Goal: Task Accomplishment & Management: Manage account settings

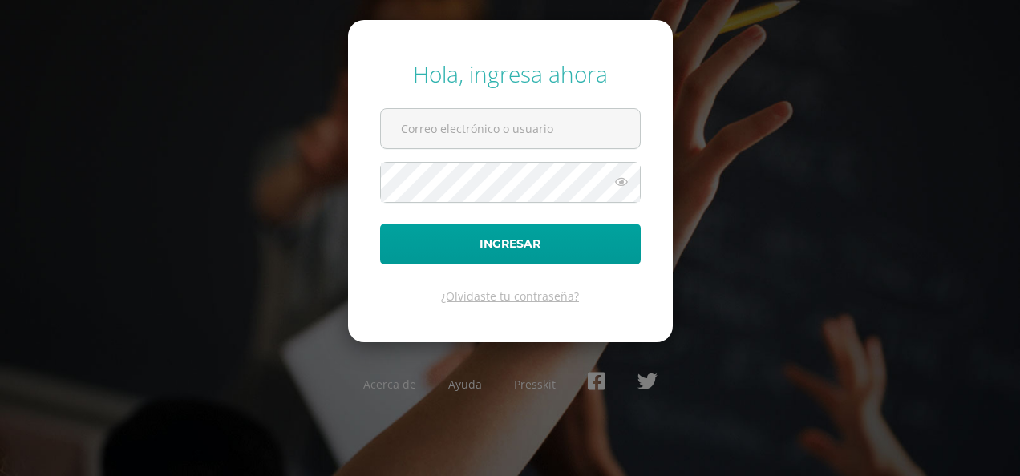
type input "analucia.delcid@colegiobelga.edu.gt"
drag, startPoint x: 0, startPoint y: 0, endPoint x: 582, endPoint y: 134, distance: 597.3
click at [582, 134] on input "analucia.delcid@colegiobelga.edu.gt" at bounding box center [510, 128] width 259 height 39
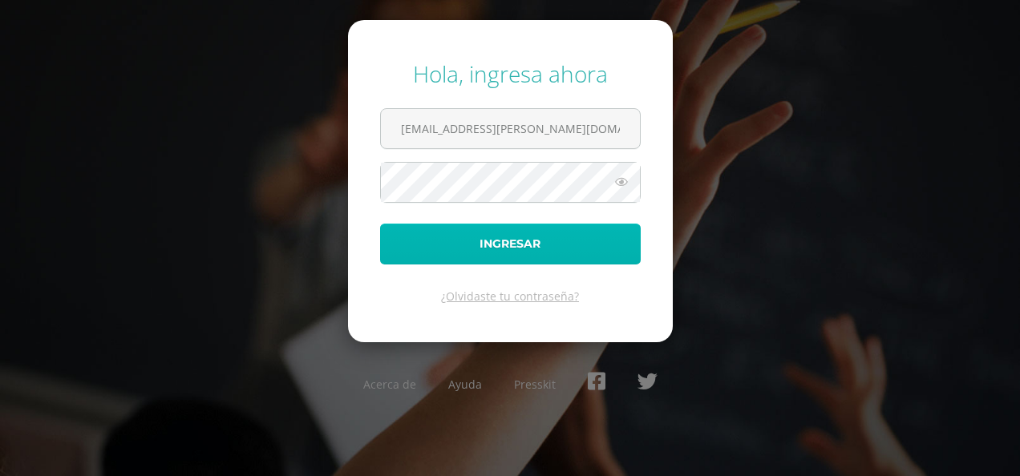
click at [406, 249] on button "Ingresar" at bounding box center [510, 244] width 261 height 41
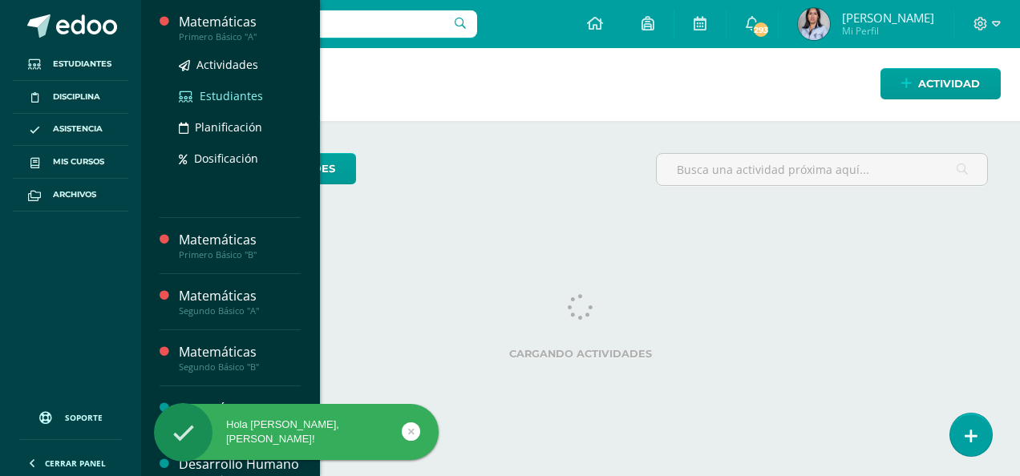
click at [216, 95] on span "Estudiantes" at bounding box center [231, 95] width 63 height 15
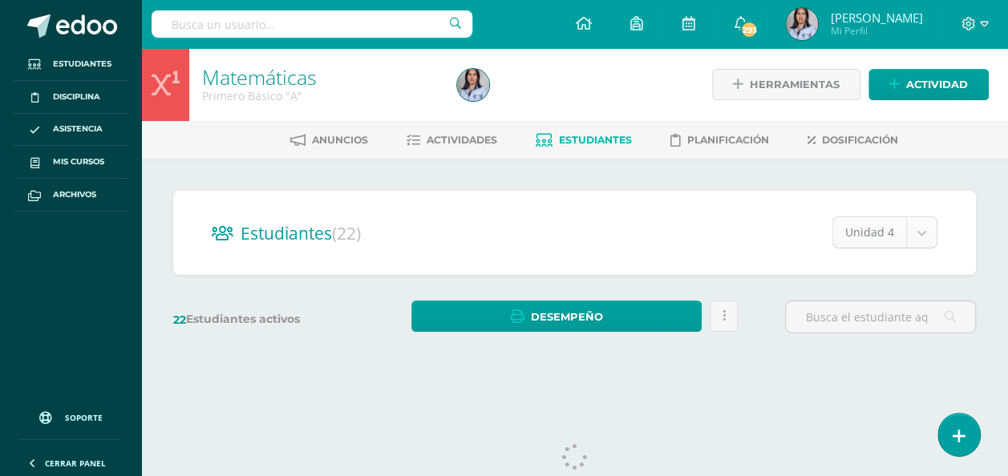
click at [919, 230] on body "Estudiantes Disciplina Asistencia Mis cursos Archivos Soporte Ayuda Reportar un…" at bounding box center [504, 190] width 1008 height 381
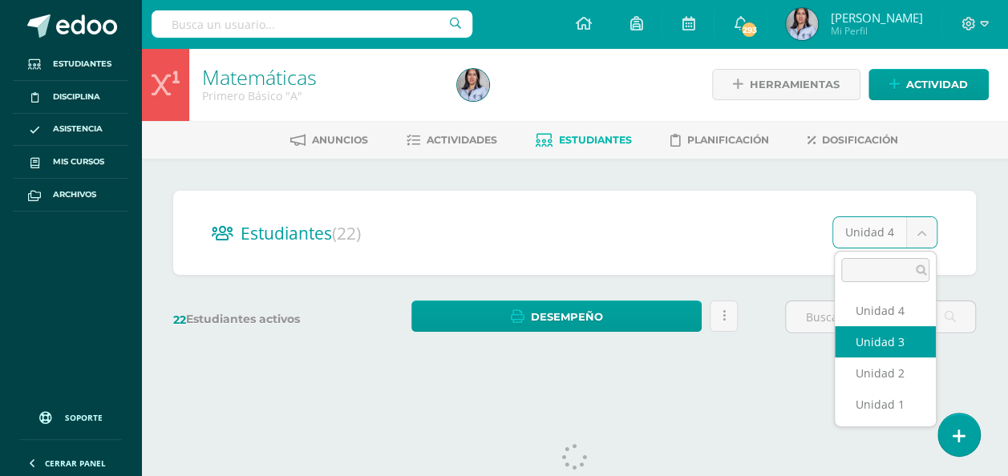
select select "/dashboard/teacher/section/3714/students/?unit=116071"
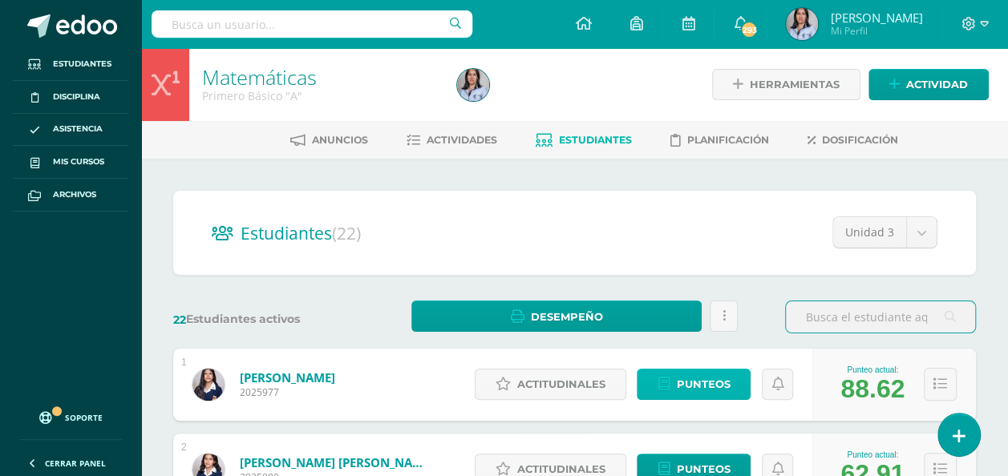
click at [681, 385] on span "Punteos" at bounding box center [703, 385] width 54 height 30
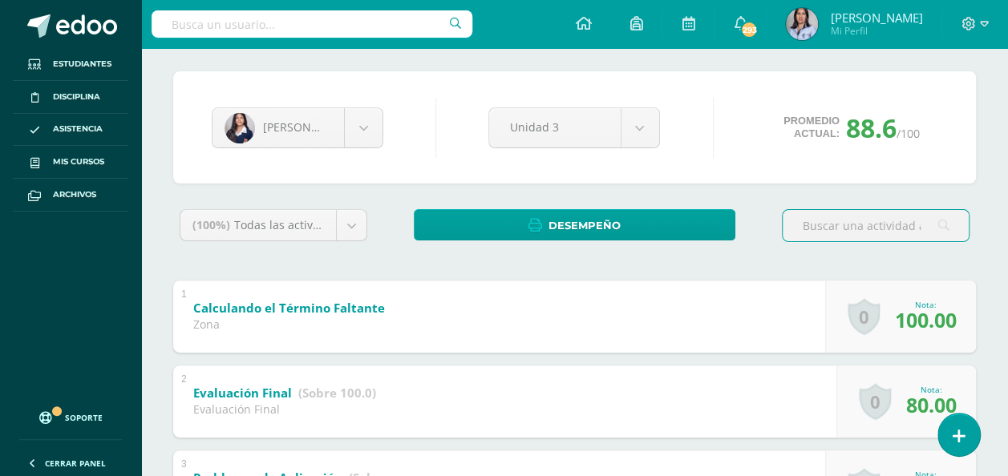
scroll to position [120, 0]
click at [793, 250] on div at bounding box center [875, 231] width 200 height 46
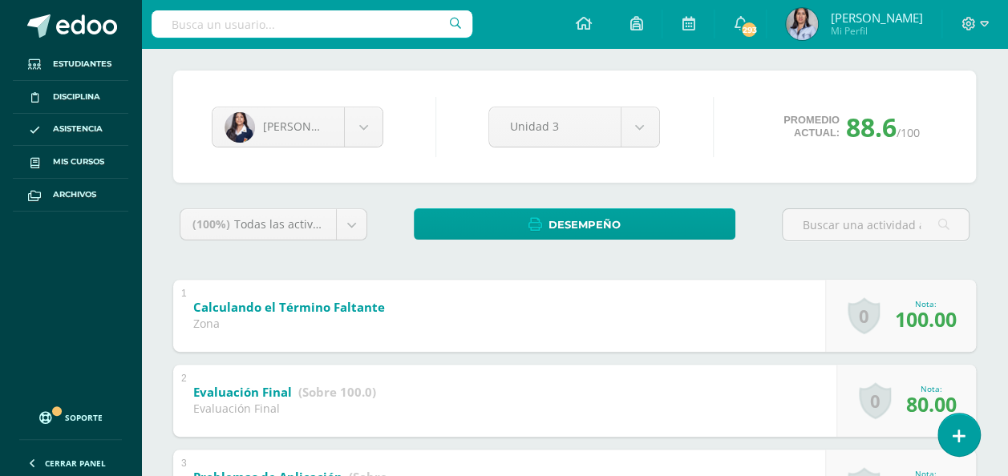
scroll to position [0, 0]
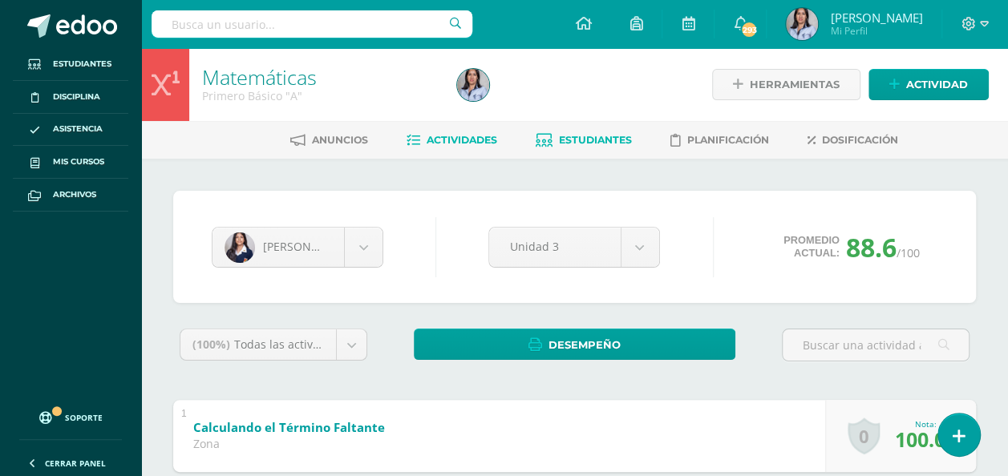
click at [471, 137] on span "Actividades" at bounding box center [462, 140] width 71 height 12
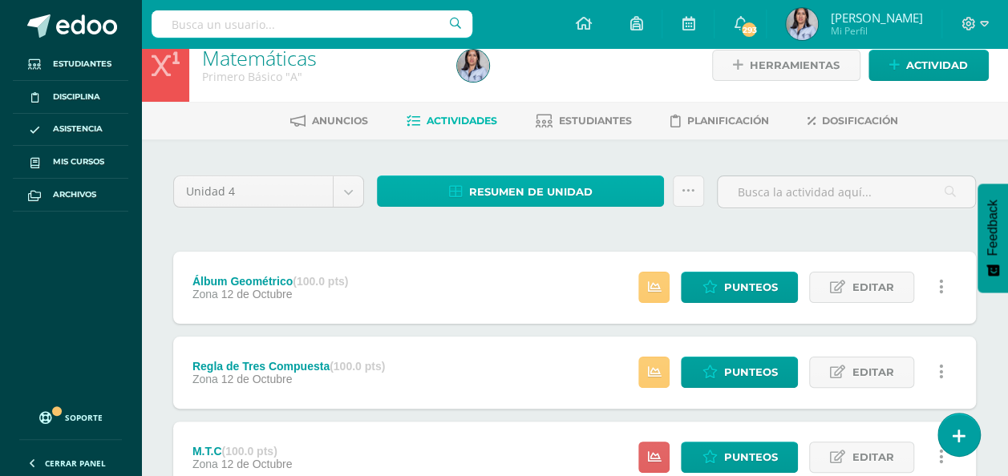
scroll to position [51, 0]
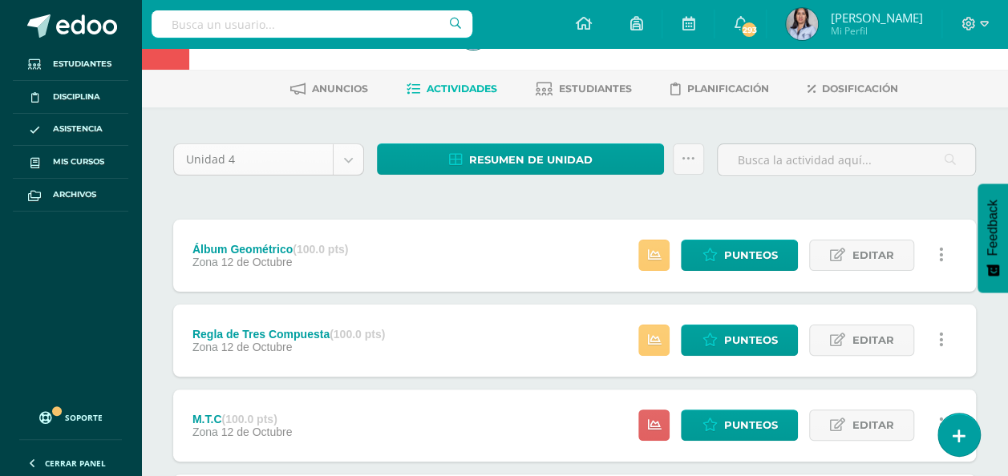
select select "Unidad 3"
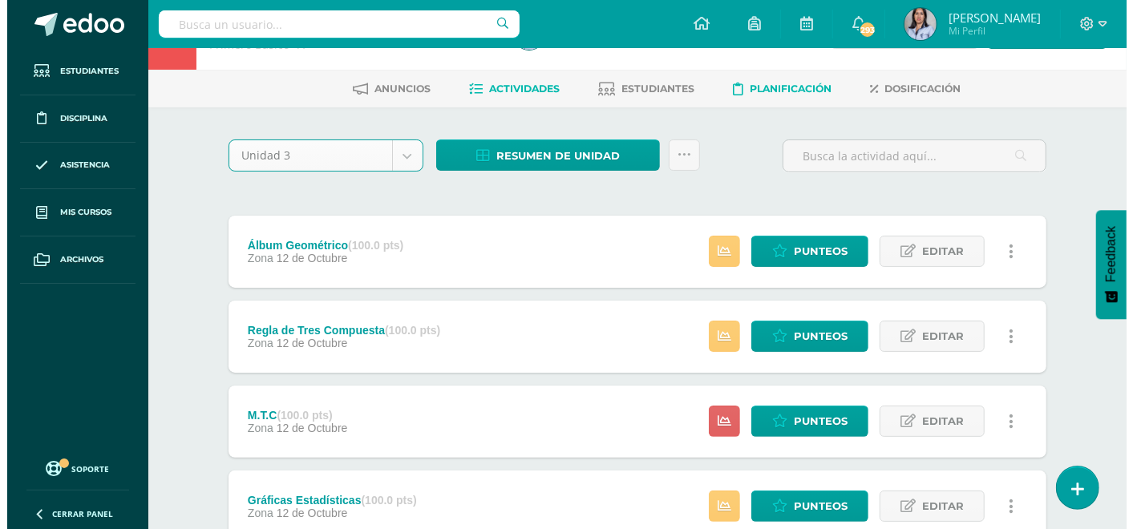
scroll to position [0, 0]
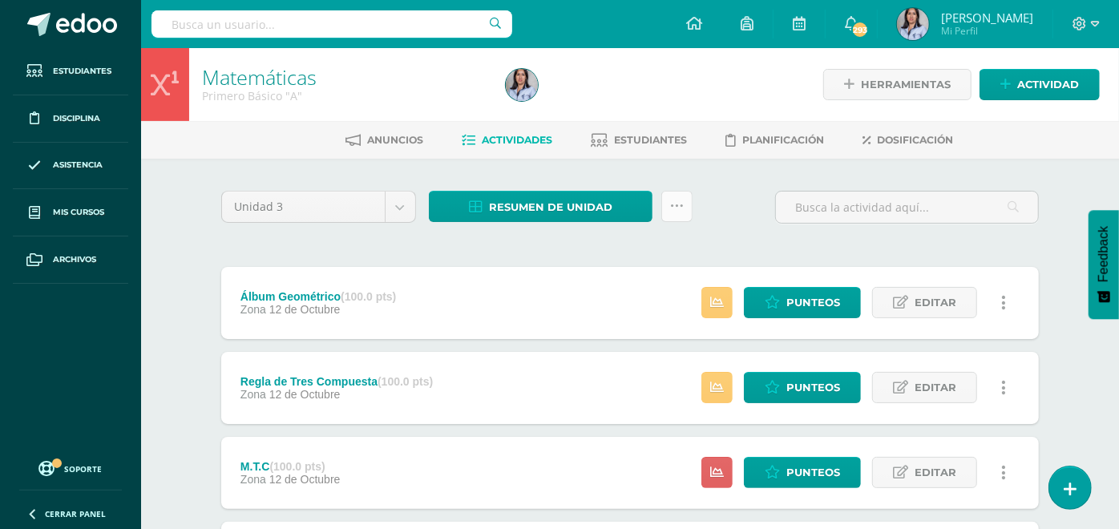
click at [675, 207] on icon at bounding box center [677, 207] width 14 height 14
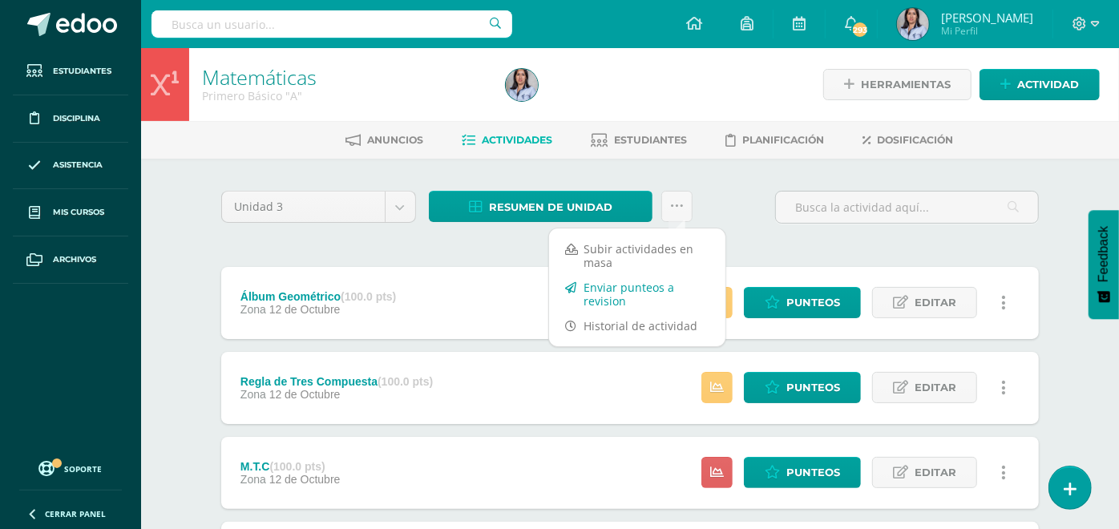
click at [632, 289] on link "Enviar punteos a revision" at bounding box center [637, 294] width 176 height 38
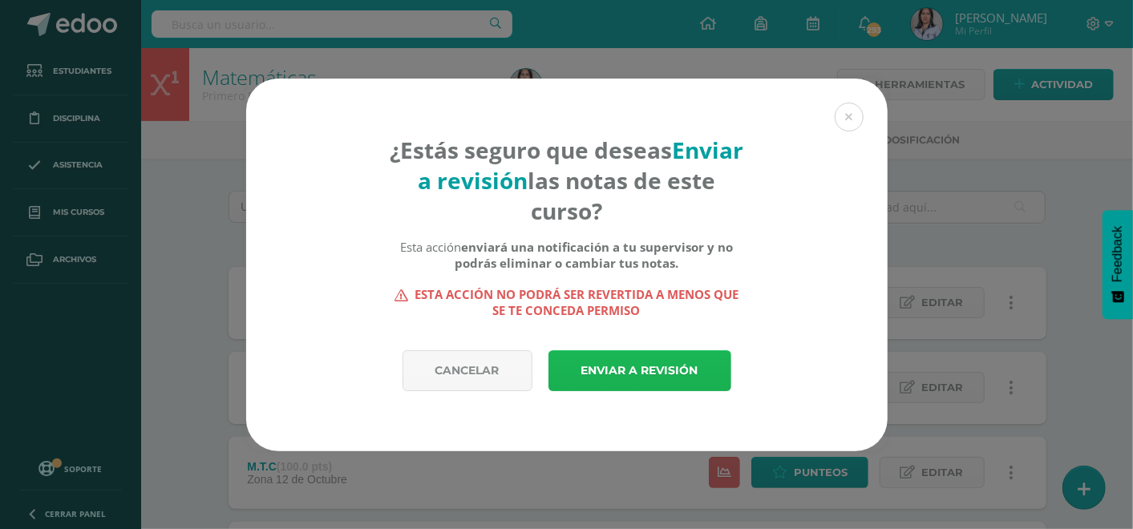
click at [650, 364] on link "Enviar a revisión" at bounding box center [639, 370] width 183 height 41
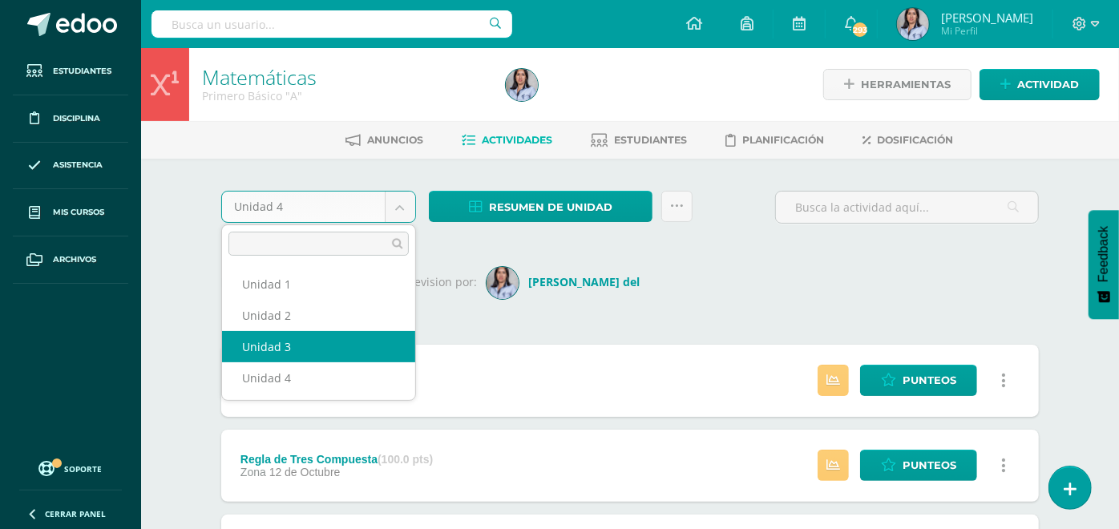
select select "Unidad 3"
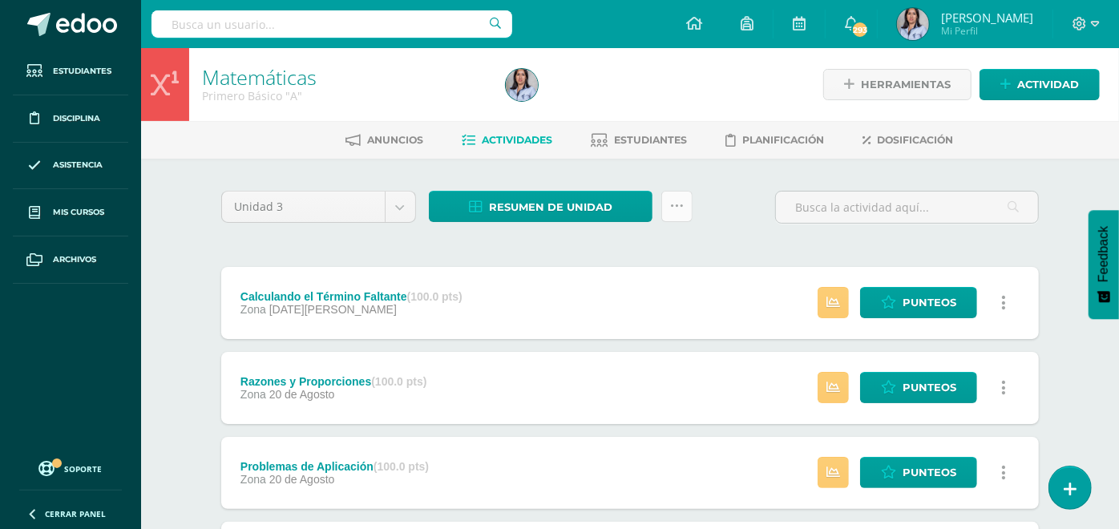
click at [675, 202] on icon at bounding box center [677, 207] width 14 height 14
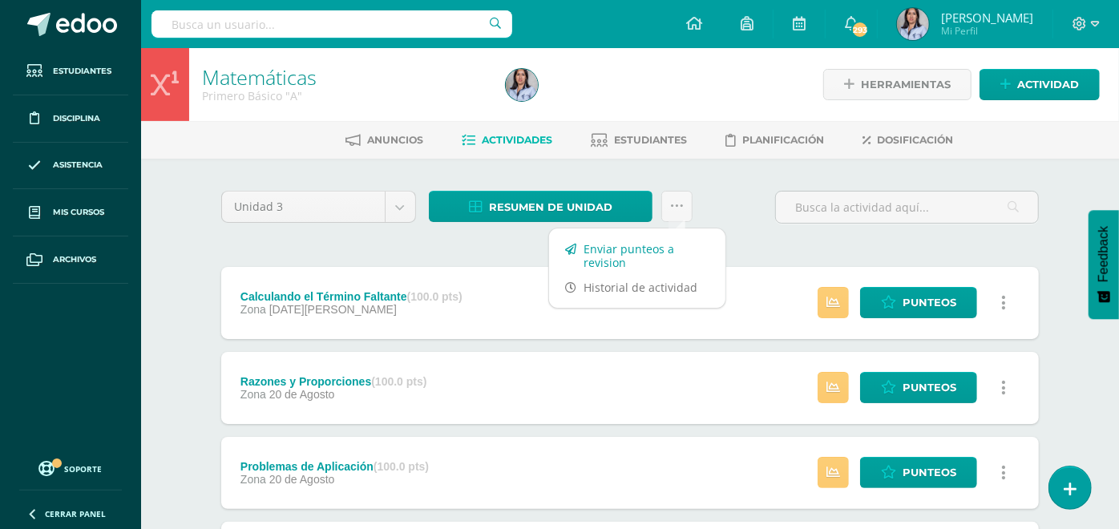
click at [606, 259] on link "Enviar punteos a revision" at bounding box center [637, 256] width 176 height 38
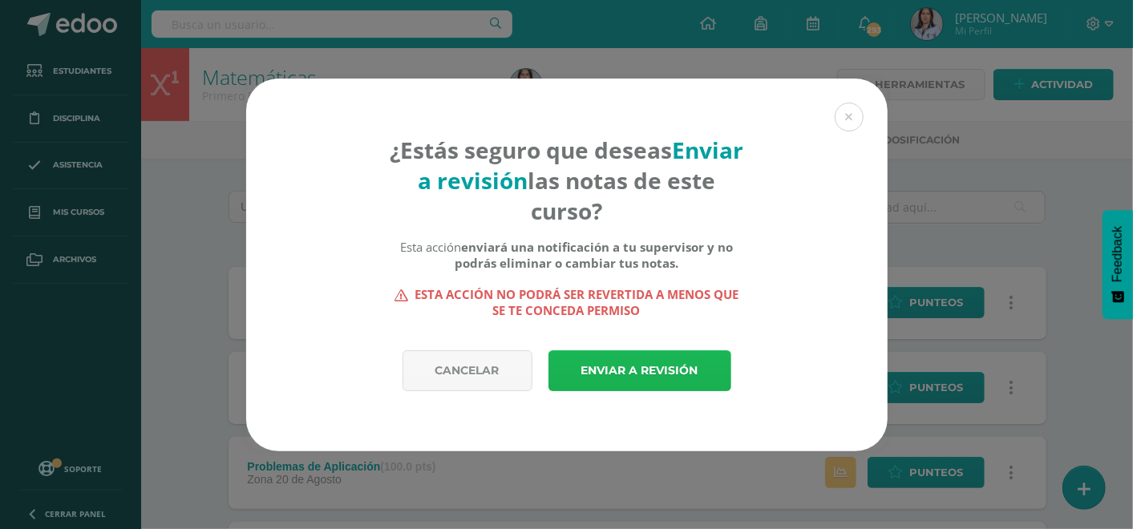
click at [603, 370] on link "Enviar a revisión" at bounding box center [639, 370] width 183 height 41
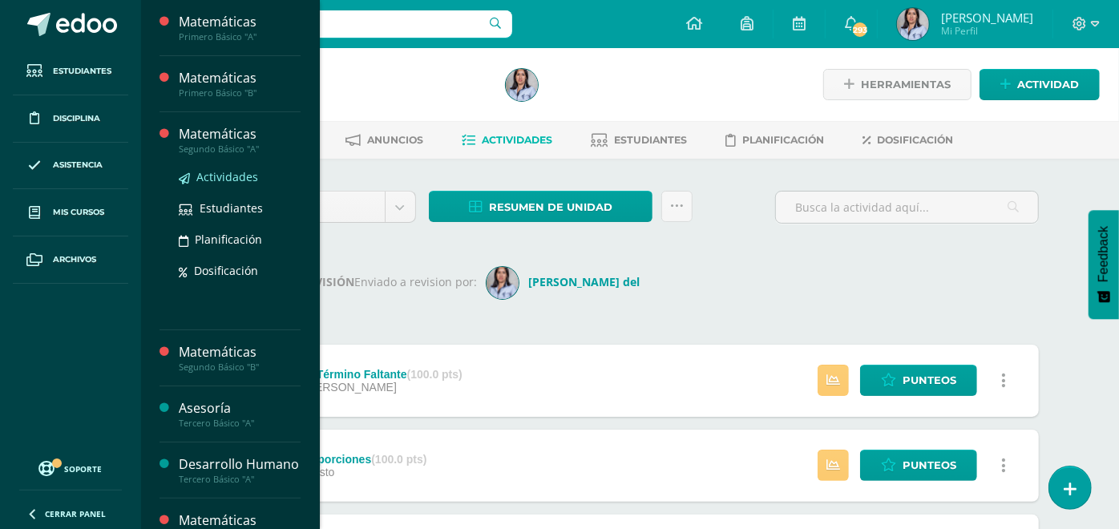
click at [211, 178] on span "Actividades" at bounding box center [227, 176] width 62 height 15
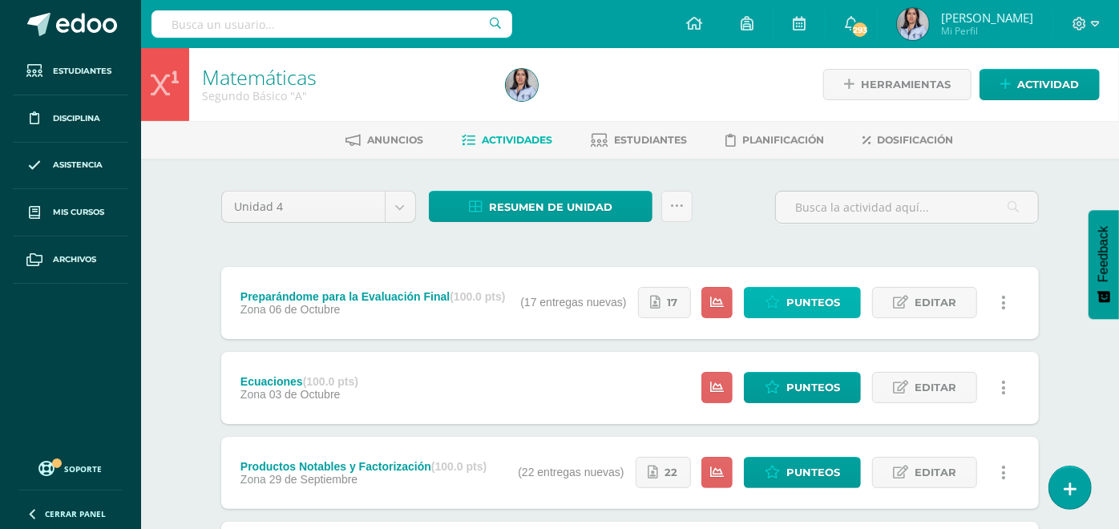
click at [807, 303] on span "Punteos" at bounding box center [814, 303] width 54 height 30
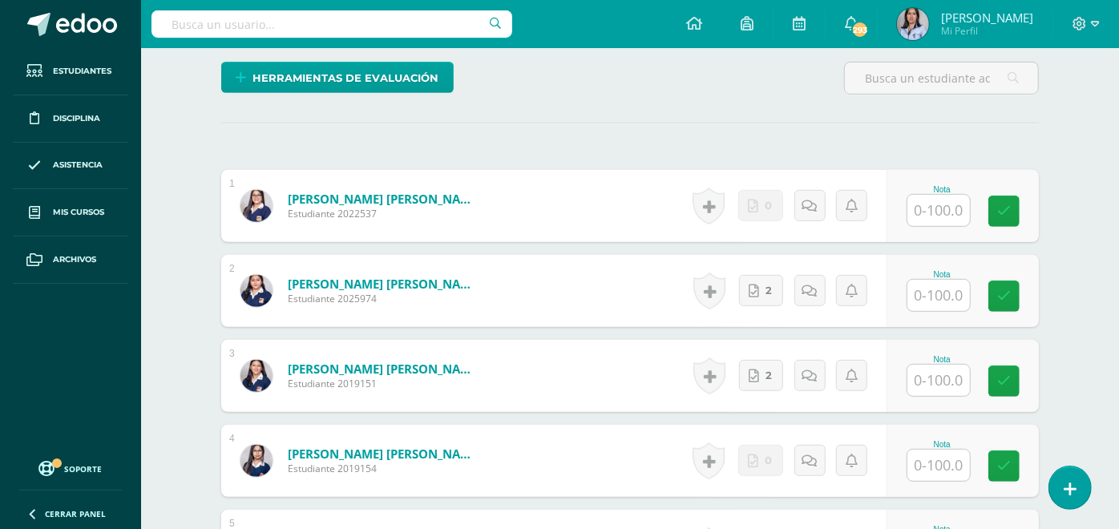
click at [952, 211] on input "text" at bounding box center [939, 210] width 63 height 31
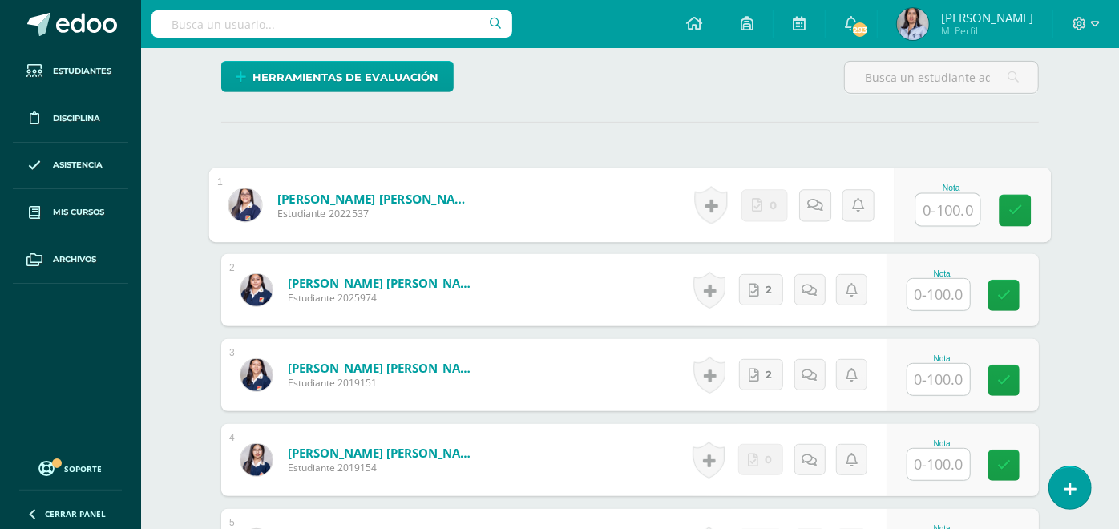
scroll to position [404, 0]
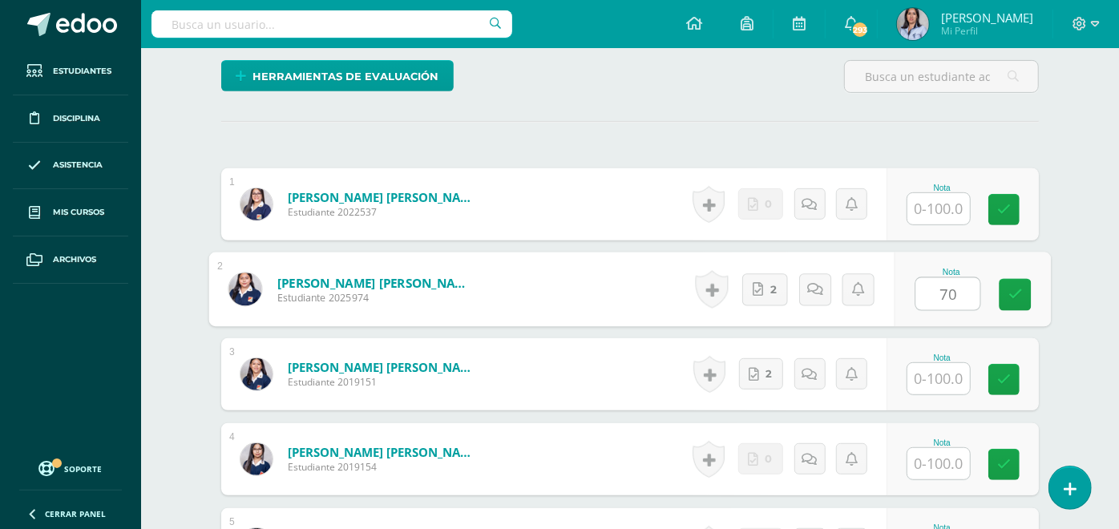
type input "70"
click at [952, 199] on input "text" at bounding box center [939, 208] width 63 height 31
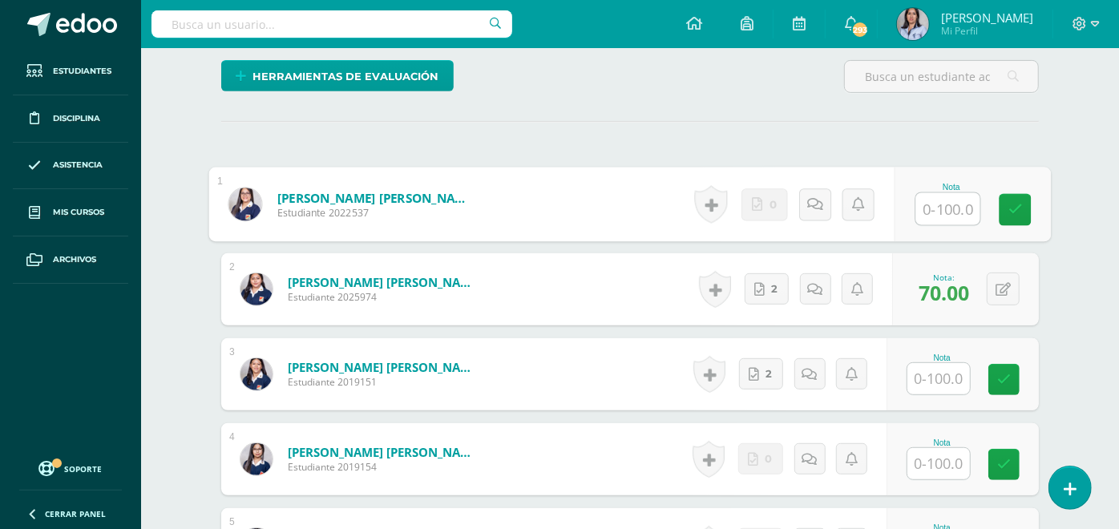
type input "0"
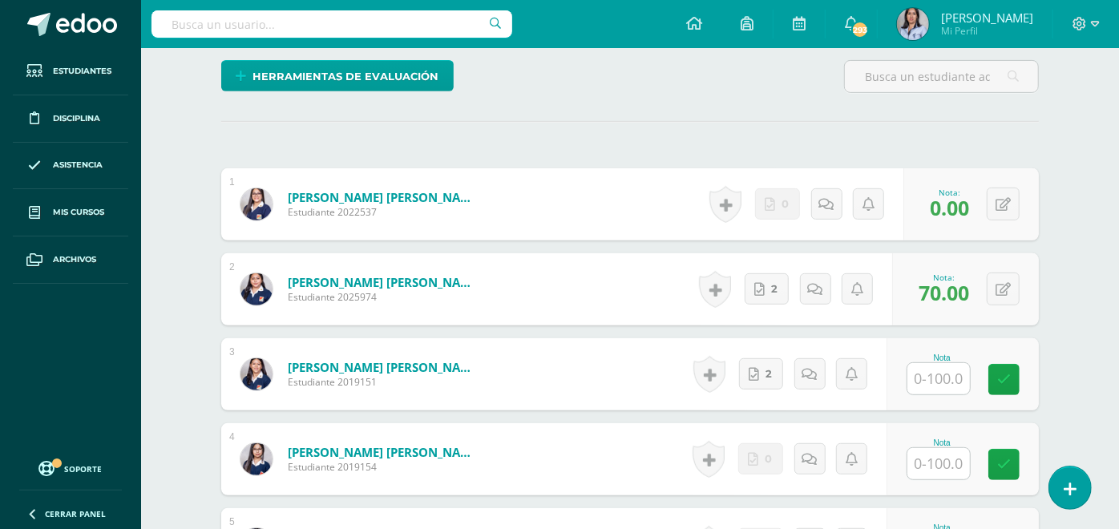
click at [944, 374] on input "text" at bounding box center [939, 378] width 63 height 31
type input "90"
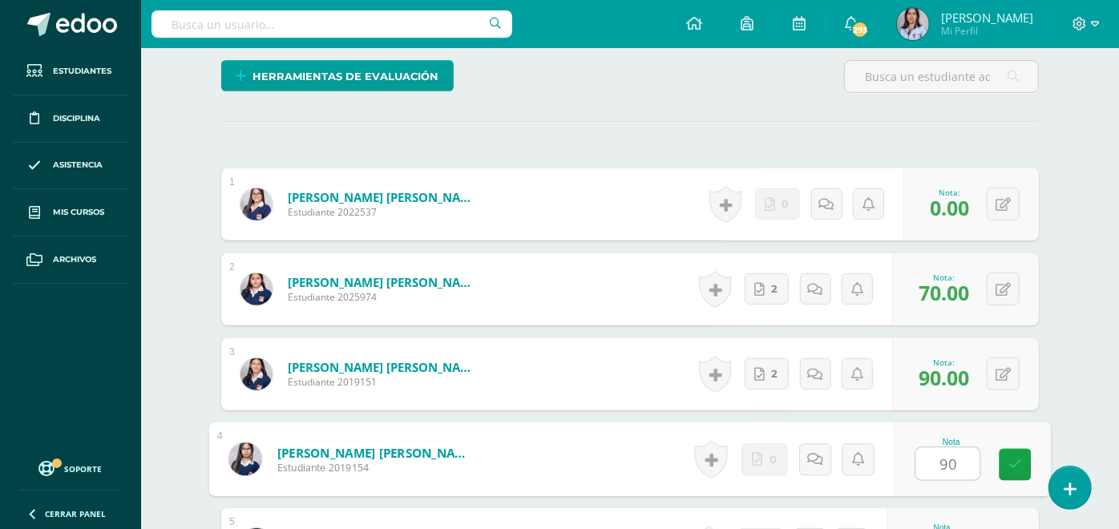
type input "90"
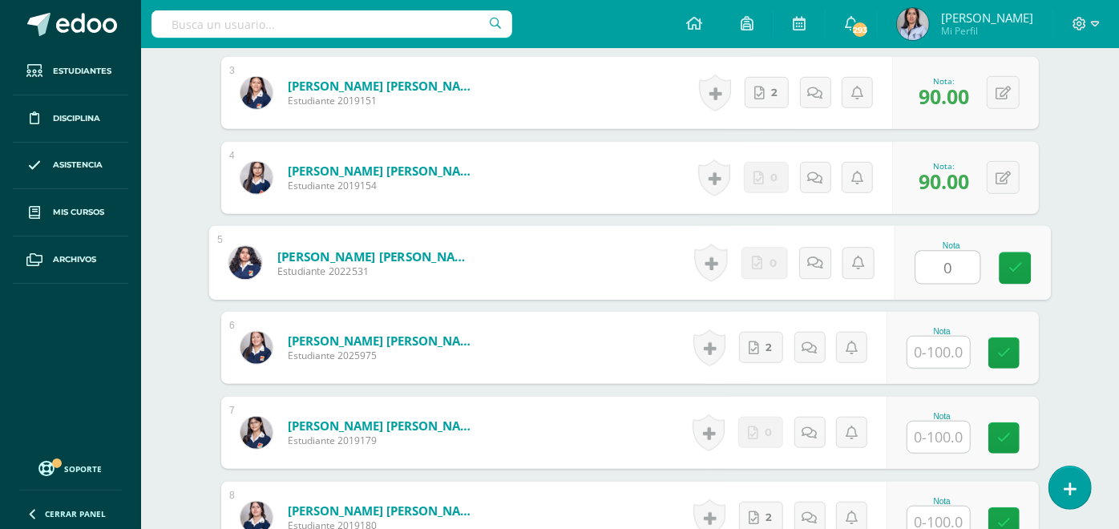
type input "0"
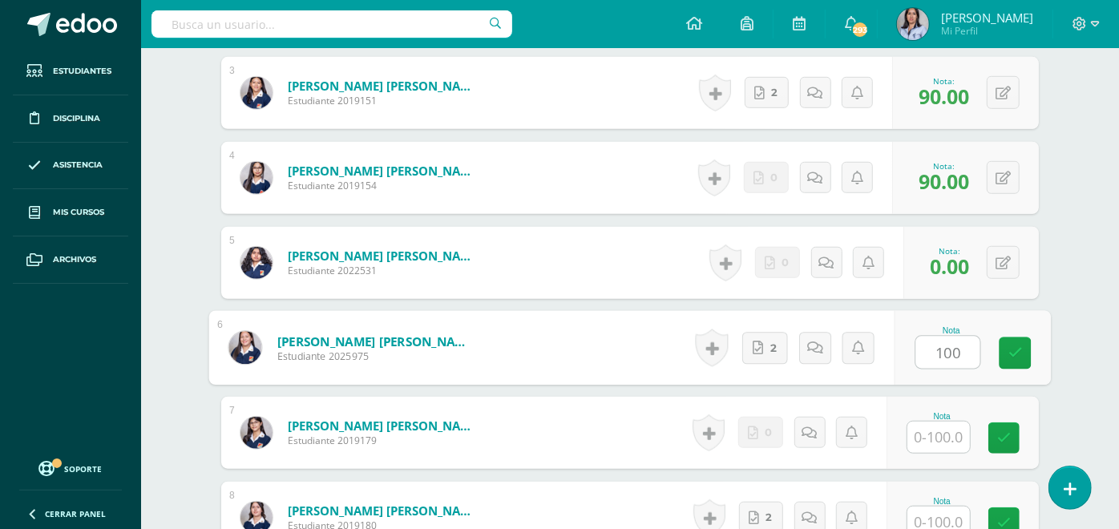
type input "100"
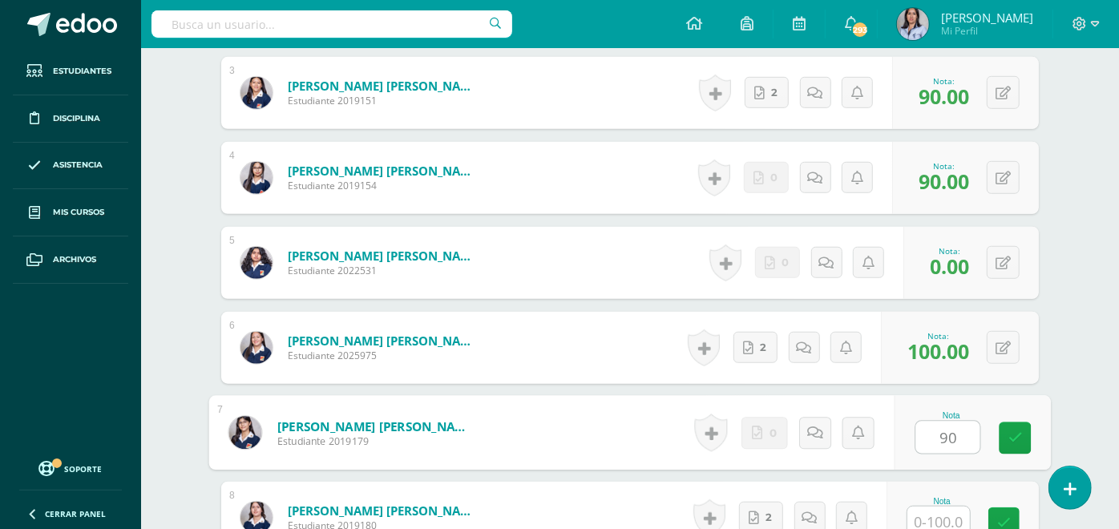
type input "90"
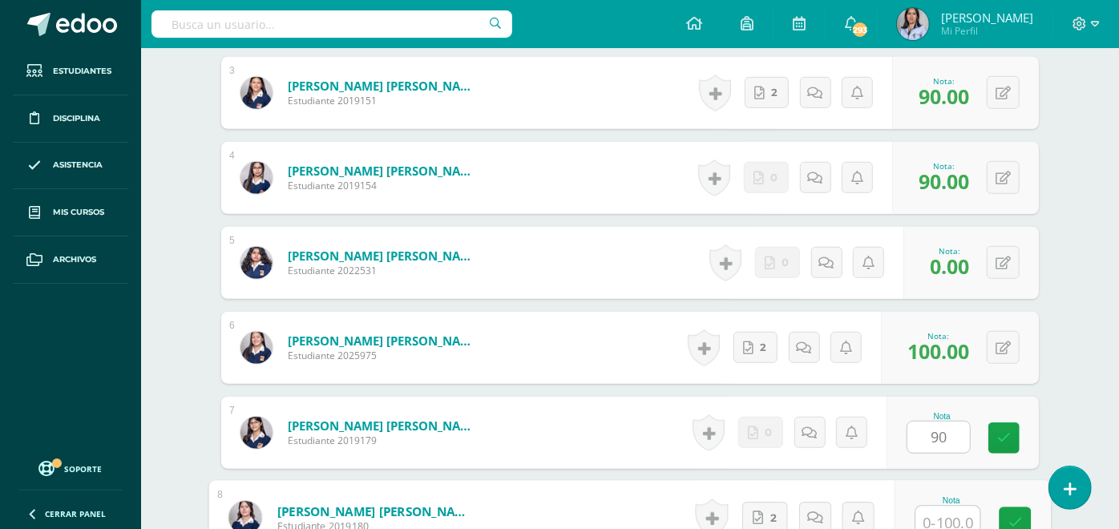
scroll to position [691, 0]
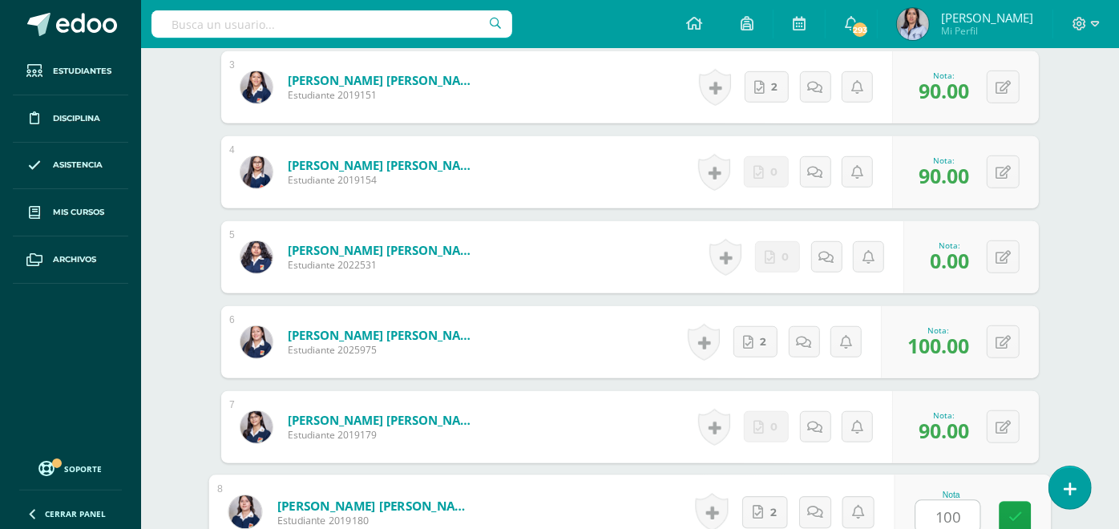
type input "100"
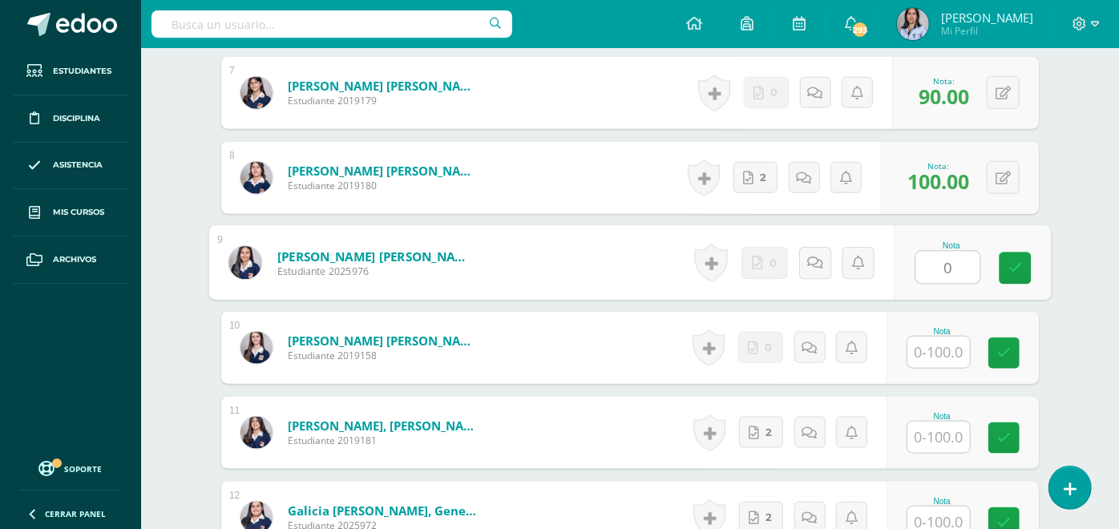
type input "0"
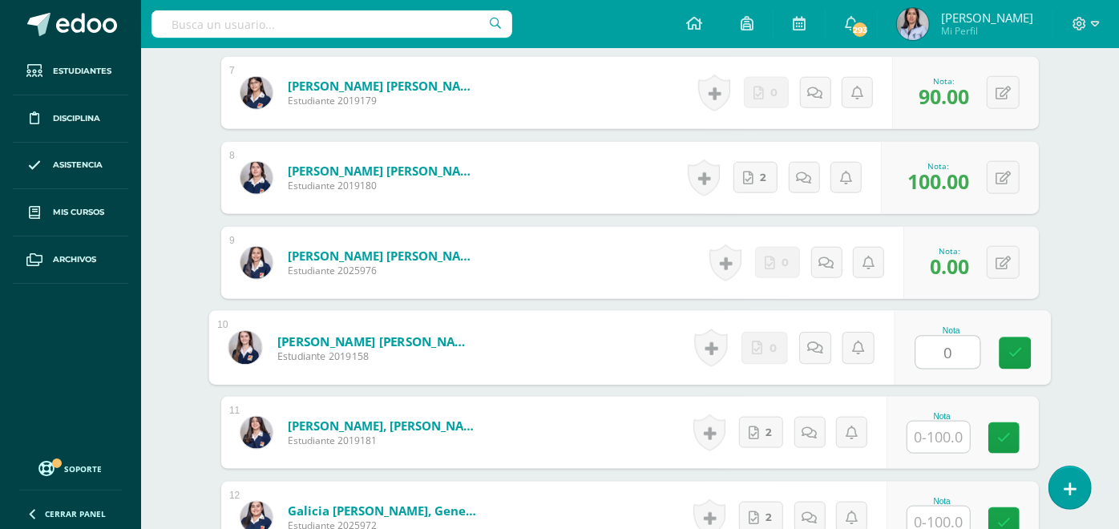
type input "0"
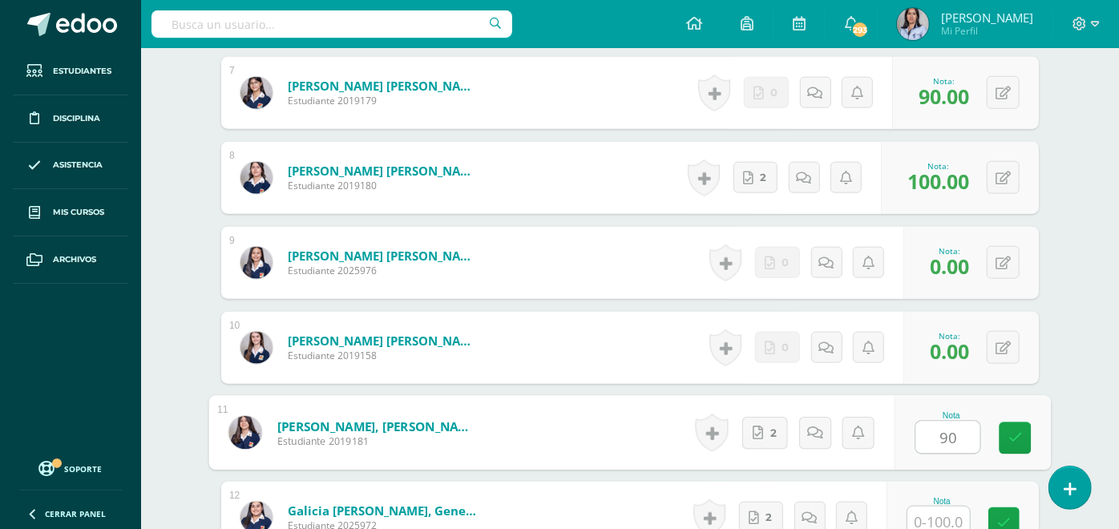
type input "90"
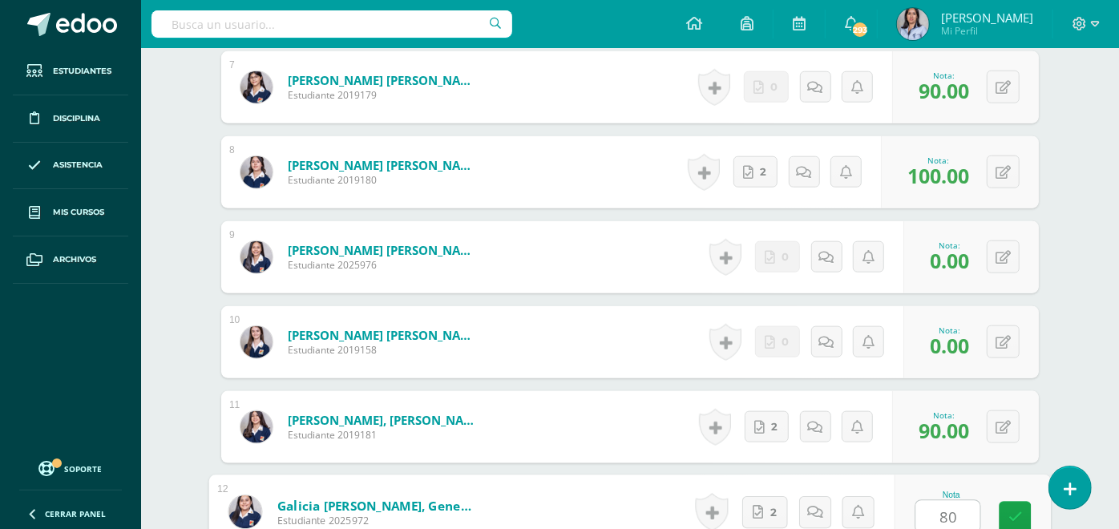
type input "80"
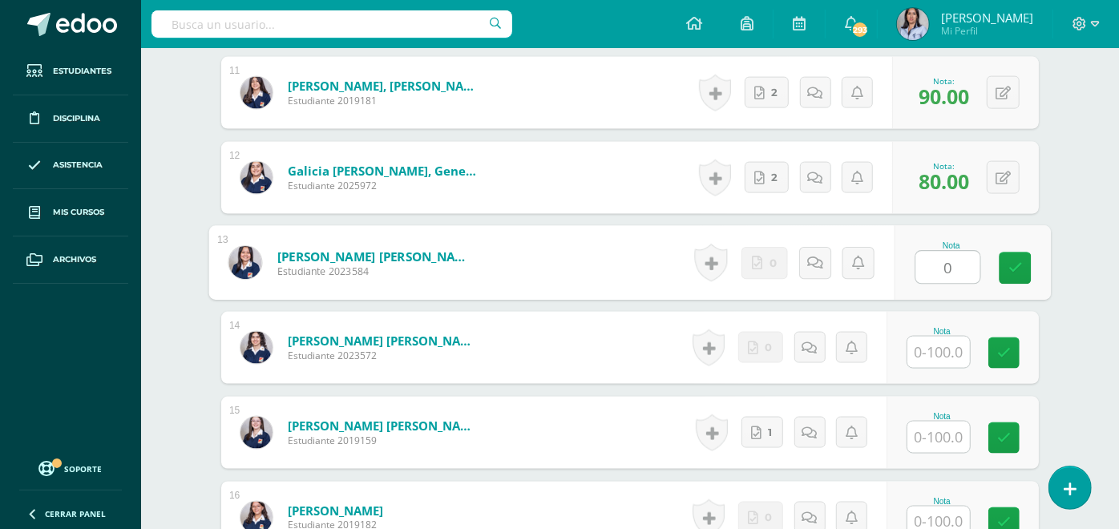
type input "0"
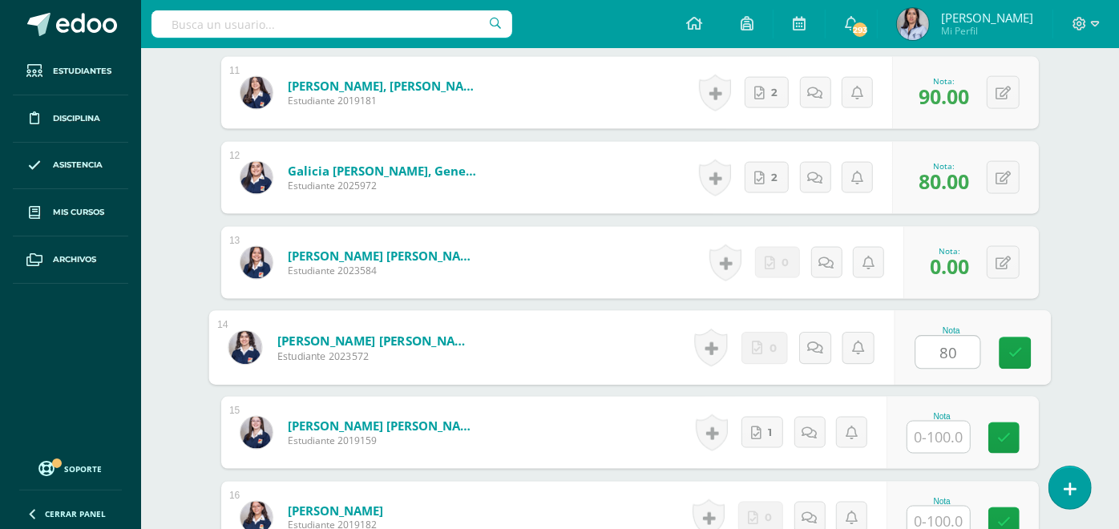
type input "80"
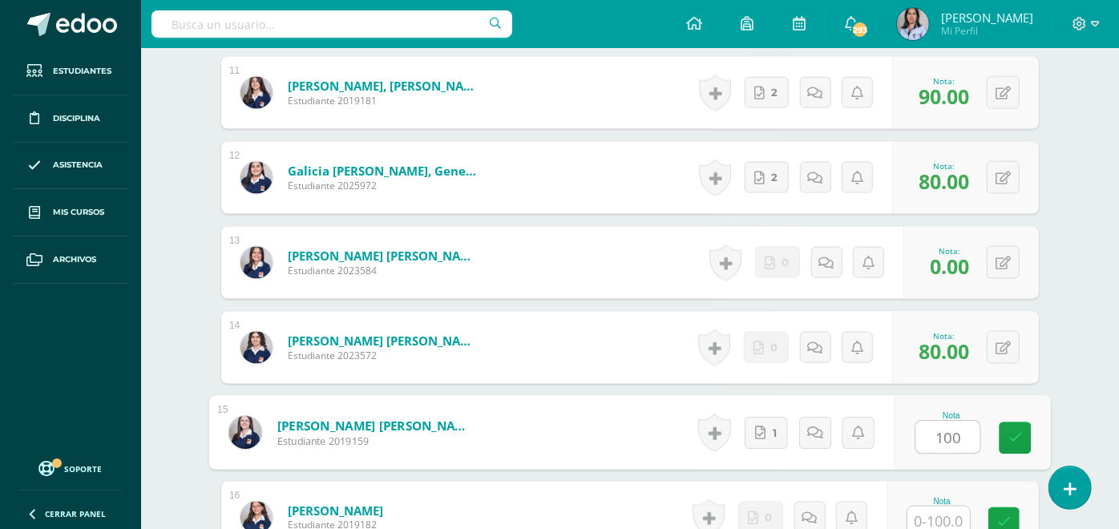
type input "100"
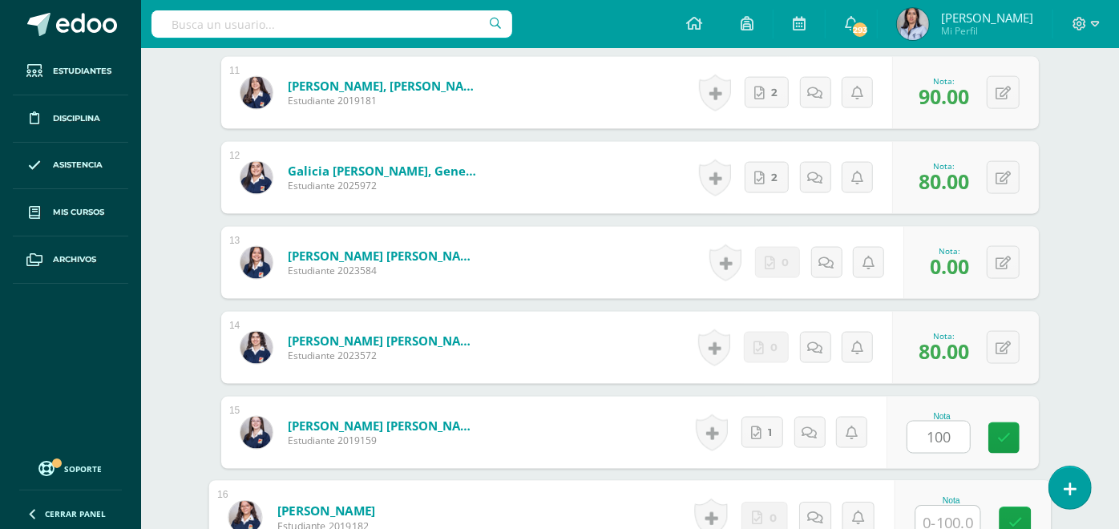
scroll to position [1372, 0]
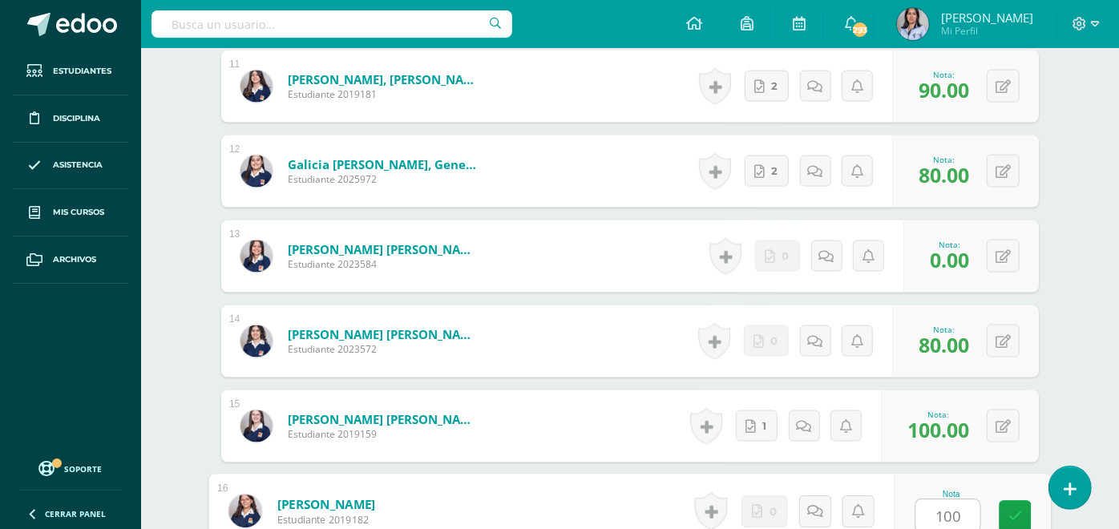
type input "100"
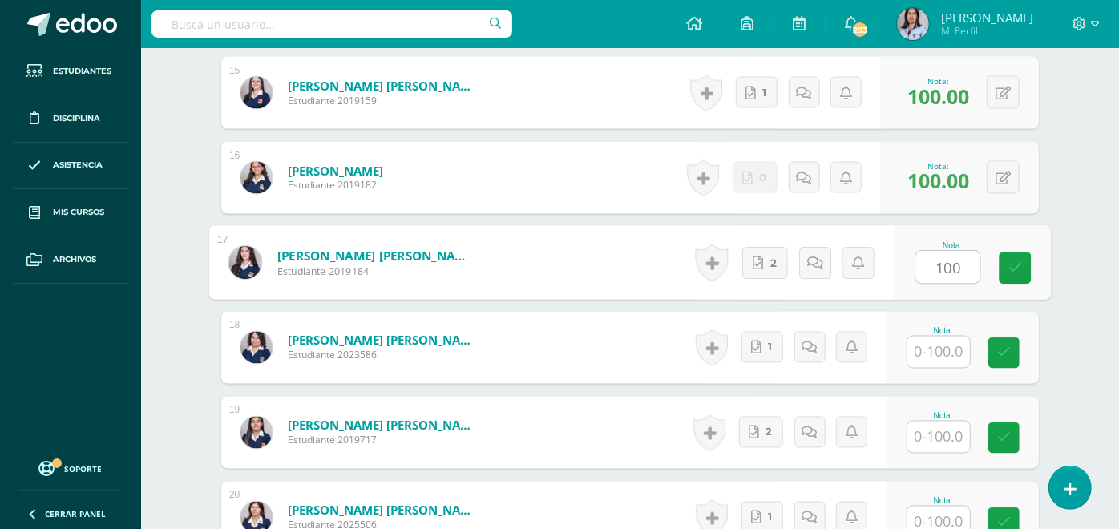
type input "100"
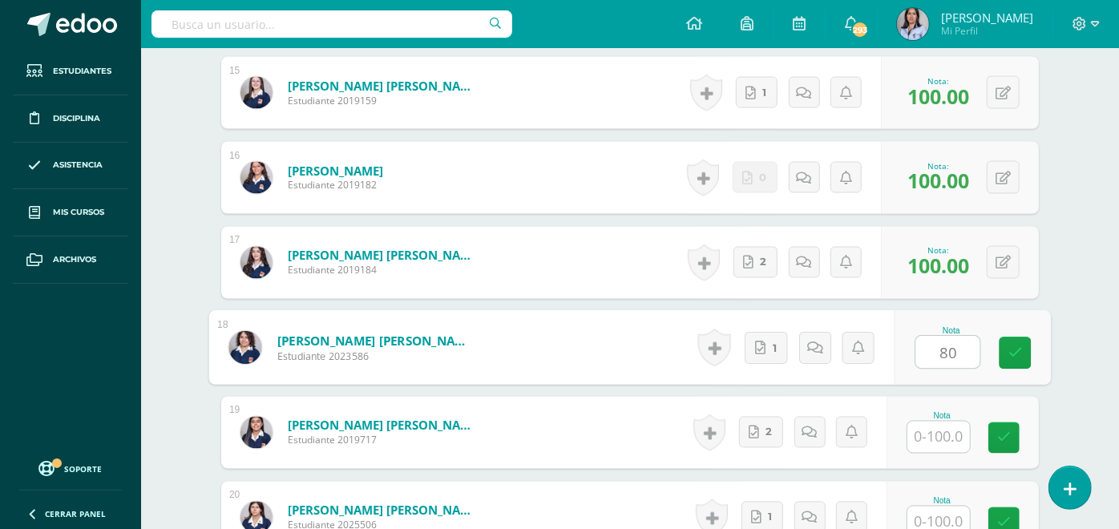
type input "80"
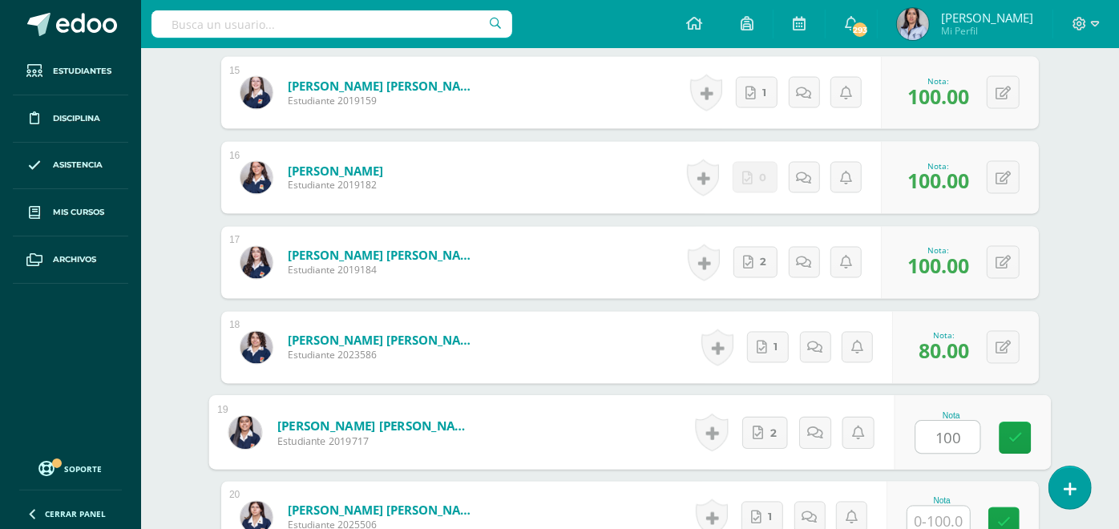
type input "100"
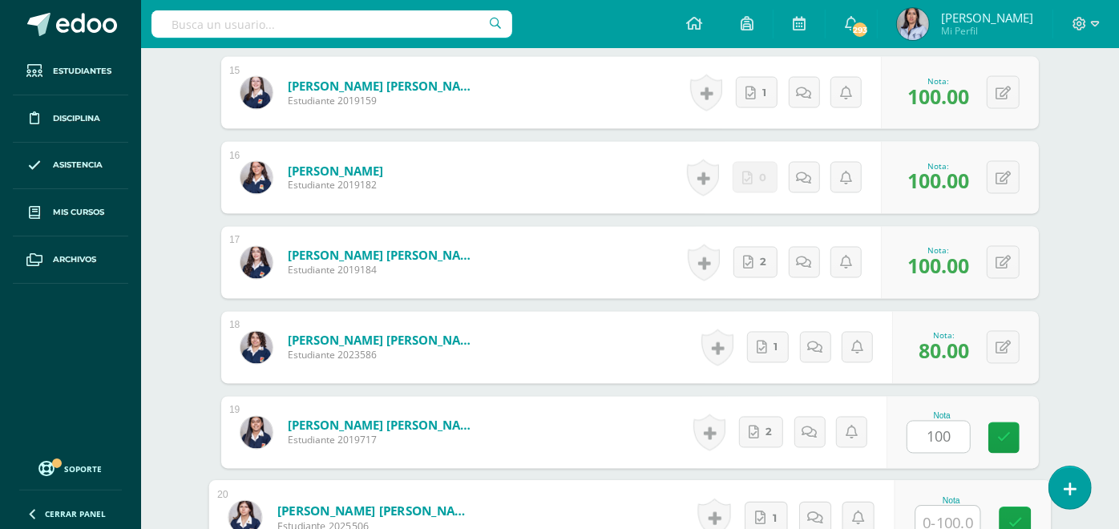
scroll to position [1711, 0]
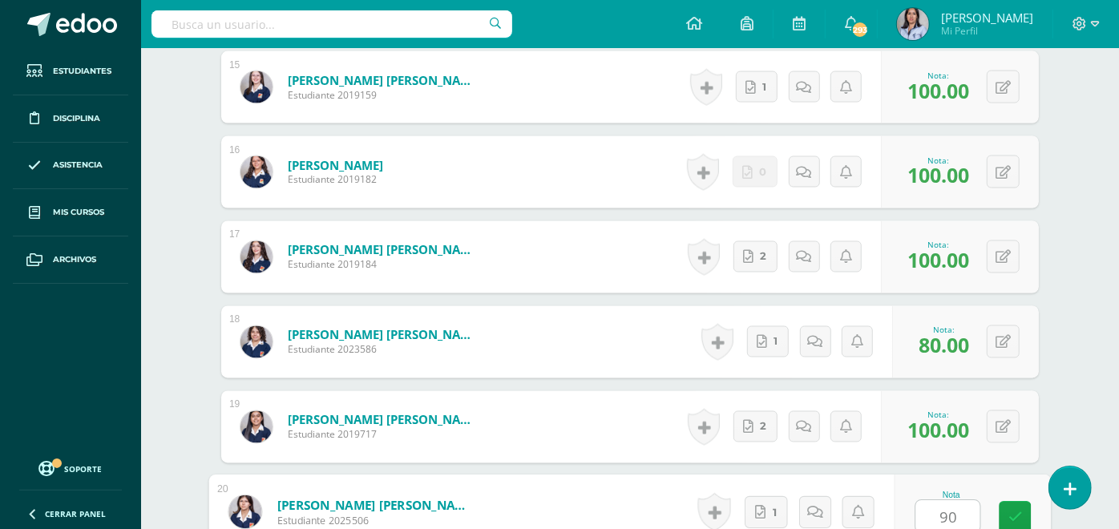
type input "90"
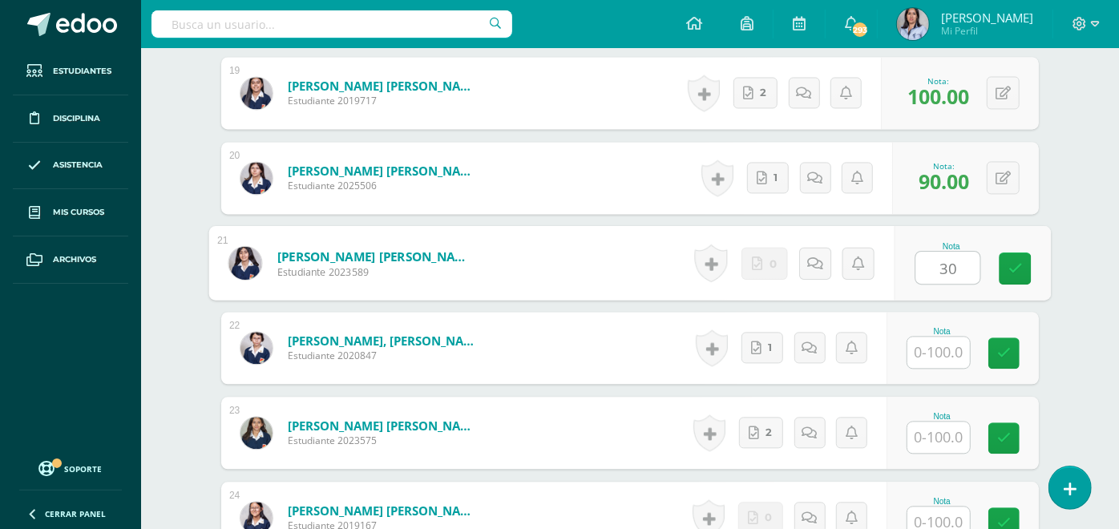
type input "30"
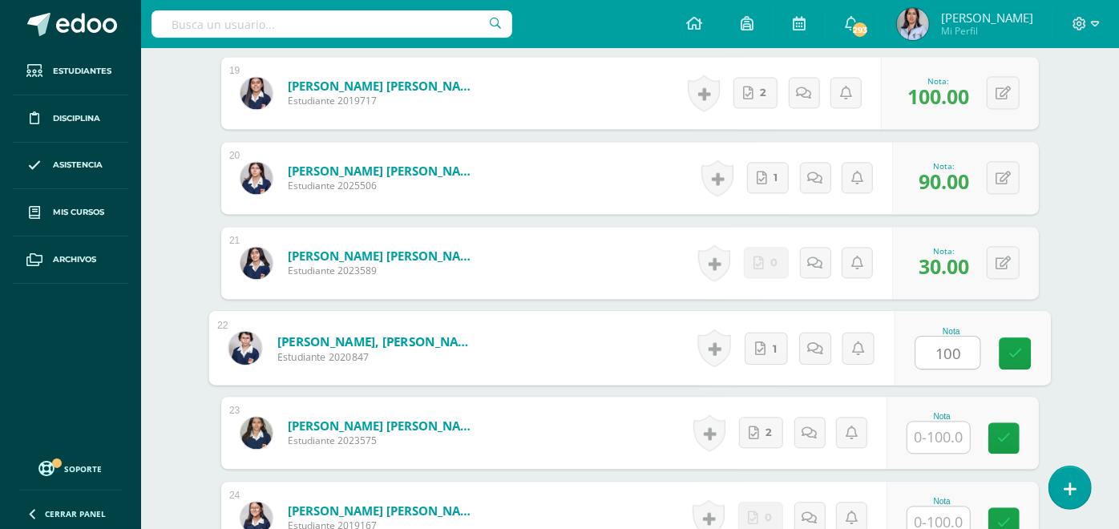
type input "100"
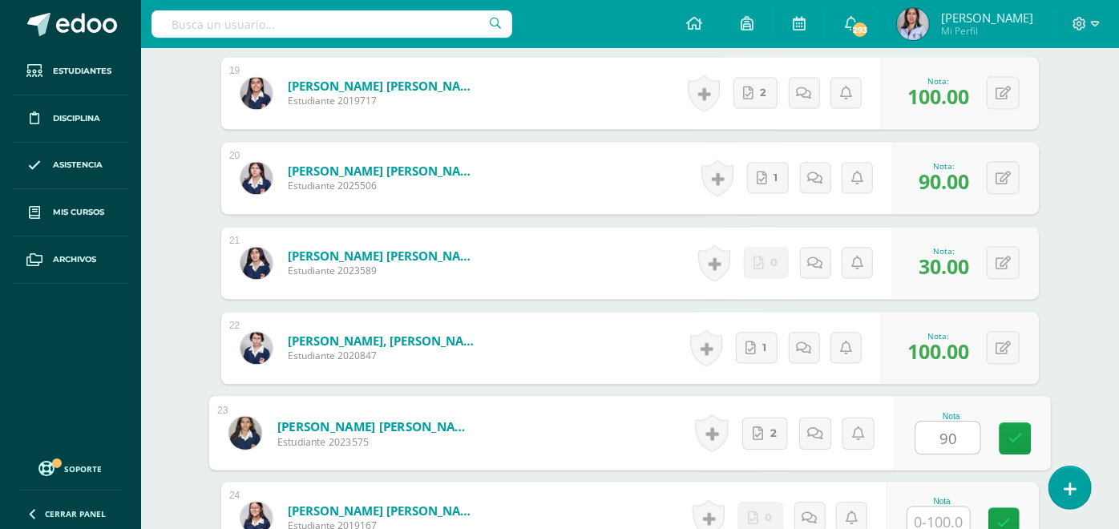
type input "90"
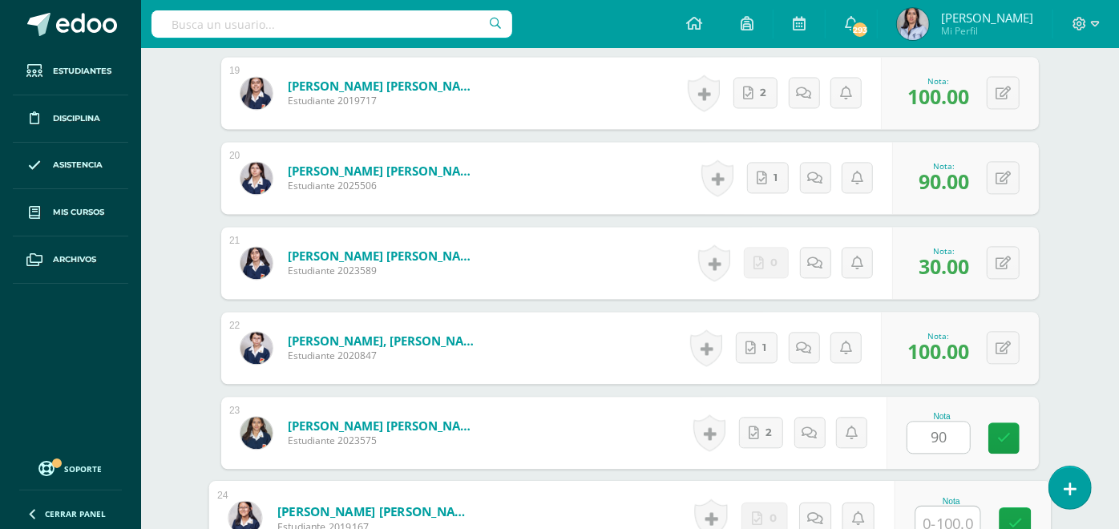
scroll to position [2051, 0]
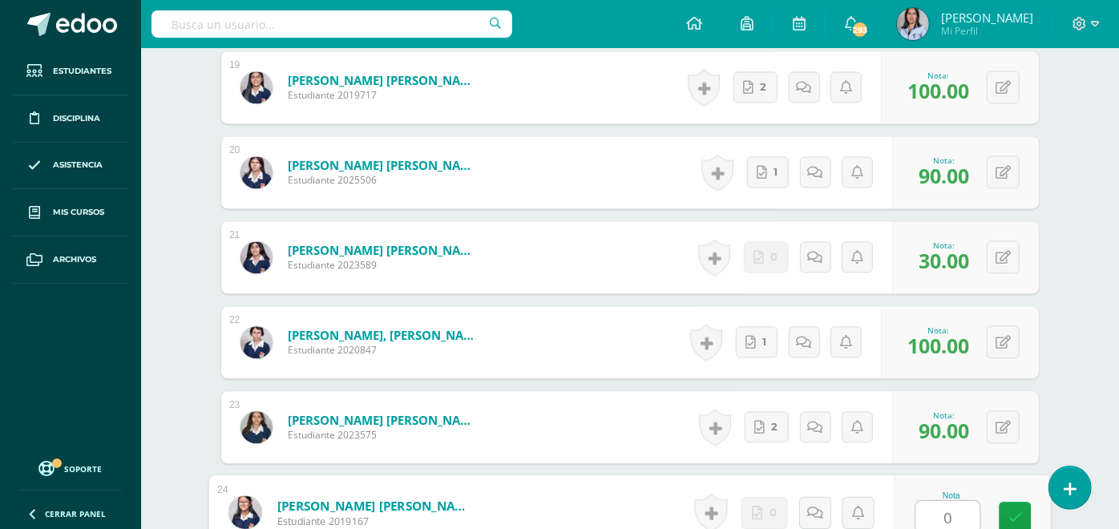
type input "0"
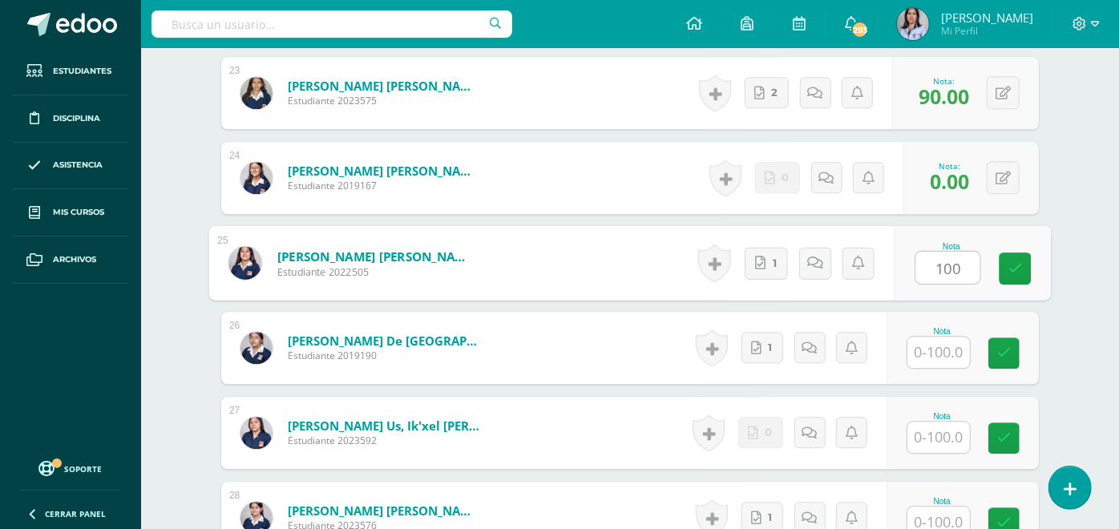
type input "100"
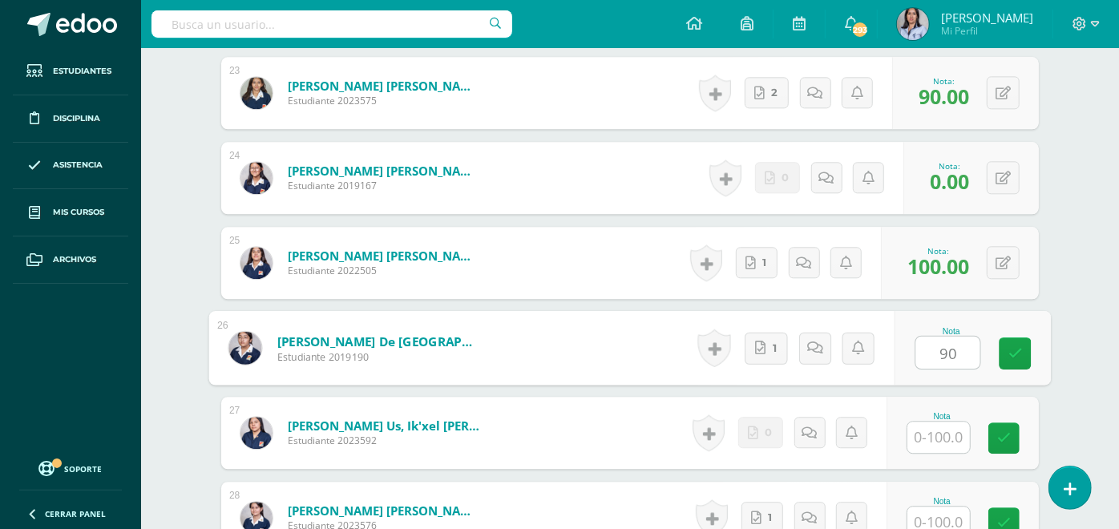
type input "90"
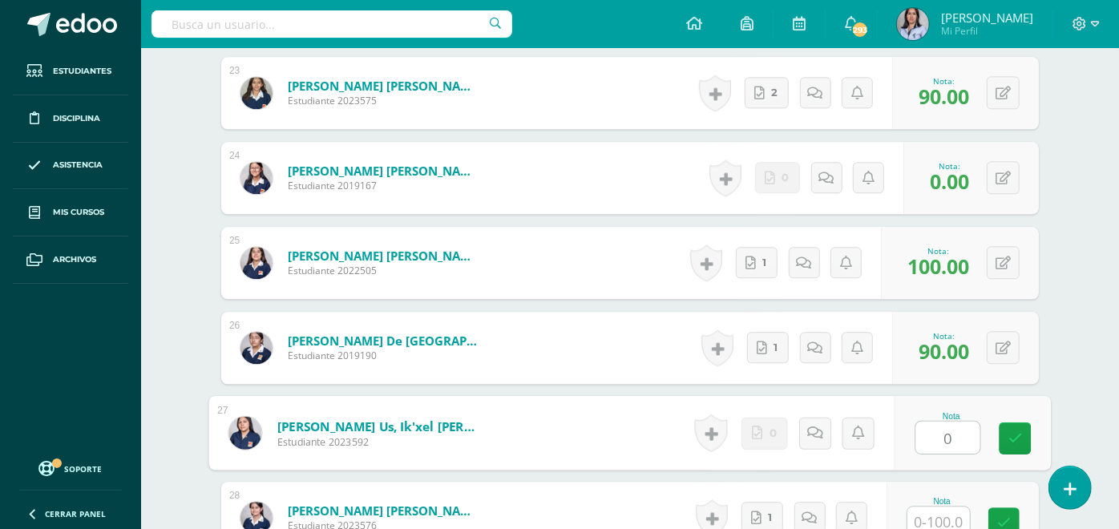
type input "0"
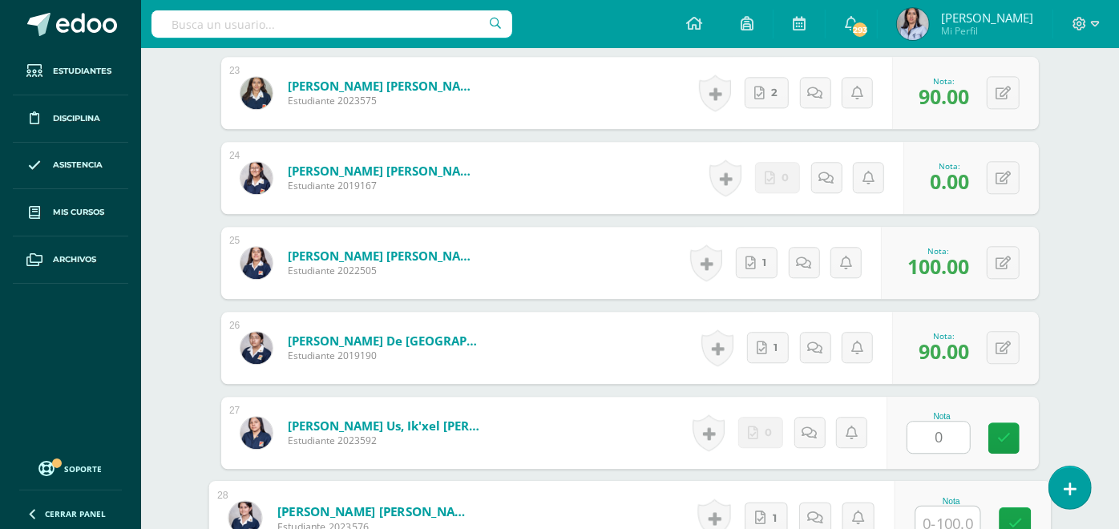
scroll to position [2391, 0]
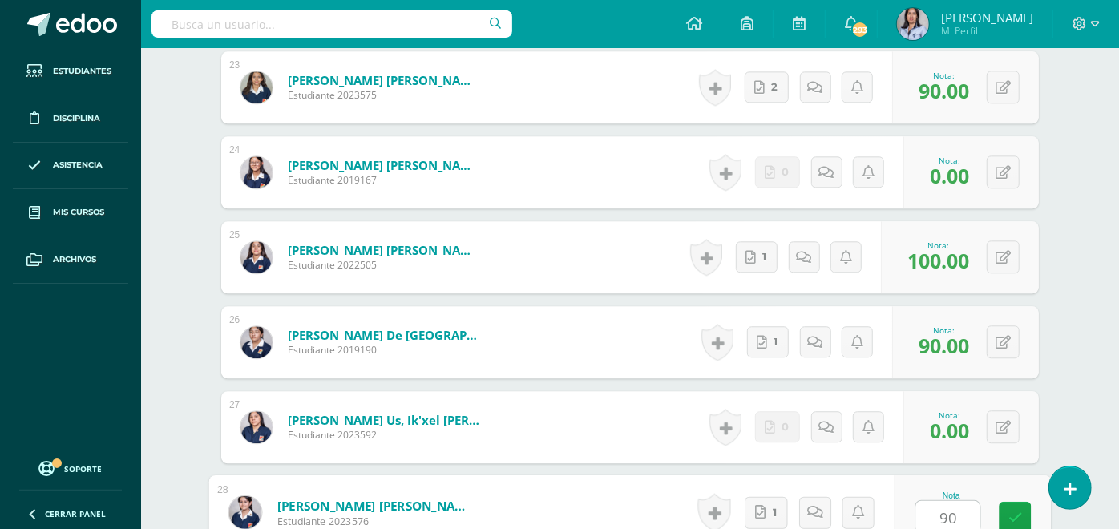
type input "90"
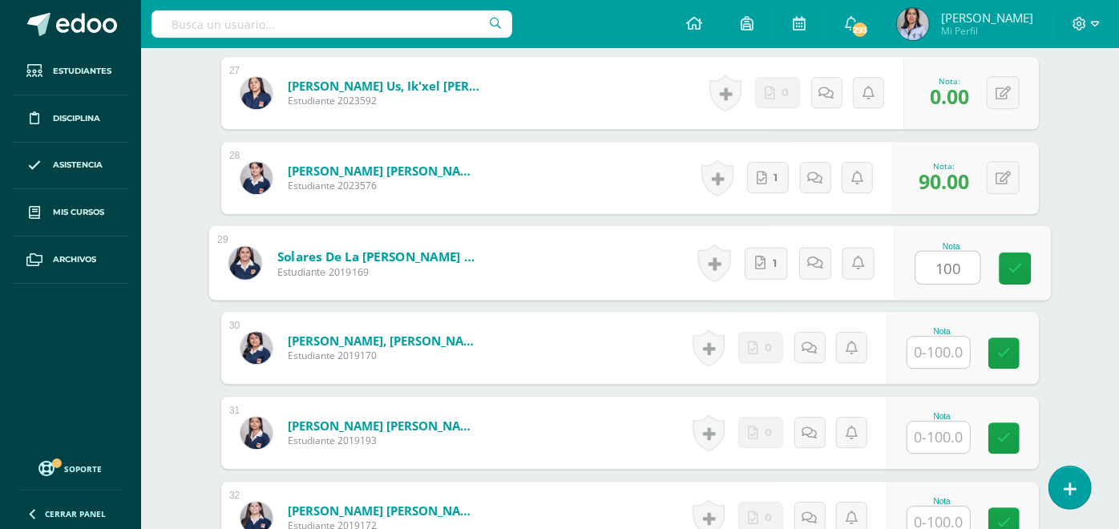
type input "100"
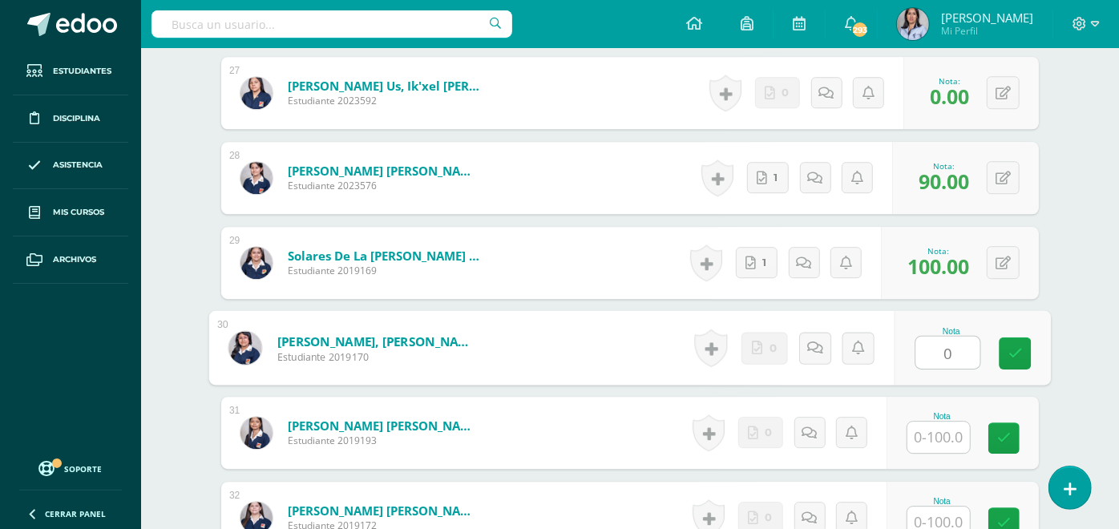
type input "0"
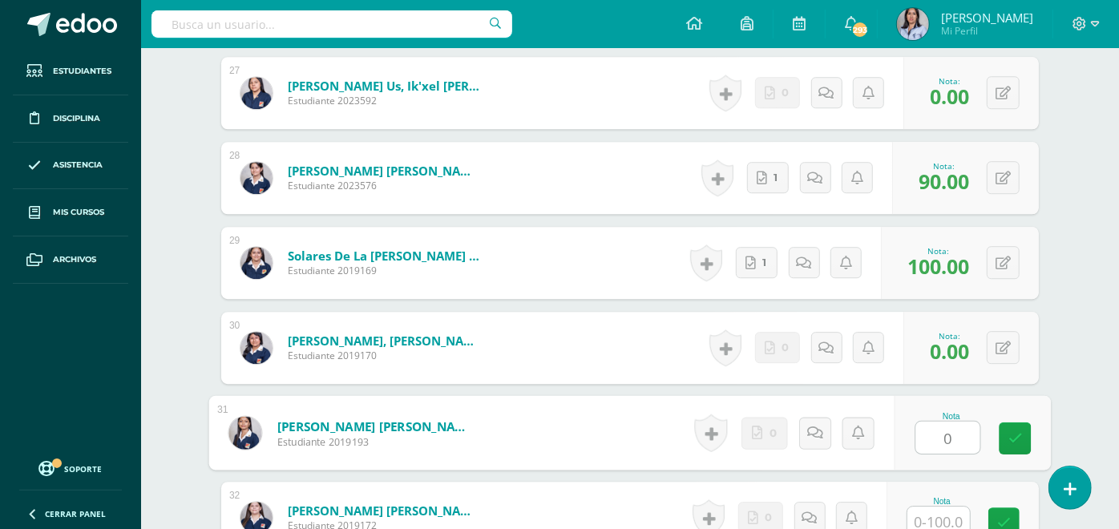
type input "0"
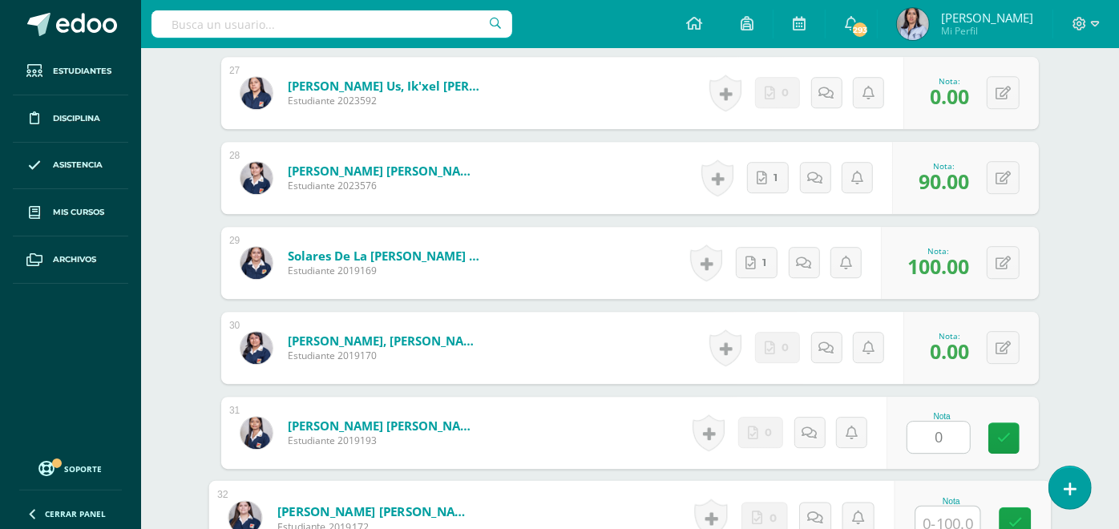
scroll to position [2731, 0]
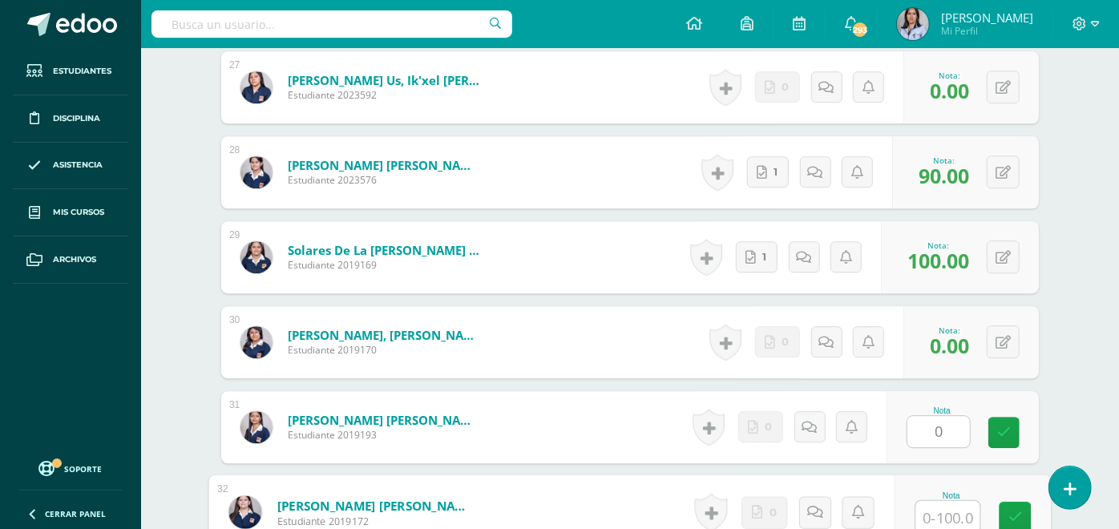
type input "0"
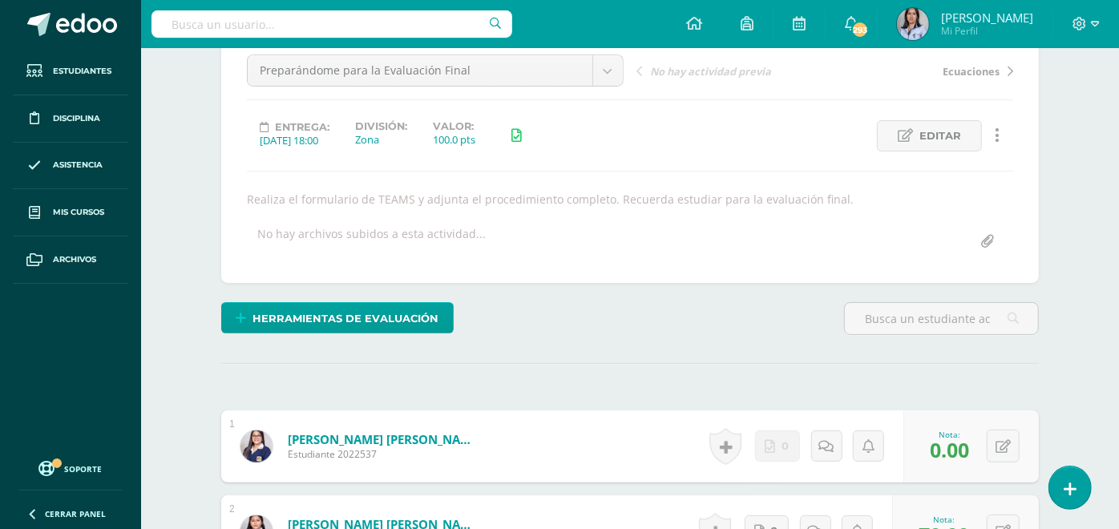
scroll to position [0, 0]
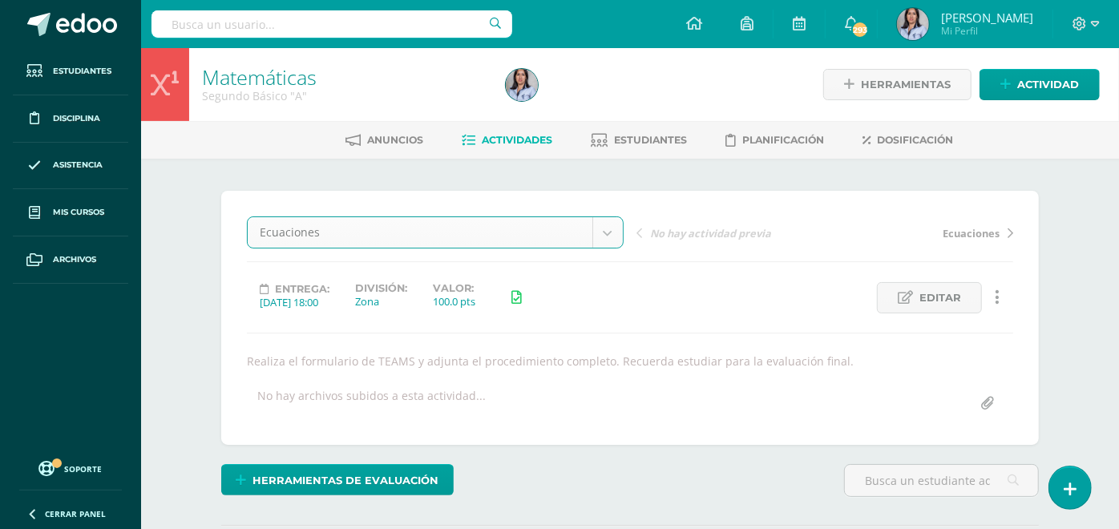
select select "/dashboard/teacher/grade-activity/129779/"
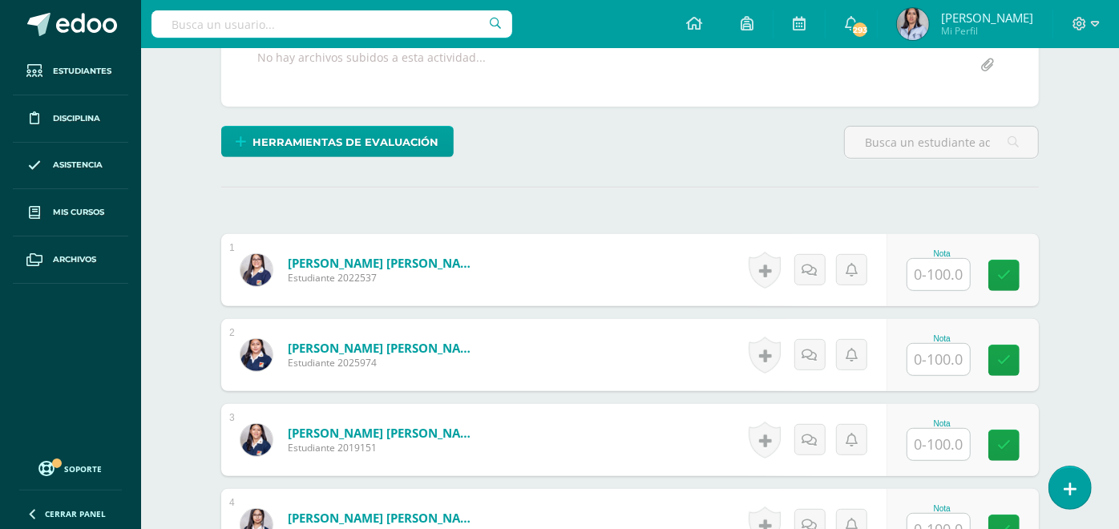
scroll to position [340, 0]
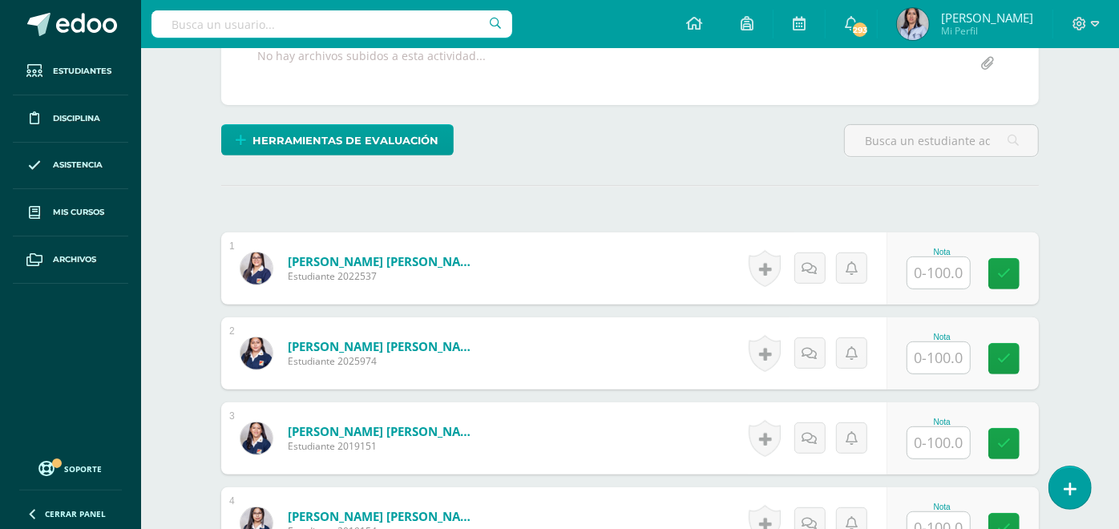
click at [941, 286] on input "text" at bounding box center [939, 272] width 63 height 31
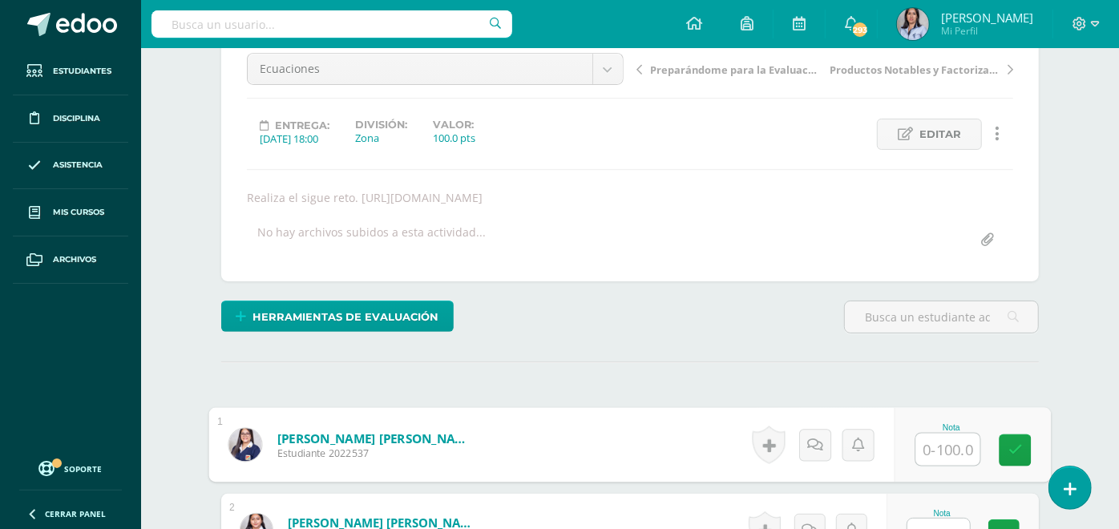
scroll to position [107, 0]
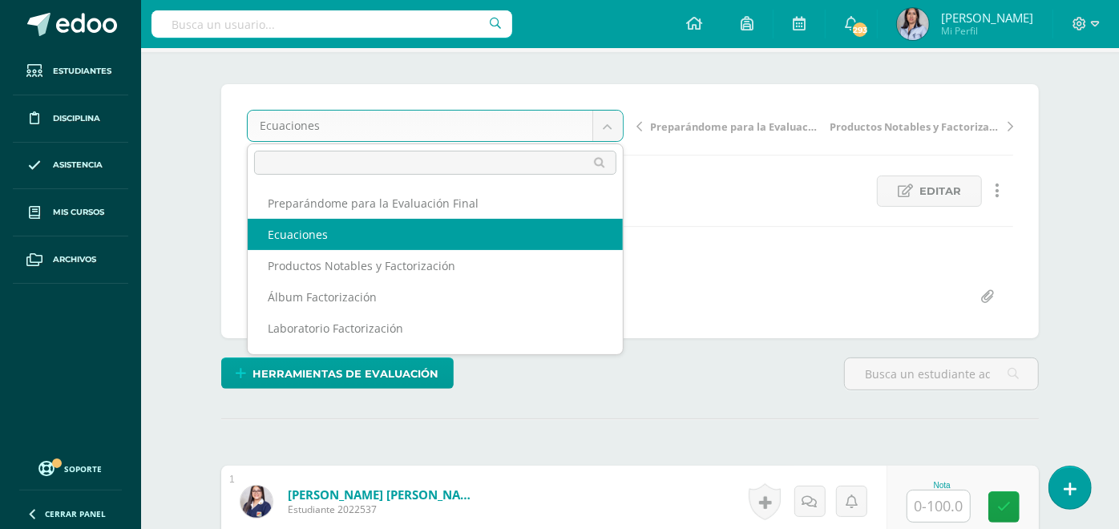
select select "/dashboard/teacher/grade-activity/129315/"
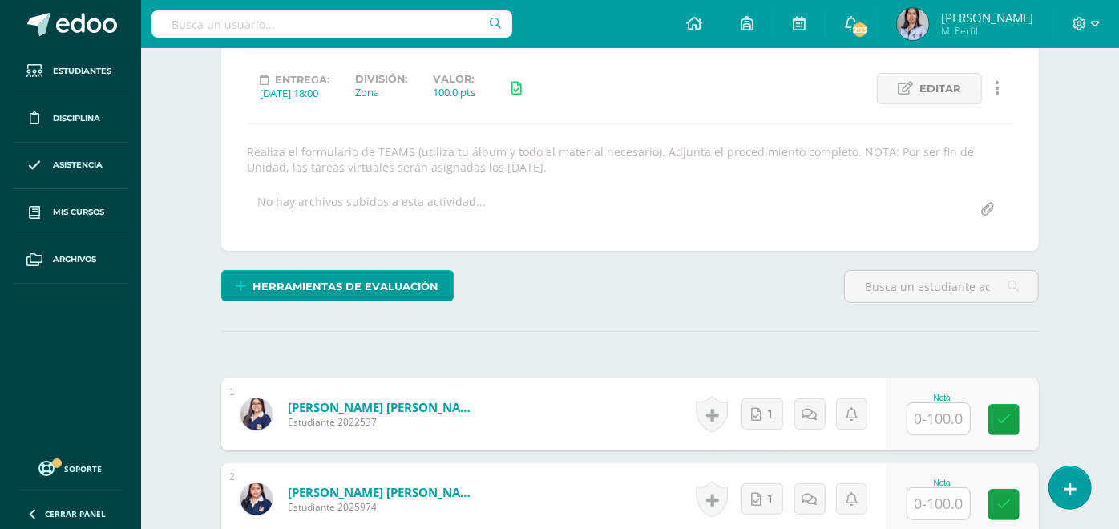
scroll to position [215, 0]
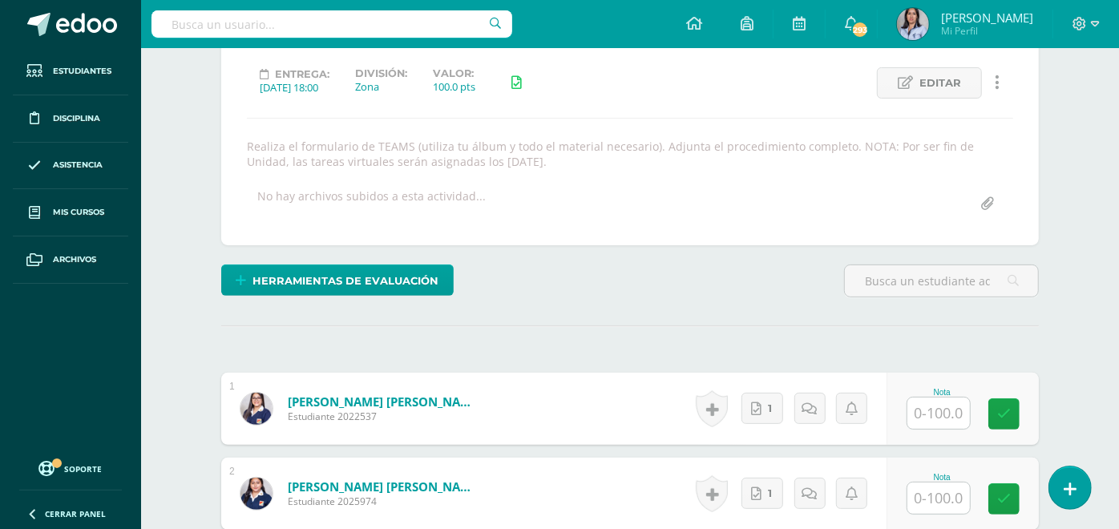
click at [948, 410] on input "text" at bounding box center [939, 413] width 63 height 31
type input "85"
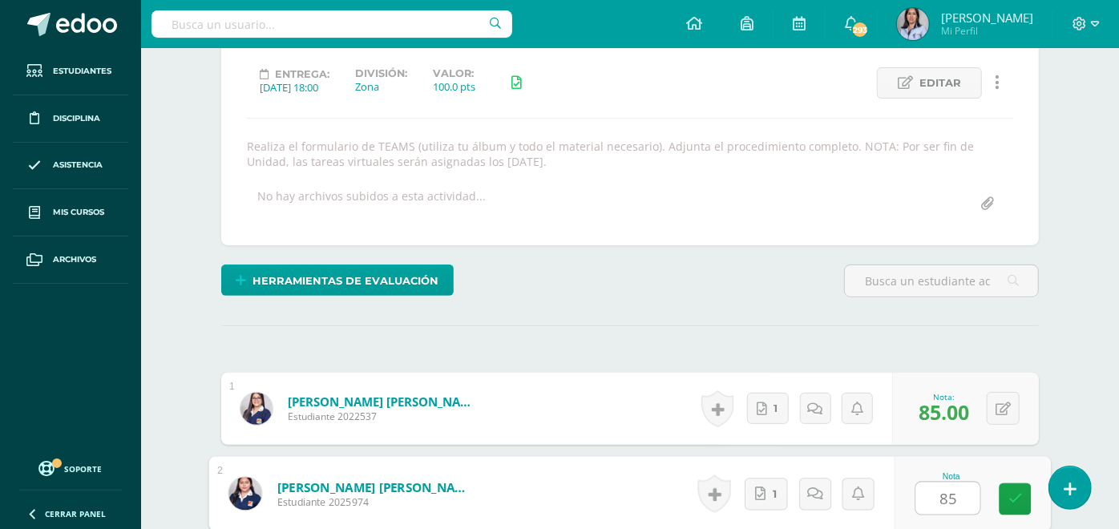
type input "85"
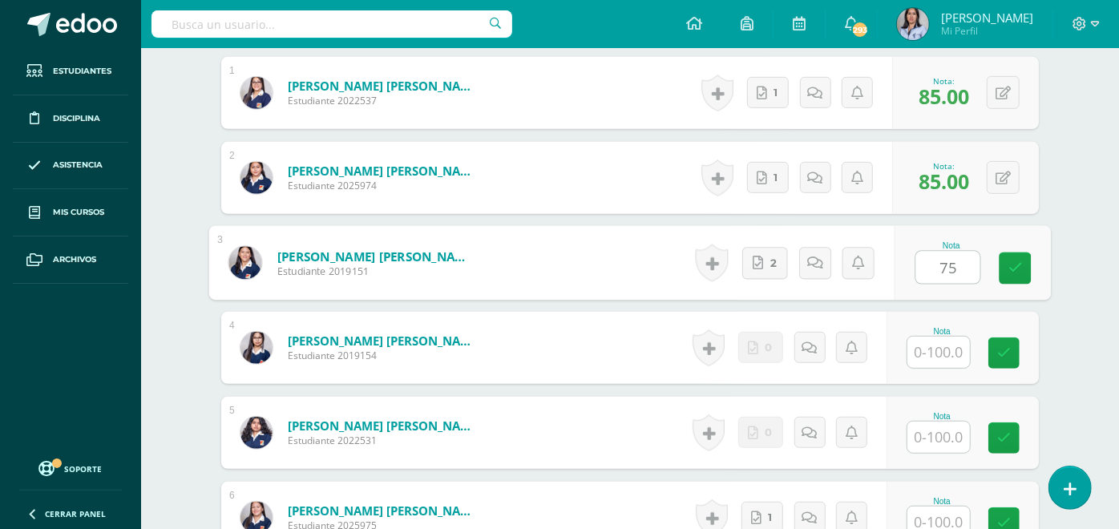
type input "75"
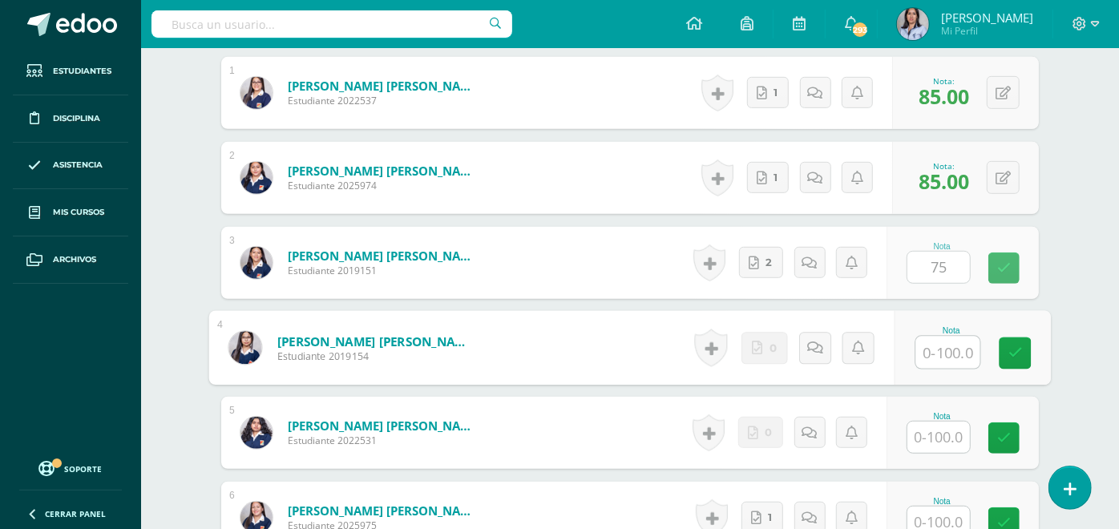
scroll to position [532, 0]
type input "90"
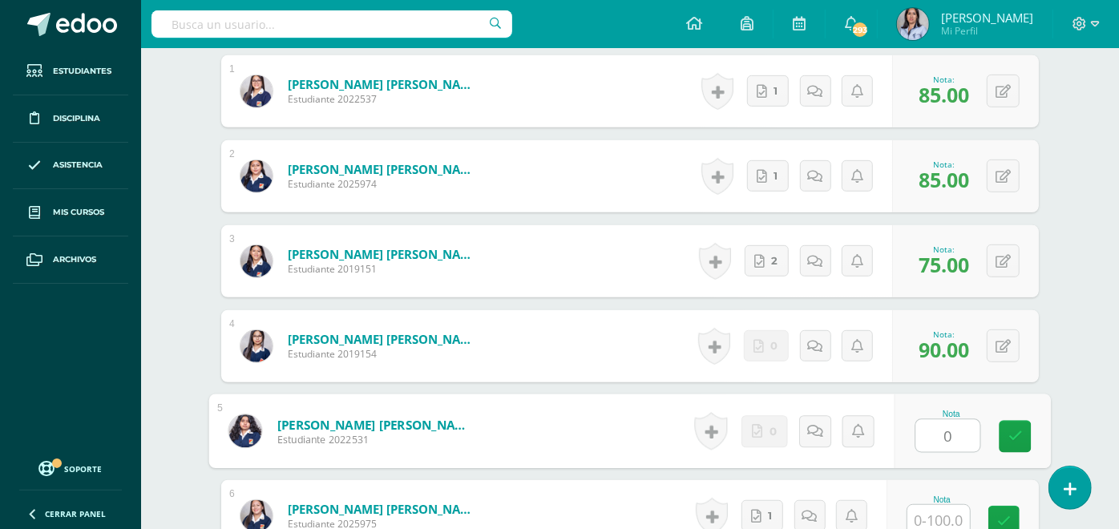
type input "0"
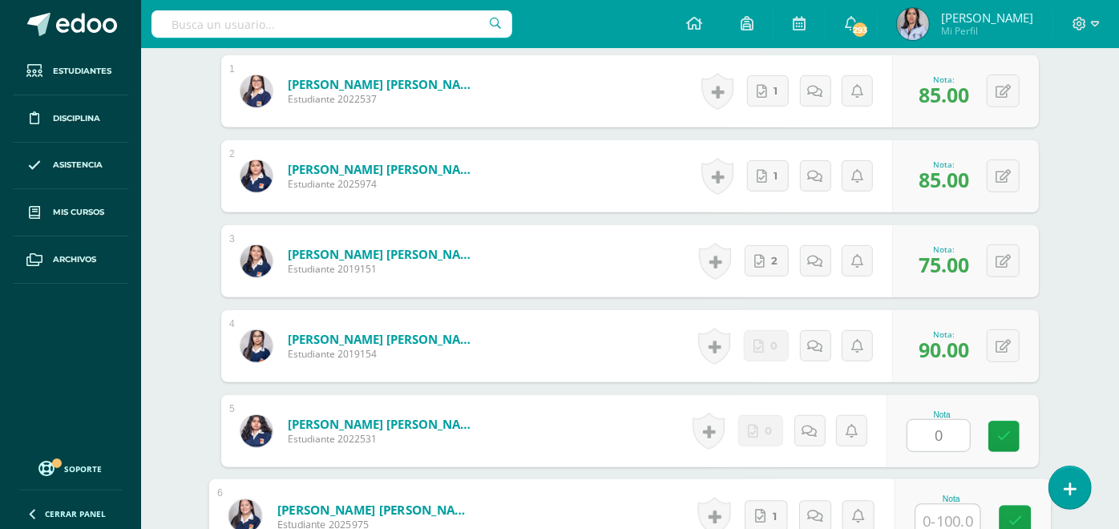
scroll to position [537, 0]
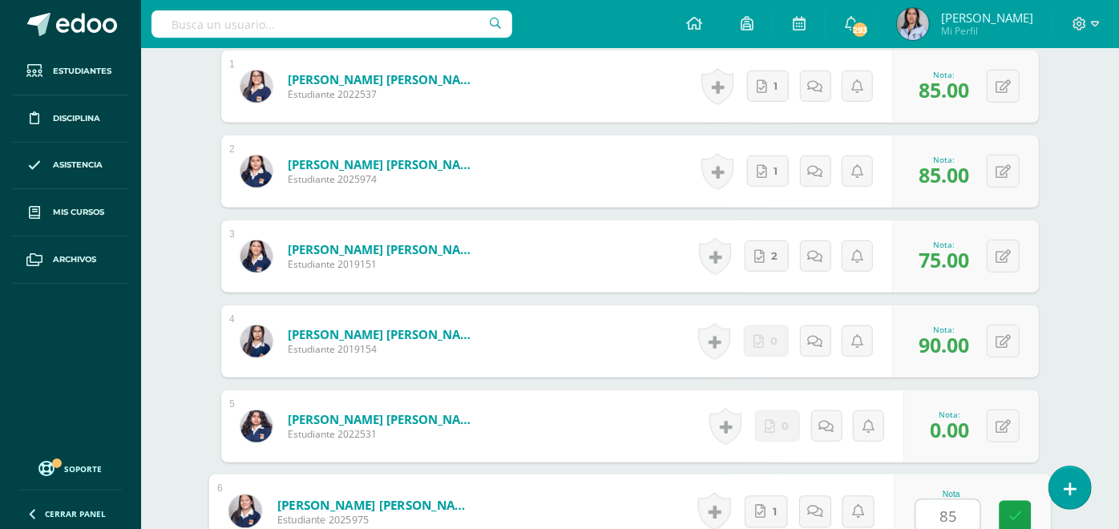
type input "85"
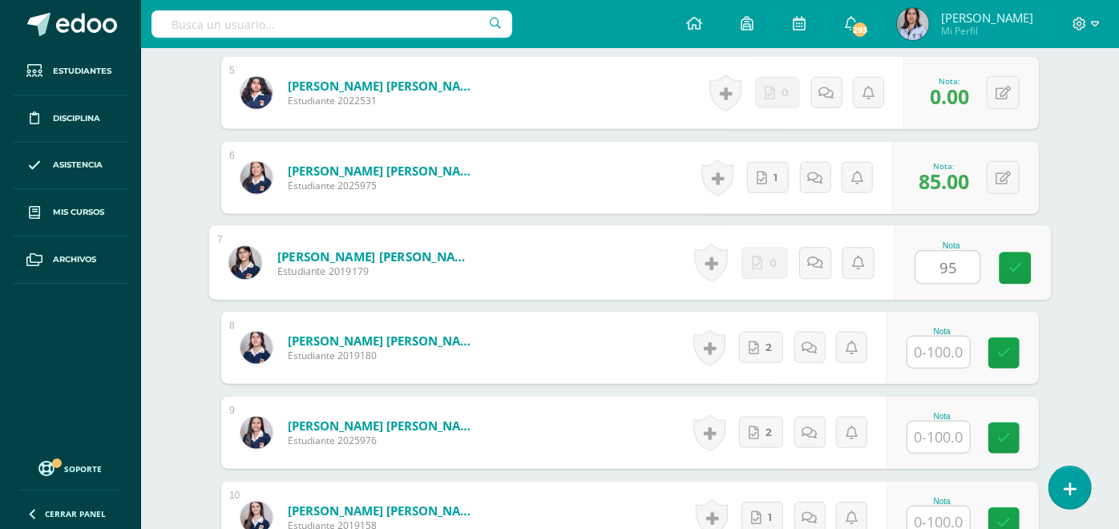
type input "95"
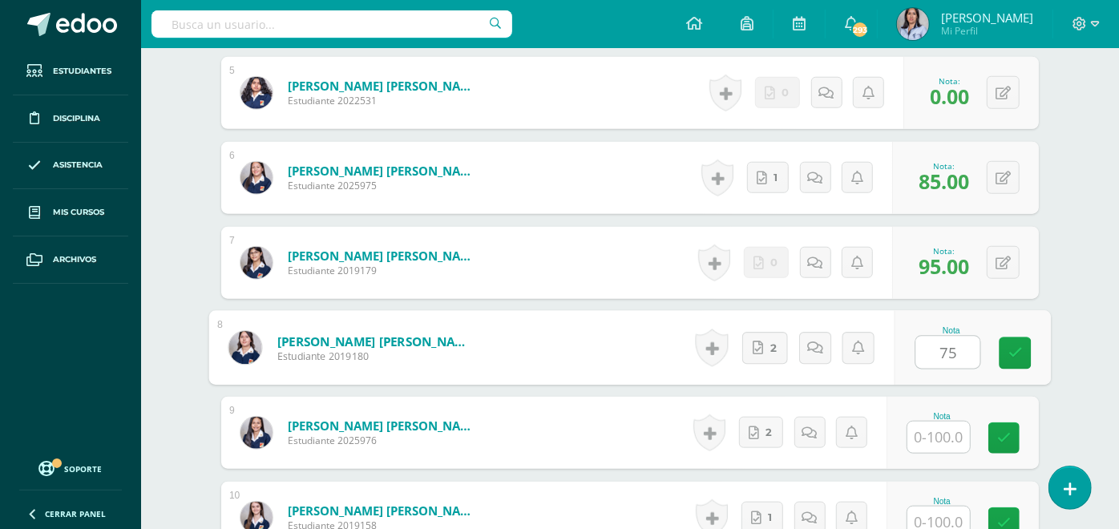
type input "75"
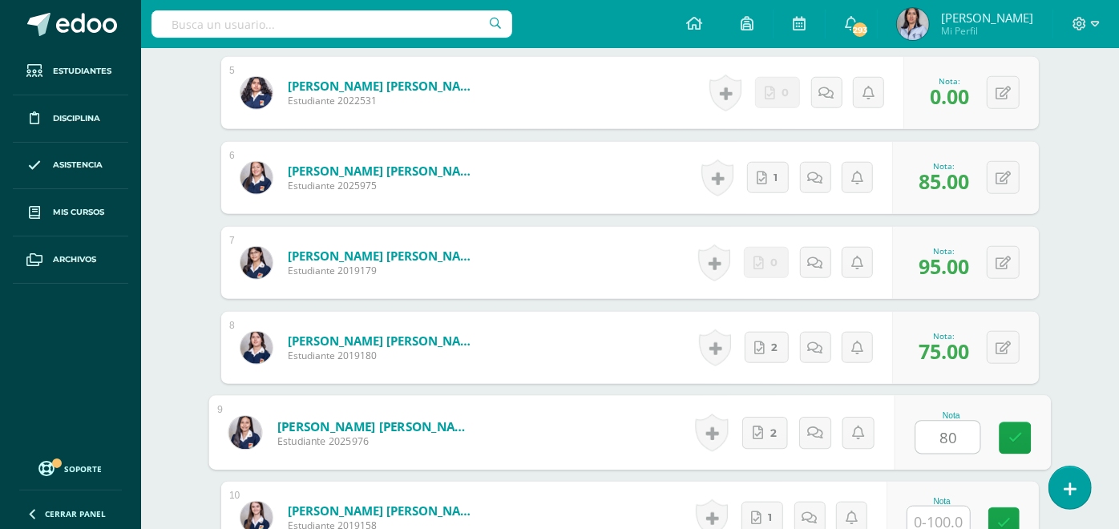
type input "80"
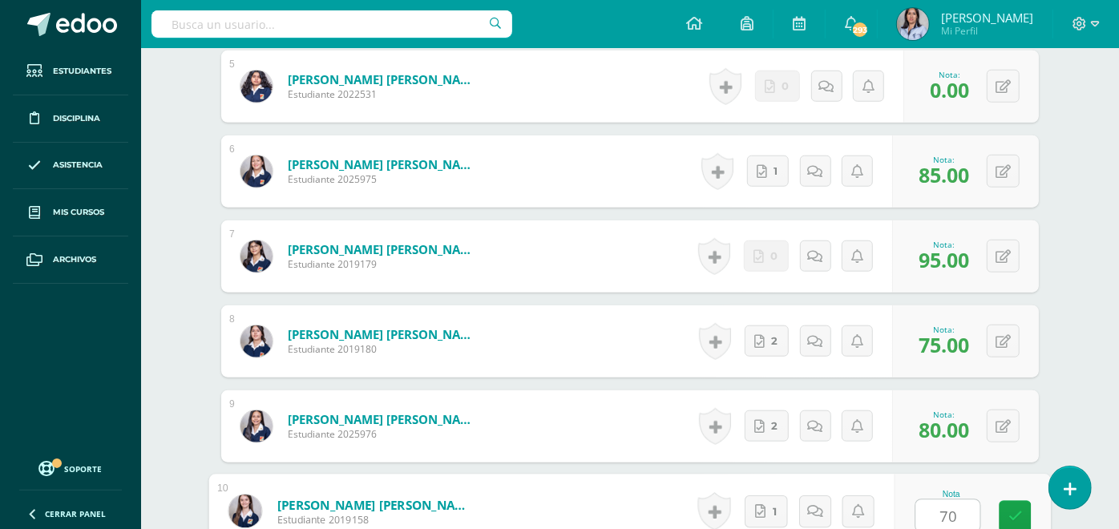
type input "70"
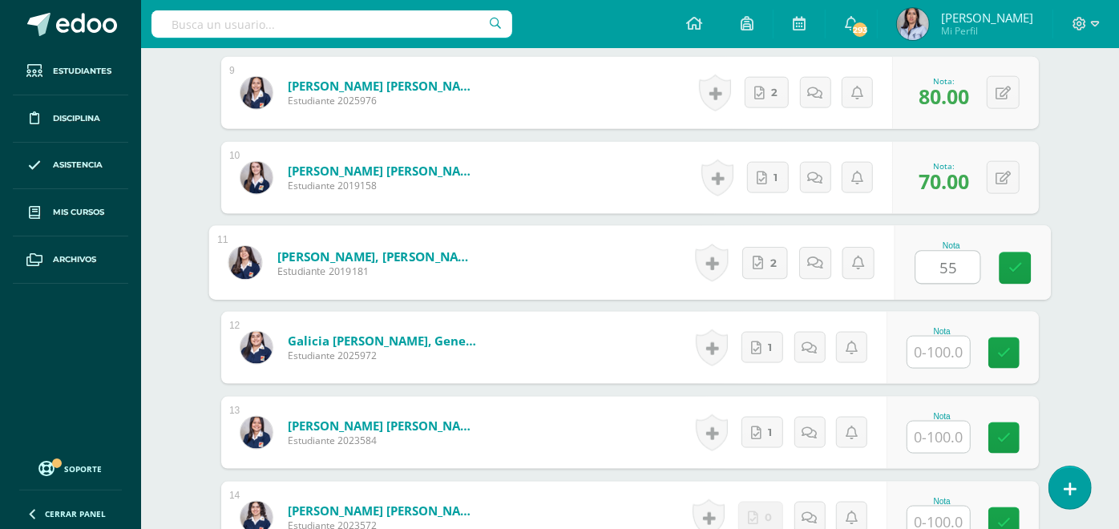
type input "55"
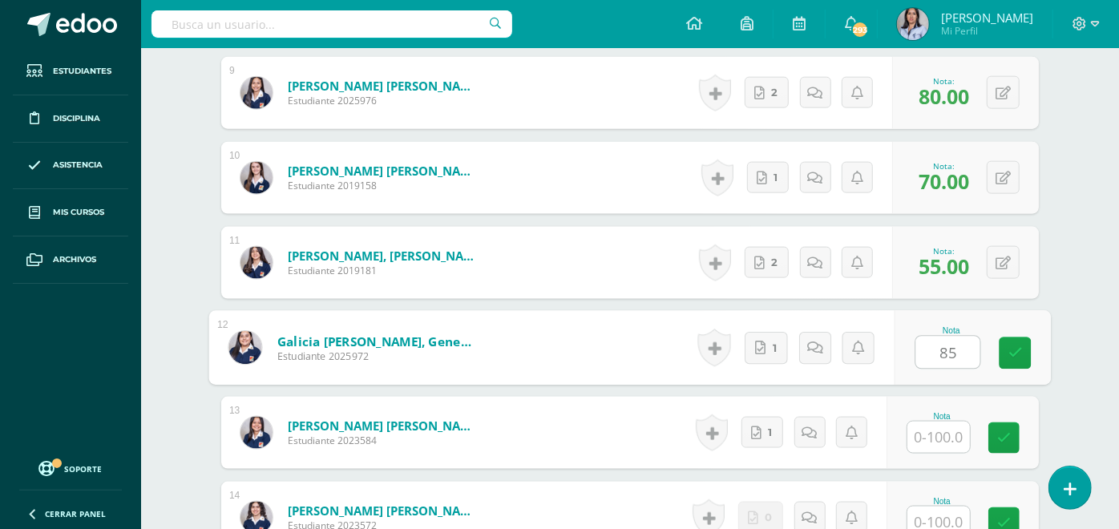
type input "85"
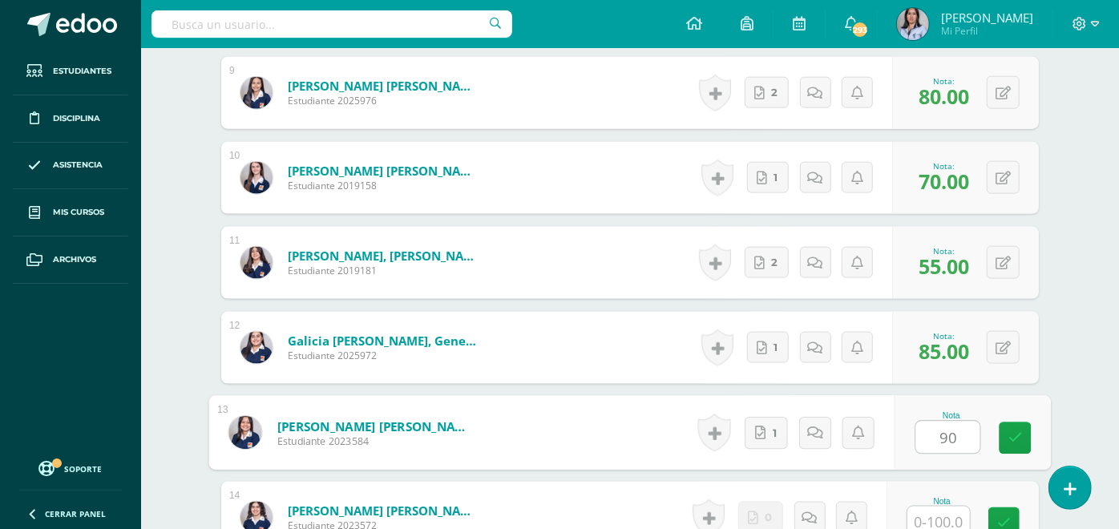
type input "90"
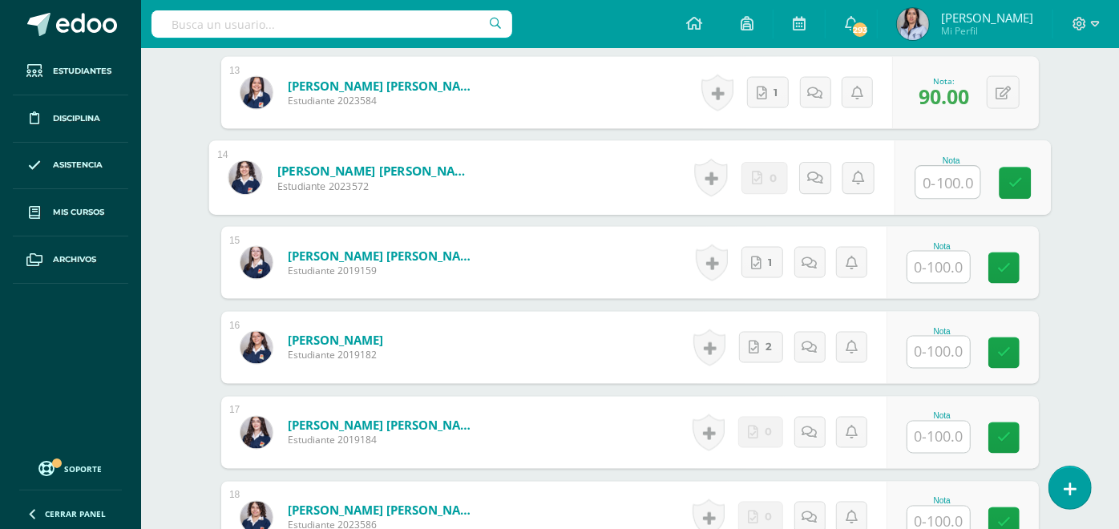
scroll to position [1563, 0]
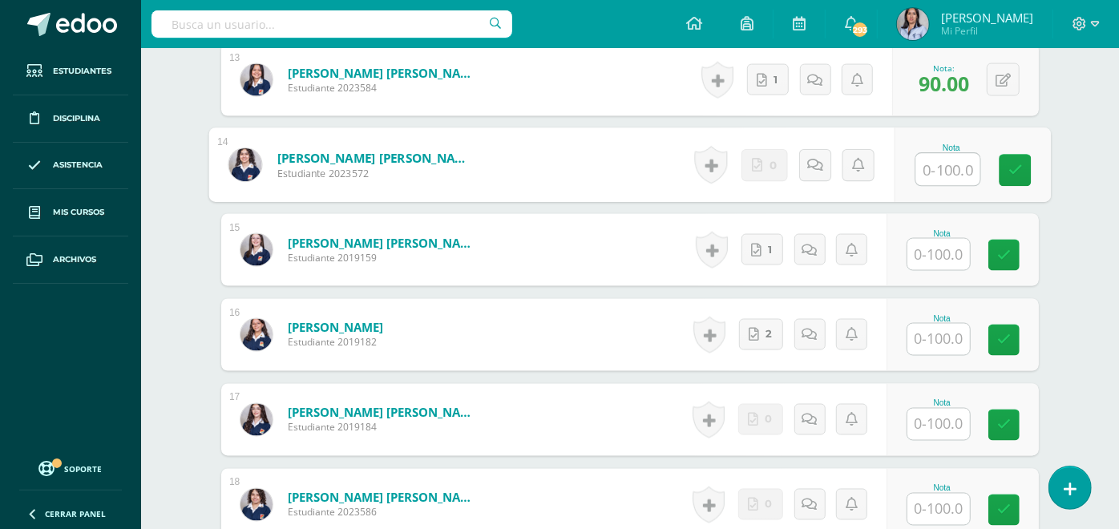
click at [952, 252] on input "text" at bounding box center [939, 254] width 63 height 31
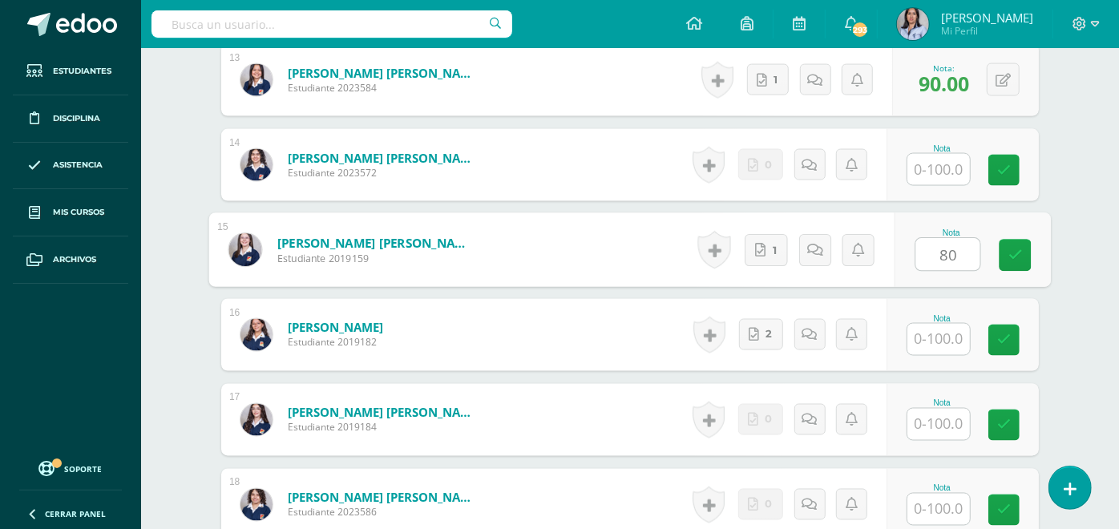
type input "80"
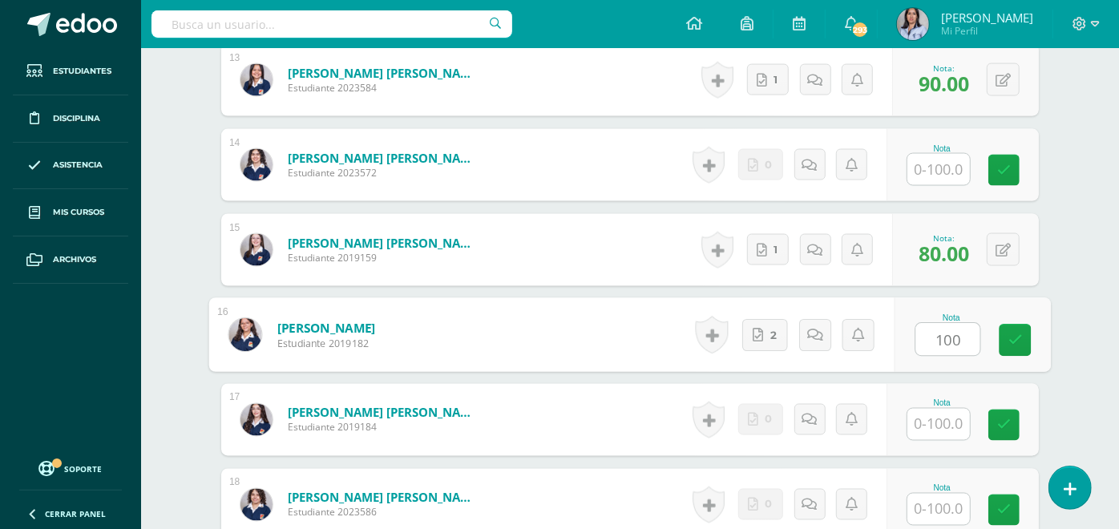
type input "100"
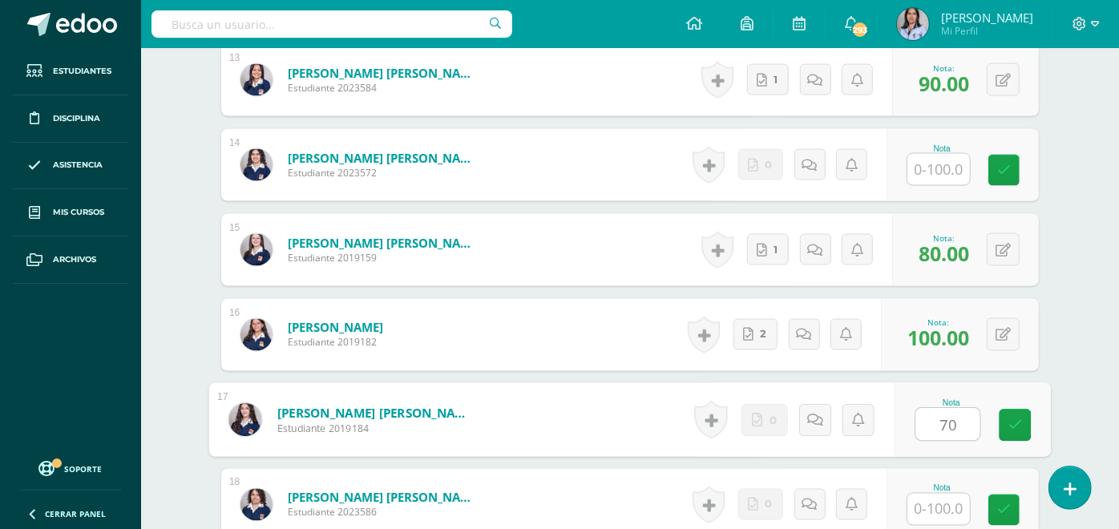
type input "70"
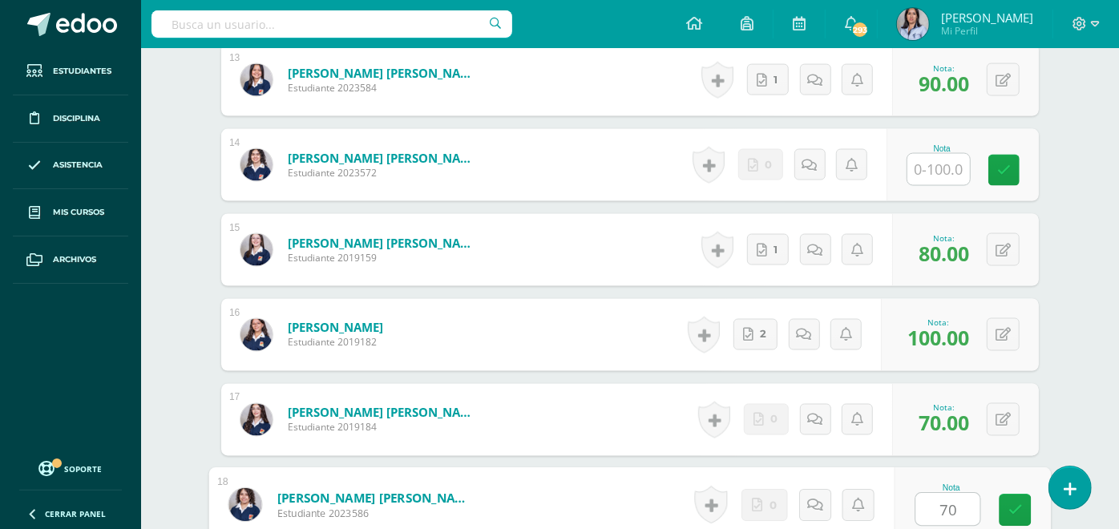
type input "70"
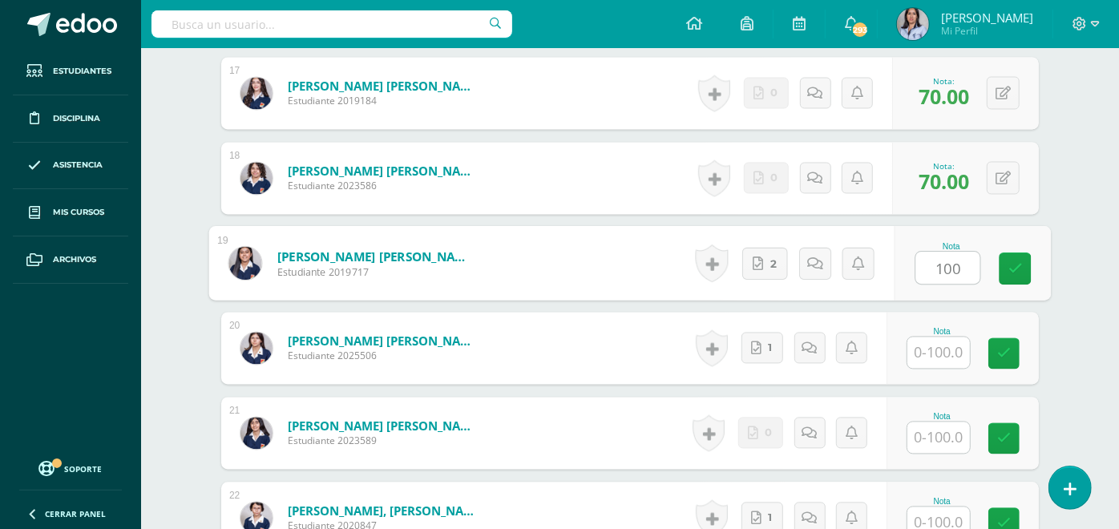
type input "100"
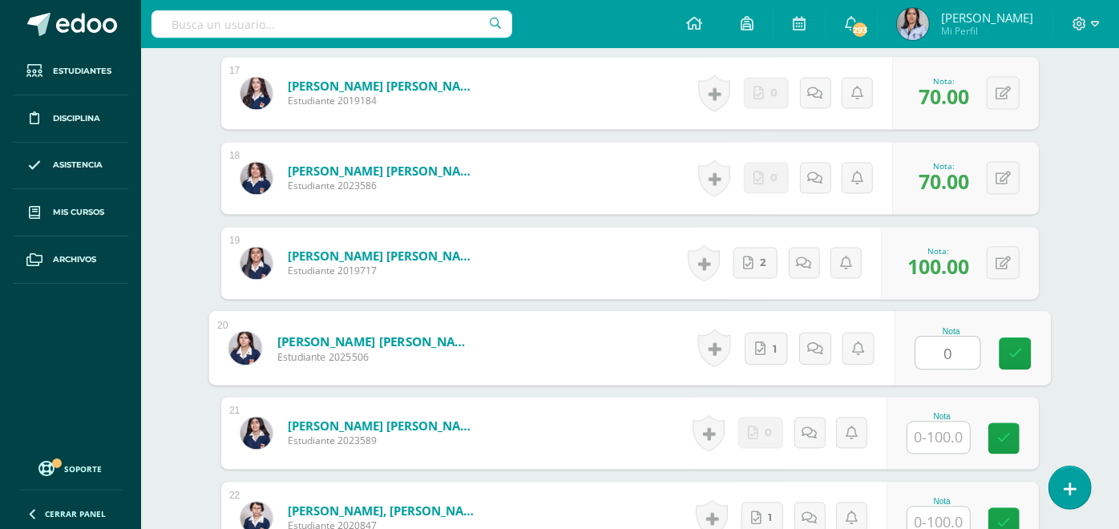
type input "0"
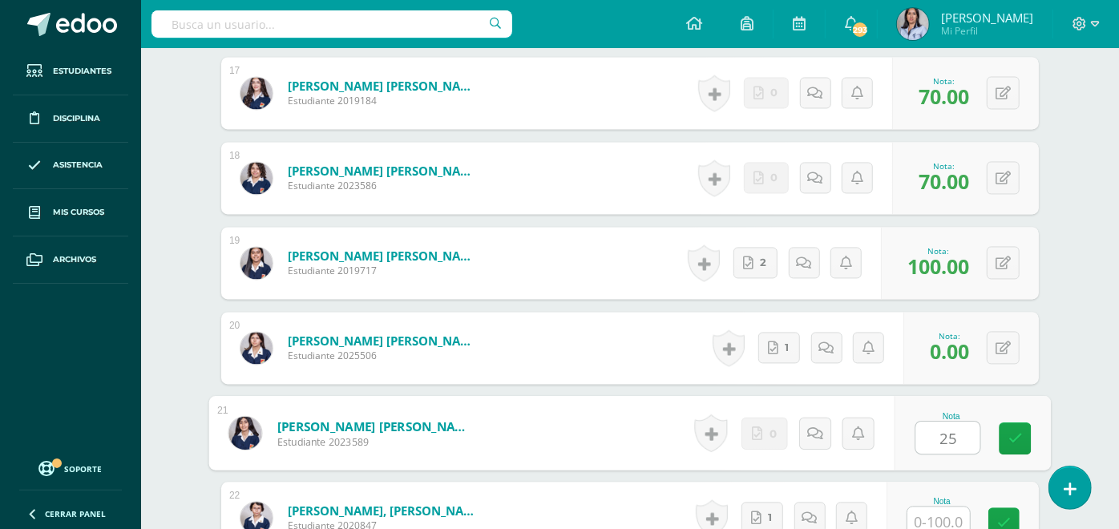
type input "25"
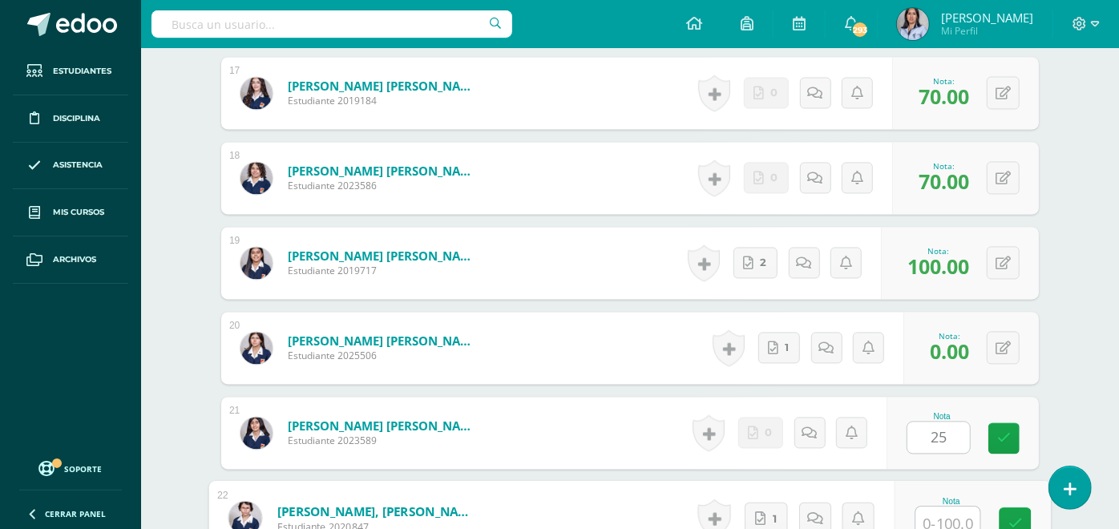
scroll to position [1896, 0]
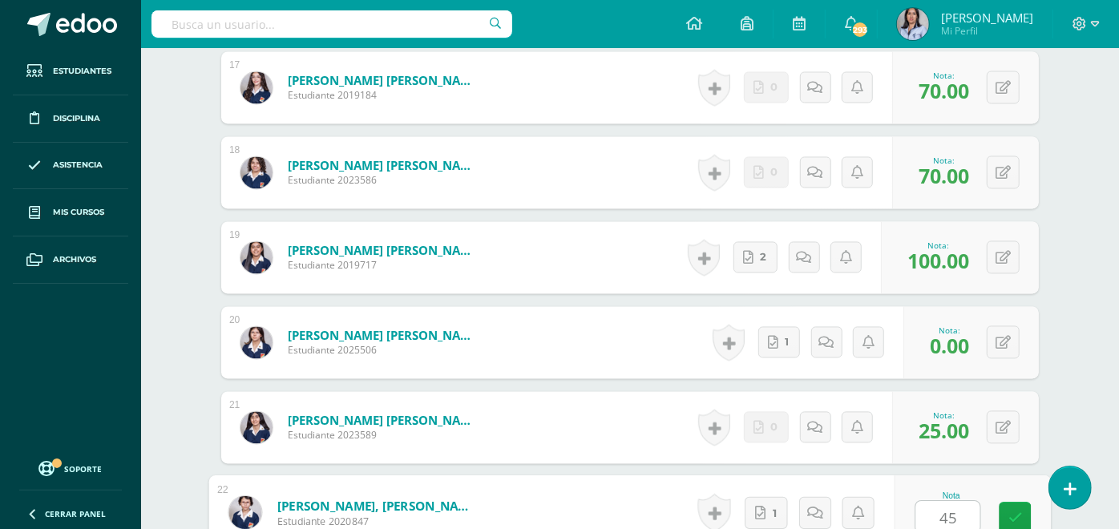
type input "45"
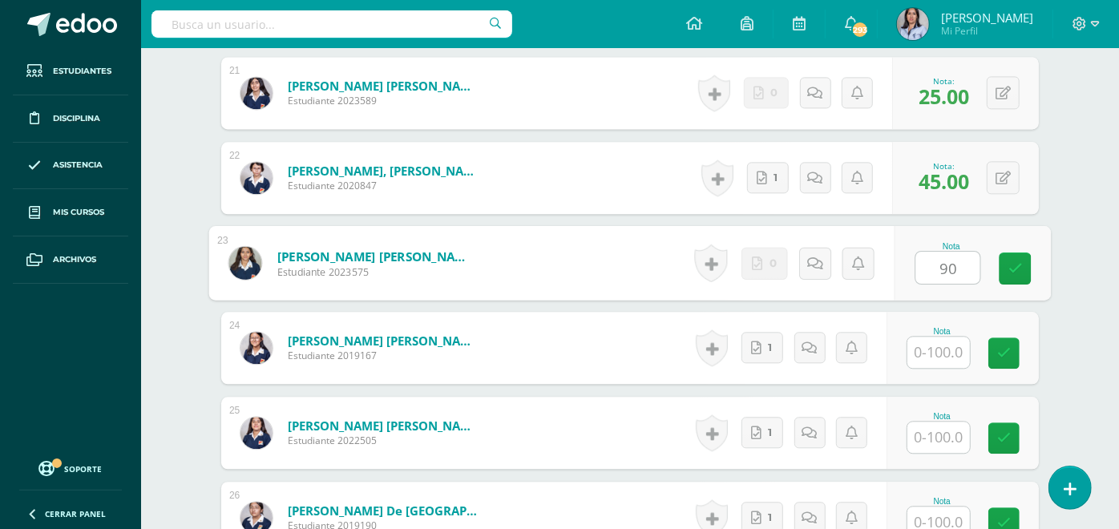
type input "90"
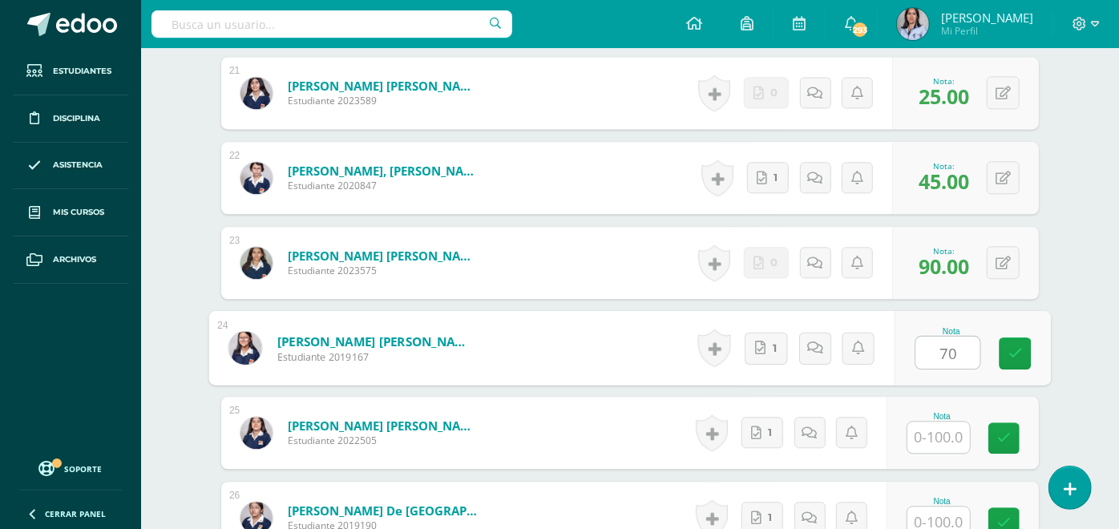
type input "70"
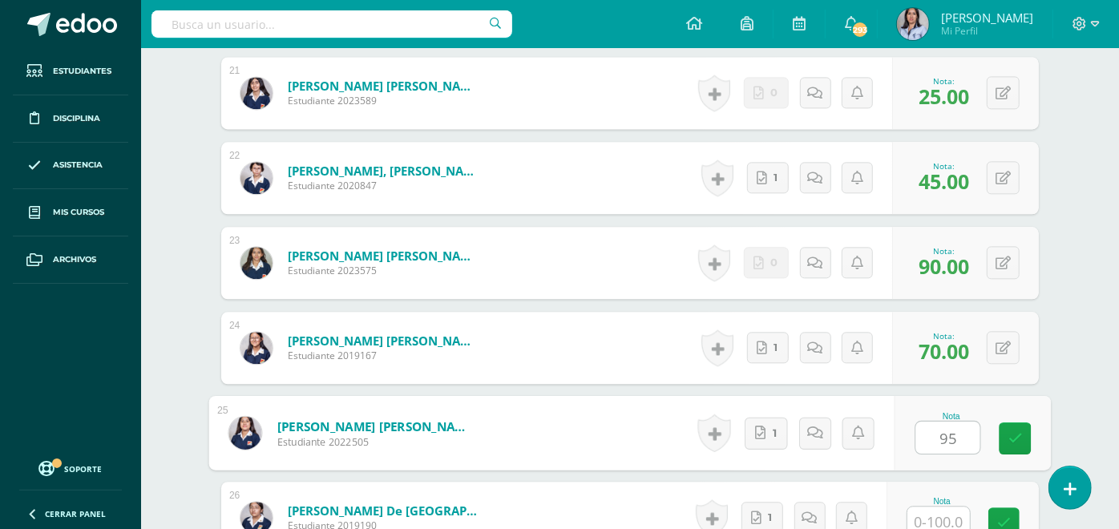
type input "95"
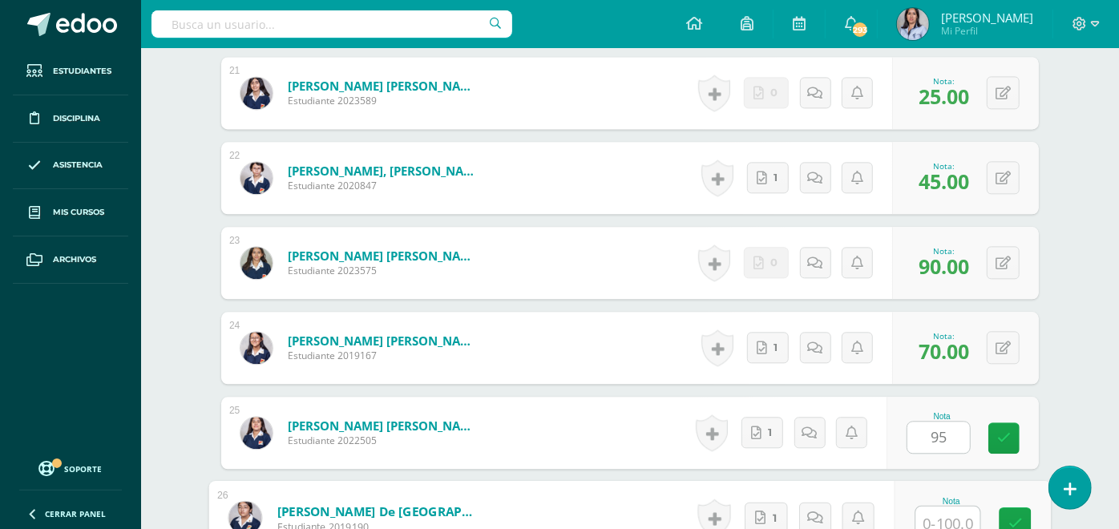
scroll to position [2236, 0]
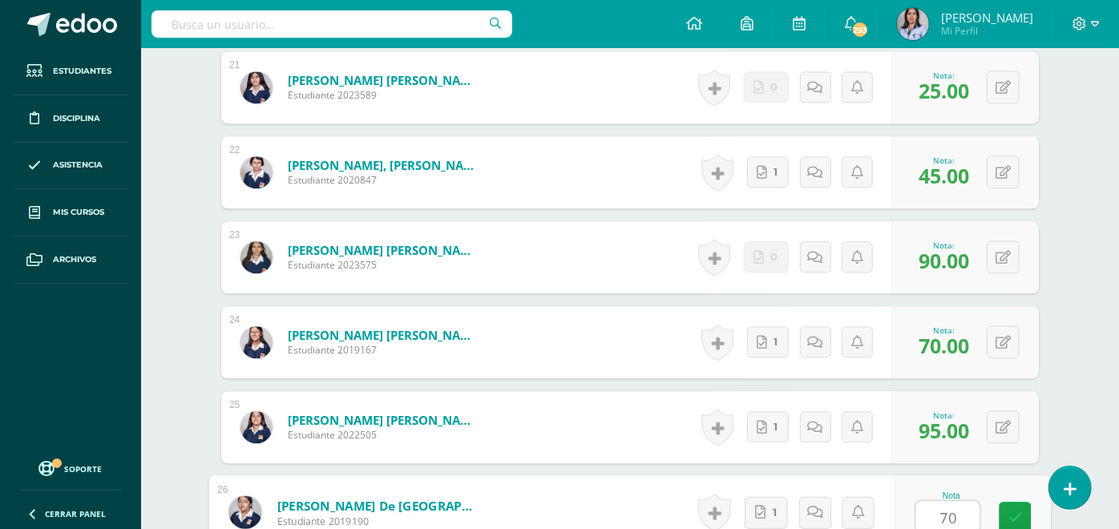
type input "70"
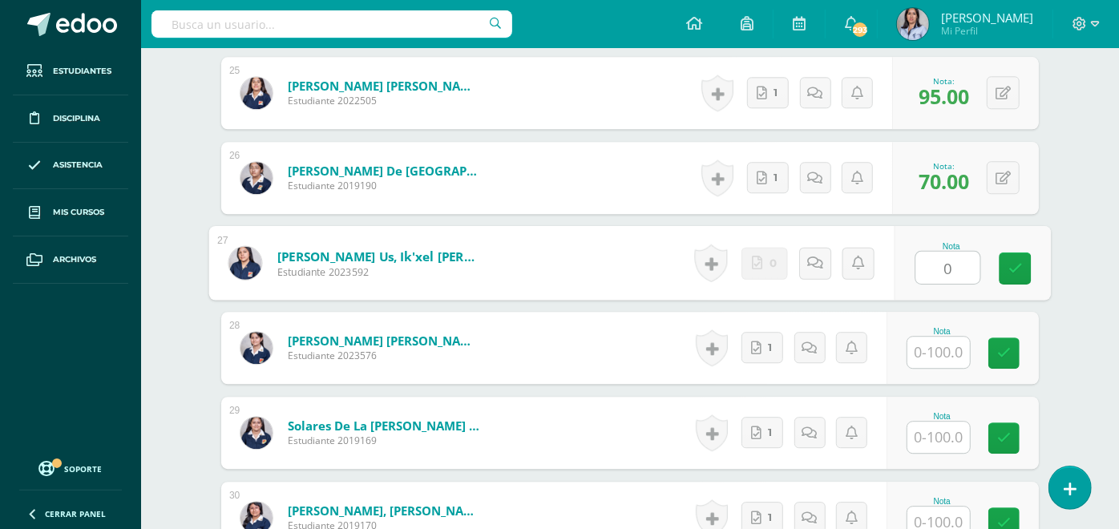
type input "0"
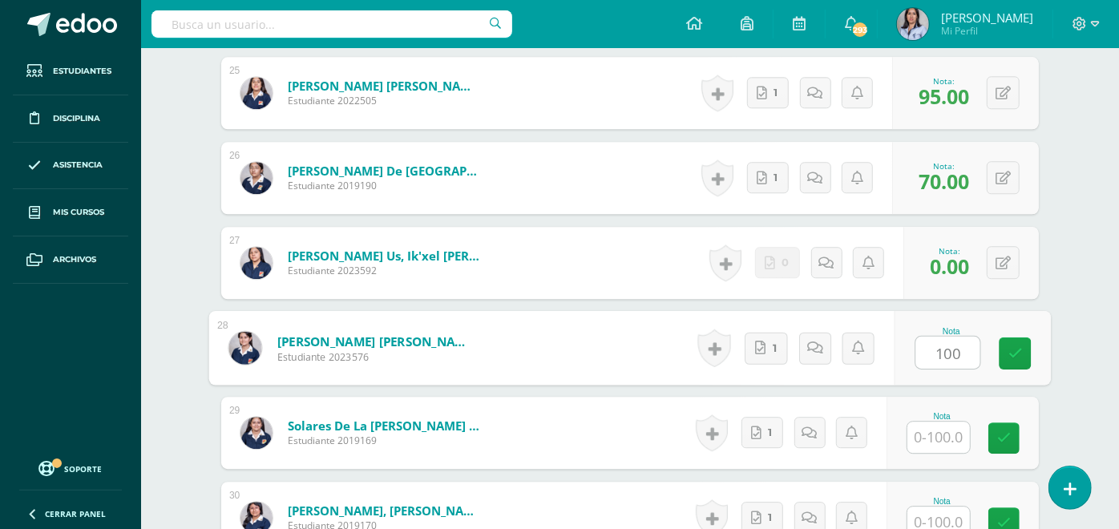
type input "100"
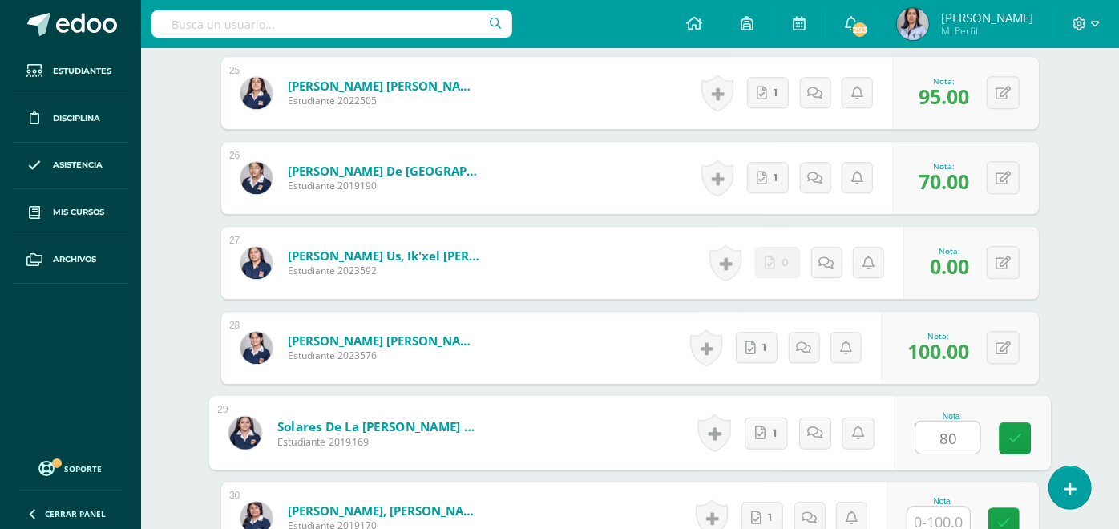
type input "80"
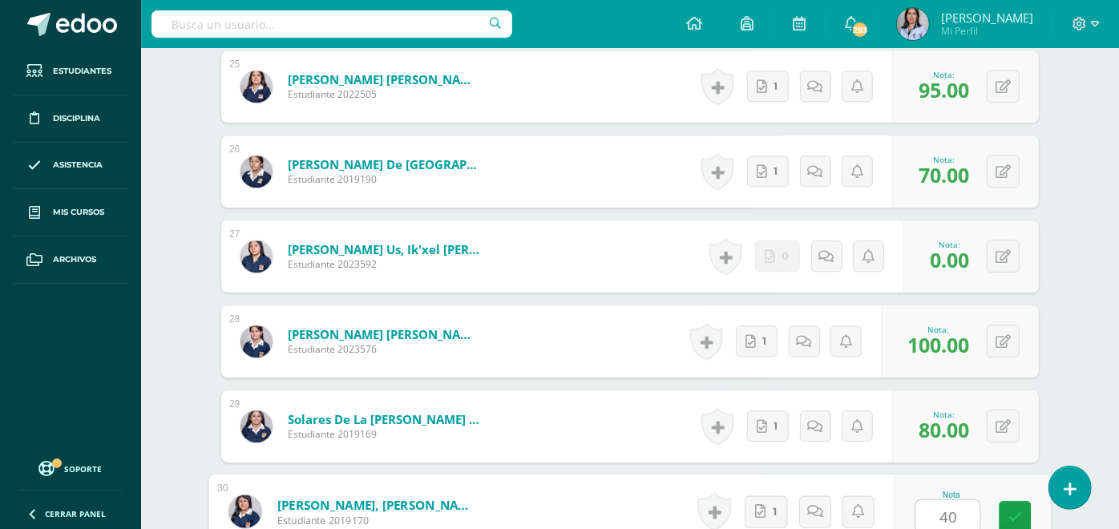
type input "40"
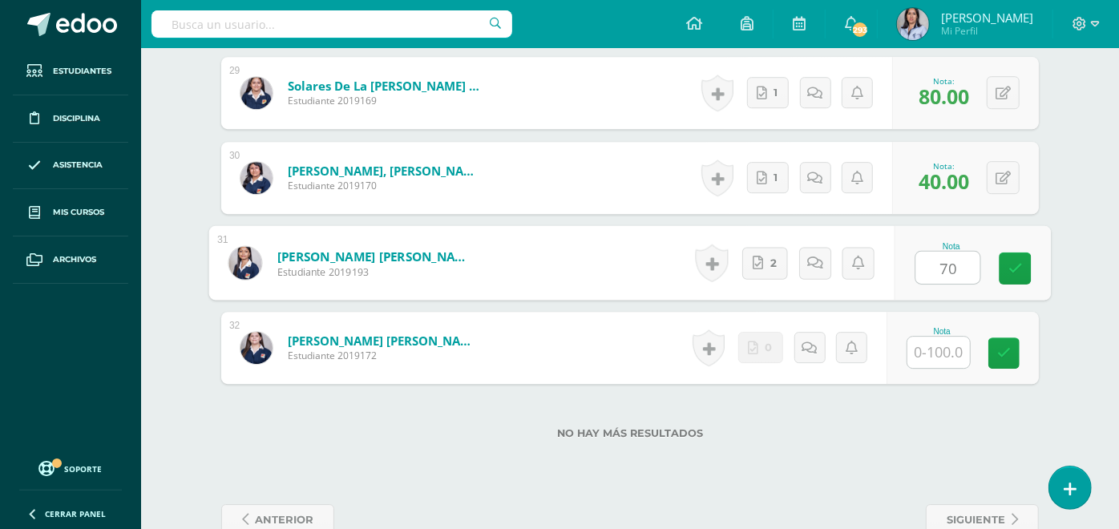
type input "70"
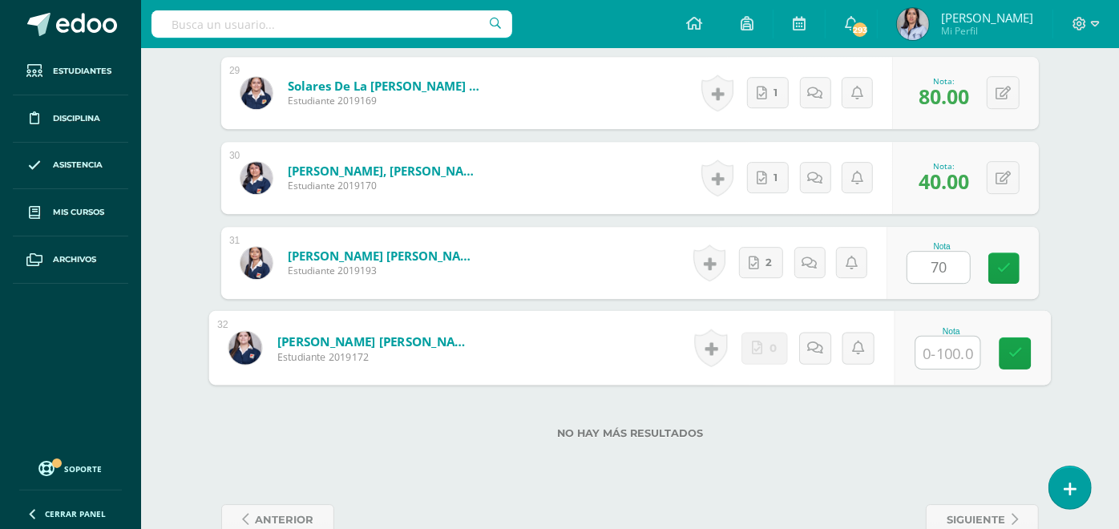
type input "0"
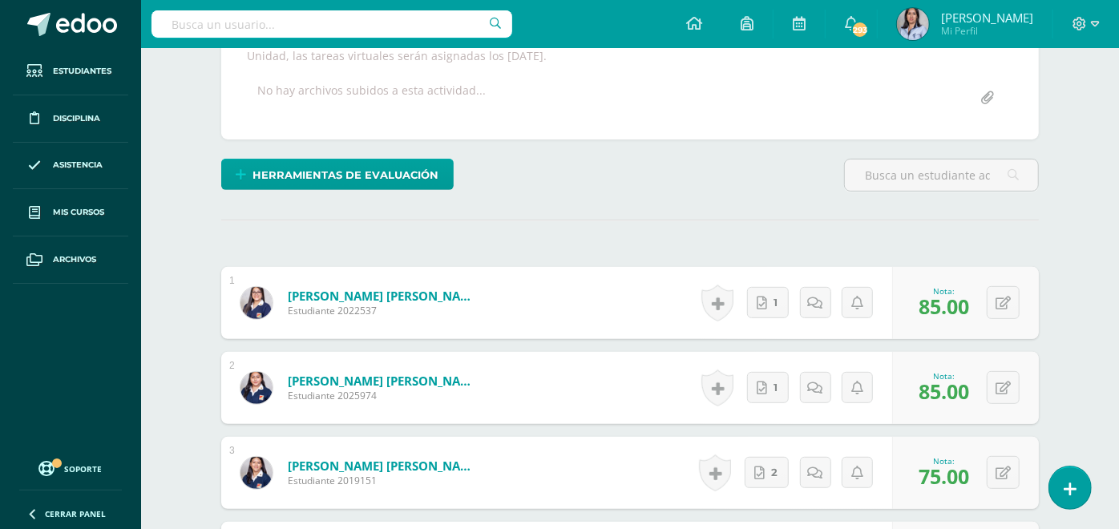
scroll to position [0, 0]
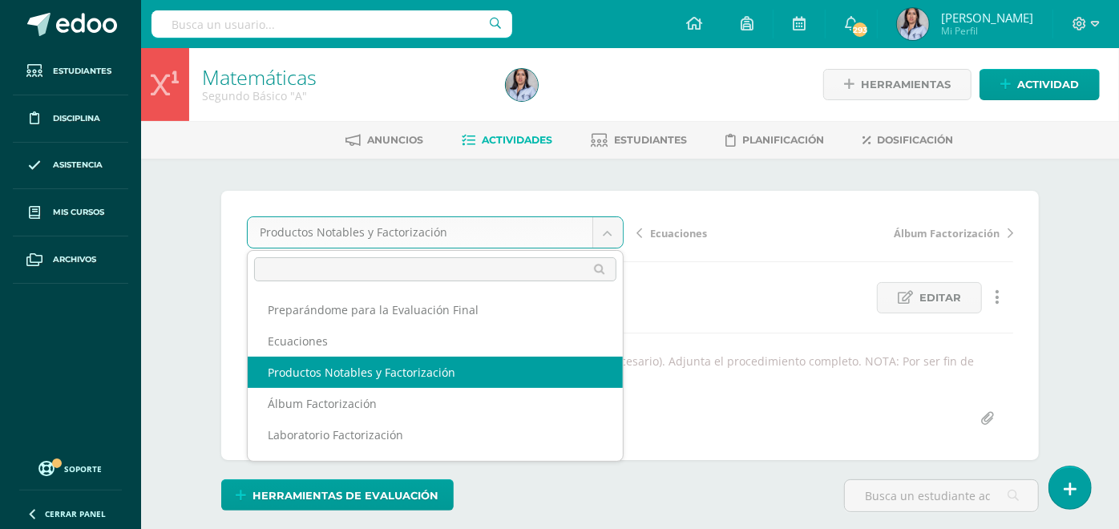
select select "/dashboard/teacher/grade-activity/129476/"
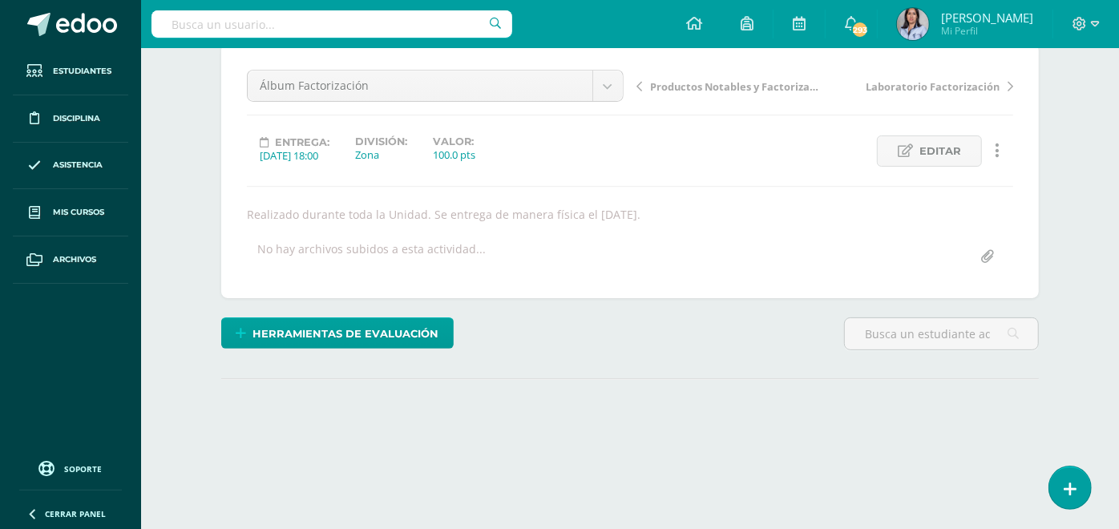
scroll to position [220, 0]
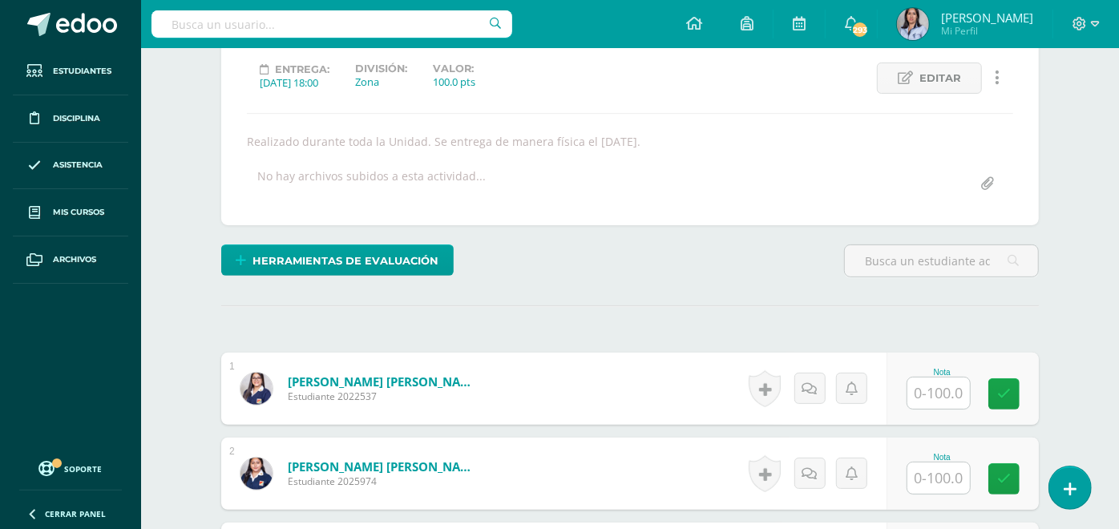
click at [935, 397] on input "text" at bounding box center [939, 393] width 63 height 31
type input "70"
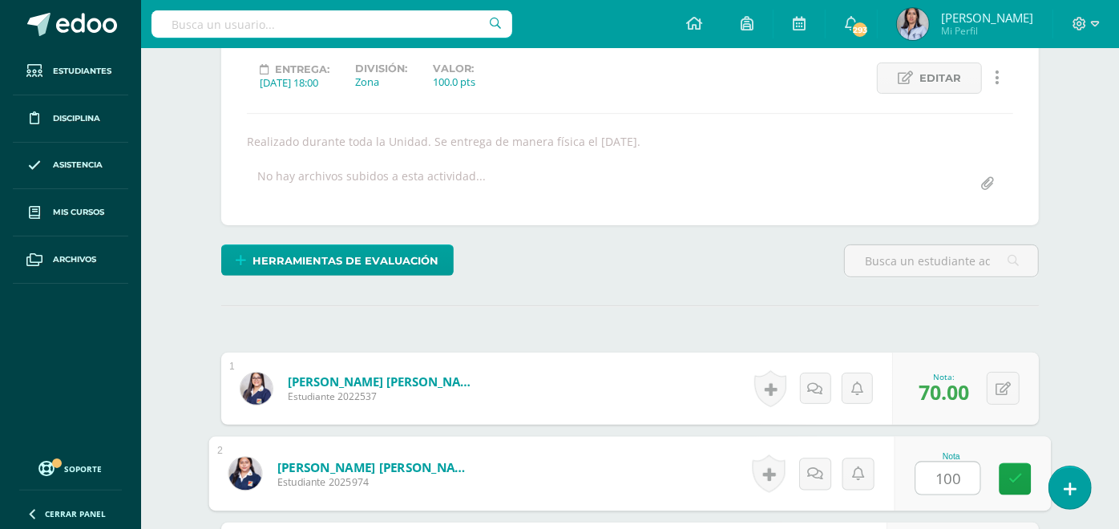
type input "100"
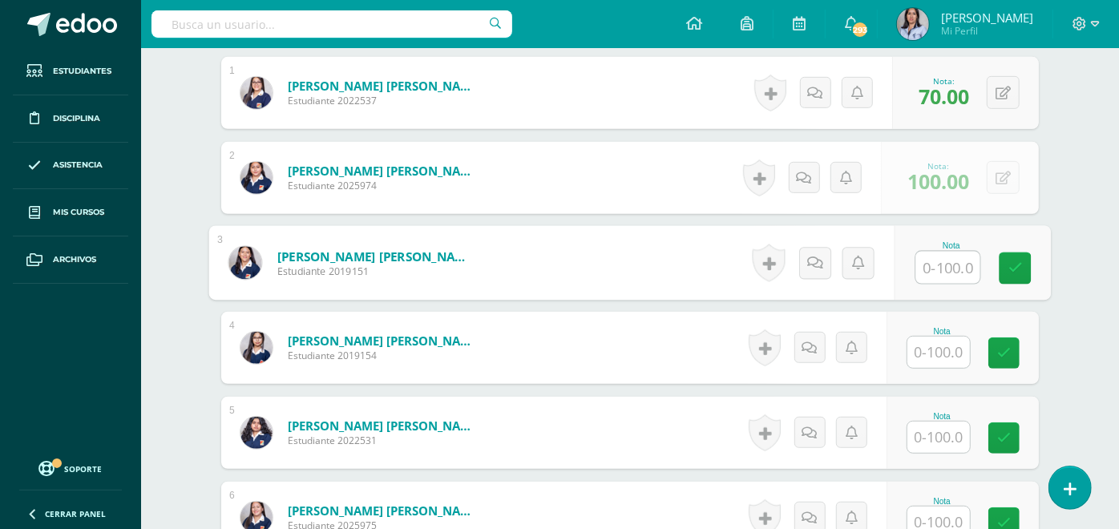
scroll to position [516, 0]
type input "85"
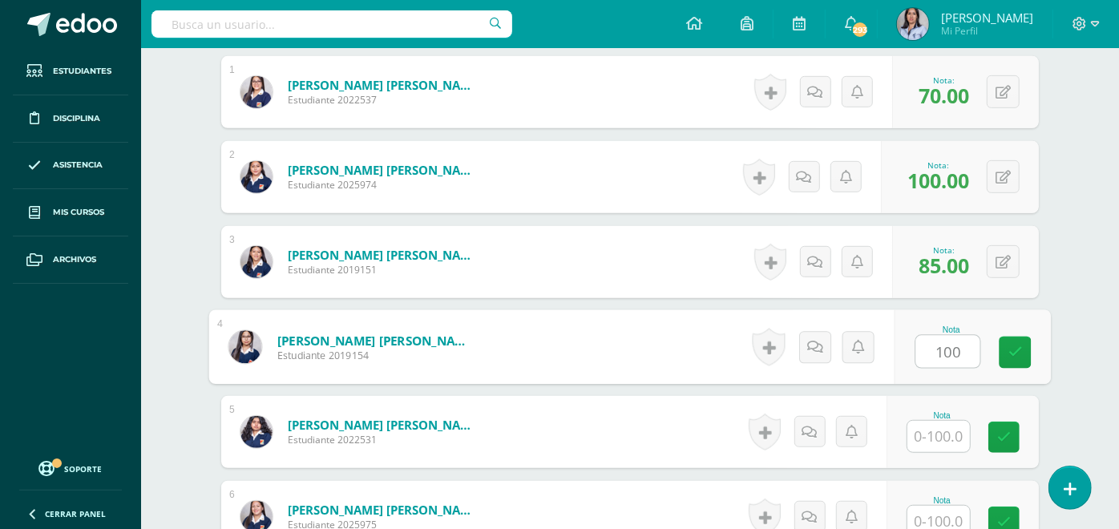
type input "100"
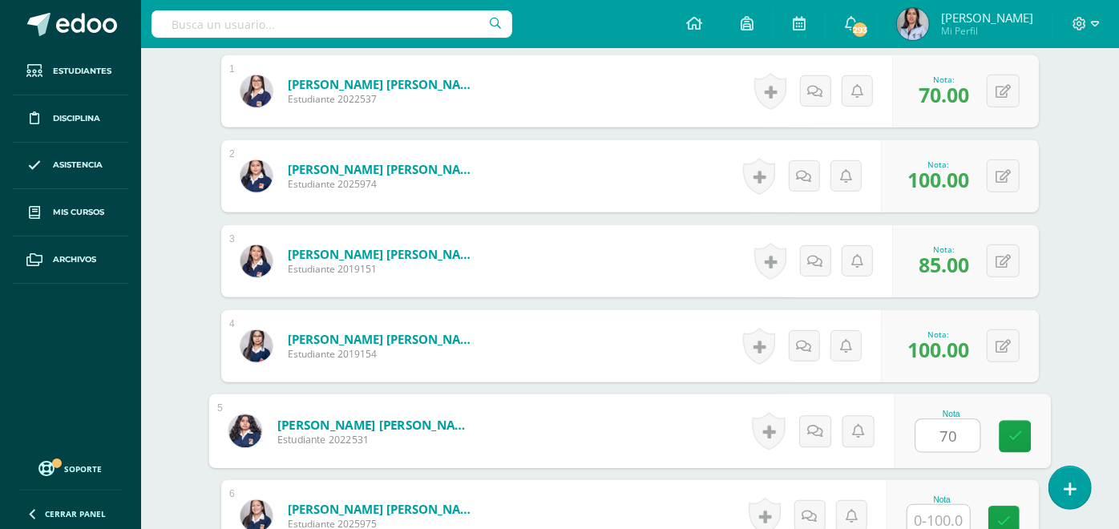
type input "70"
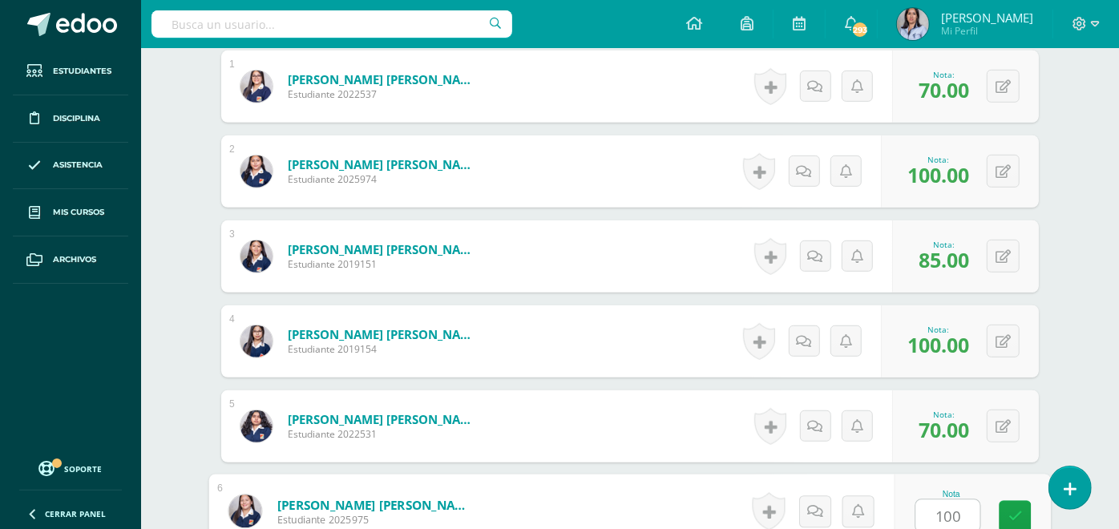
type input "100"
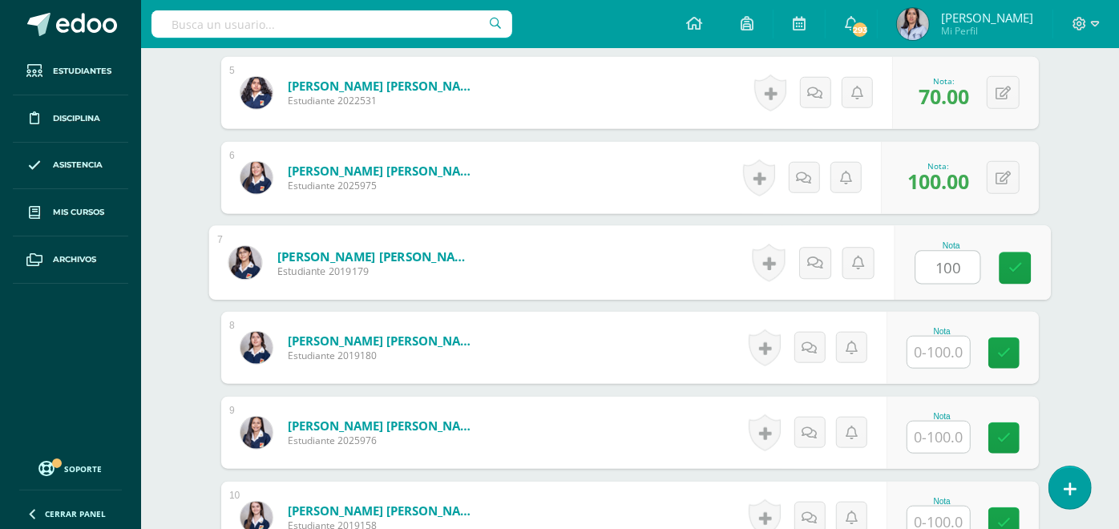
type input "100"
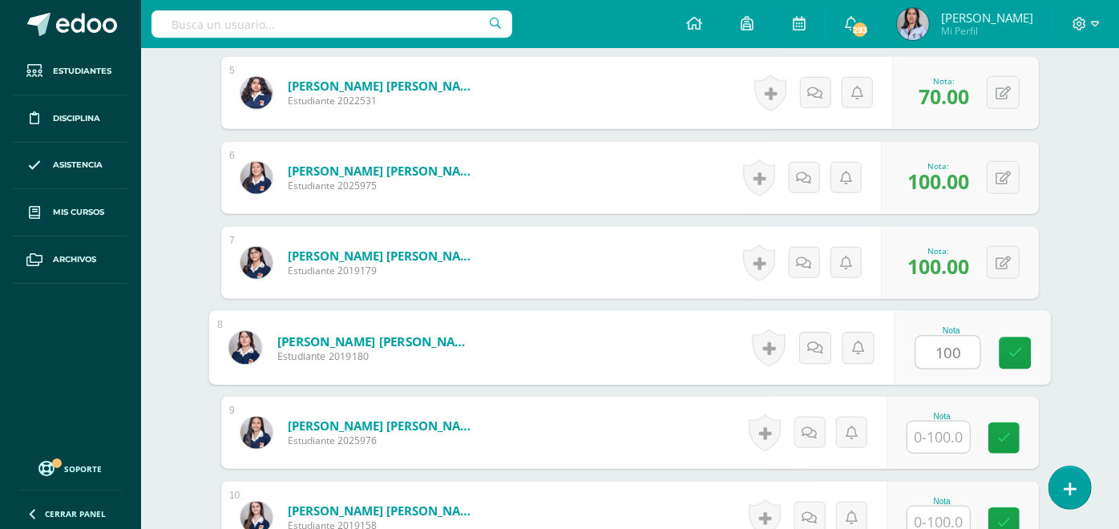
type input "100"
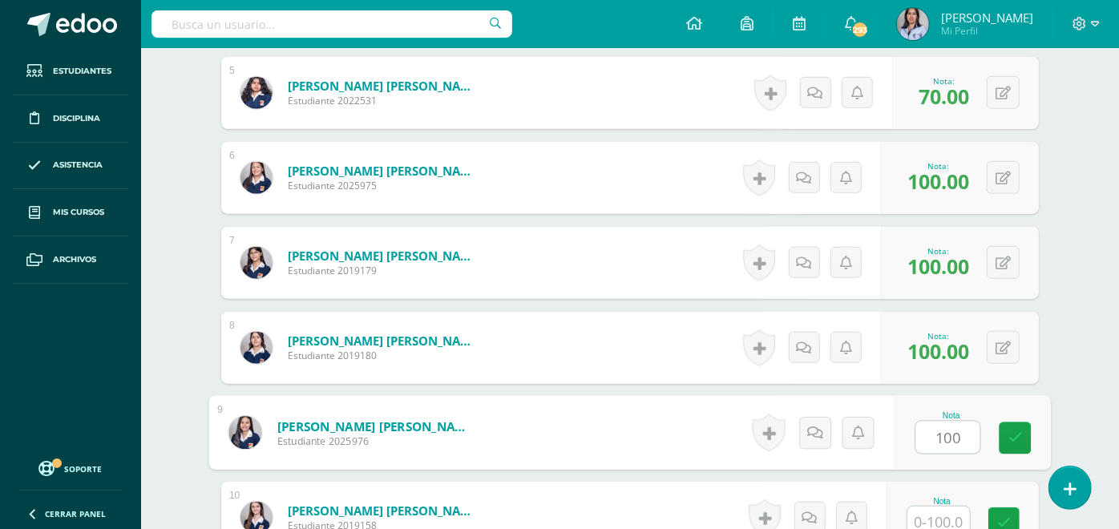
type input "100"
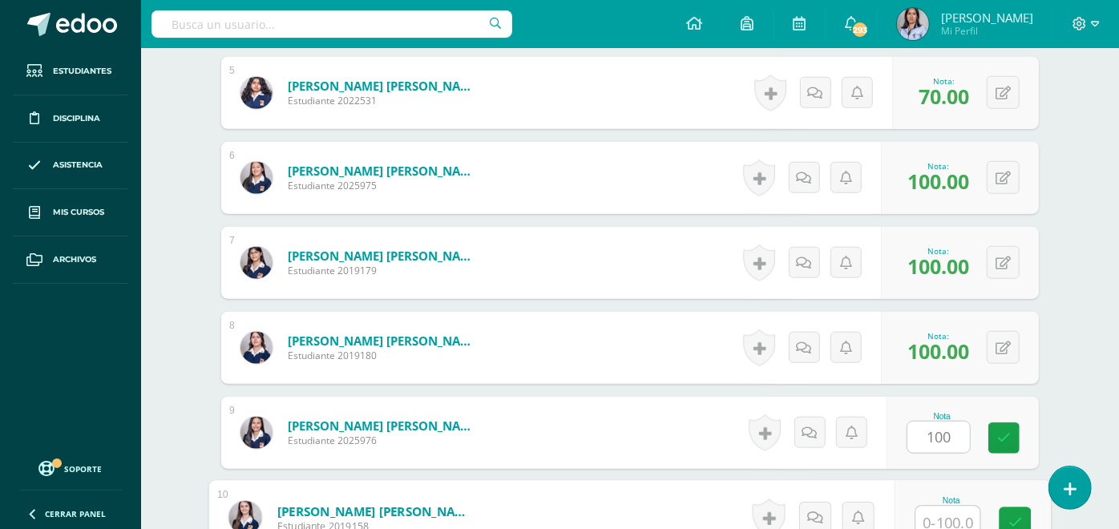
scroll to position [861, 0]
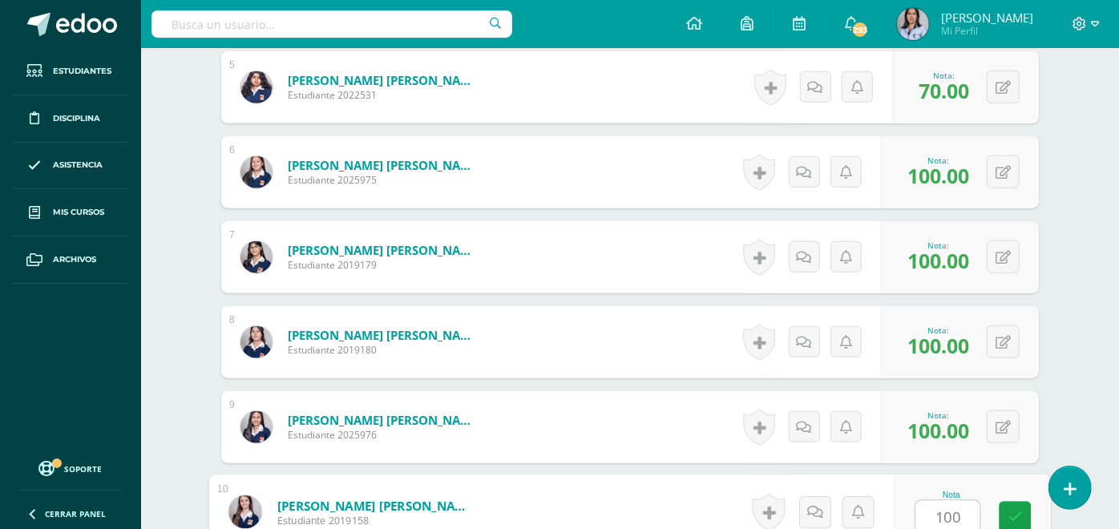
type input "100"
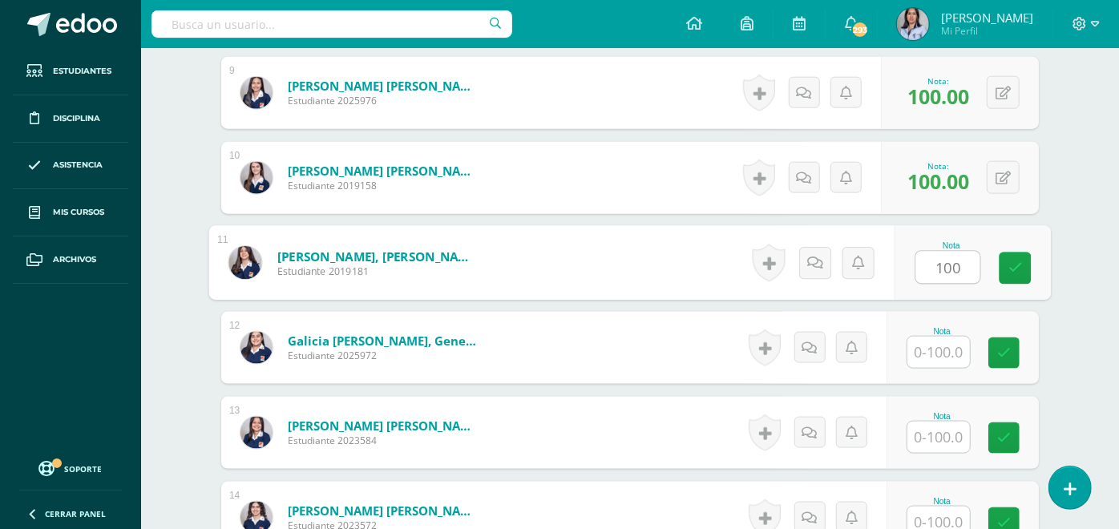
type input "100"
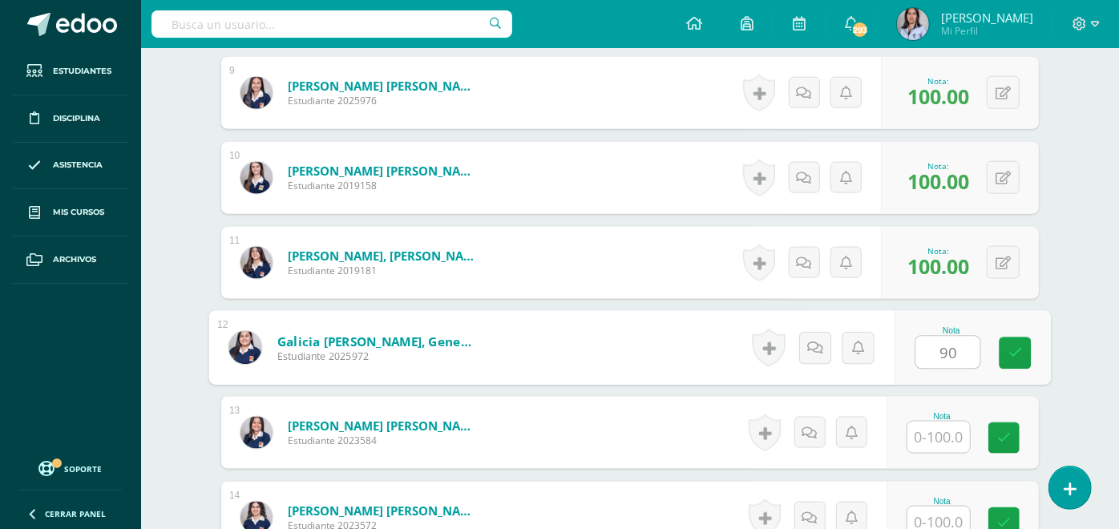
type input "90"
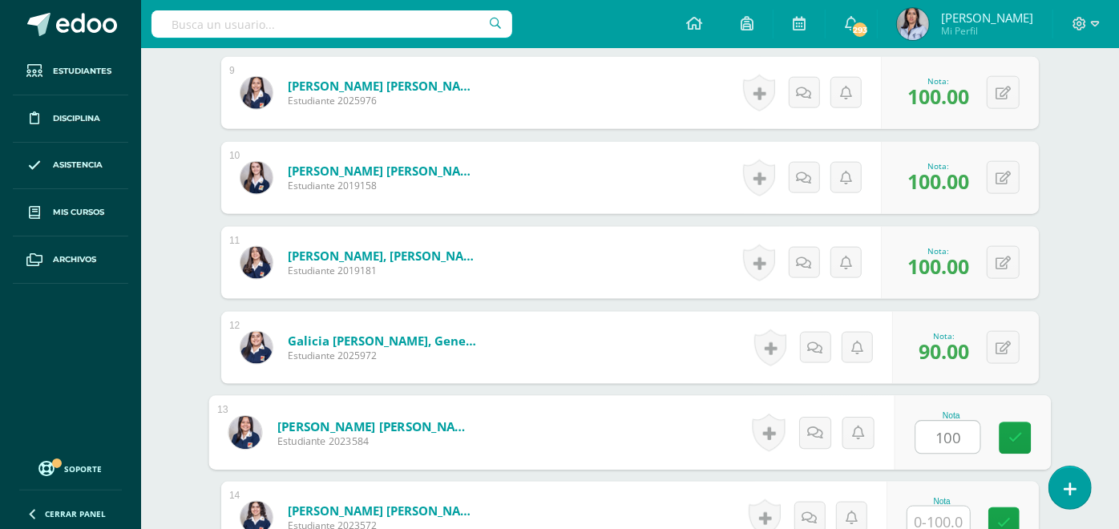
type input "100"
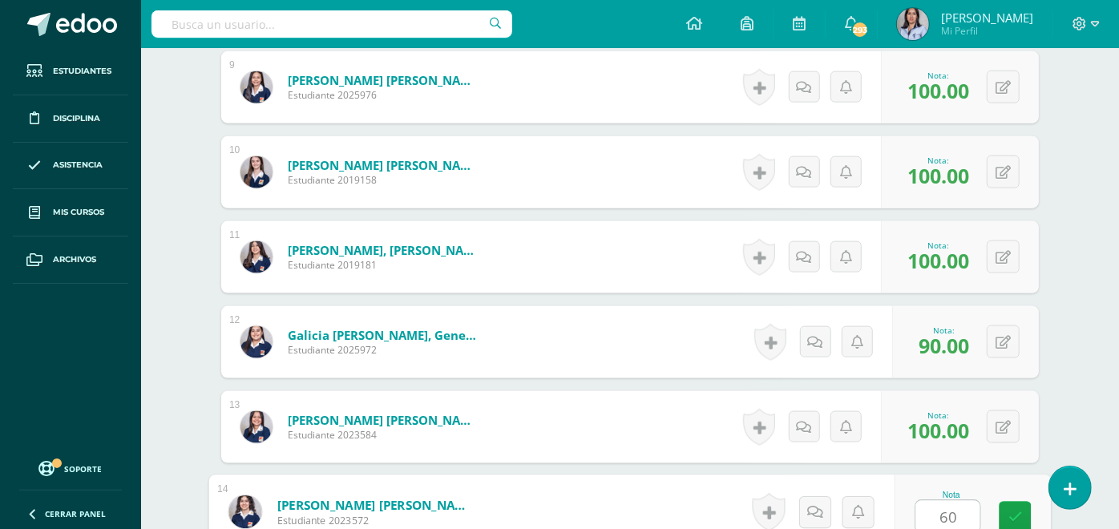
type input "60"
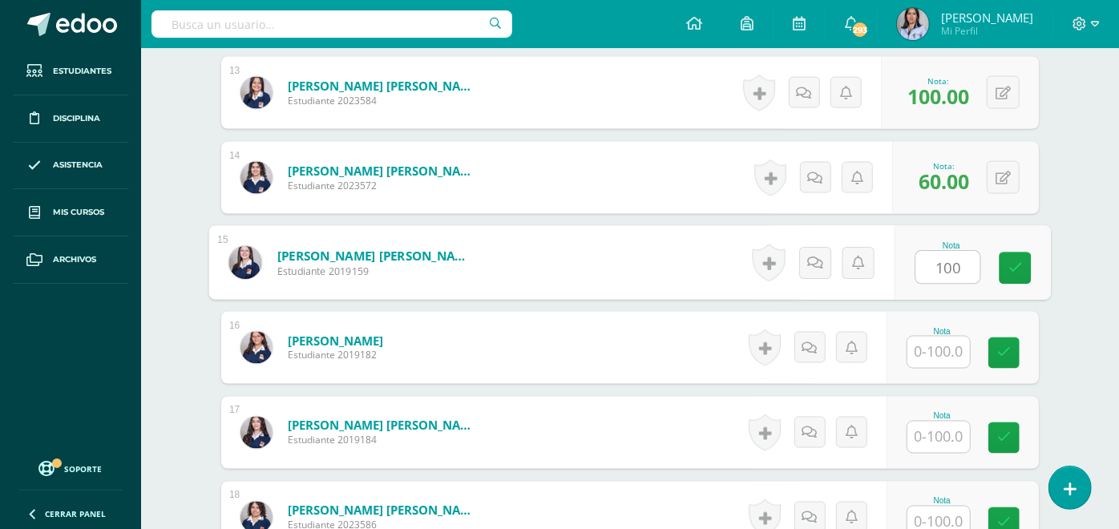
type input "100"
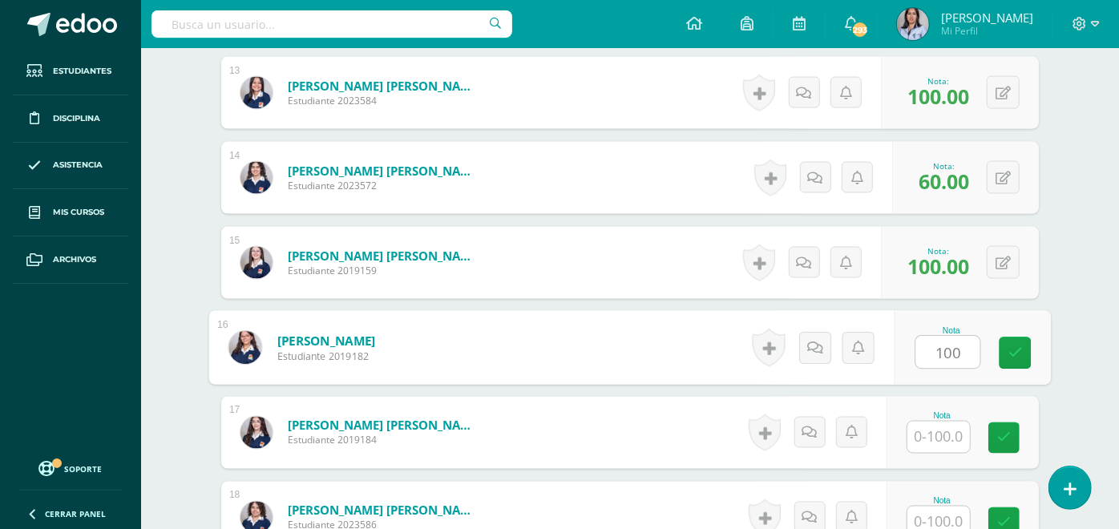
type input "100"
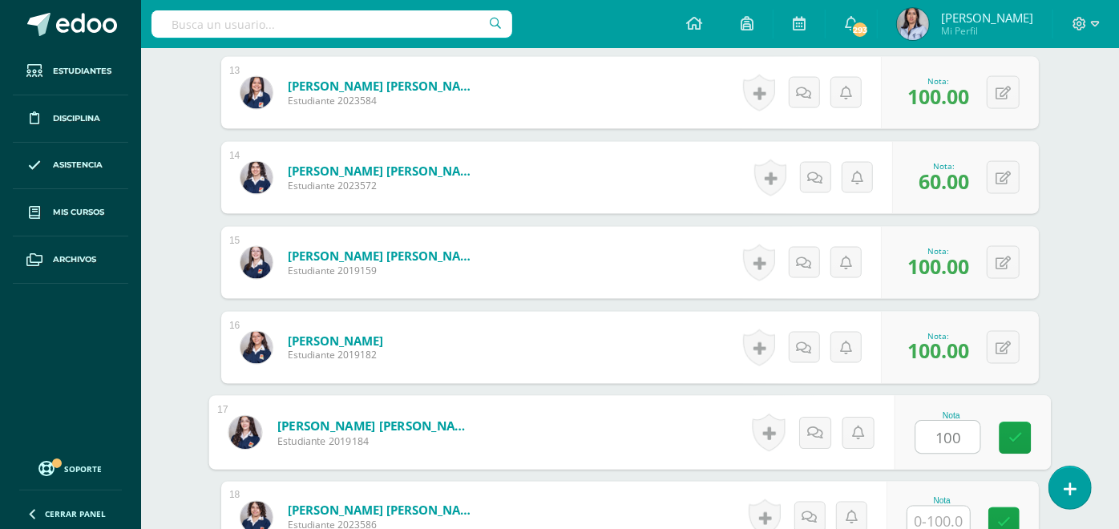
type input "100"
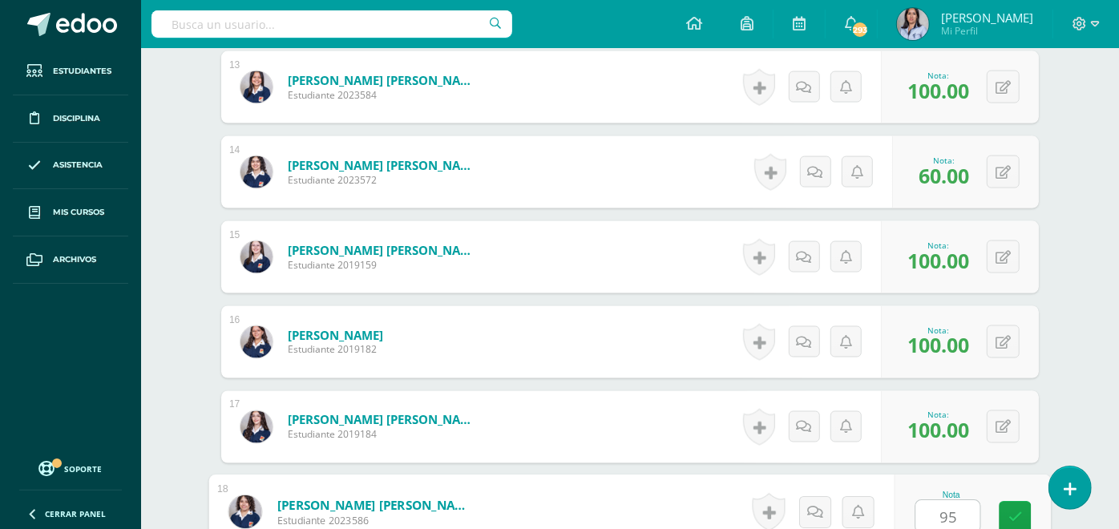
type input "95"
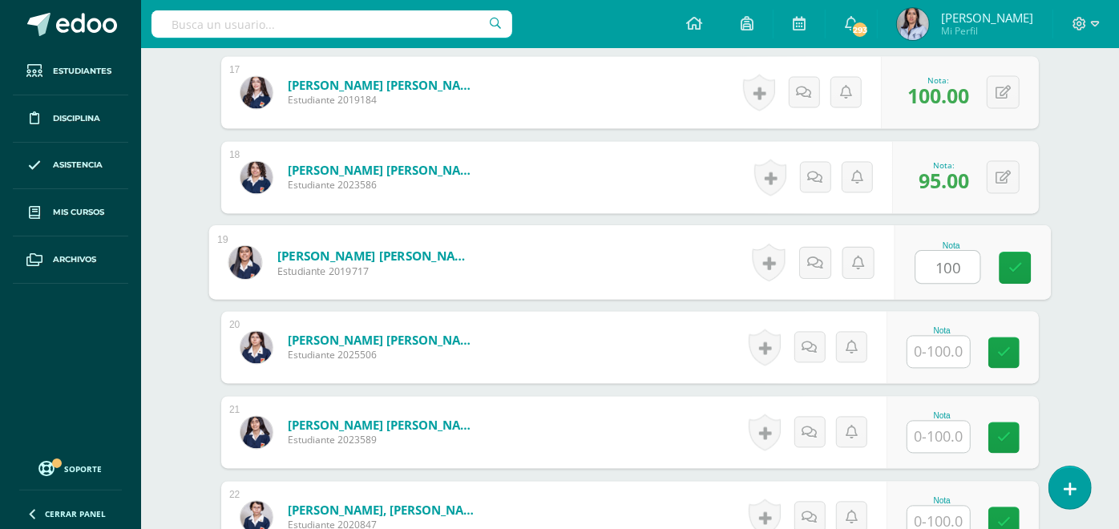
type input "100"
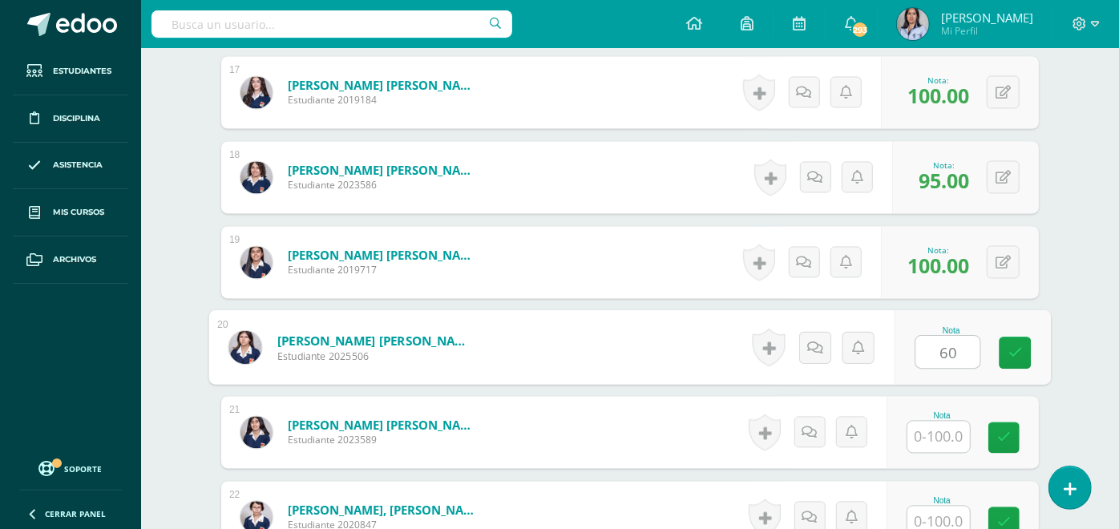
type input "60"
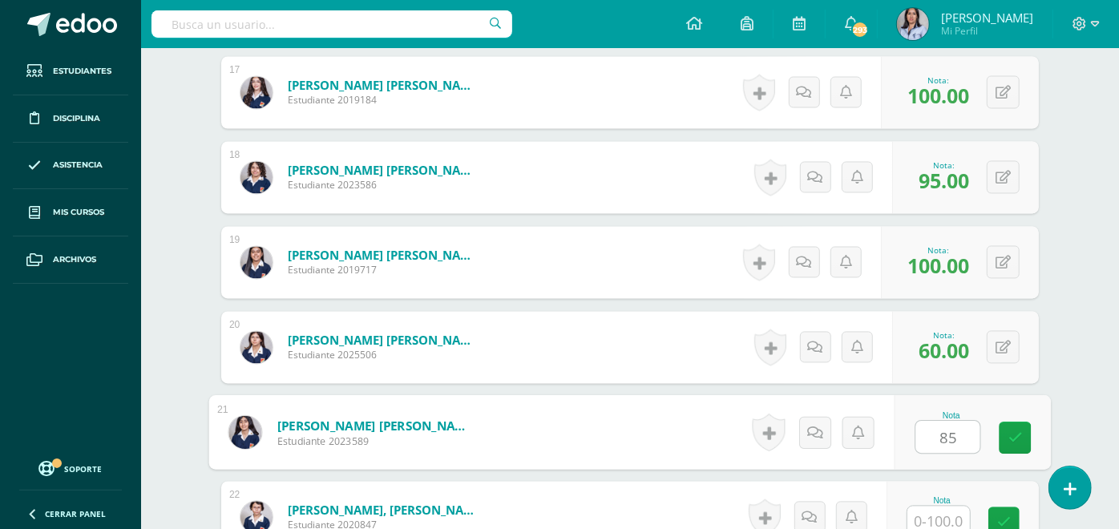
type input "85"
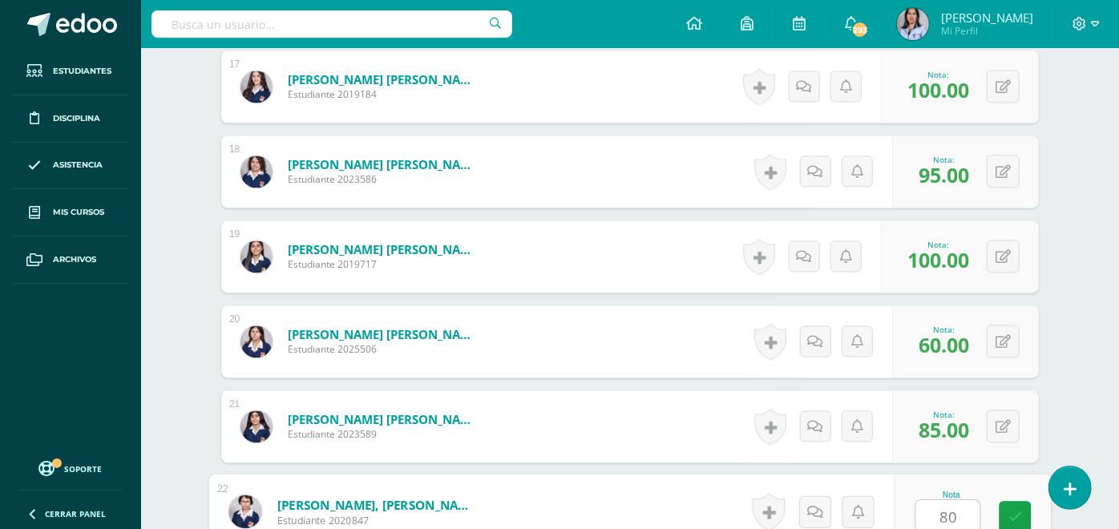
type input "80"
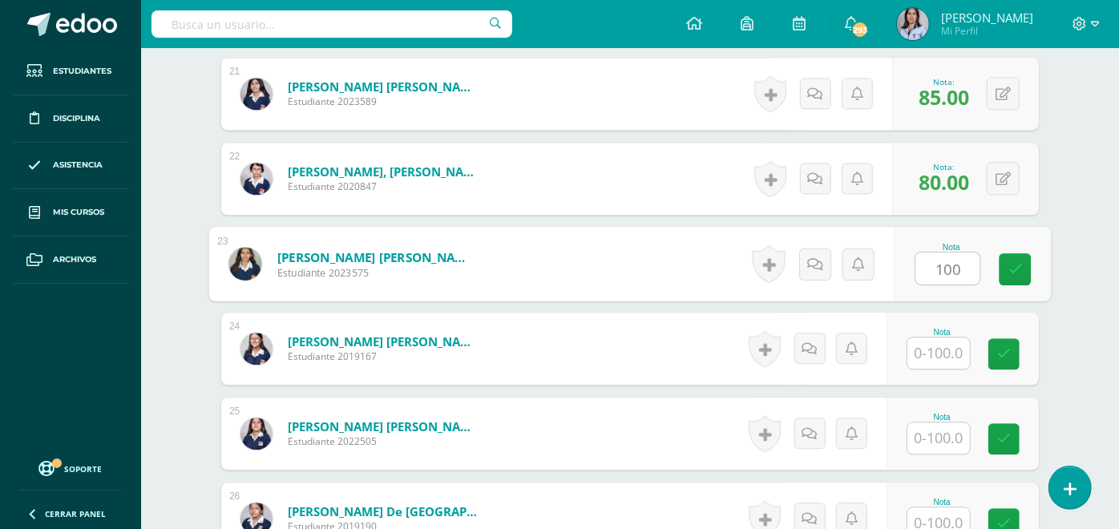
type input "100"
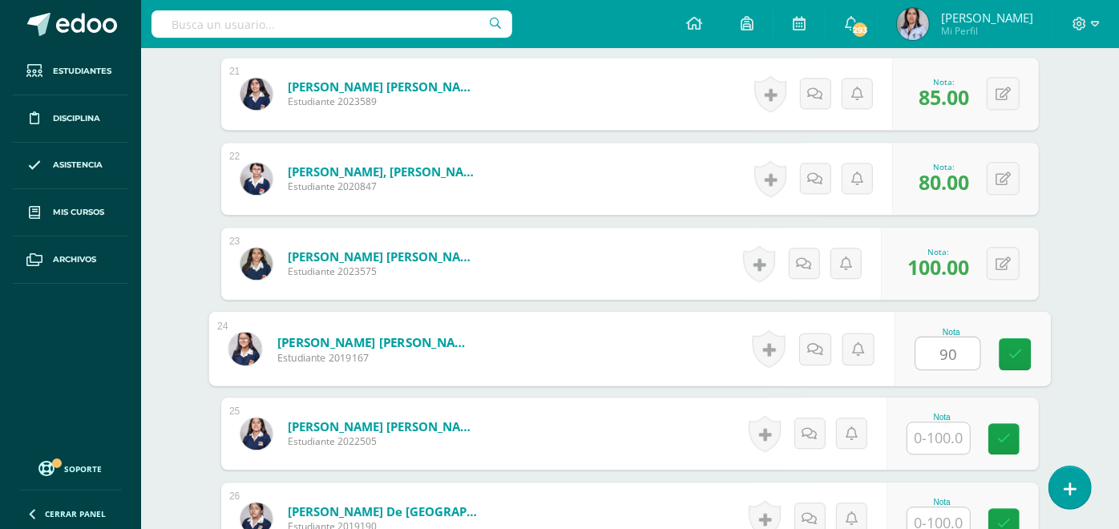
type input "90"
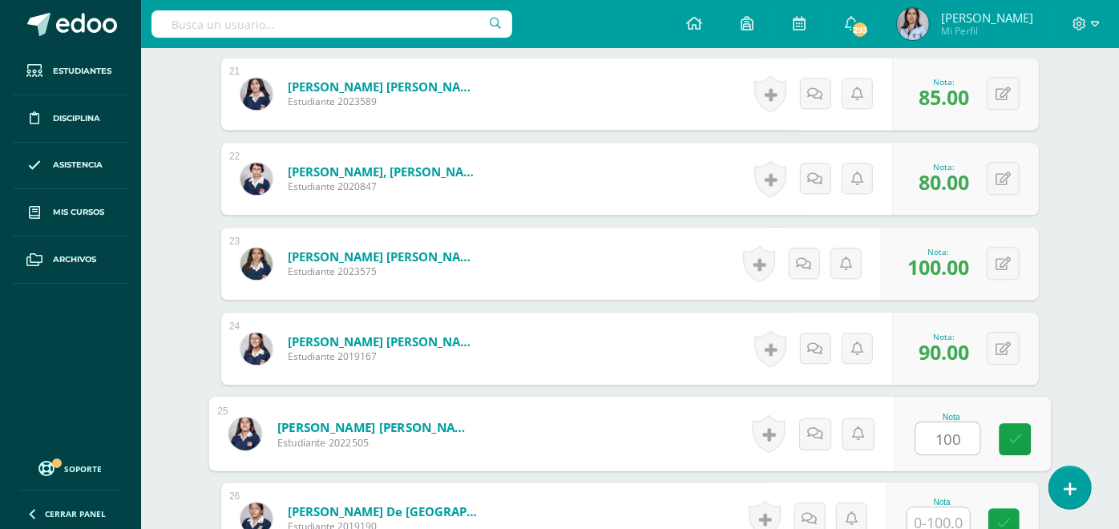
type input "100"
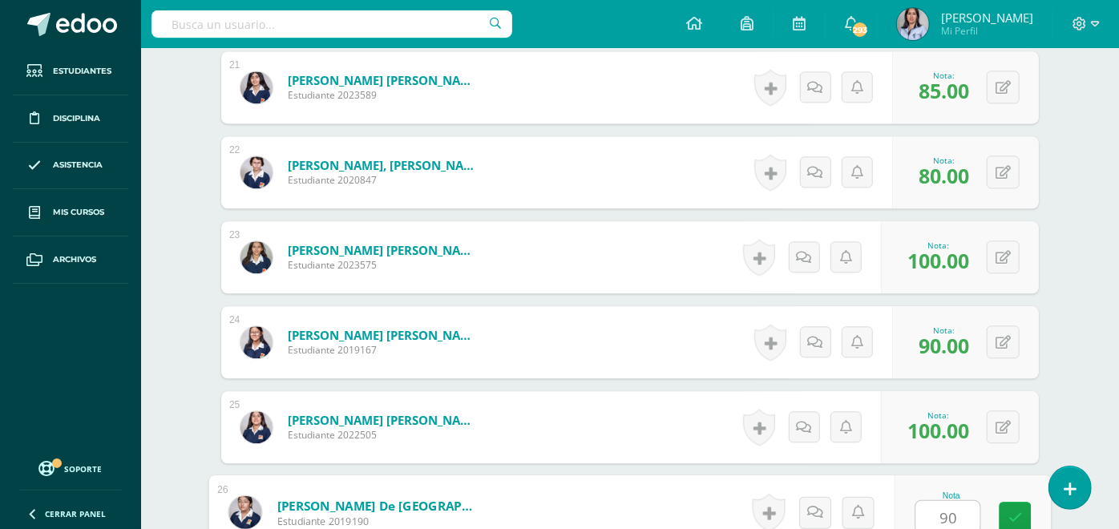
type input "90"
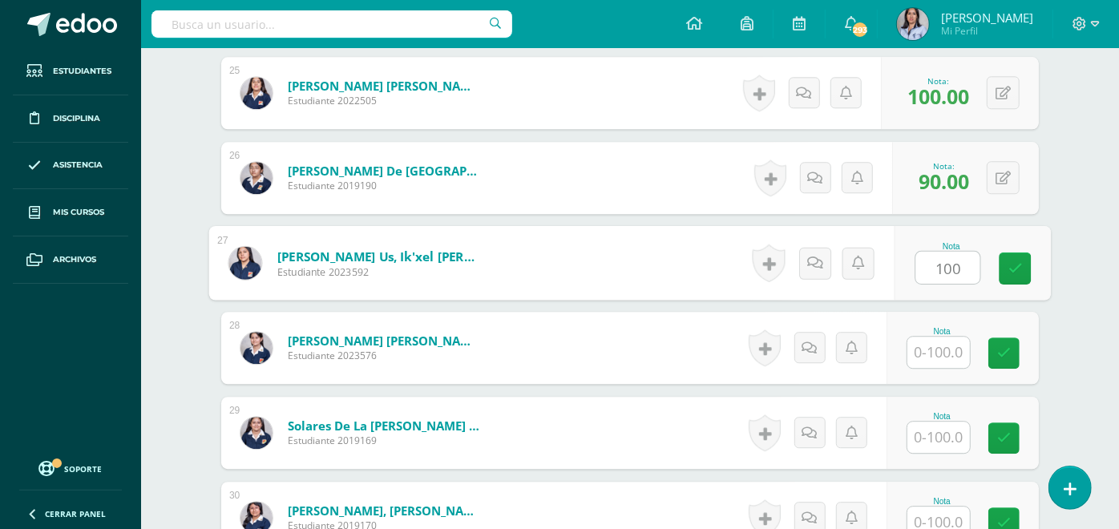
type input "100"
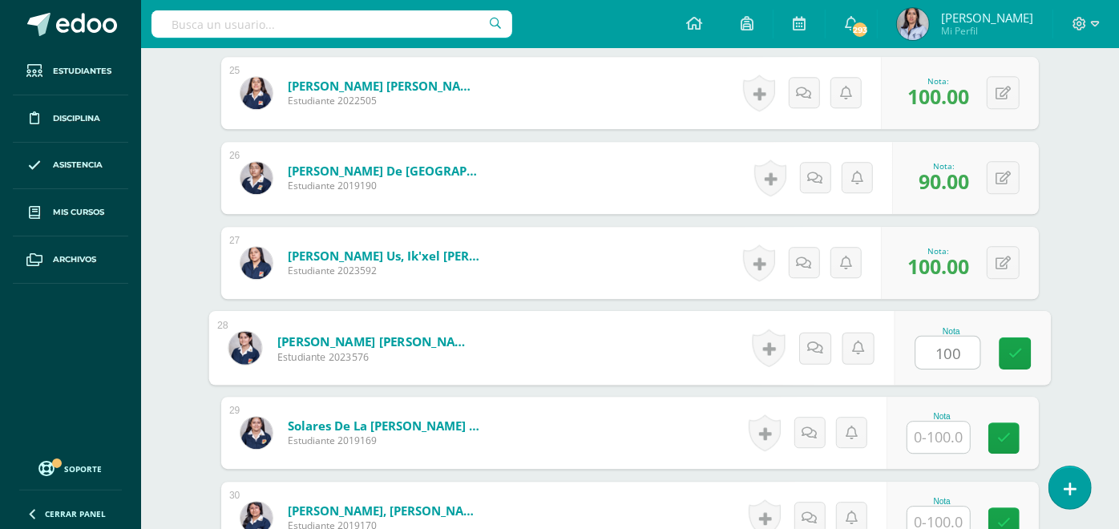
type input "100"
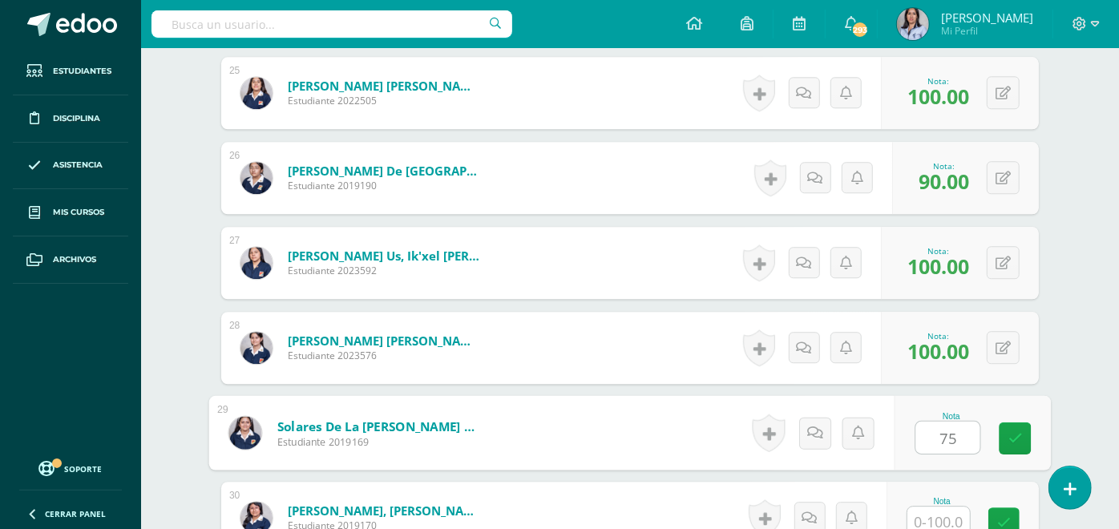
type input "75"
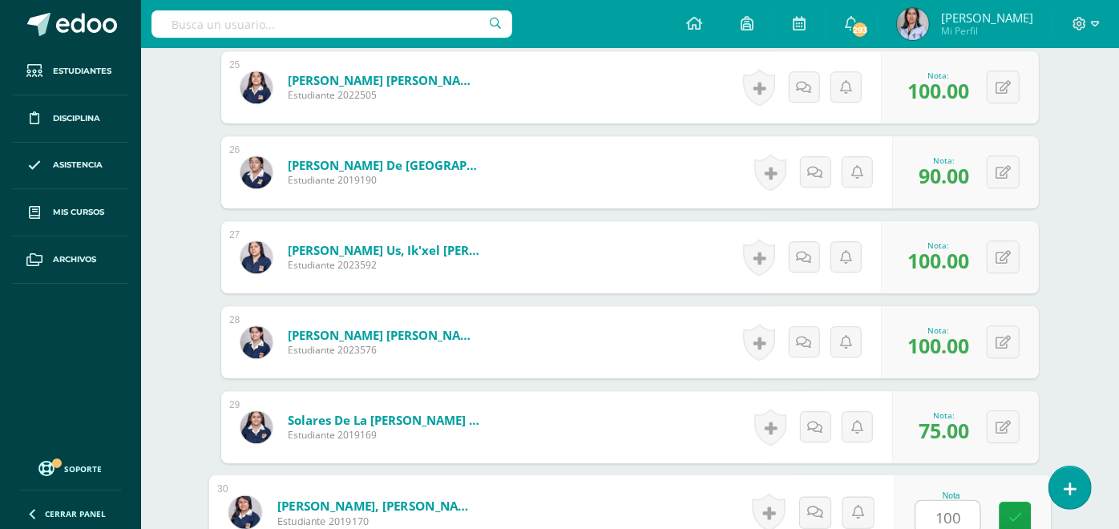
type input "100"
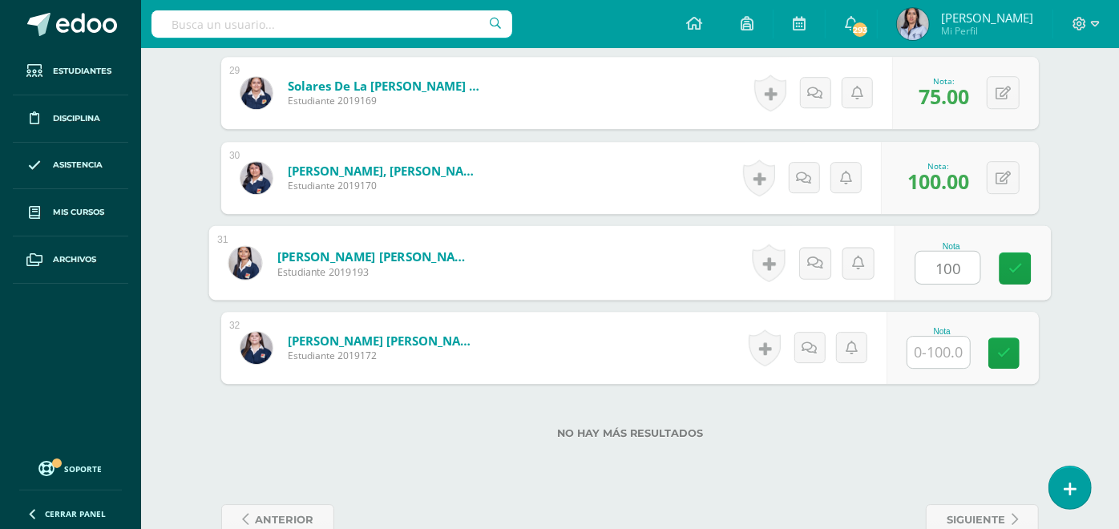
type input "100"
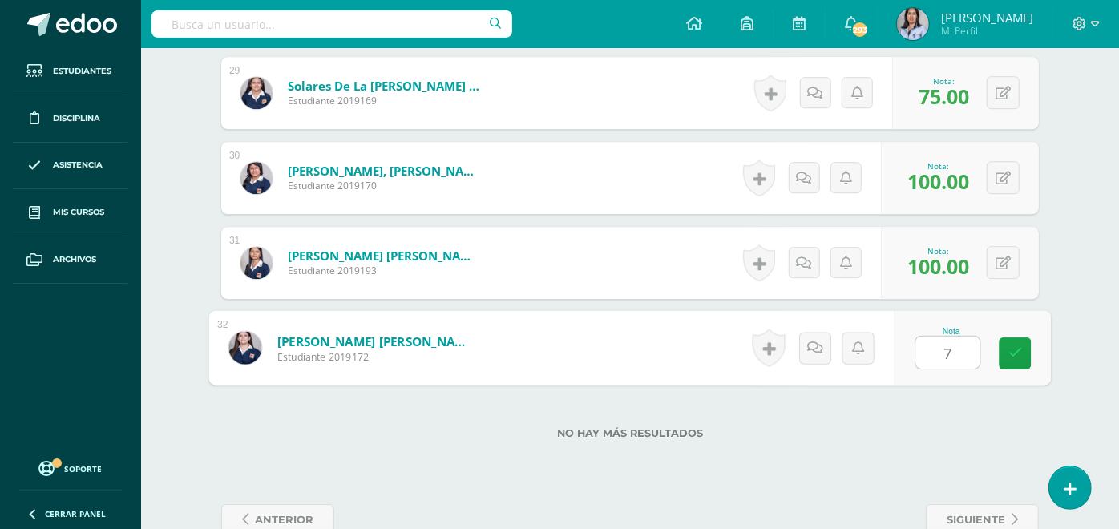
type input "70"
click at [809, 190] on link at bounding box center [804, 177] width 31 height 31
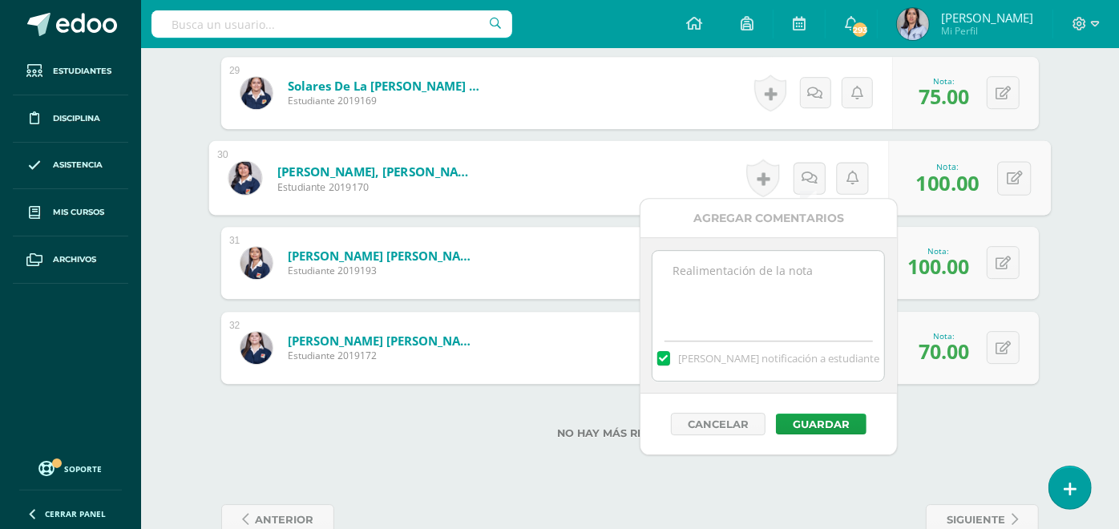
click at [536, 435] on label "No hay más resultados" at bounding box center [630, 433] width 818 height 12
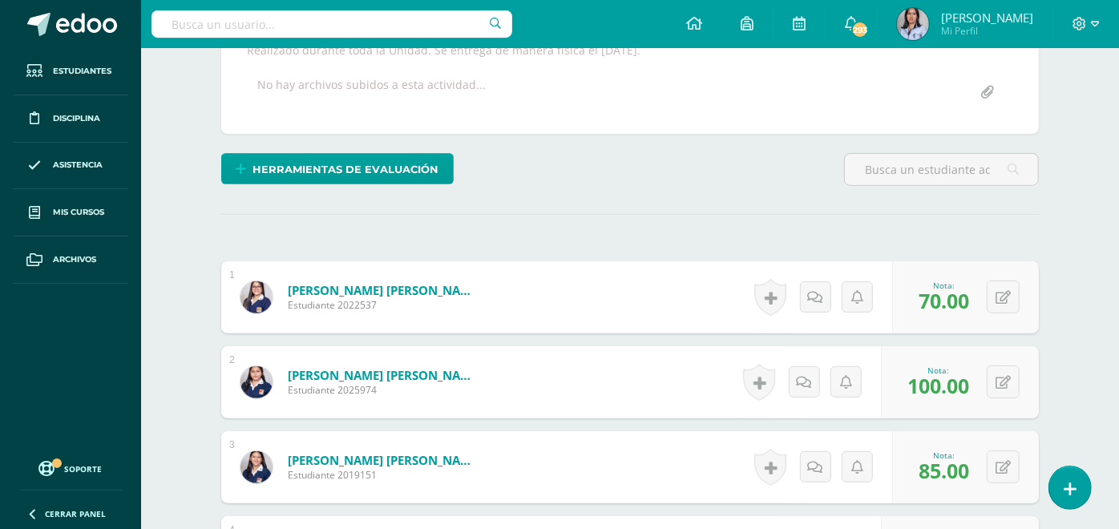
scroll to position [0, 0]
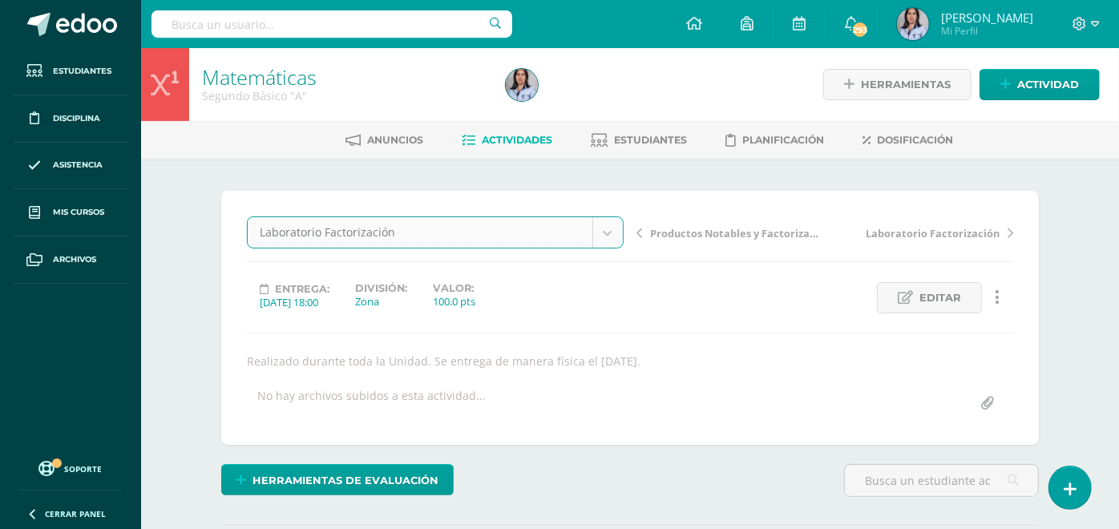
select select "/dashboard/teacher/grade-activity/129451/"
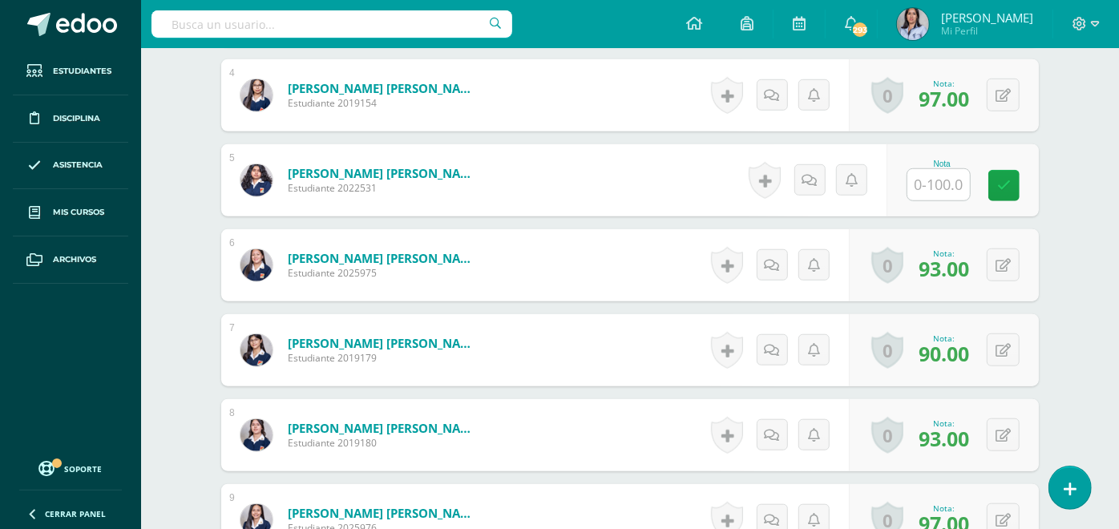
scroll to position [764, 0]
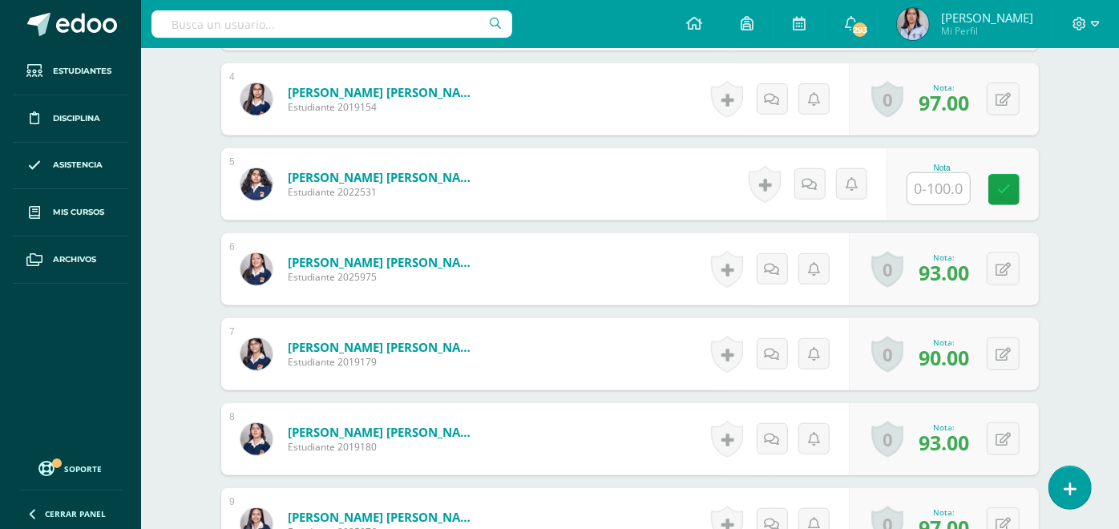
click at [950, 204] on input "text" at bounding box center [939, 188] width 63 height 31
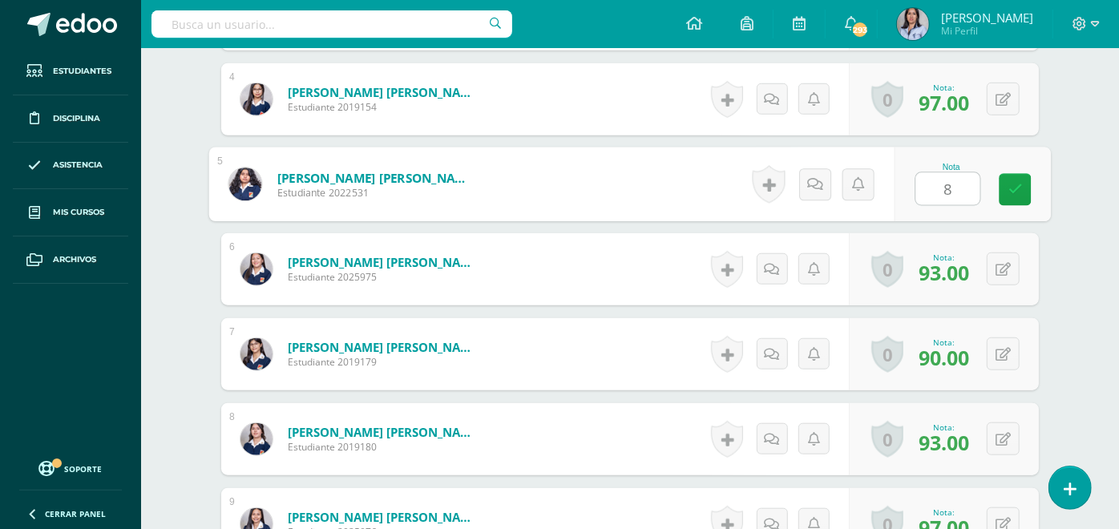
type input "85"
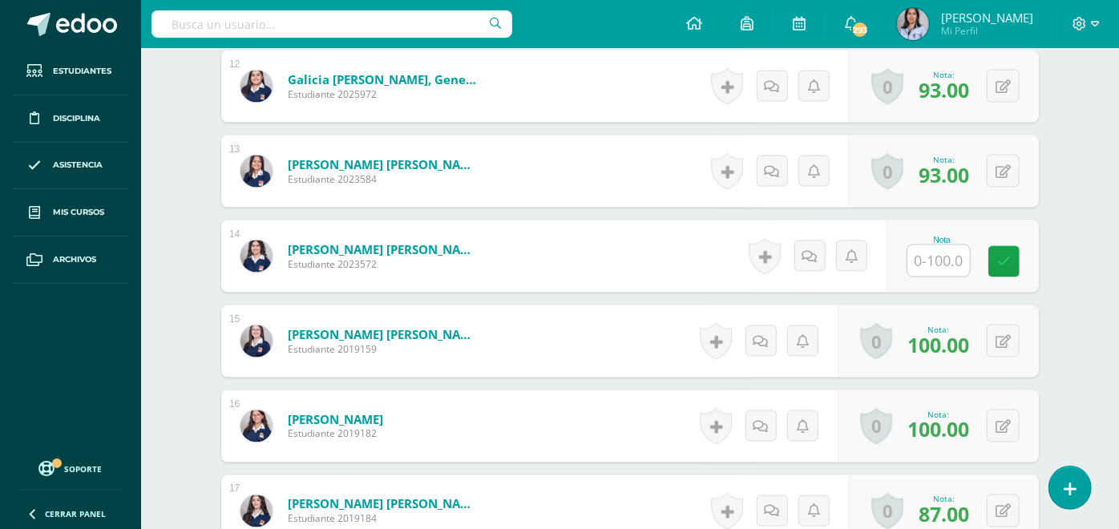
scroll to position [1461, 0]
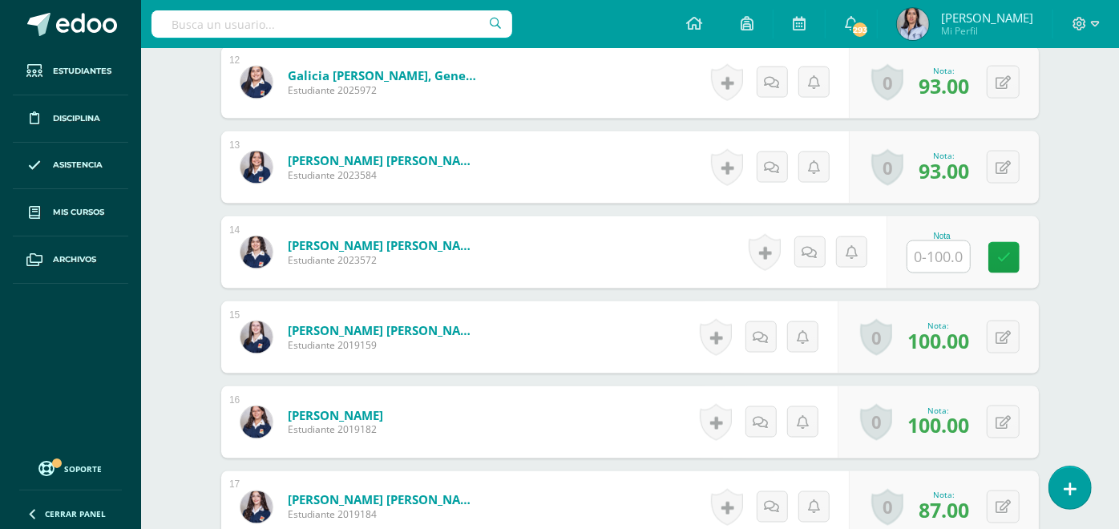
click at [929, 273] on input "text" at bounding box center [939, 256] width 63 height 31
type input "80"
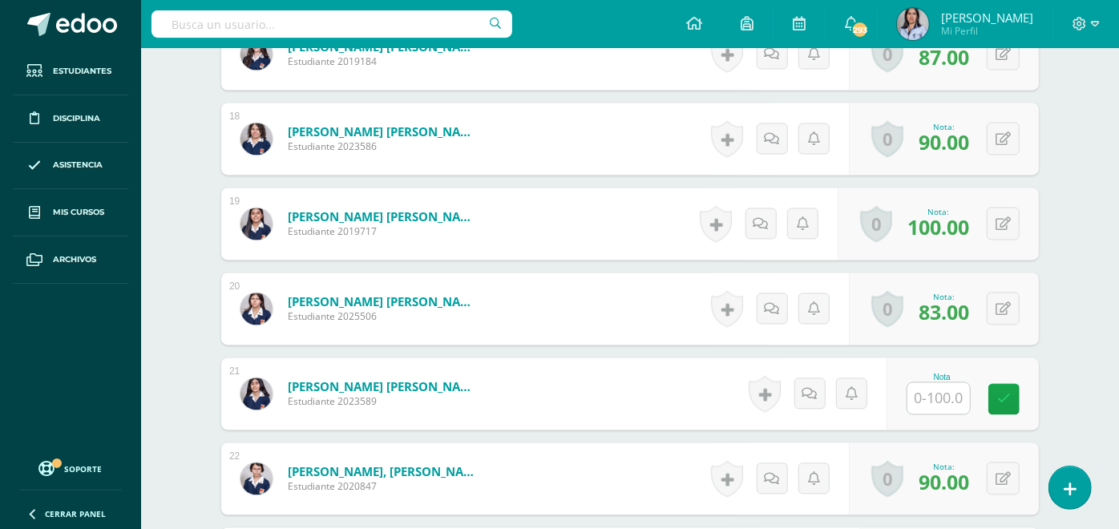
scroll to position [2008, 0]
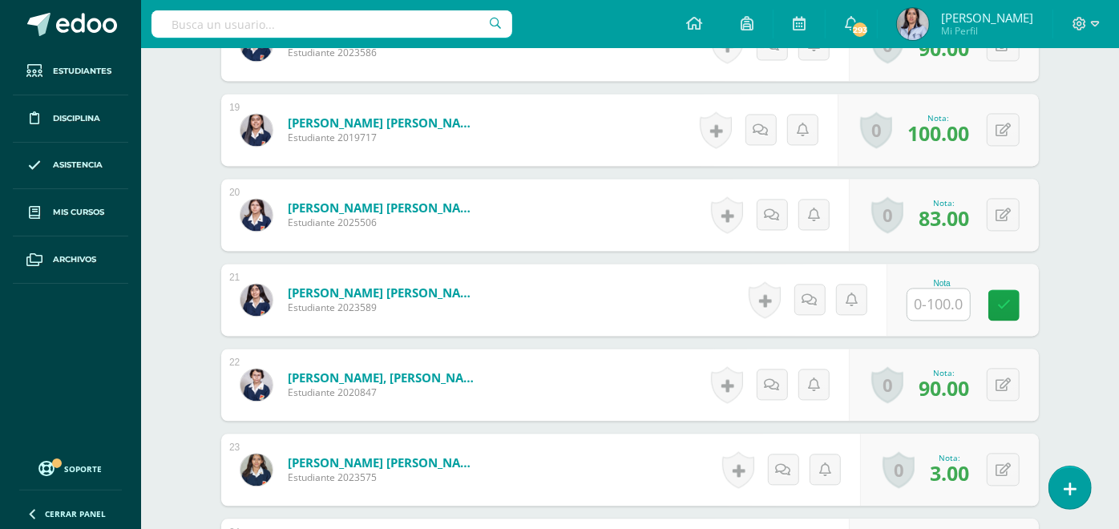
click at [952, 320] on input "text" at bounding box center [939, 304] width 63 height 31
type input "75"
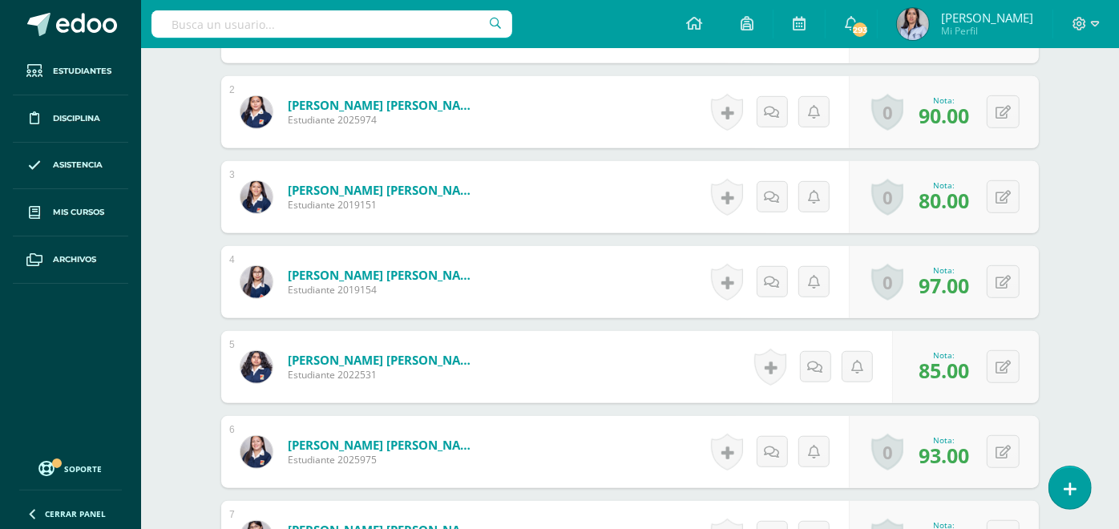
scroll to position [0, 0]
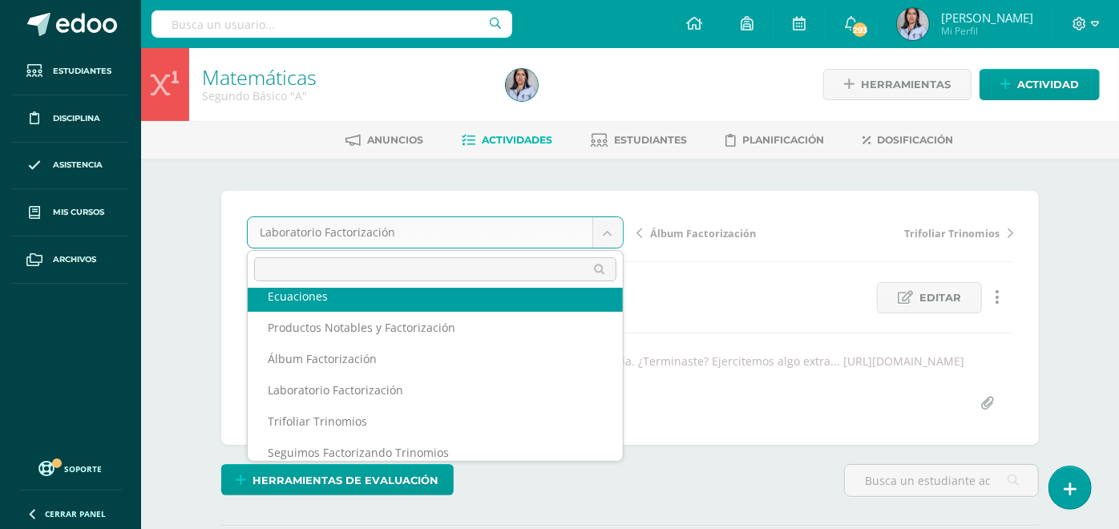
scroll to position [58, 0]
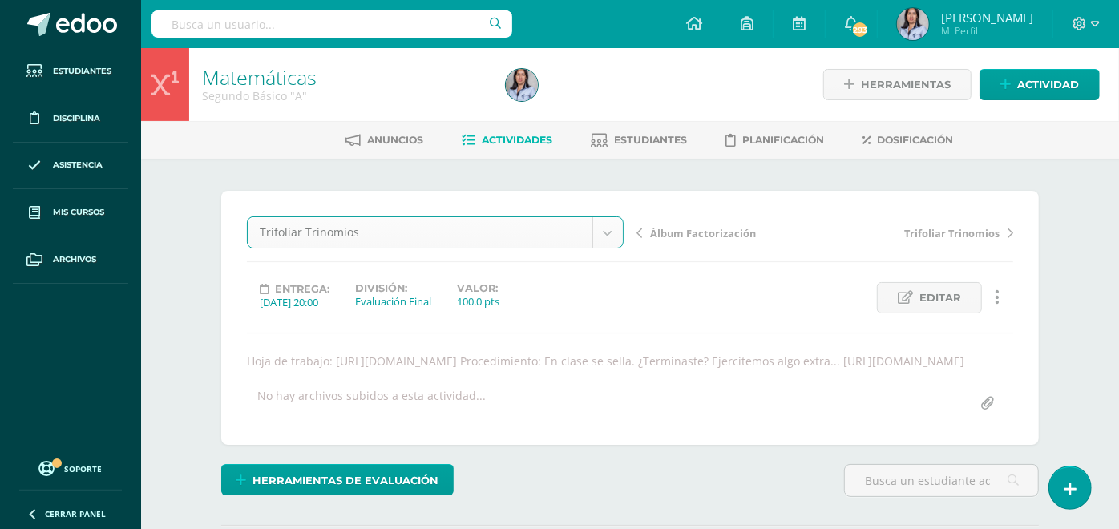
select select "/dashboard/teacher/grade-activity/128852/"
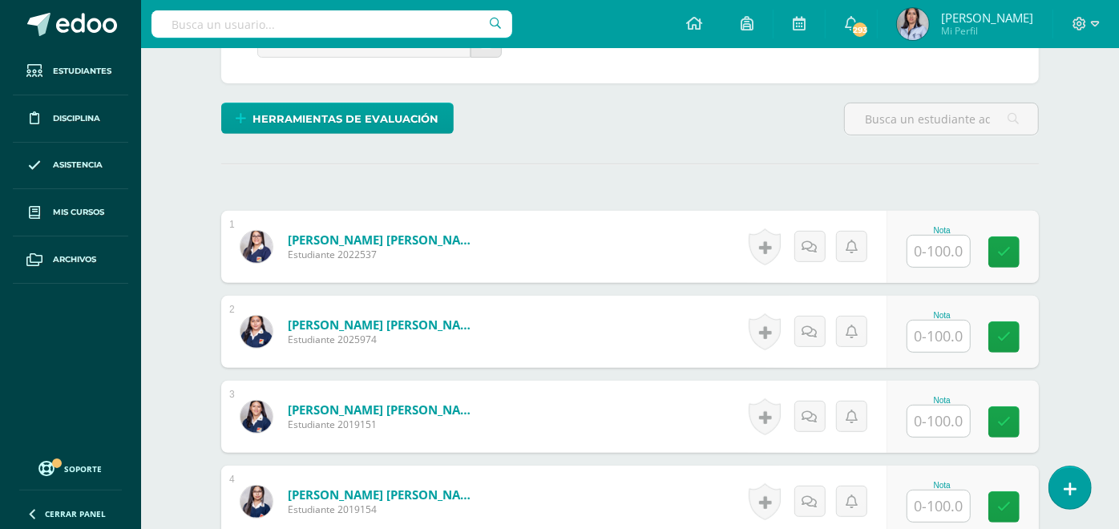
click at [944, 249] on input "text" at bounding box center [939, 251] width 63 height 31
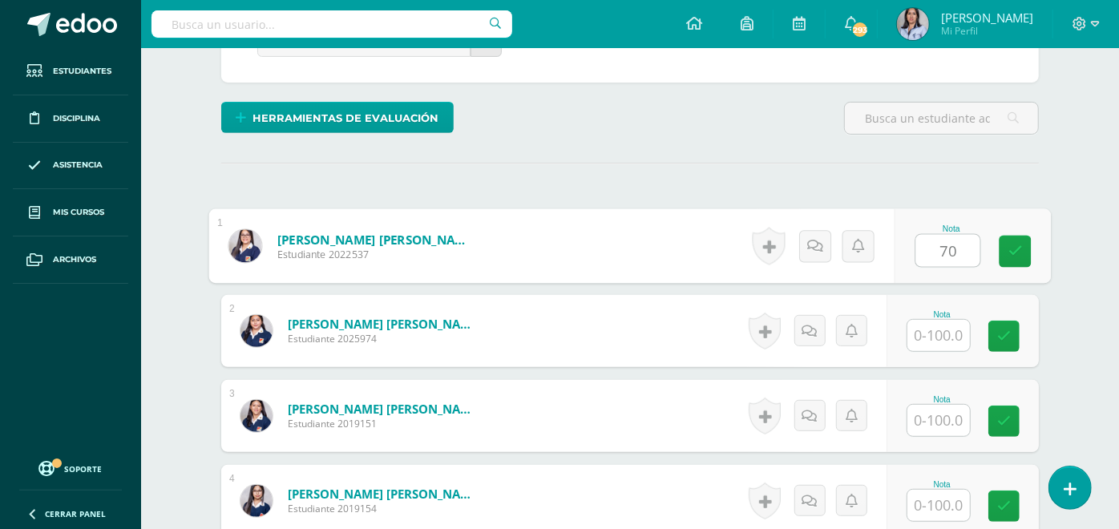
type input "70"
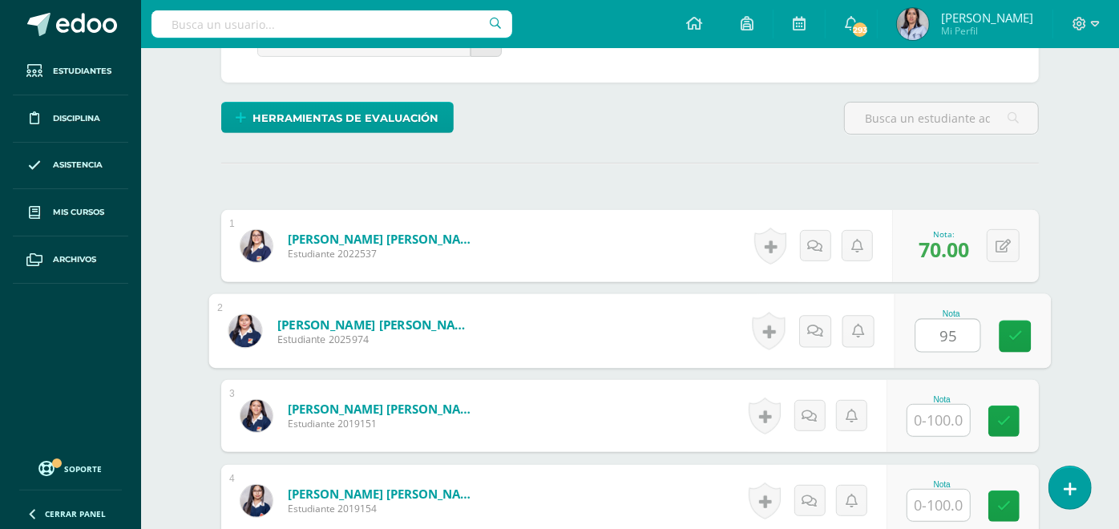
type input "95"
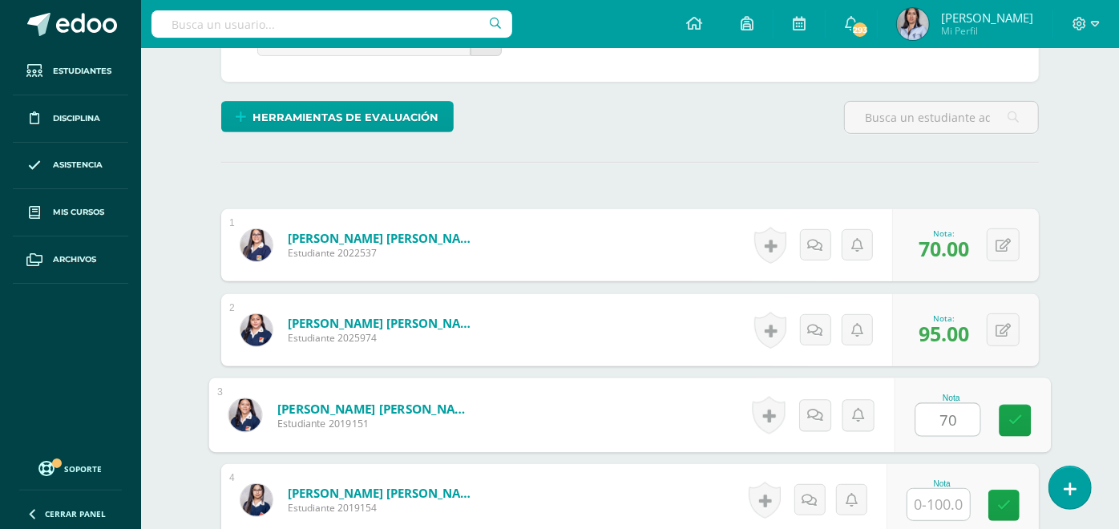
scroll to position [364, 0]
type input "70"
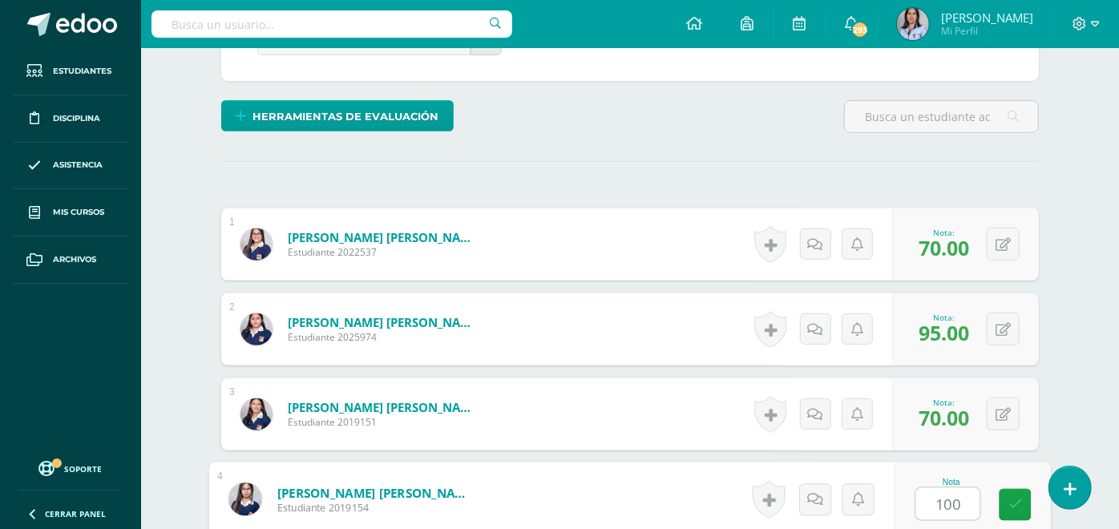
type input "100"
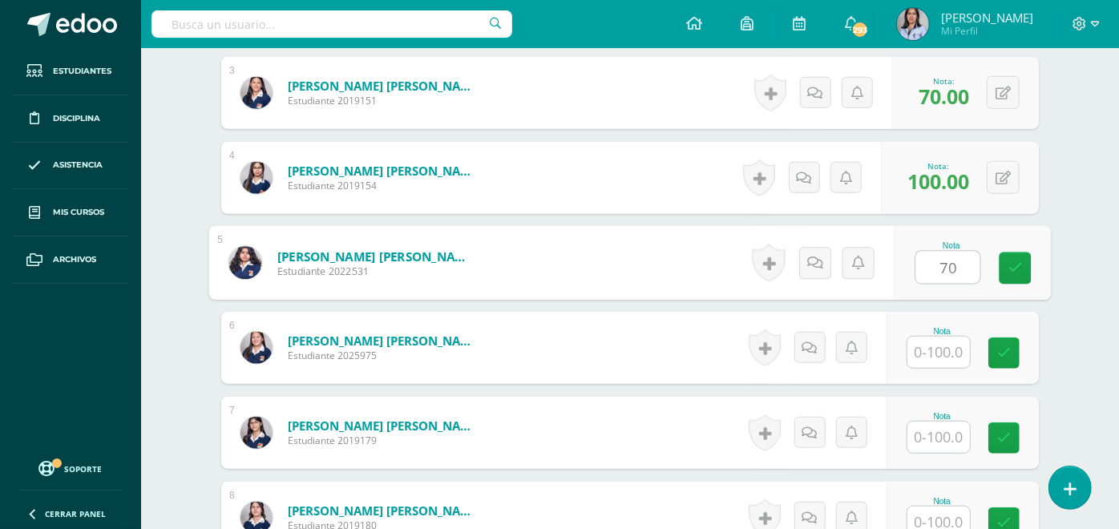
type input "70"
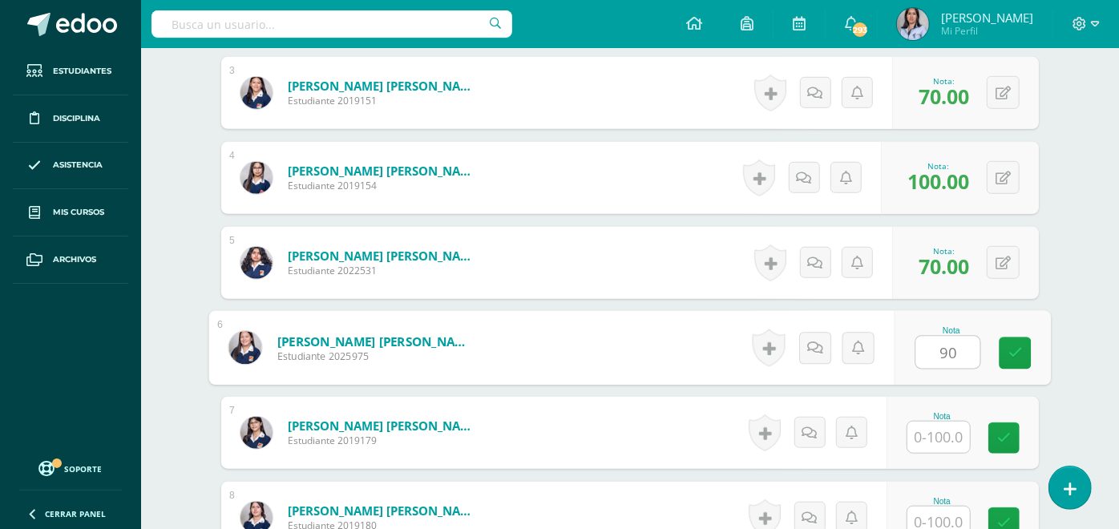
type input "90"
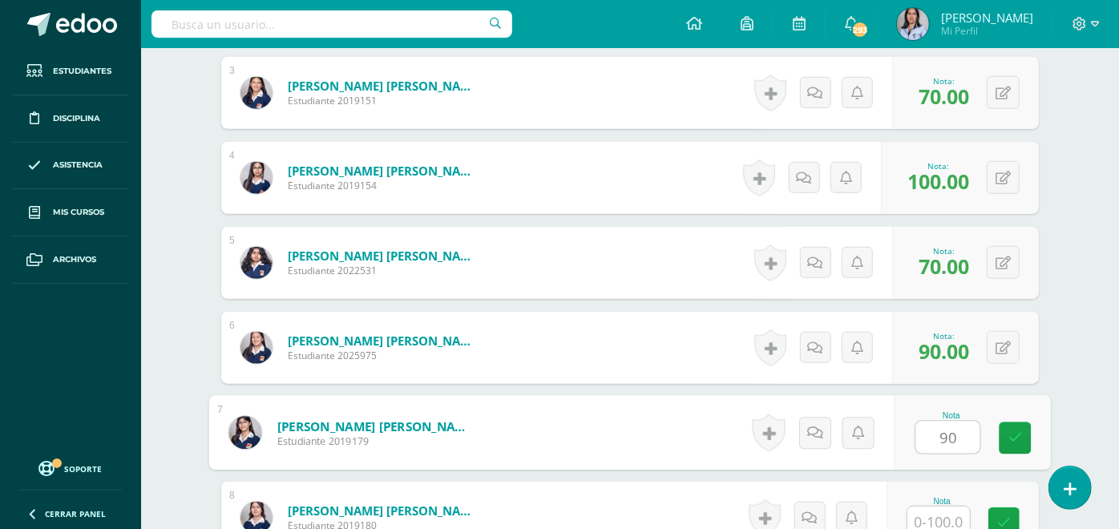
type input "90"
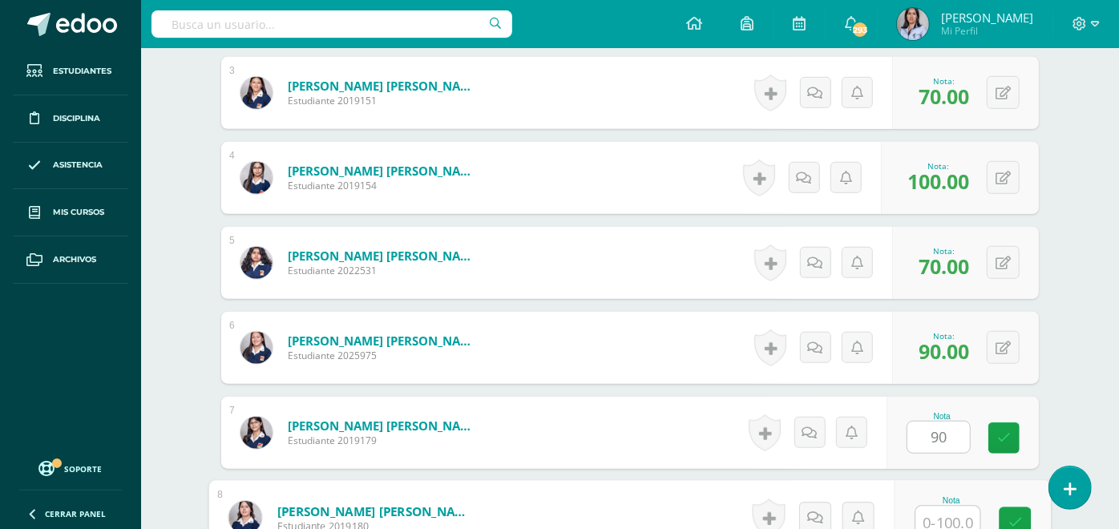
scroll to position [691, 0]
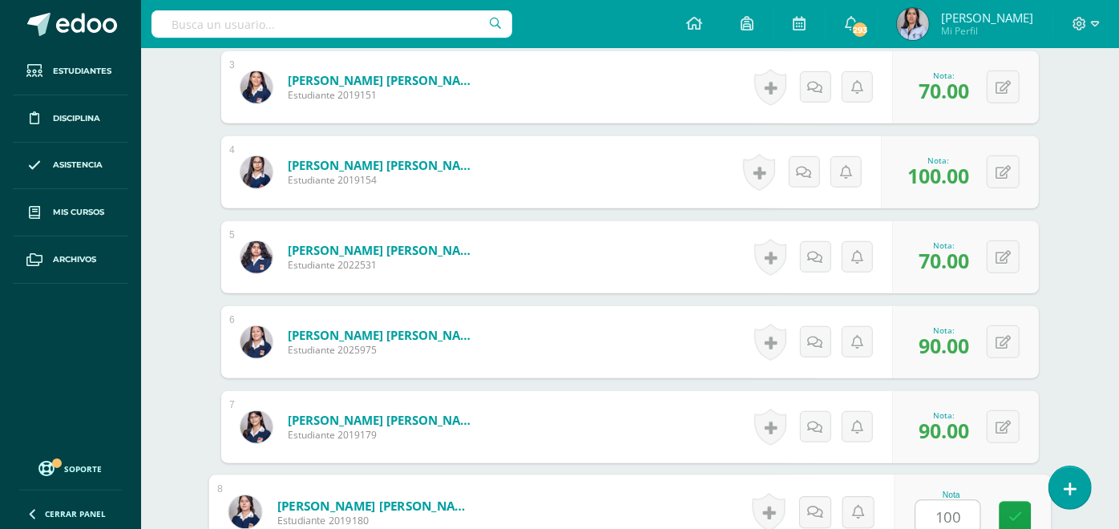
type input "100"
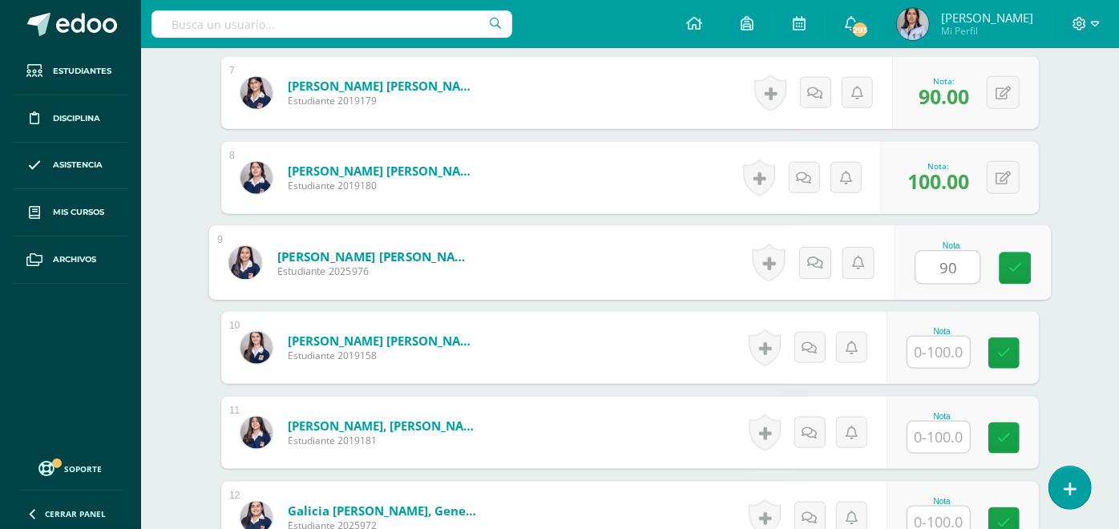
type input "90"
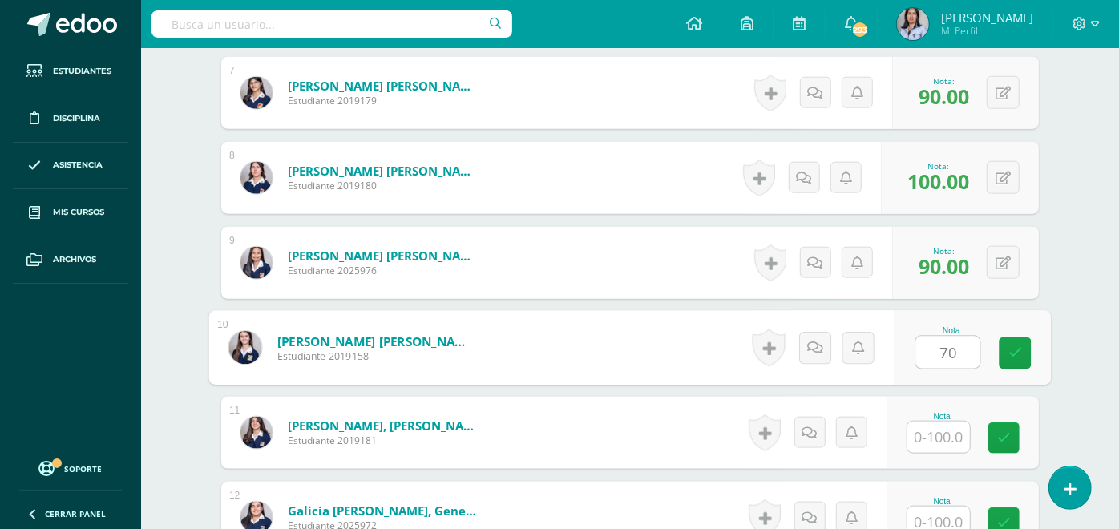
type input "70"
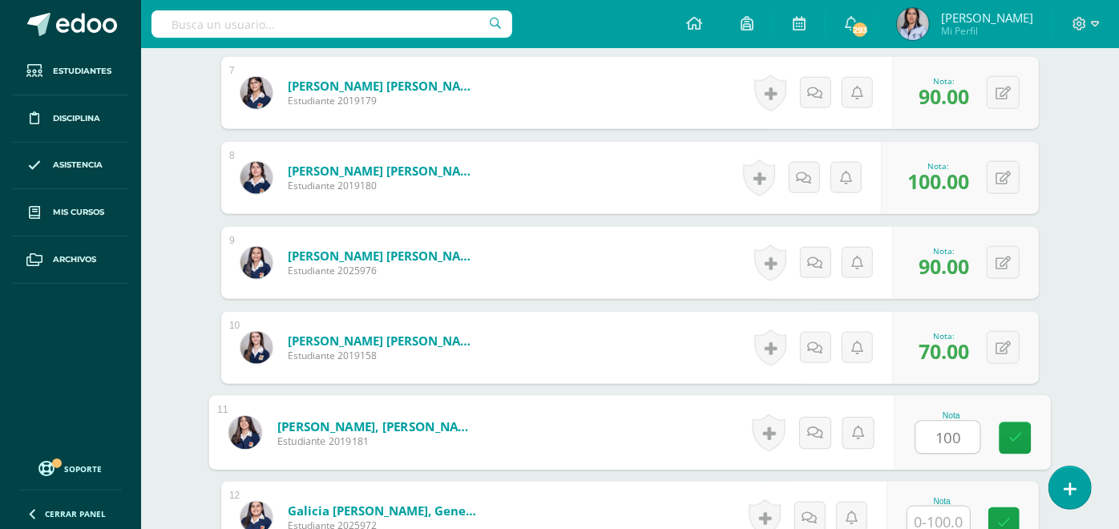
type input "100"
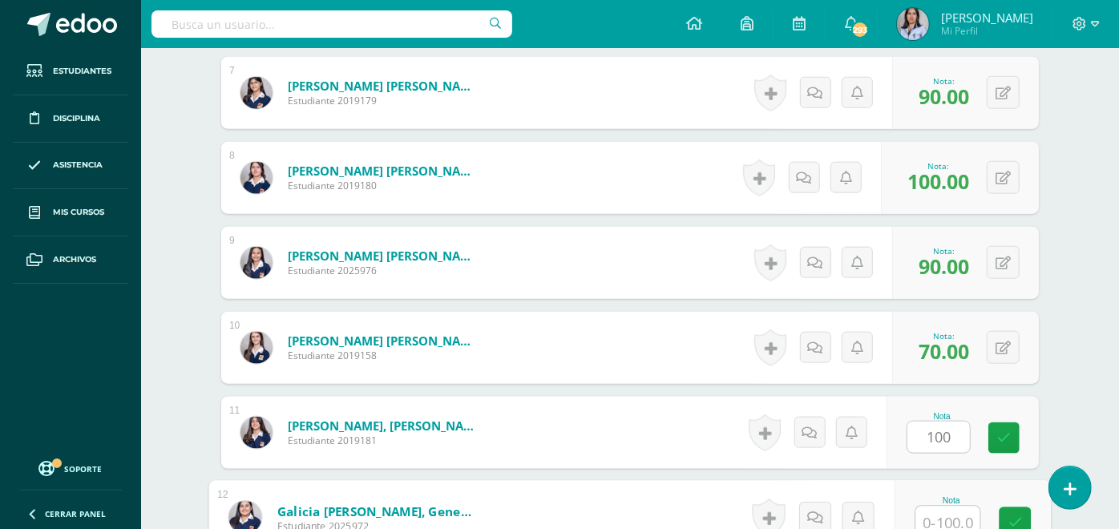
scroll to position [1031, 0]
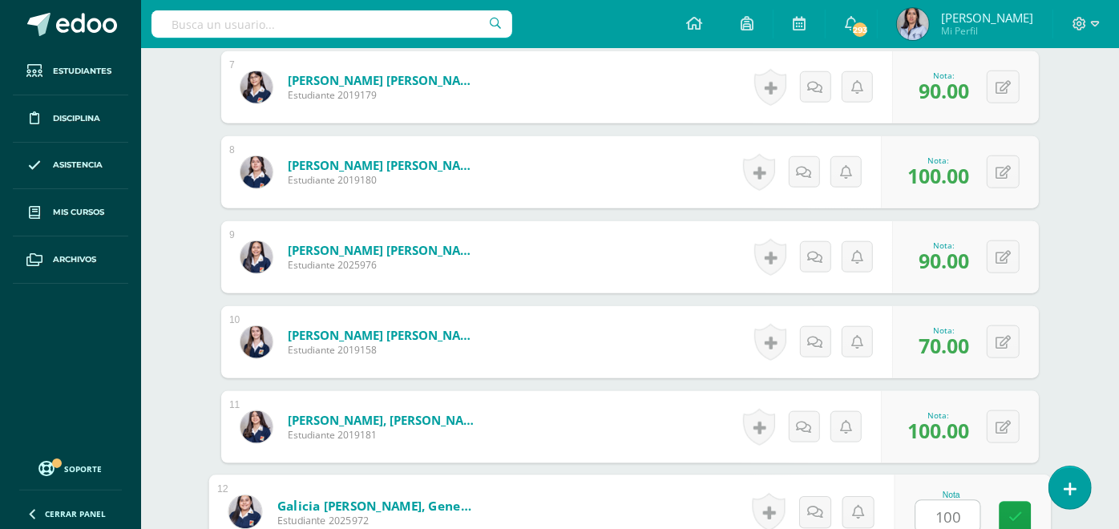
type input "100"
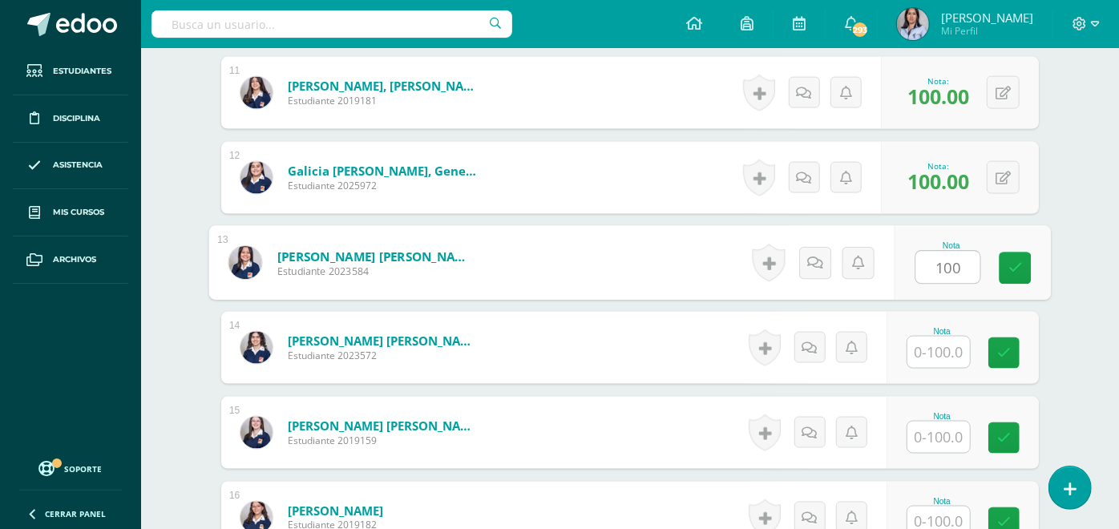
type input "100"
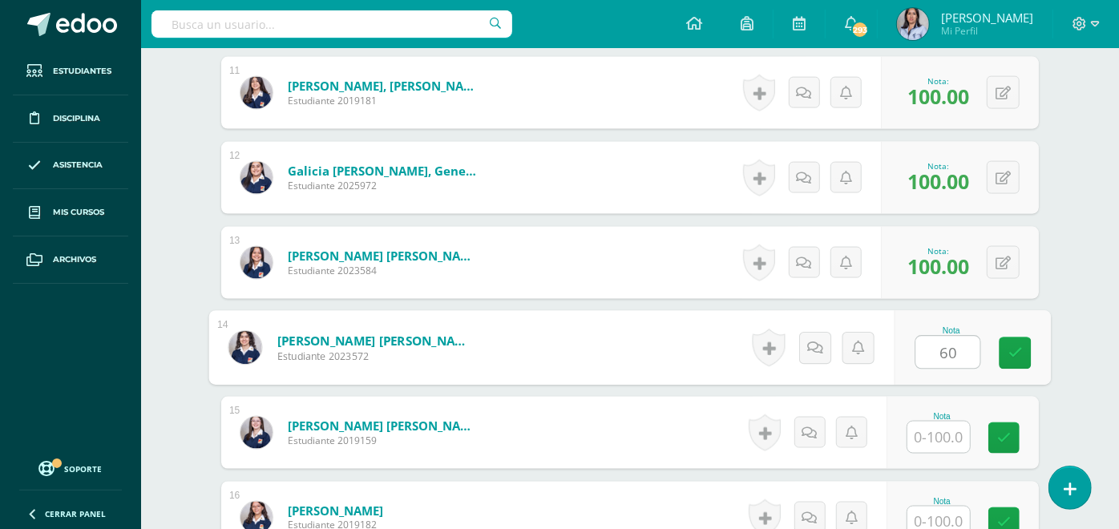
type input "60"
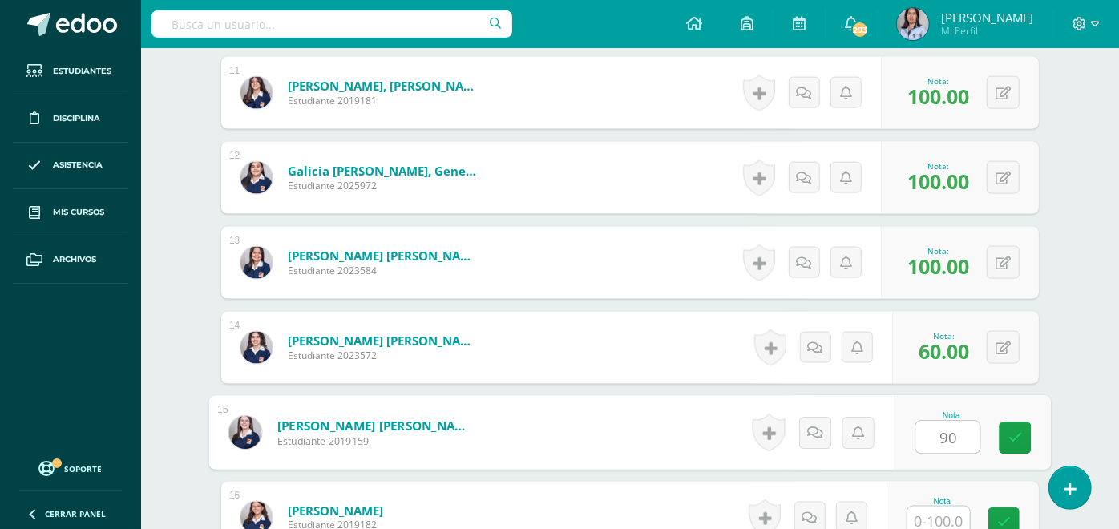
type input "90"
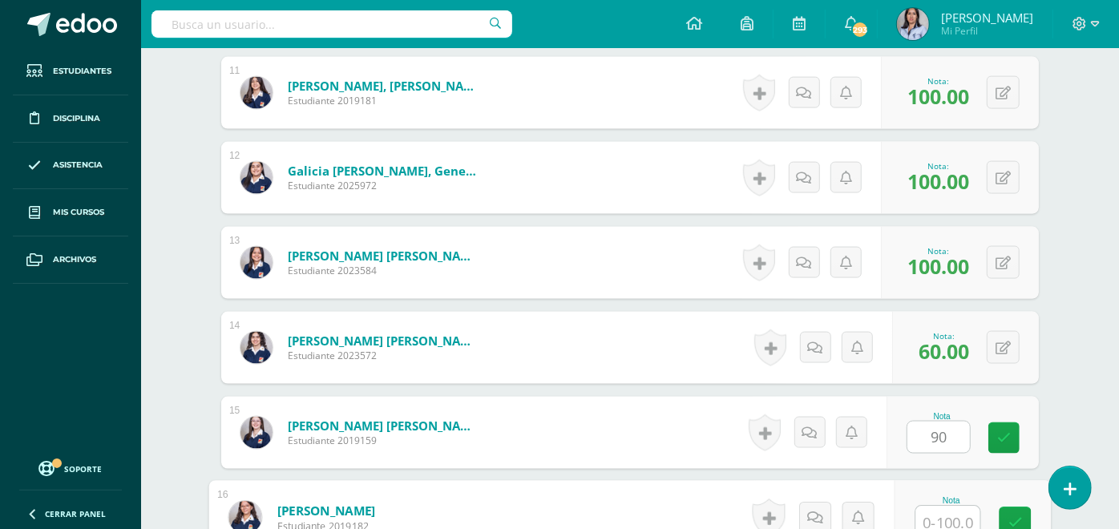
scroll to position [1372, 0]
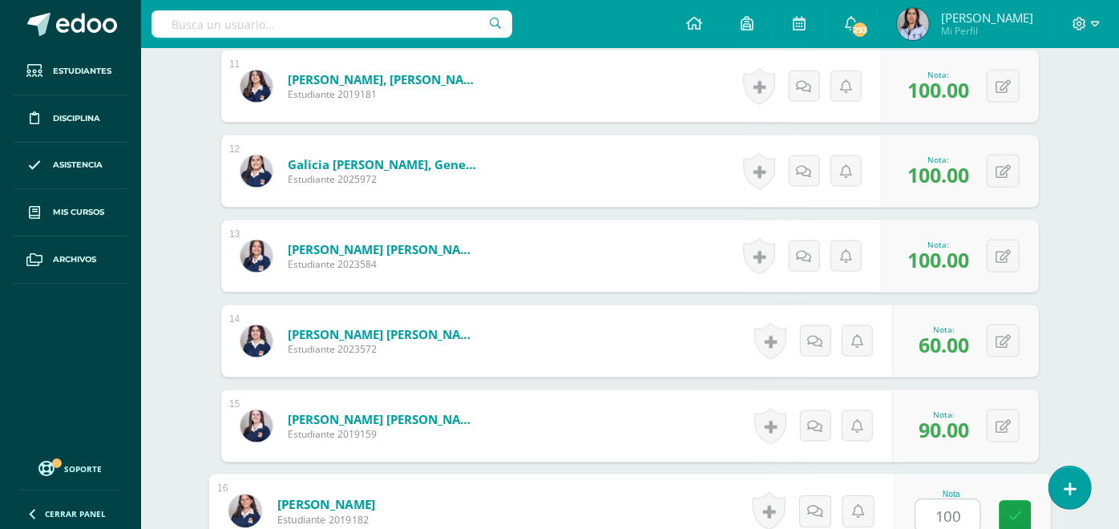
type input "100"
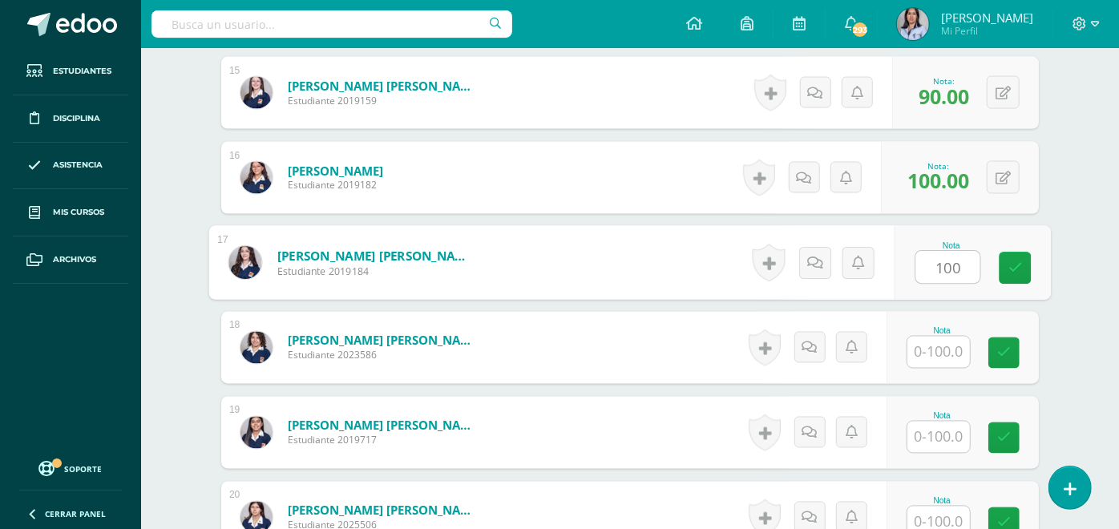
type input "100"
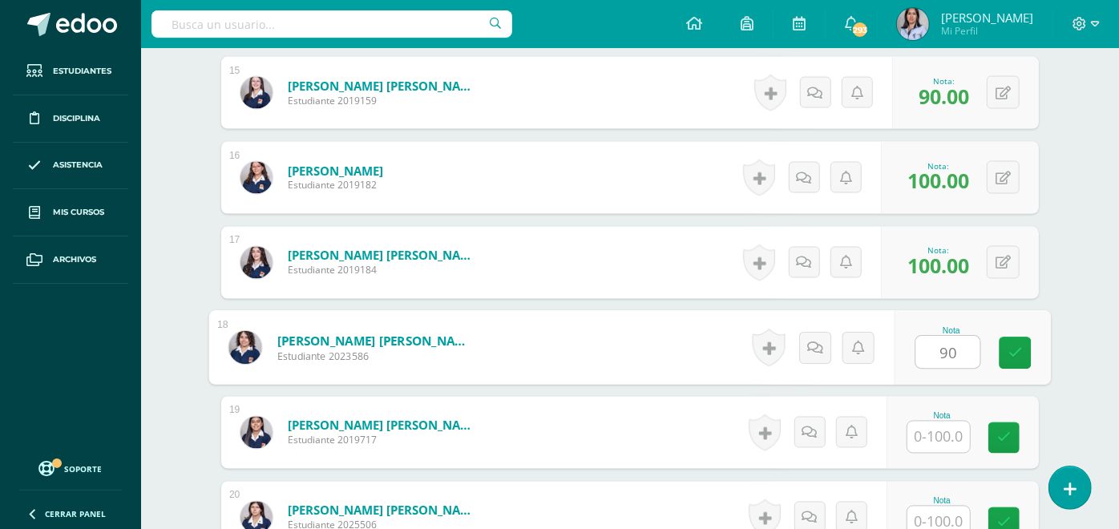
type input "90"
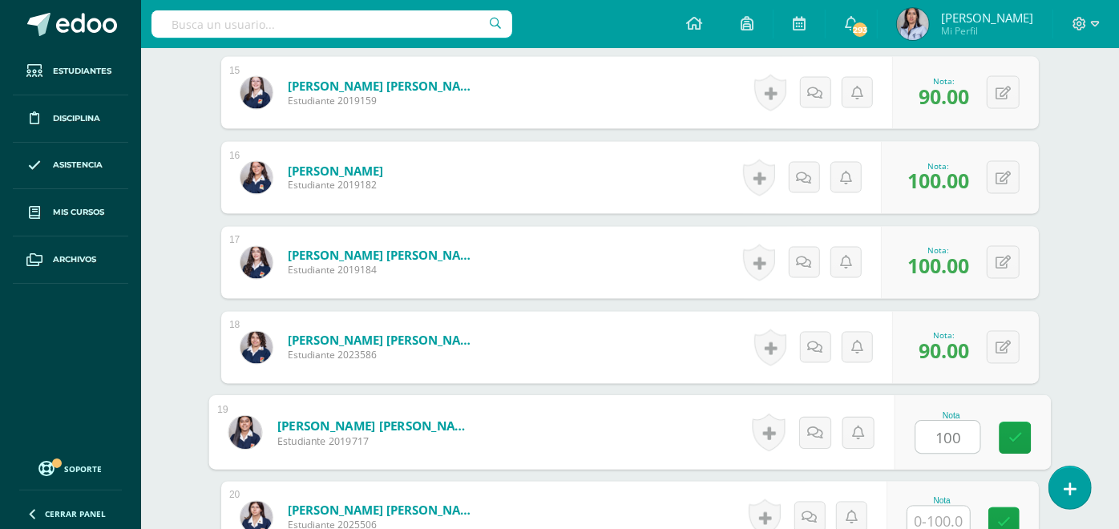
type input "100"
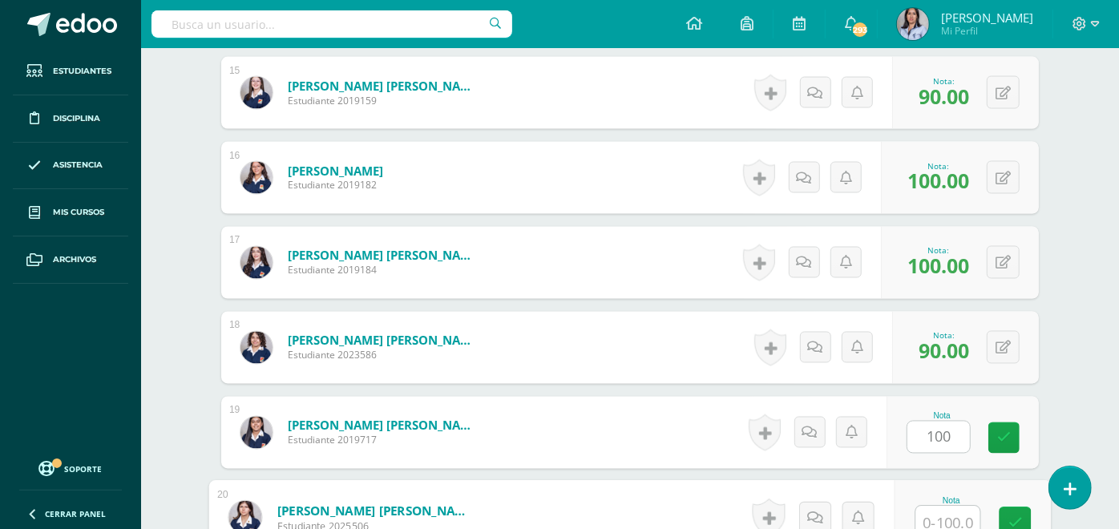
scroll to position [1711, 0]
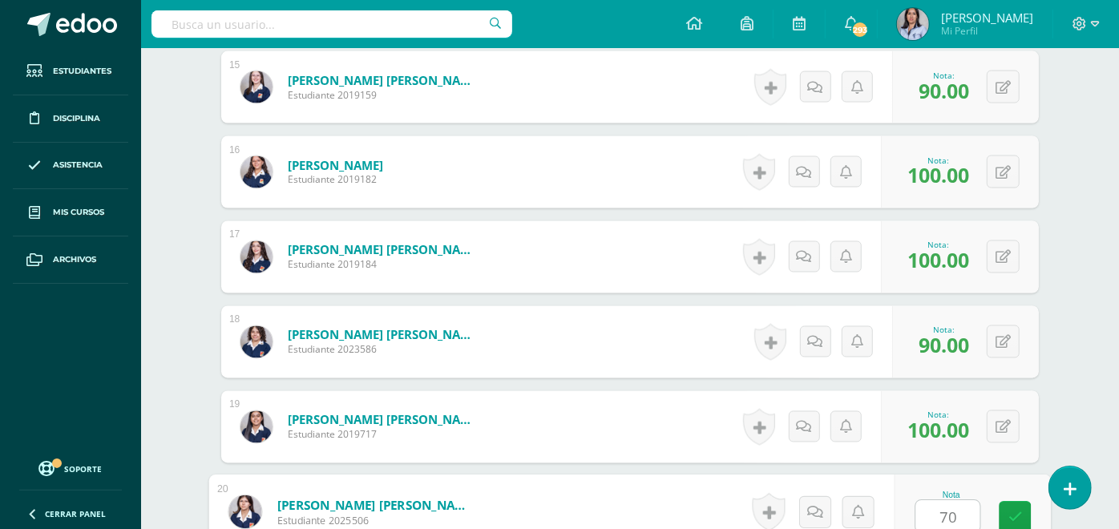
type input "70"
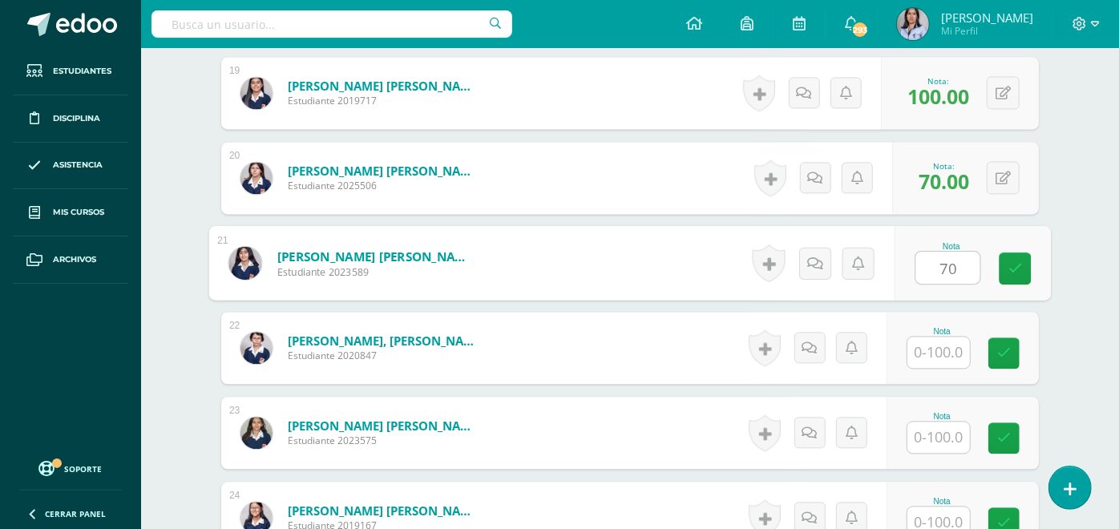
type input "70"
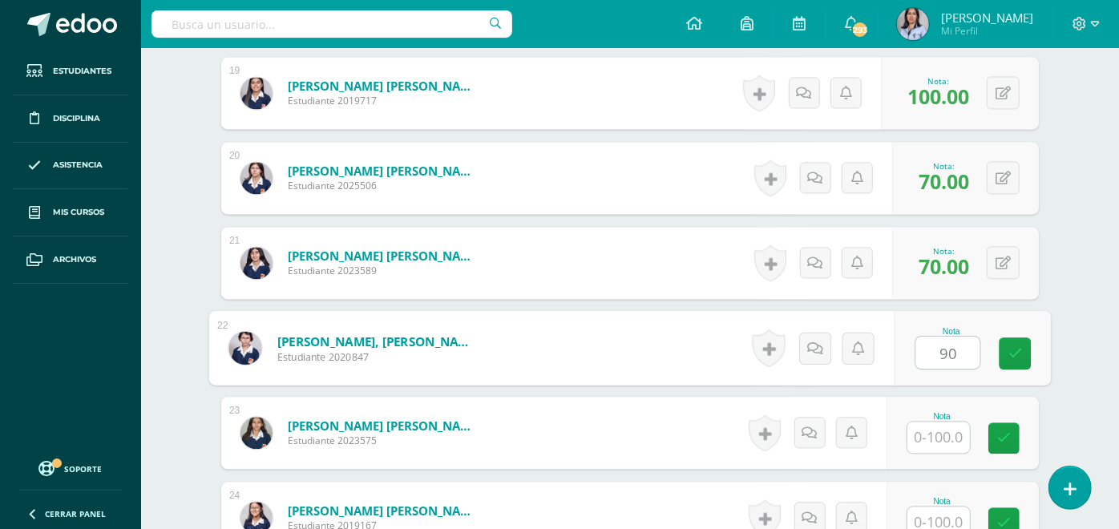
type input "90"
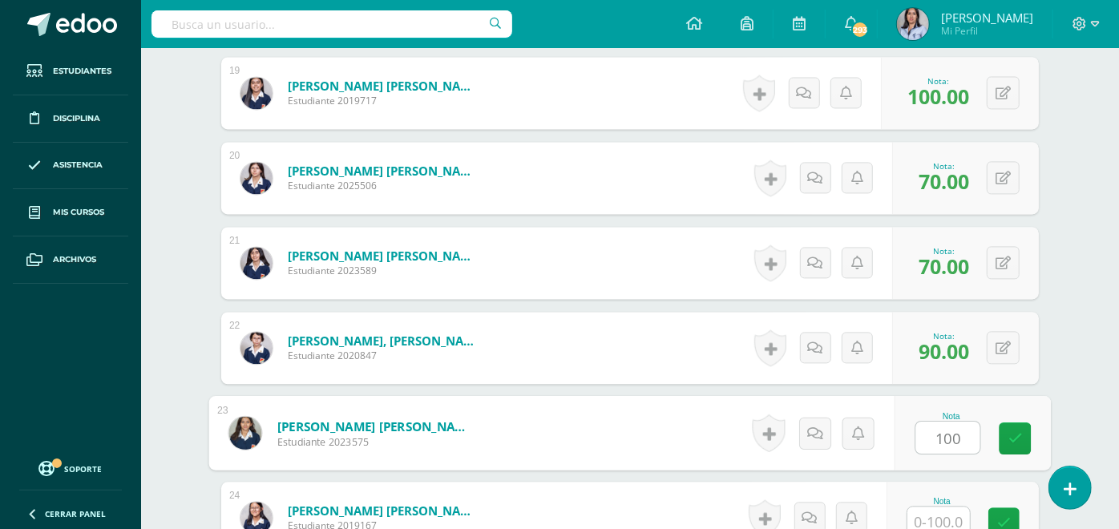
type input "100"
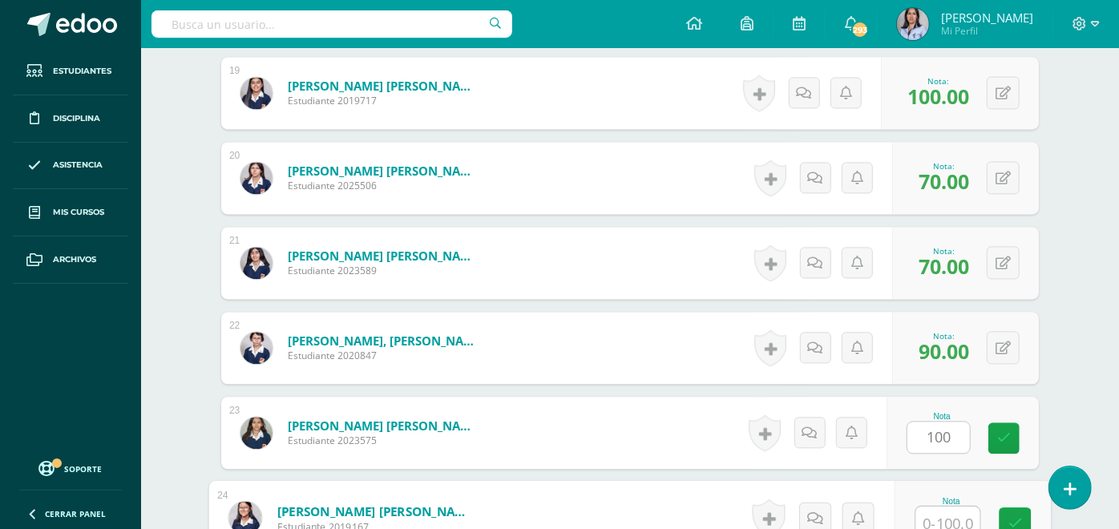
scroll to position [2051, 0]
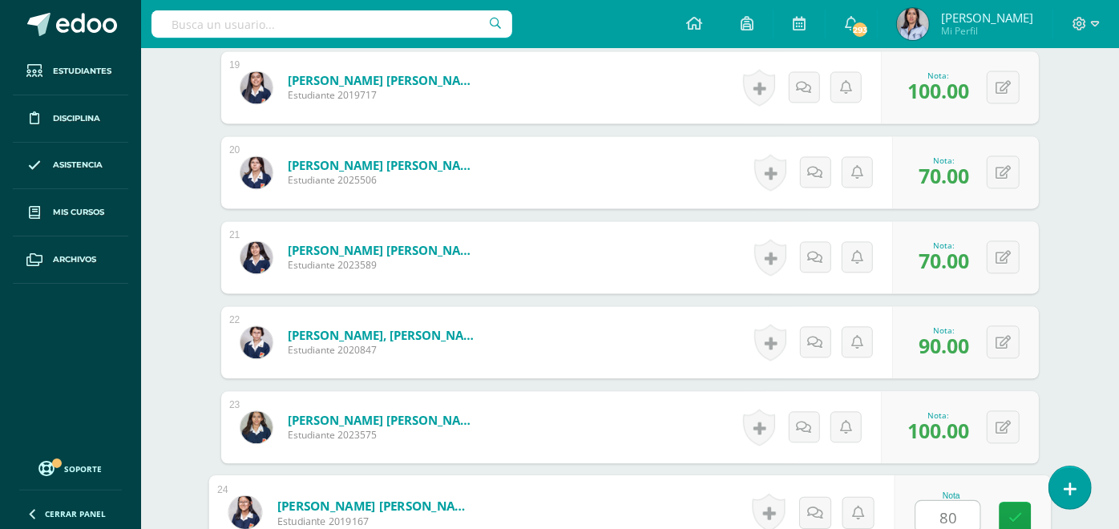
type input "8"
type input "100"
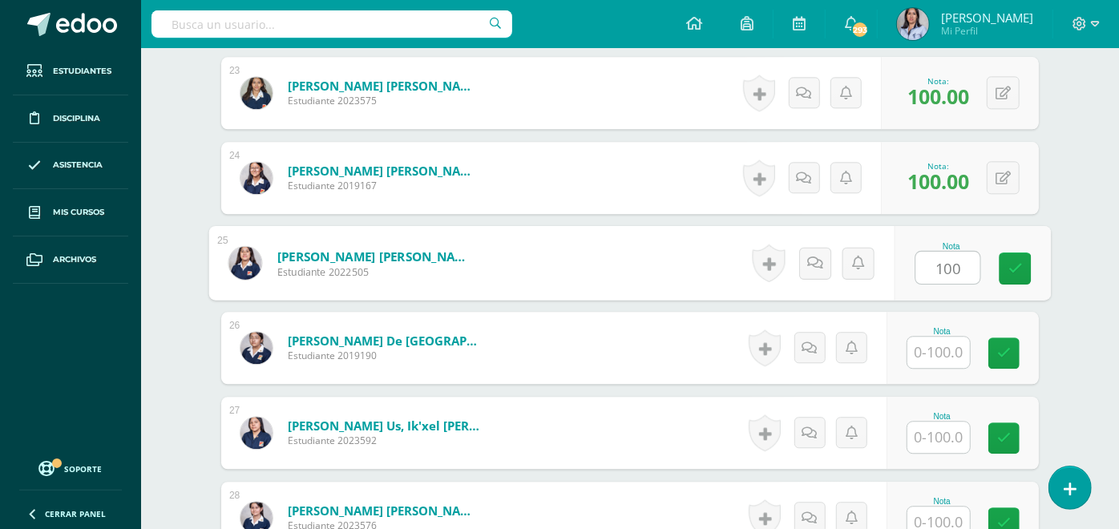
type input "100"
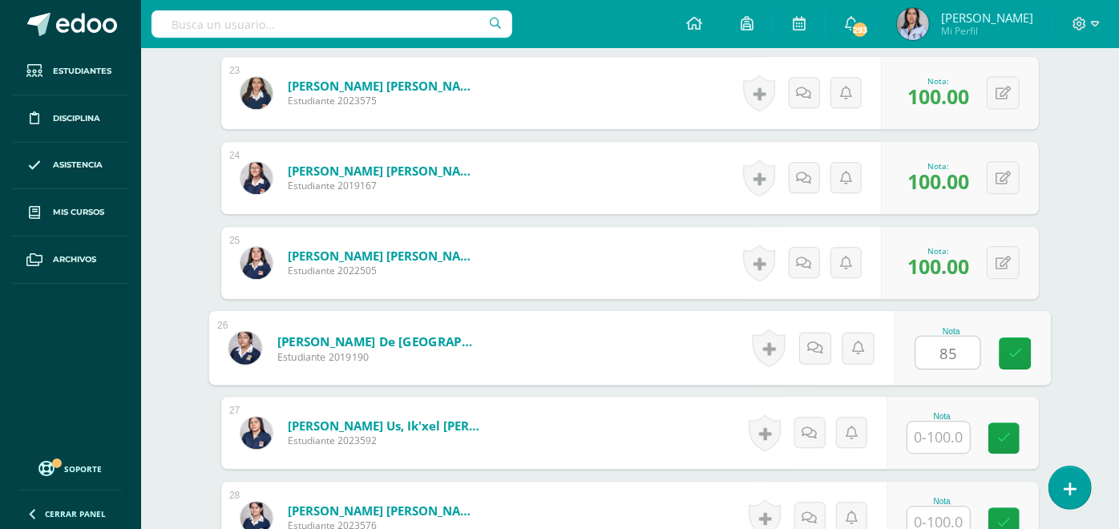
type input "85"
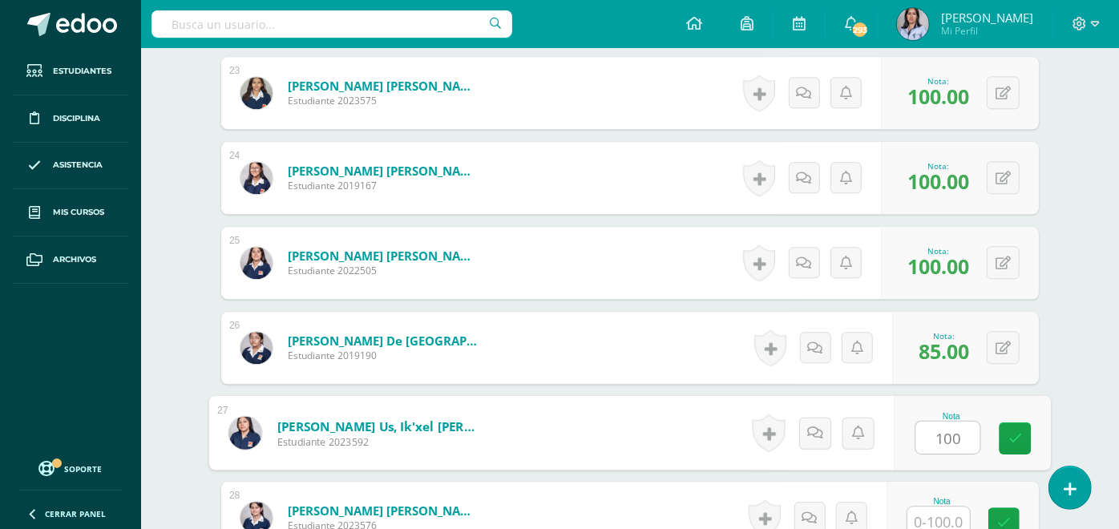
type input "100"
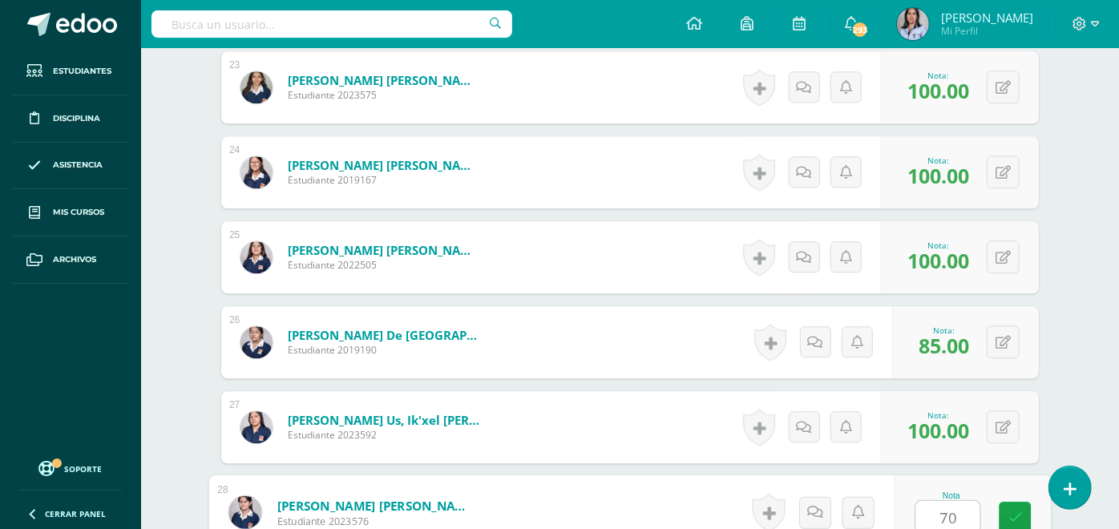
type input "70"
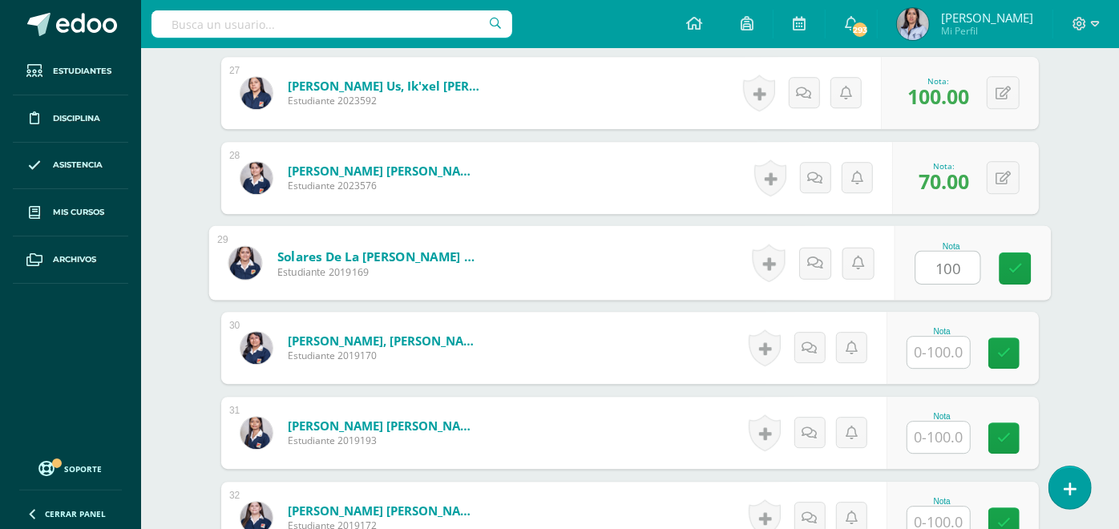
type input "100"
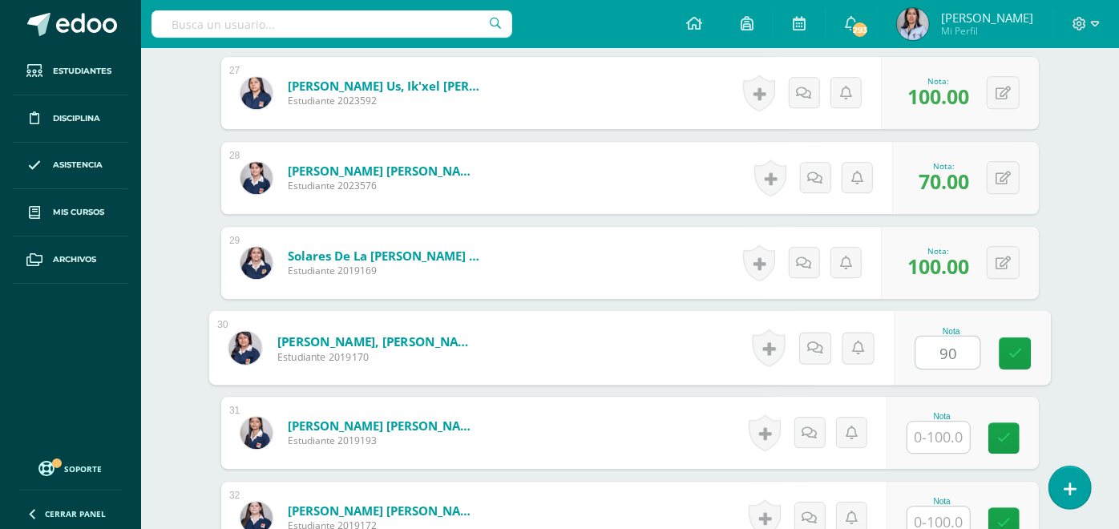
type input "90"
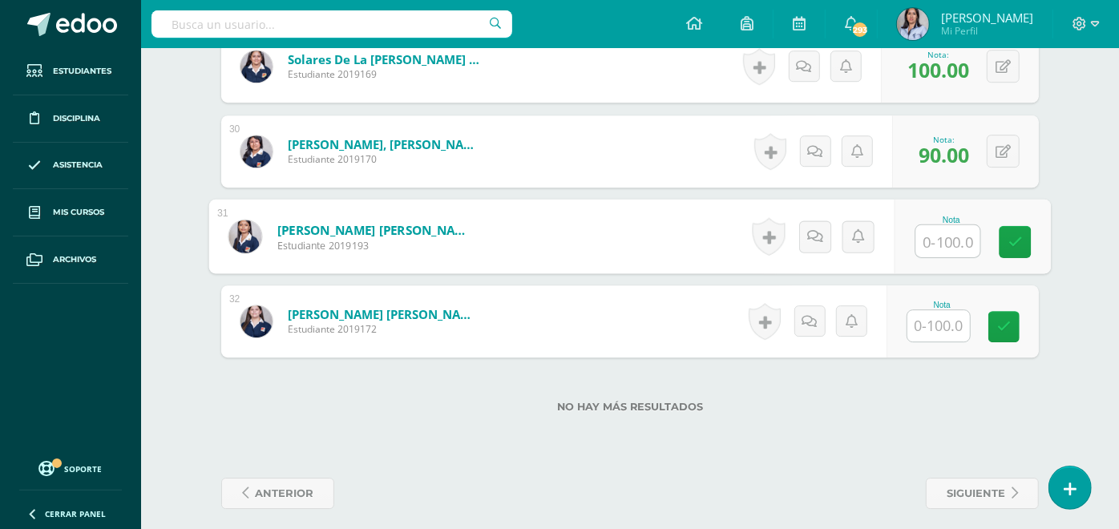
scroll to position [2922, 0]
click at [929, 326] on input "text" at bounding box center [939, 324] width 63 height 31
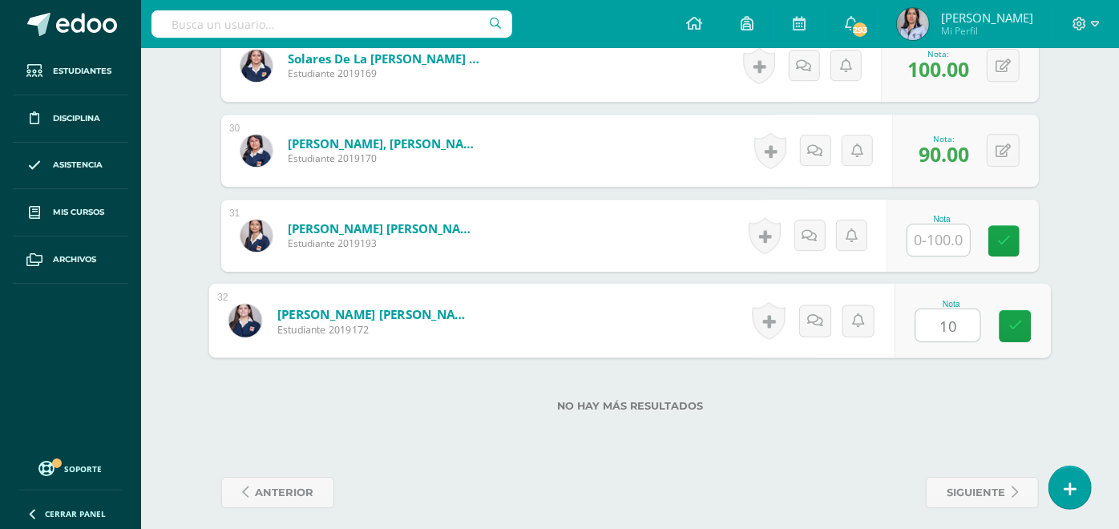
type input "100"
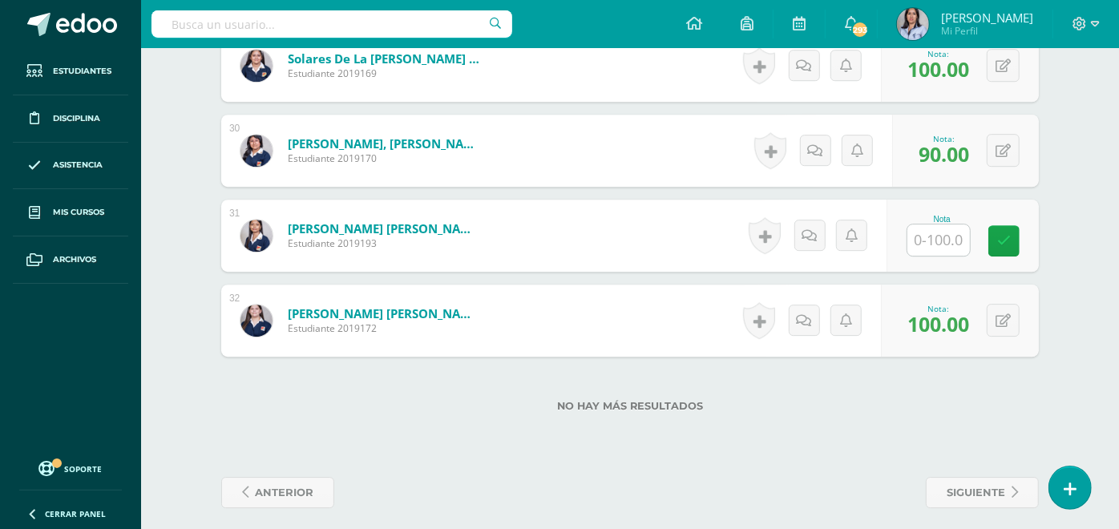
click at [960, 243] on input "text" at bounding box center [939, 239] width 63 height 31
type input "90"
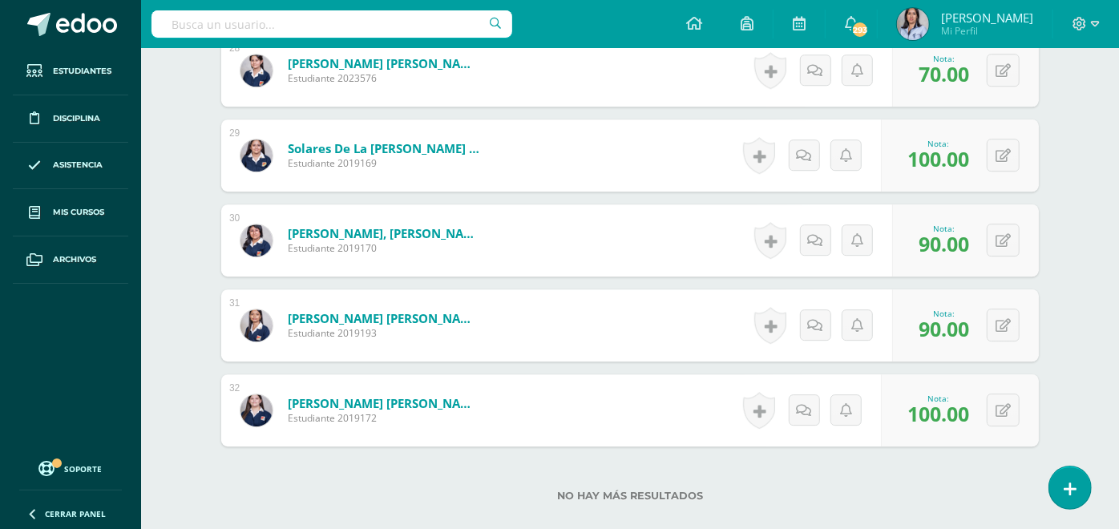
scroll to position [2840, 0]
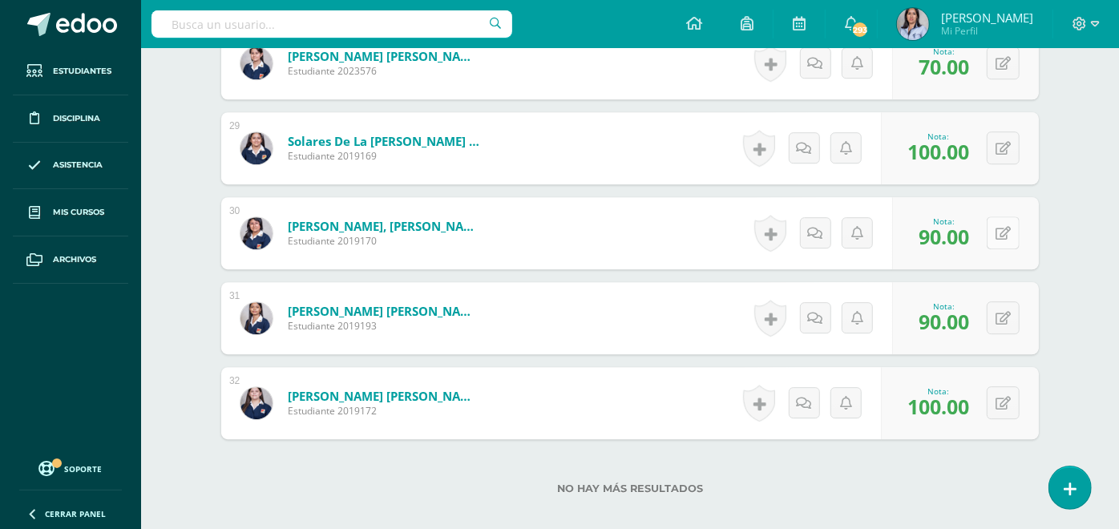
click at [1005, 237] on button at bounding box center [1003, 232] width 33 height 33
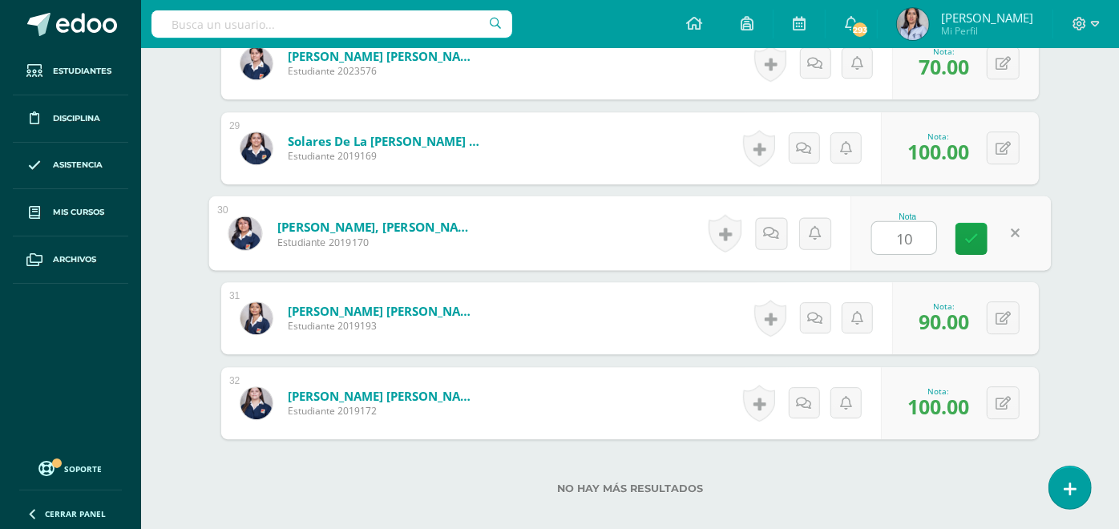
type input "100"
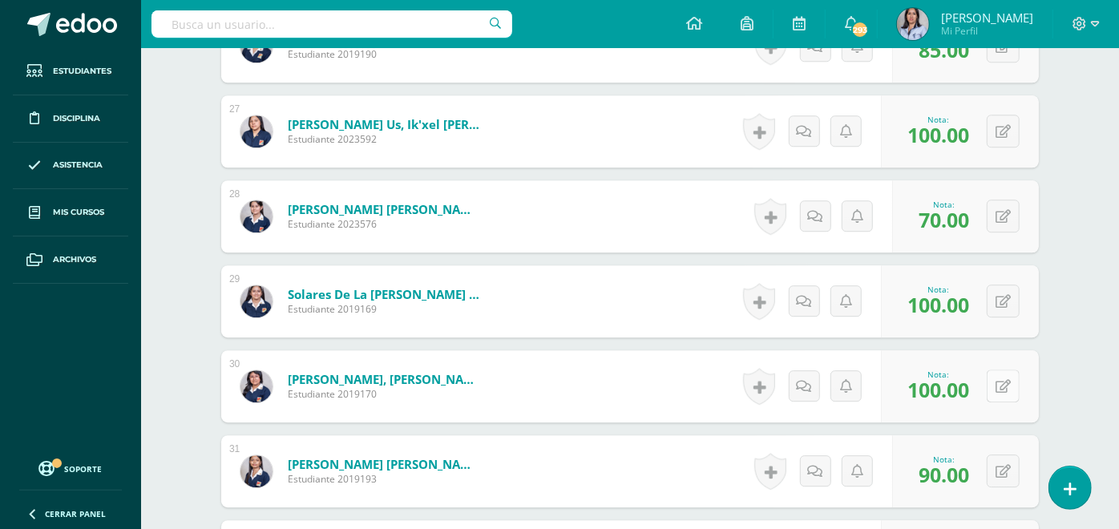
scroll to position [2694, 0]
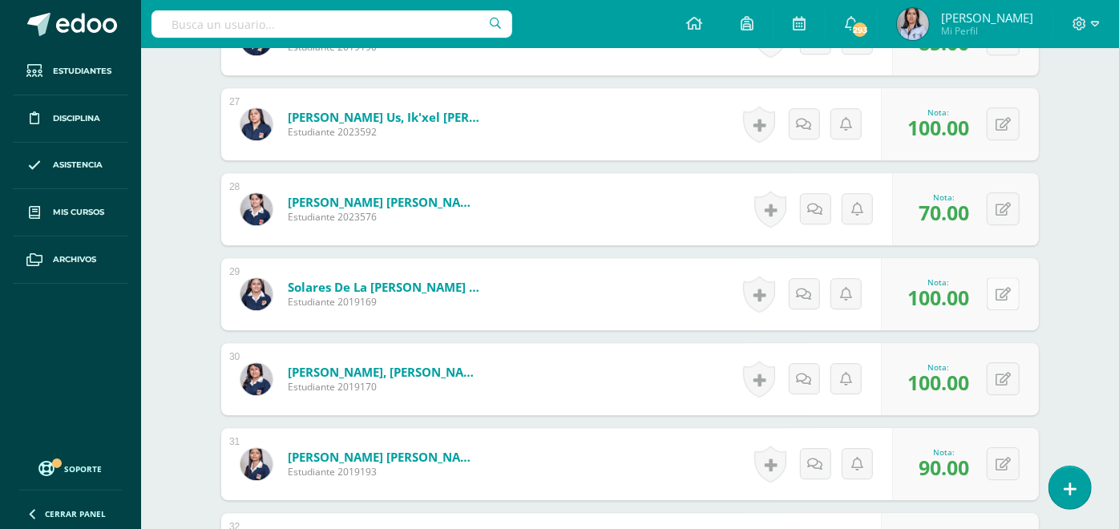
click at [994, 284] on button at bounding box center [1003, 293] width 33 height 33
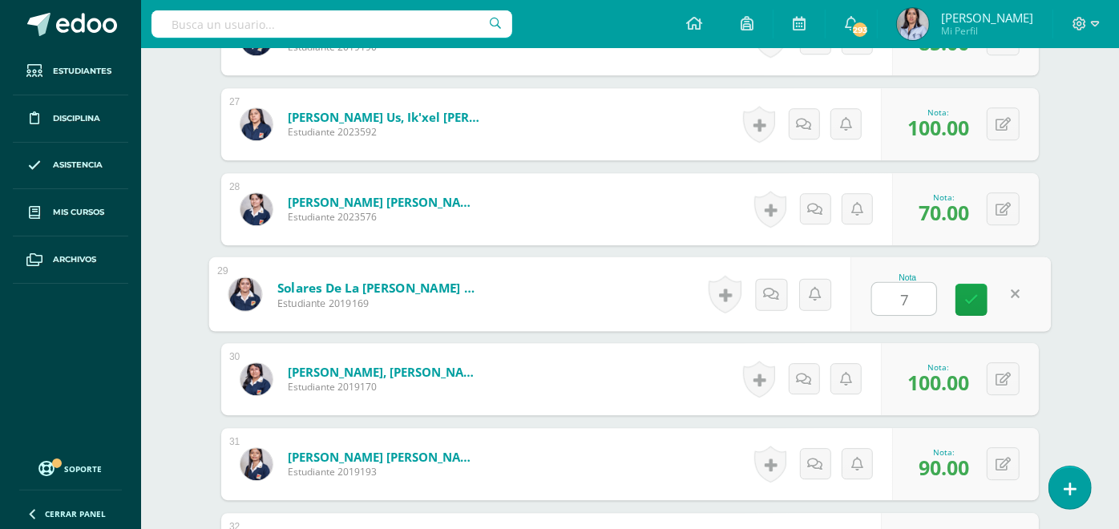
type input "70"
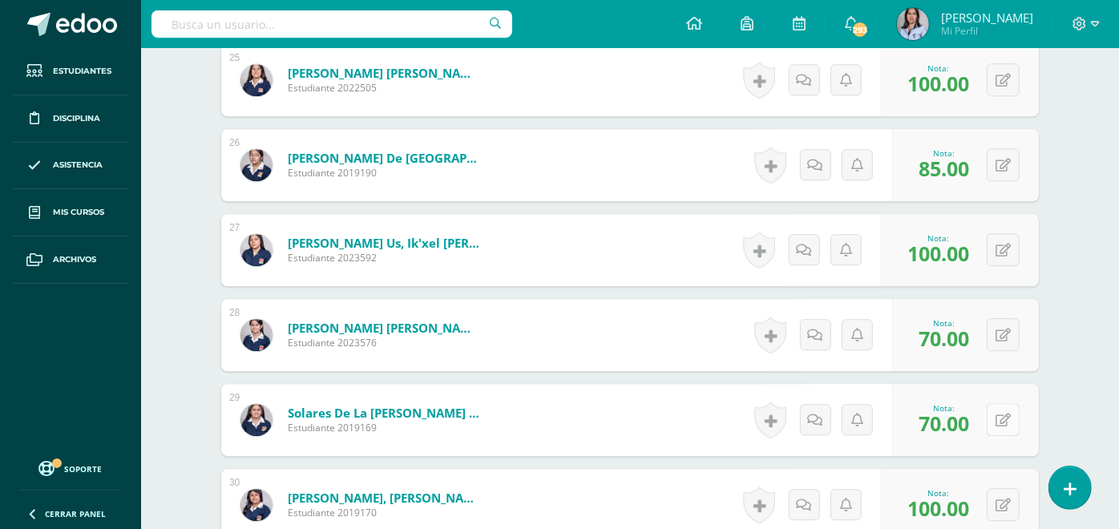
scroll to position [2566, 0]
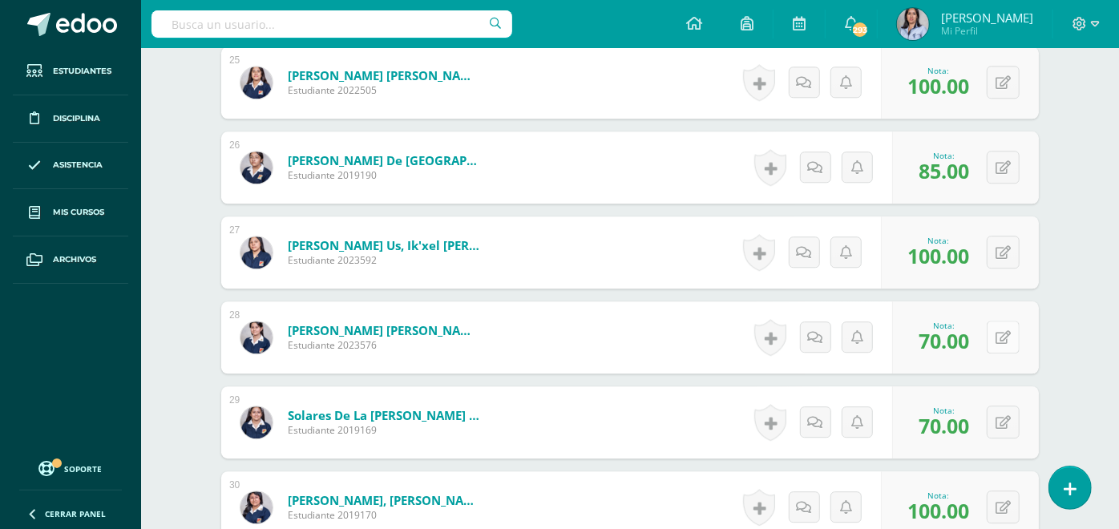
click at [1010, 331] on icon at bounding box center [1003, 338] width 15 height 14
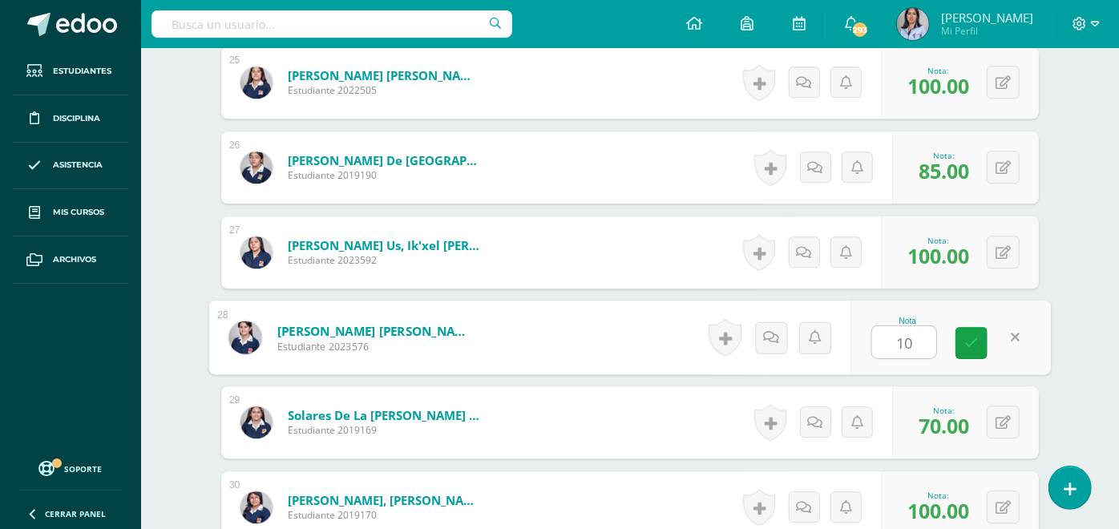
type input "100"
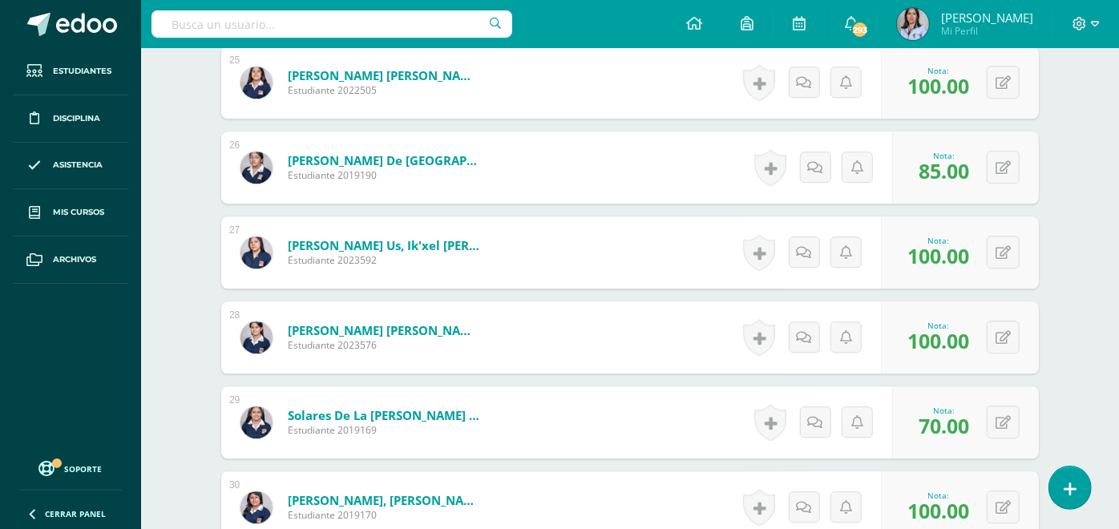
click at [912, 189] on div "0 Logros Logros obtenidos Aún no hay logros agregados Nota: 85.00" at bounding box center [965, 167] width 147 height 72
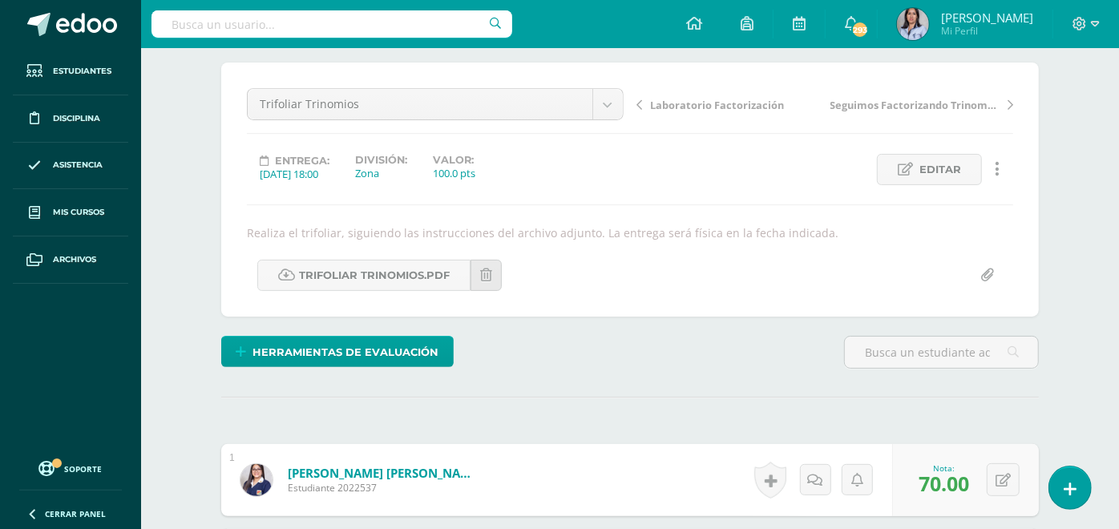
scroll to position [127, 0]
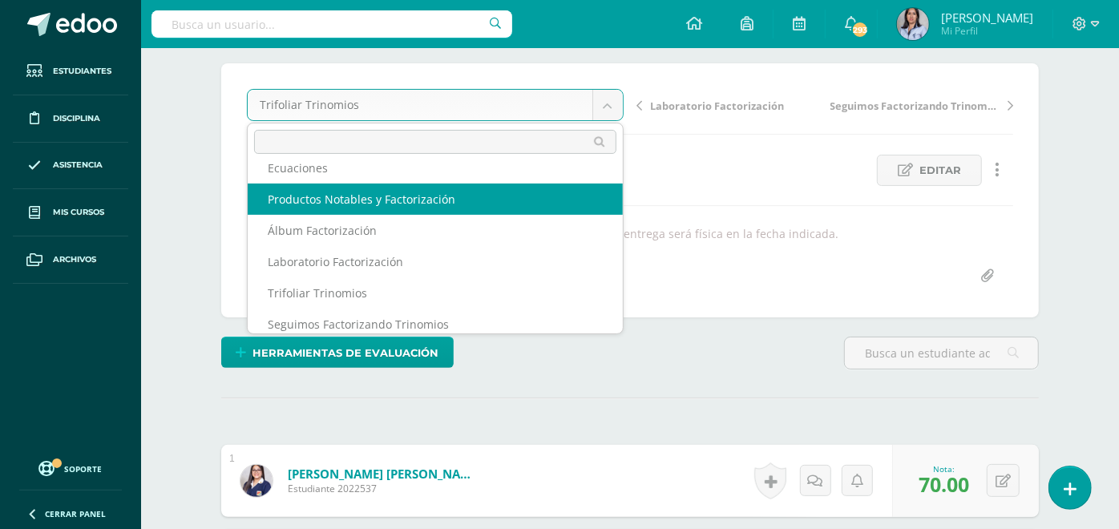
scroll to position [58, 0]
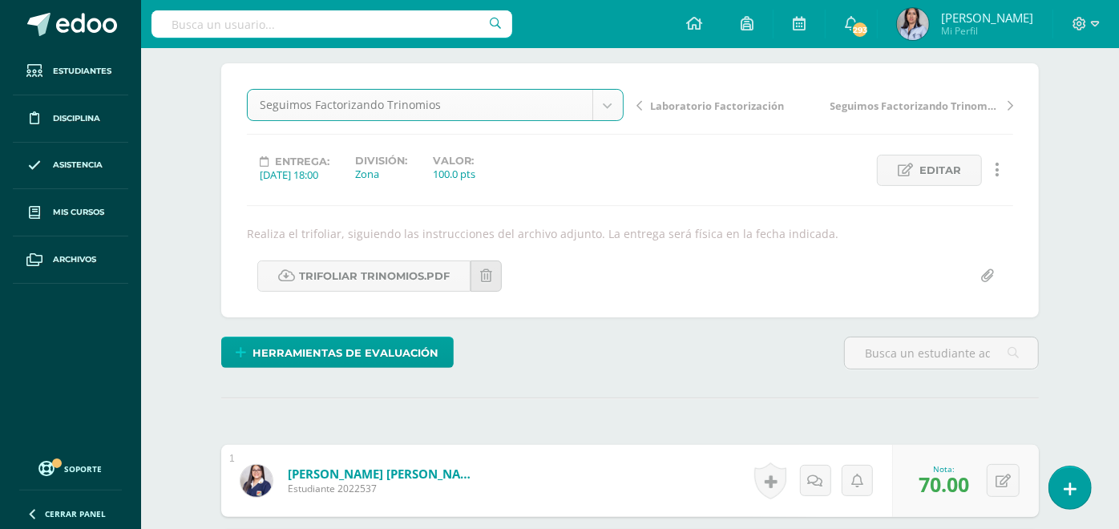
select select "/dashboard/teacher/grade-activity/128555/"
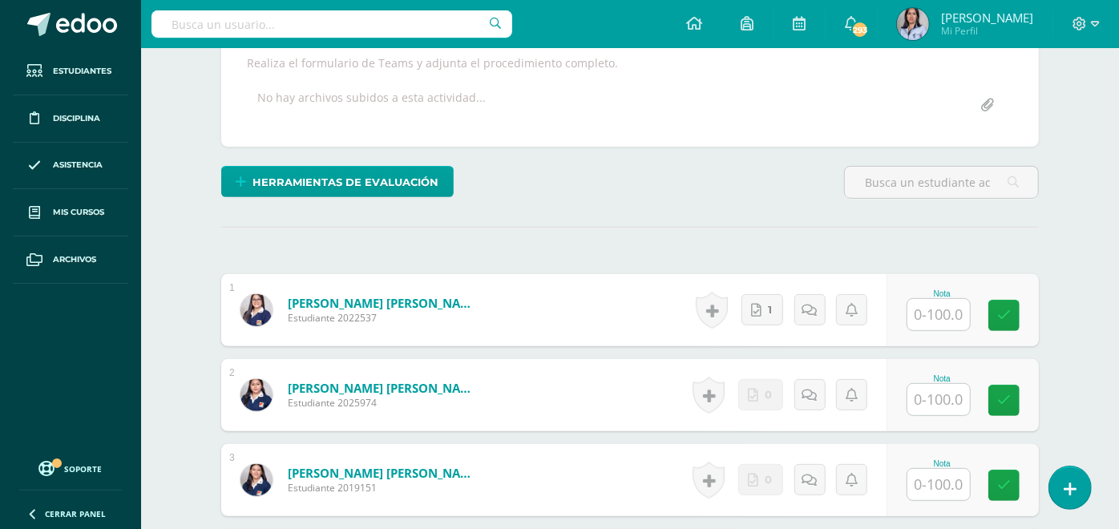
click at [947, 309] on input "text" at bounding box center [939, 314] width 63 height 31
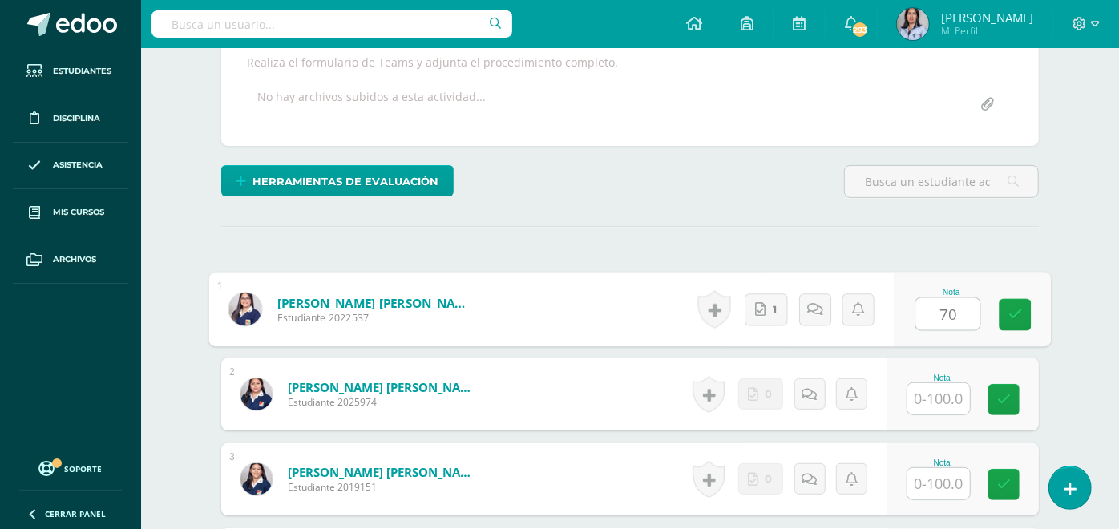
type input "70"
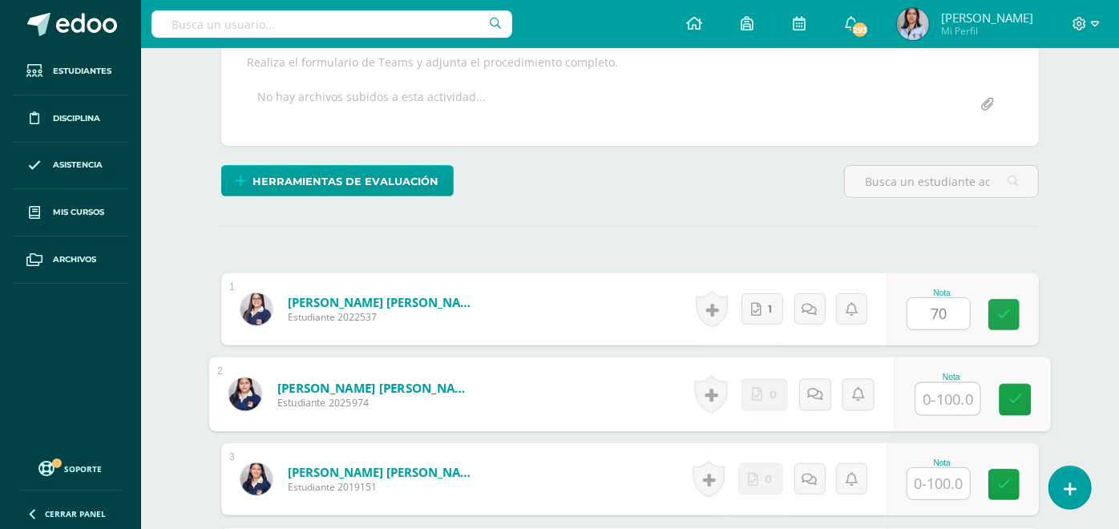
scroll to position [300, 0]
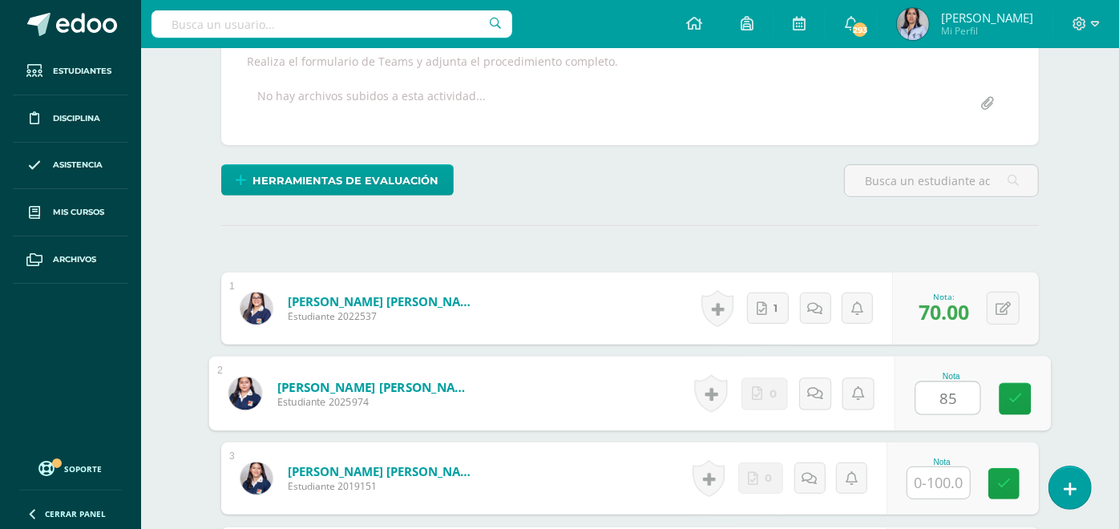
type input "85"
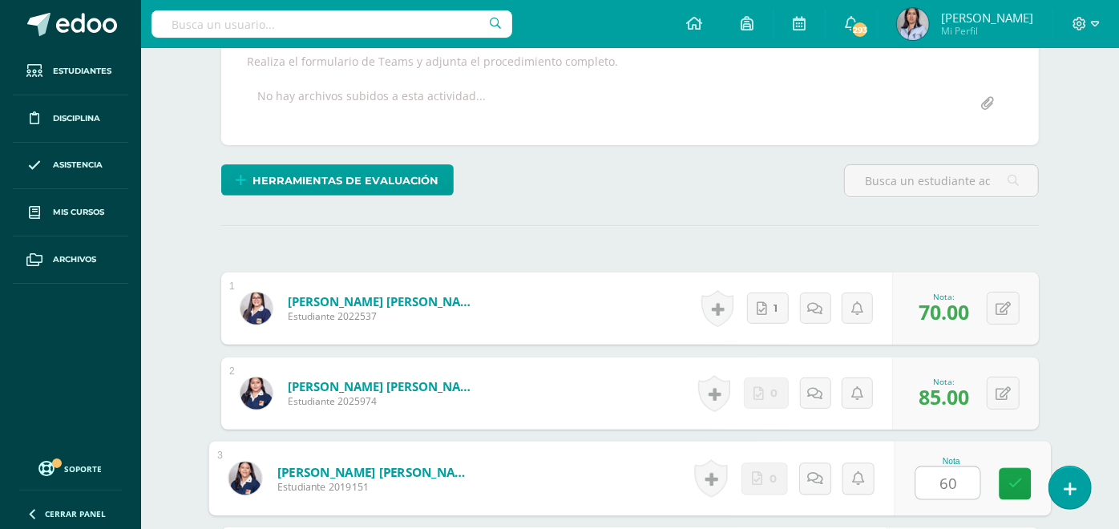
type input "60"
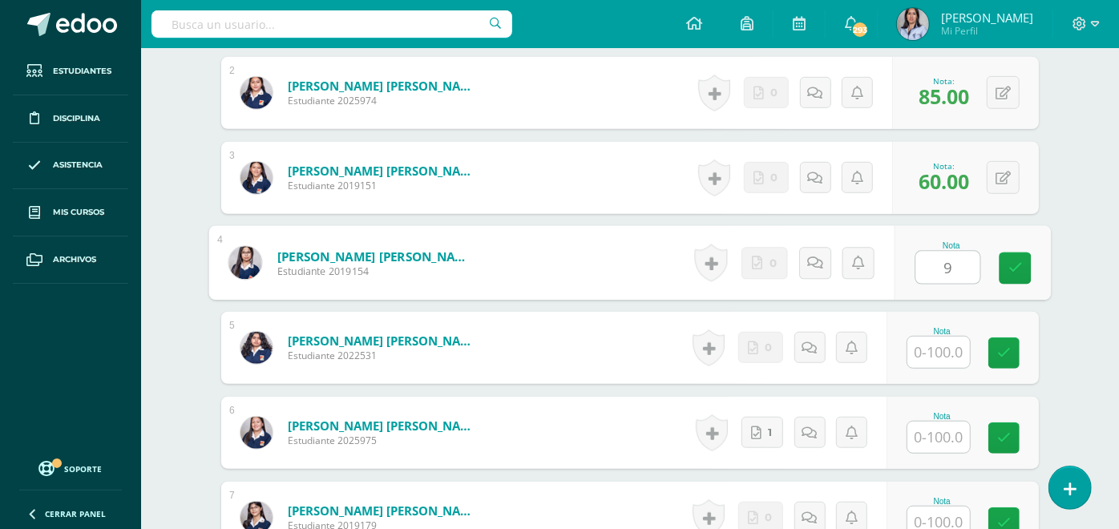
scroll to position [601, 0]
type input "95"
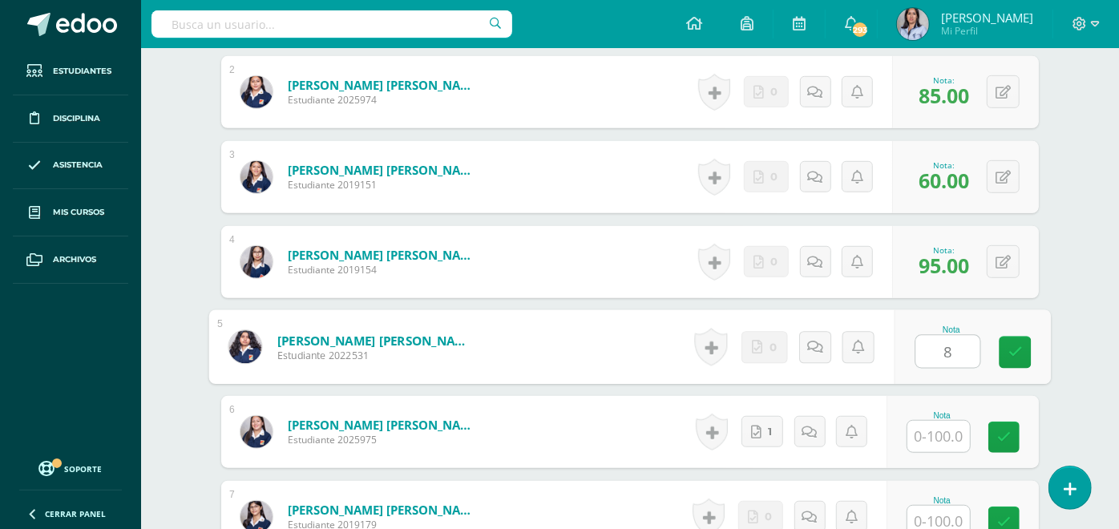
scroll to position [602, 0]
type input "80"
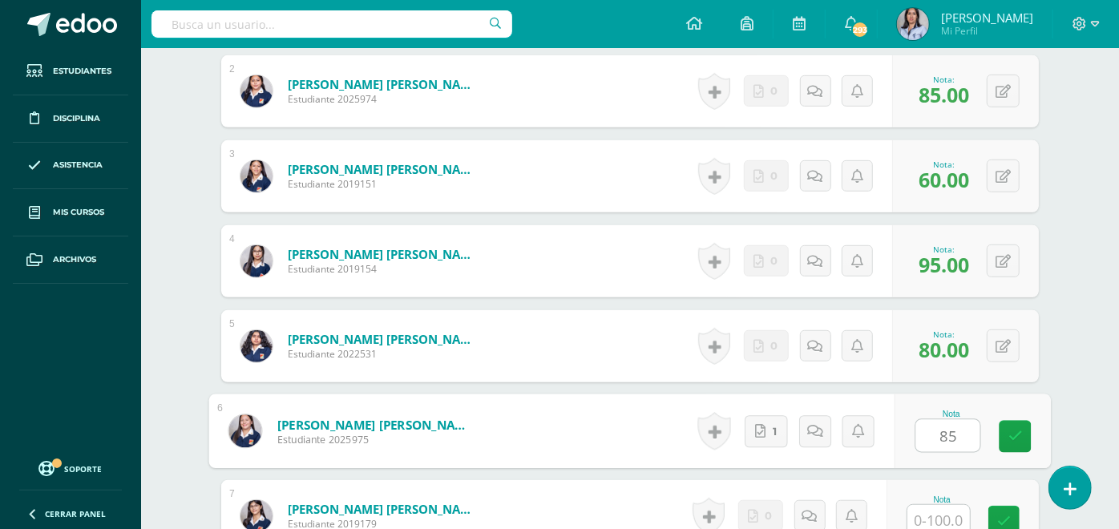
type input "85"
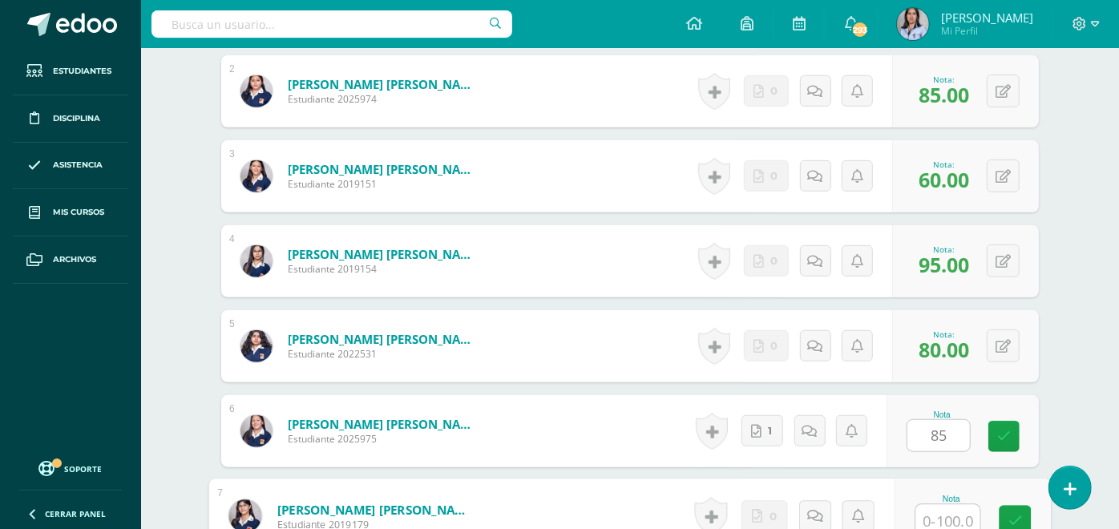
scroll to position [607, 0]
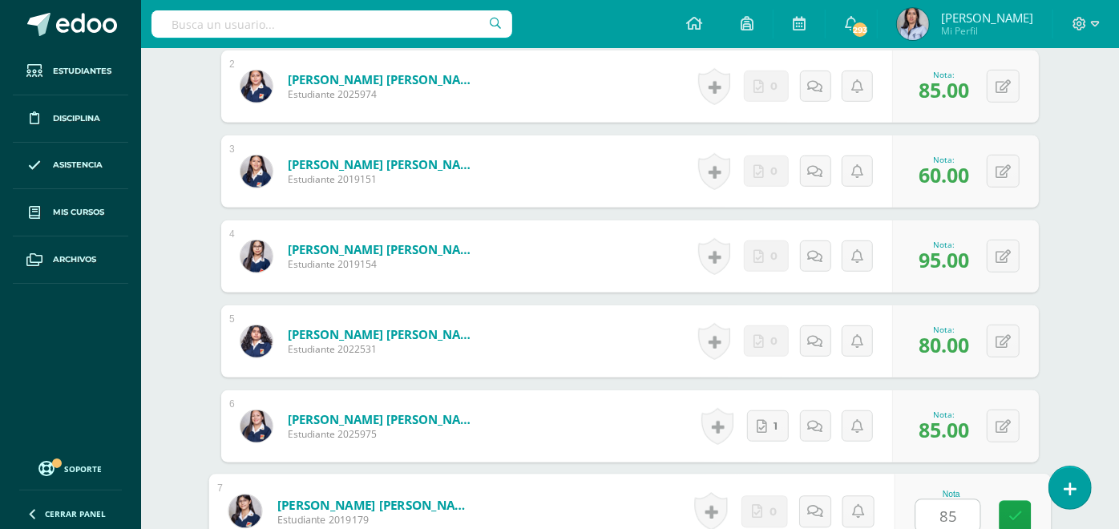
type input "85"
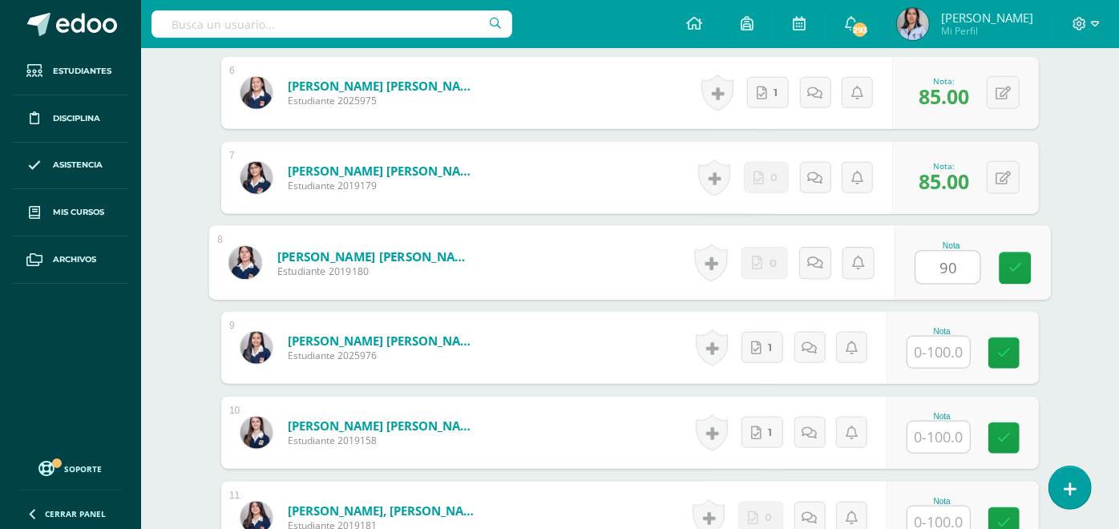
type input "90"
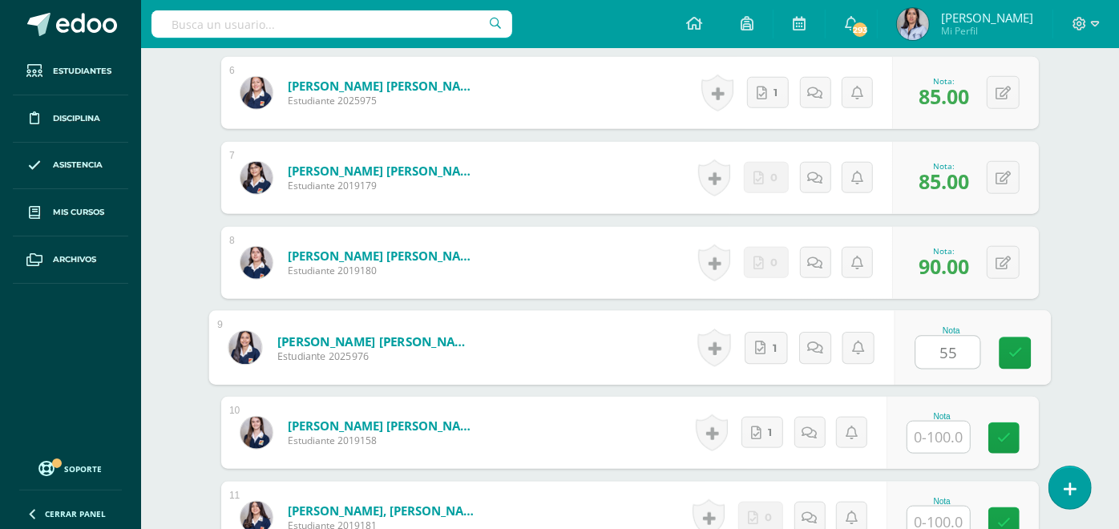
type input "55"
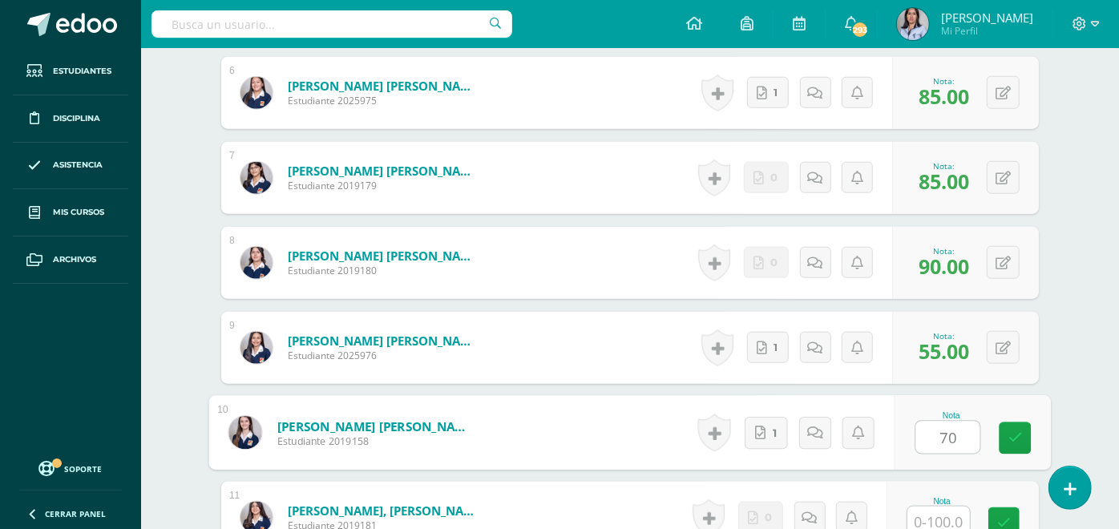
type input "70"
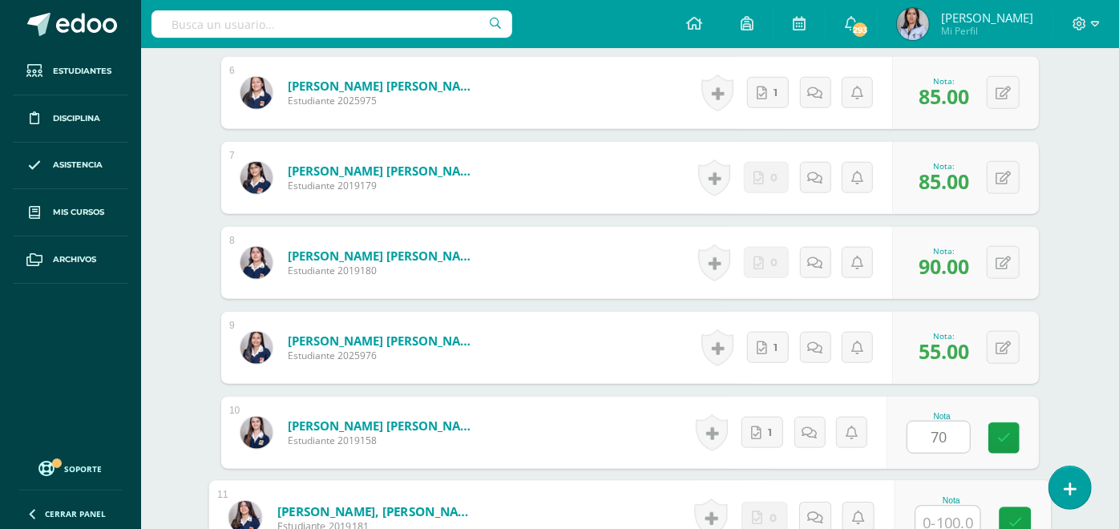
scroll to position [946, 0]
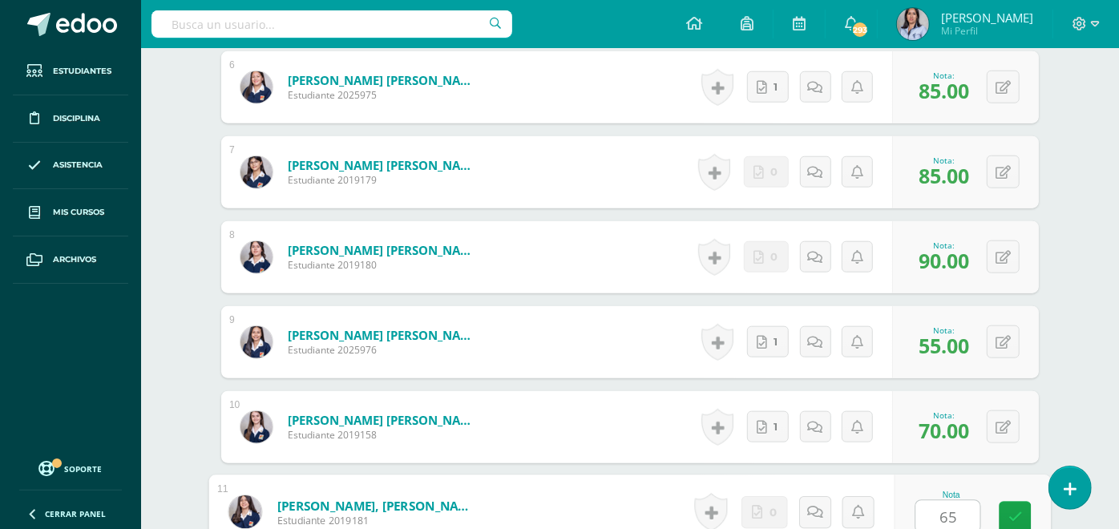
type input "65"
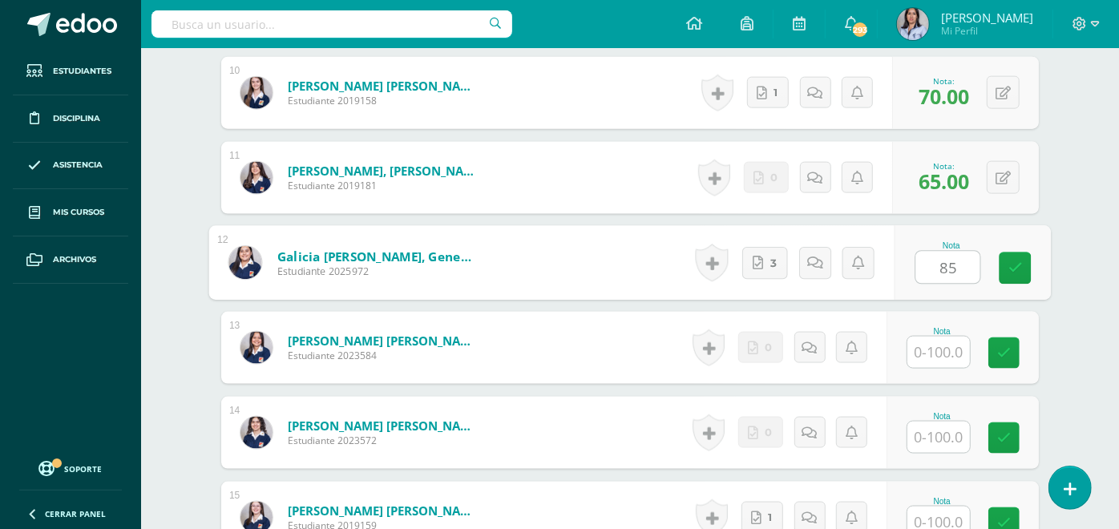
type input "85"
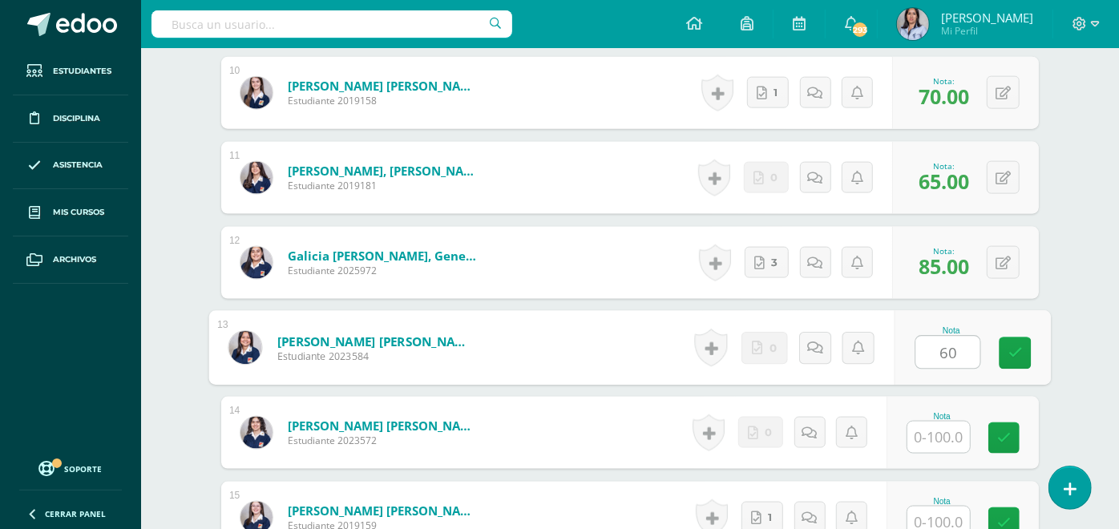
type input "60"
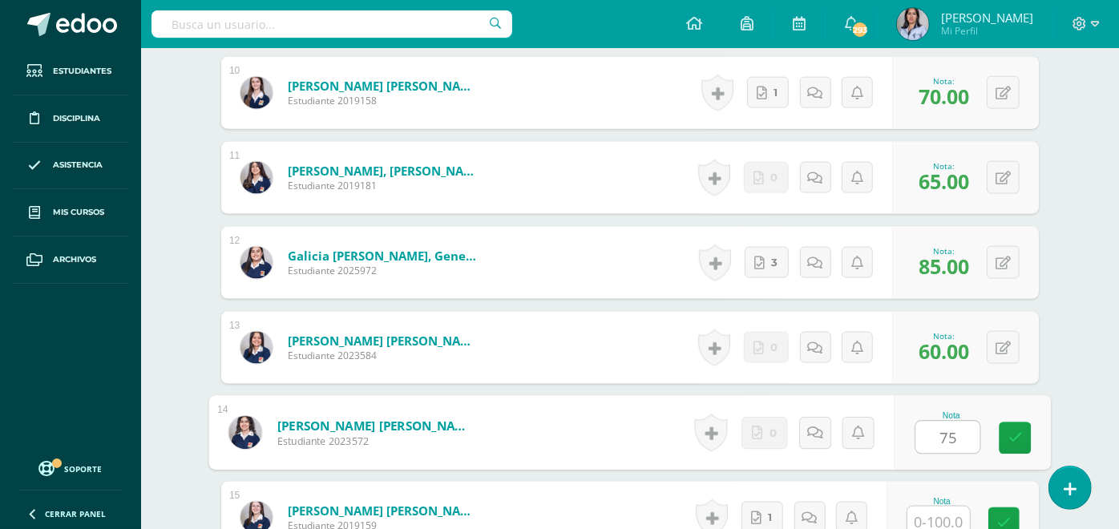
type input "75"
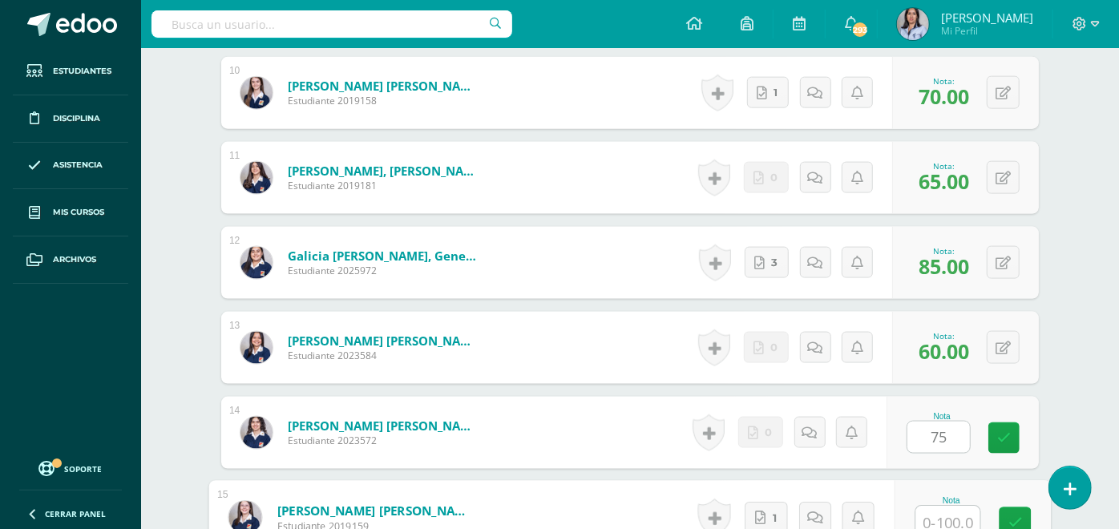
scroll to position [1287, 0]
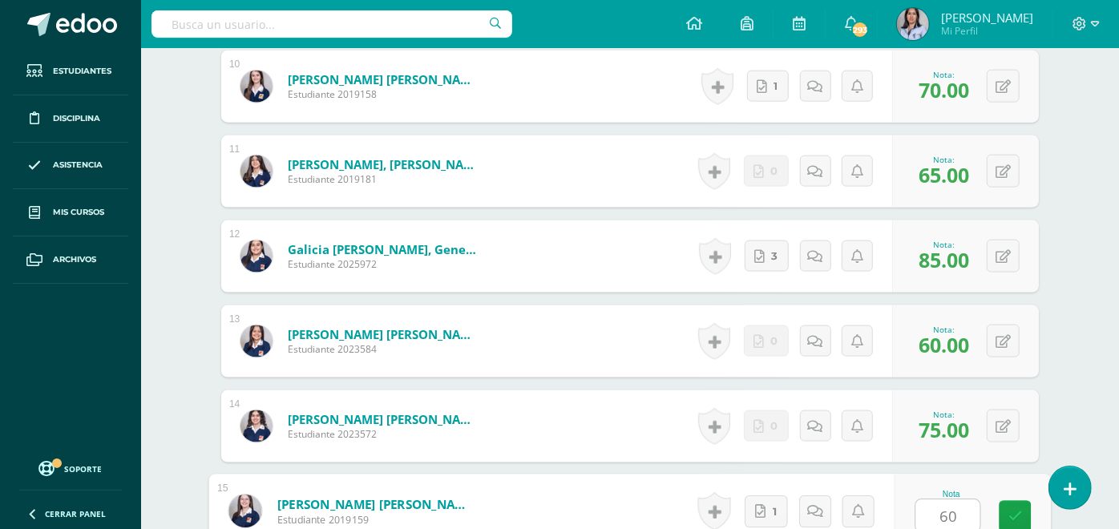
type input "60"
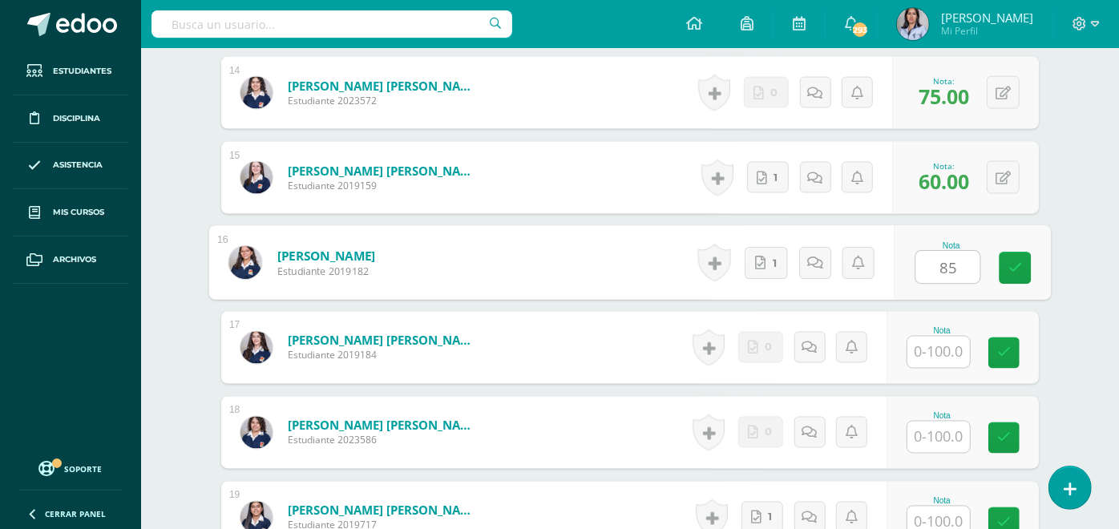
type input "85"
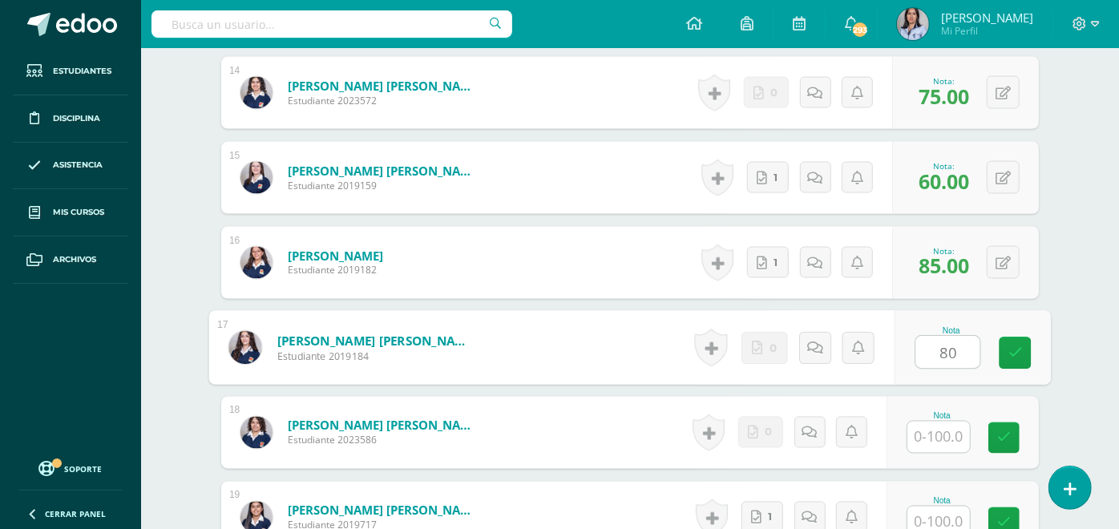
type input "80"
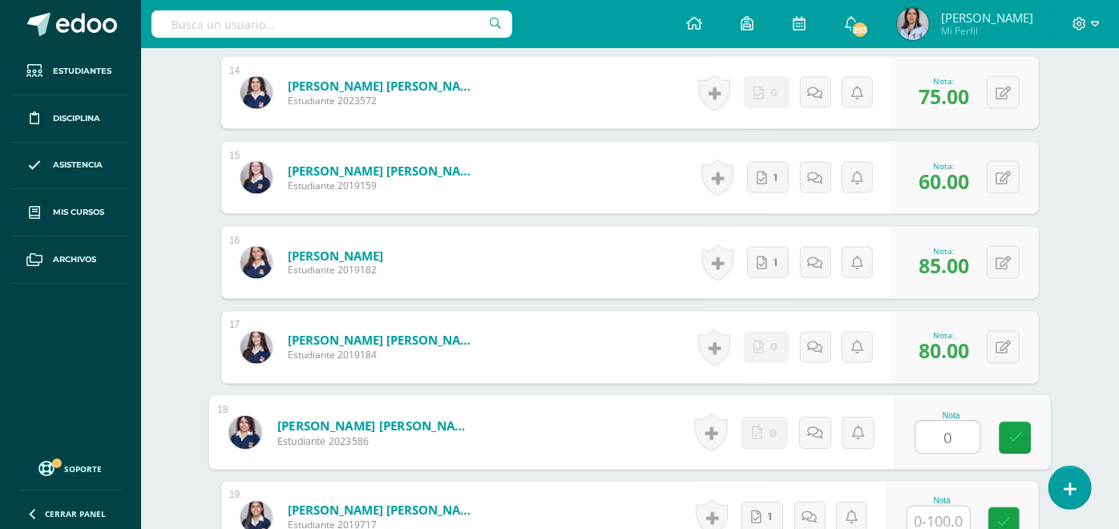
type input "0"
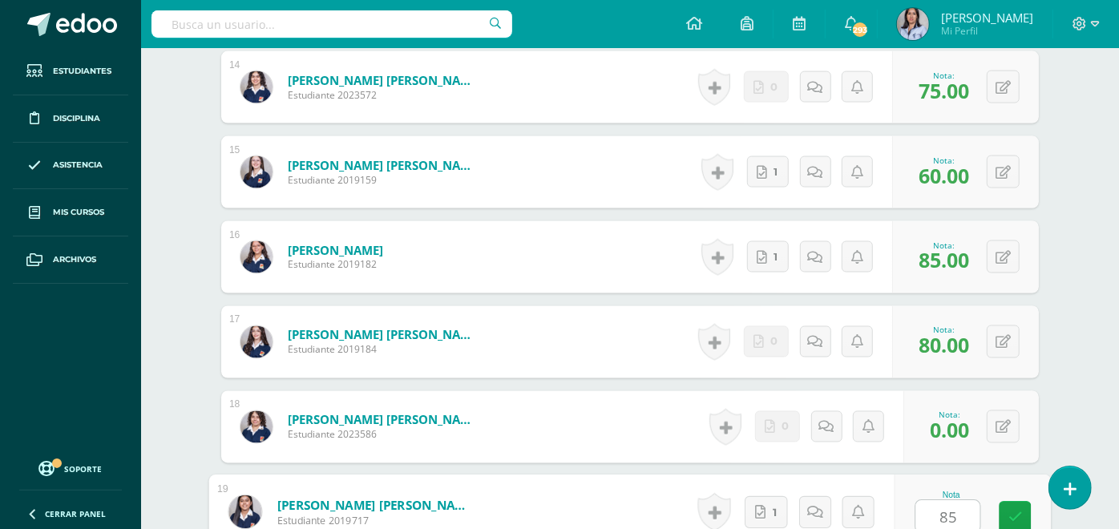
type input "85"
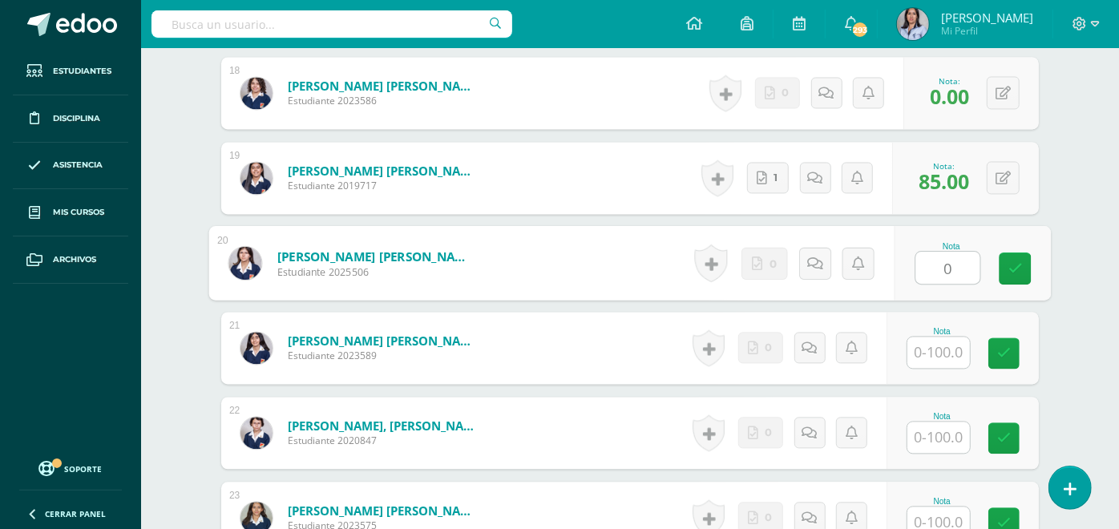
type input "0"
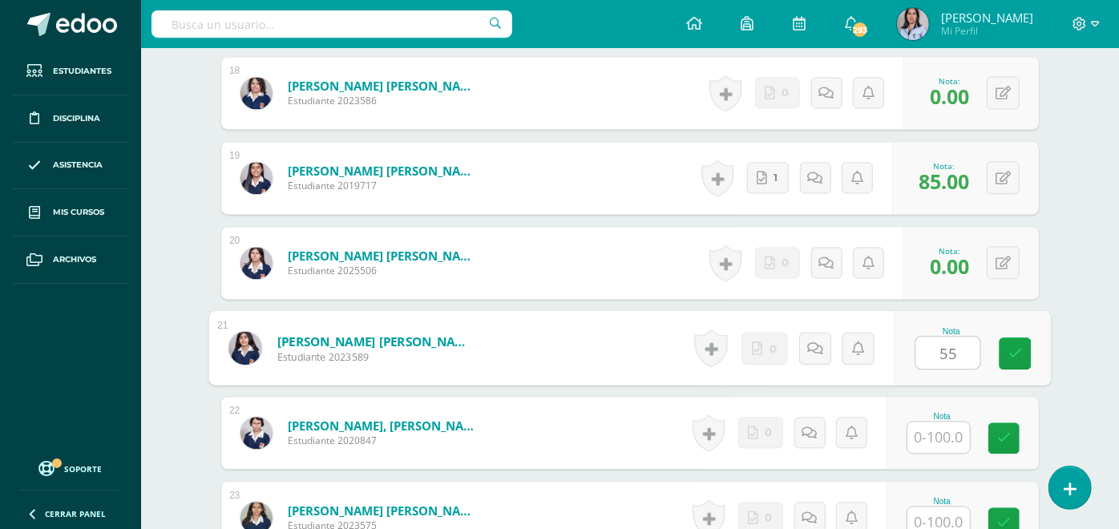
type input "55"
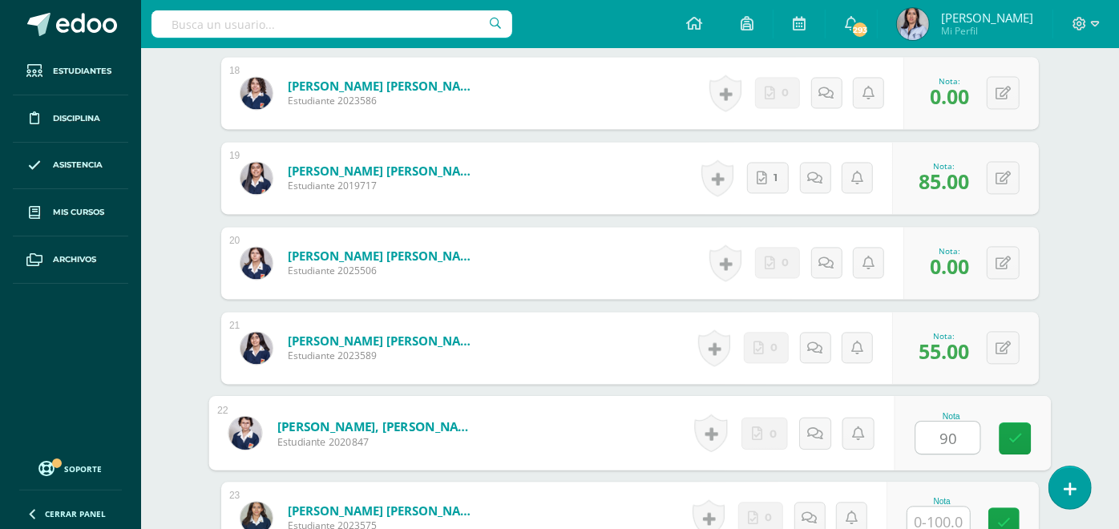
type input "90"
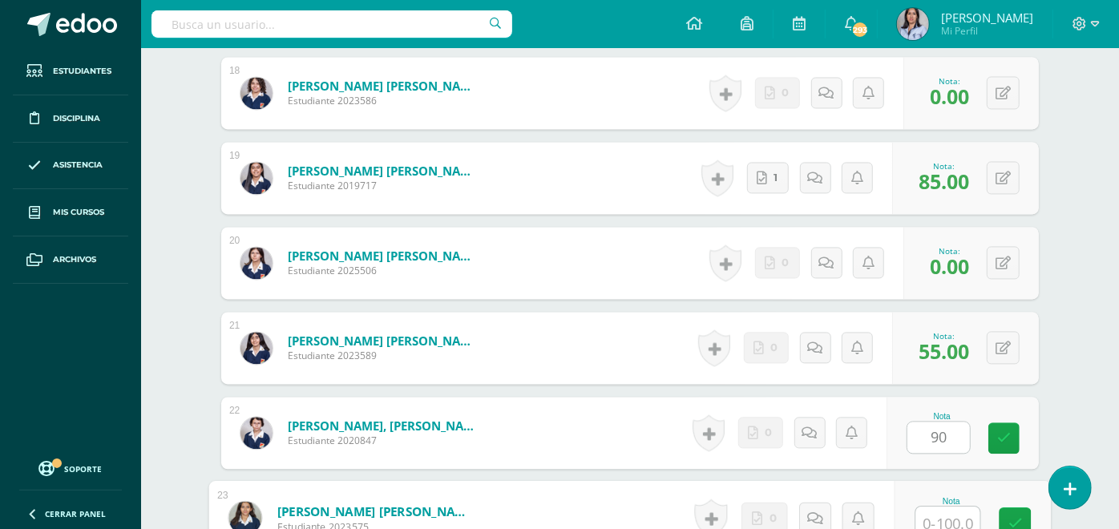
scroll to position [1966, 0]
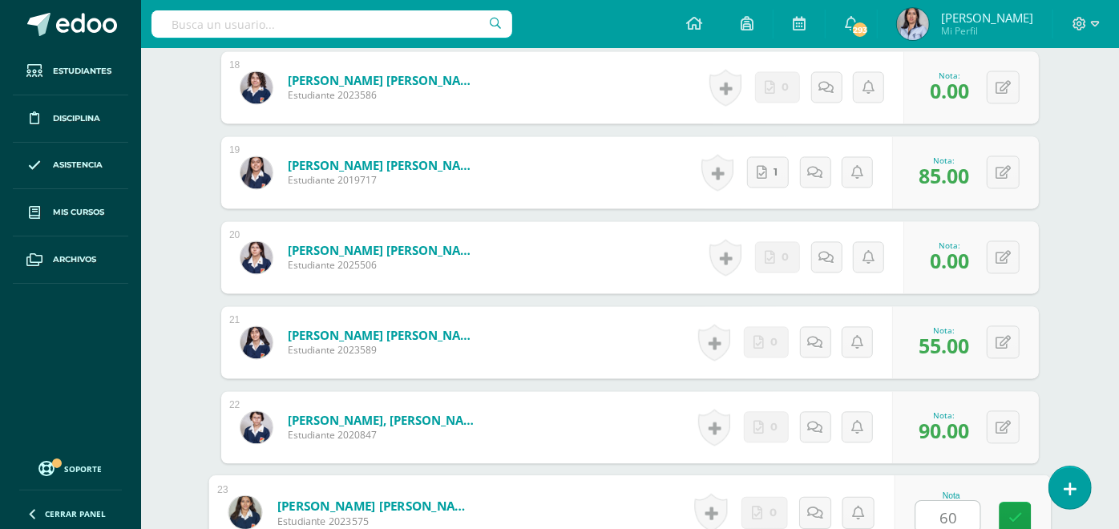
type input "60"
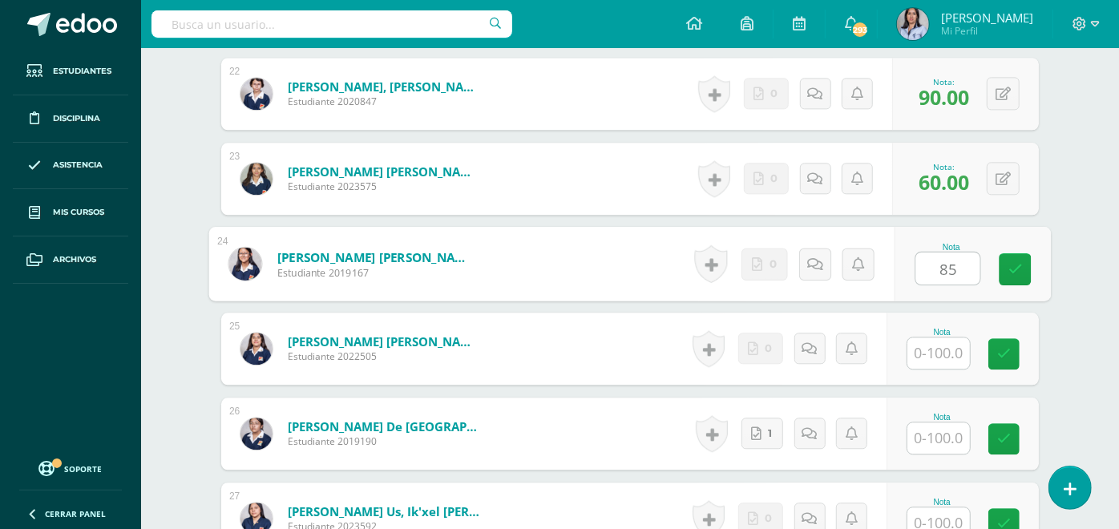
type input "85"
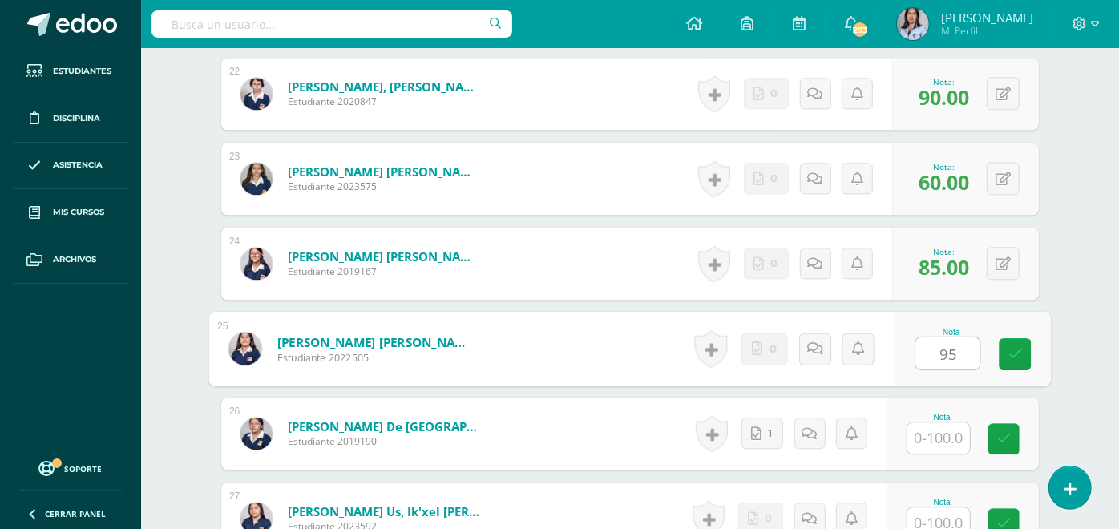
type input "95"
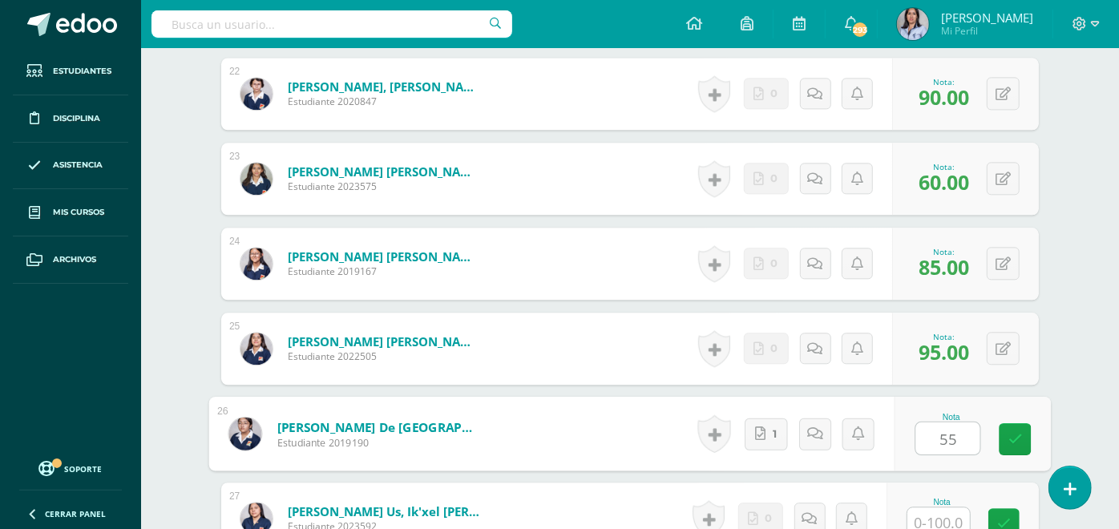
type input "55"
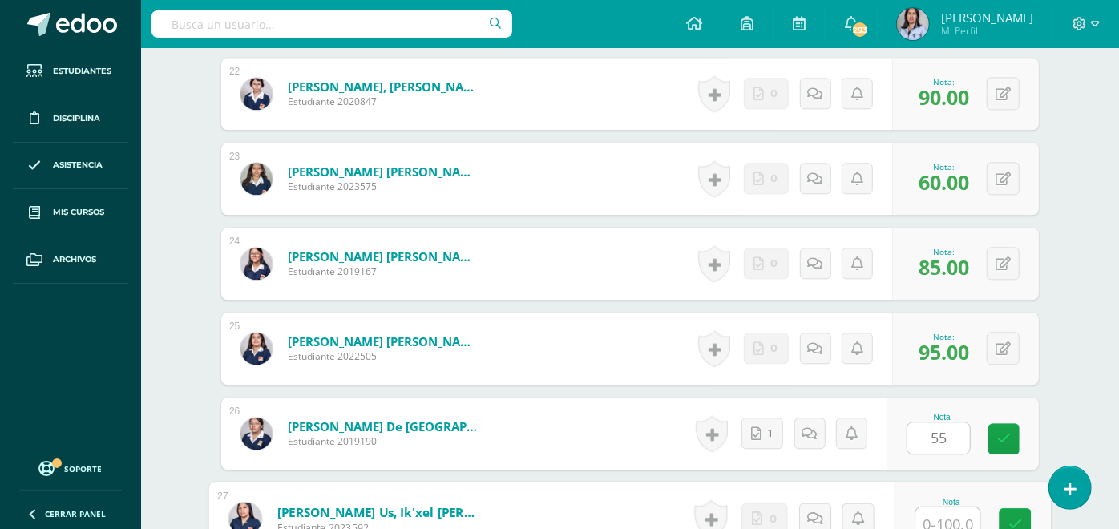
scroll to position [2307, 0]
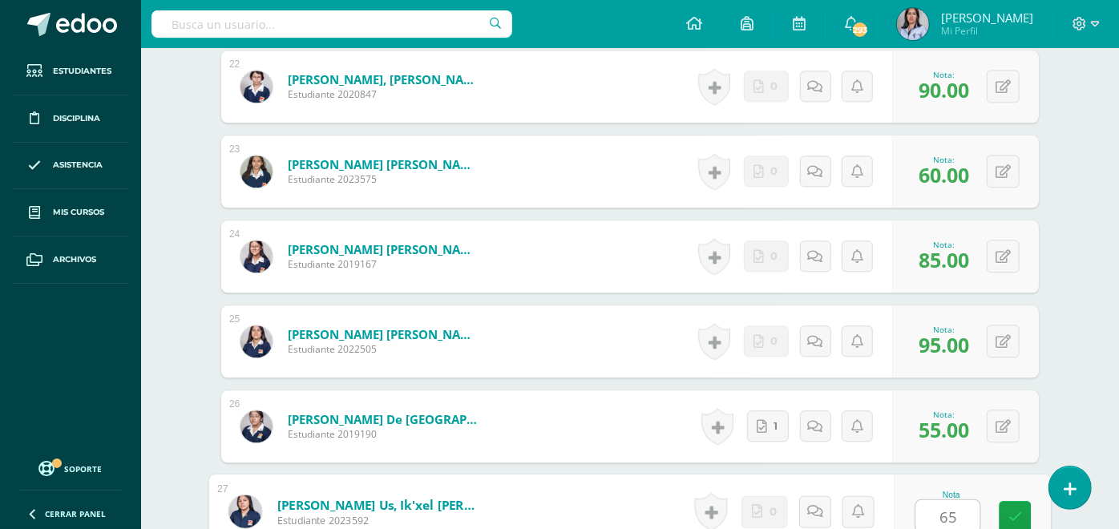
type input "65"
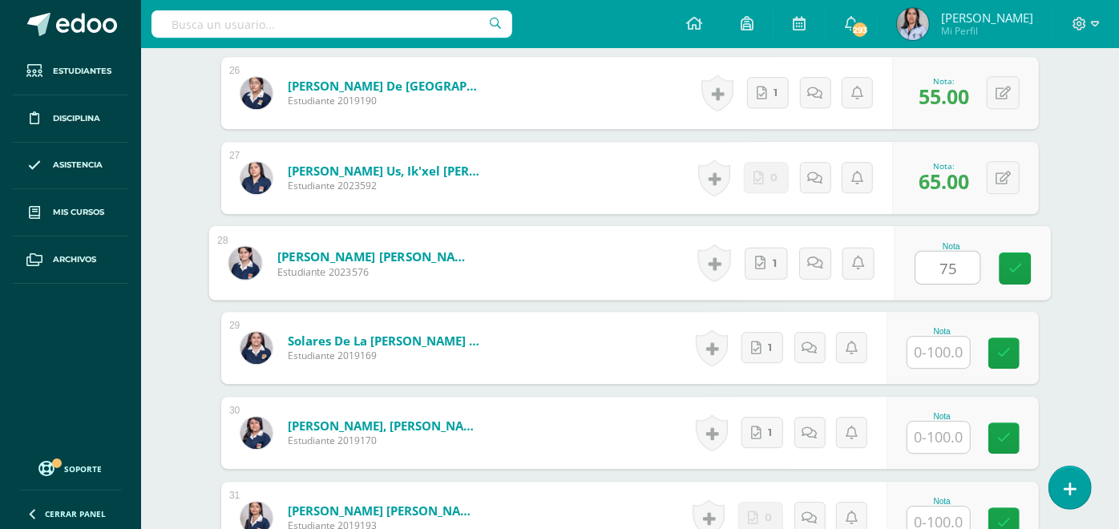
type input "75"
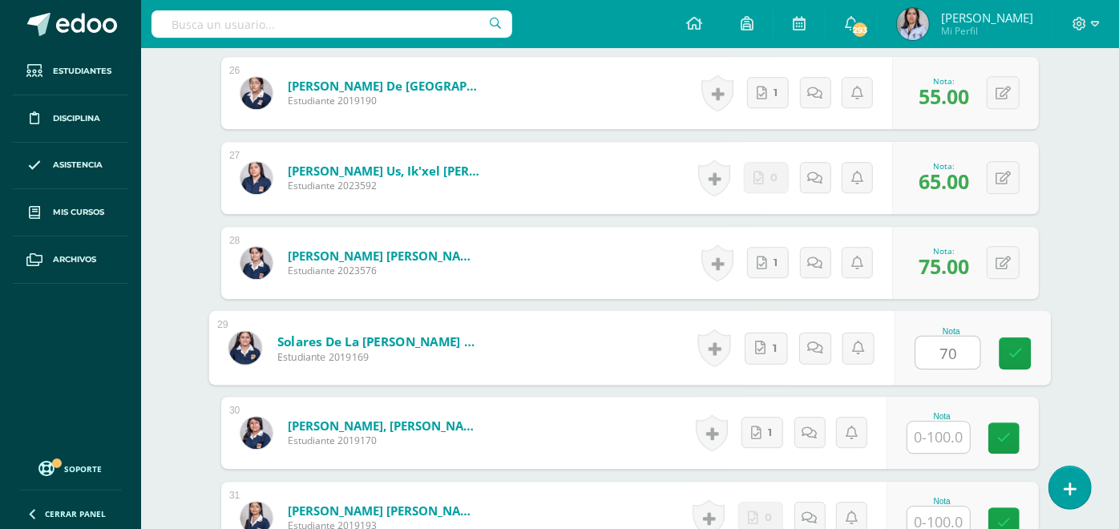
type input "70"
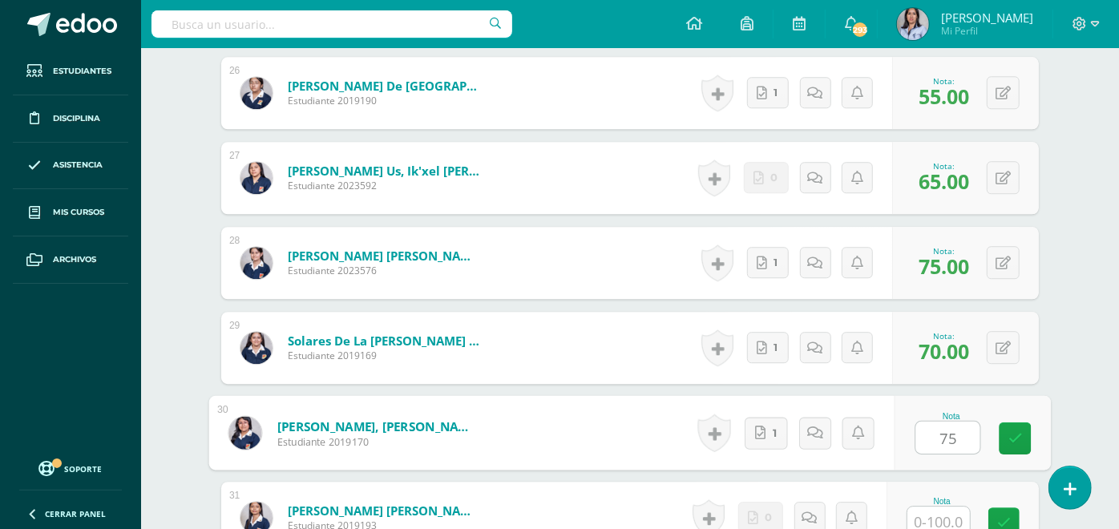
type input "75"
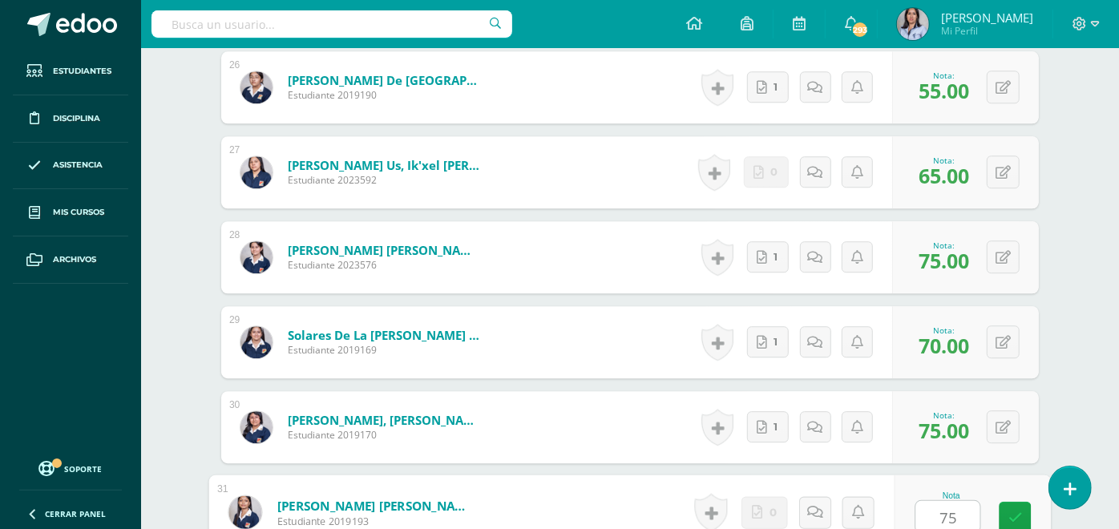
type input "75"
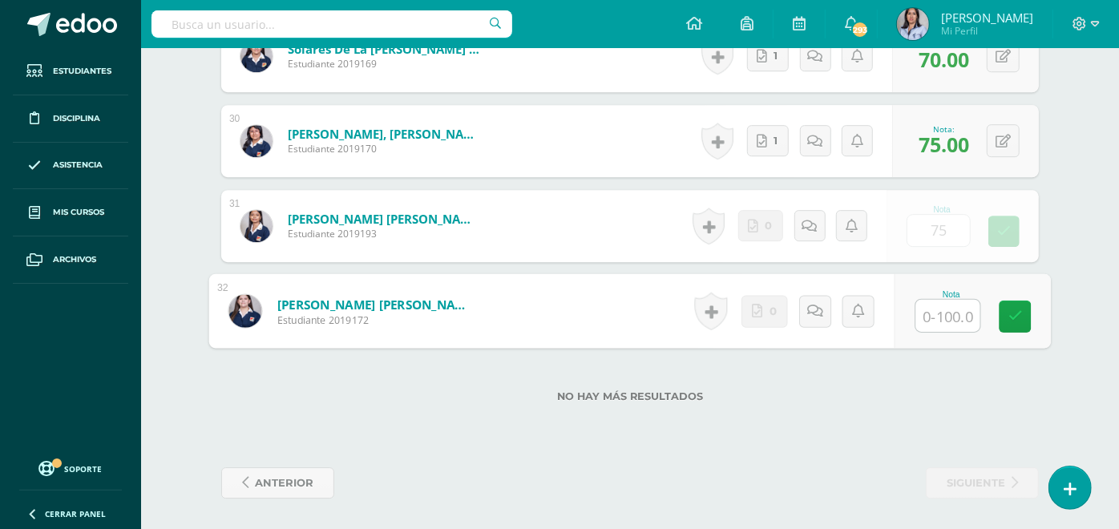
type input "0"
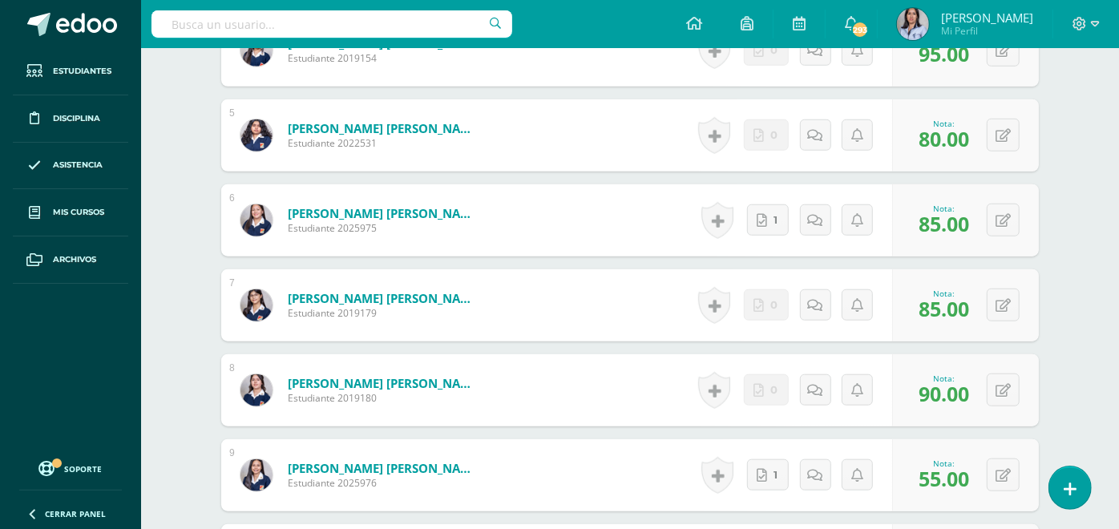
scroll to position [0, 0]
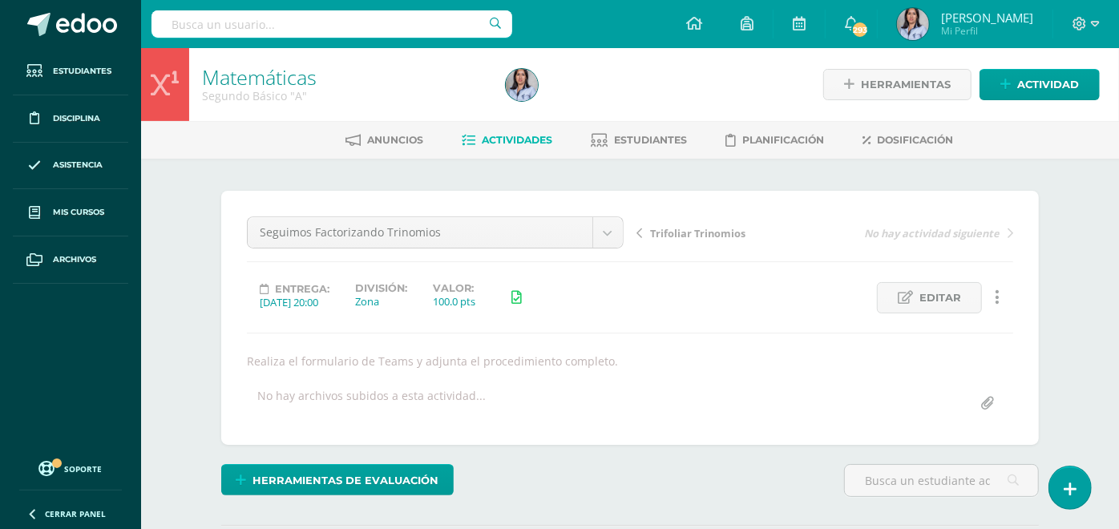
click at [520, 140] on span "Actividades" at bounding box center [517, 140] width 71 height 12
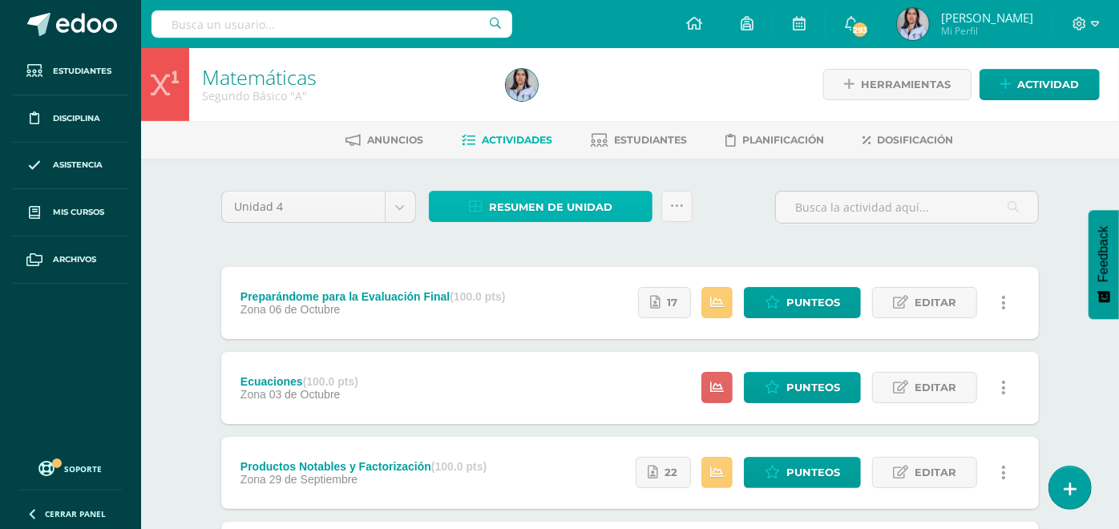
click at [623, 204] on link "Resumen de unidad" at bounding box center [541, 206] width 224 height 31
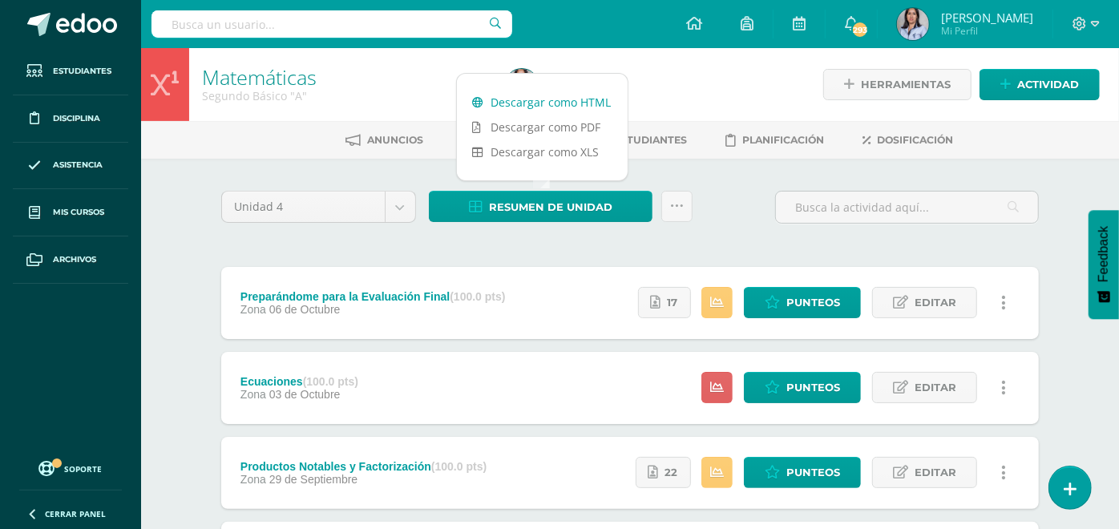
click at [553, 99] on link "Descargar como HTML" at bounding box center [542, 102] width 171 height 25
click at [815, 389] on span "Punteos" at bounding box center [814, 388] width 54 height 30
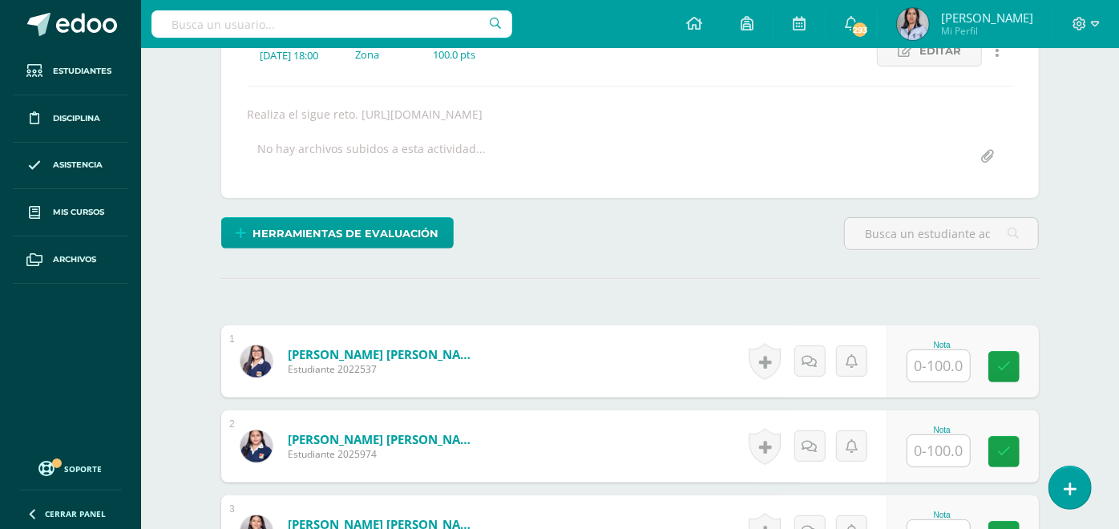
scroll to position [249, 0]
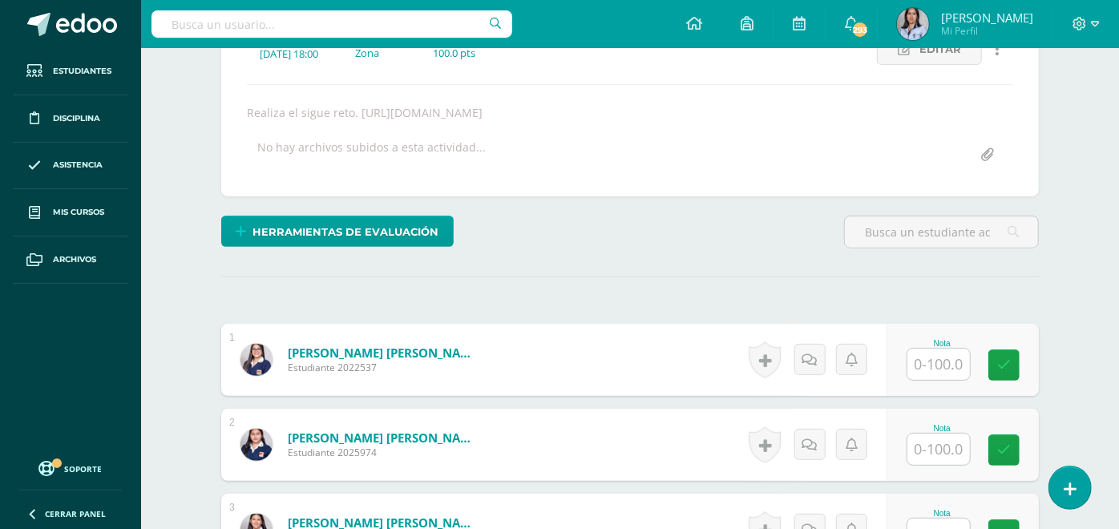
click at [942, 366] on input "text" at bounding box center [939, 364] width 63 height 31
type input "100"
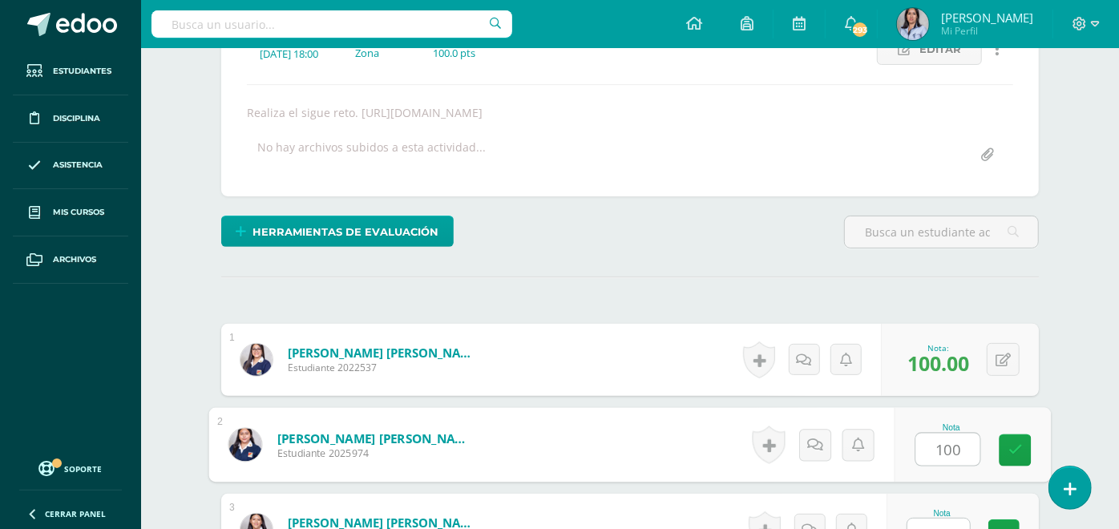
type input "100"
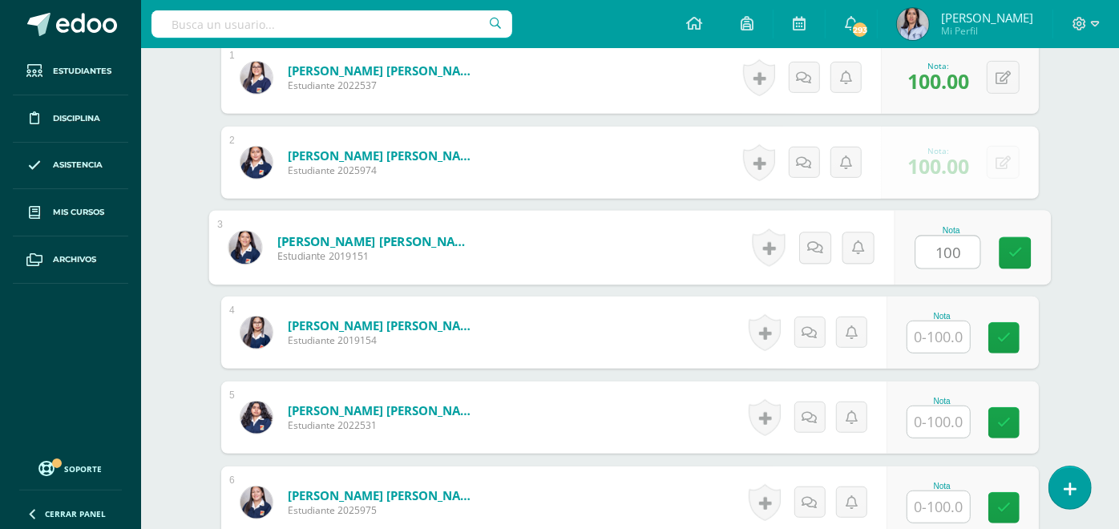
type input "100"
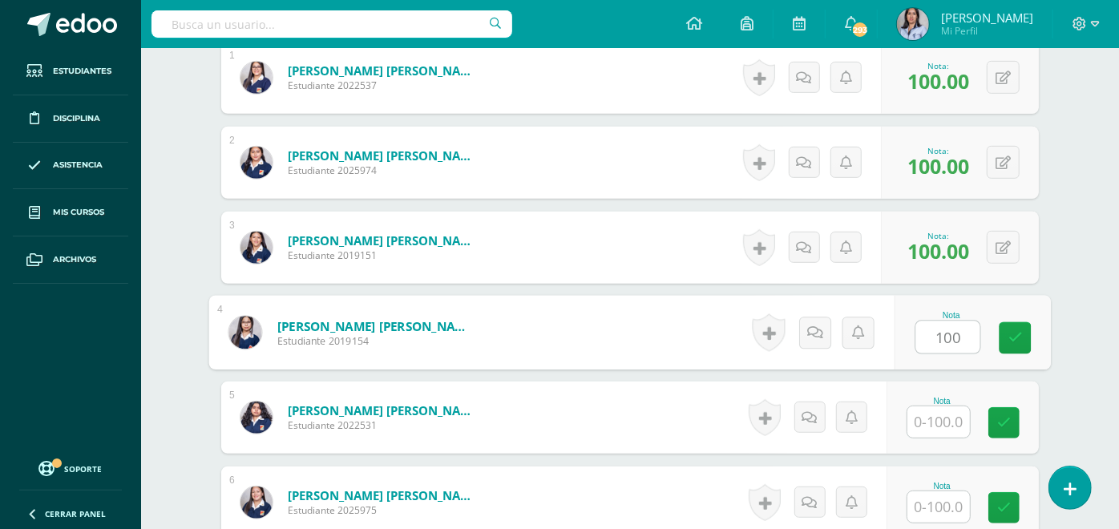
type input "100"
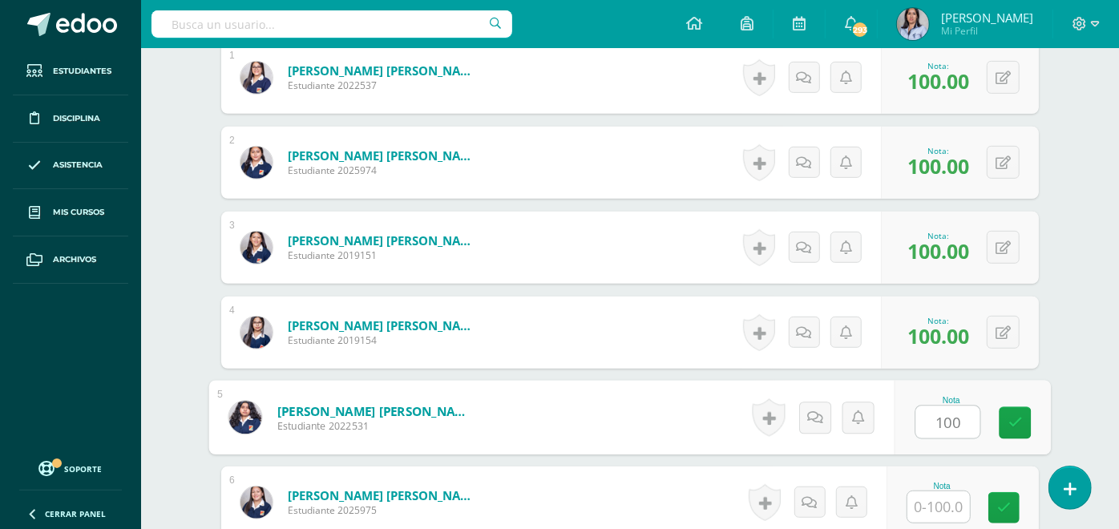
type input "100"
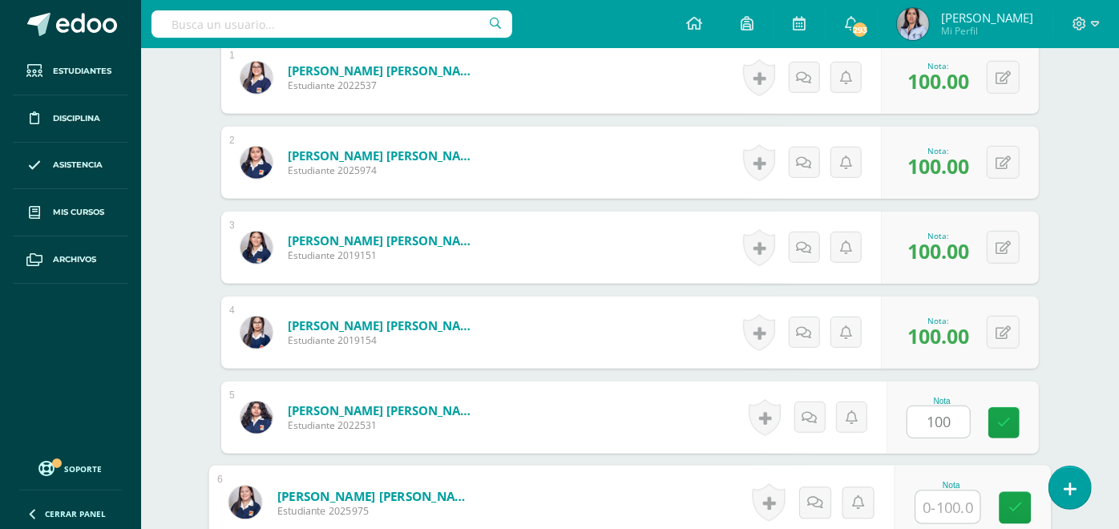
scroll to position [537, 0]
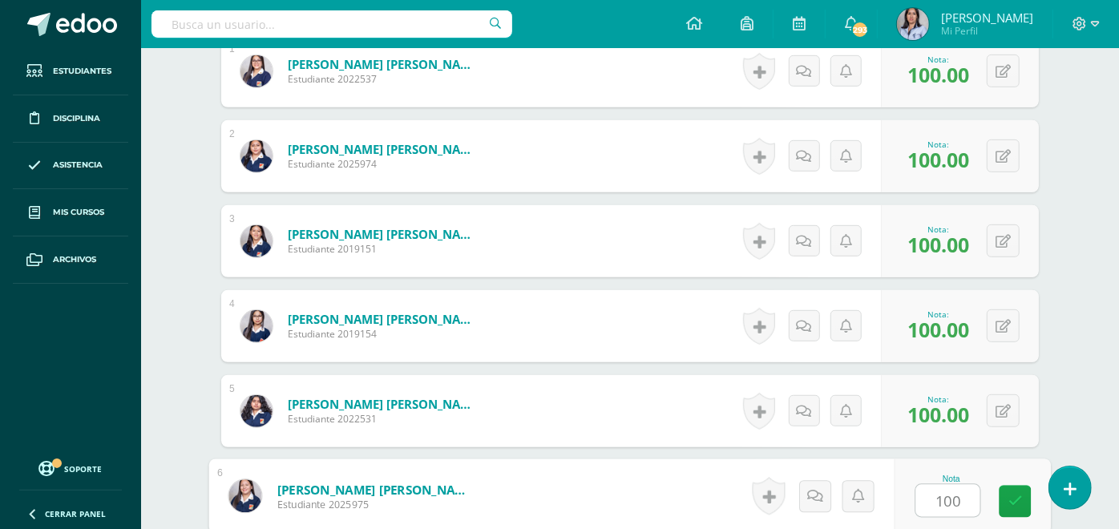
type input "100"
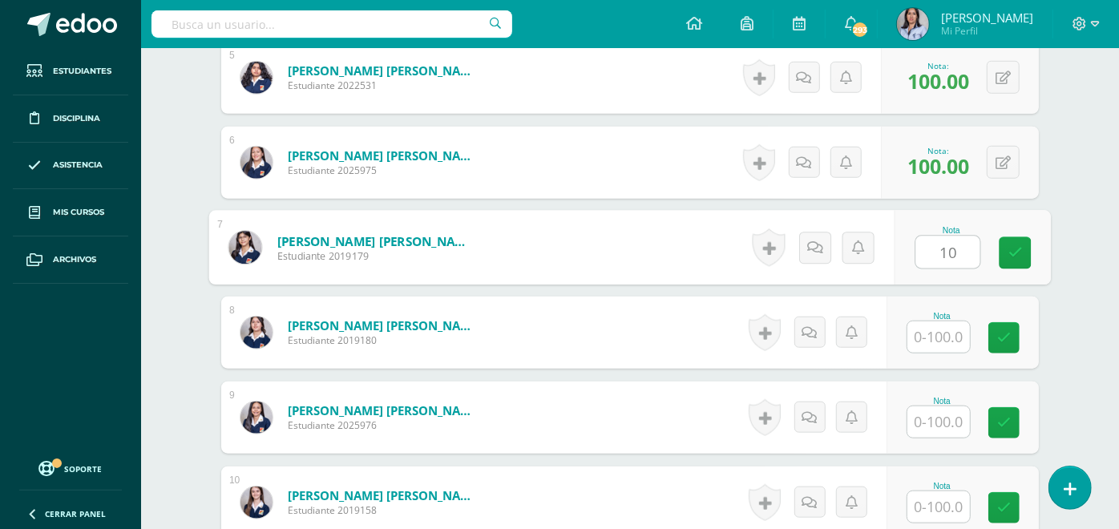
type input "10"
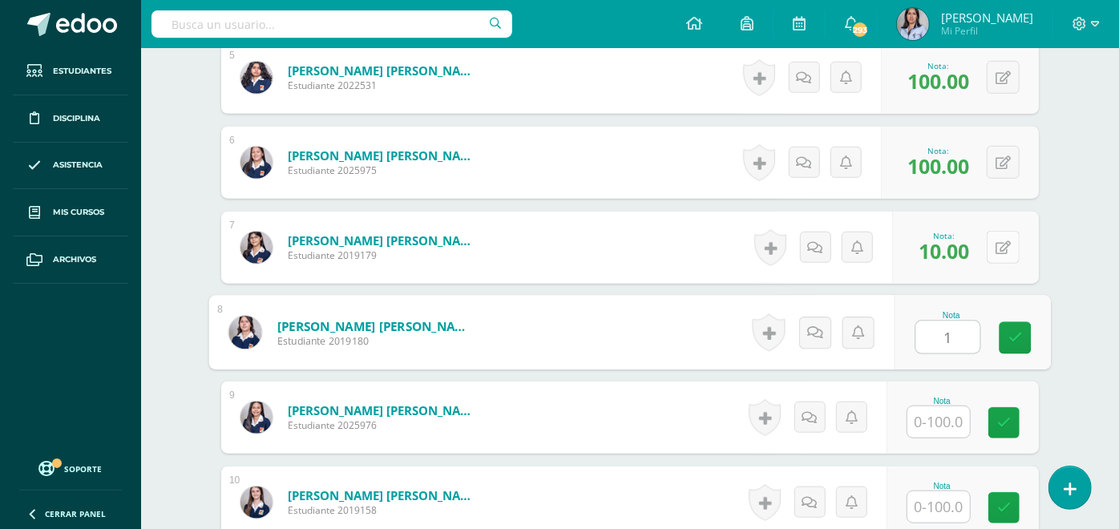
type input "1"
click at [1007, 252] on button at bounding box center [1003, 247] width 33 height 33
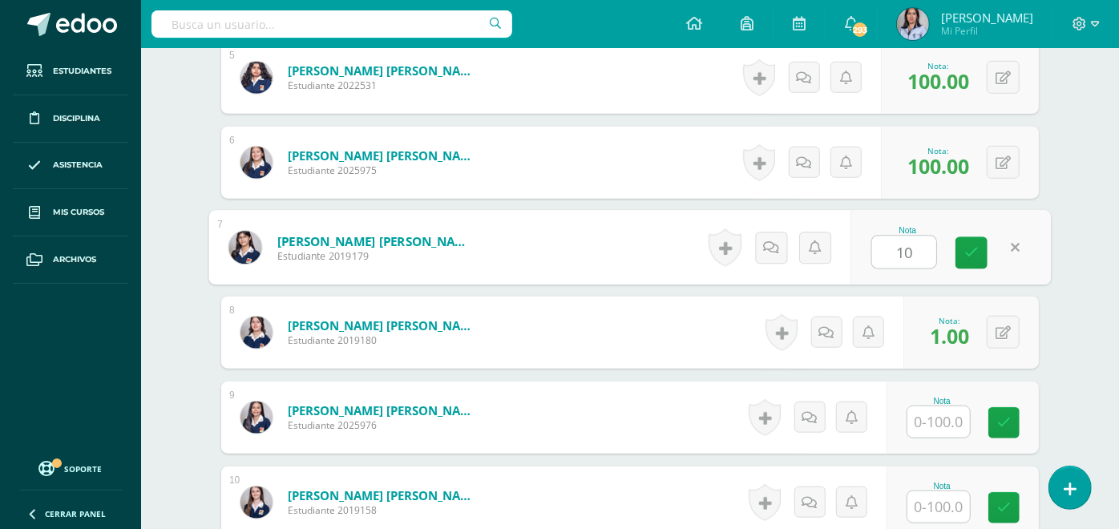
type input "100"
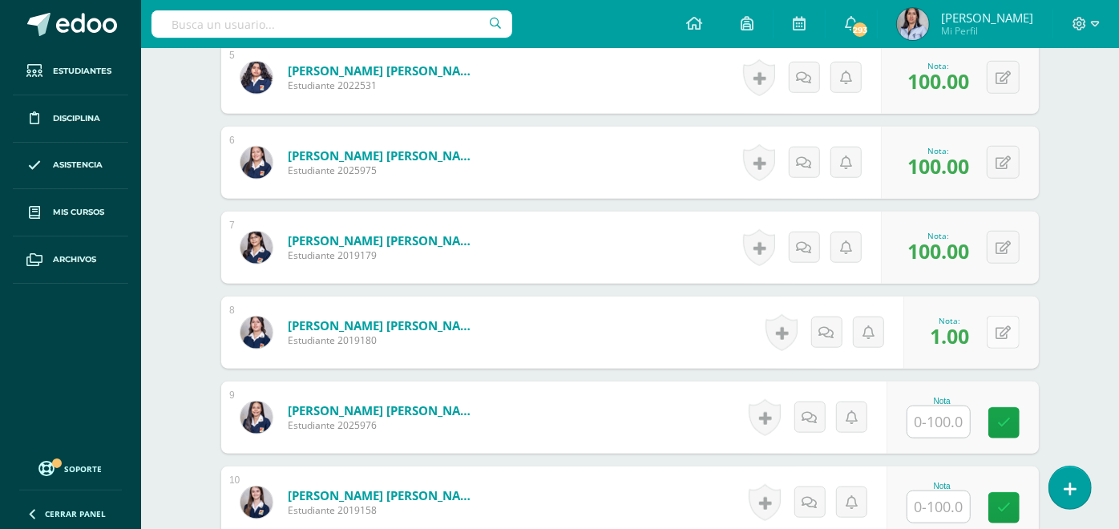
click at [1001, 340] on icon at bounding box center [1003, 333] width 15 height 14
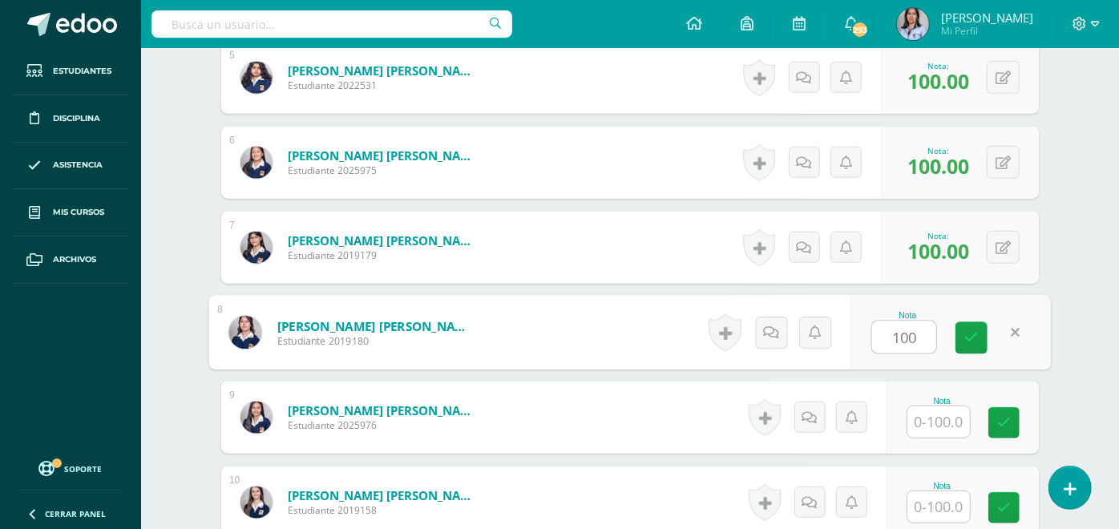
type input "100"
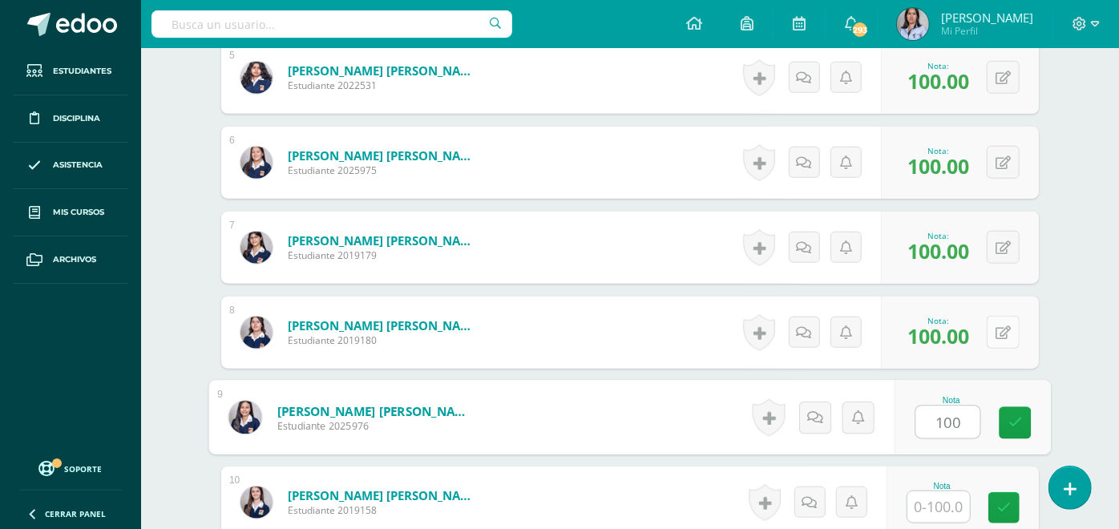
type input "100"
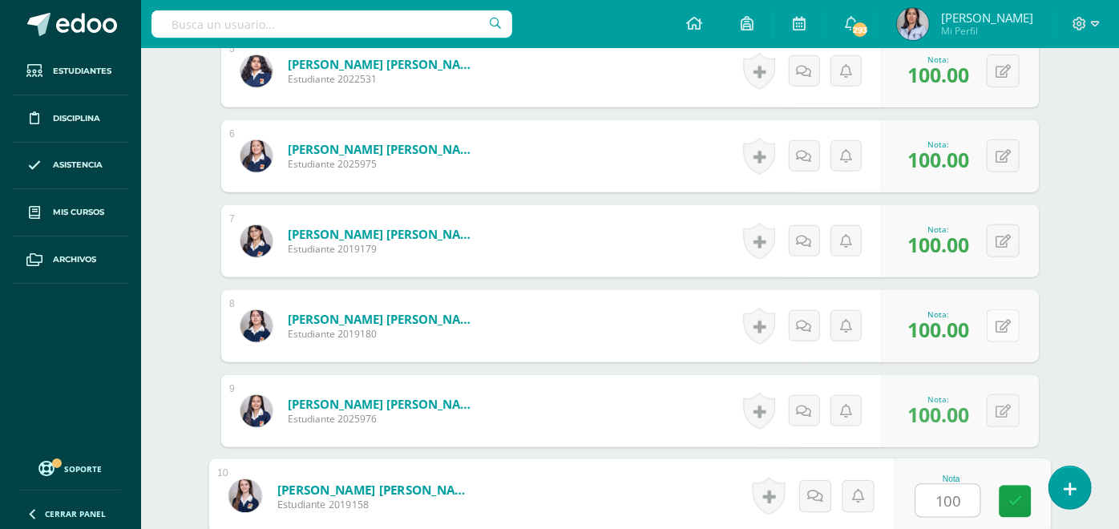
type input "100"
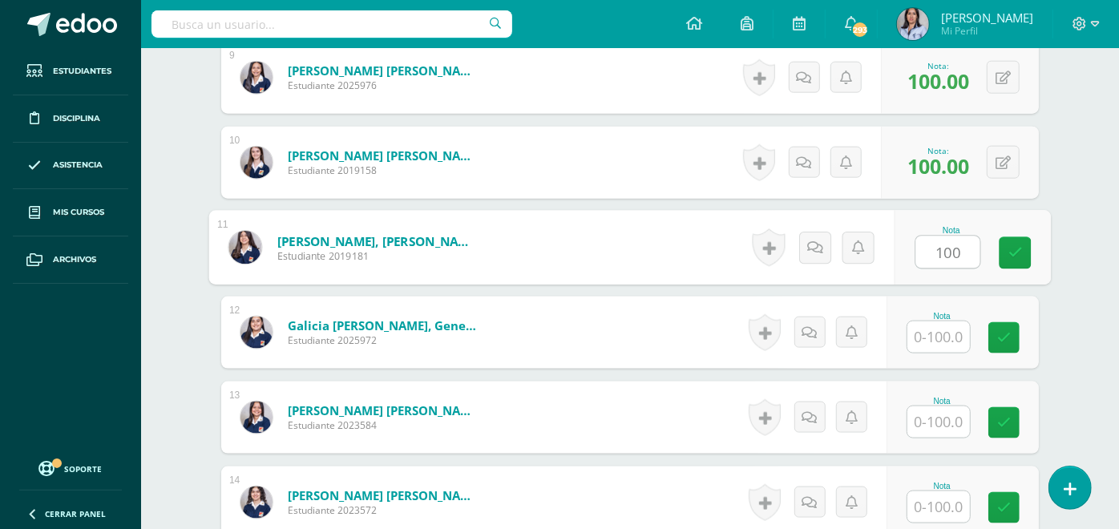
type input "100"
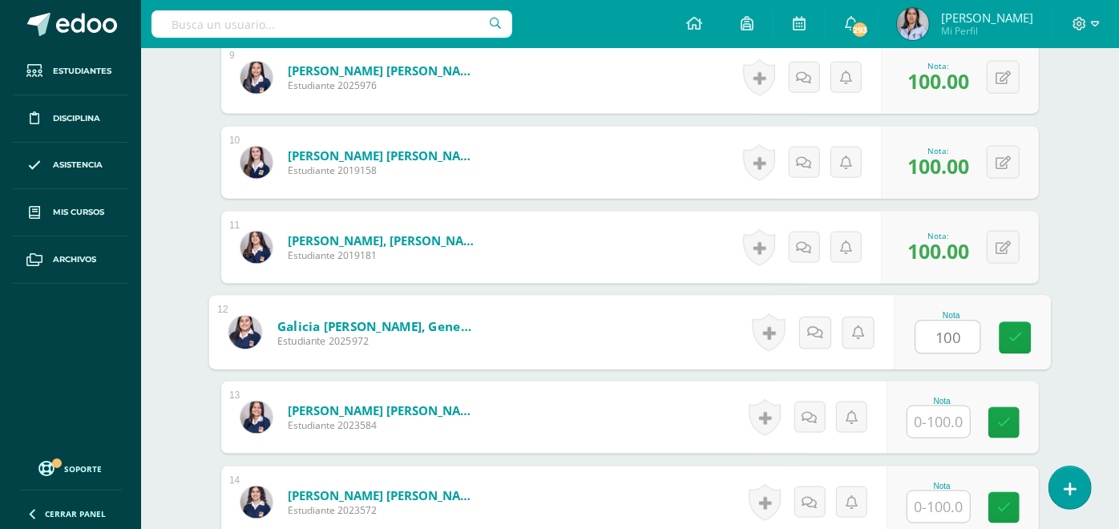
type input "100"
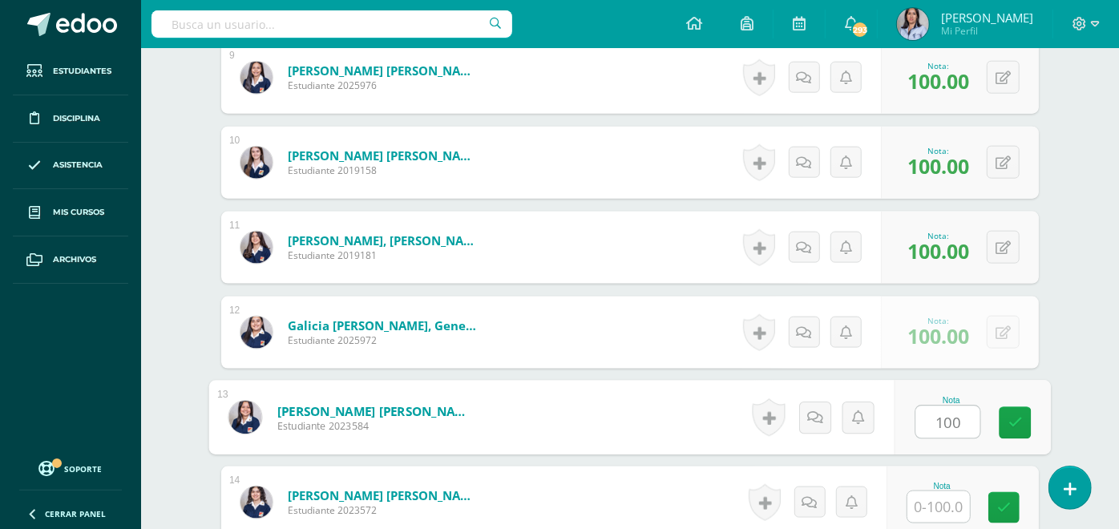
type input "100"
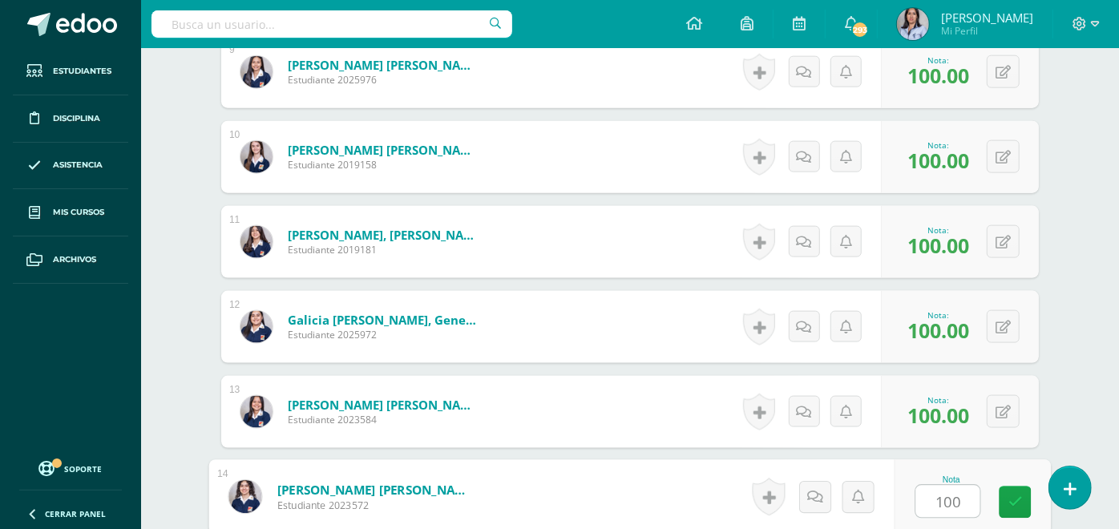
type input "100"
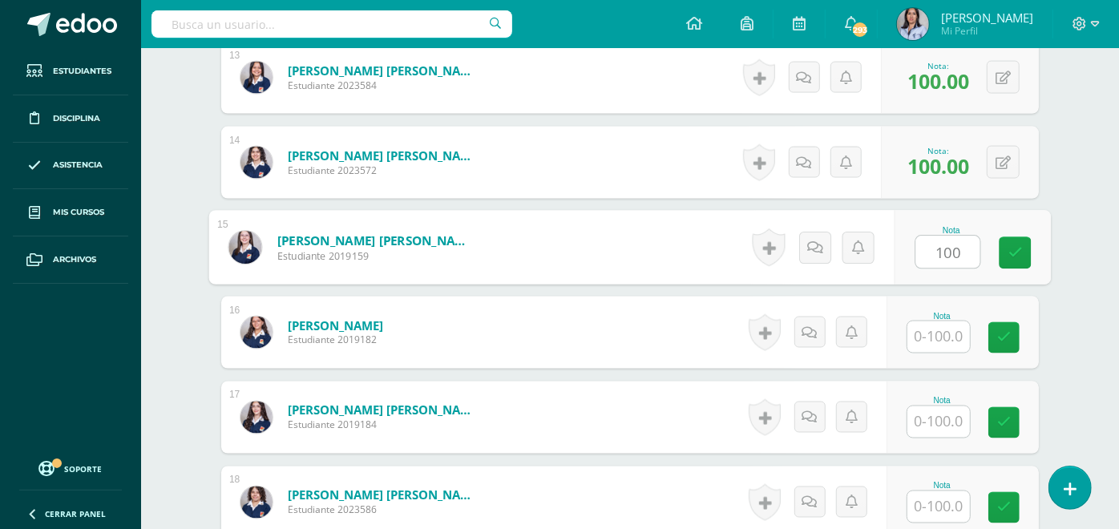
type input "100"
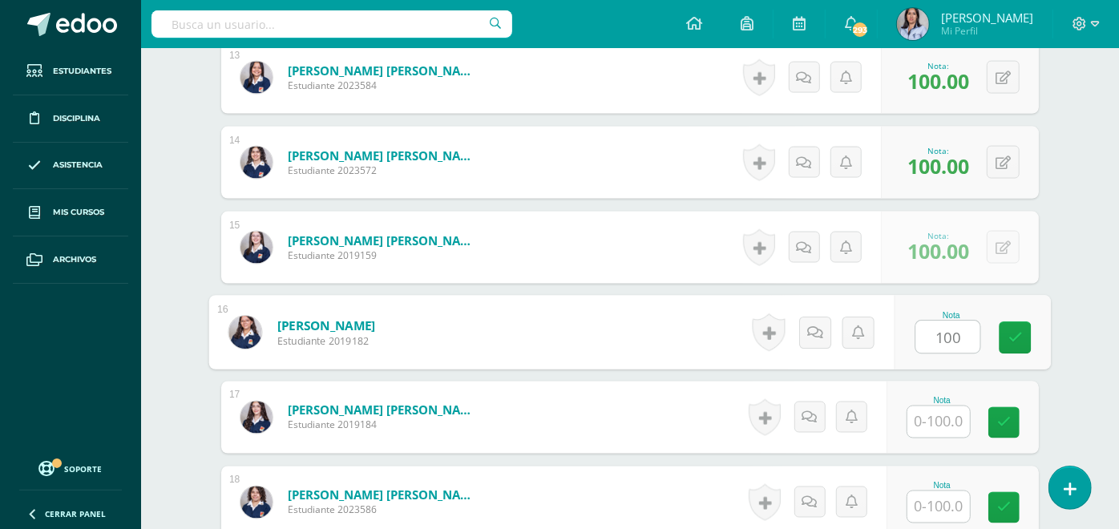
type input "100"
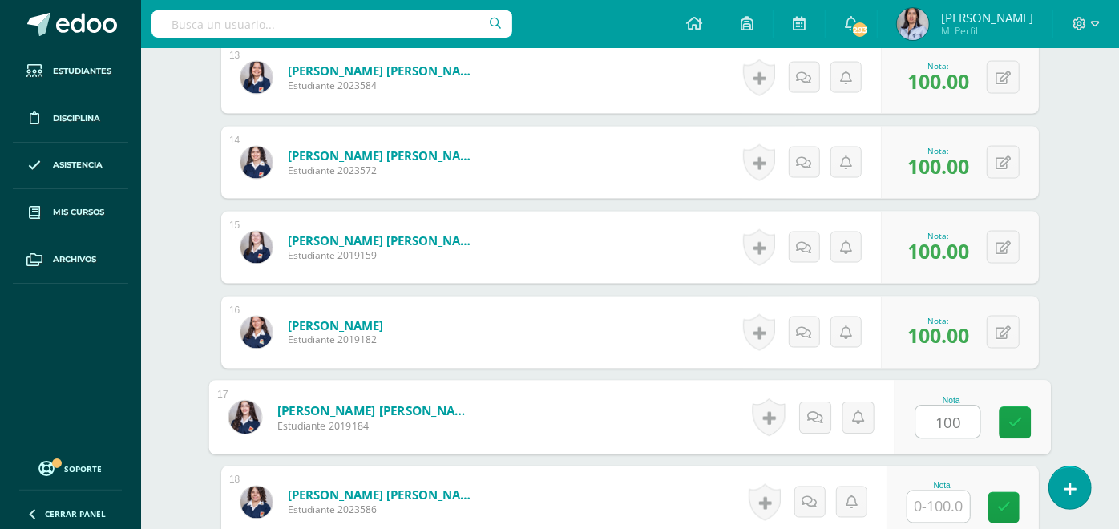
type input "100"
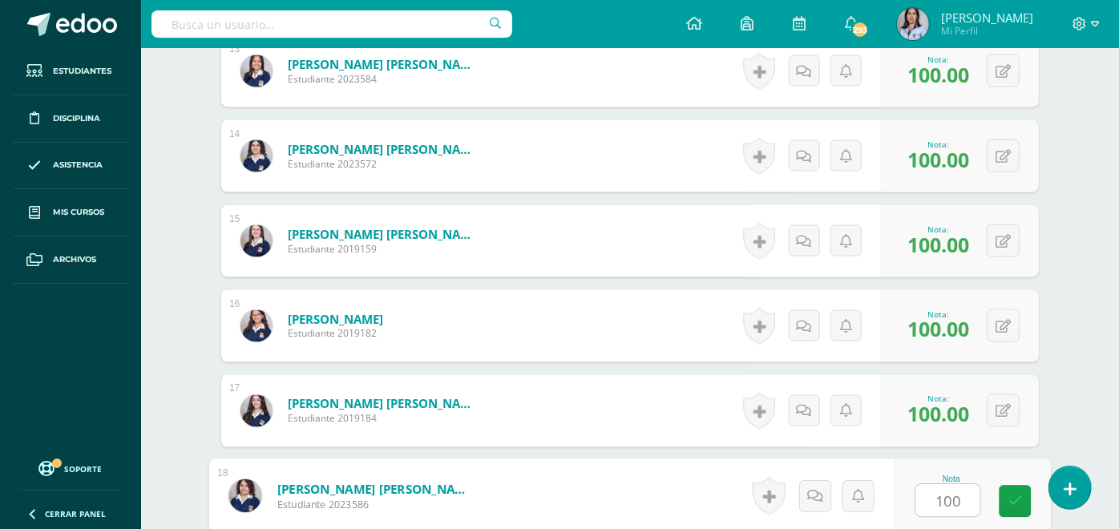
type input "100"
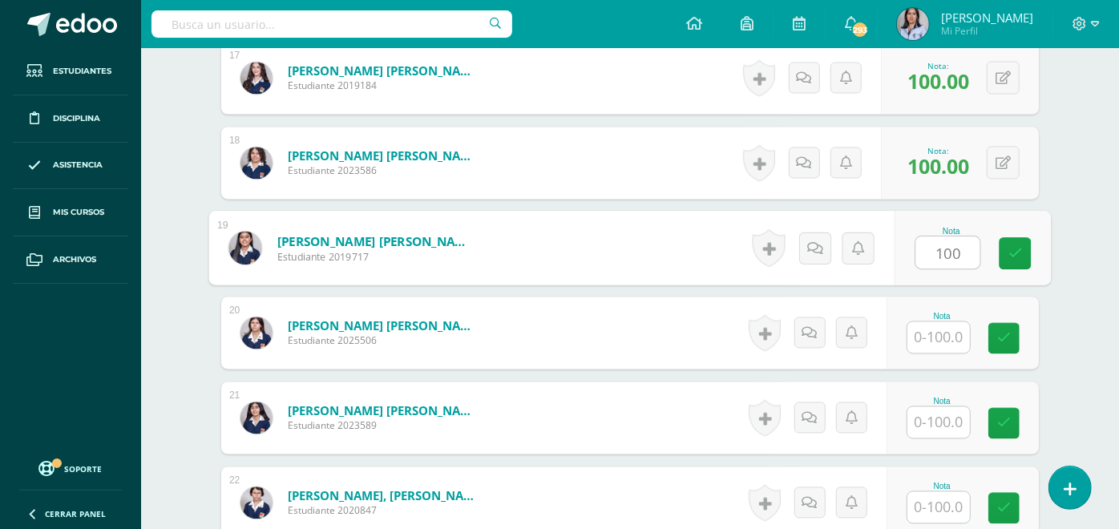
type input "100"
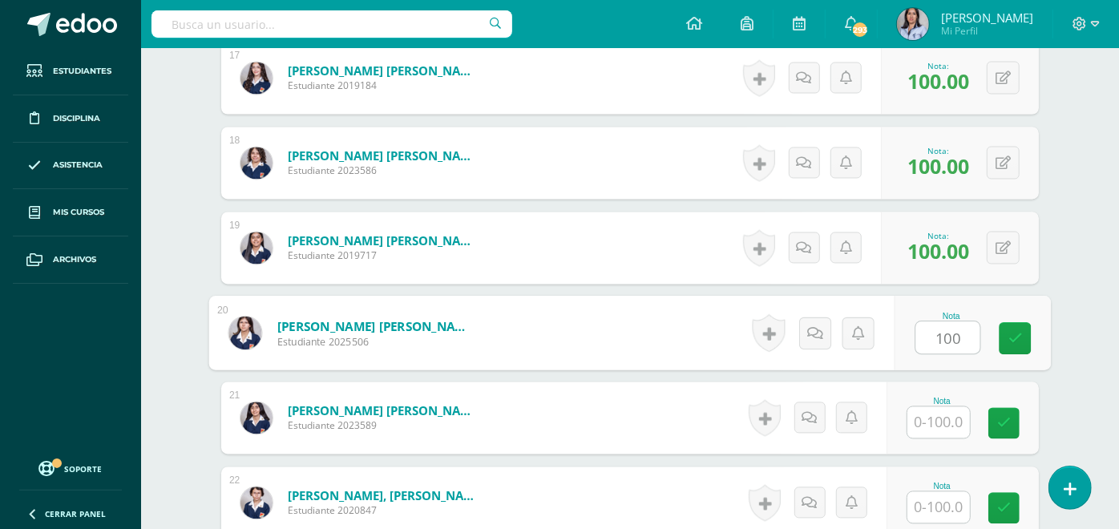
type input "100"
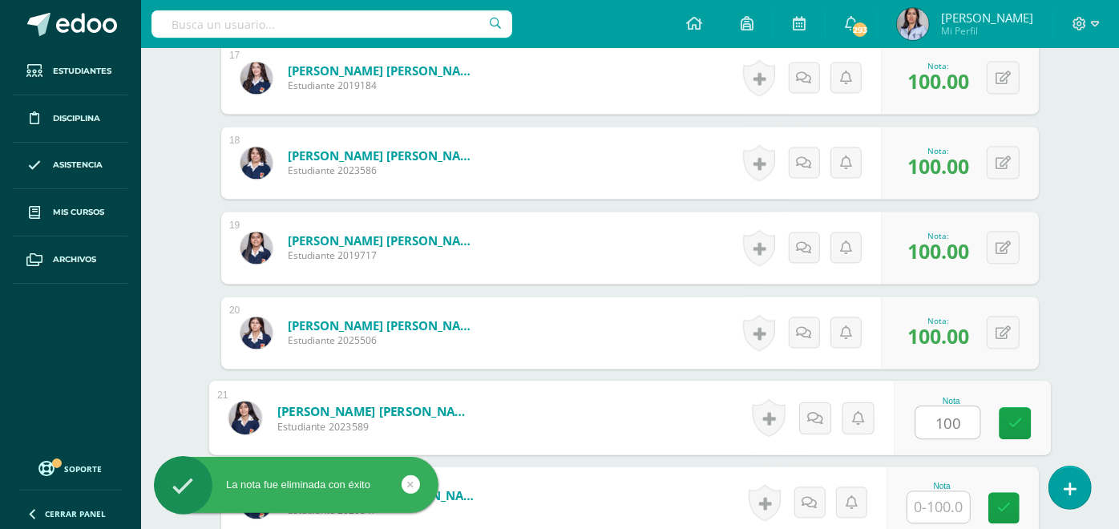
type input "100"
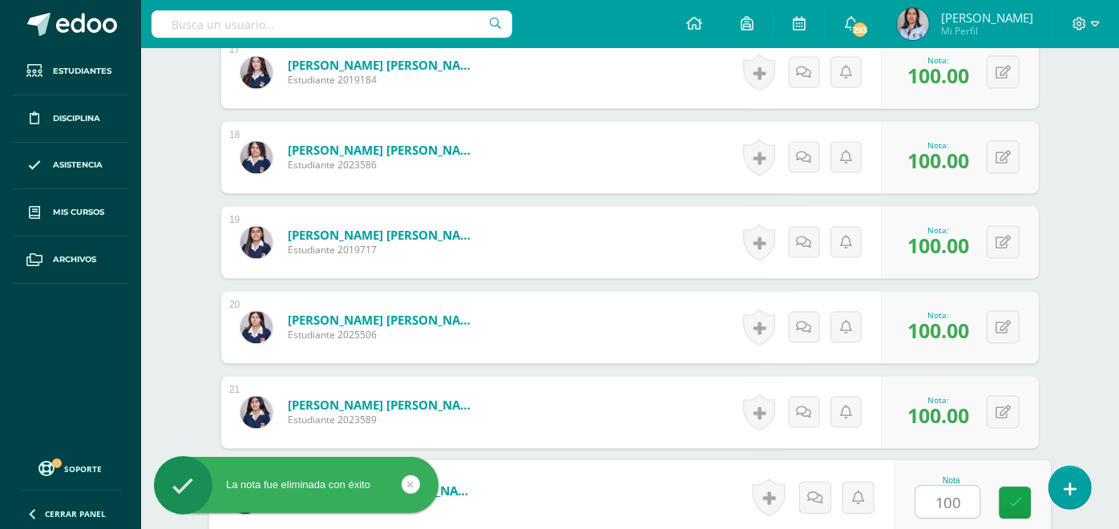
type input "100"
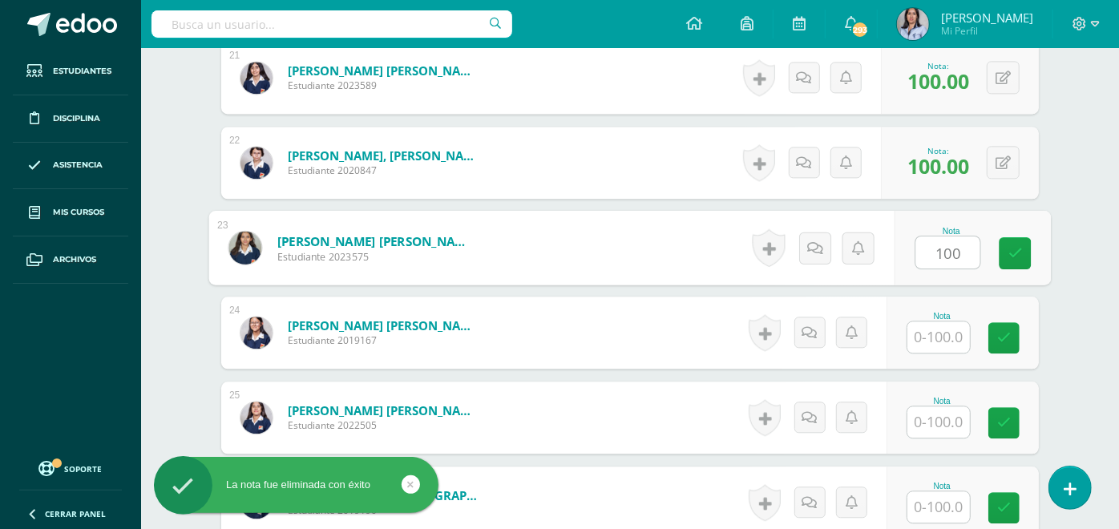
type input "100"
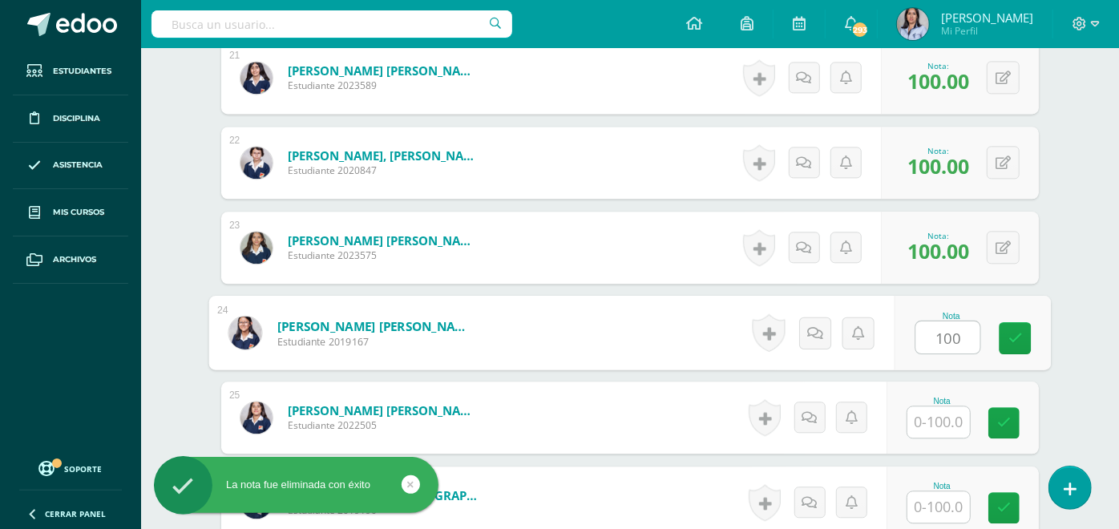
type input "100"
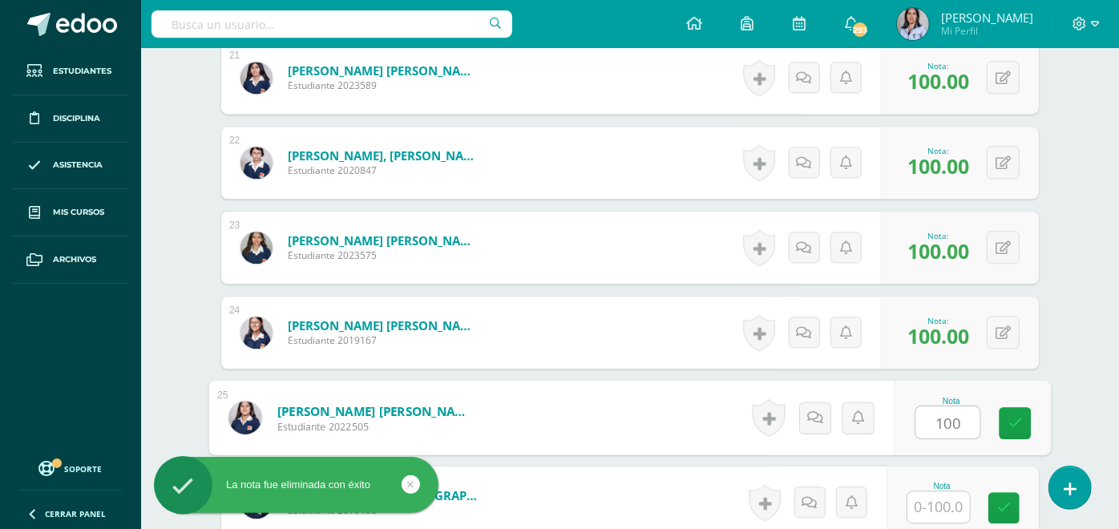
type input "100"
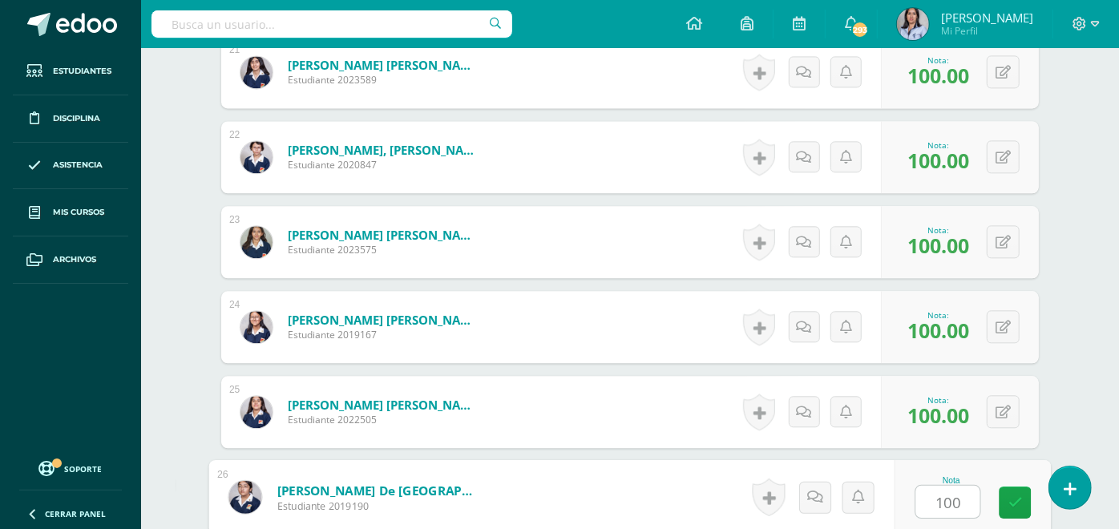
type input "100"
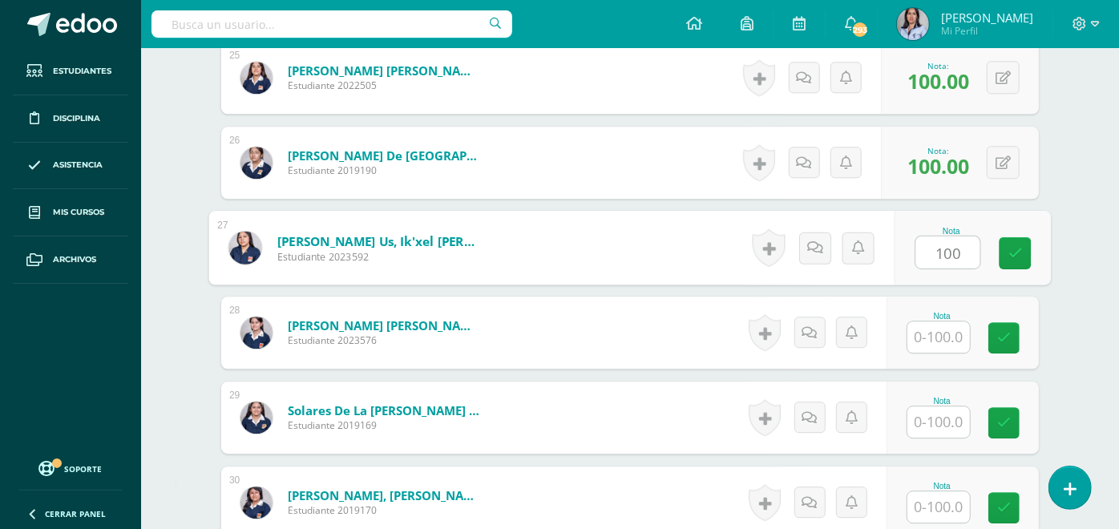
type input "100"
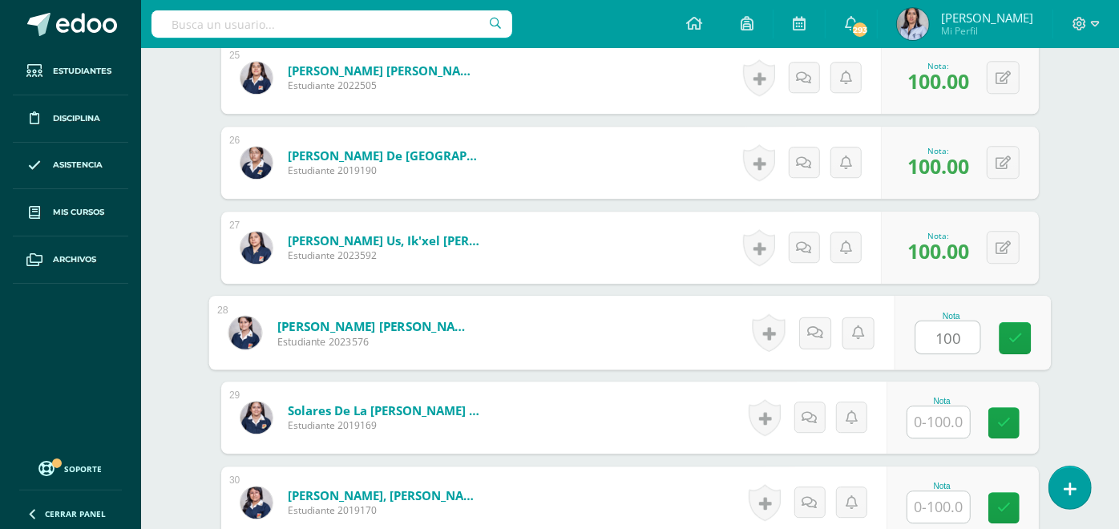
type input "100"
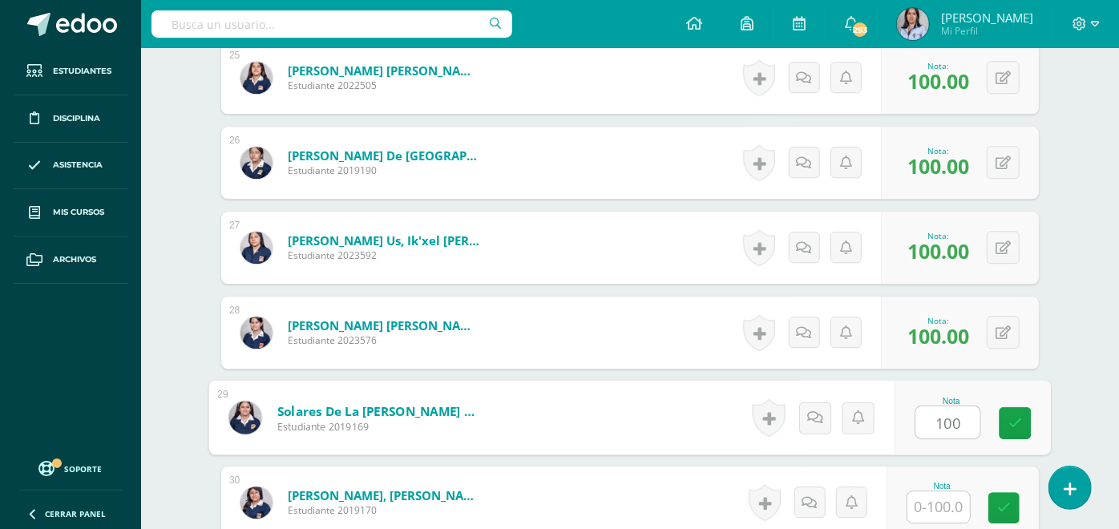
type input "100"
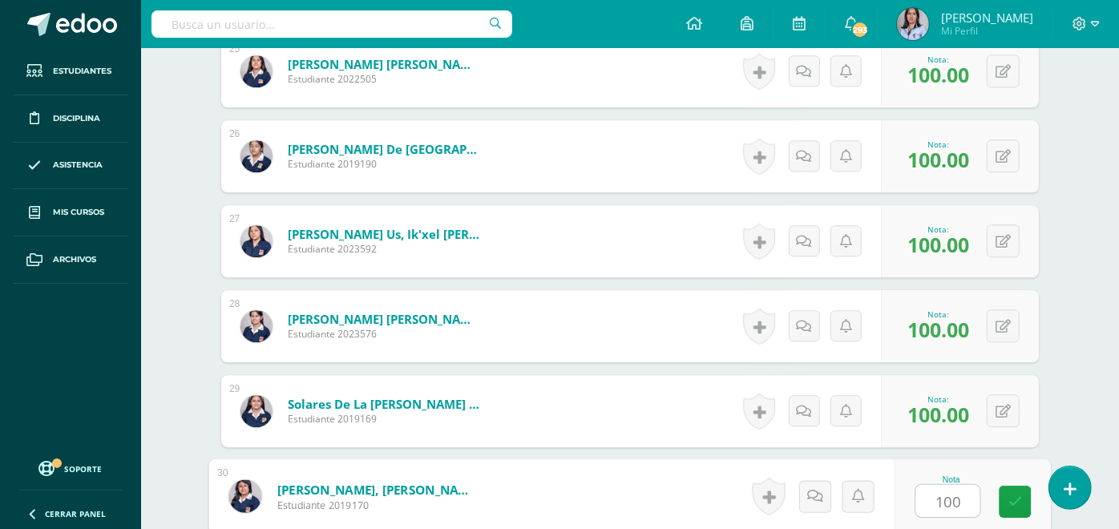
type input "100"
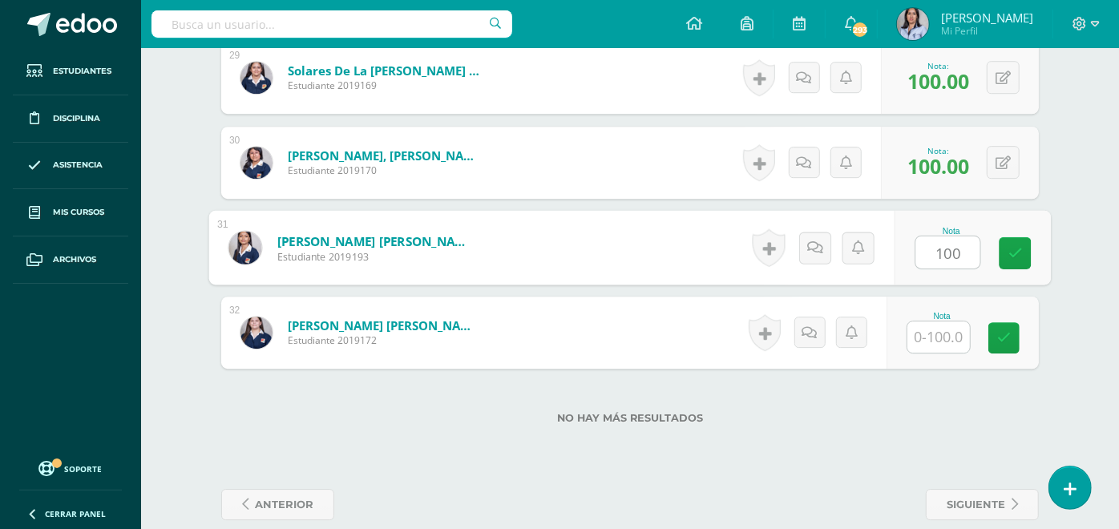
type input "100"
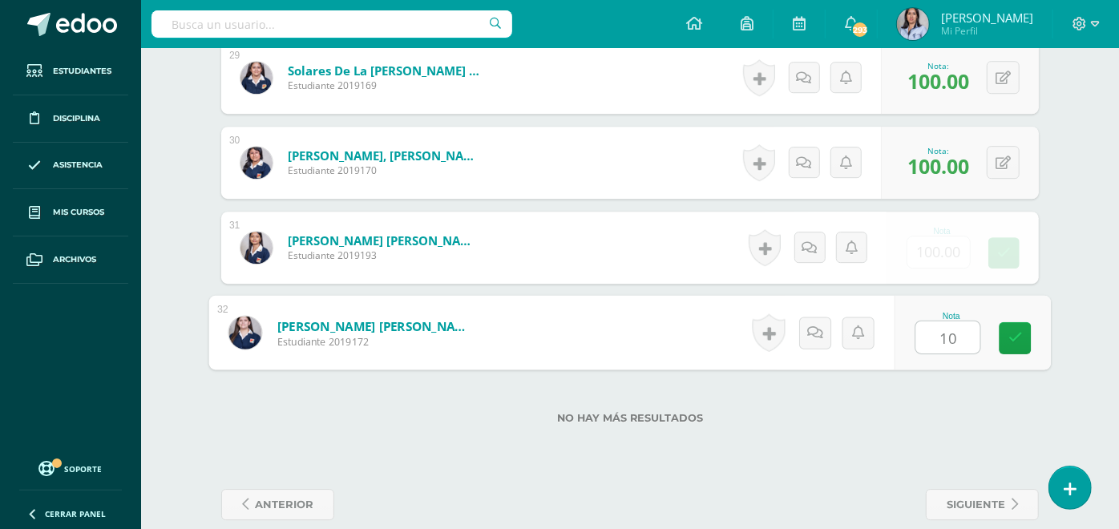
type input "100"
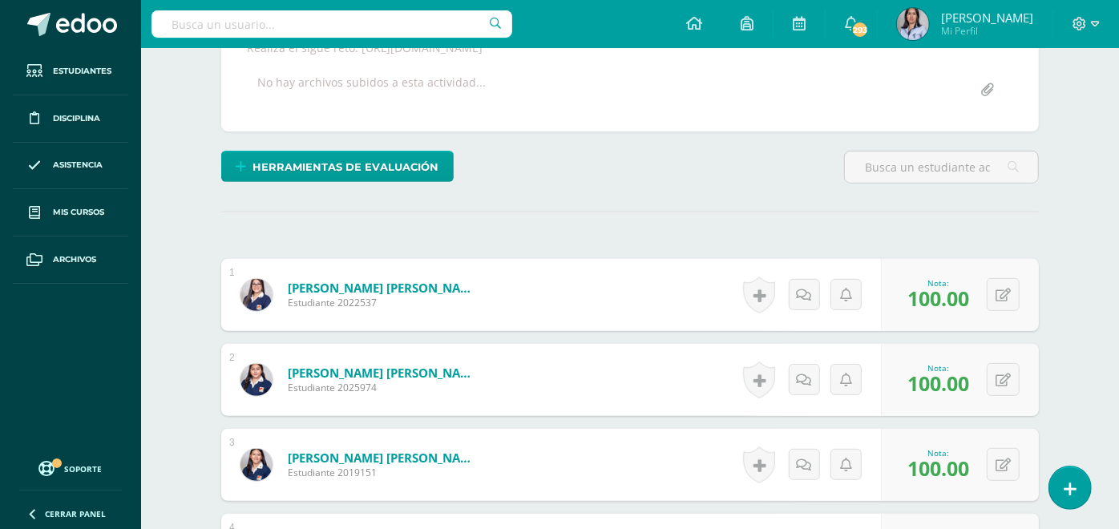
scroll to position [0, 0]
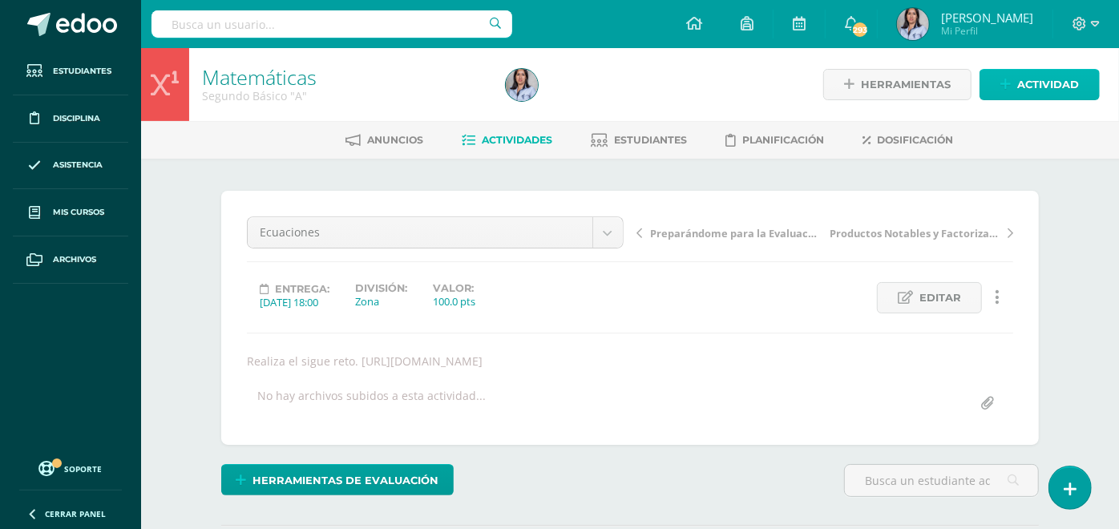
click at [1056, 91] on span "Actividad" at bounding box center [1048, 85] width 62 height 30
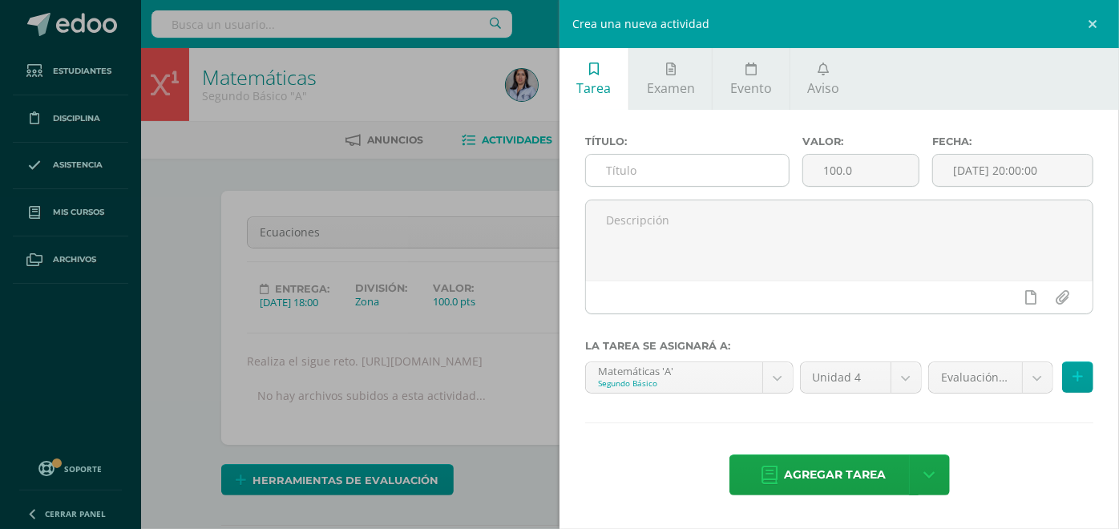
click at [710, 171] on input "text" at bounding box center [687, 170] width 203 height 31
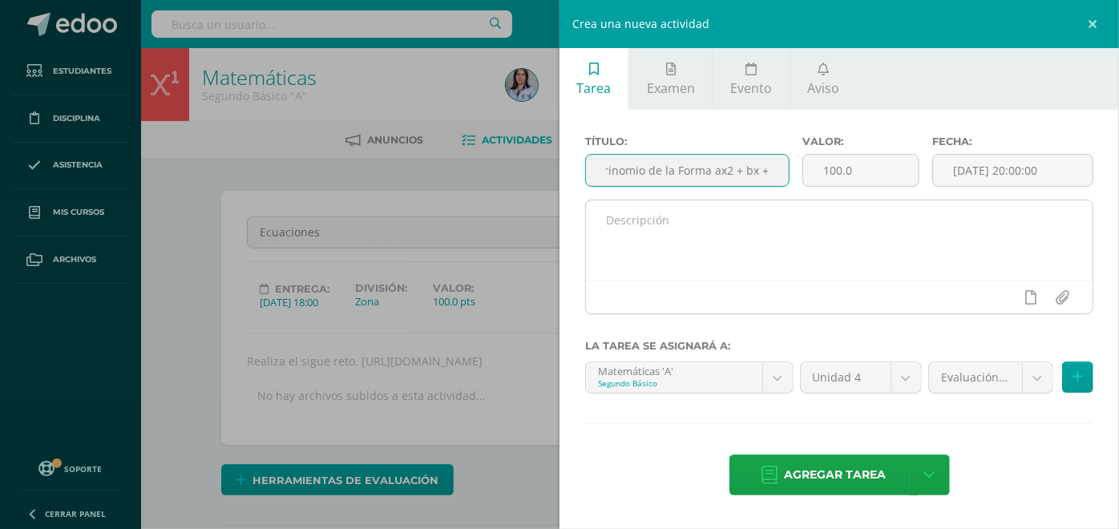
type input "H.T Trinomio de la Forma ax2 + bx + c"
click at [629, 247] on textarea at bounding box center [839, 240] width 507 height 80
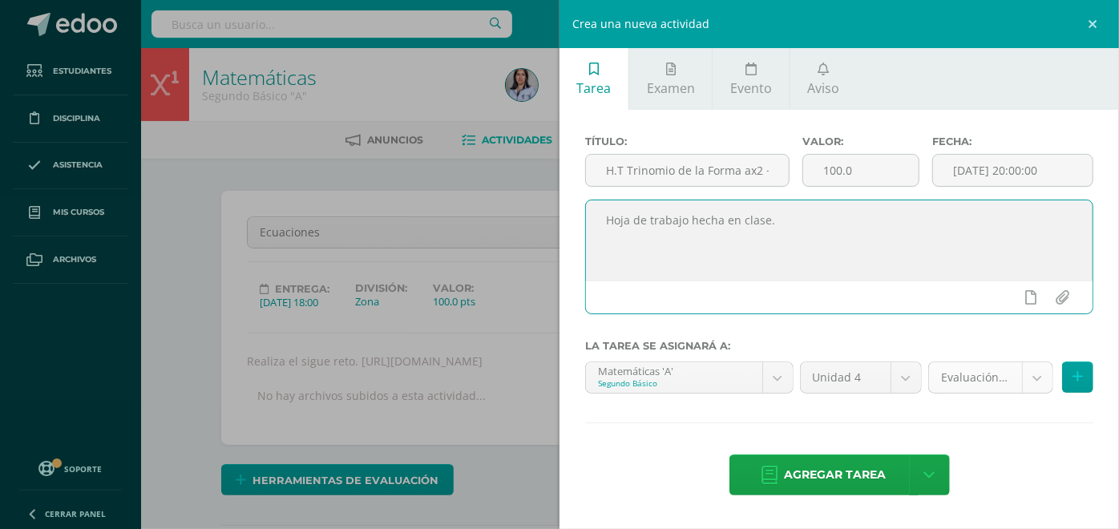
type textarea "Hoja de trabajo hecha en clase."
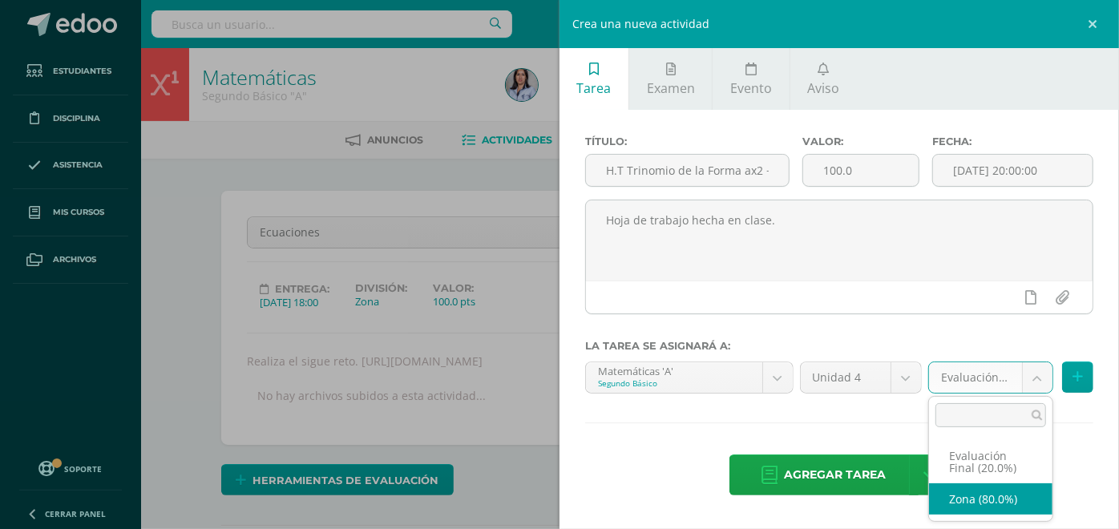
select select "128550"
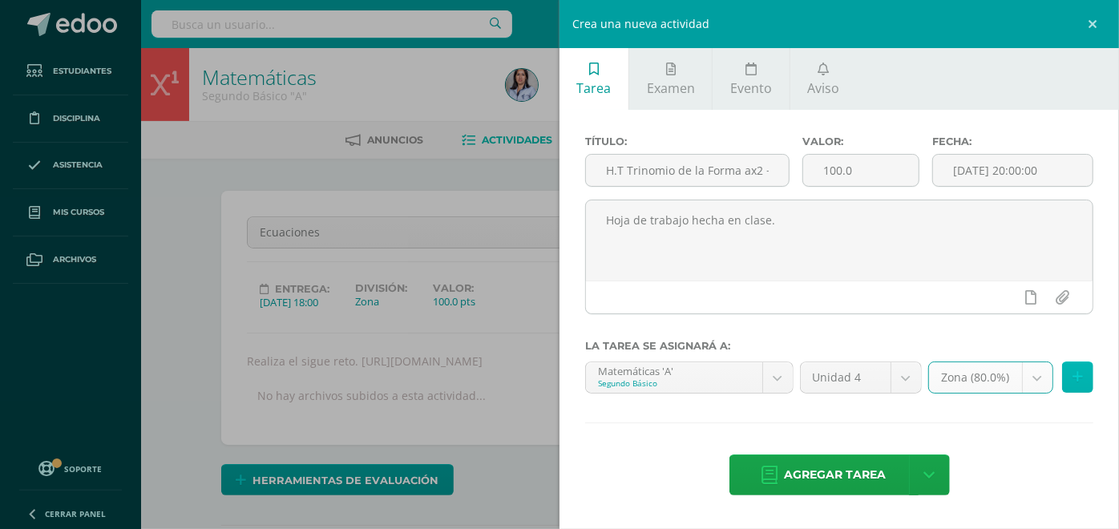
click at [1076, 371] on icon at bounding box center [1078, 377] width 10 height 14
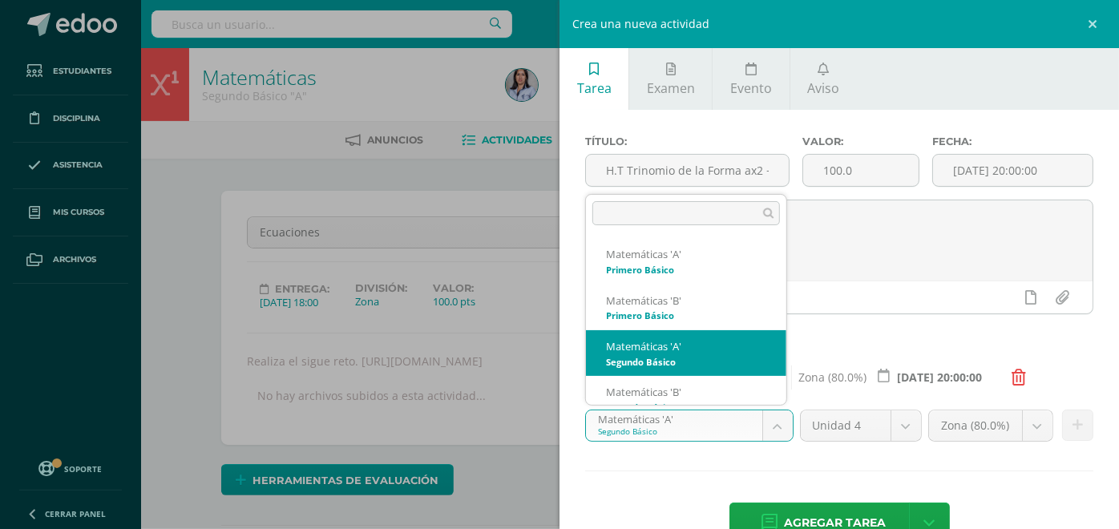
scroll to position [16, 0]
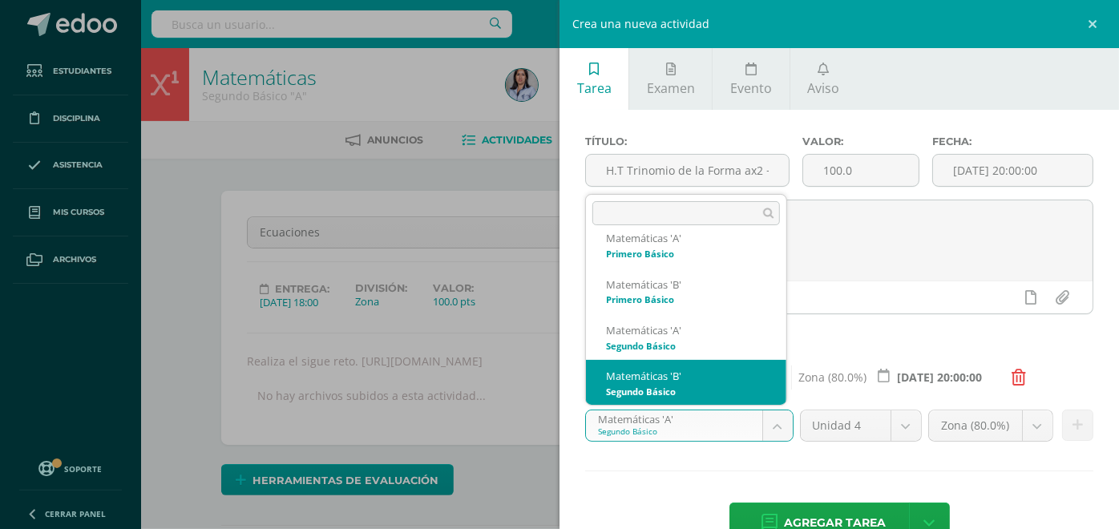
select select "116339"
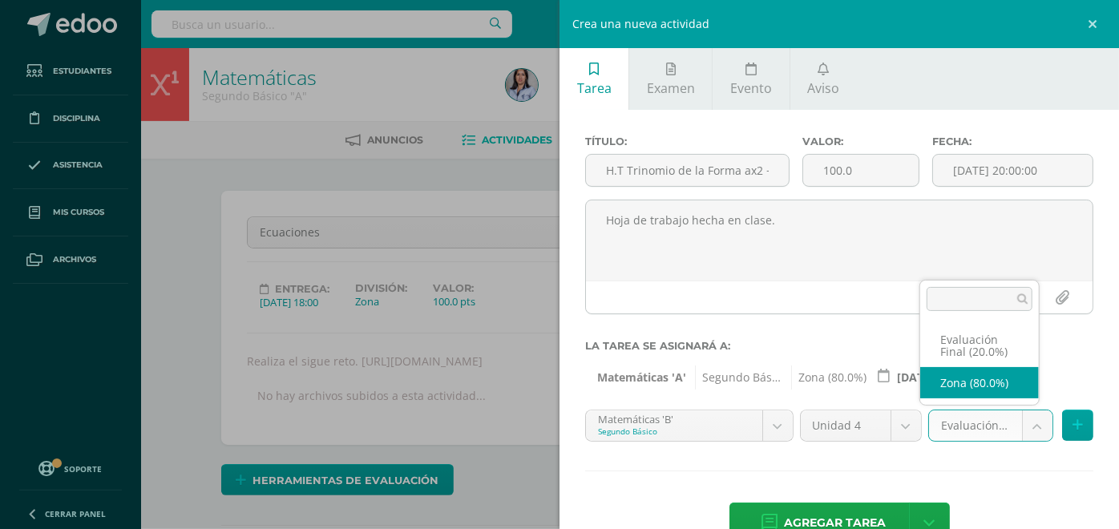
select select "128552"
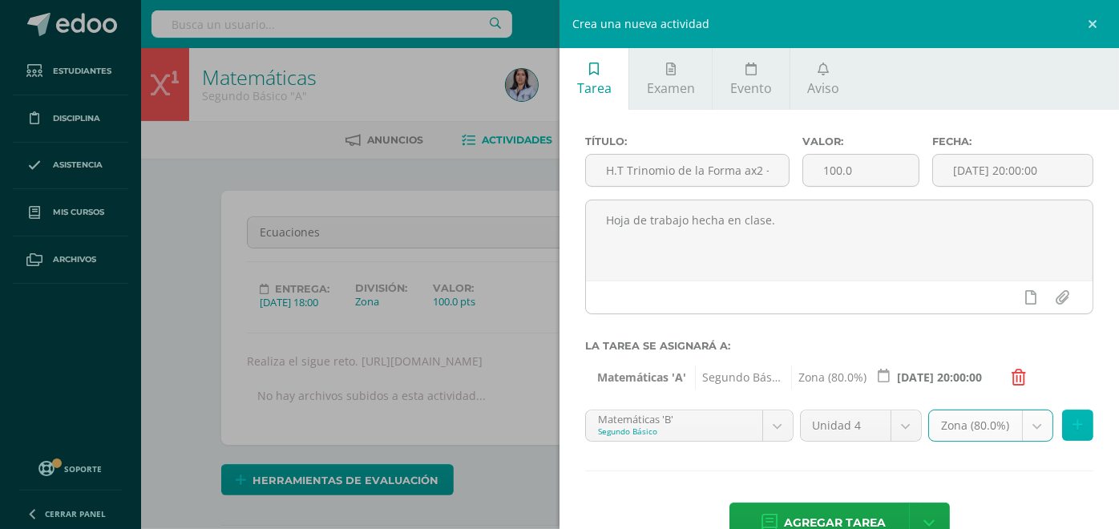
click at [1073, 423] on icon at bounding box center [1078, 426] width 10 height 14
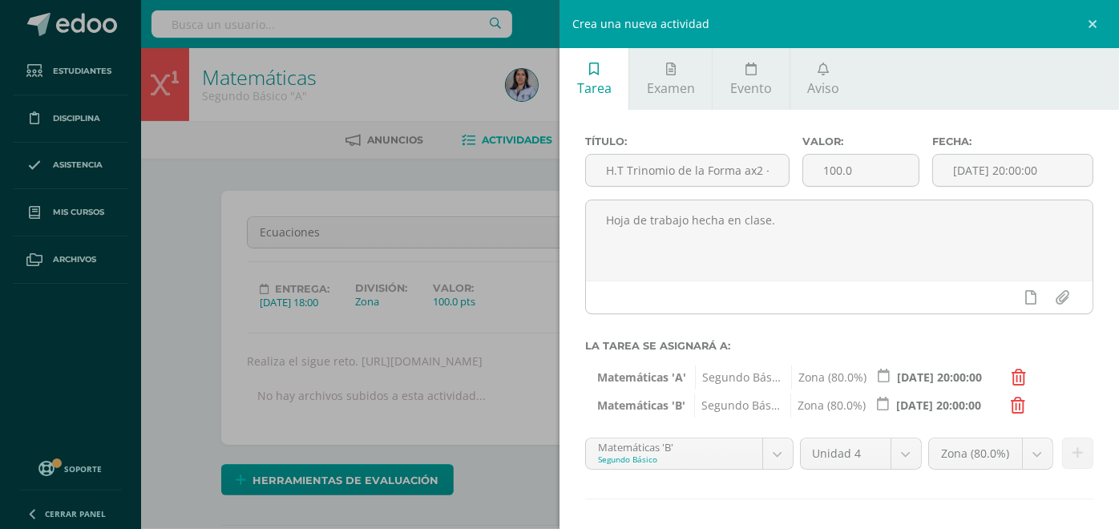
scroll to position [71, 0]
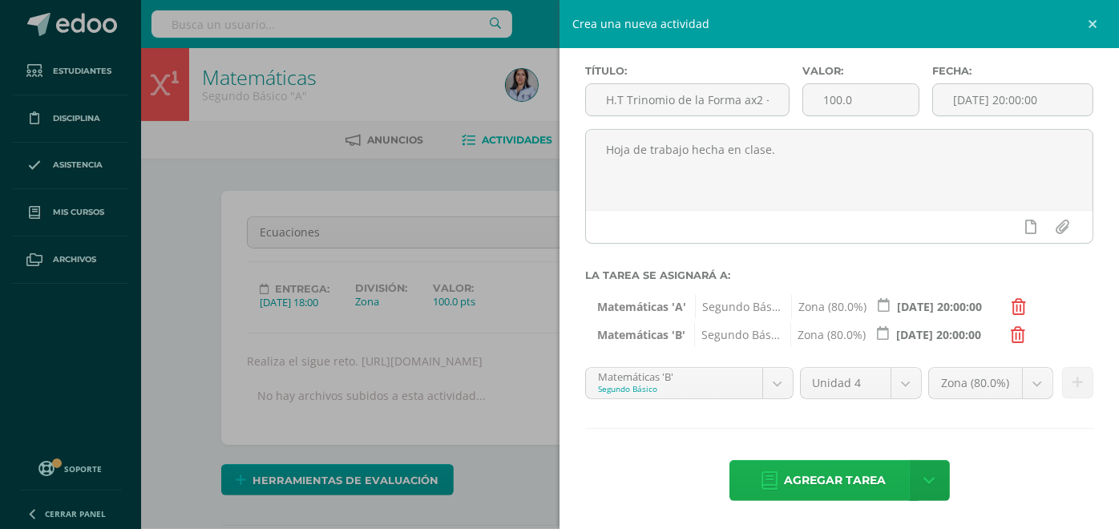
click at [808, 483] on span "Agregar tarea" at bounding box center [836, 480] width 102 height 39
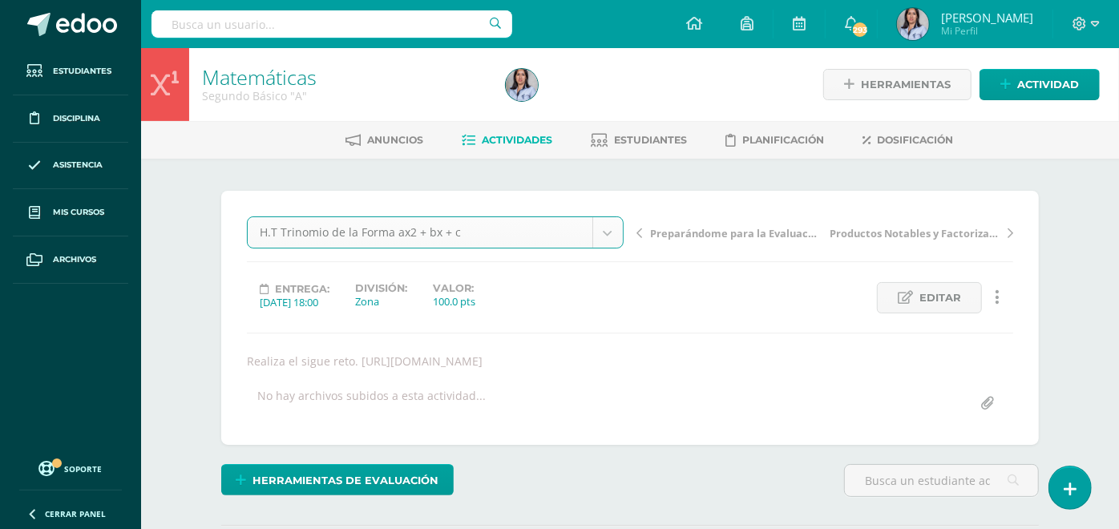
select select "/dashboard/teacher/grade-activity/130990/"
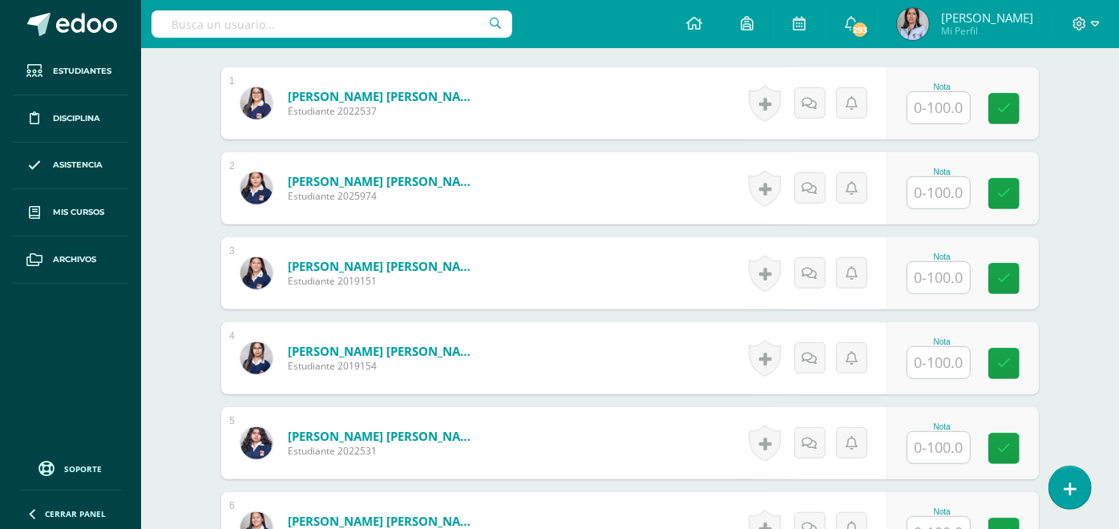
click at [1037, 281] on div "Nota" at bounding box center [963, 273] width 152 height 72
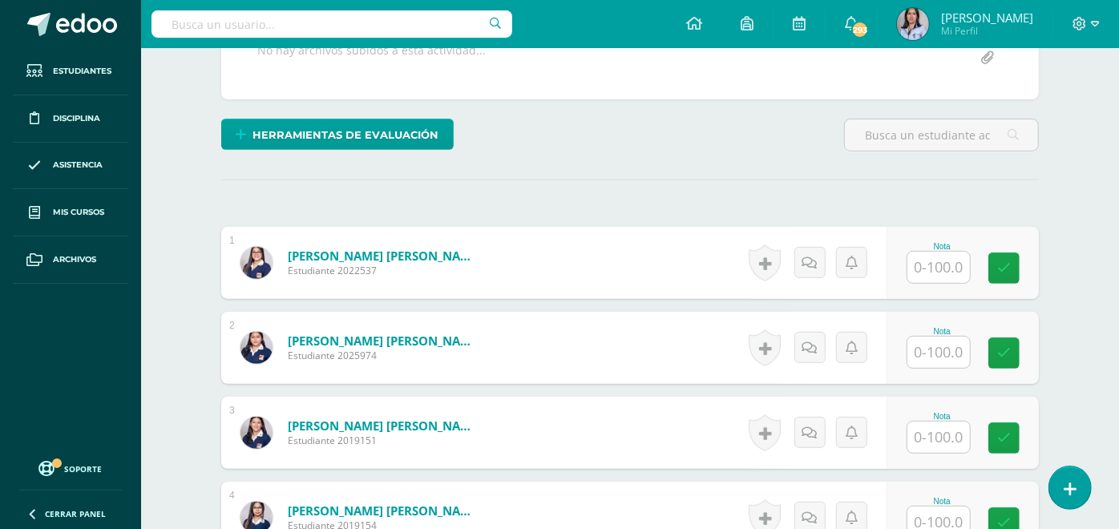
click at [944, 266] on input "text" at bounding box center [939, 267] width 63 height 31
type input "96"
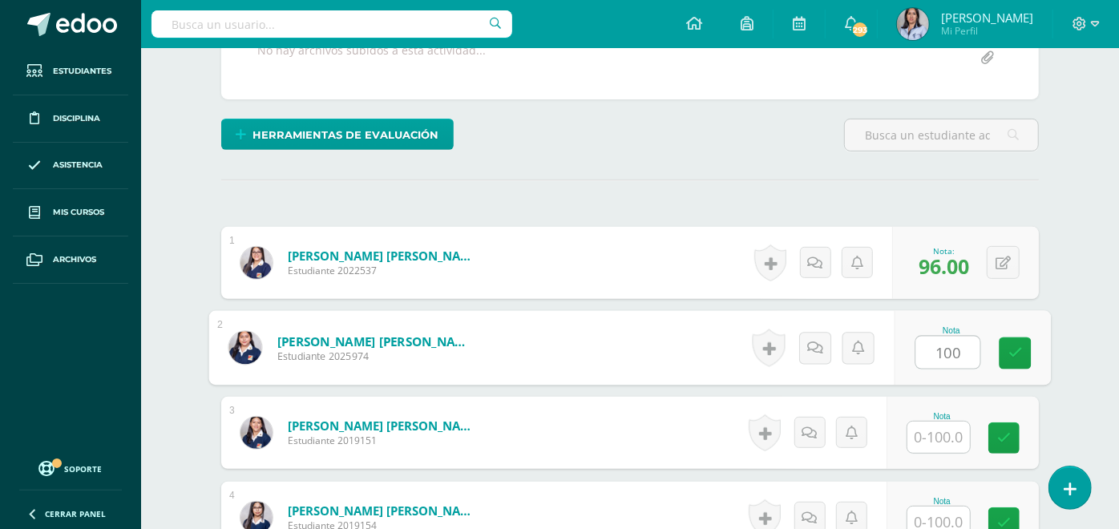
scroll to position [346, 0]
type input "100"
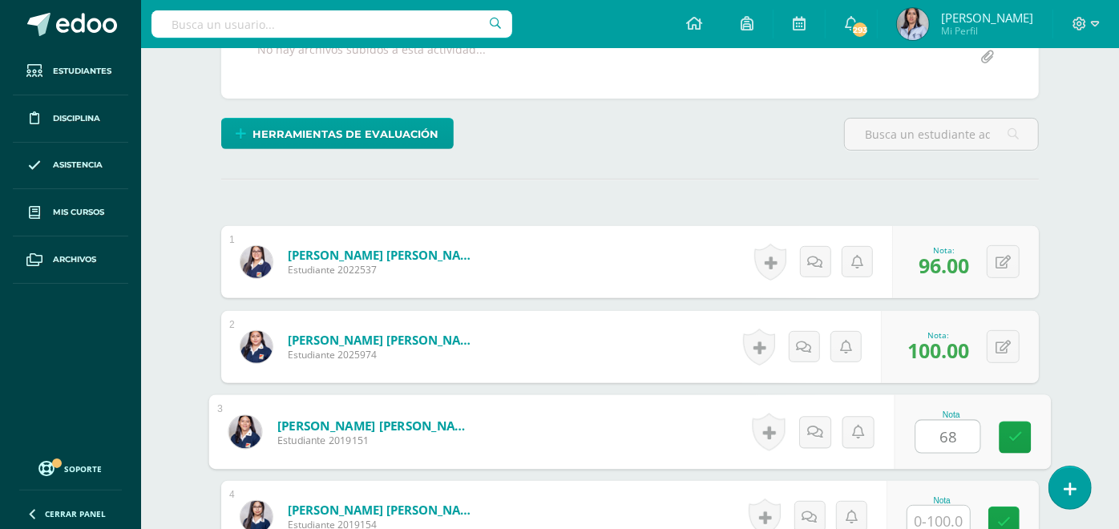
type input "68"
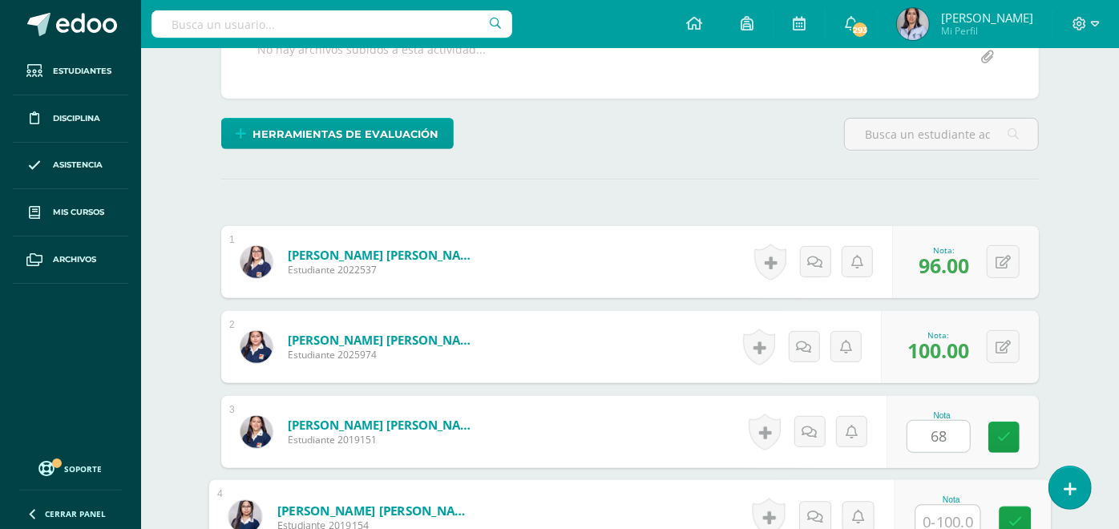
scroll to position [352, 0]
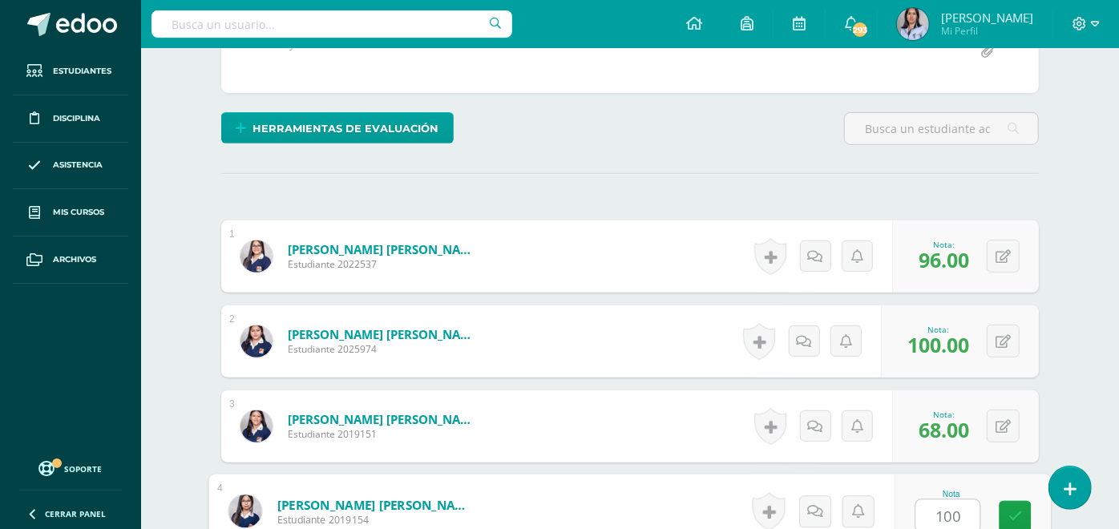
type input "100"
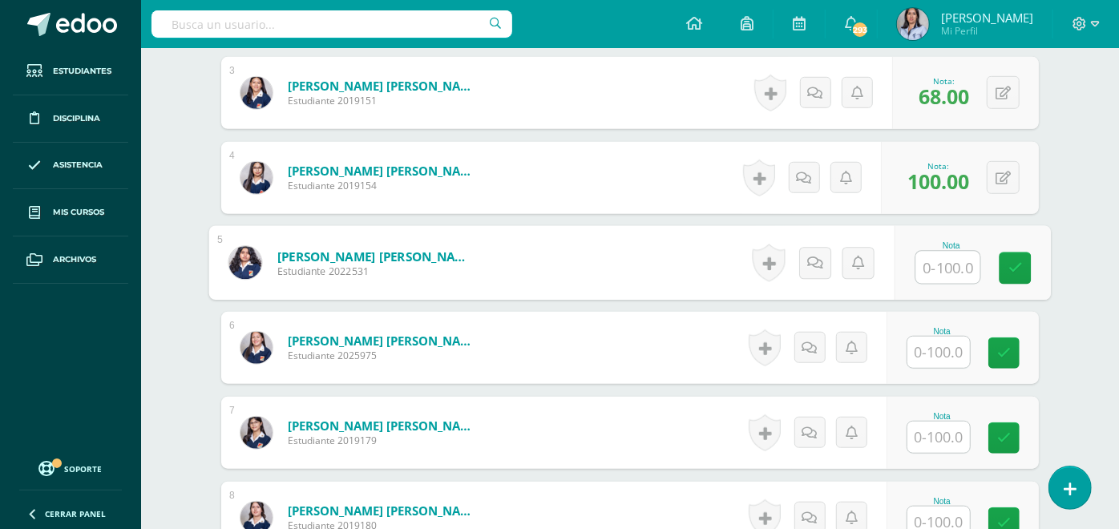
scroll to position [686, 0]
click at [941, 339] on input "text" at bounding box center [939, 351] width 63 height 31
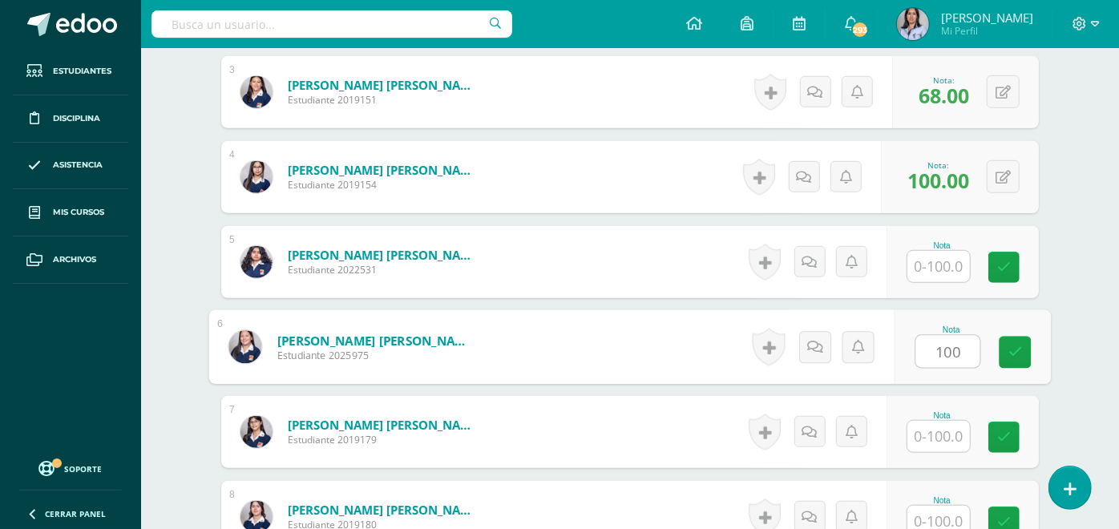
type input "100"
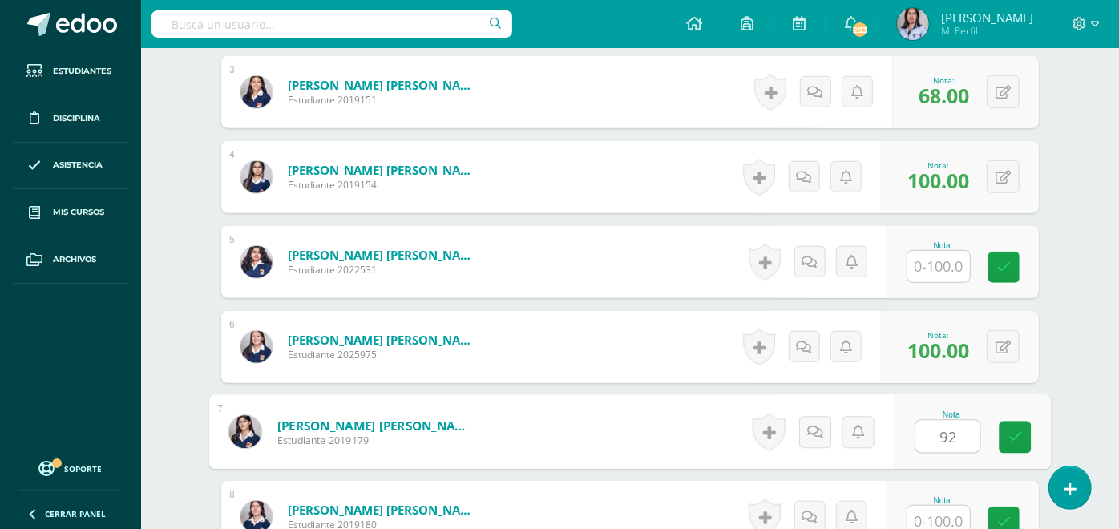
type input "92"
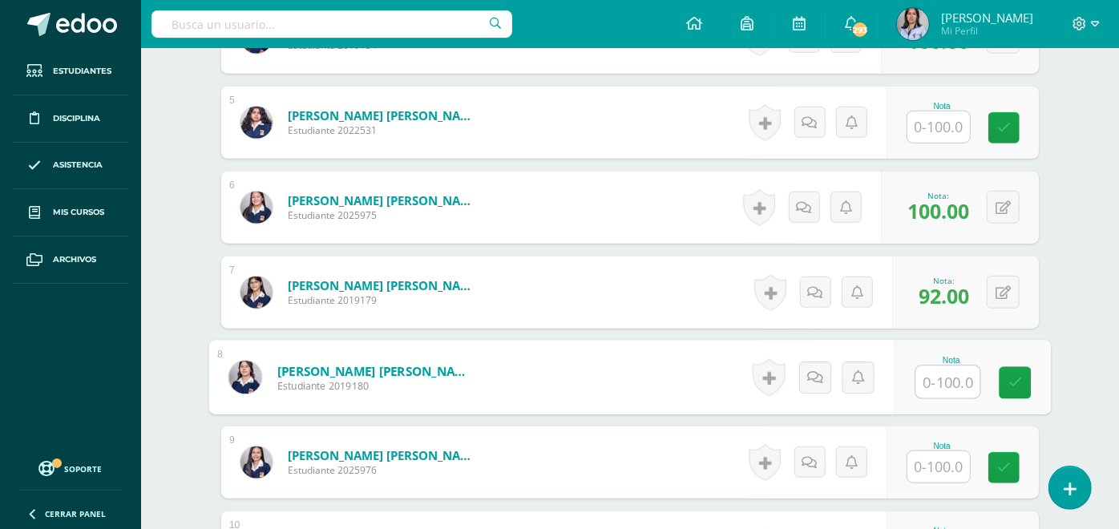
scroll to position [827, 0]
click at [946, 467] on input "text" at bounding box center [939, 466] width 63 height 31
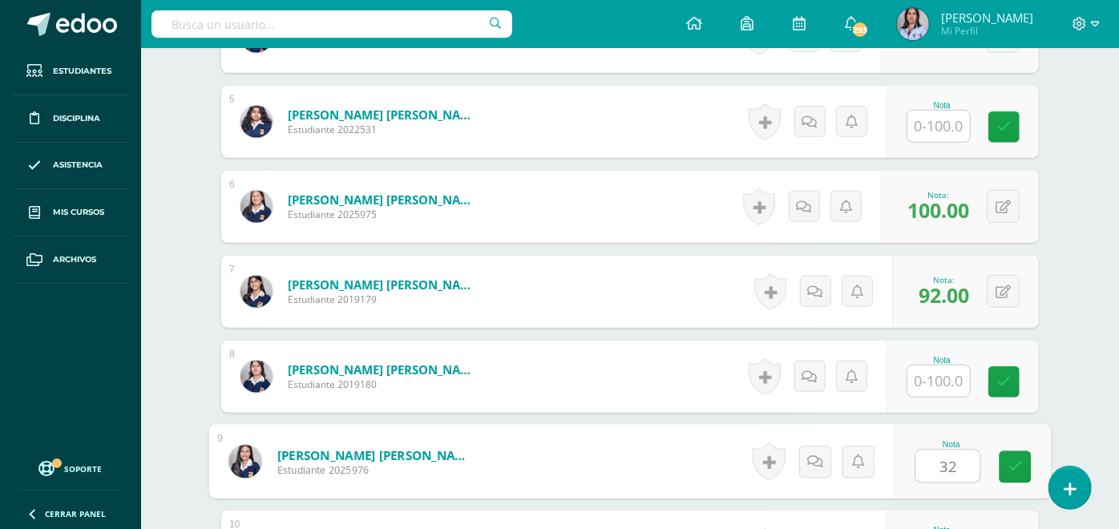
type input "32"
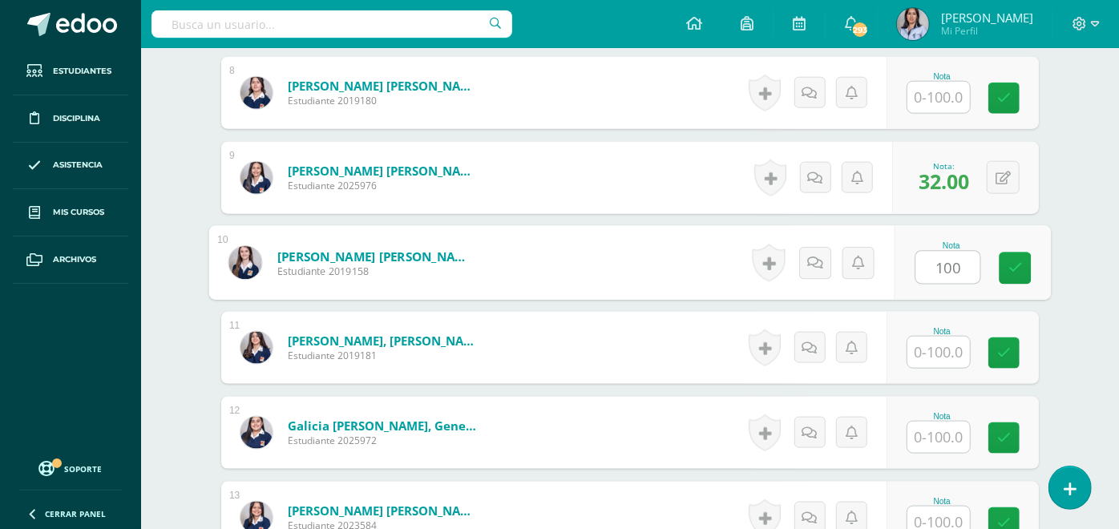
type input "100"
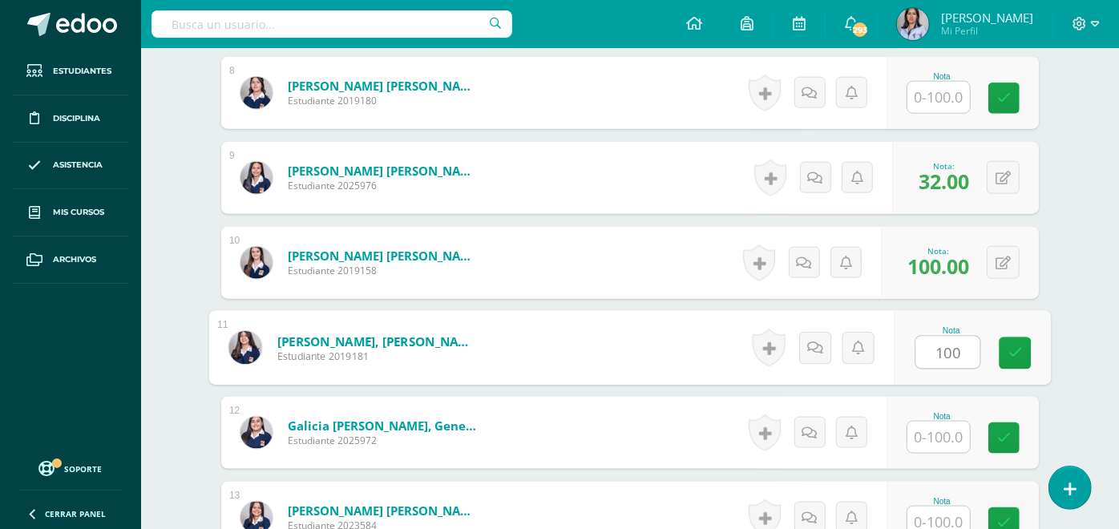
type input "100"
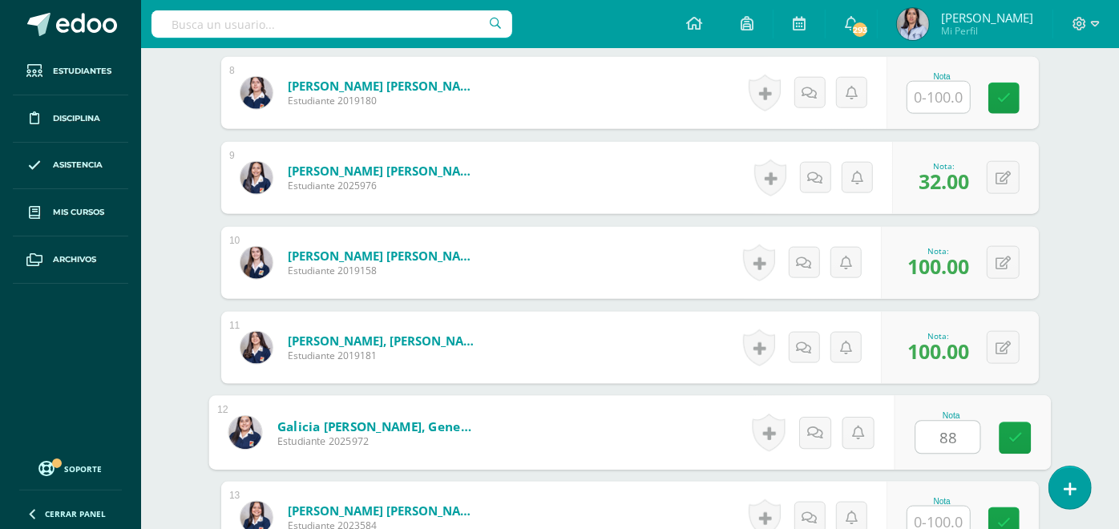
type input "88"
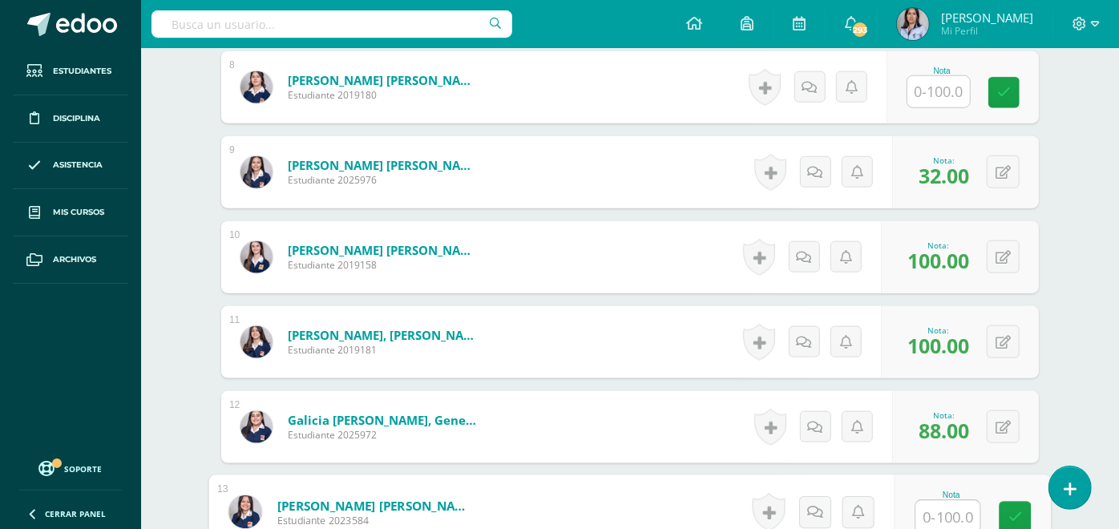
type input "3"
type input "92"
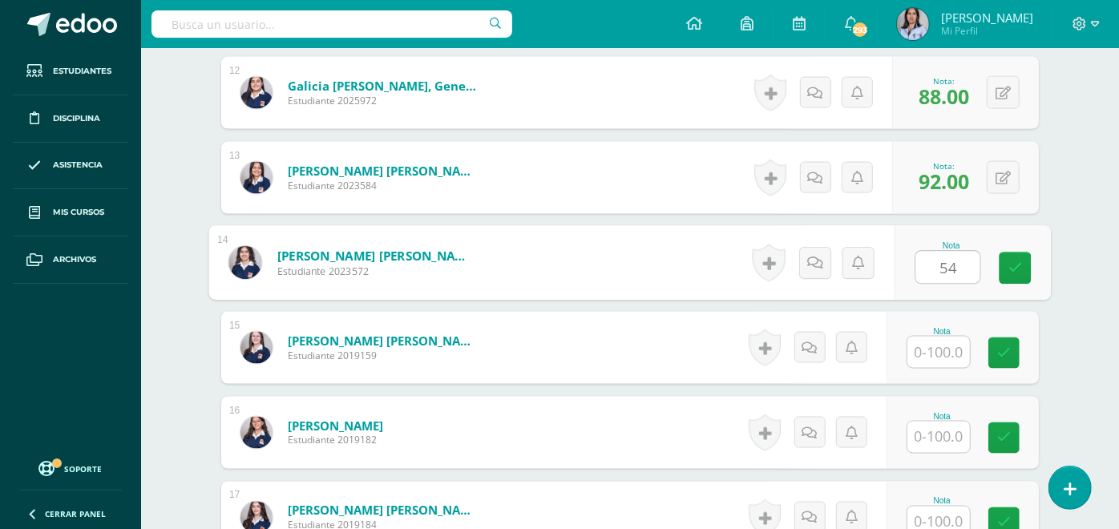
type input "54"
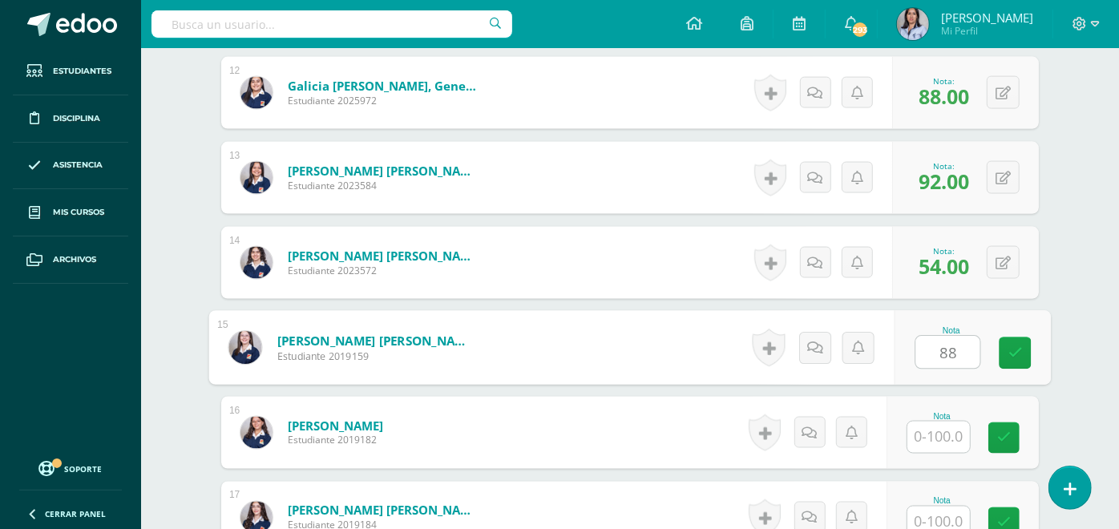
type input "88"
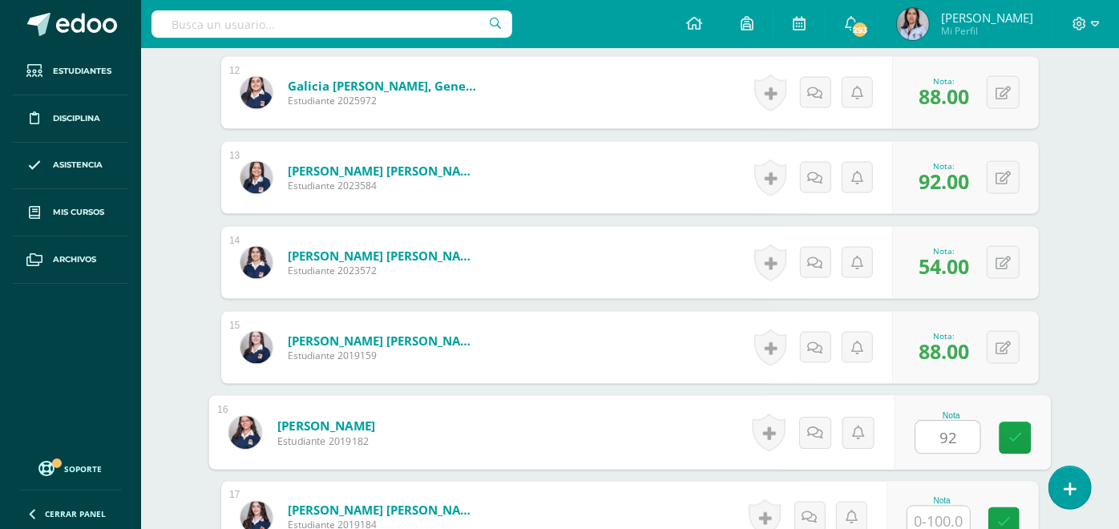
type input "92"
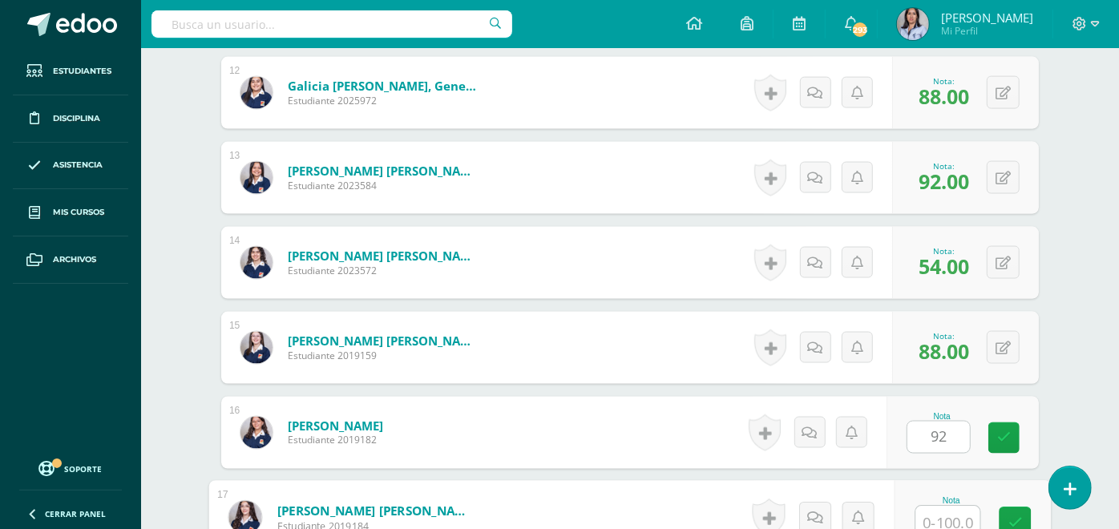
scroll to position [1457, 0]
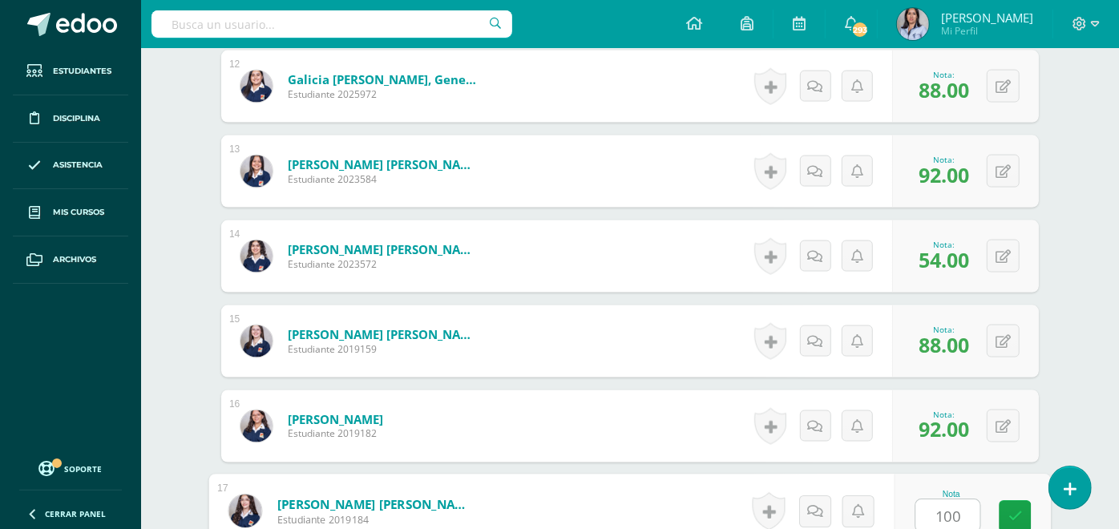
type input "100"
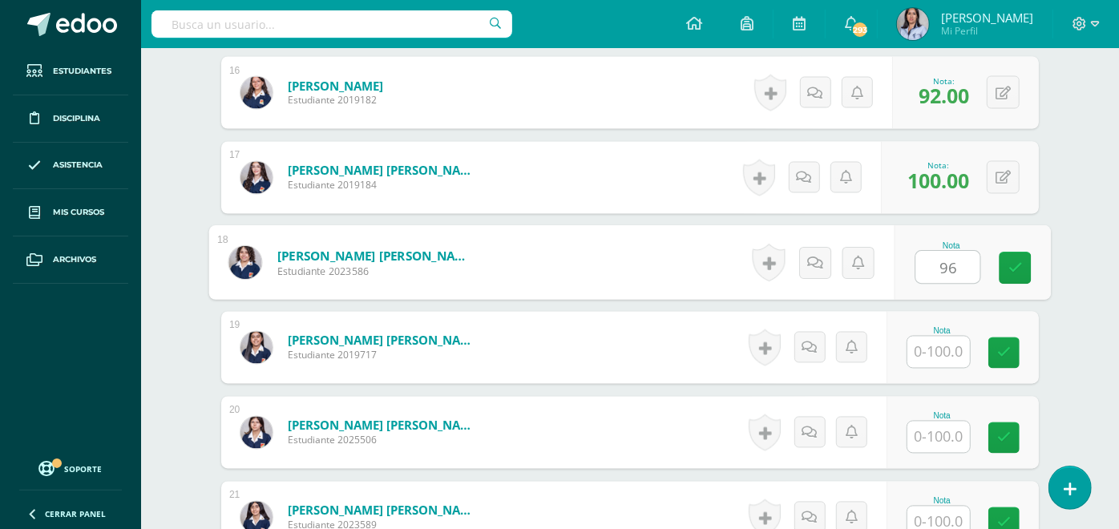
type input "96"
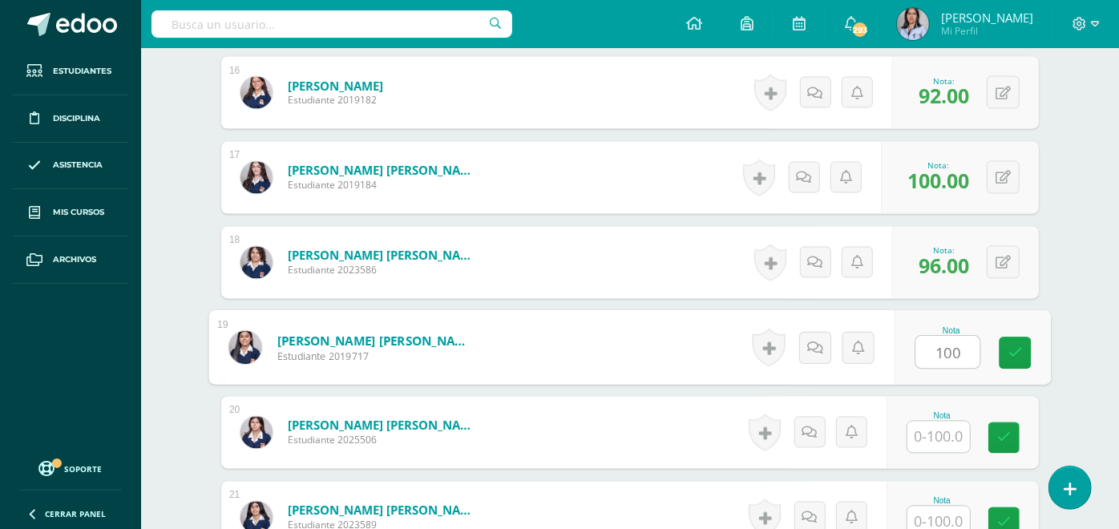
type input "100"
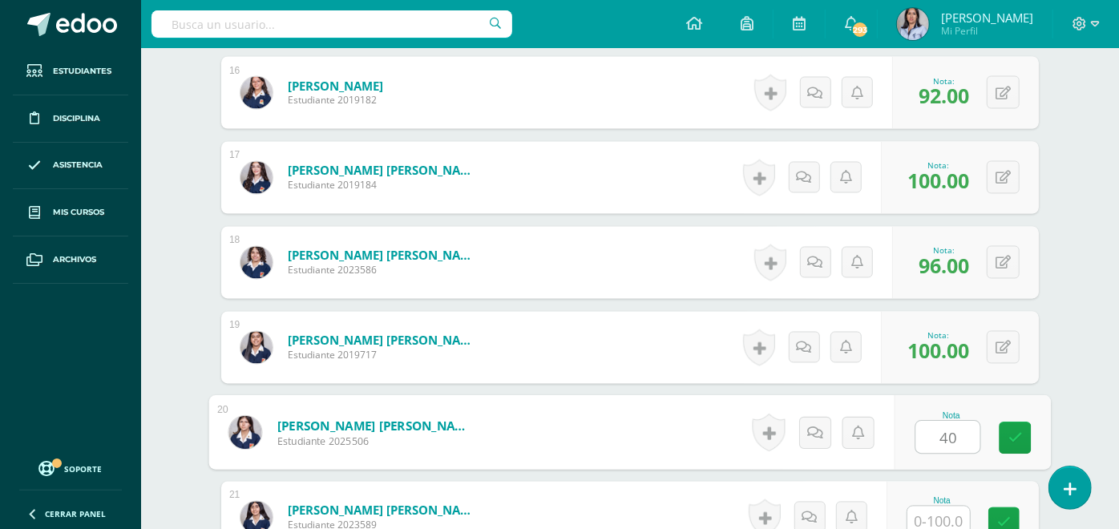
type input "40"
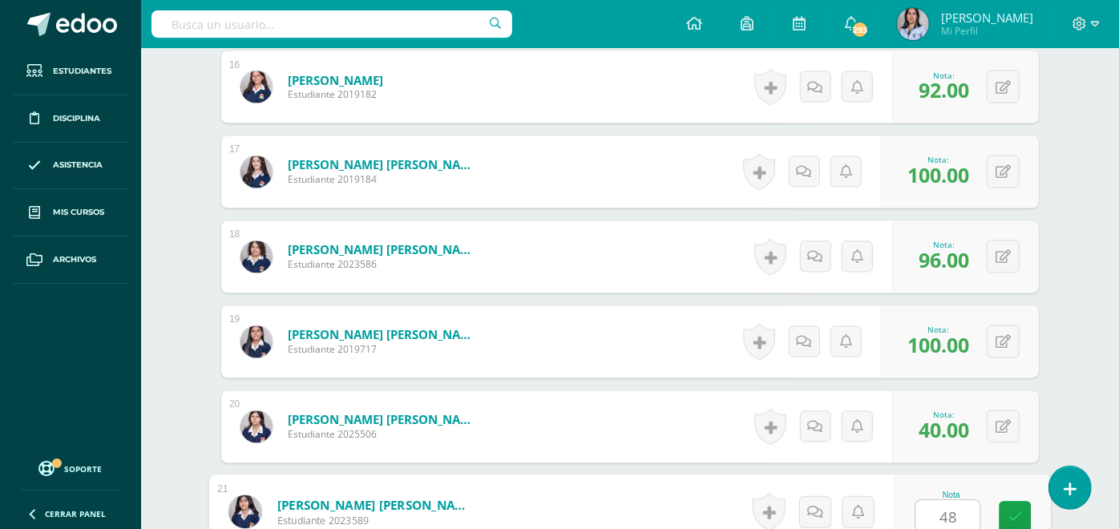
type input "48"
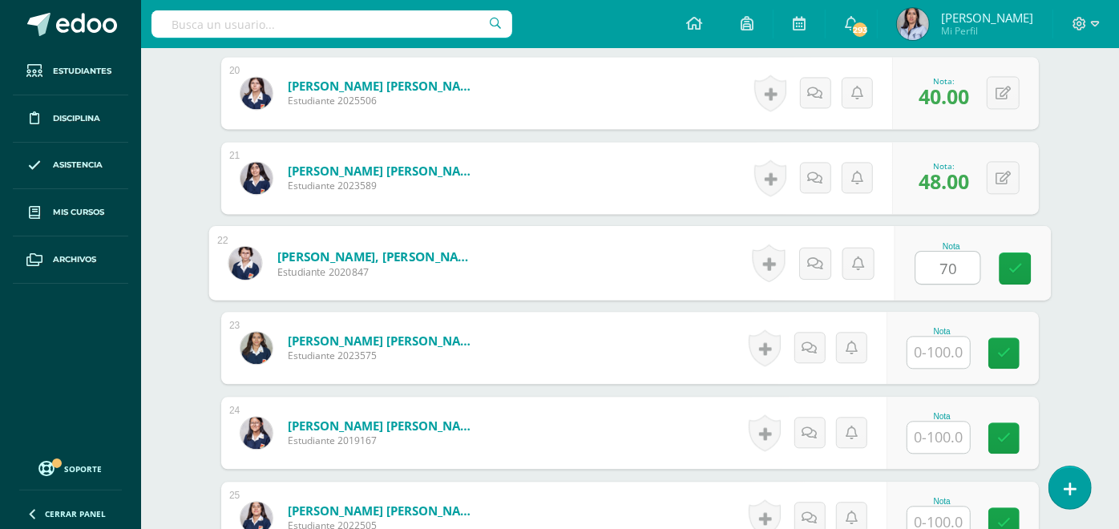
type input "70"
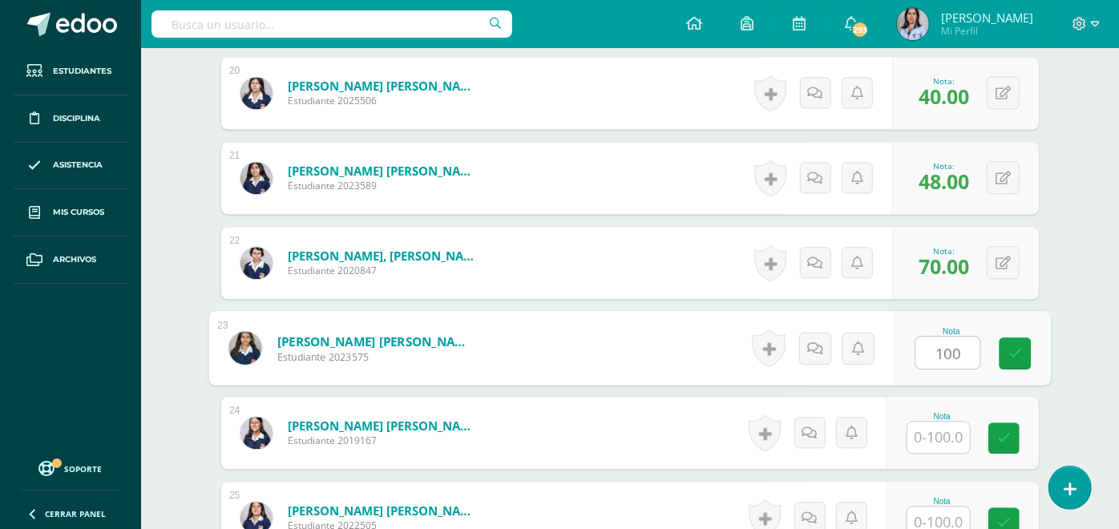
type input "100"
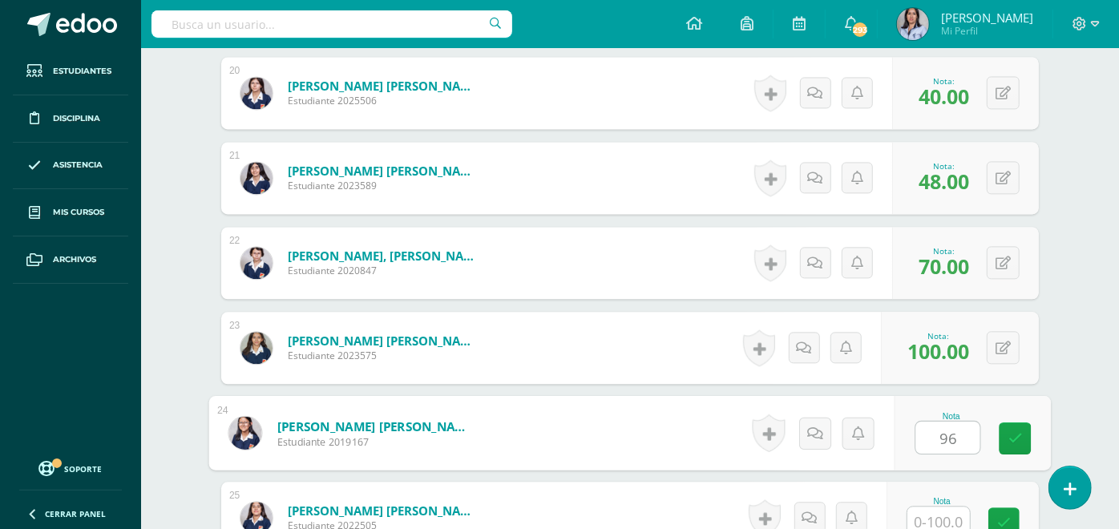
type input "96"
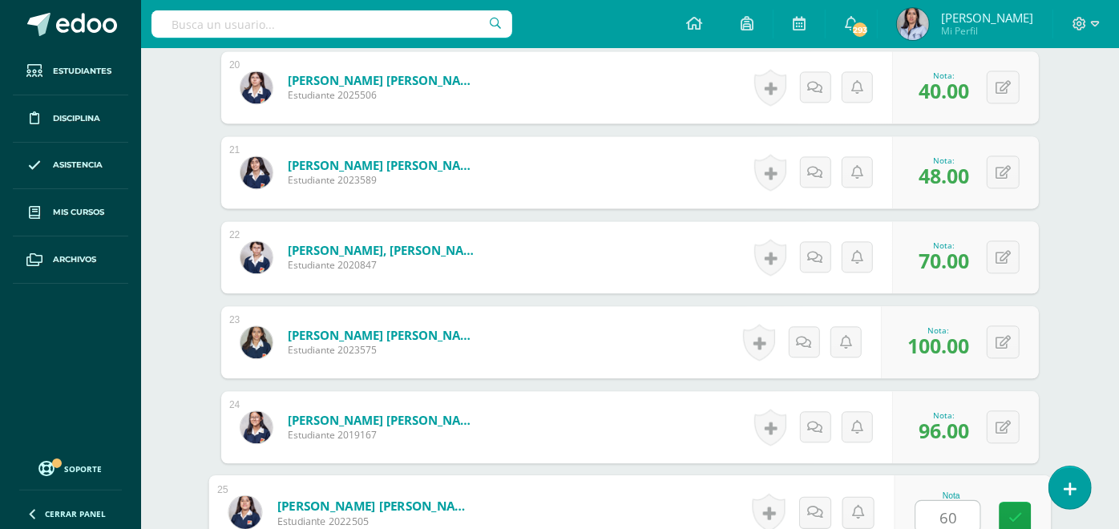
type input "60"
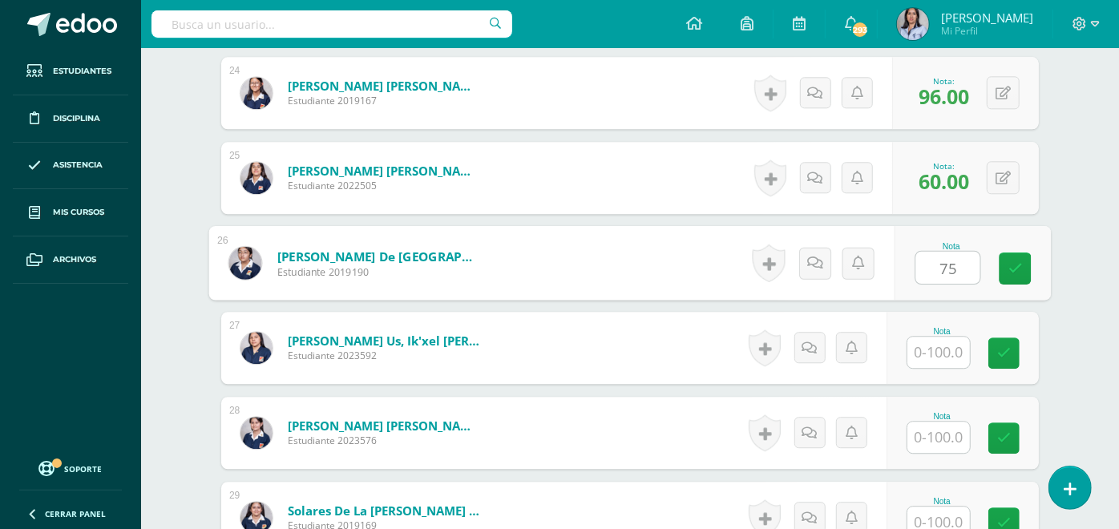
type input "75"
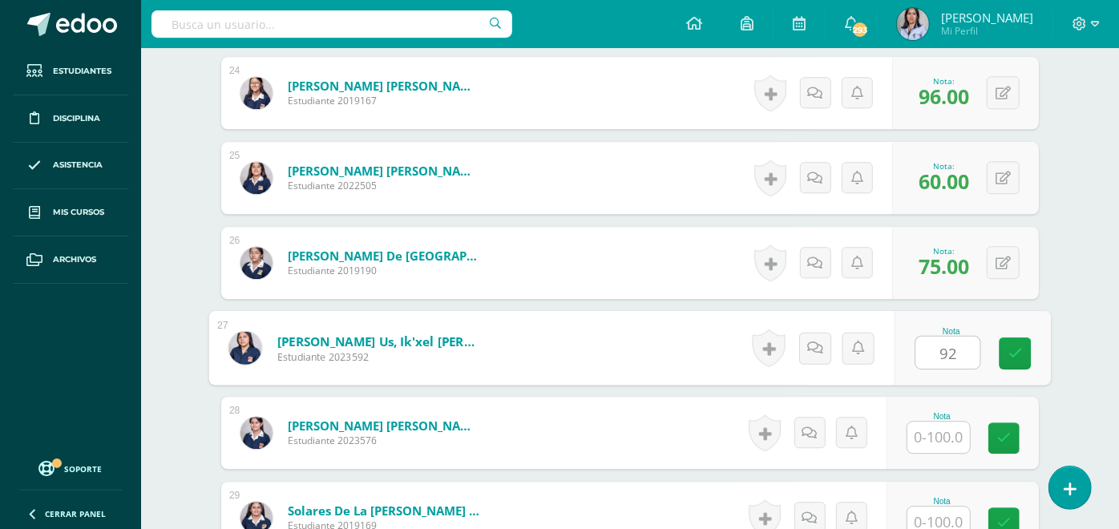
type input "92"
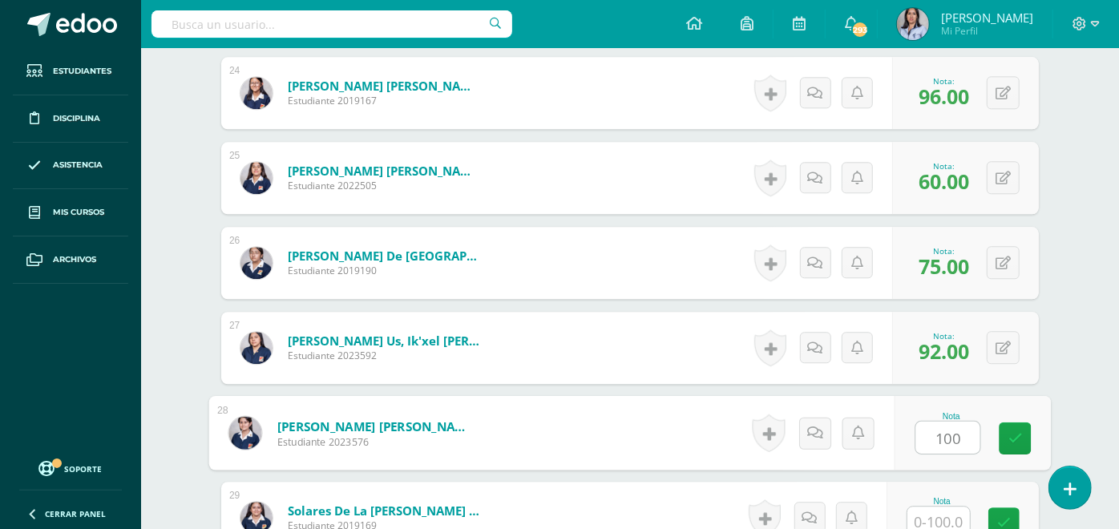
type input "100"
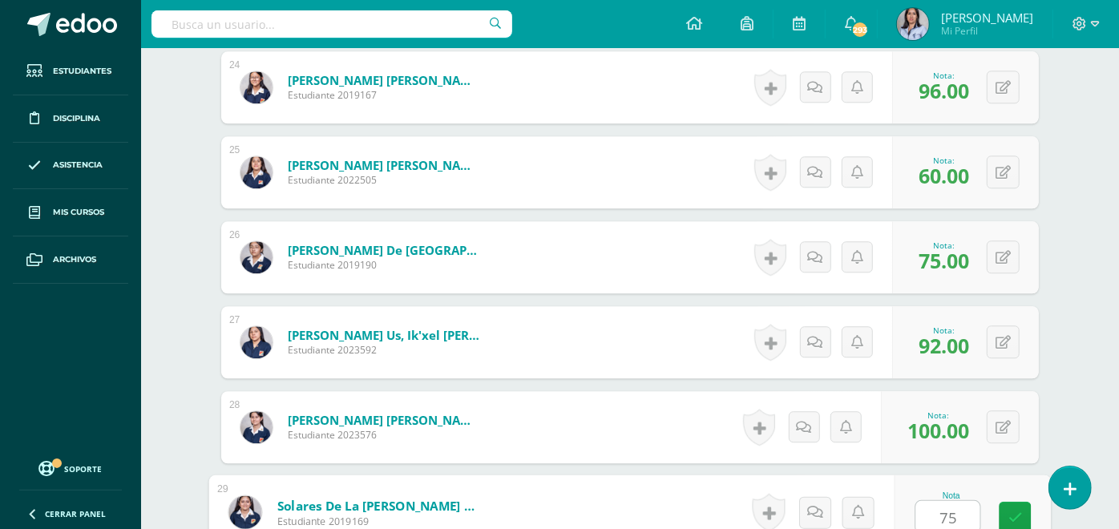
type input "75"
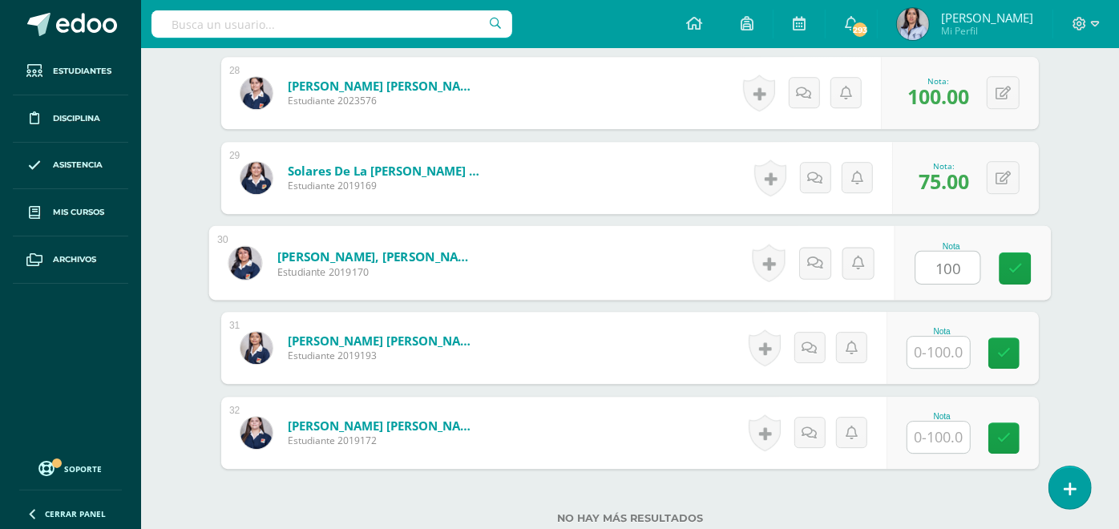
type input "100"
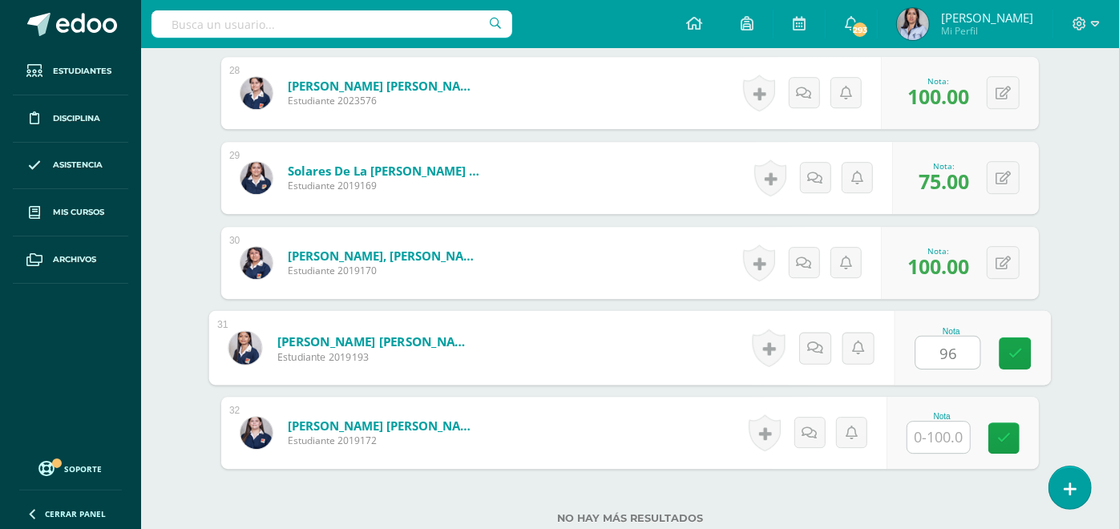
type input "96"
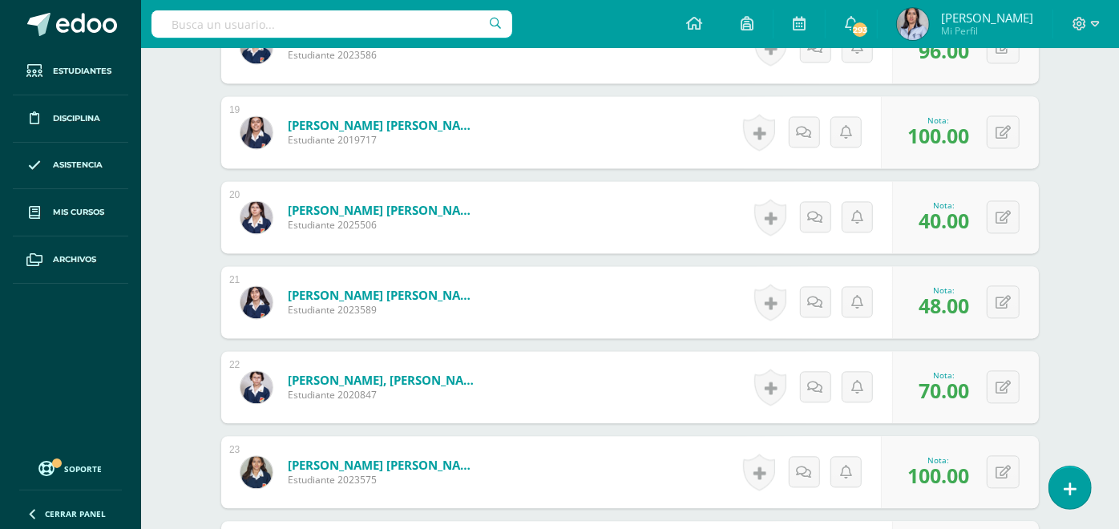
scroll to position [2013, 0]
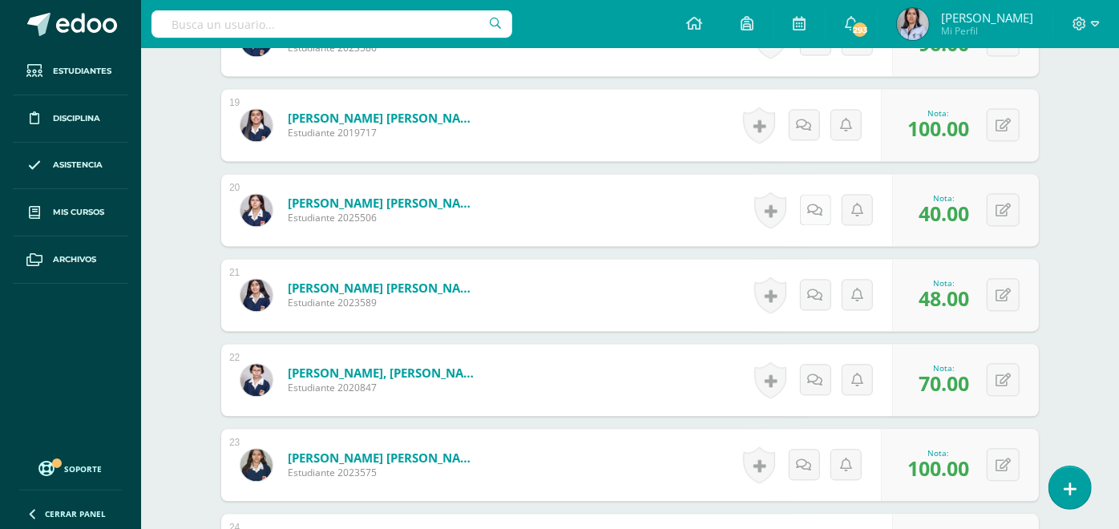
click at [819, 212] on icon at bounding box center [815, 211] width 15 height 14
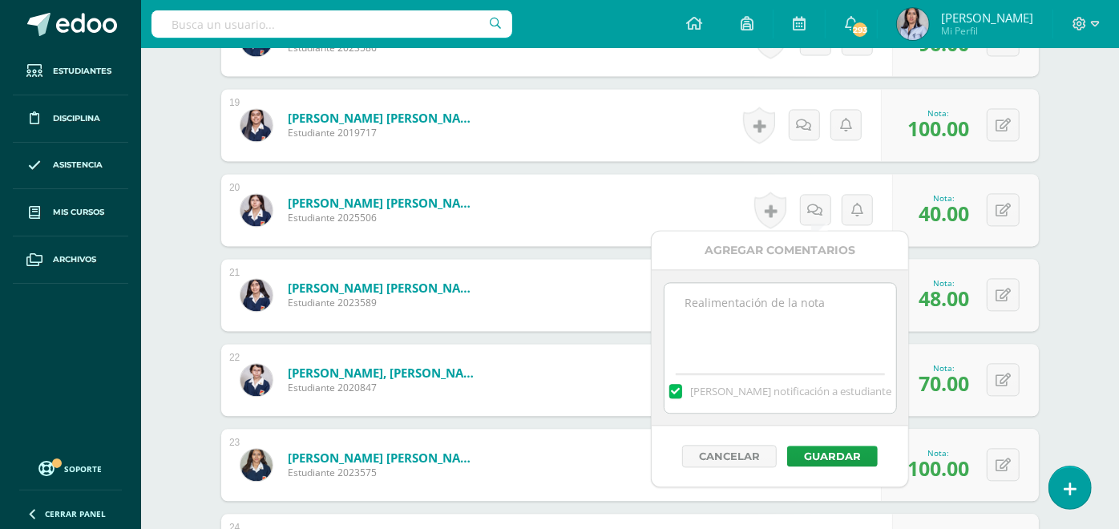
click at [872, 318] on textarea at bounding box center [781, 323] width 232 height 80
drag, startPoint x: 811, startPoint y: 306, endPoint x: 675, endPoint y: 297, distance: 135.8
click at [675, 297] on textarea "Tarea sin repetir." at bounding box center [781, 323] width 232 height 80
type textarea "Tarea sin repetir."
click at [848, 448] on button "Guardar" at bounding box center [832, 456] width 91 height 21
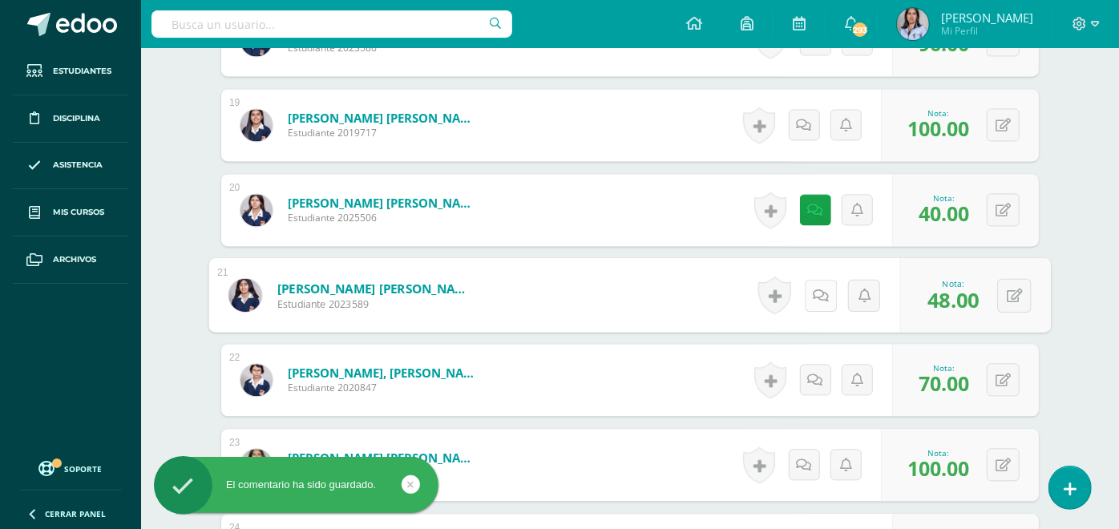
click at [811, 301] on link at bounding box center [821, 295] width 32 height 32
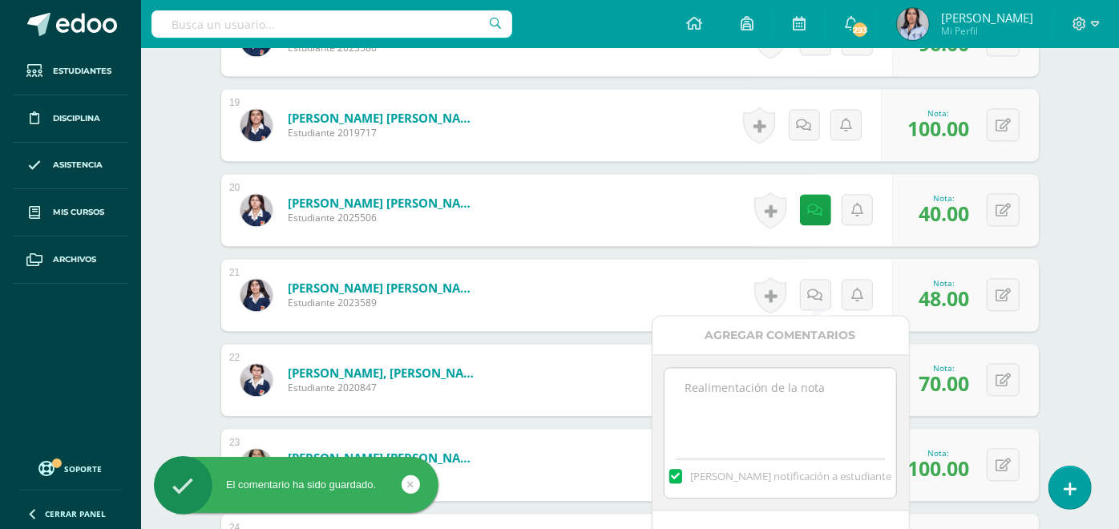
click at [781, 385] on textarea at bounding box center [781, 408] width 232 height 80
paste textarea "Tarea sin repetir."
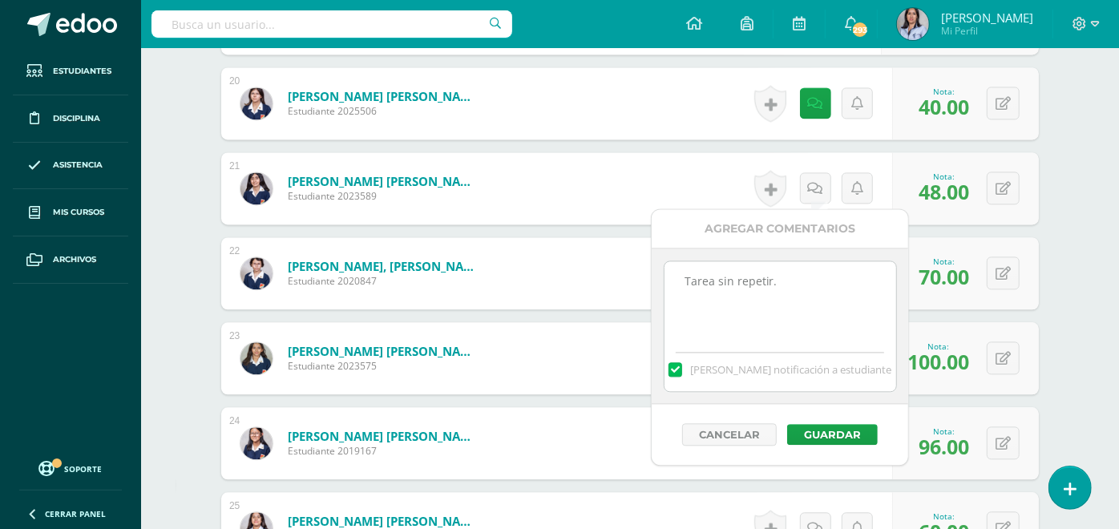
scroll to position [2153, 0]
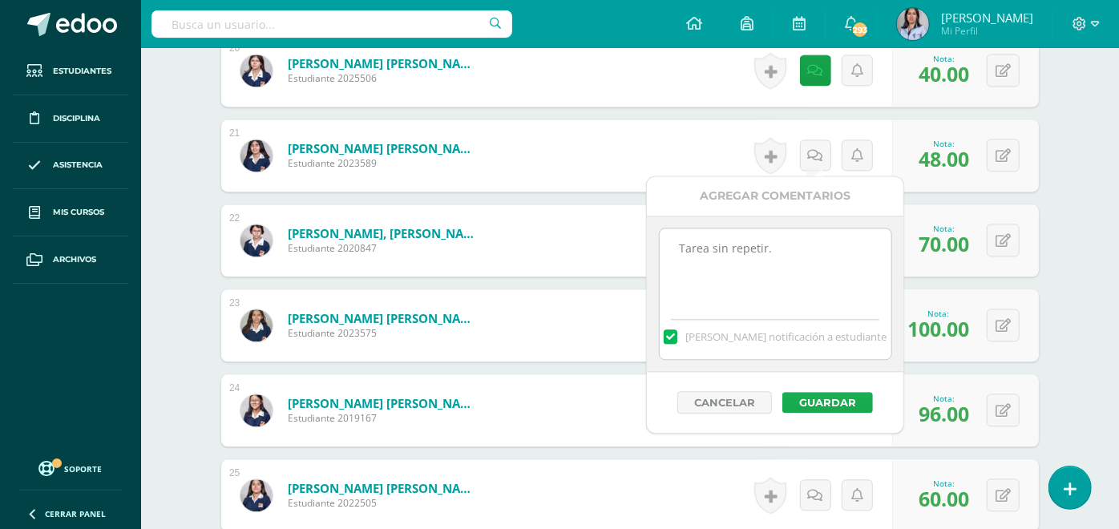
type textarea "Tarea sin repetir."
click at [836, 398] on button "Guardar" at bounding box center [828, 402] width 91 height 21
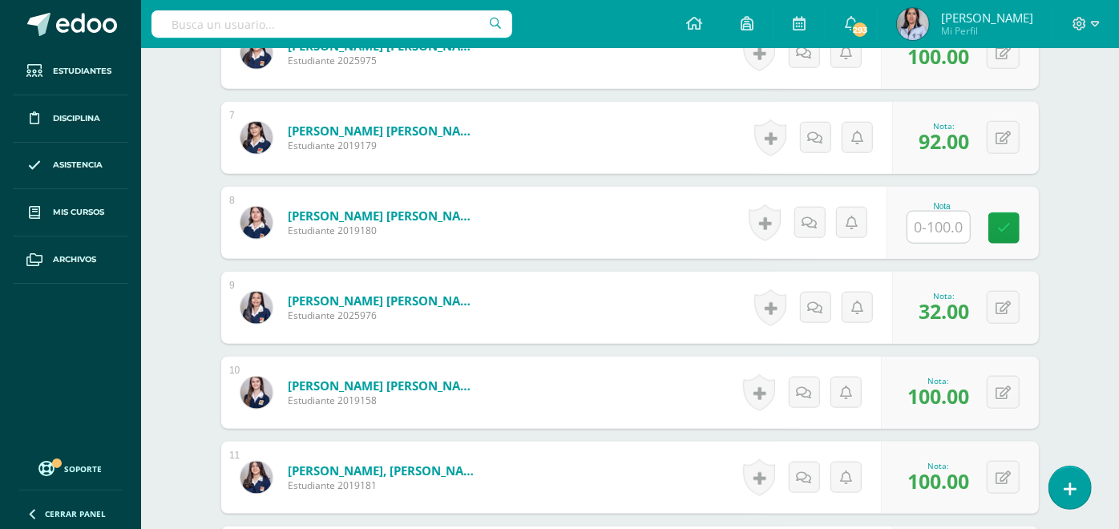
scroll to position [986, 0]
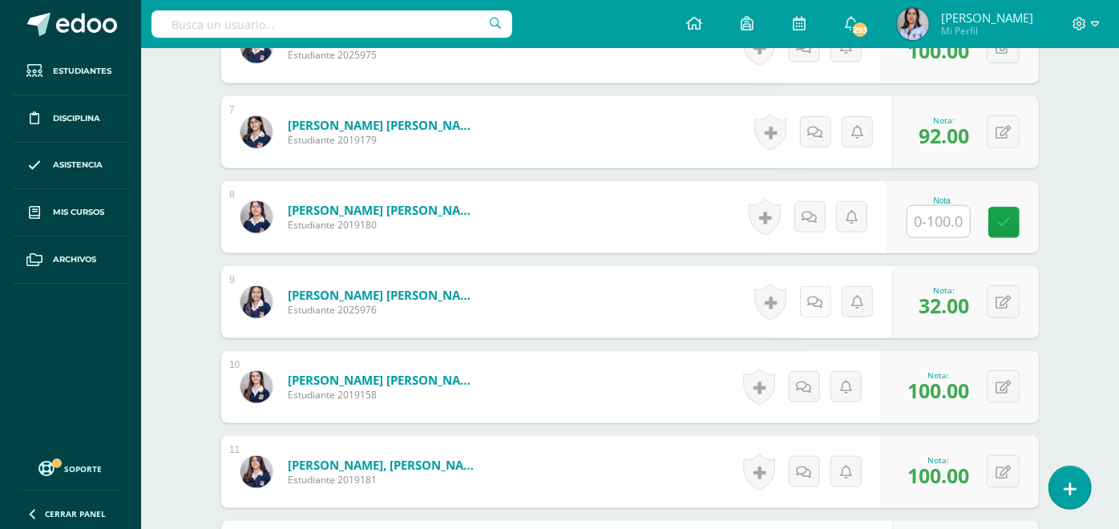
click at [815, 300] on icon at bounding box center [815, 303] width 15 height 14
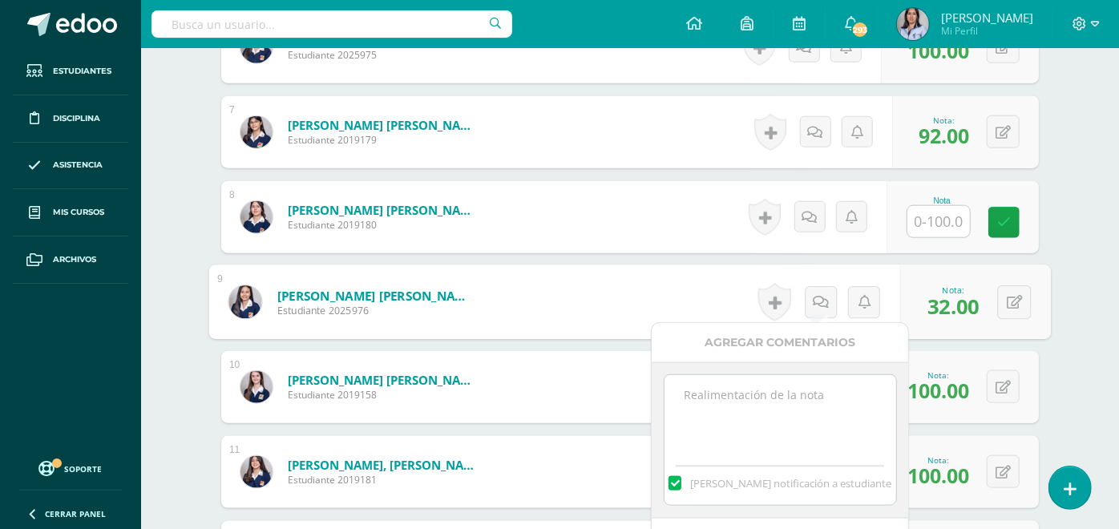
click at [779, 416] on textarea at bounding box center [781, 415] width 232 height 80
paste textarea "Tarea sin repetir."
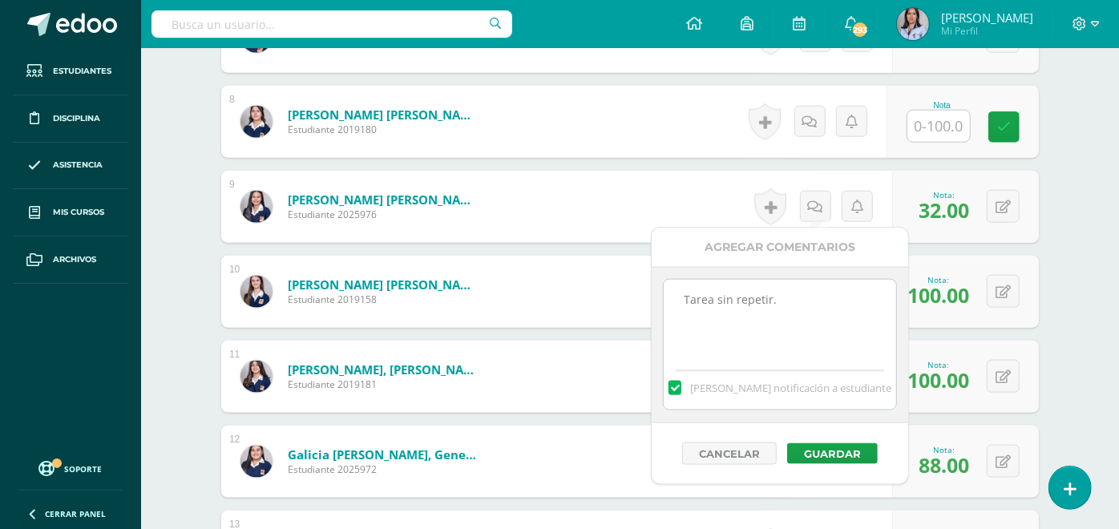
scroll to position [1089, 0]
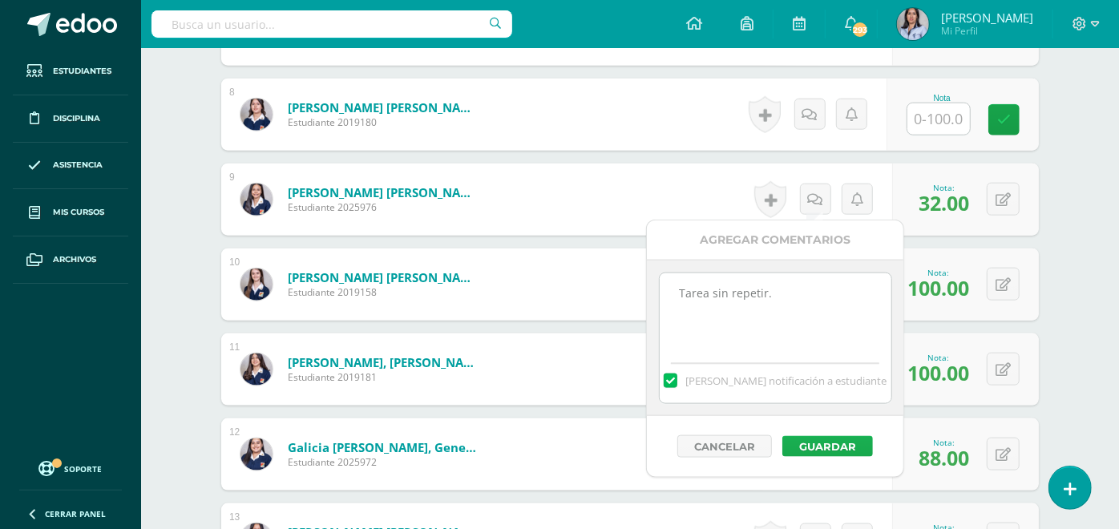
type textarea "Tarea sin repetir."
click at [836, 442] on button "Guardar" at bounding box center [828, 446] width 91 height 21
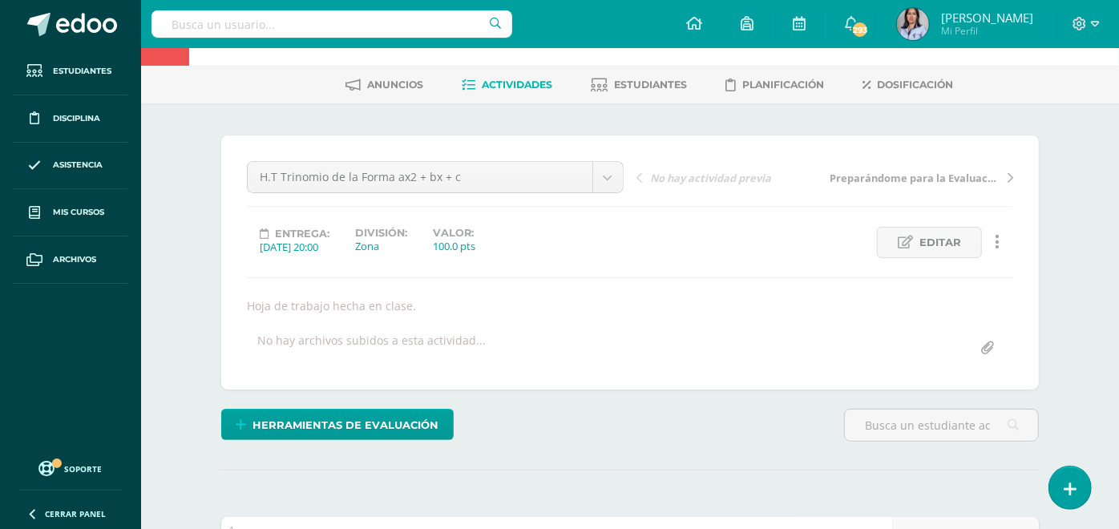
scroll to position [0, 0]
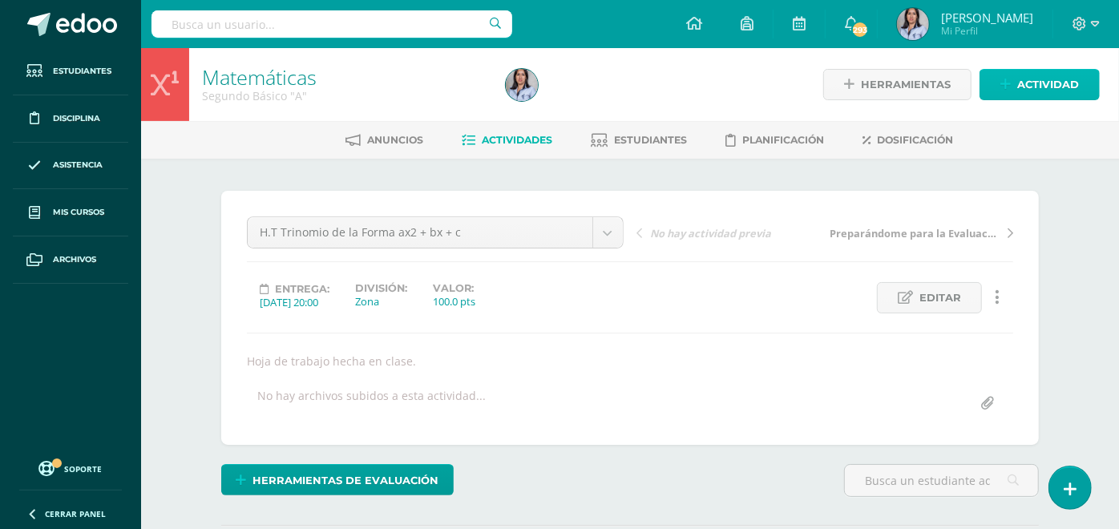
click at [1046, 87] on span "Actividad" at bounding box center [1048, 85] width 62 height 30
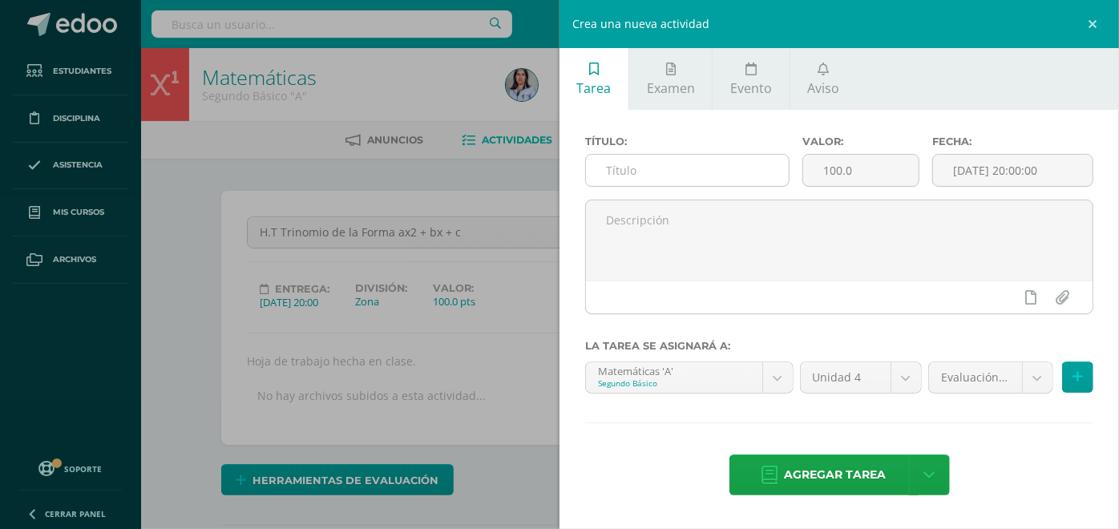
click at [698, 174] on input "text" at bounding box center [687, 170] width 203 height 31
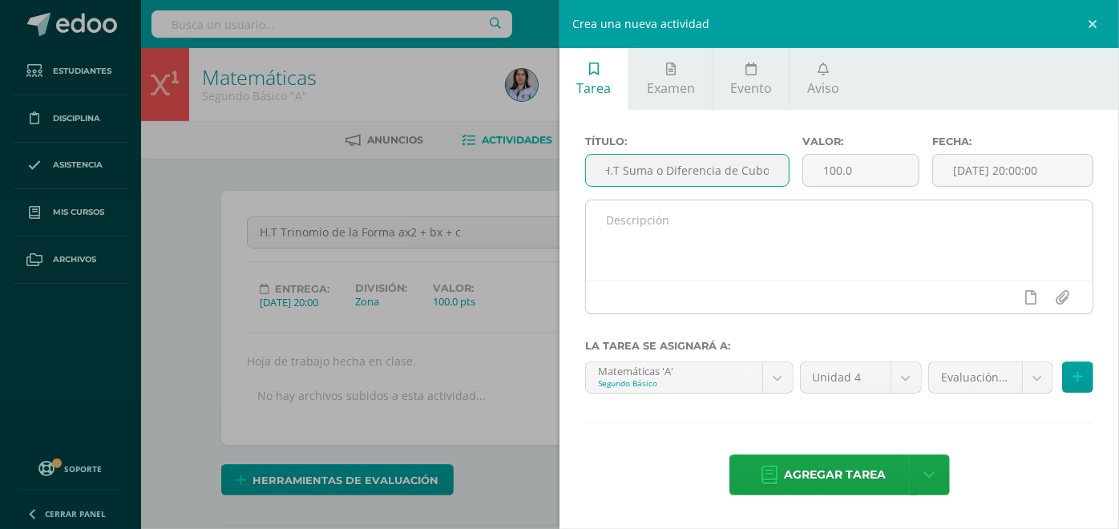
type input "H.T Suma o Diferencia de Cubos"
click at [806, 249] on textarea at bounding box center [839, 240] width 507 height 80
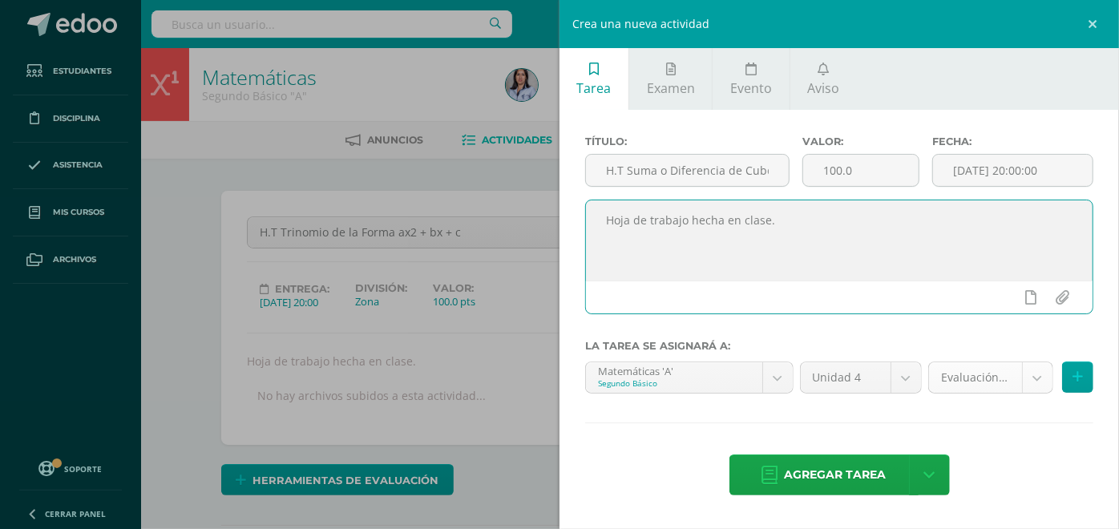
type textarea "Hoja de trabajo hecha en clase."
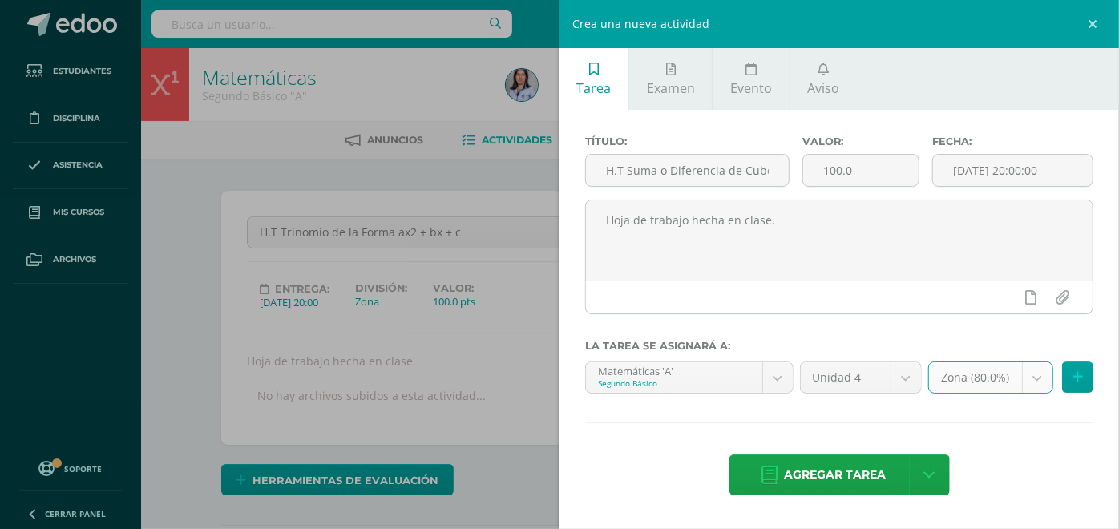
select select "128550"
click at [1080, 375] on icon at bounding box center [1078, 377] width 10 height 14
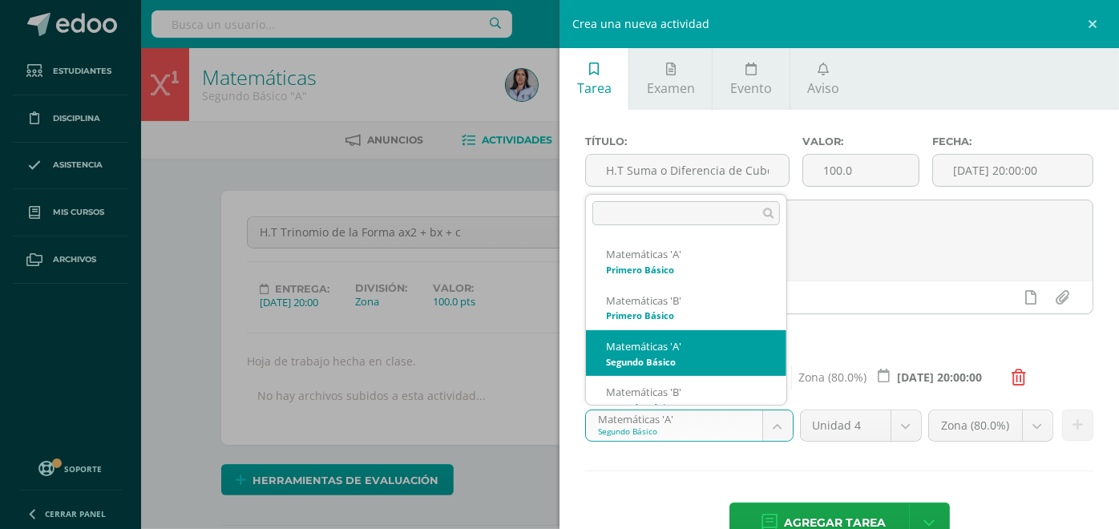
select select "116339"
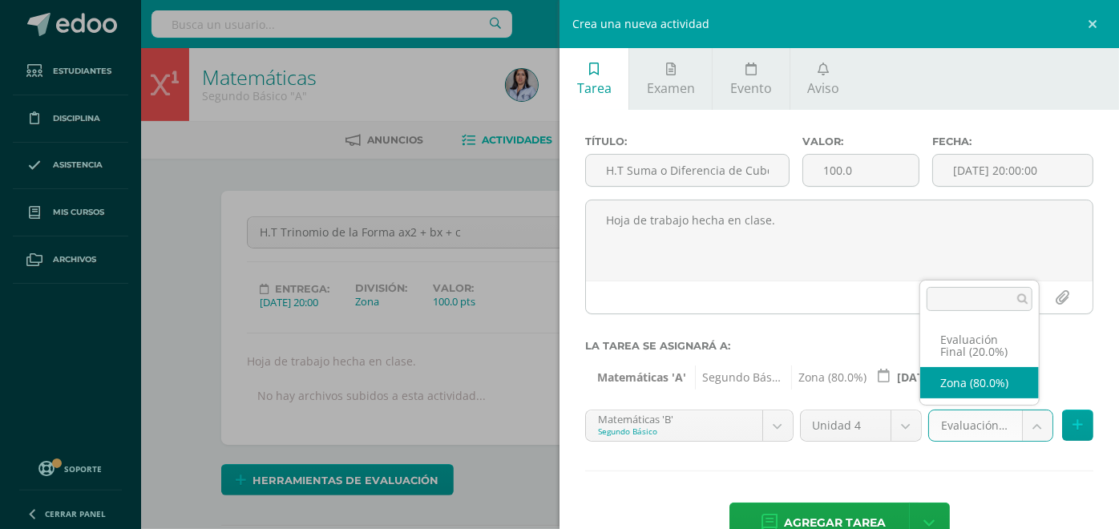
select select "128552"
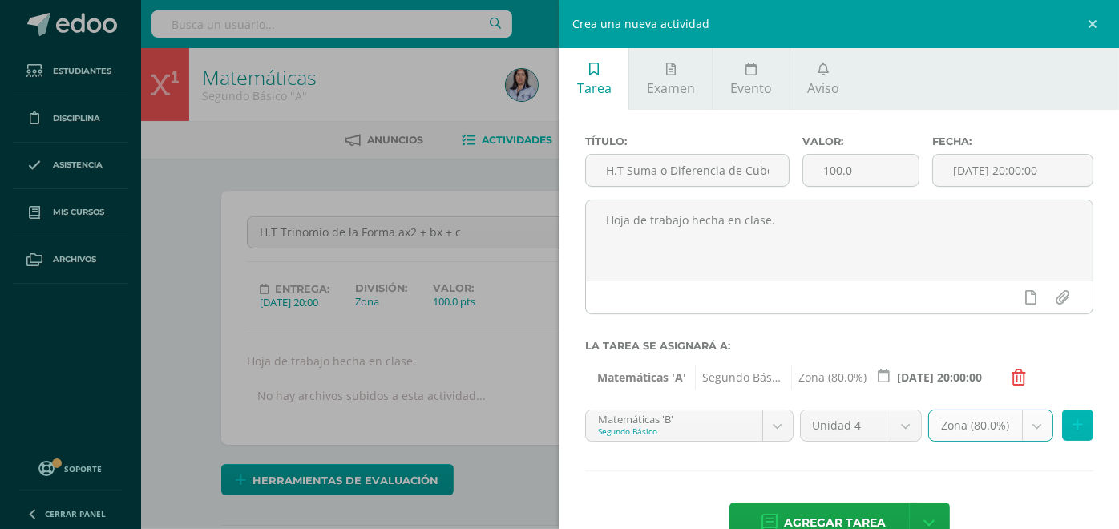
click at [1062, 425] on button at bounding box center [1077, 425] width 31 height 31
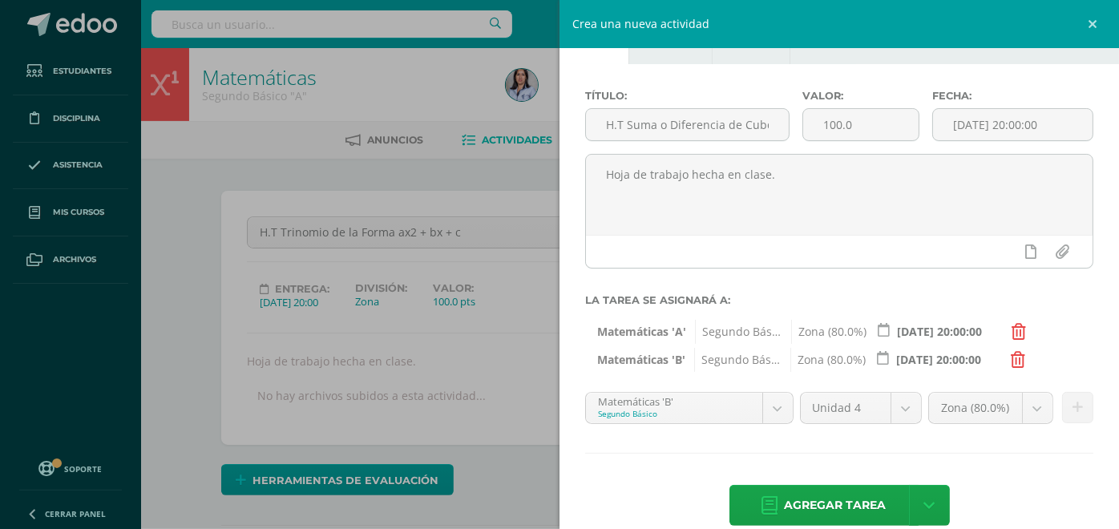
scroll to position [48, 0]
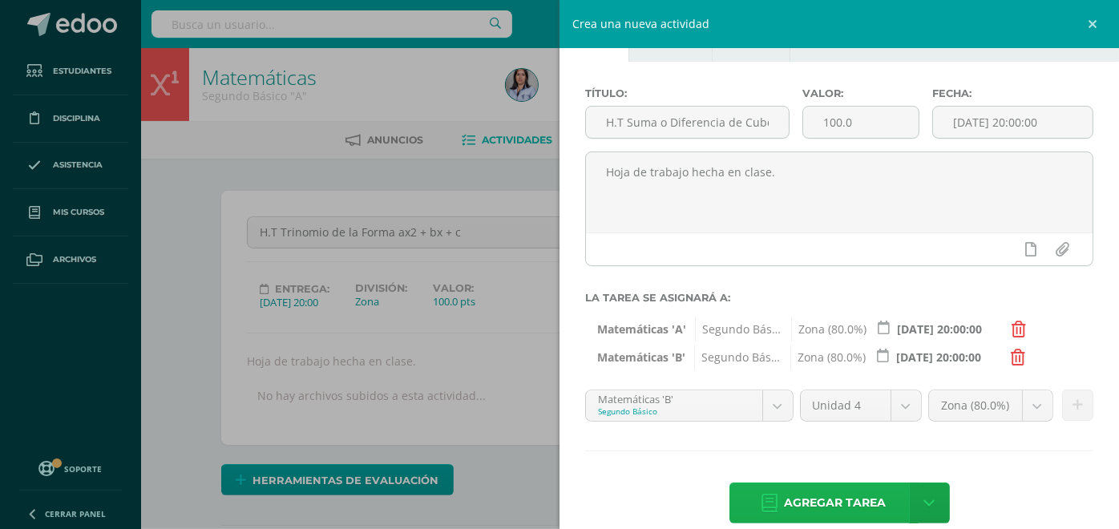
click at [821, 498] on span "Agregar tarea" at bounding box center [836, 502] width 102 height 39
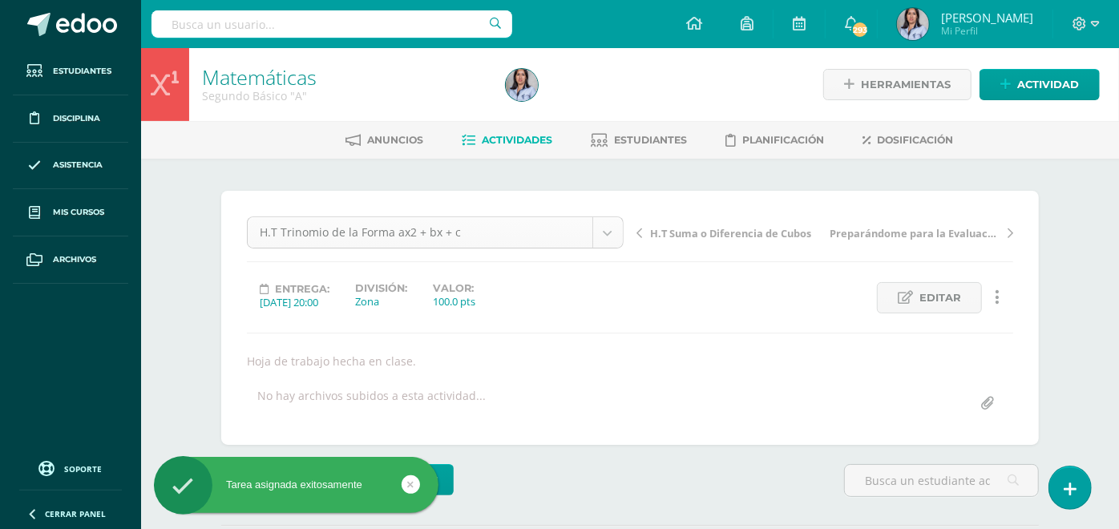
click at [597, 235] on body "Tarea asignada exitosamente Estudiantes Disciplina Asistencia Mis cursos Archiv…" at bounding box center [559, 325] width 1119 height 650
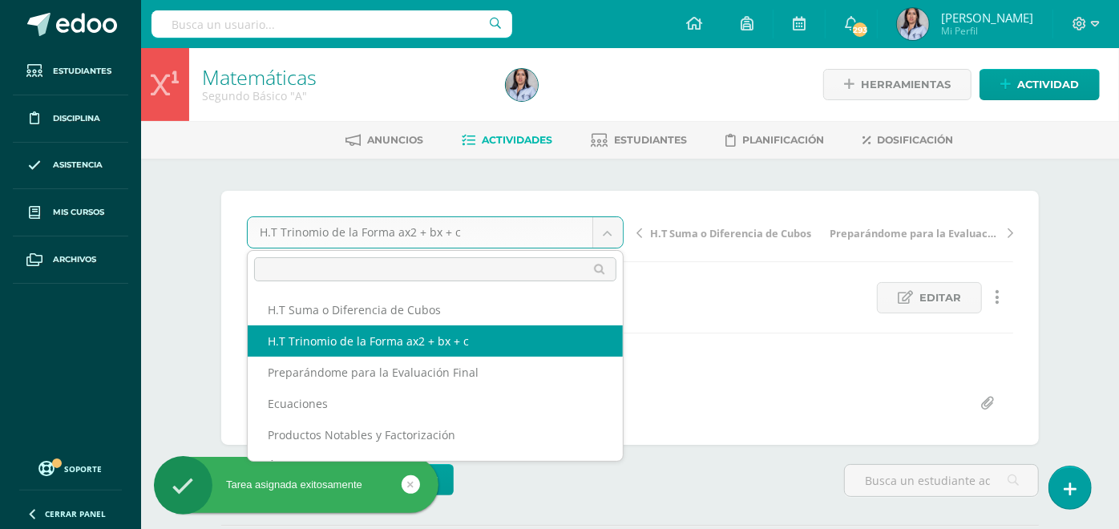
select select "/dashboard/teacher/grade-activity/130992/"
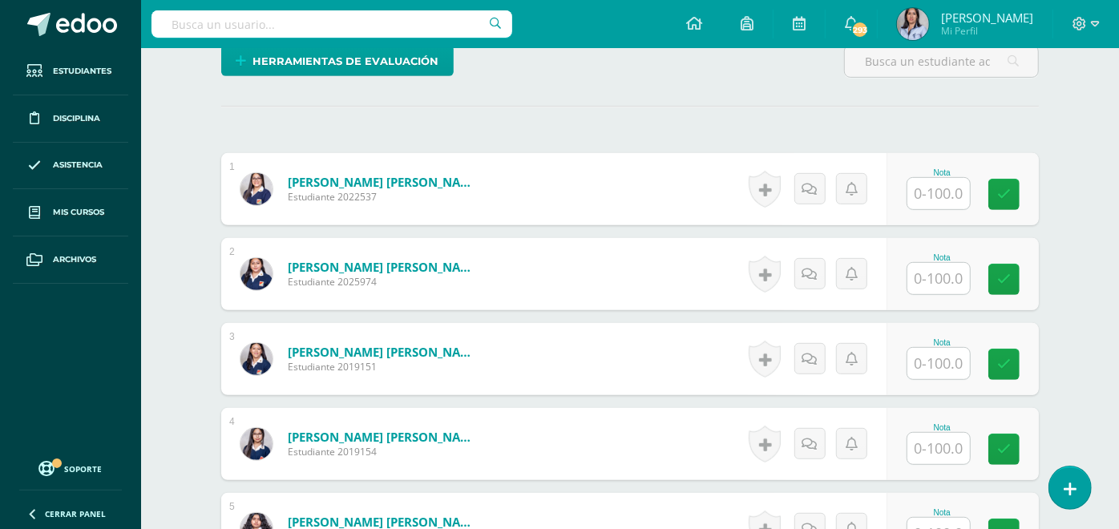
scroll to position [421, 0]
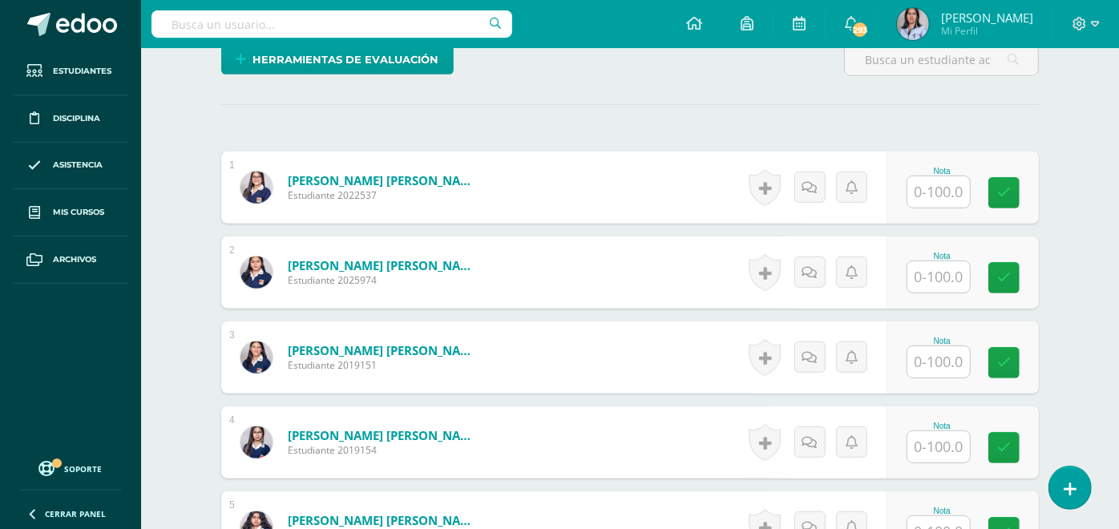
click at [950, 190] on input "text" at bounding box center [939, 191] width 63 height 31
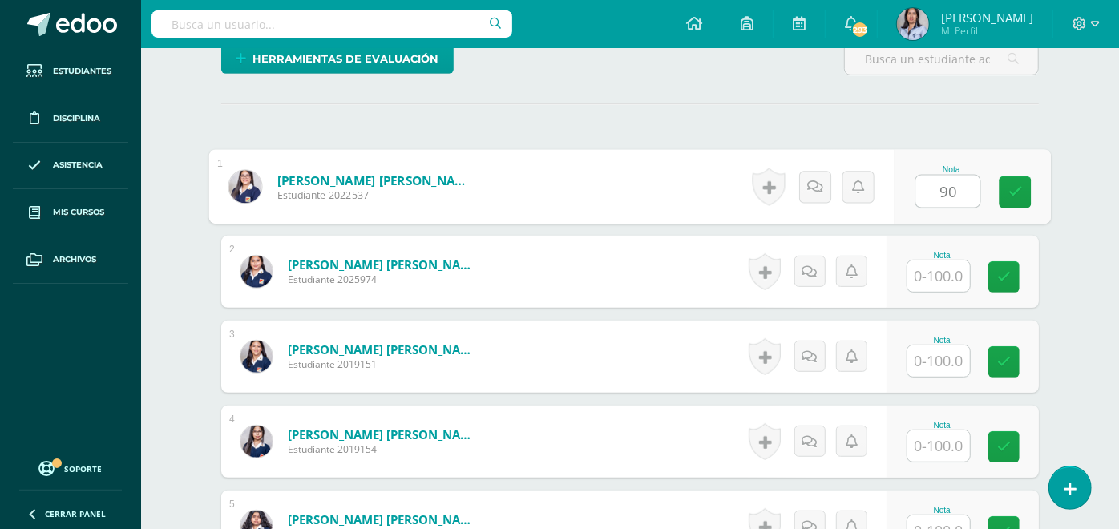
scroll to position [423, 0]
type input "90"
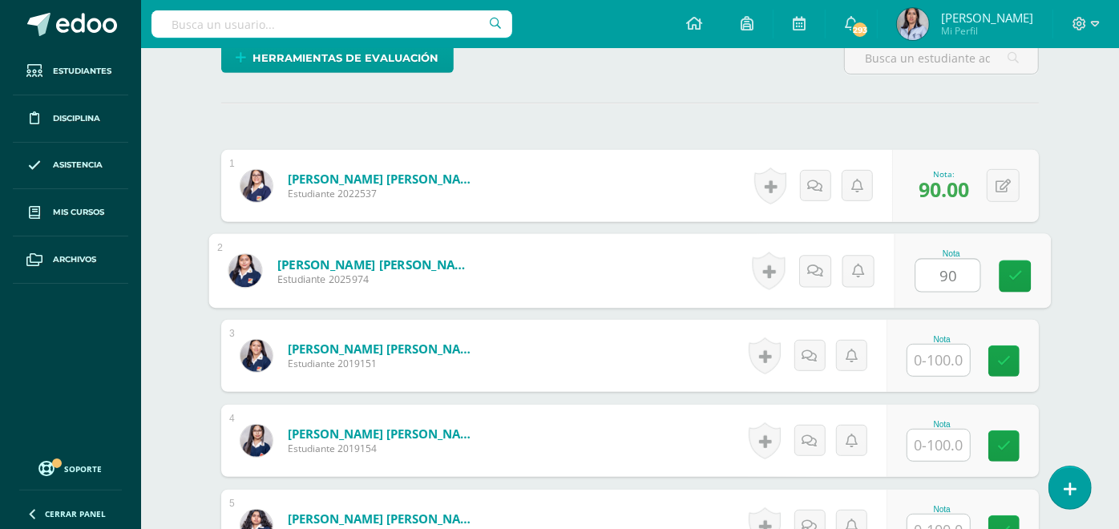
type input "90"
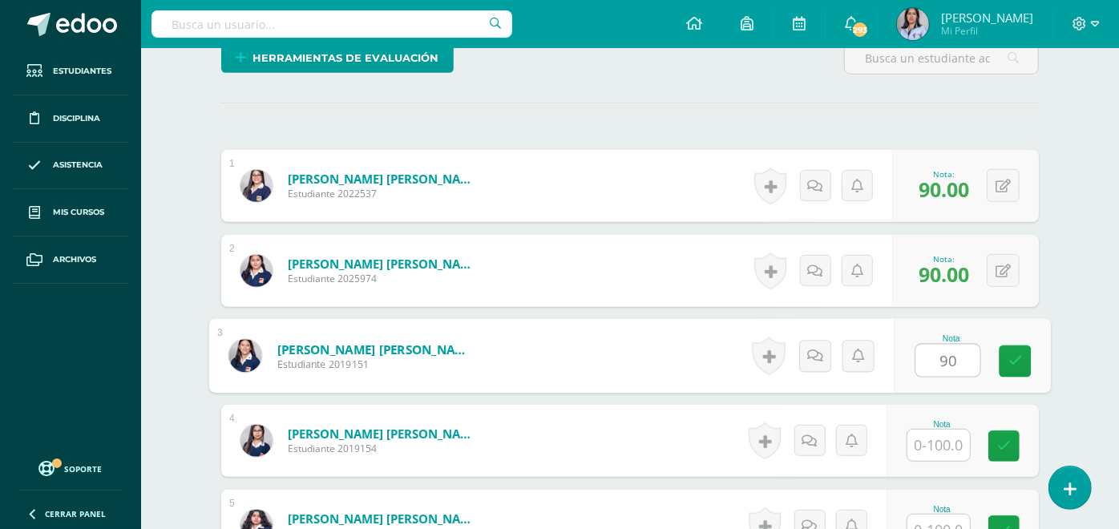
scroll to position [423, 0]
type input "90"
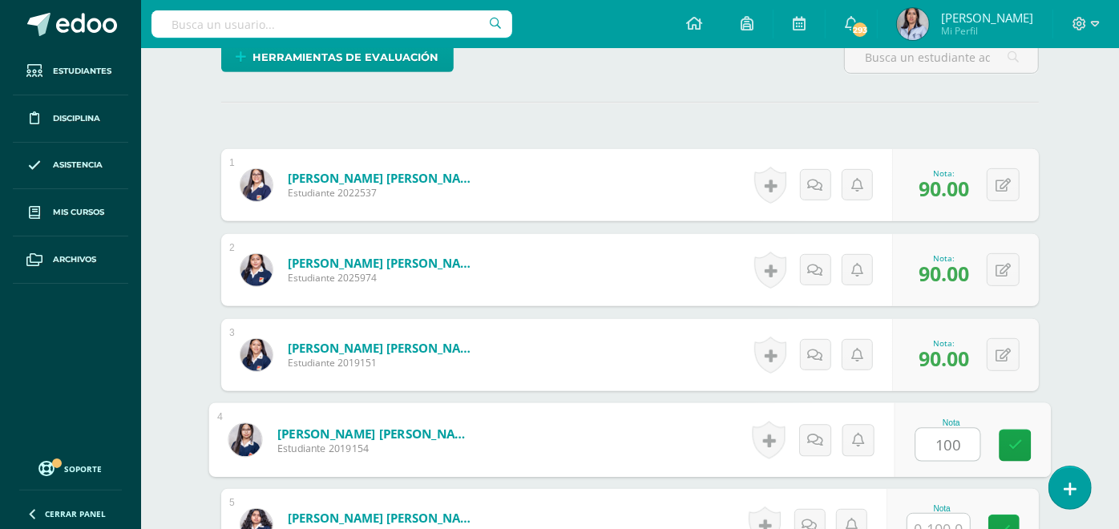
type input "100"
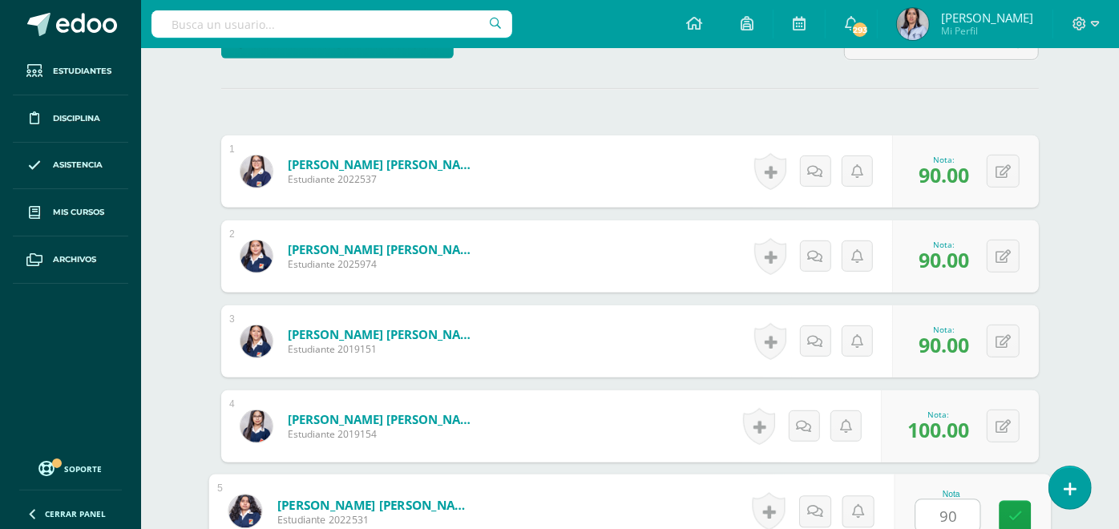
type input "90"
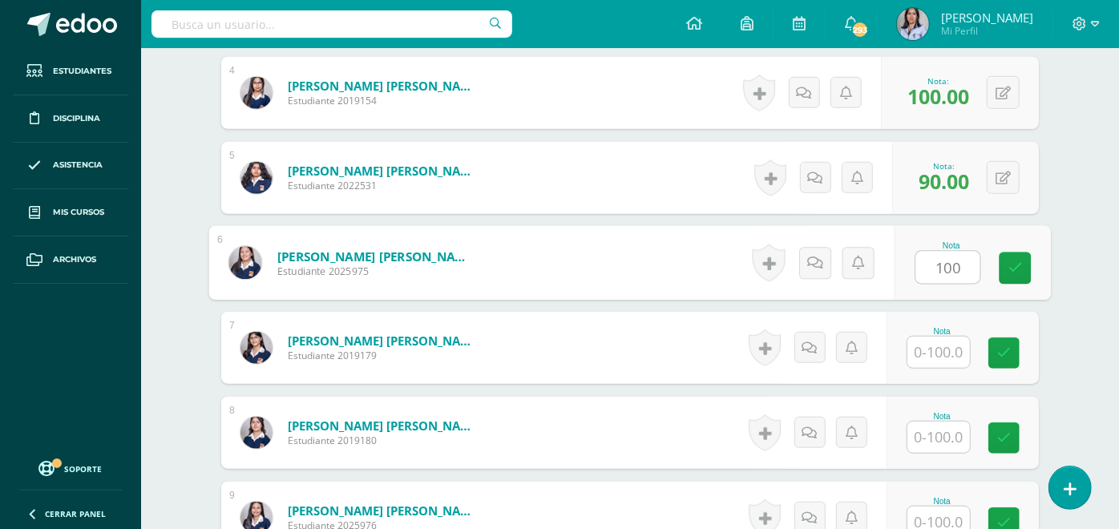
type input "100"
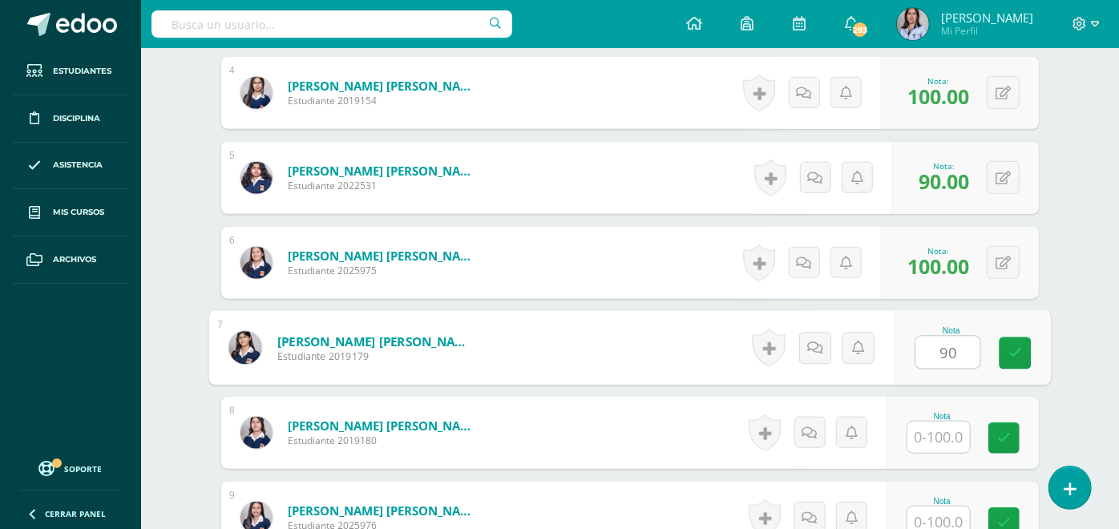
type input "90"
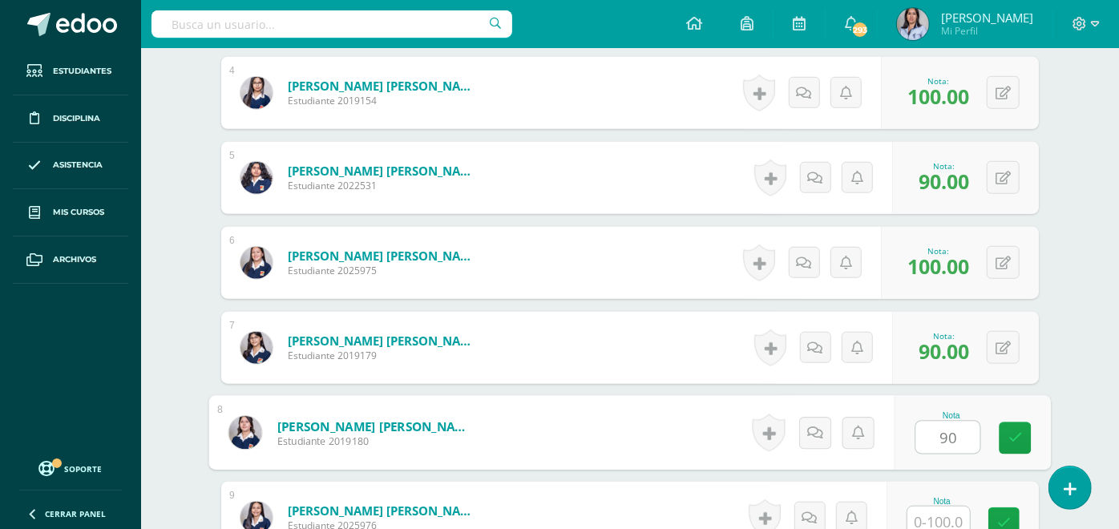
type input "90"
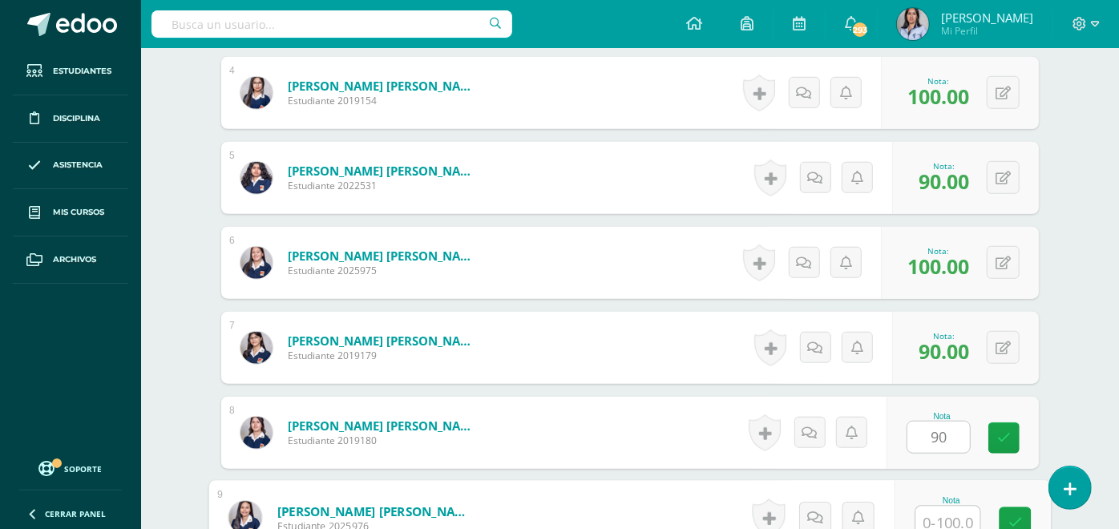
scroll to position [776, 0]
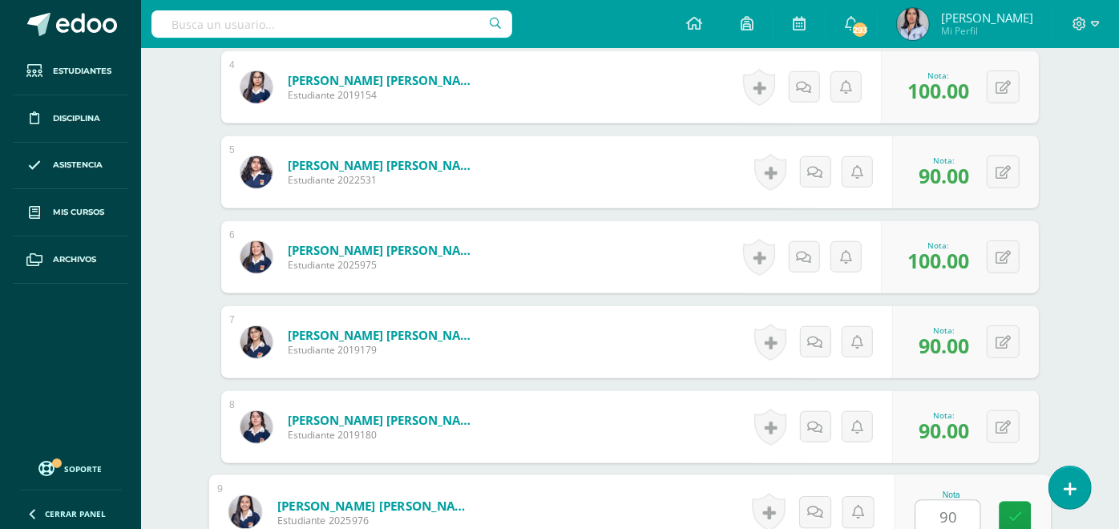
type input "90"
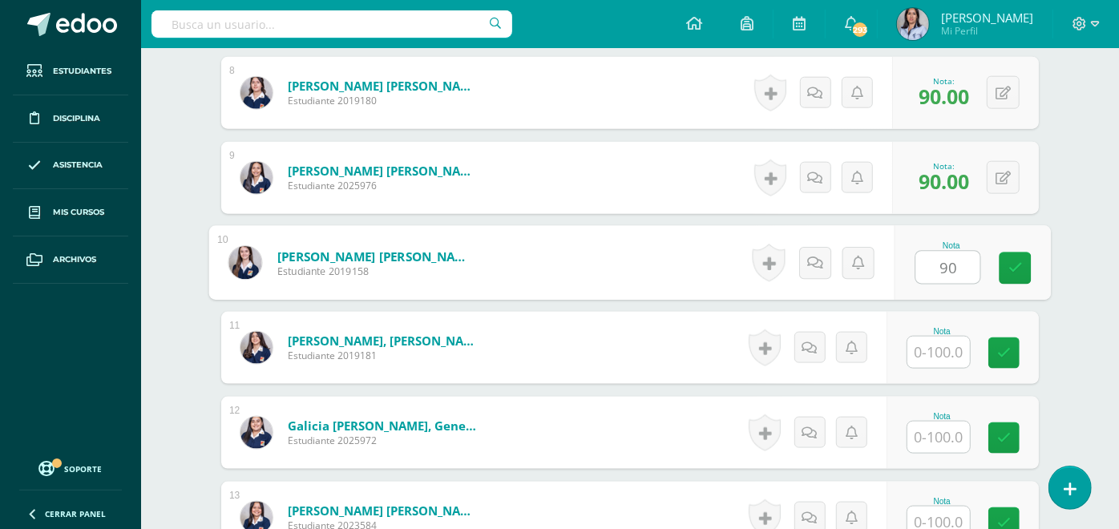
type input "90"
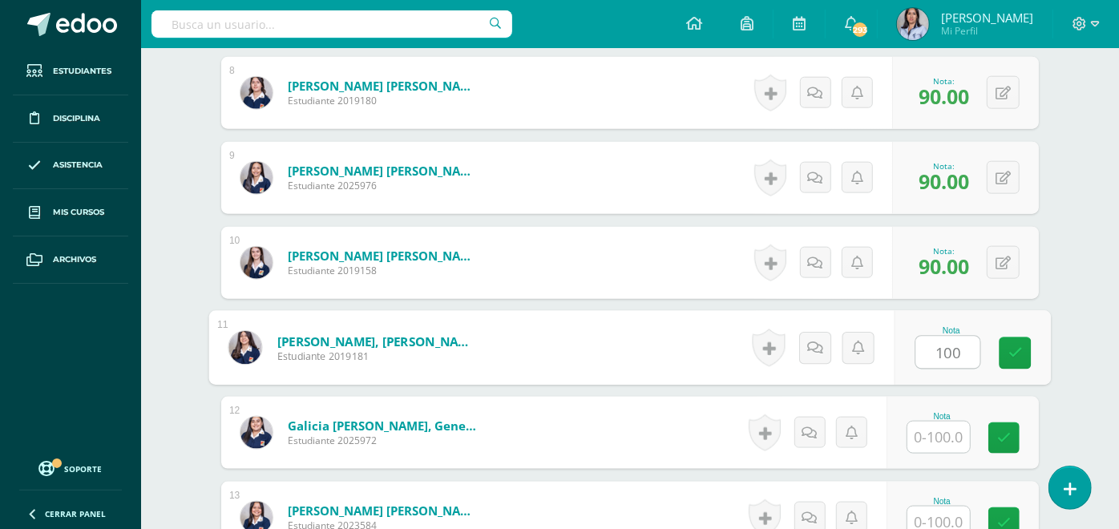
type input "100"
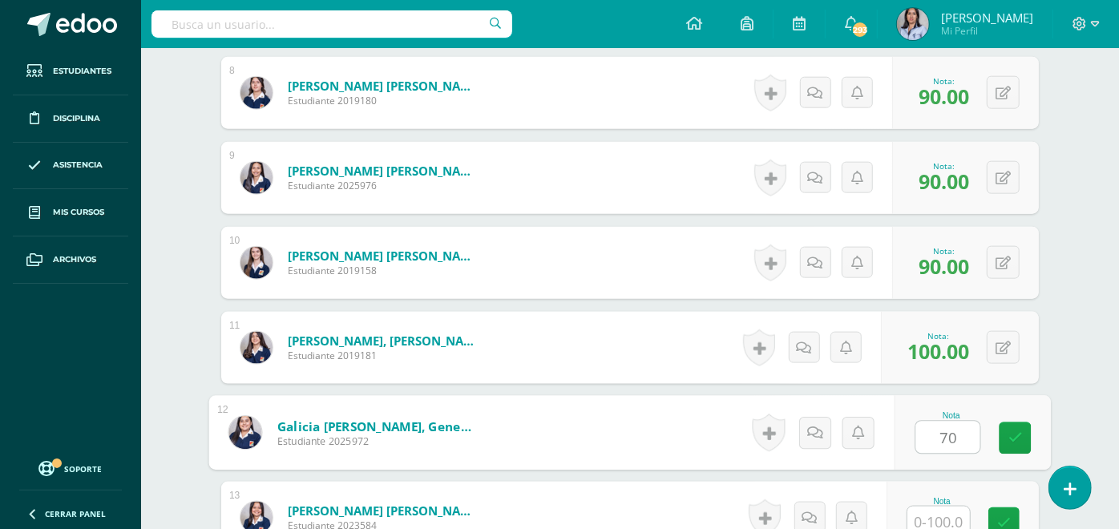
type input "70"
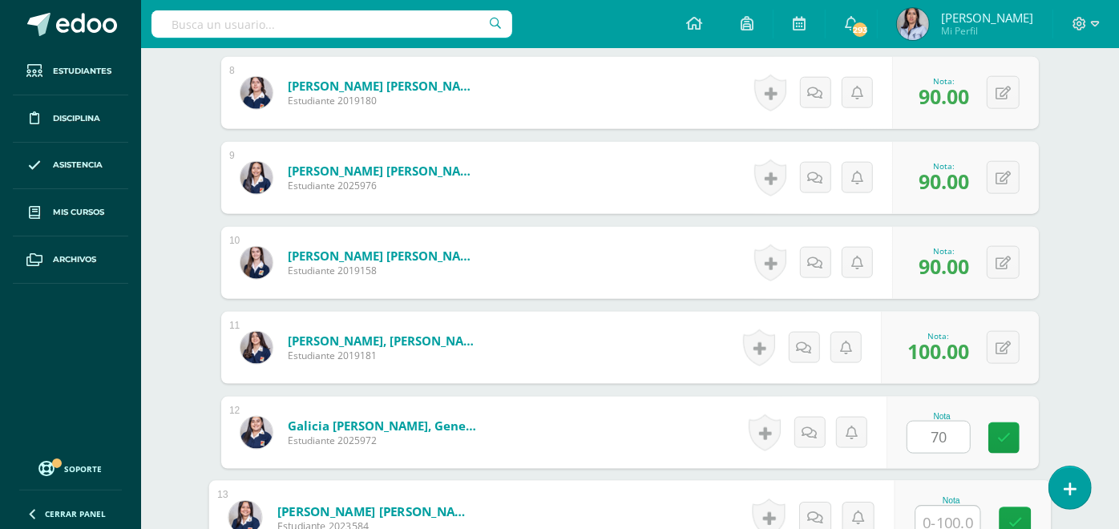
scroll to position [1116, 0]
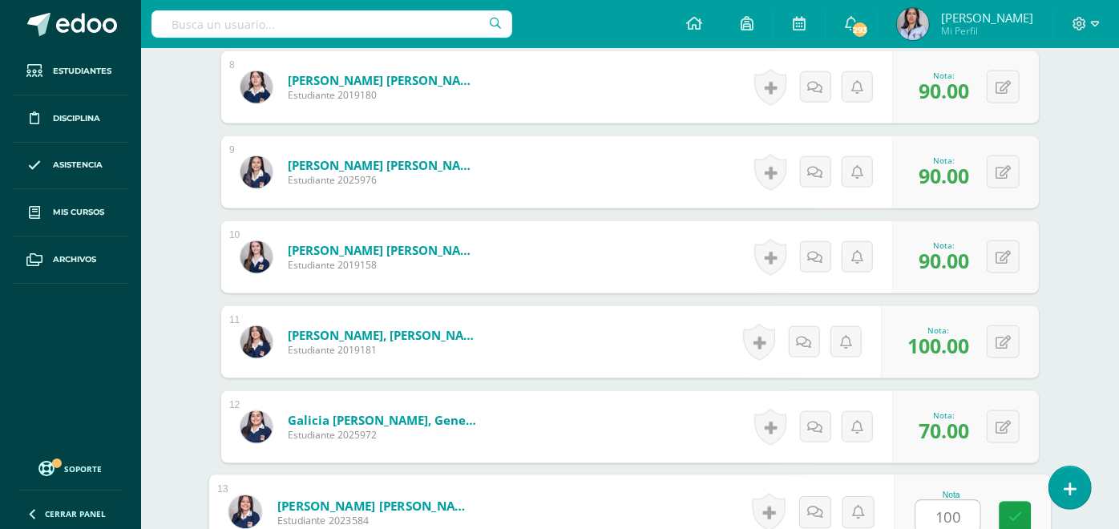
type input "100"
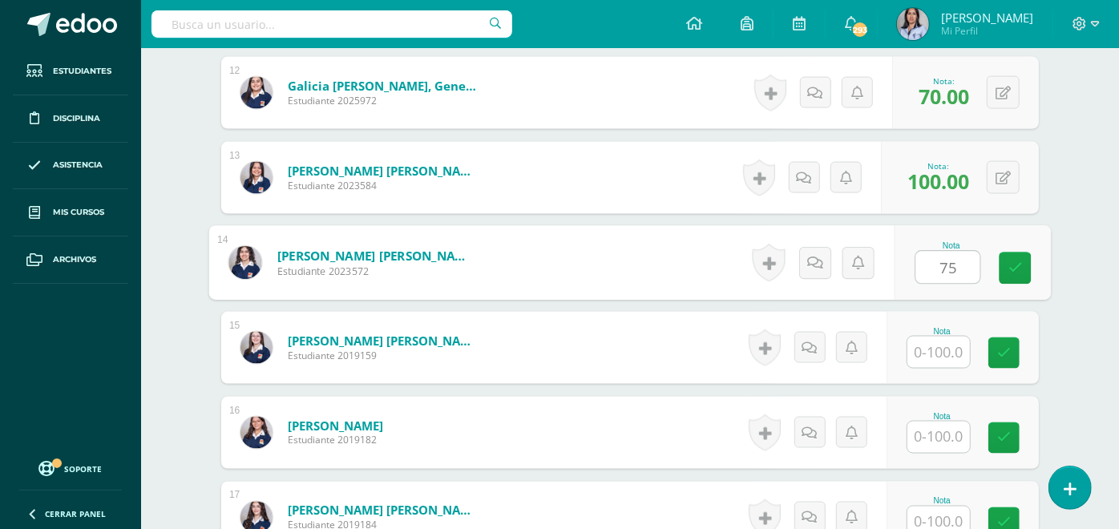
type input "75"
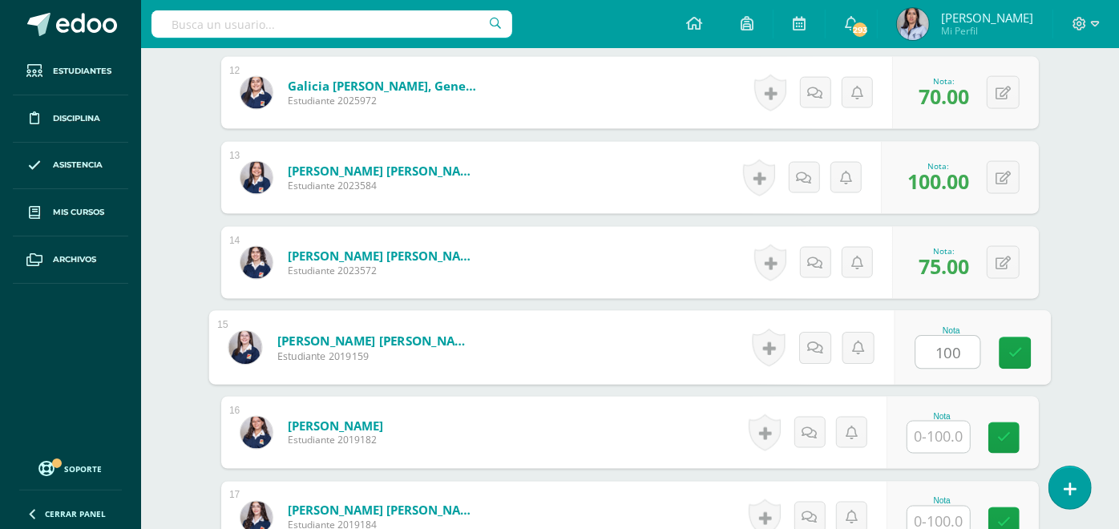
type input "100"
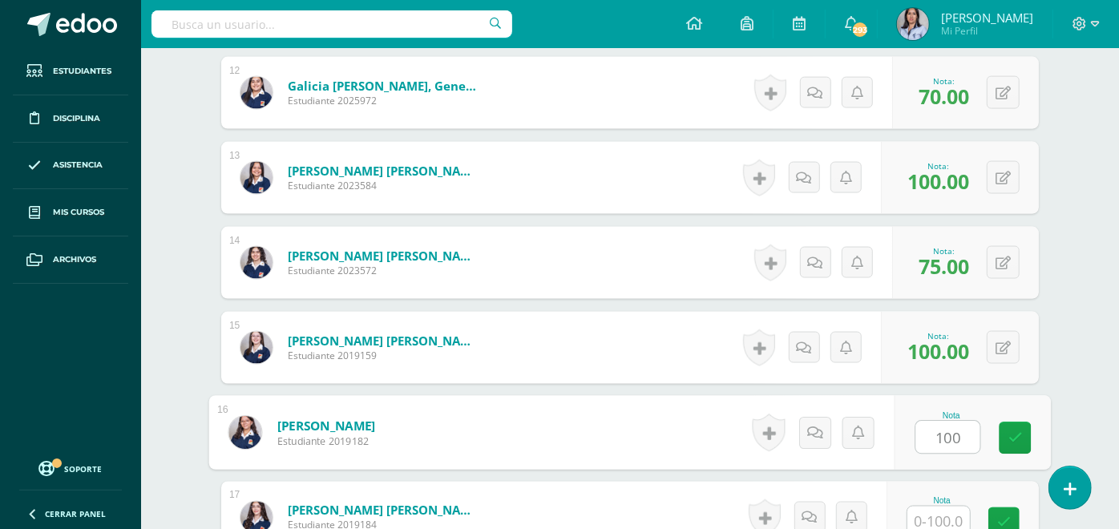
type input "100"
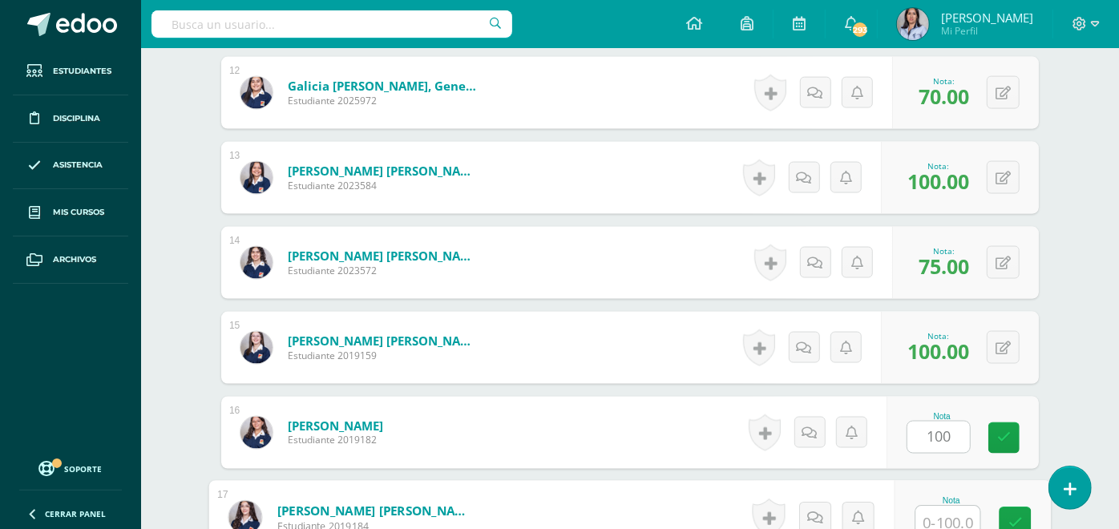
scroll to position [1457, 0]
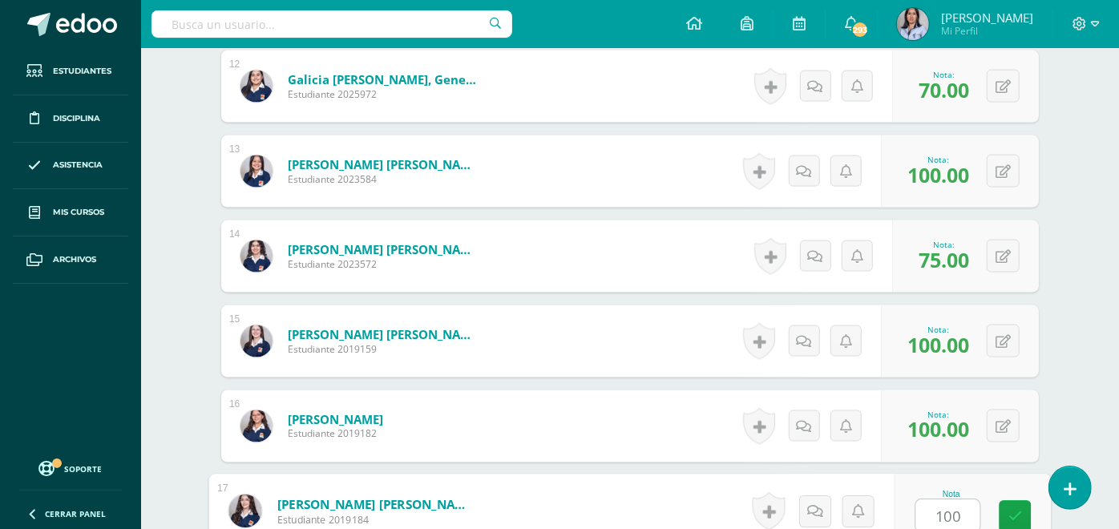
type input "100"
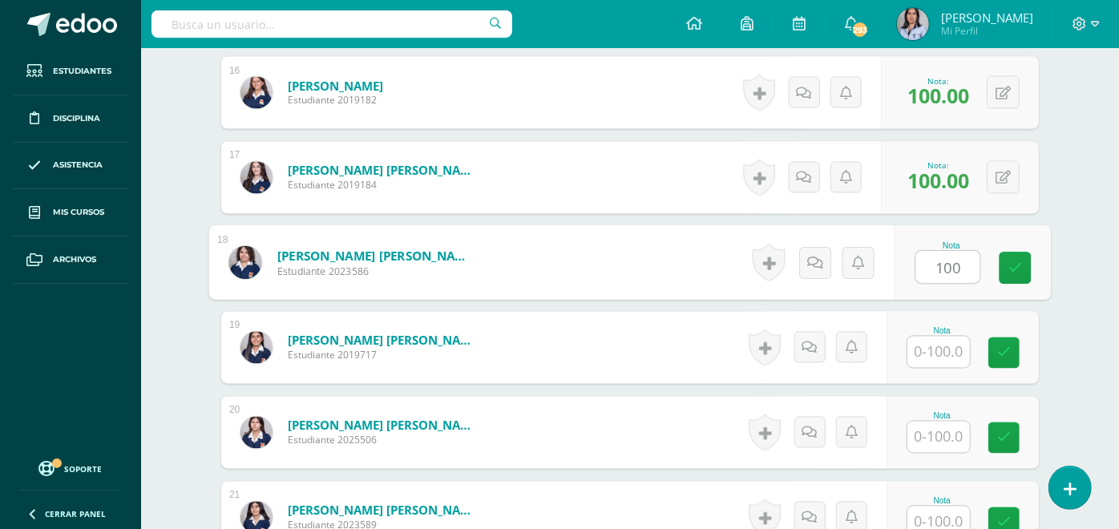
type input "100"
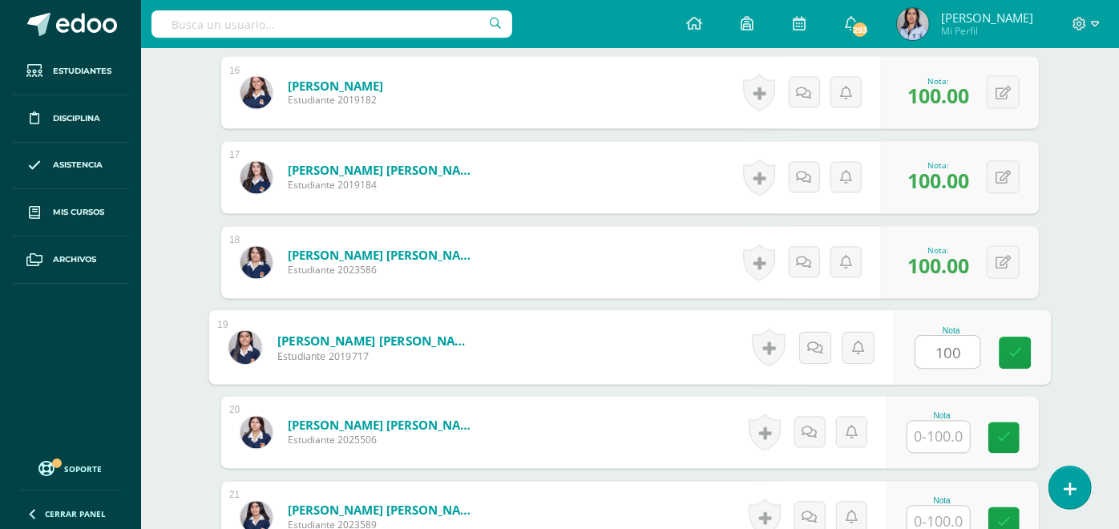
type input "100"
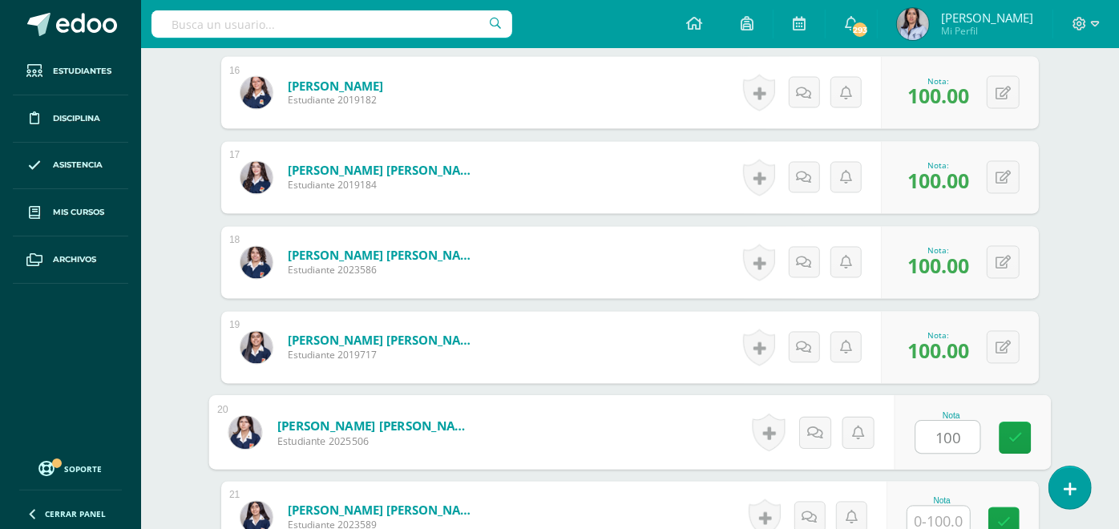
type input "100"
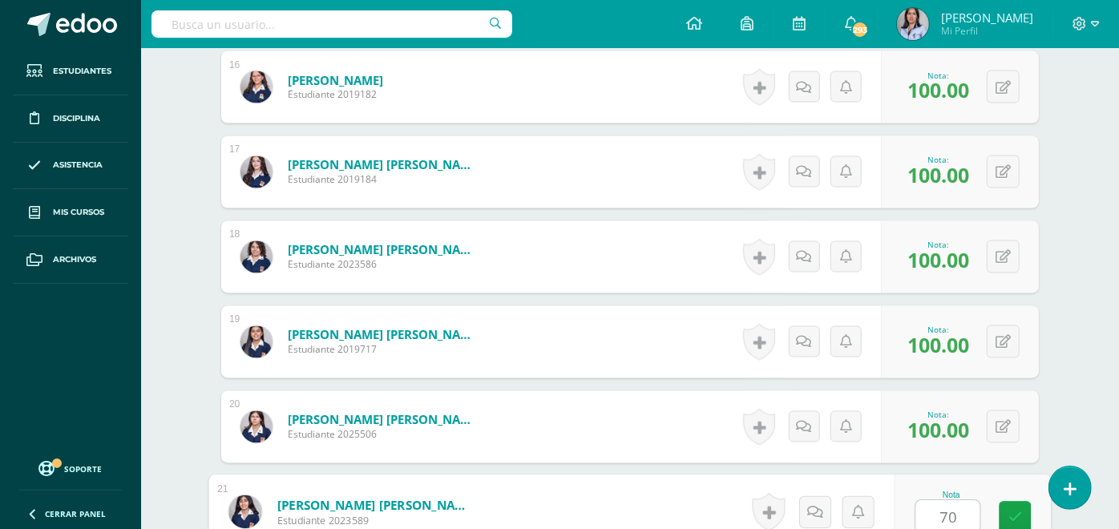
type input "70"
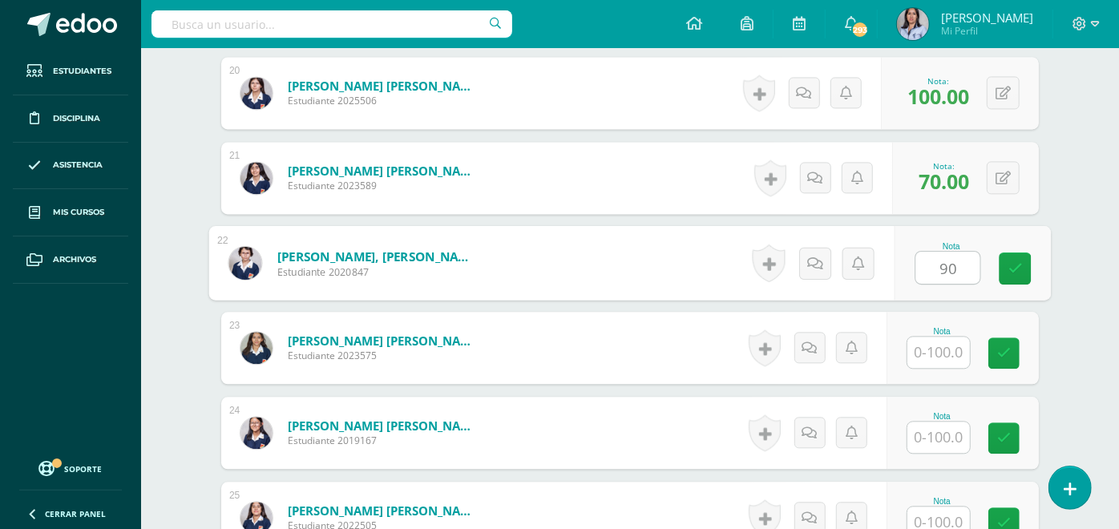
type input "90"
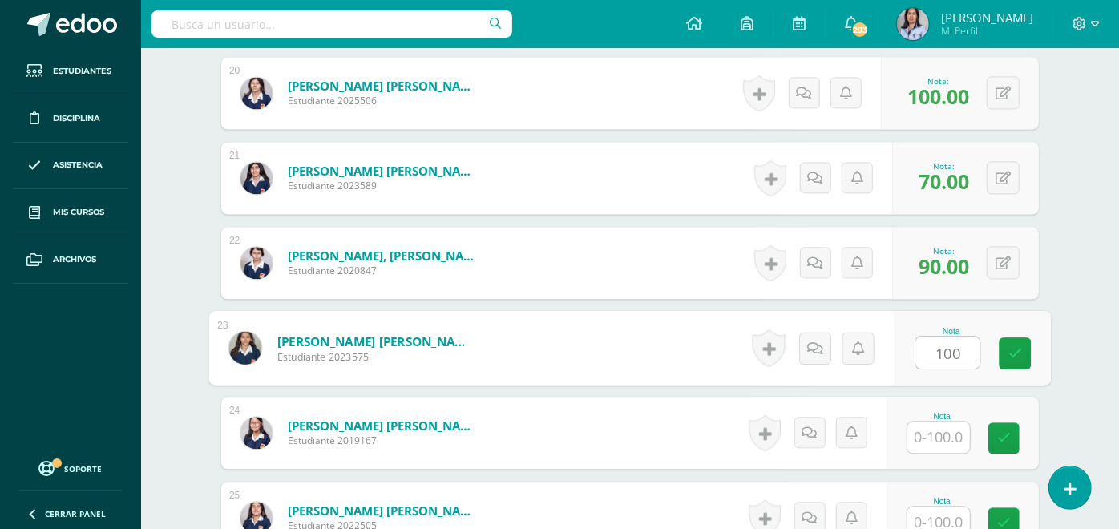
type input "100"
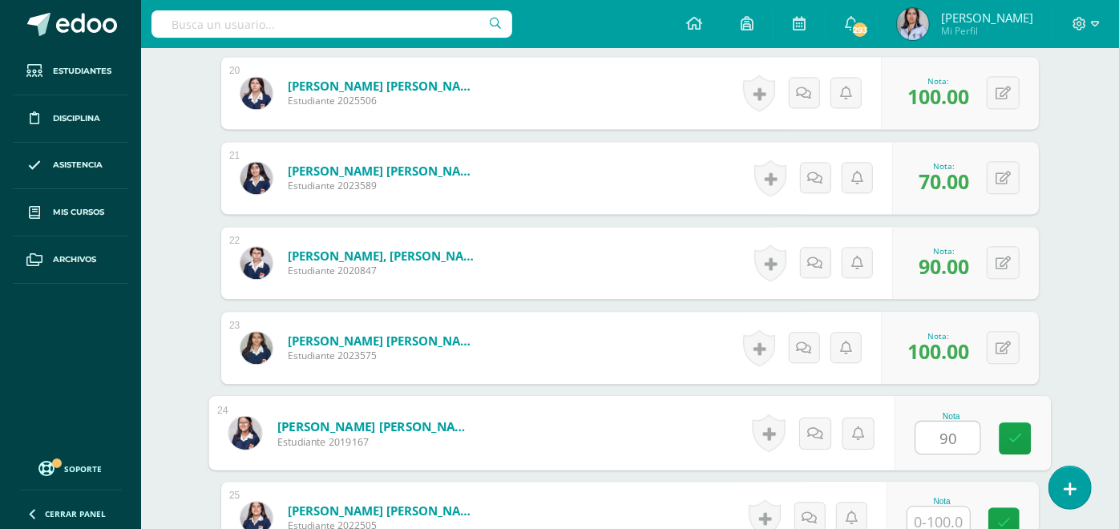
type input "90"
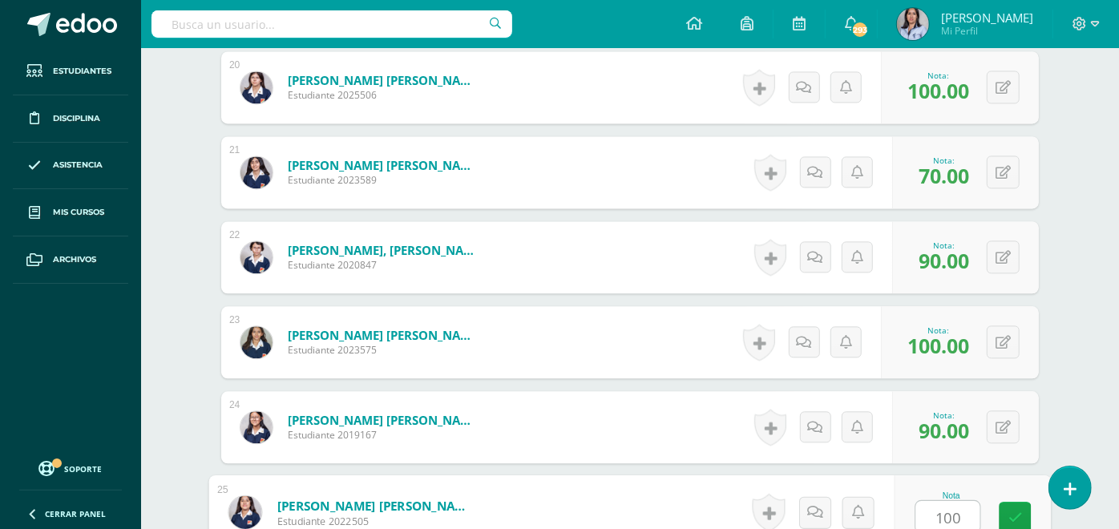
type input "100"
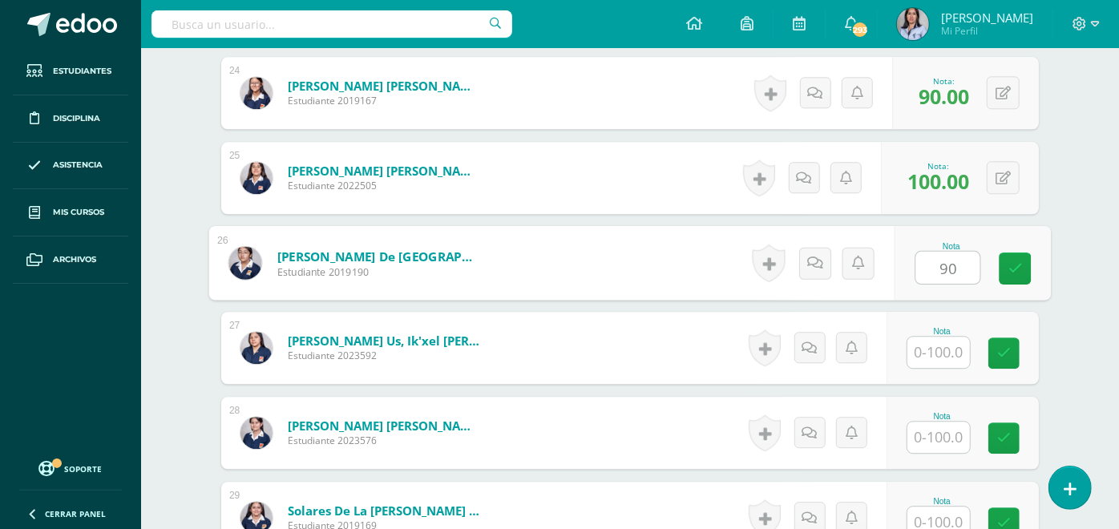
type input "90"
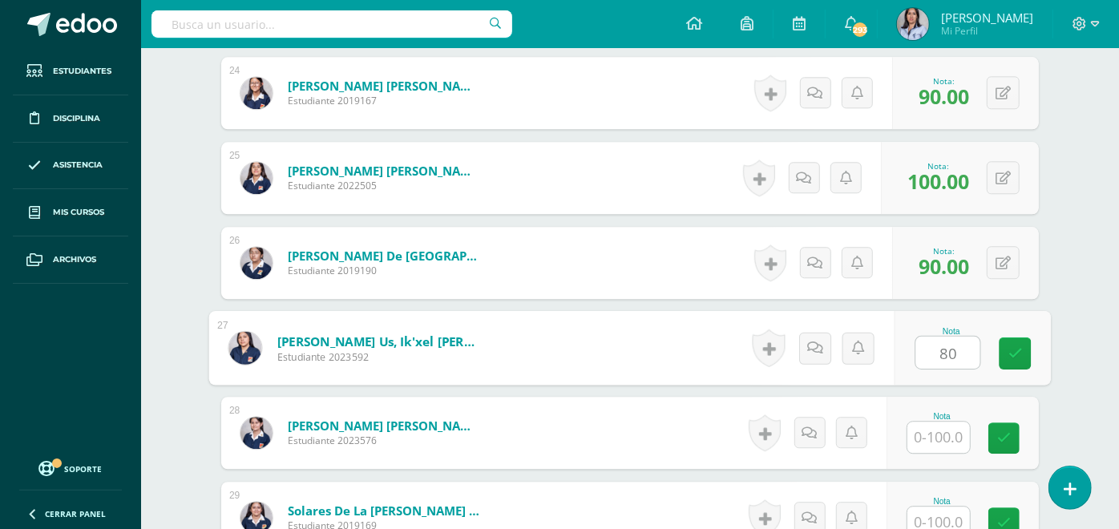
type input "80"
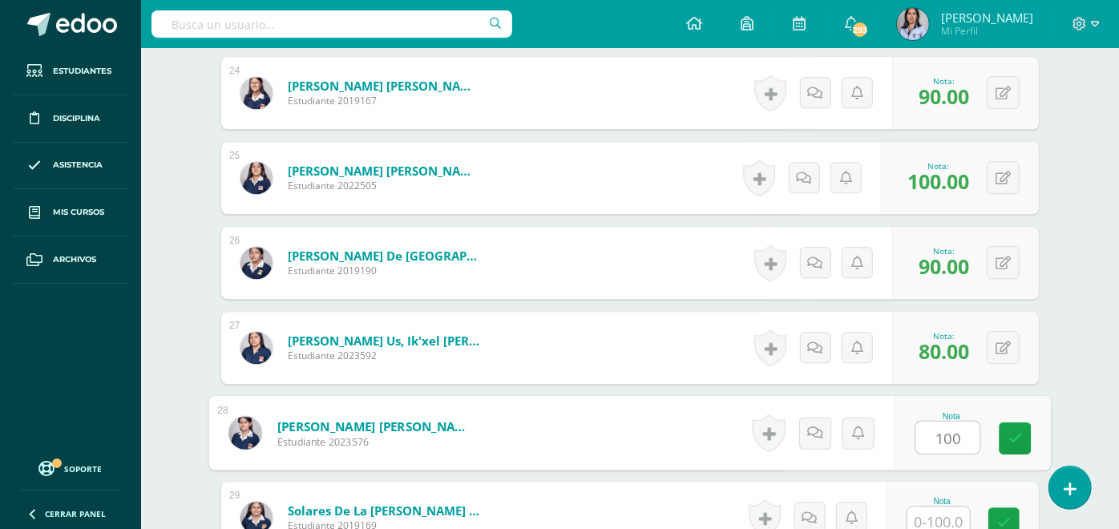
type input "100"
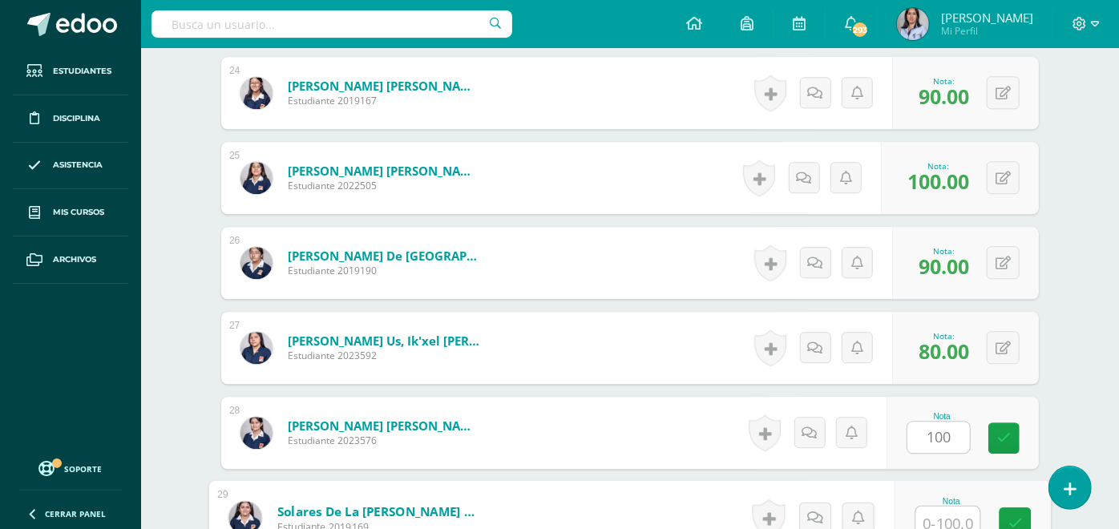
scroll to position [2476, 0]
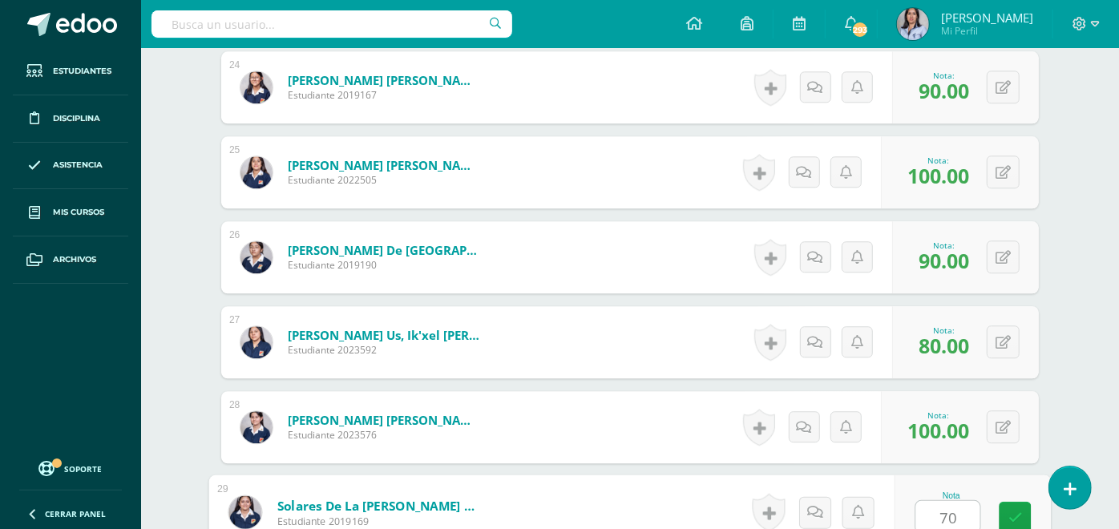
type input "70"
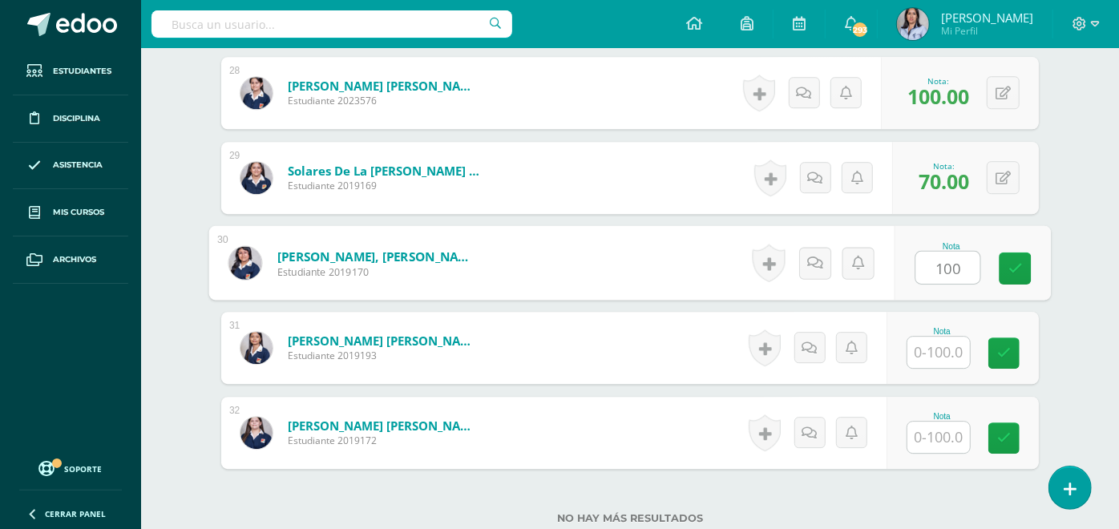
type input "100"
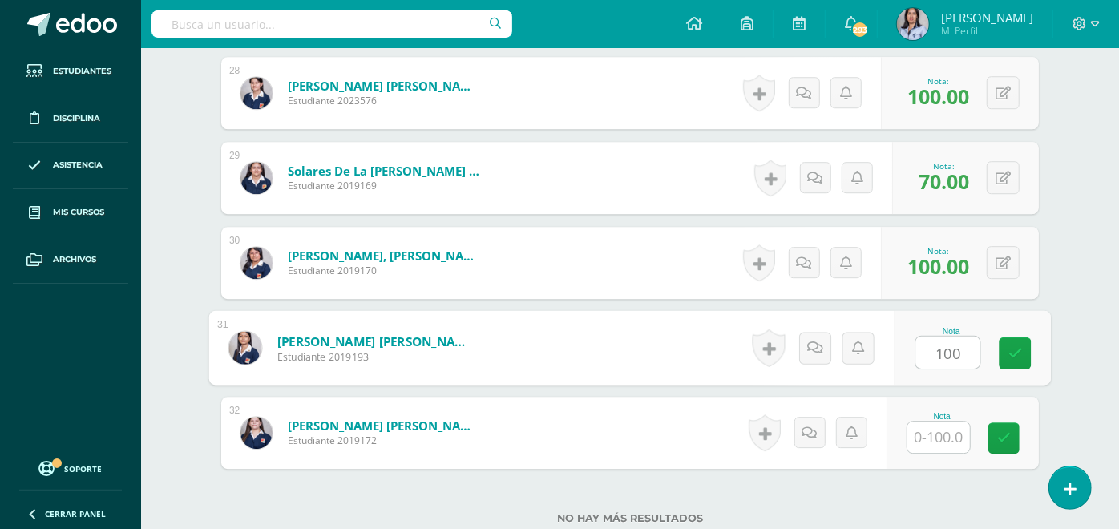
type input "100"
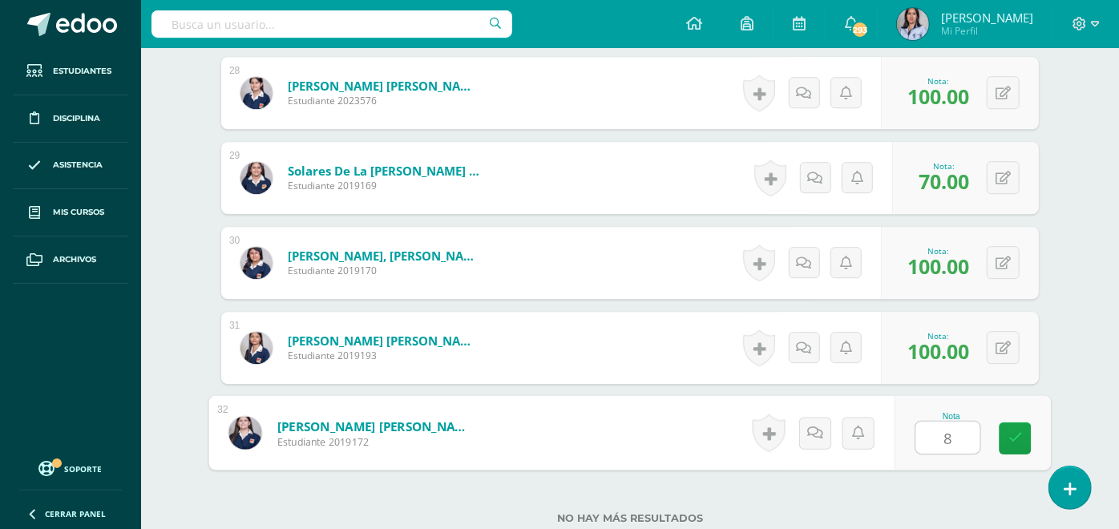
type input "85"
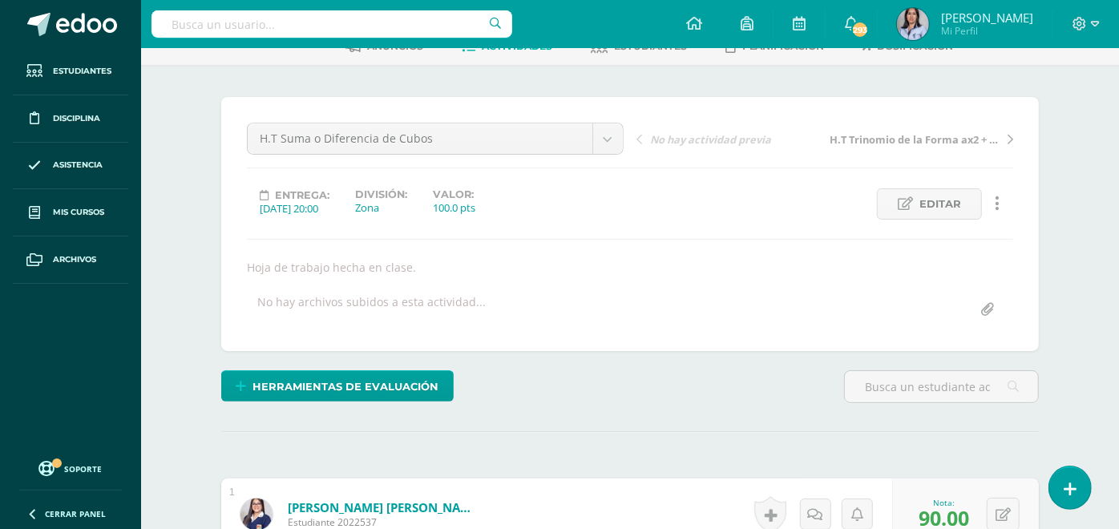
scroll to position [0, 0]
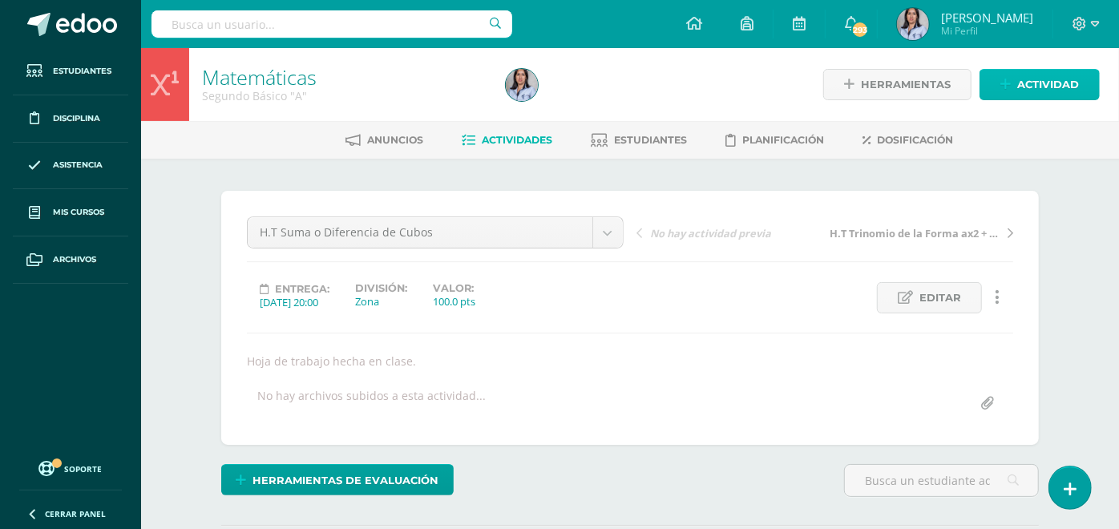
click at [1042, 85] on span "Actividad" at bounding box center [1048, 85] width 62 height 30
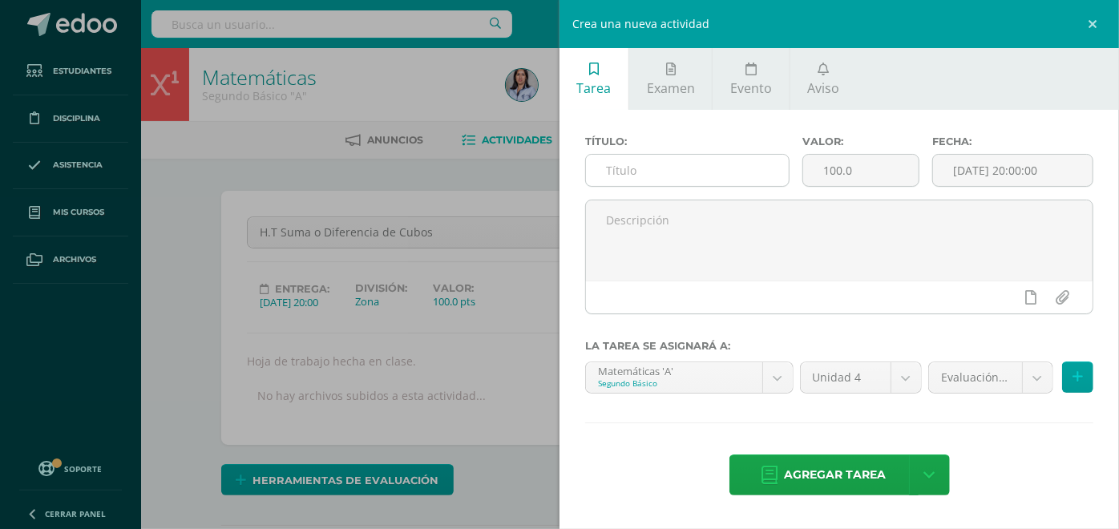
click at [678, 174] on input "text" at bounding box center [687, 170] width 203 height 31
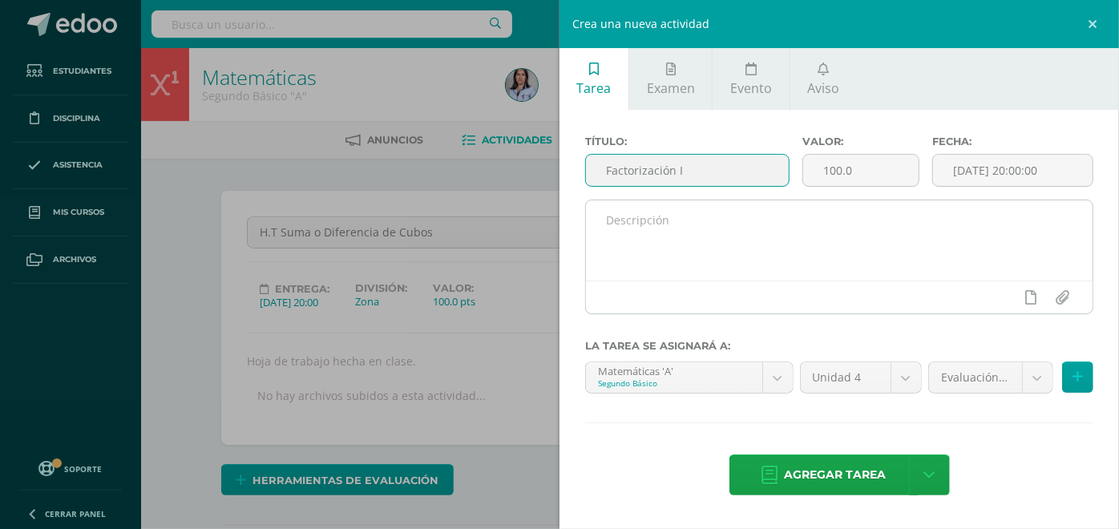
type input "Factorización I"
click at [750, 224] on textarea at bounding box center [839, 240] width 507 height 80
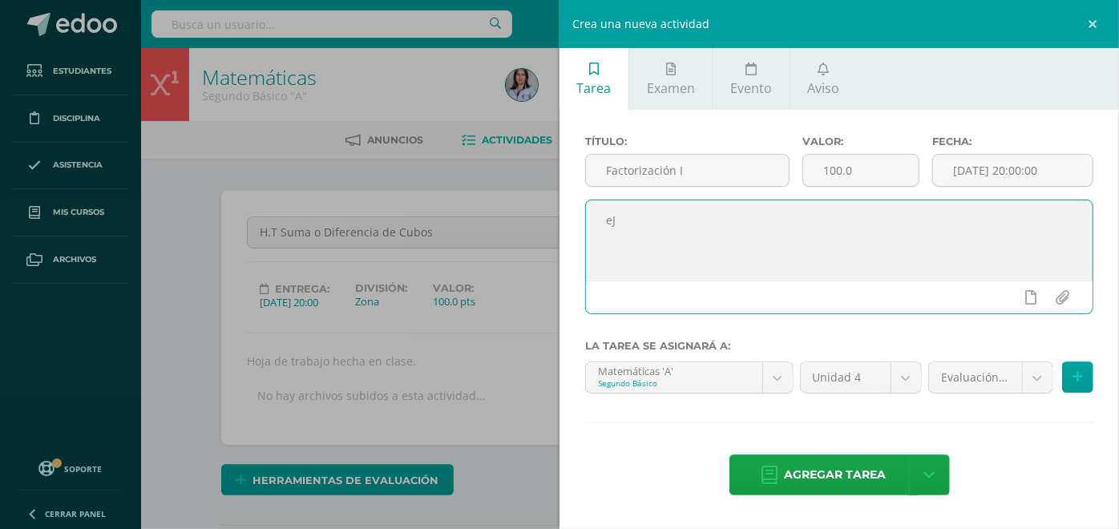
type textarea "e"
type textarea "Hoja de trabajo hecha en clase."
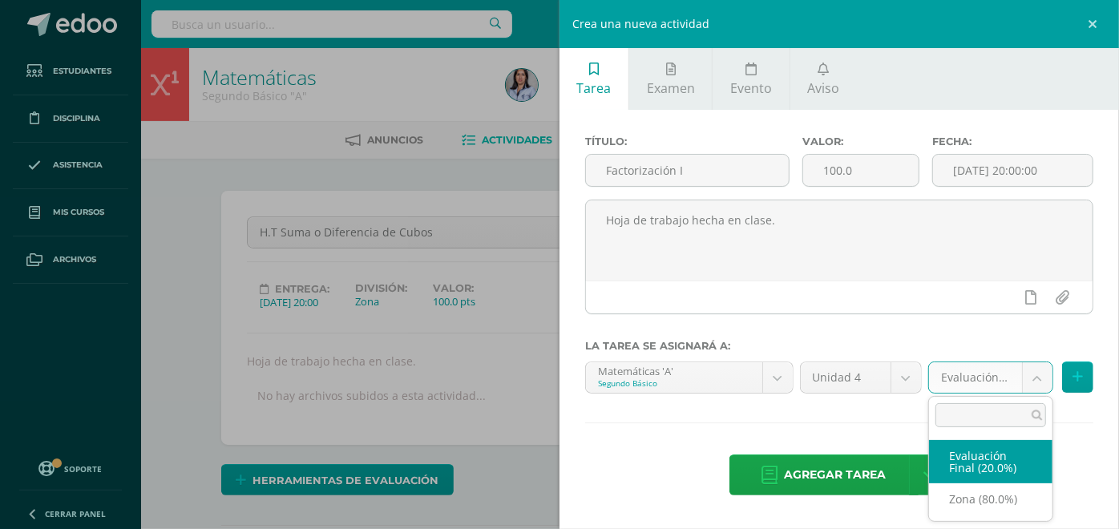
select select "128550"
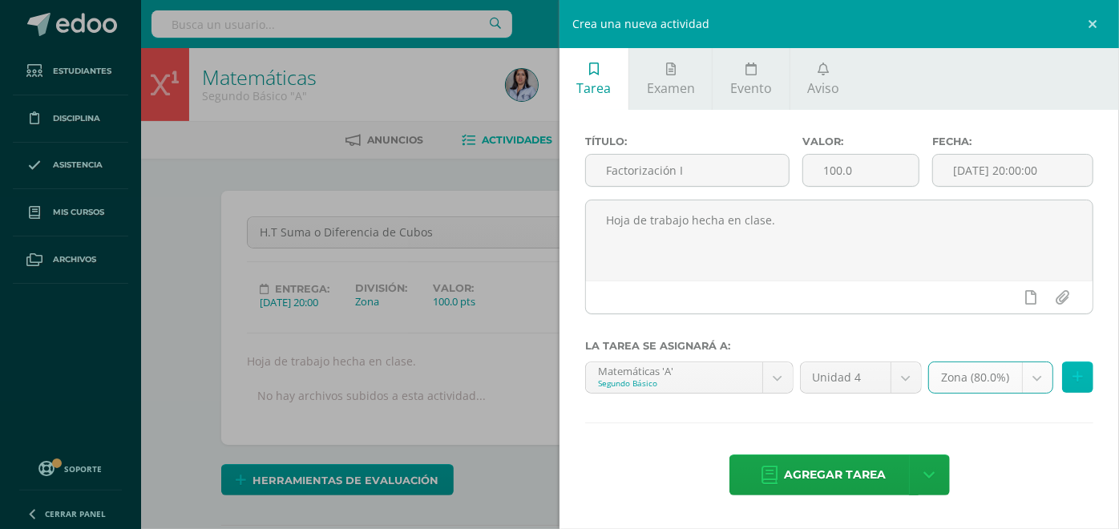
click at [1076, 373] on icon at bounding box center [1078, 377] width 10 height 14
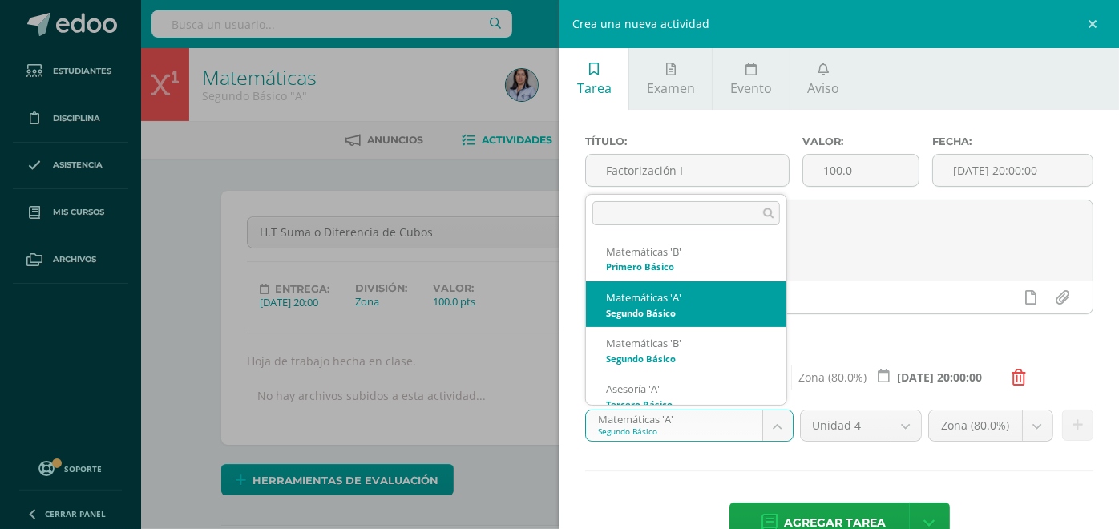
scroll to position [66, 0]
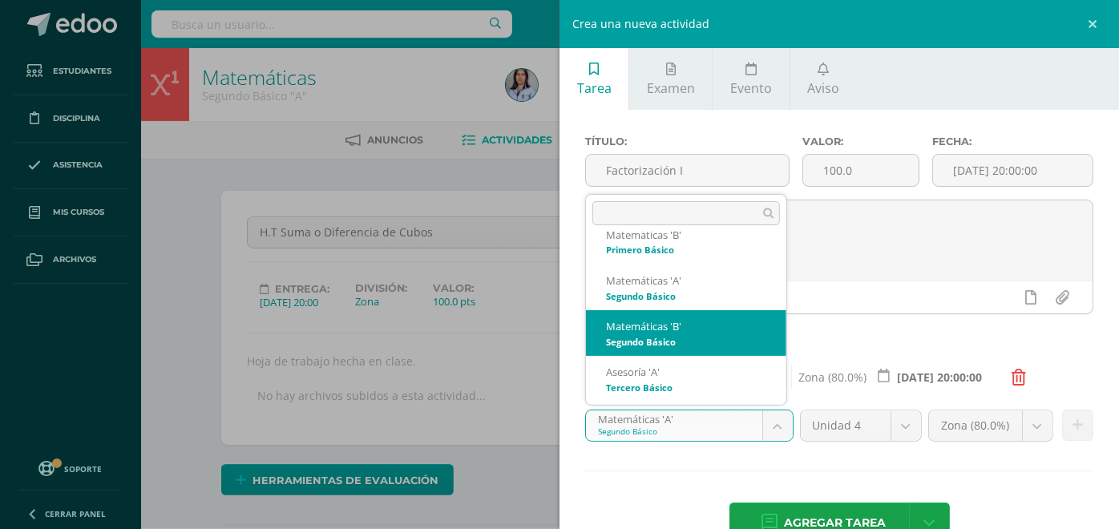
select select "116339"
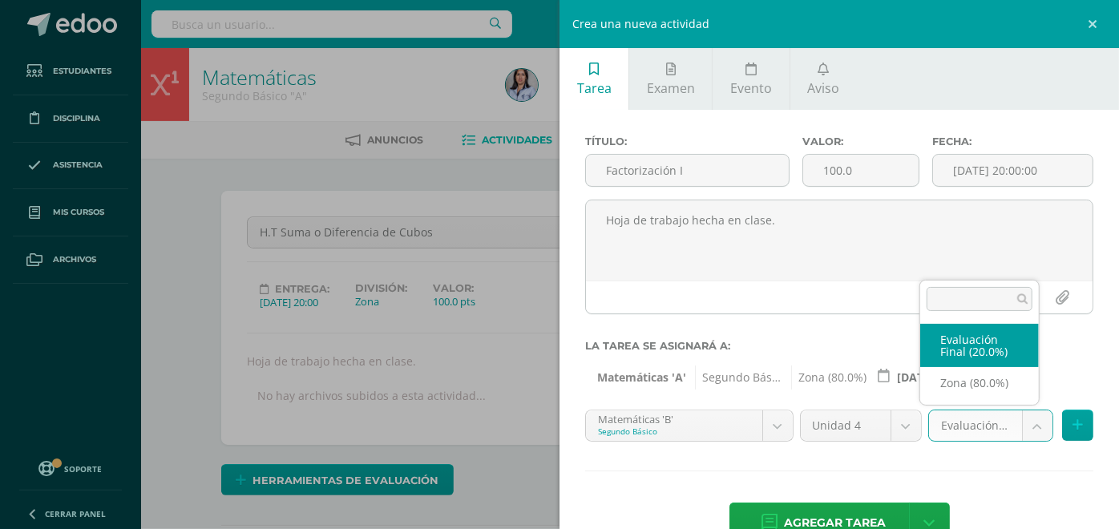
select select "128552"
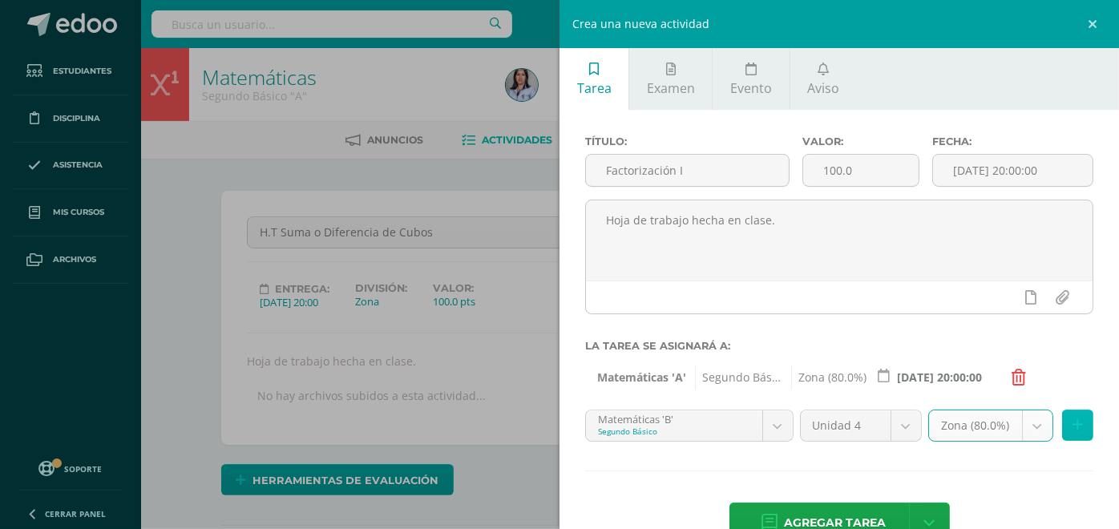
click at [1062, 431] on button at bounding box center [1077, 425] width 31 height 31
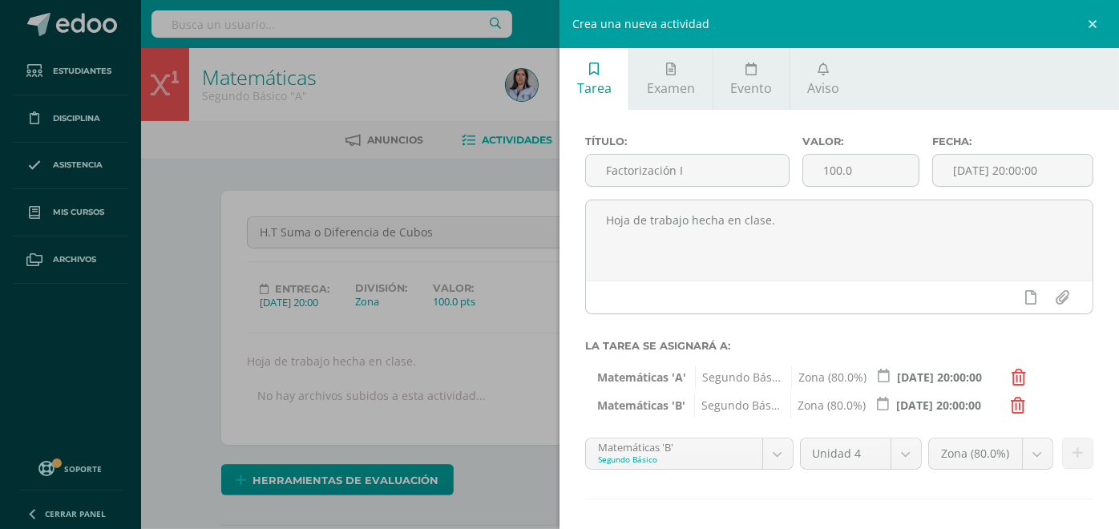
scroll to position [71, 0]
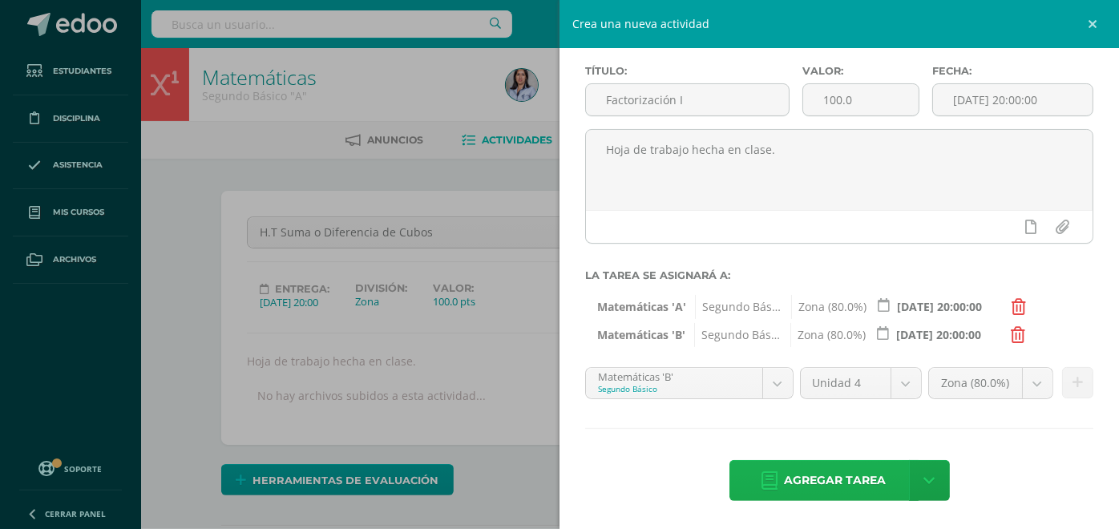
click at [839, 489] on span "Agregar tarea" at bounding box center [836, 480] width 102 height 39
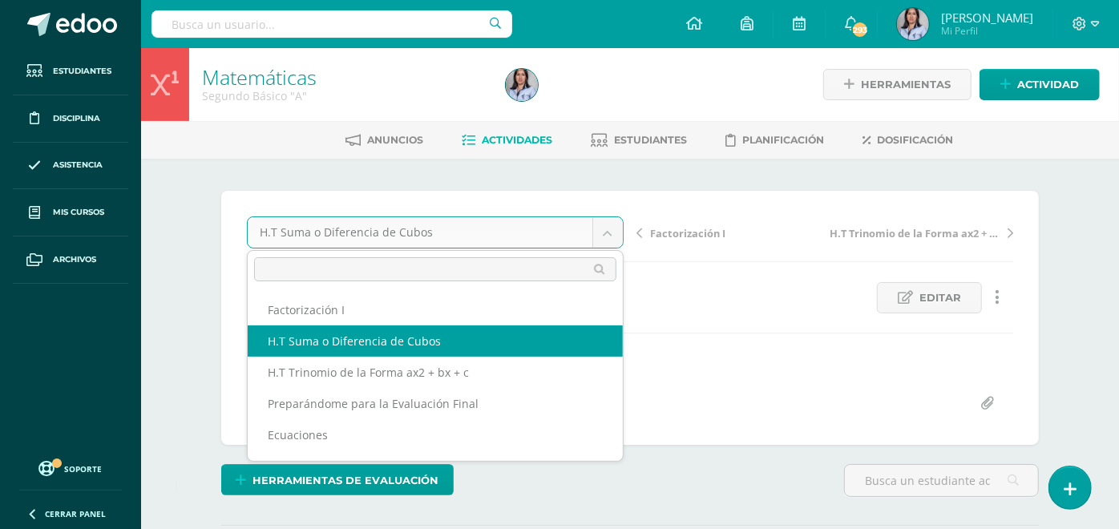
select select "/dashboard/teacher/grade-activity/130994/"
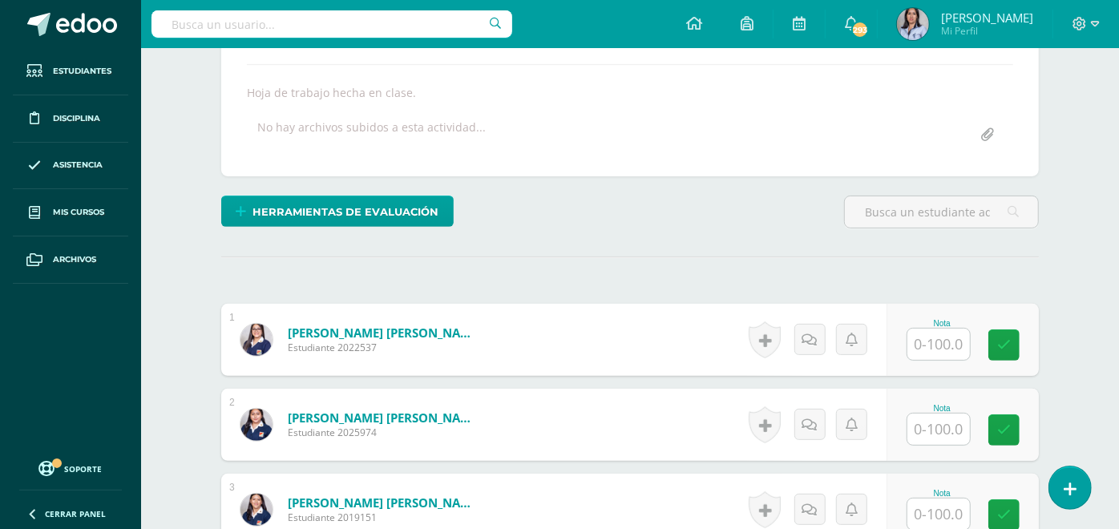
scroll to position [273, 0]
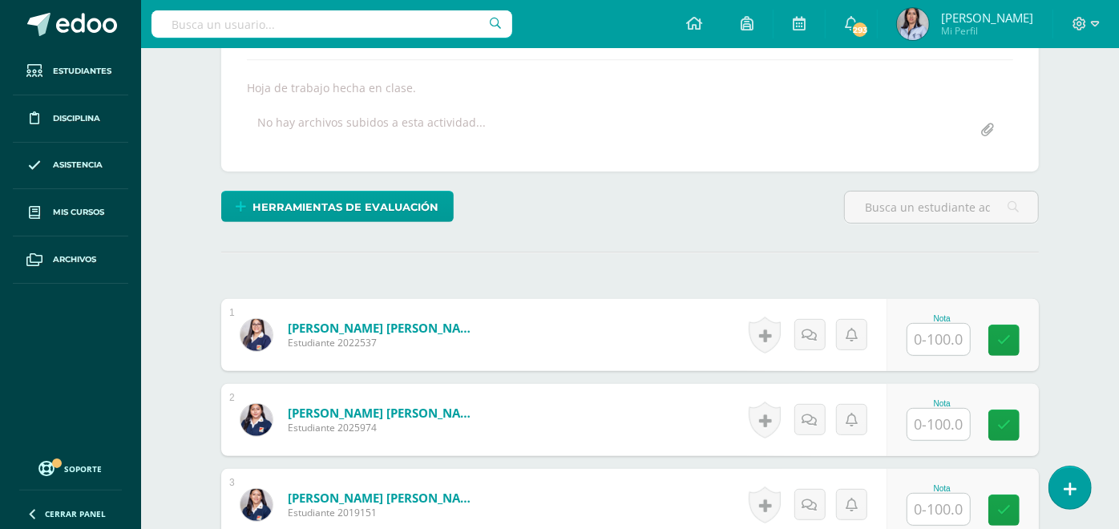
click at [950, 346] on input "text" at bounding box center [939, 339] width 63 height 31
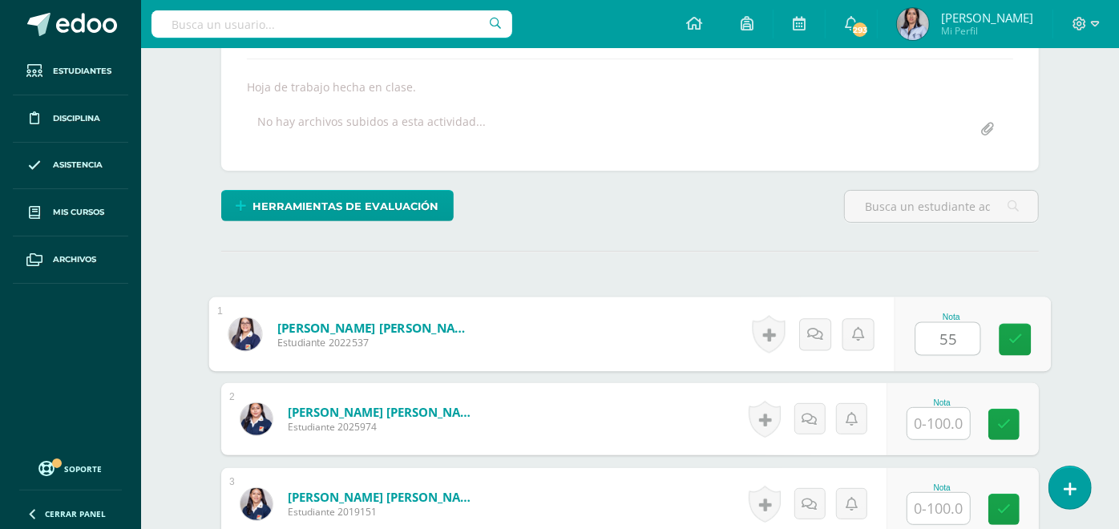
type input "55"
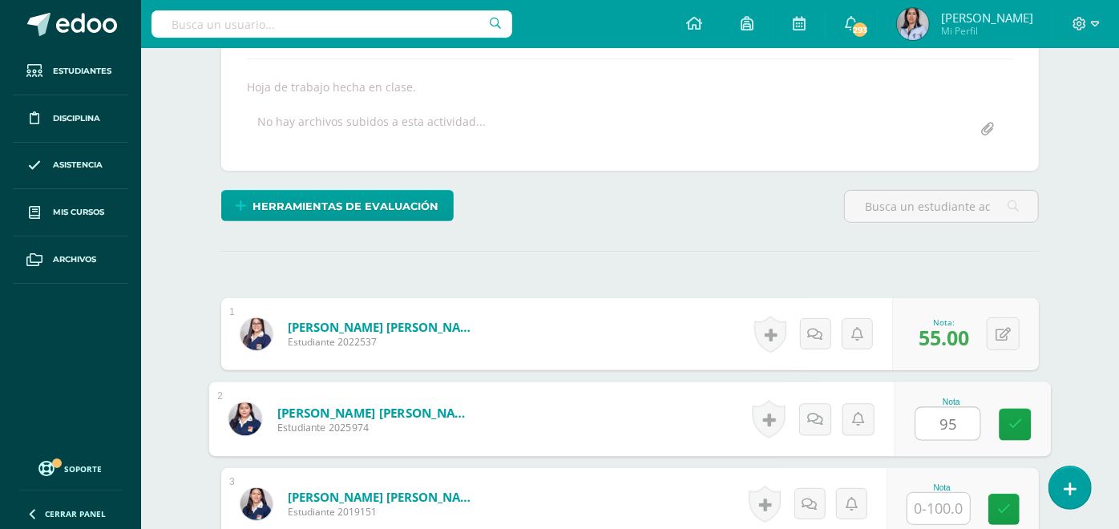
type input "95"
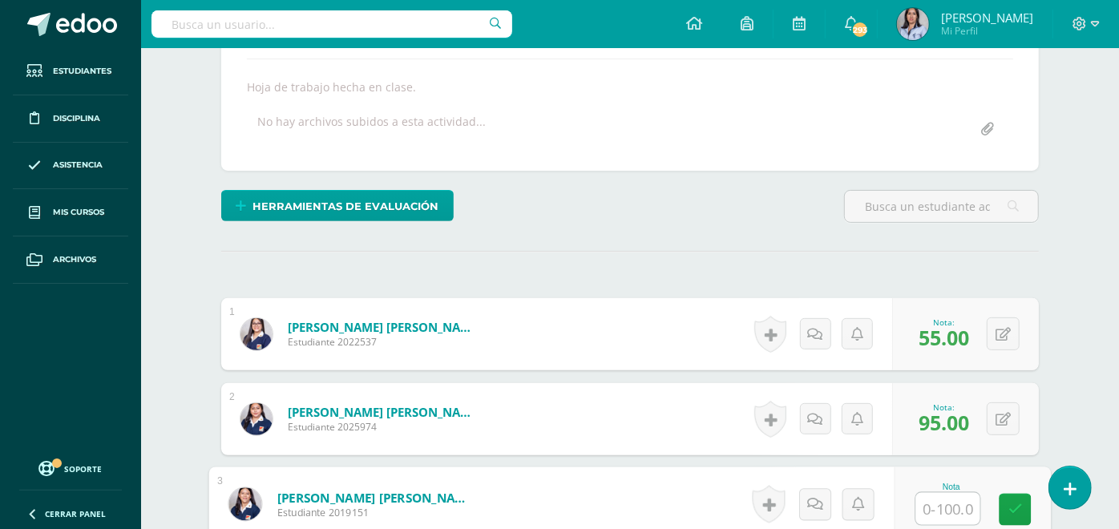
scroll to position [275, 0]
type input "90"
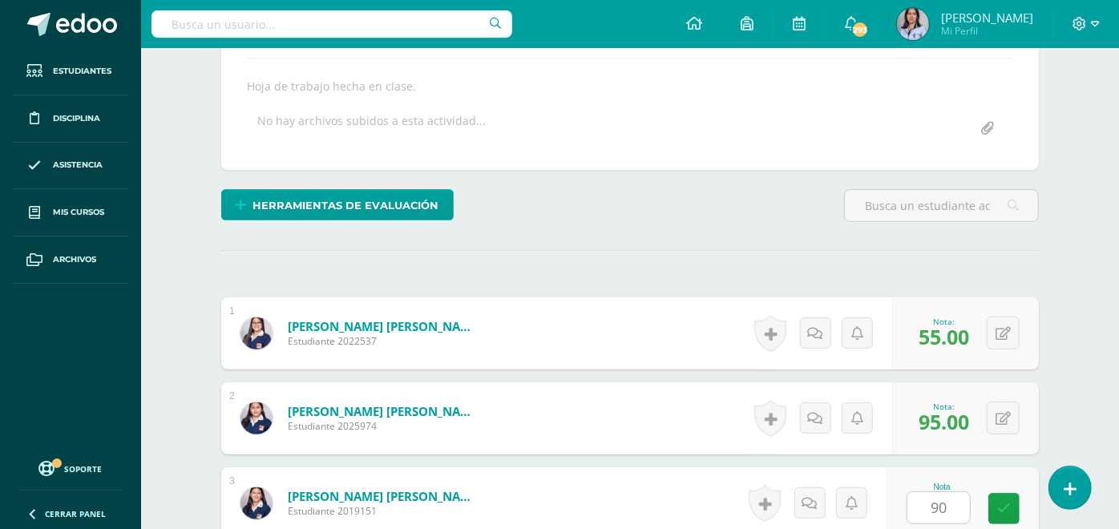
scroll to position [601, 0]
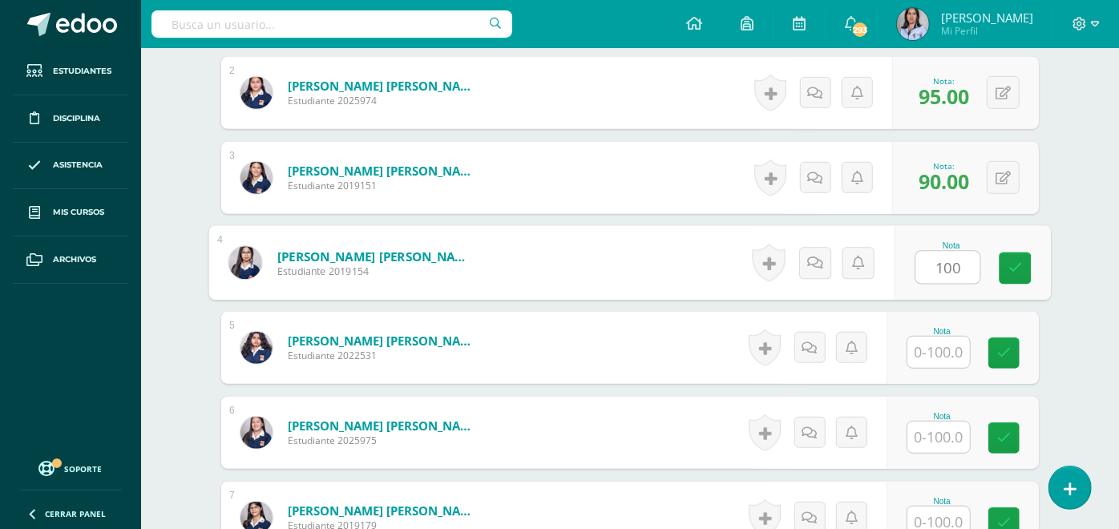
type input "100"
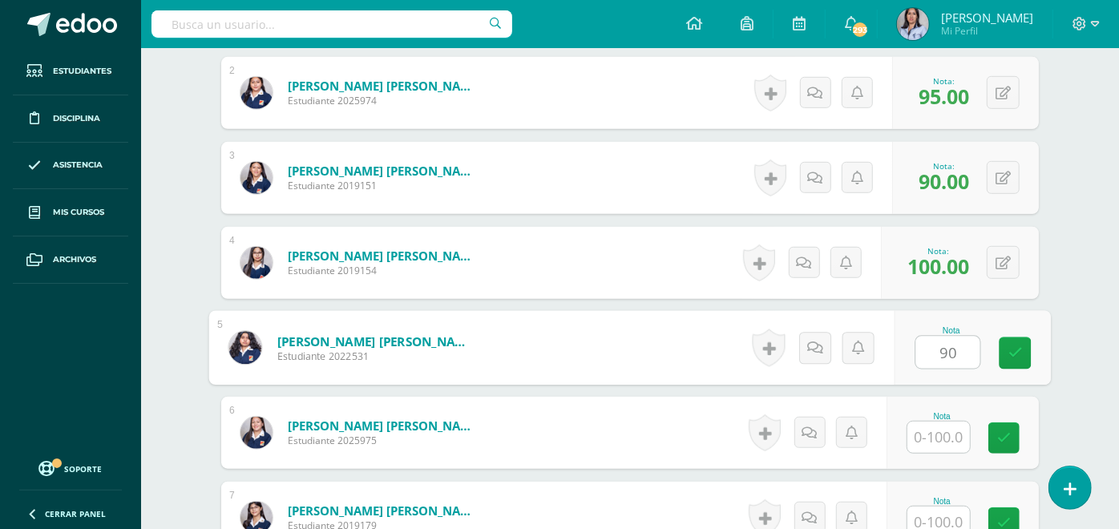
type input "90"
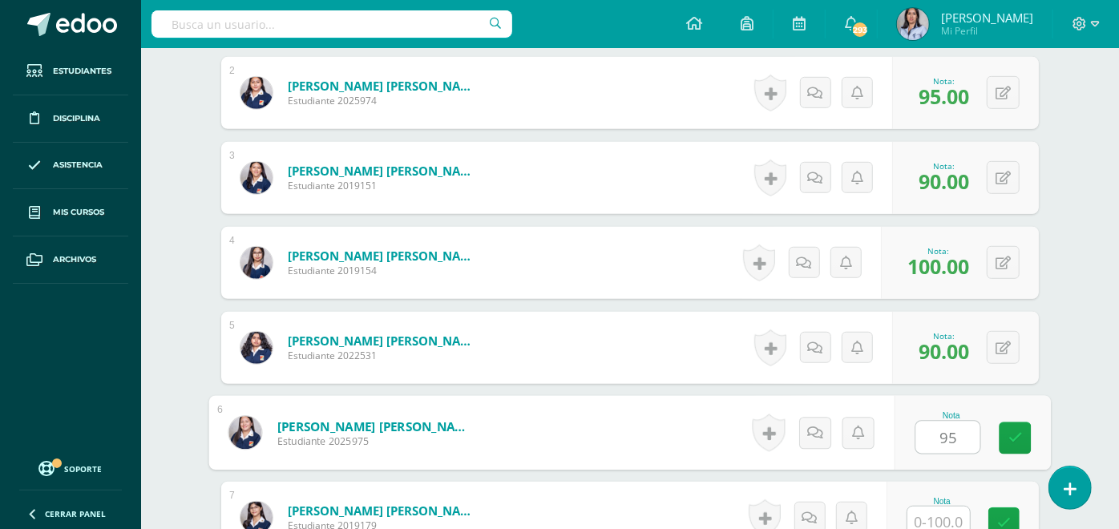
type input "95"
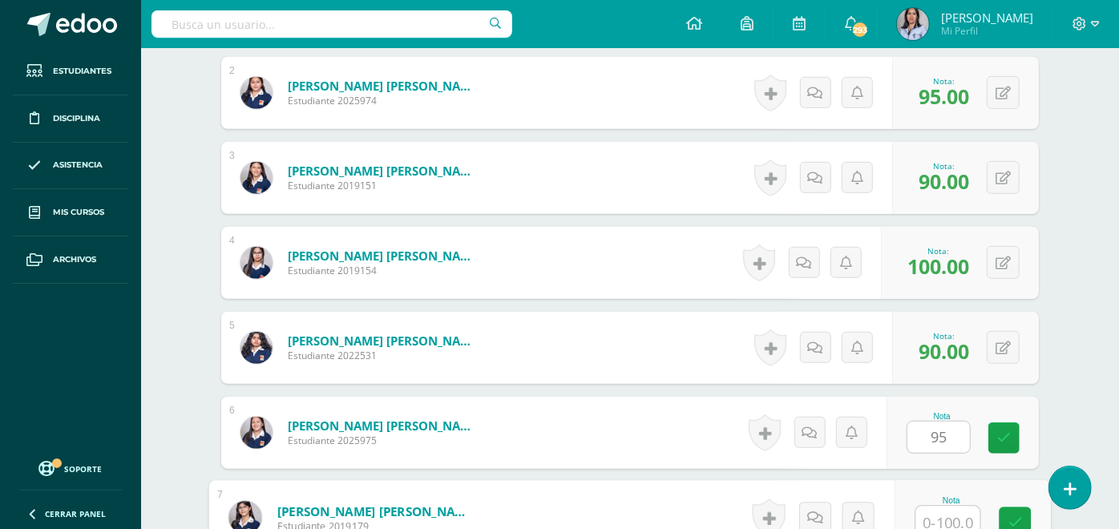
scroll to position [607, 0]
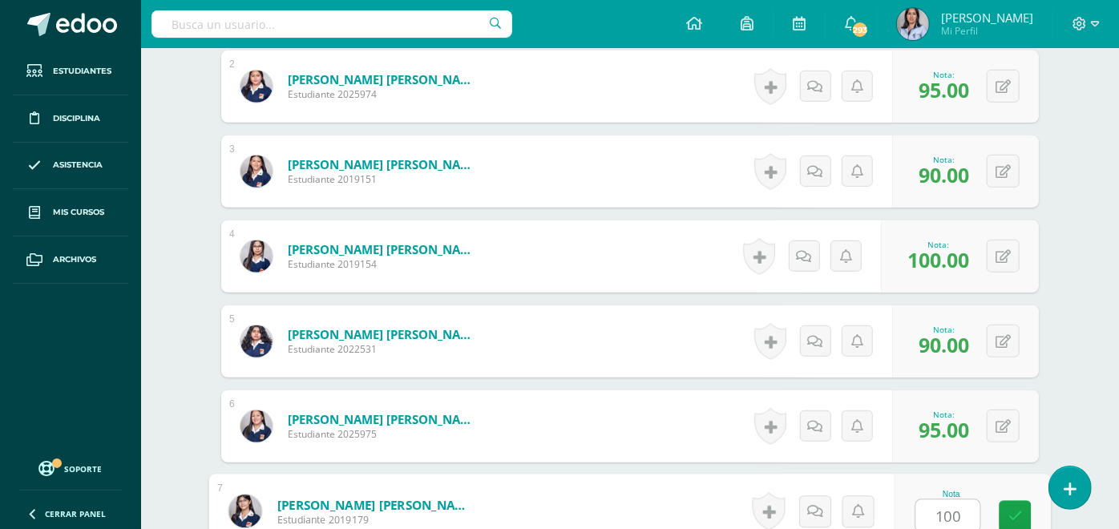
type input "100"
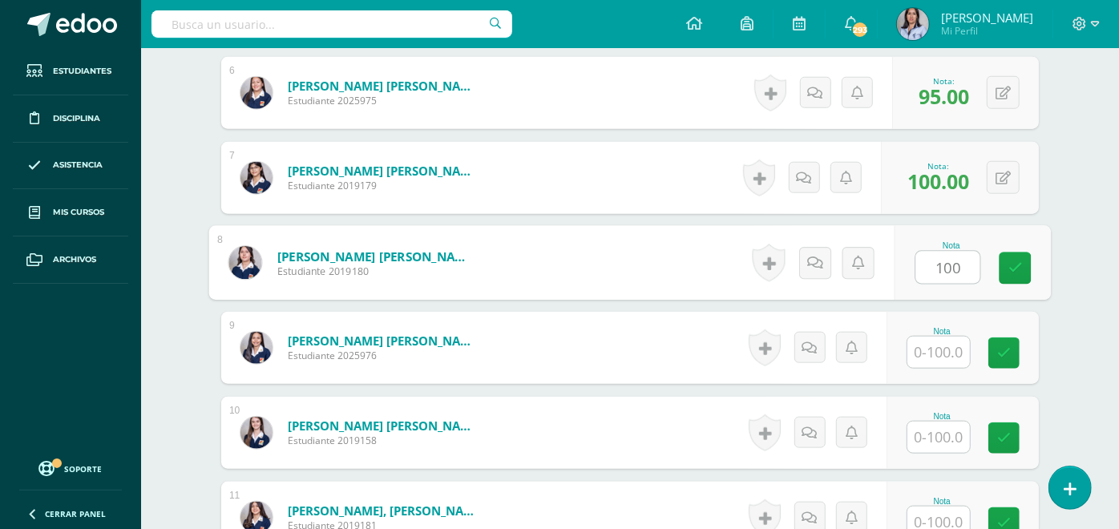
type input "100"
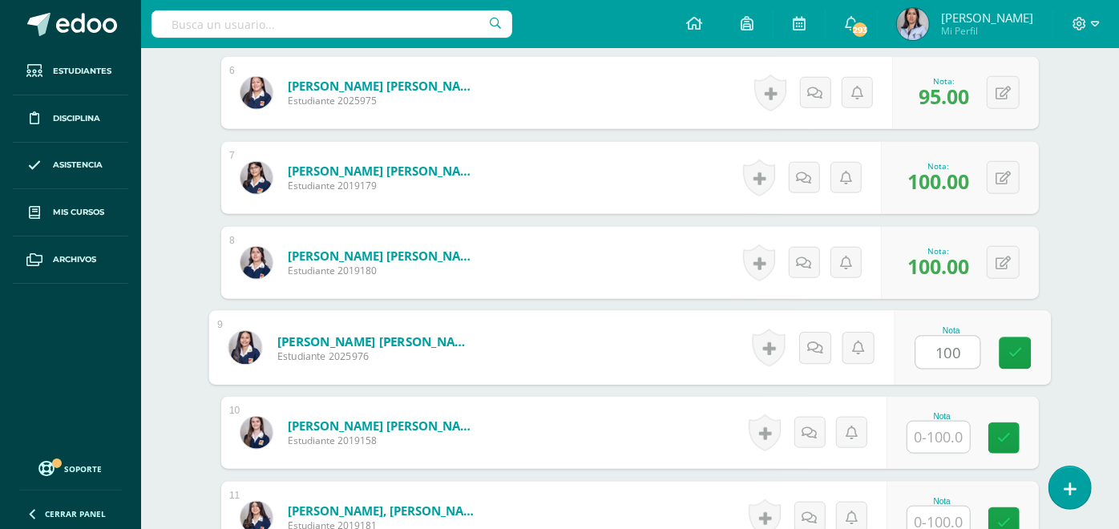
type input "100"
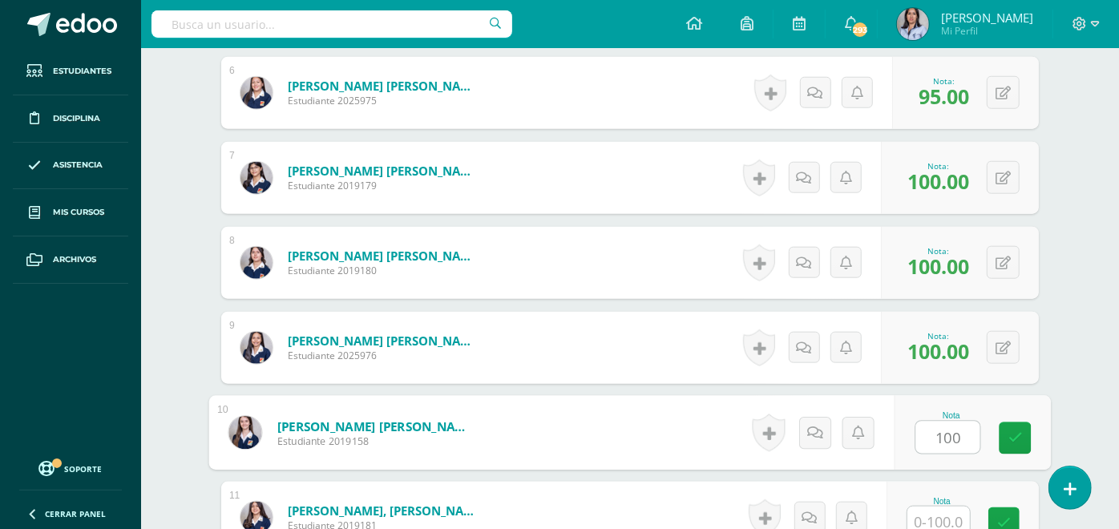
type input "100"
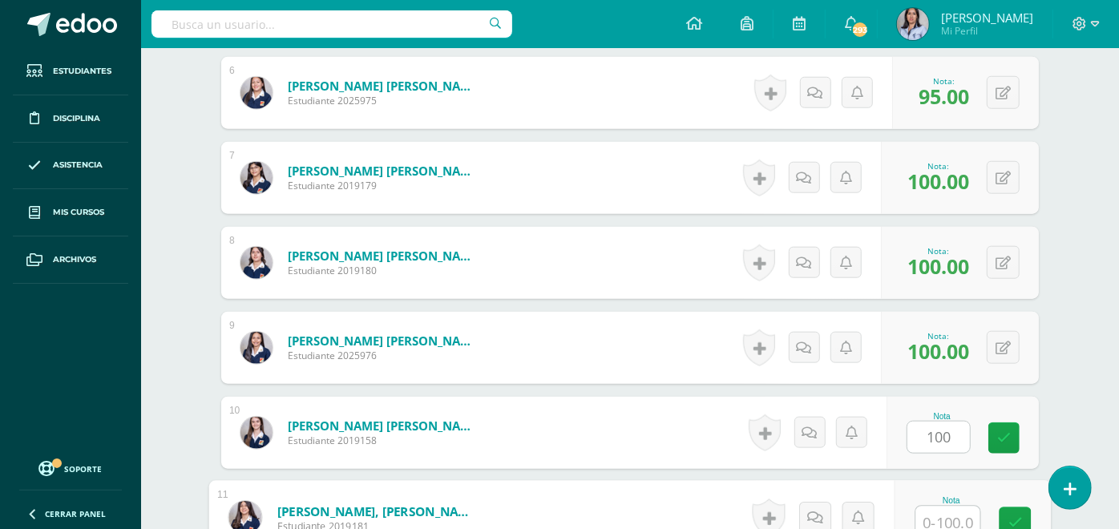
scroll to position [946, 0]
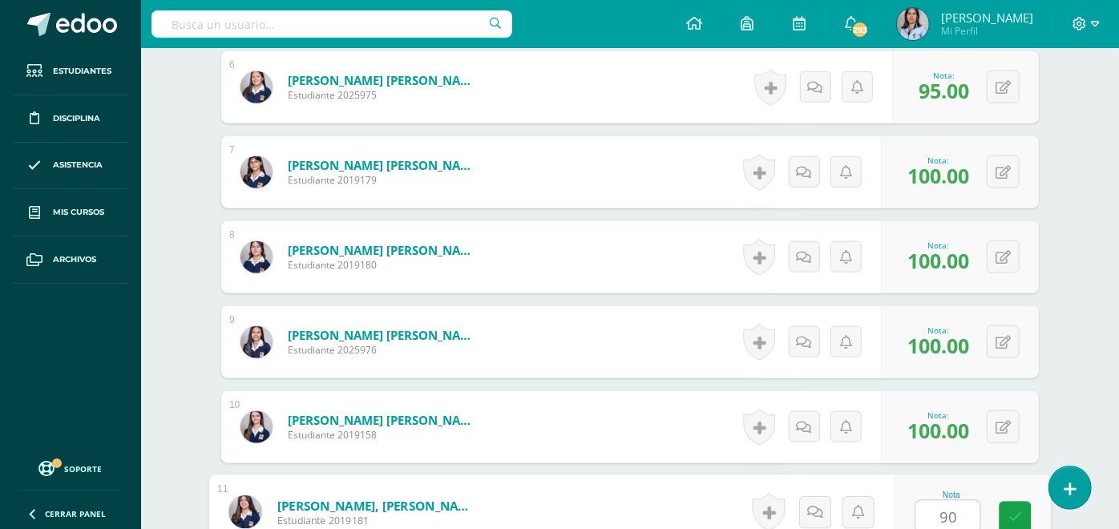
type input "90"
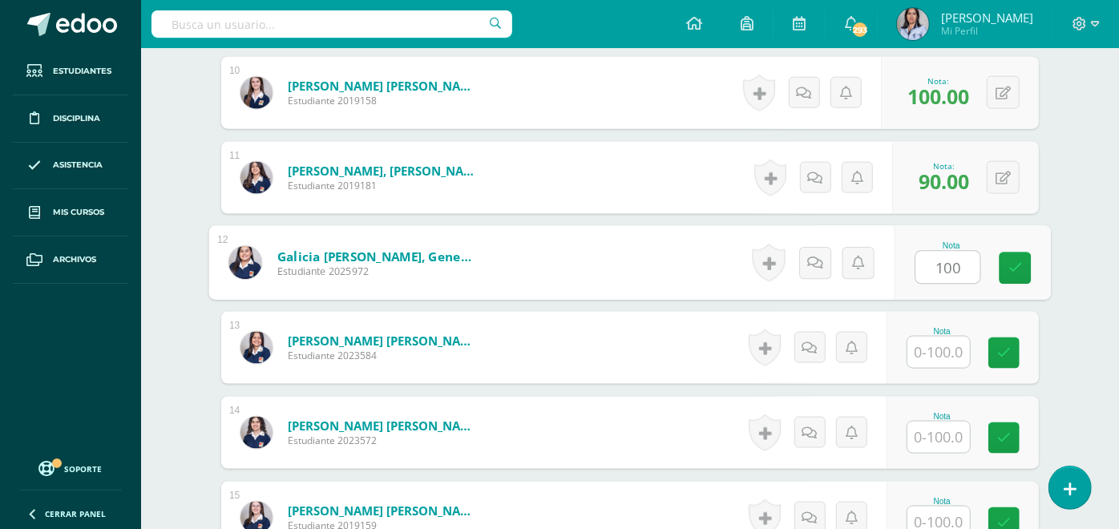
type input "100"
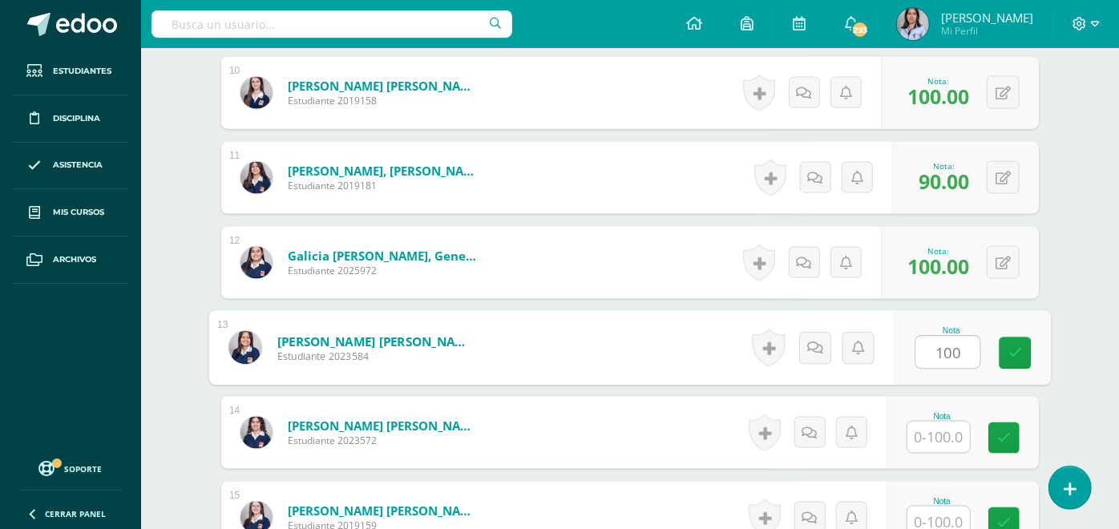
type input "100"
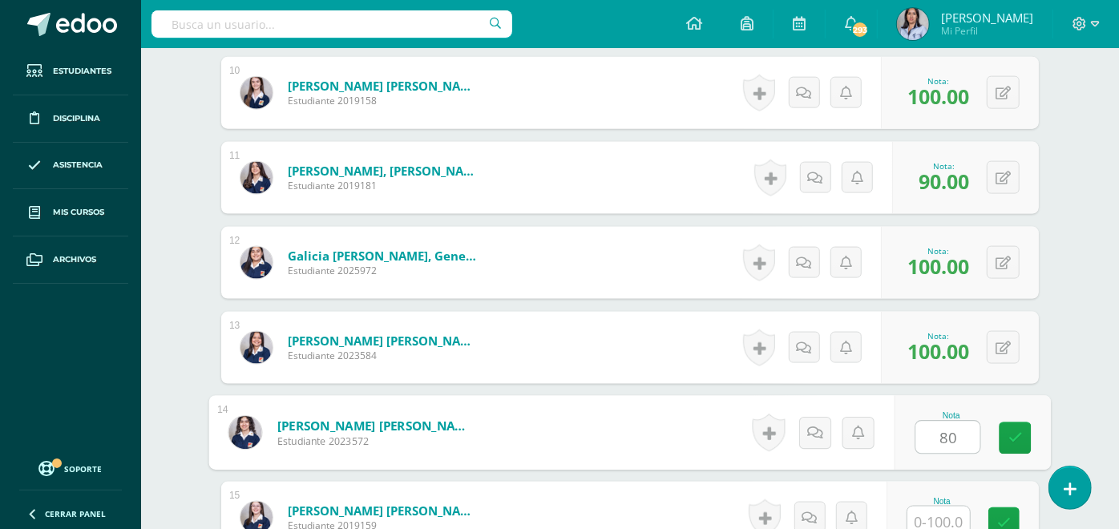
type input "80"
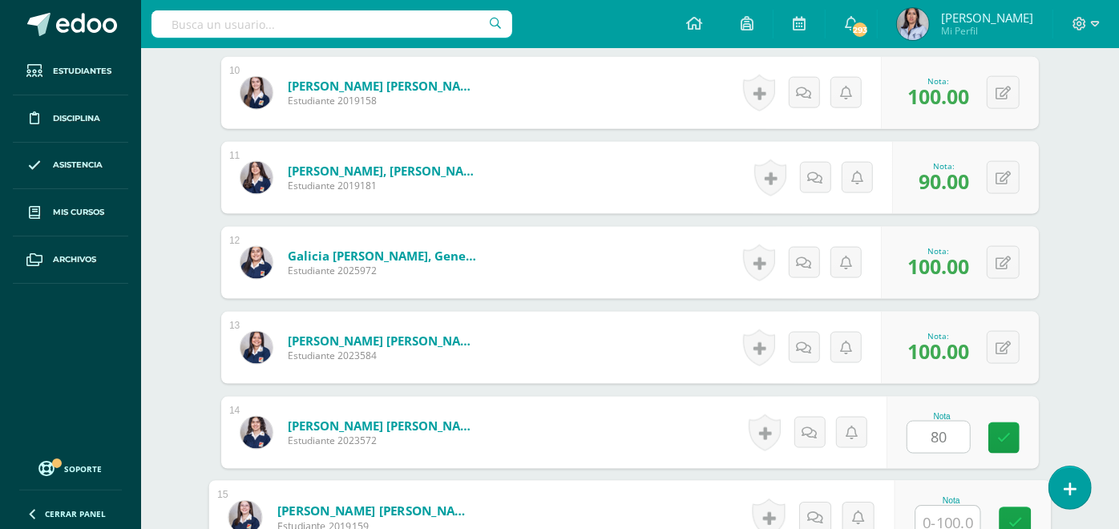
scroll to position [1287, 0]
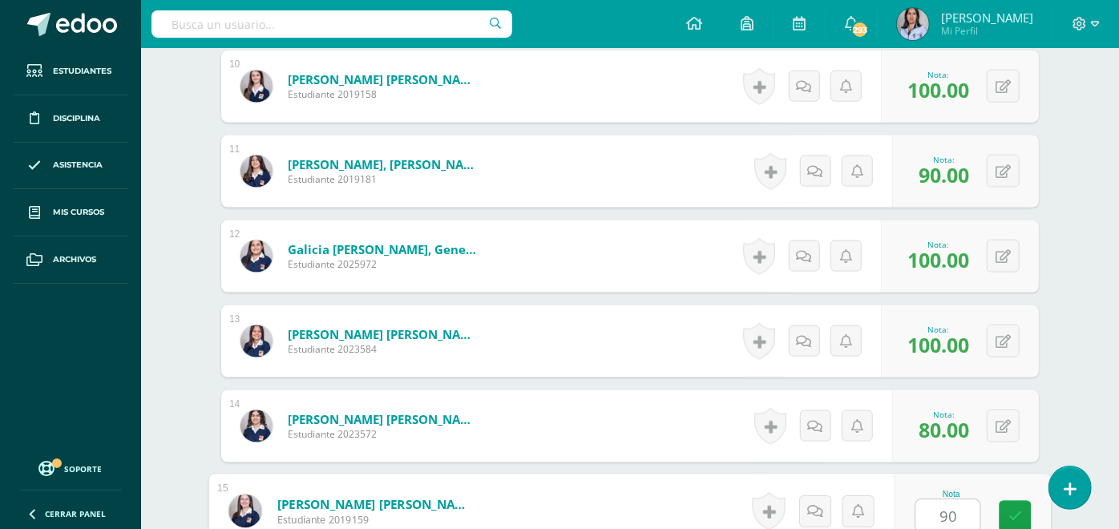
type input "90"
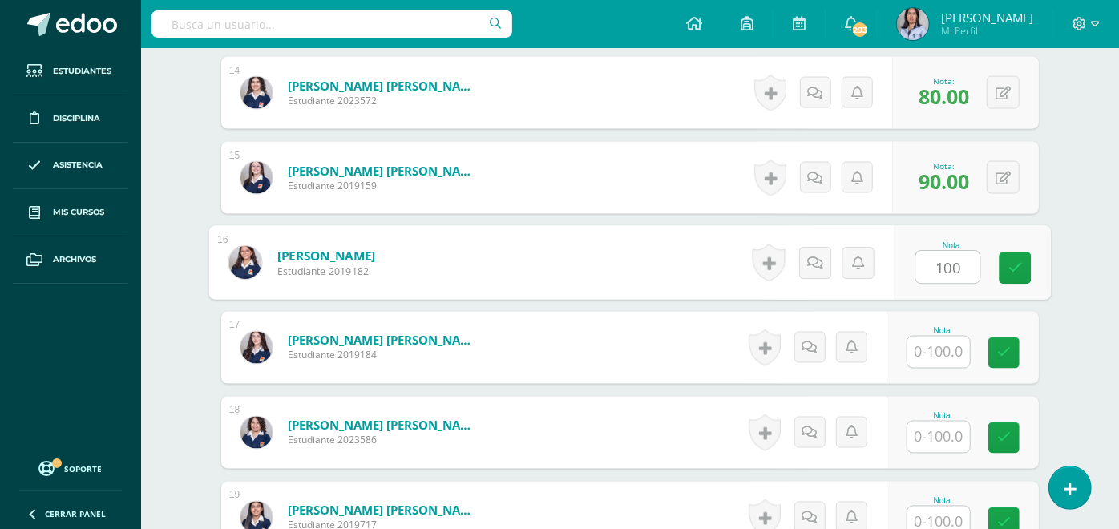
type input "100"
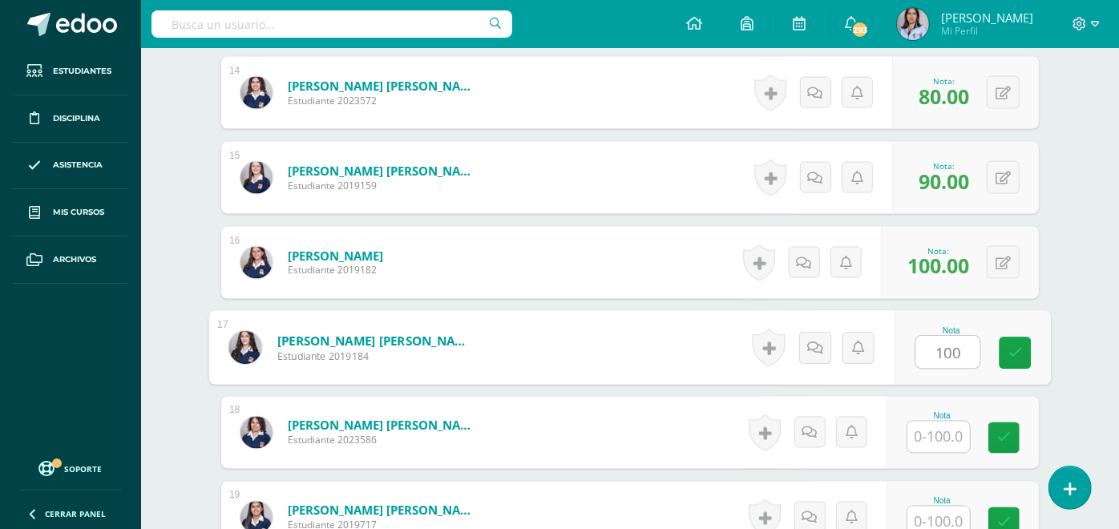
type input "100"
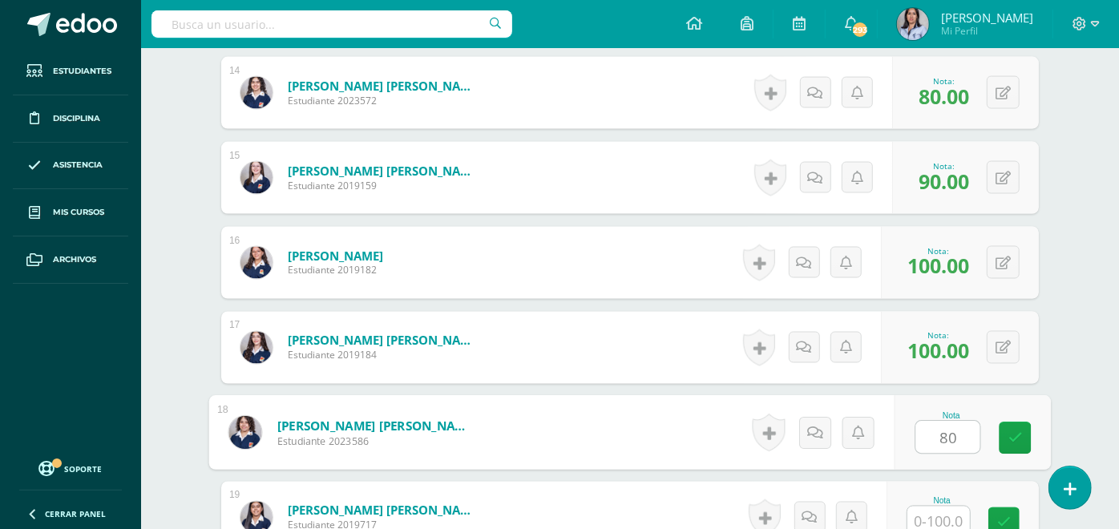
type input "80"
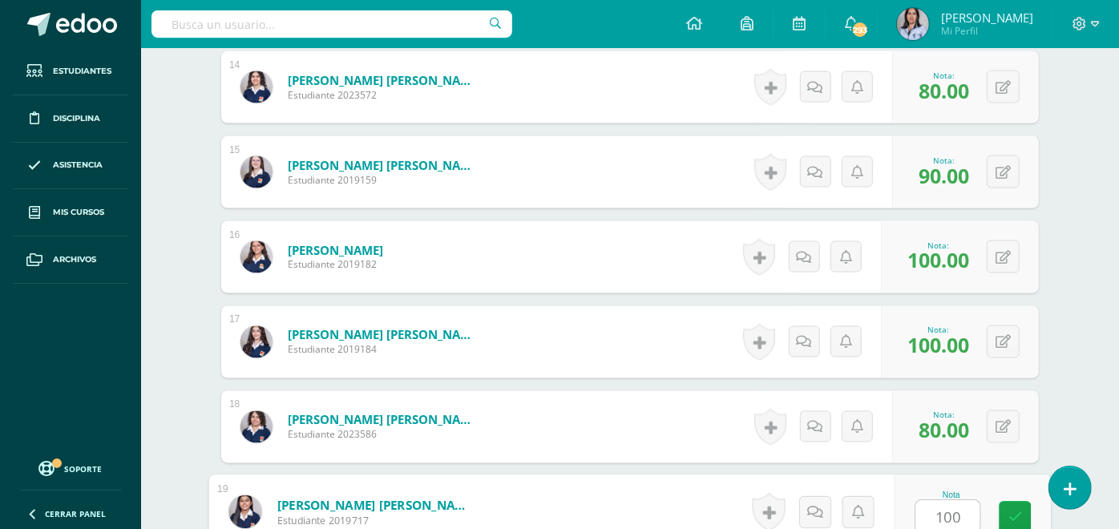
type input "100"
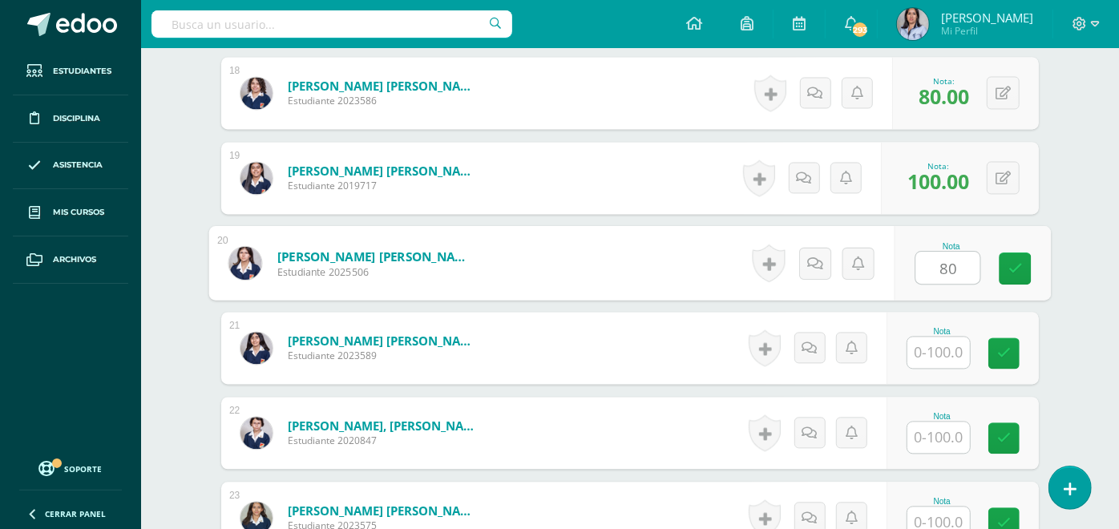
type input "80"
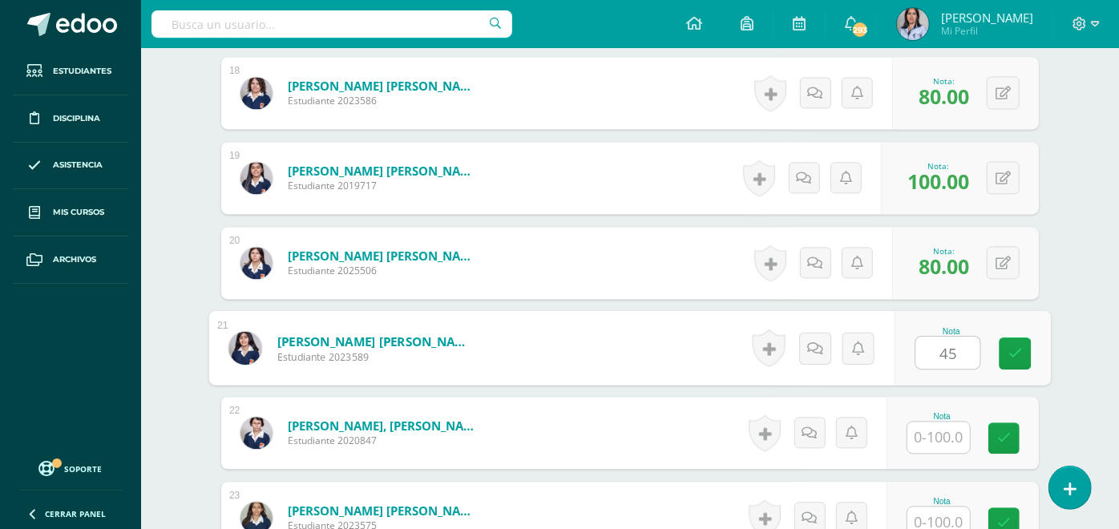
type input "45"
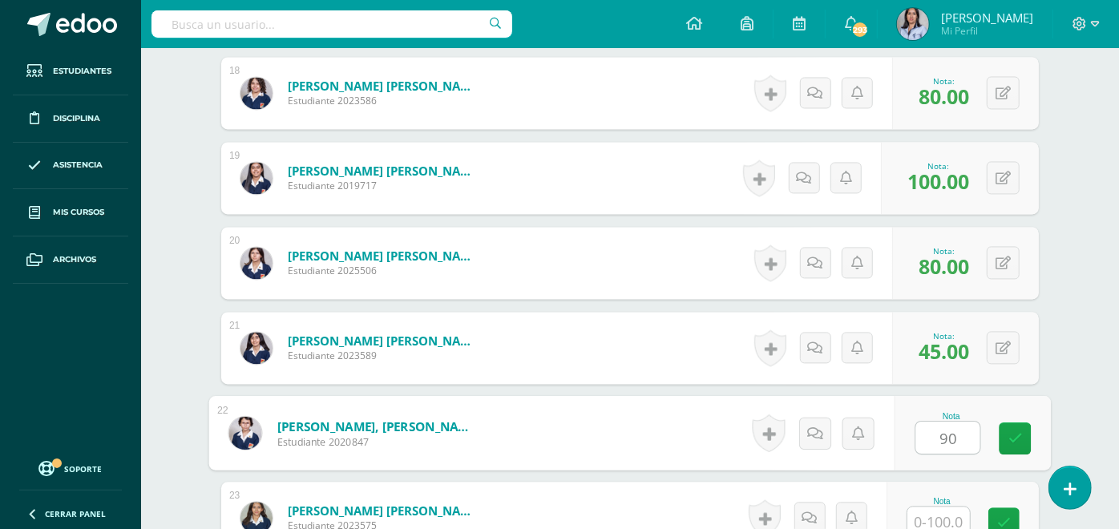
type input "90"
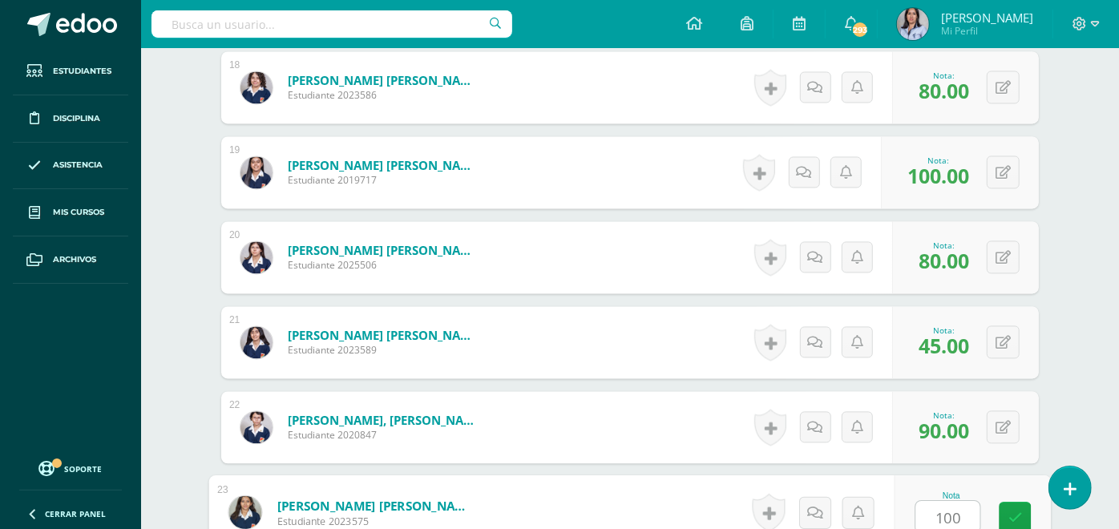
type input "100"
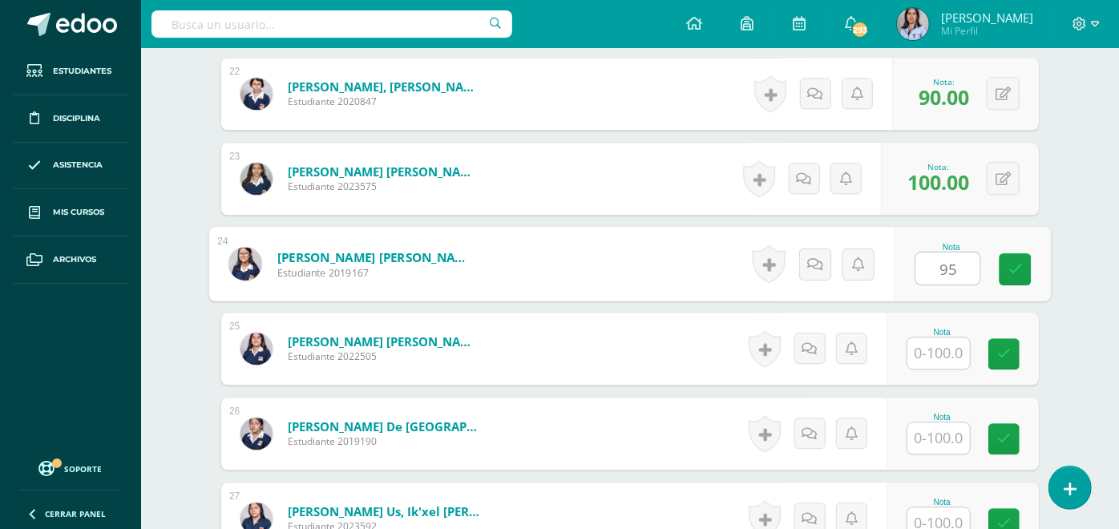
type input "95"
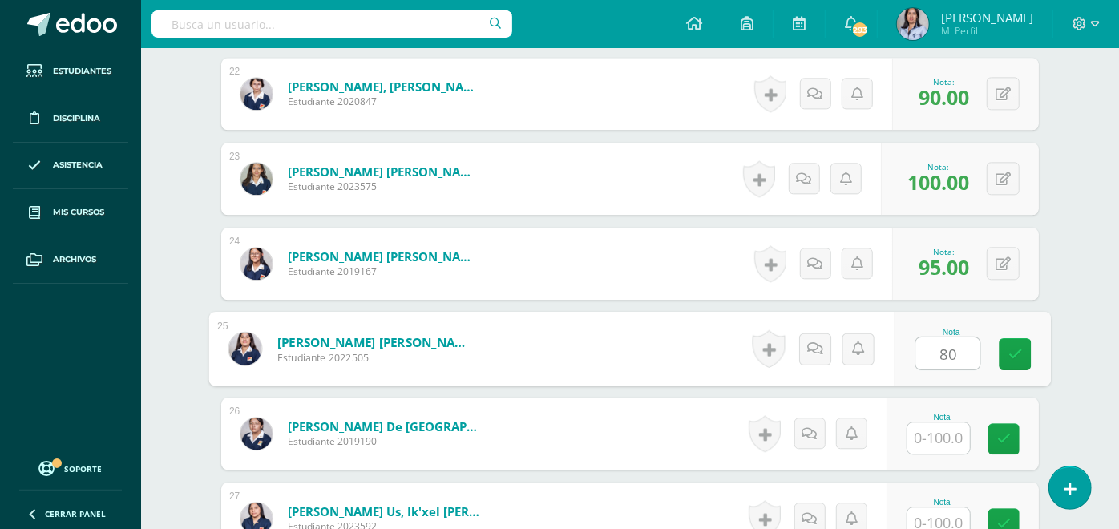
type input "80"
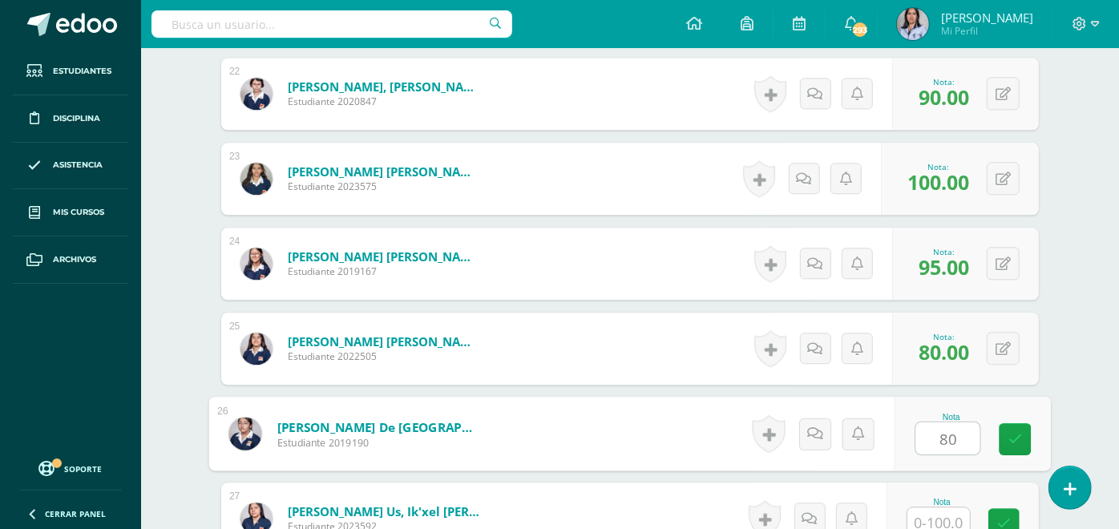
type input "80"
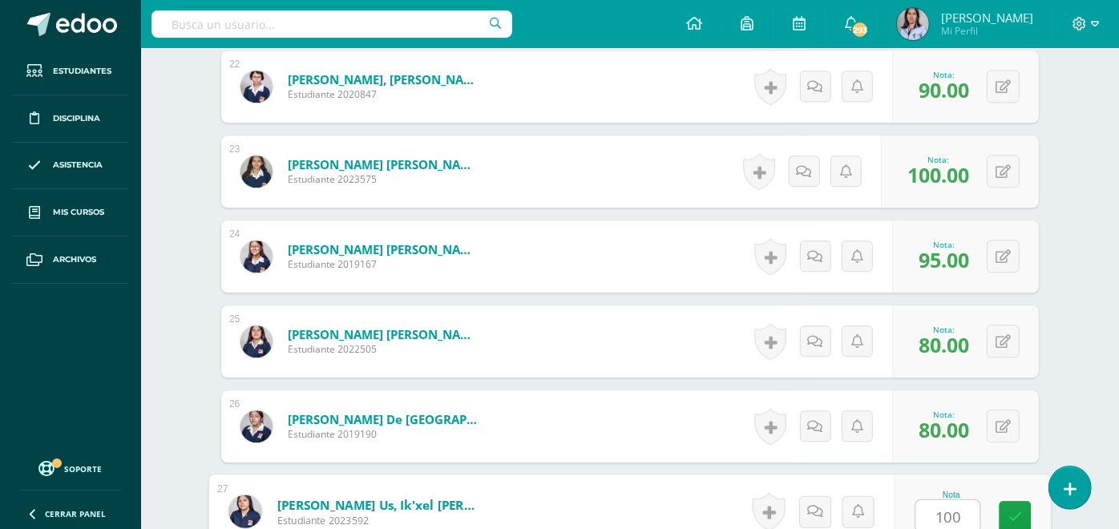
type input "100"
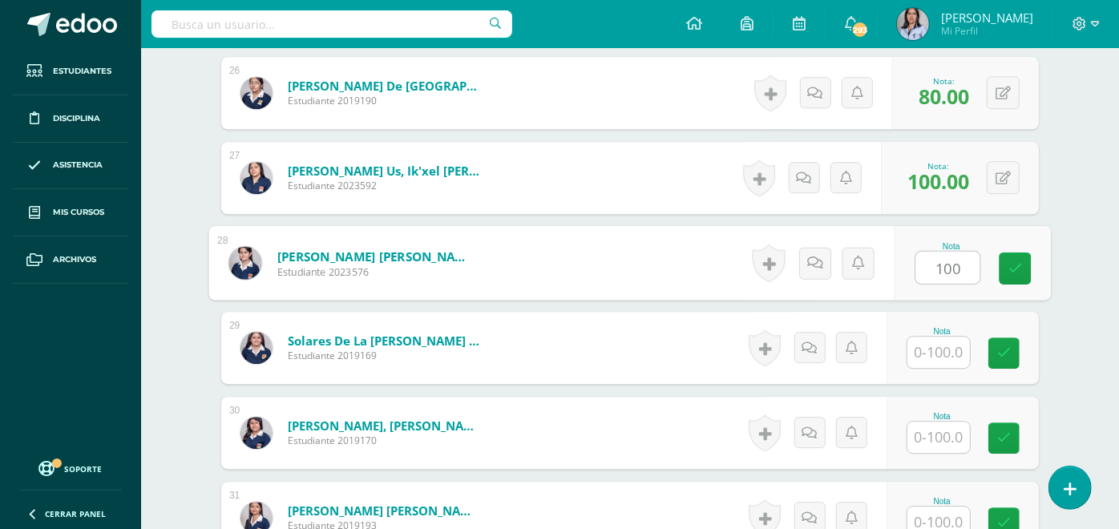
type input "100"
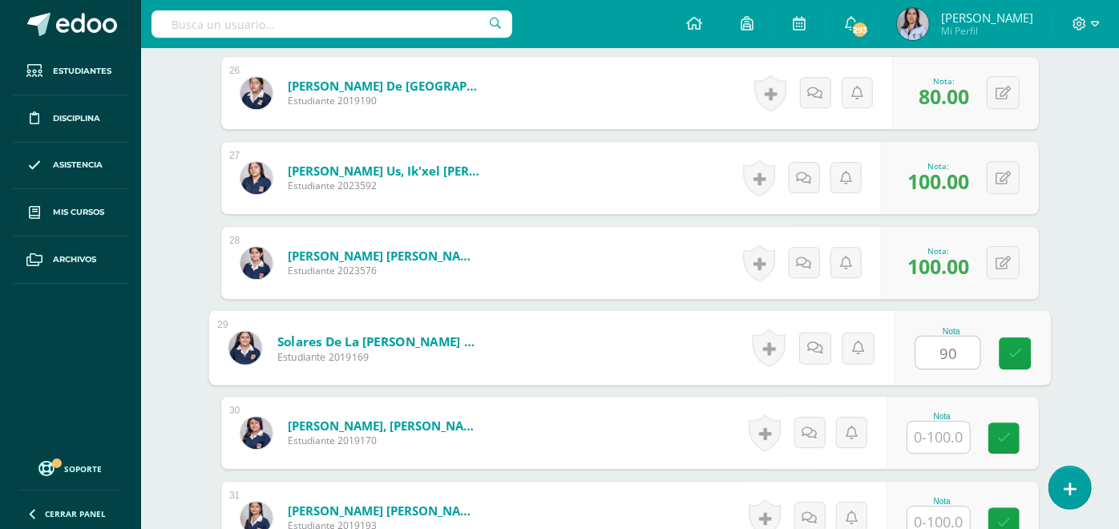
type input "90"
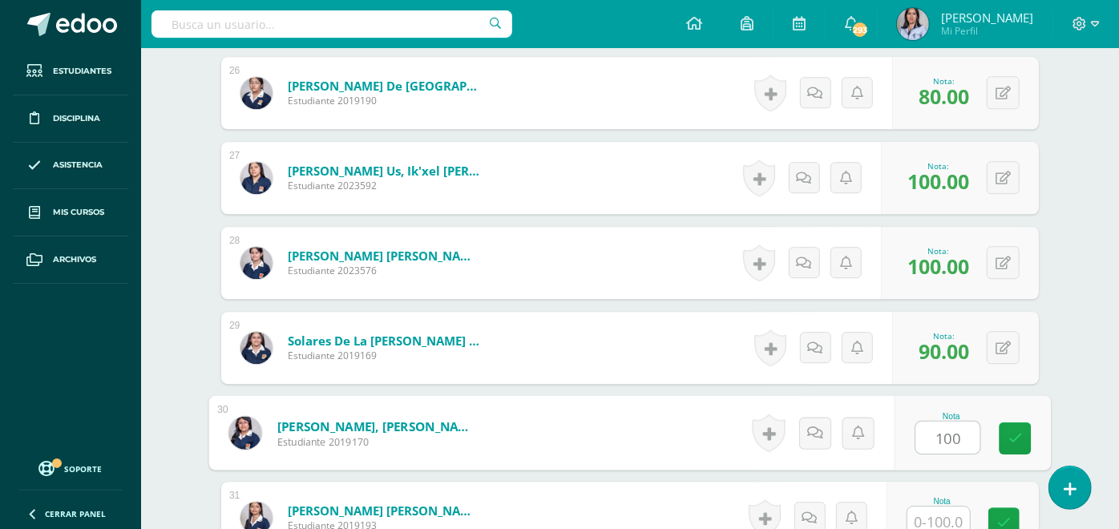
type input "100"
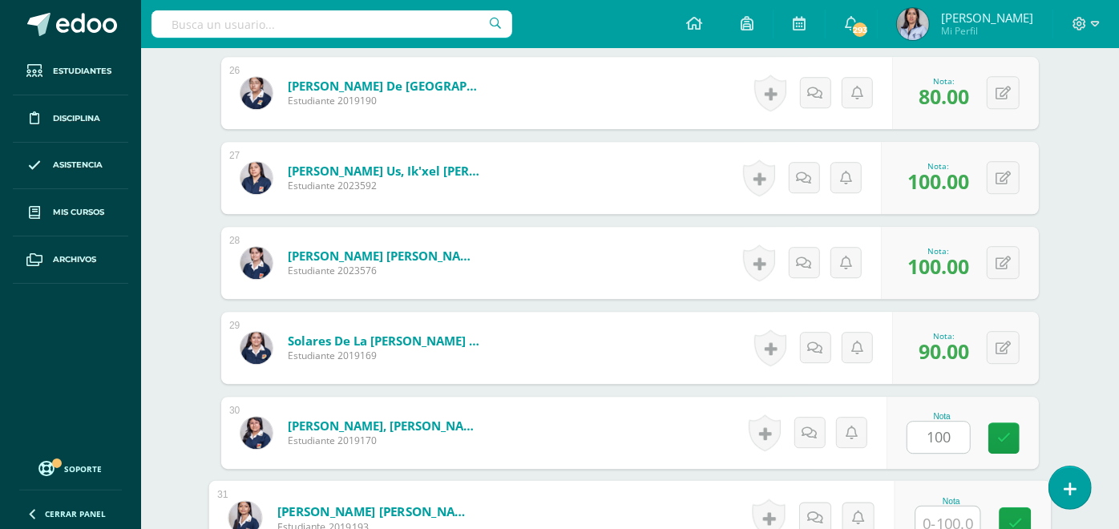
scroll to position [2646, 0]
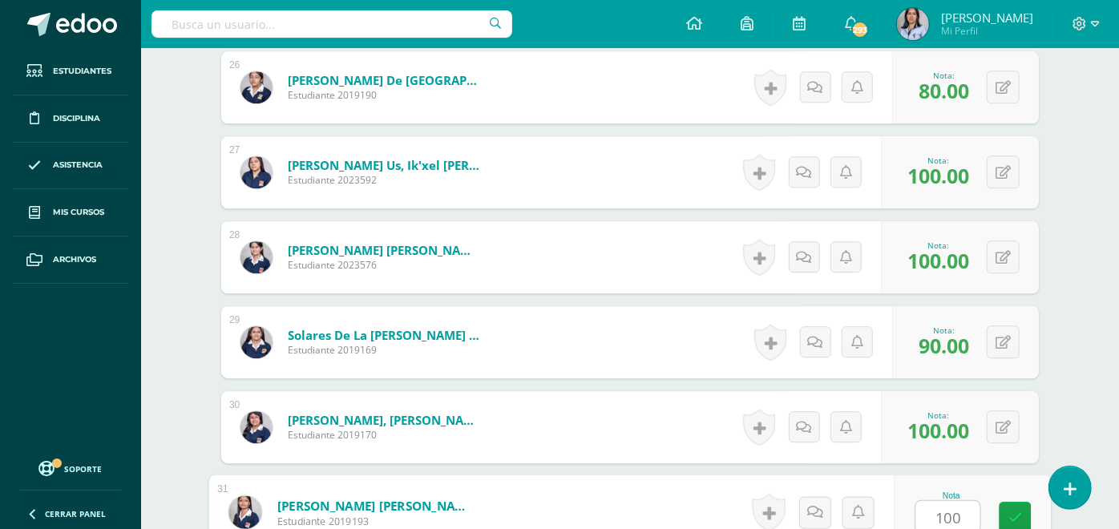
type input "100"
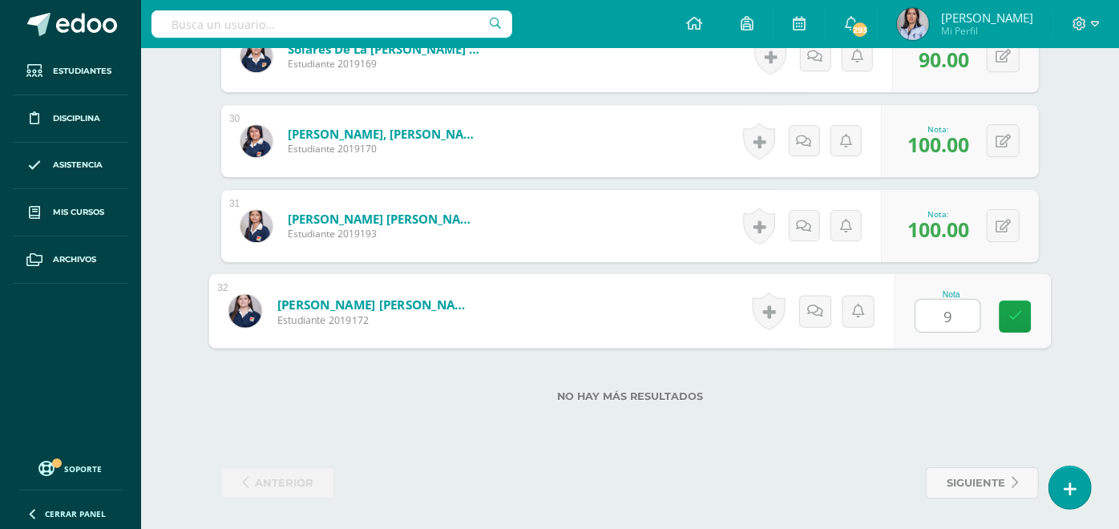
type input "95"
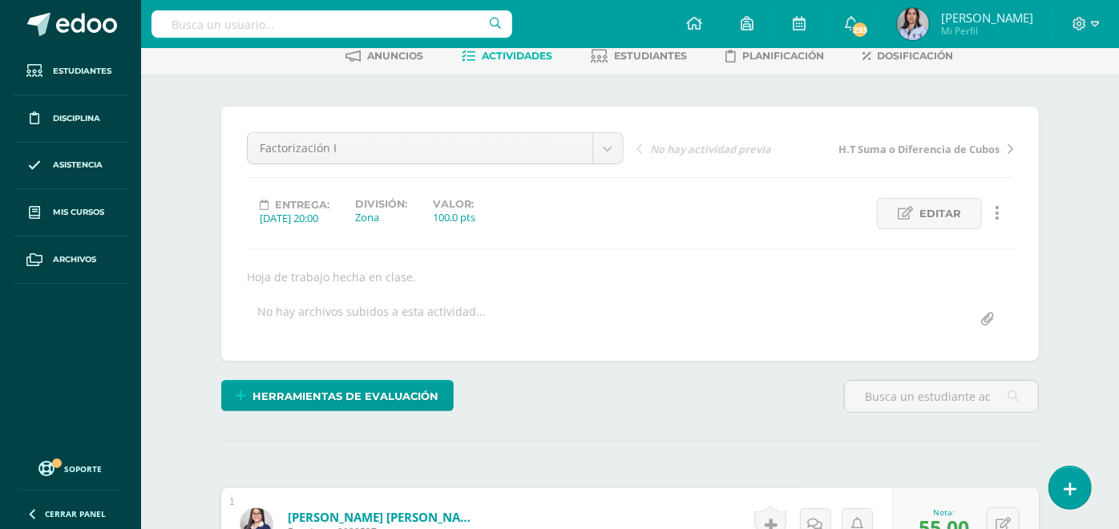
scroll to position [0, 0]
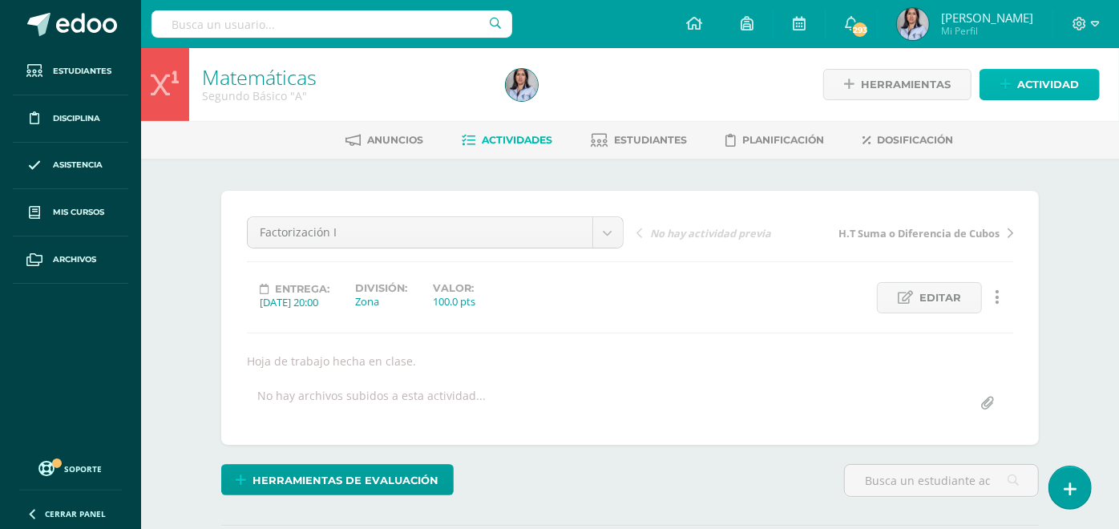
click at [1044, 96] on span "Actividad" at bounding box center [1048, 85] width 62 height 30
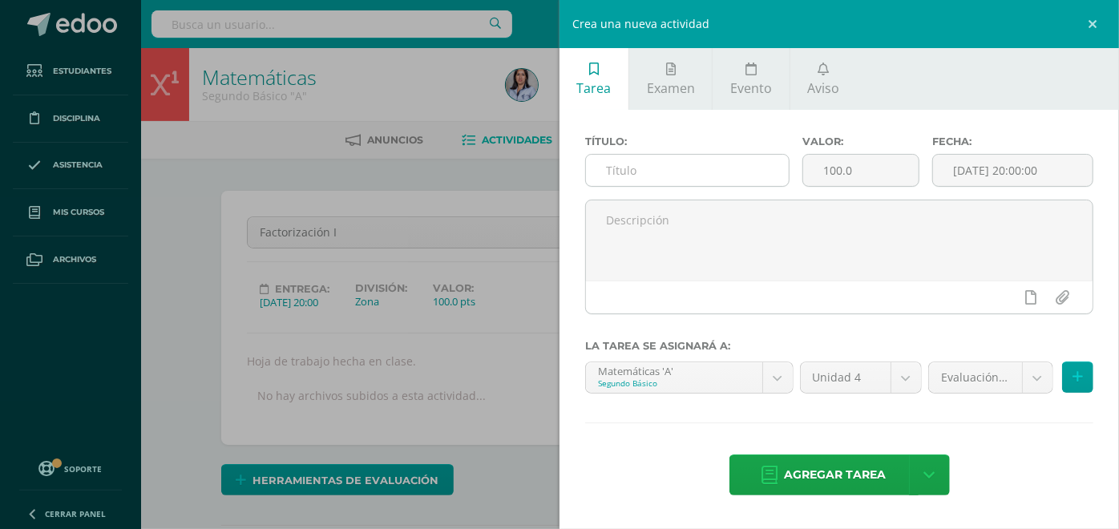
click at [708, 174] on input "text" at bounding box center [687, 170] width 203 height 31
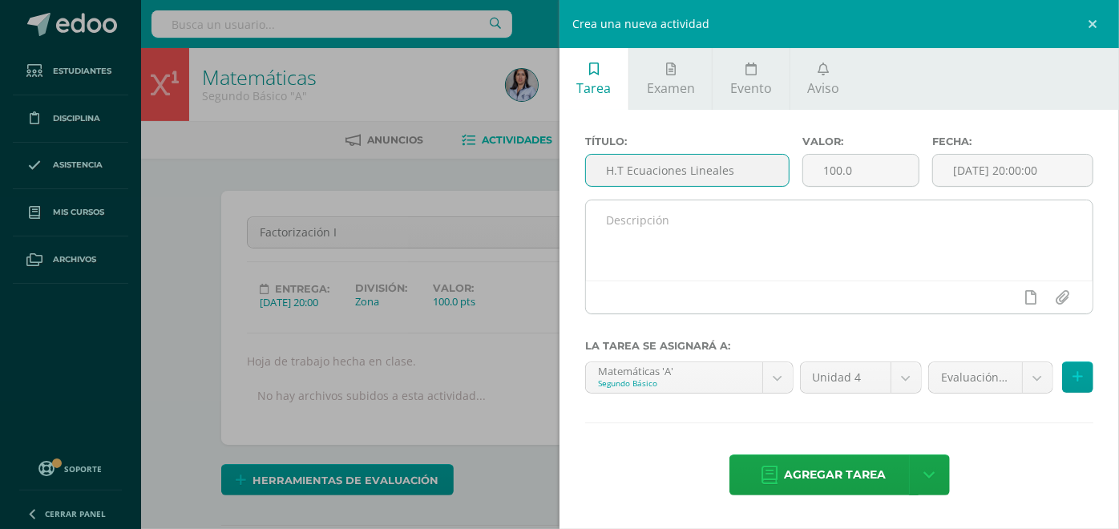
type input "H.T Ecuaciones Lineales"
click at [838, 244] on textarea at bounding box center [839, 240] width 507 height 80
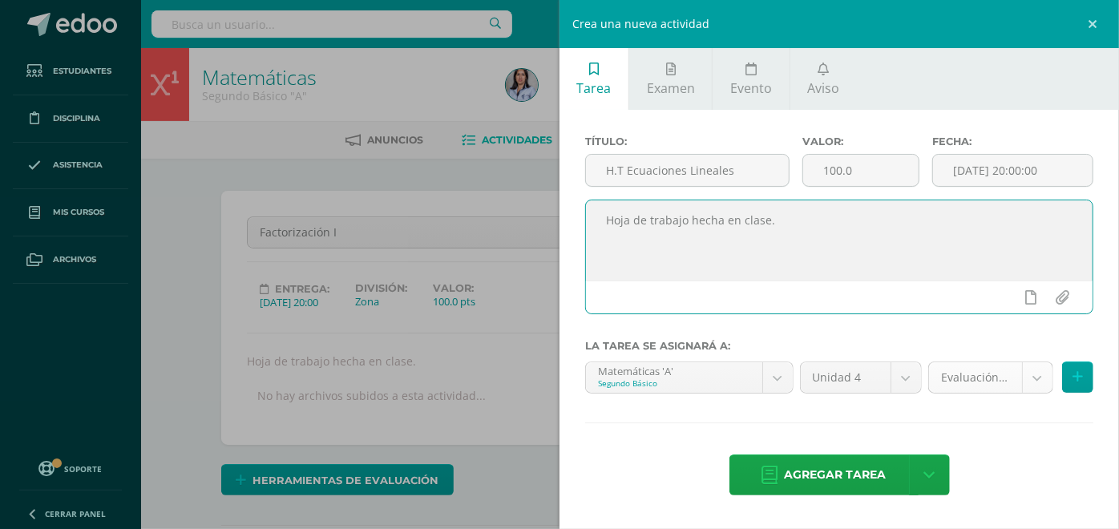
type textarea "Hoja de trabajo hecha en clase."
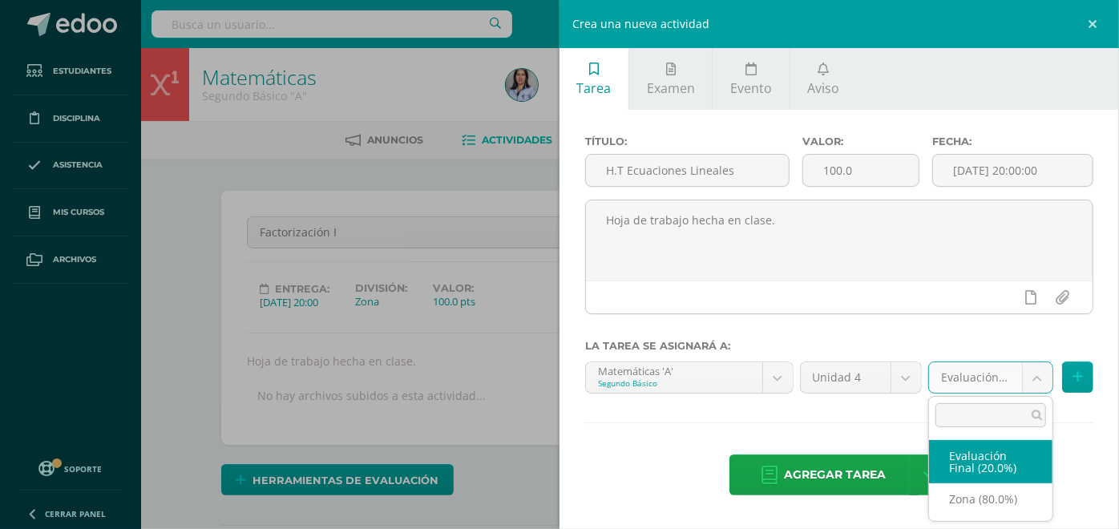
select select "128550"
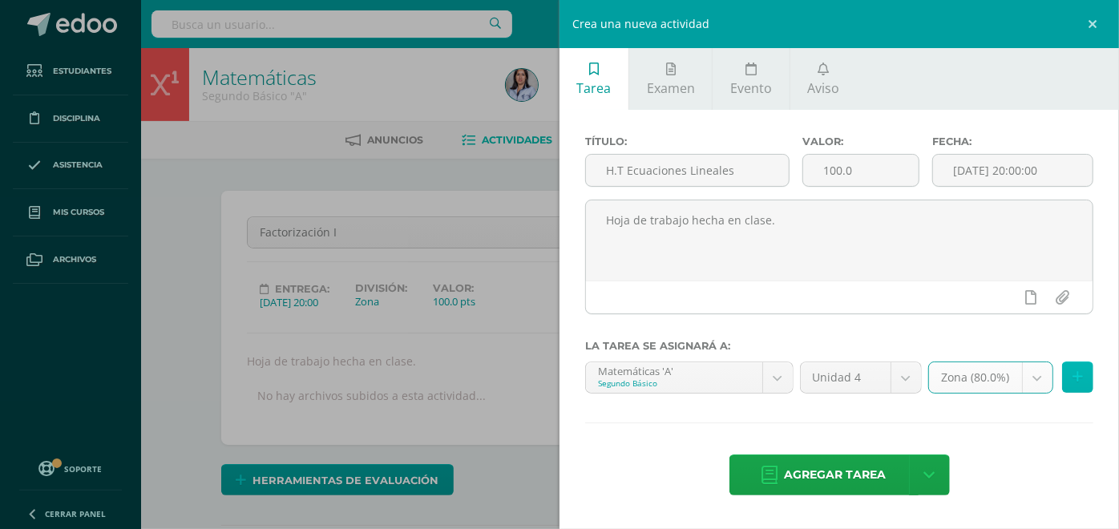
click at [1071, 379] on button at bounding box center [1077, 377] width 31 height 31
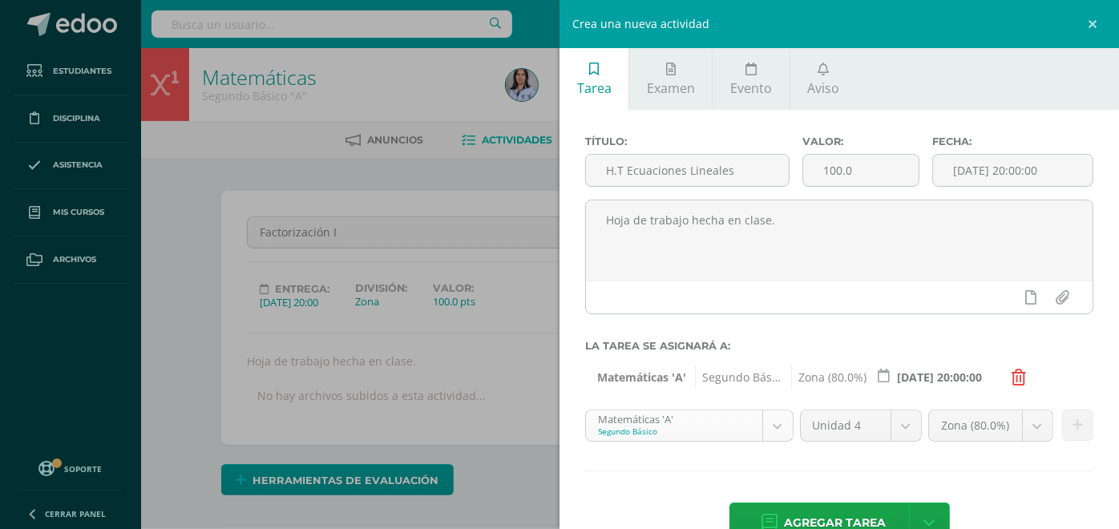
select select "116339"
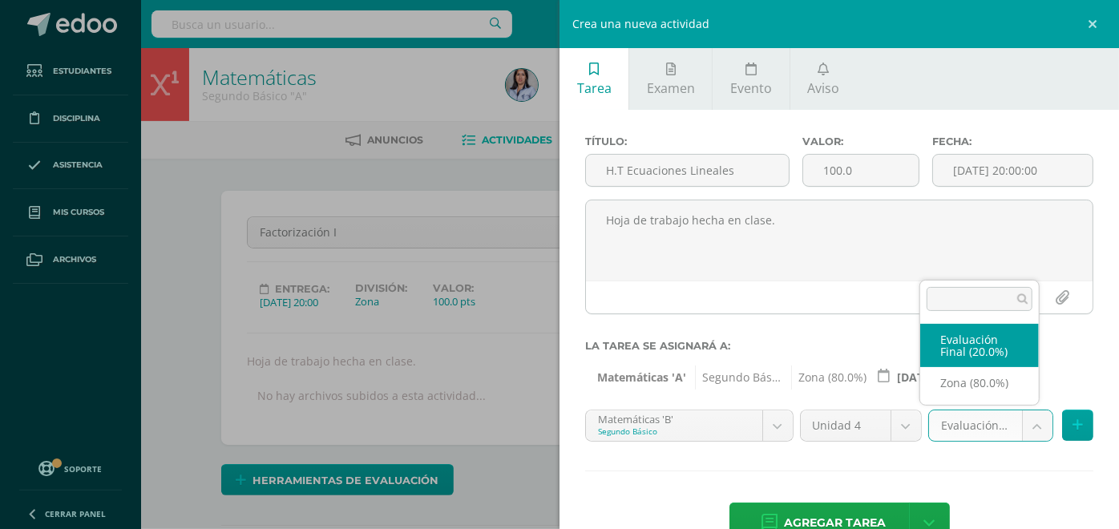
select select "128552"
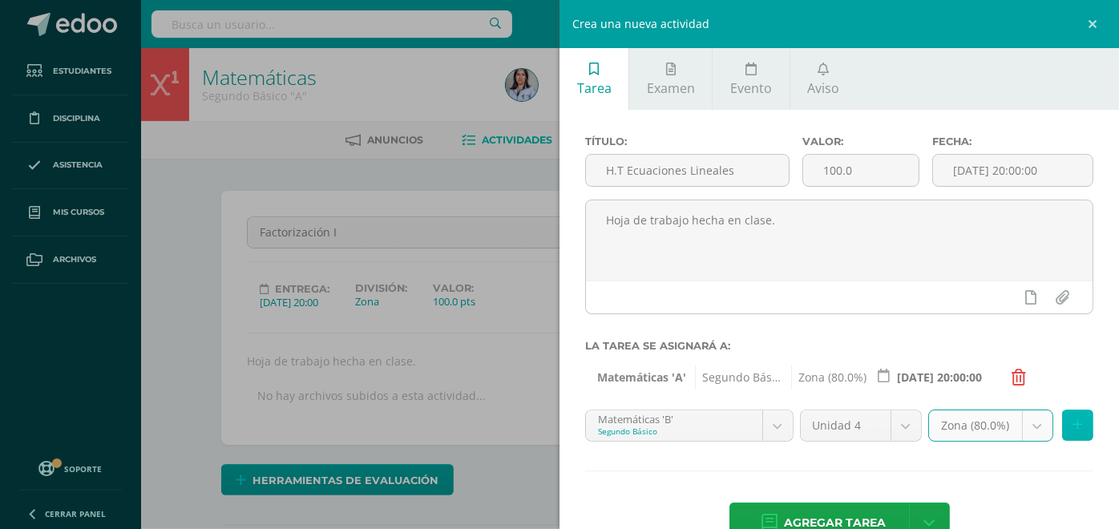
click at [1062, 433] on button at bounding box center [1077, 425] width 31 height 31
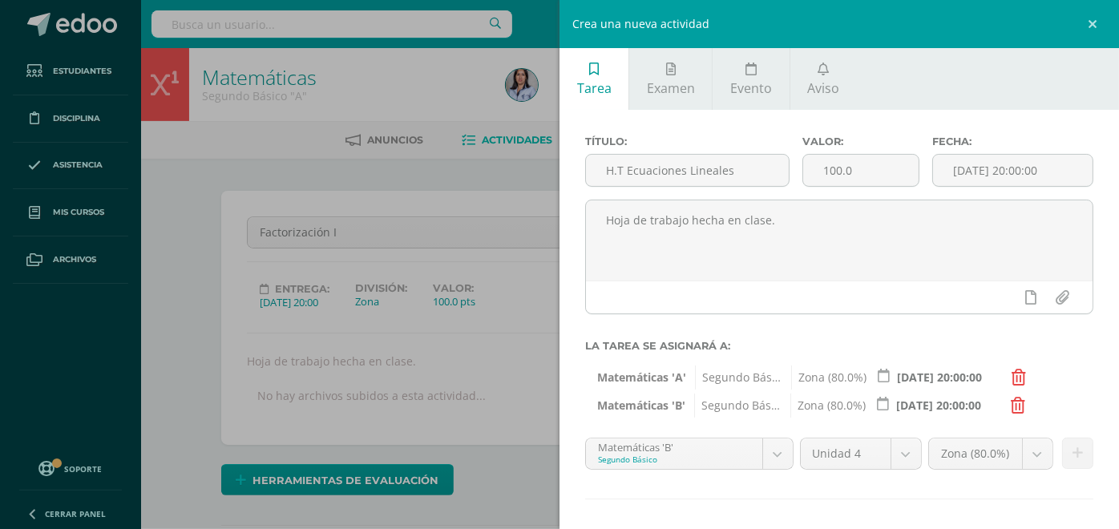
scroll to position [71, 0]
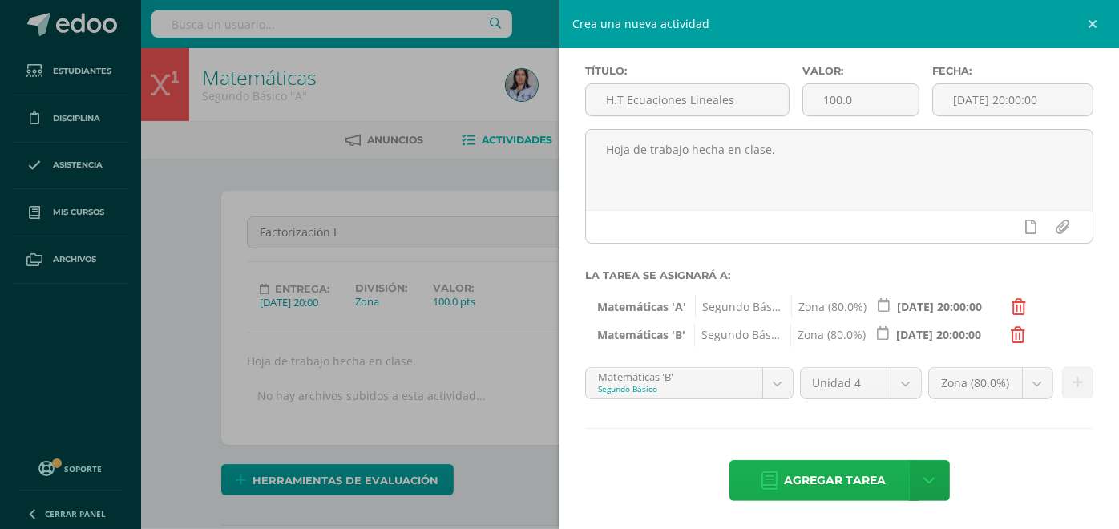
click at [834, 477] on span "Agregar tarea" at bounding box center [836, 480] width 102 height 39
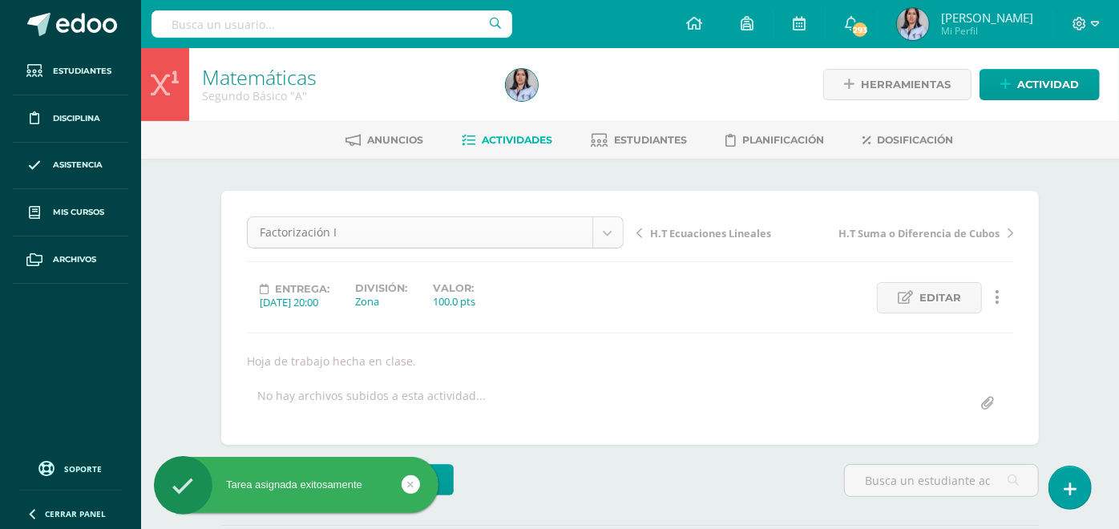
click at [510, 229] on body "Tarea asignada exitosamente Estudiantes Disciplina Asistencia Mis cursos Archiv…" at bounding box center [559, 325] width 1119 height 650
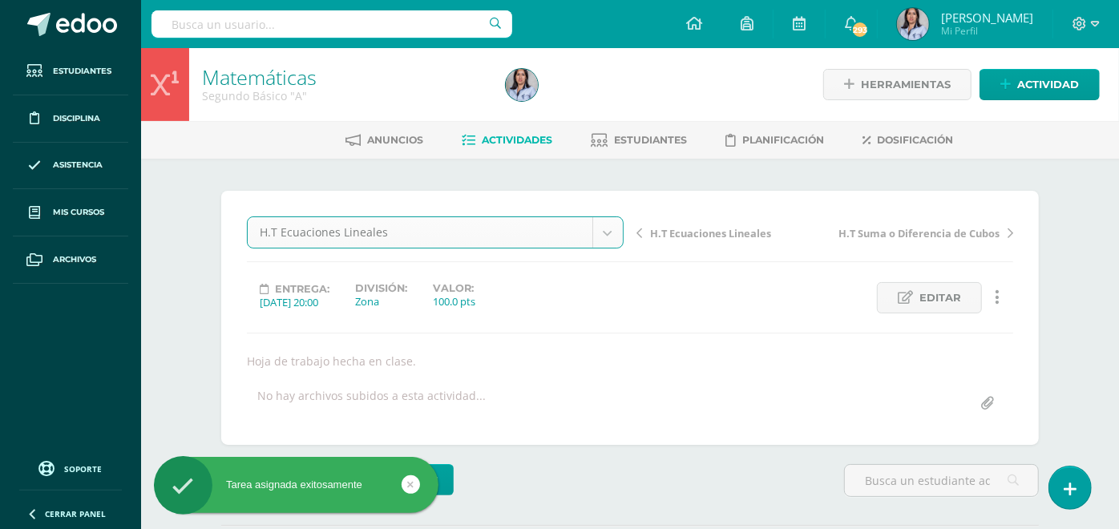
select select "/dashboard/teacher/grade-activity/130997/"
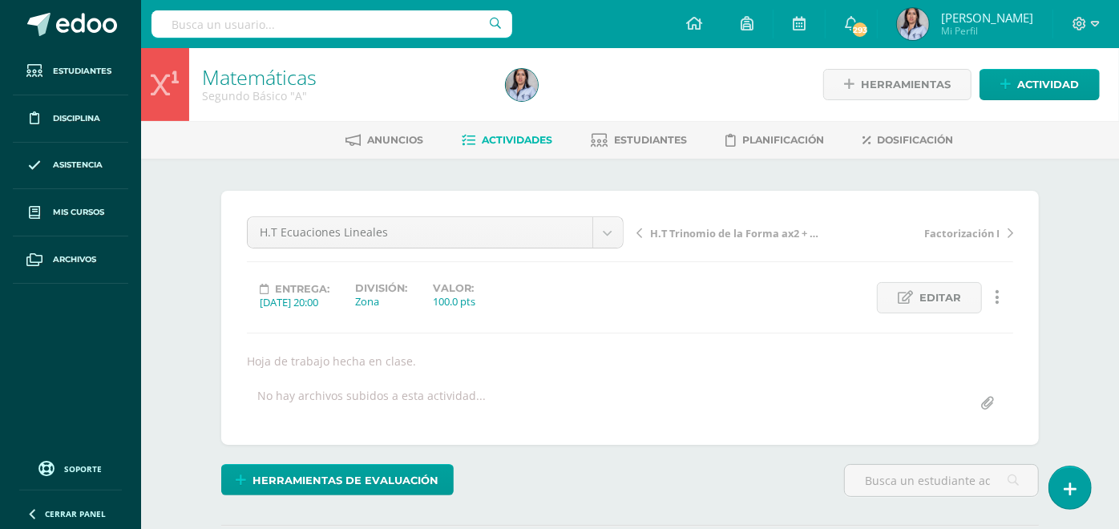
scroll to position [247, 0]
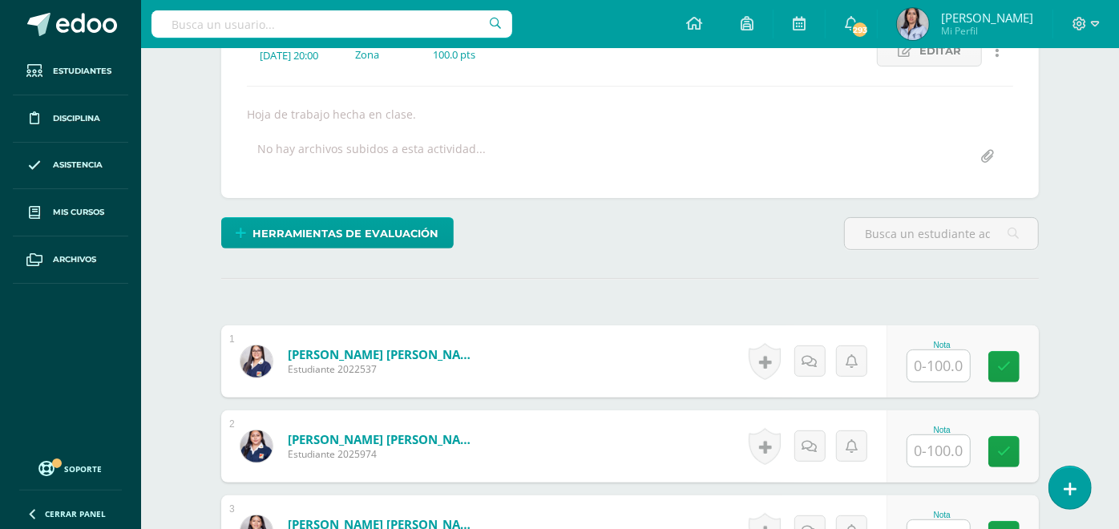
click at [933, 357] on input "text" at bounding box center [939, 365] width 63 height 31
type input "80"
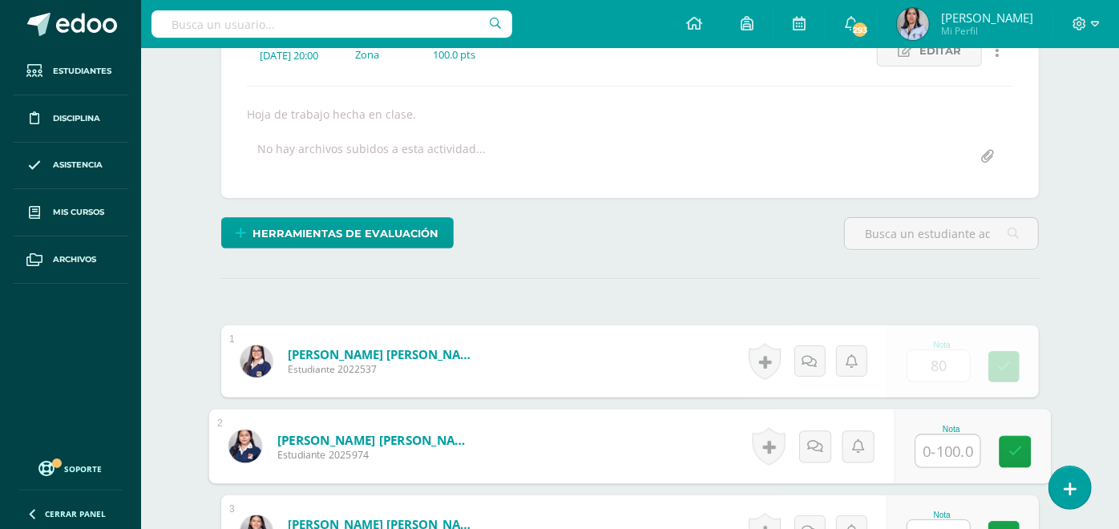
scroll to position [248, 0]
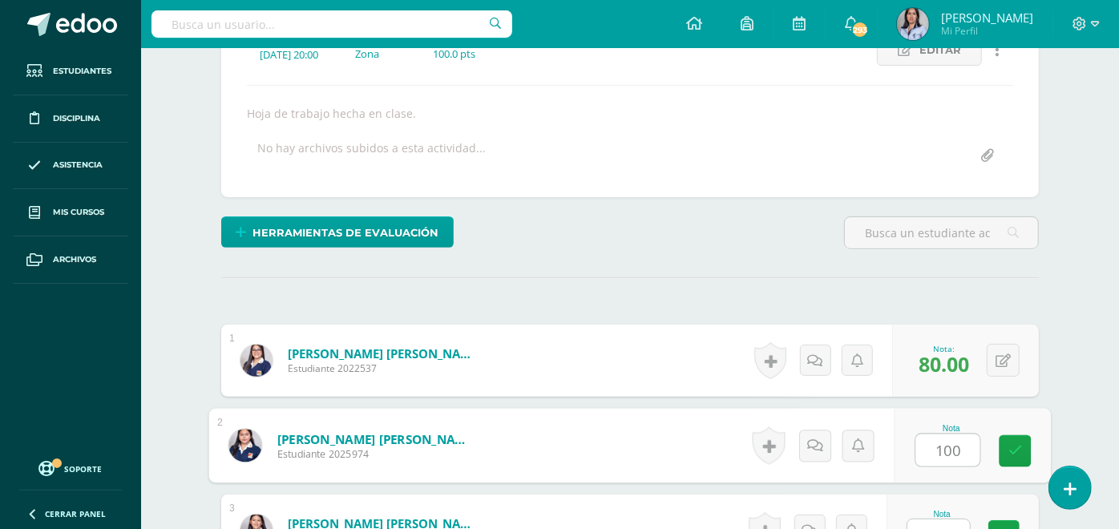
type input "100"
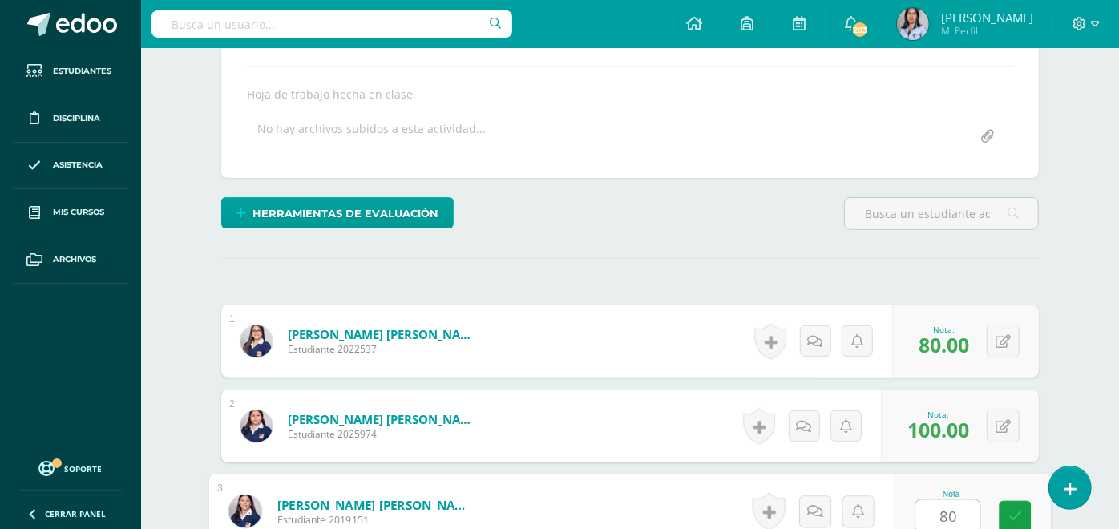
type input "80"
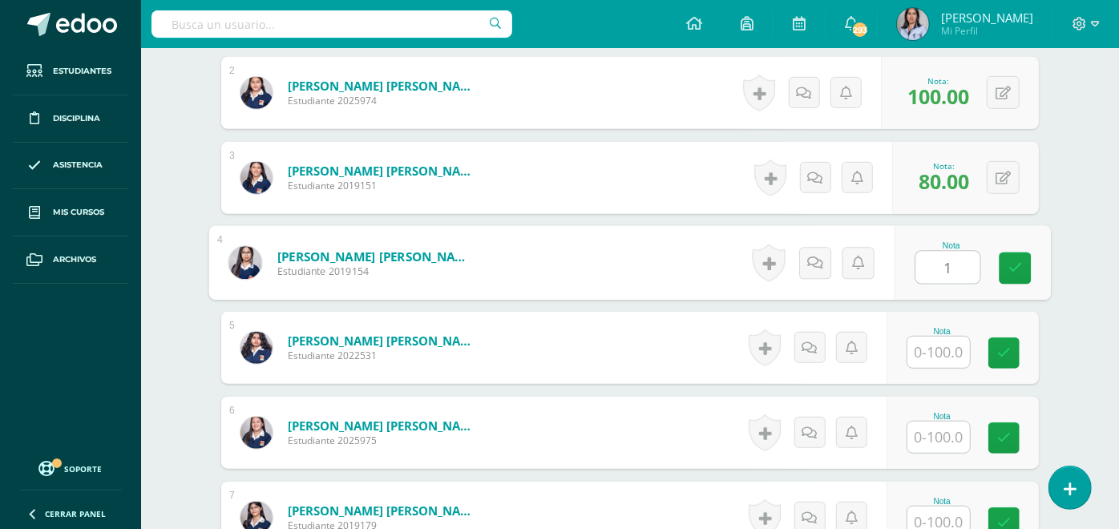
scroll to position [601, 0]
type input "100"
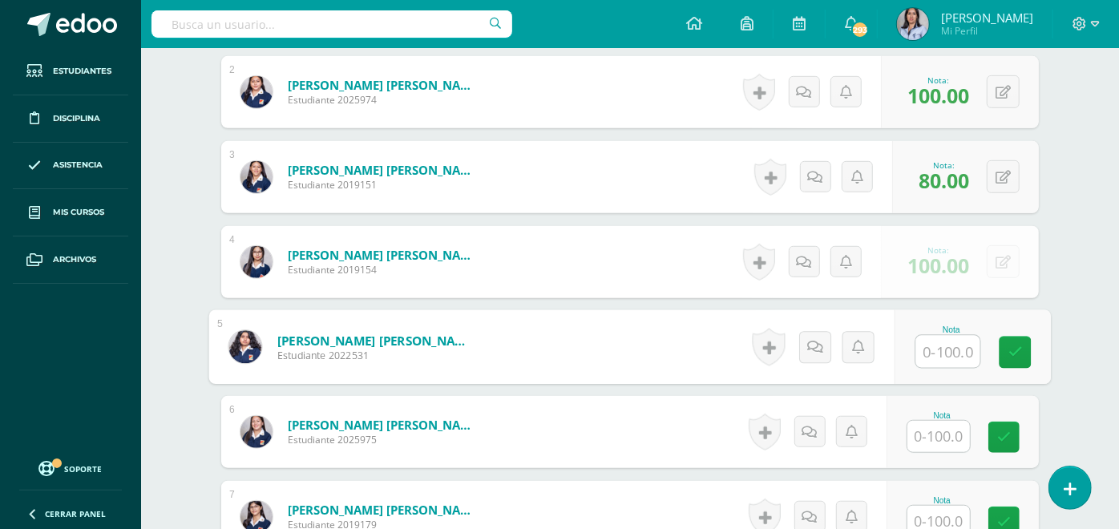
scroll to position [602, 0]
type input "85"
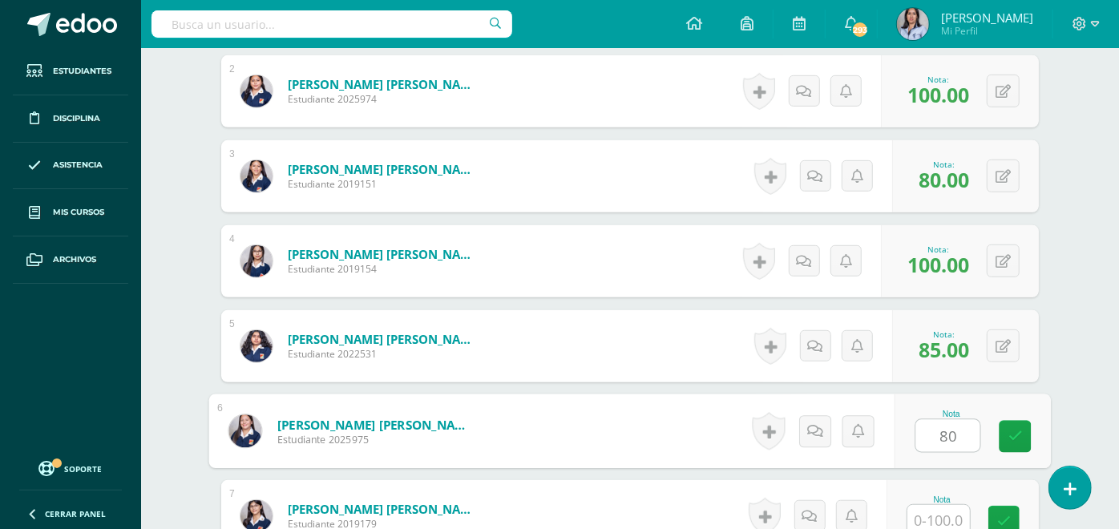
type input "80"
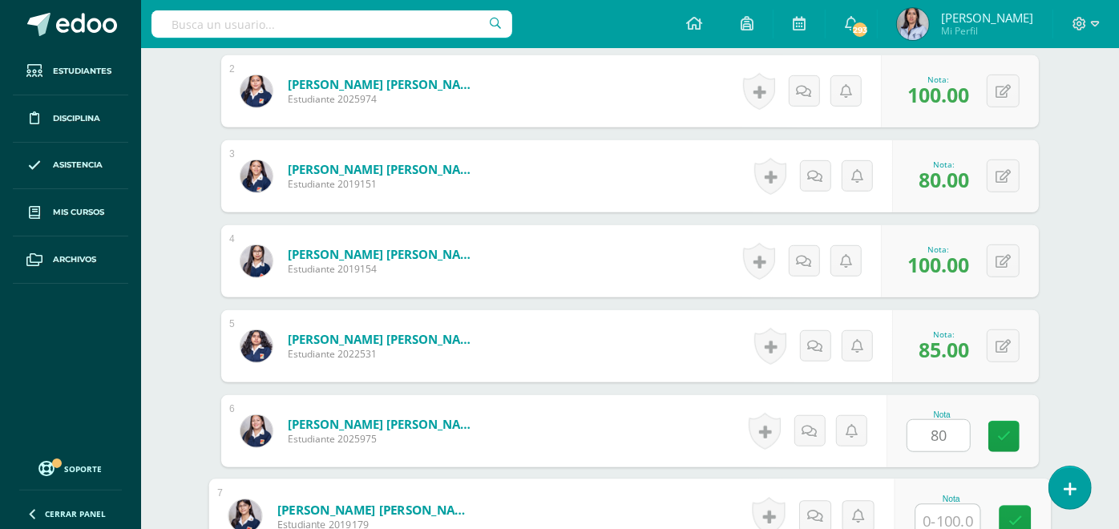
scroll to position [607, 0]
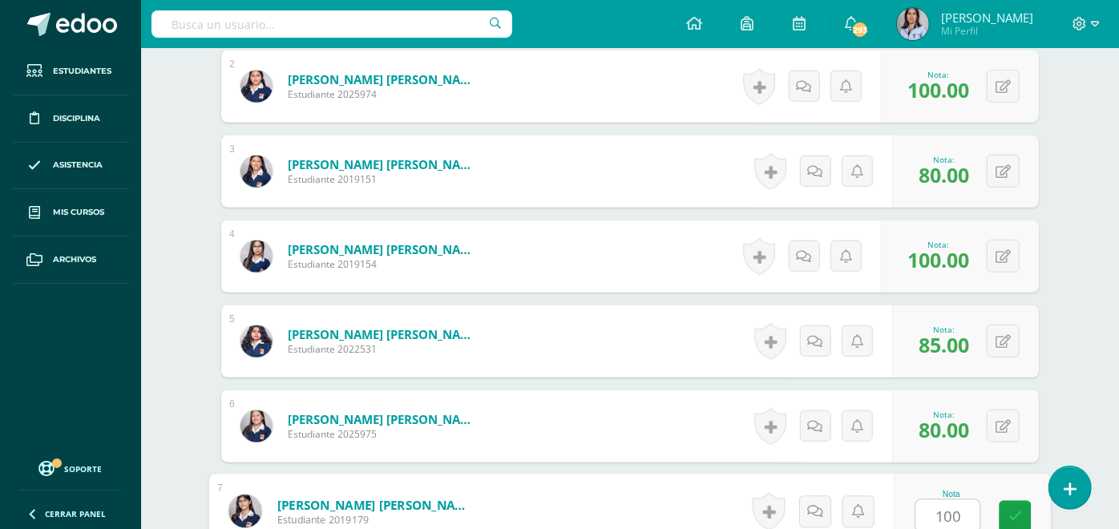
type input "100"
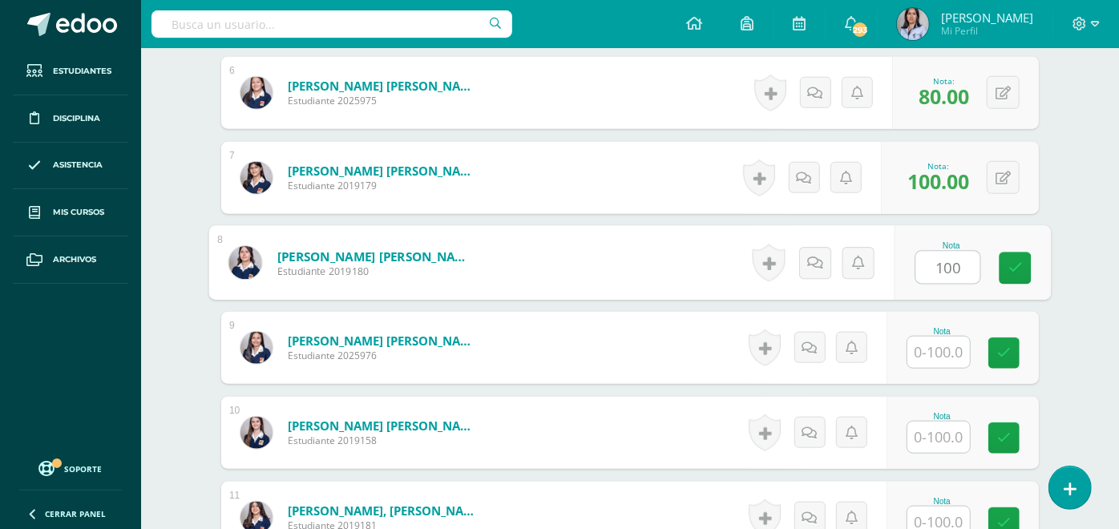
type input "100"
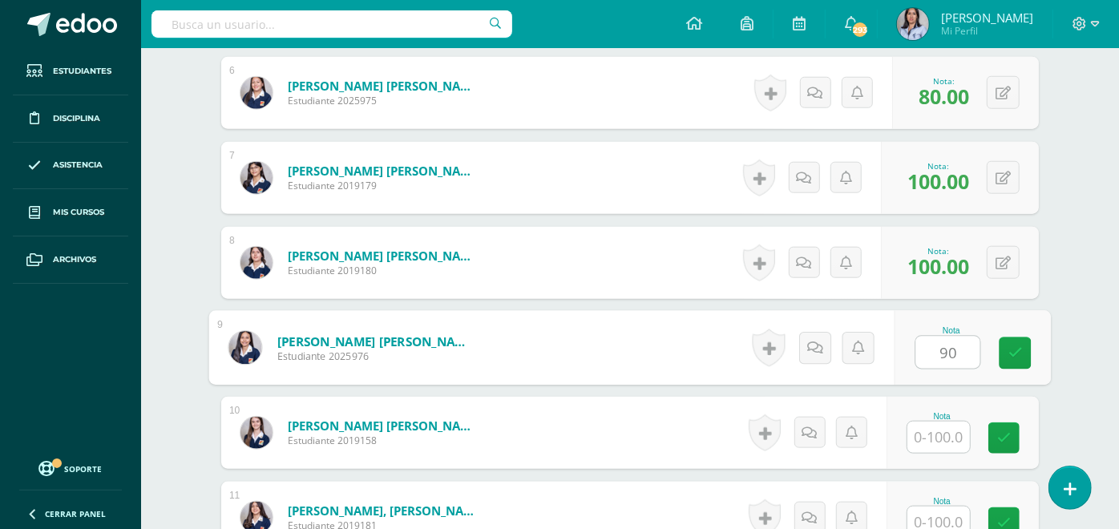
type input "90"
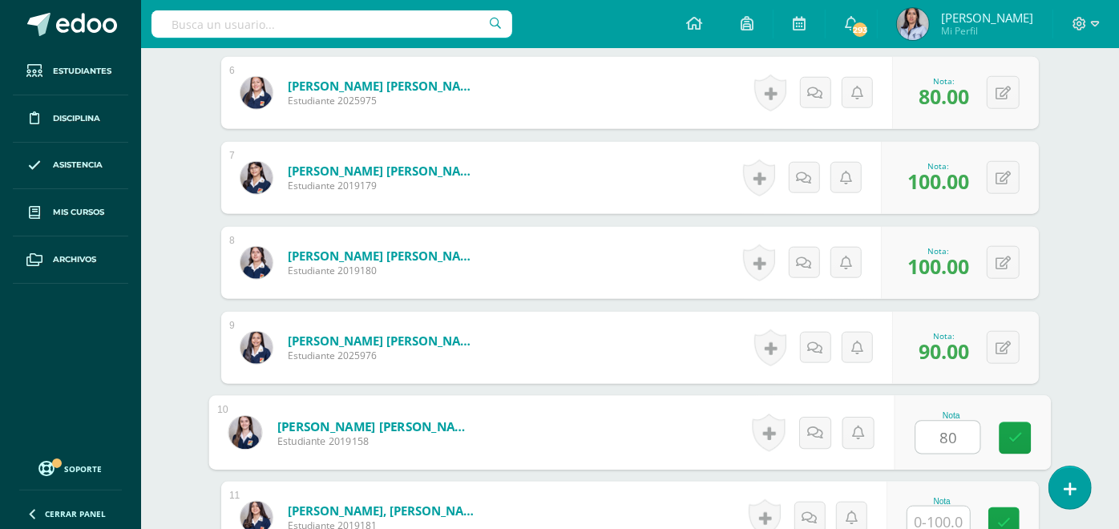
type input "80"
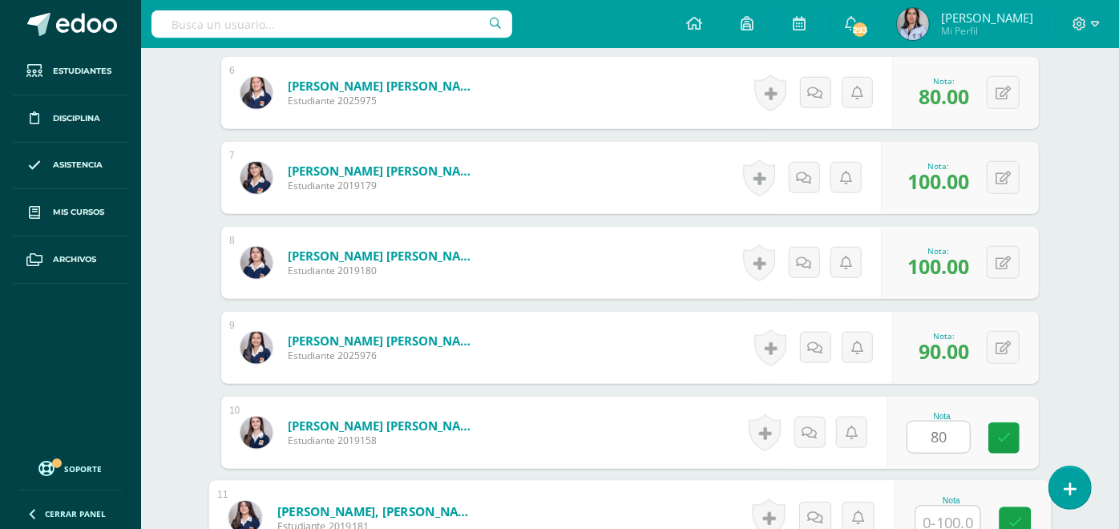
scroll to position [946, 0]
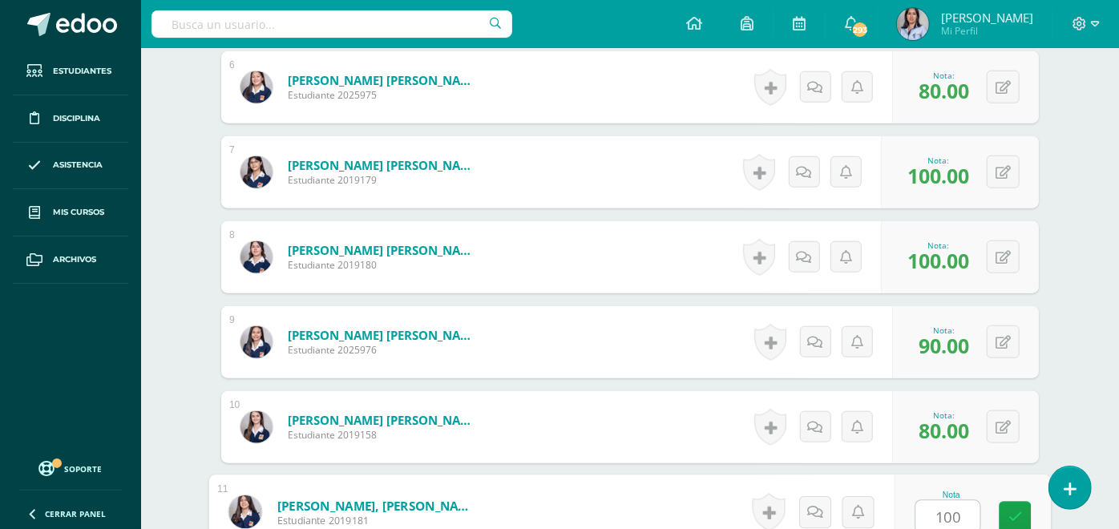
type input "100"
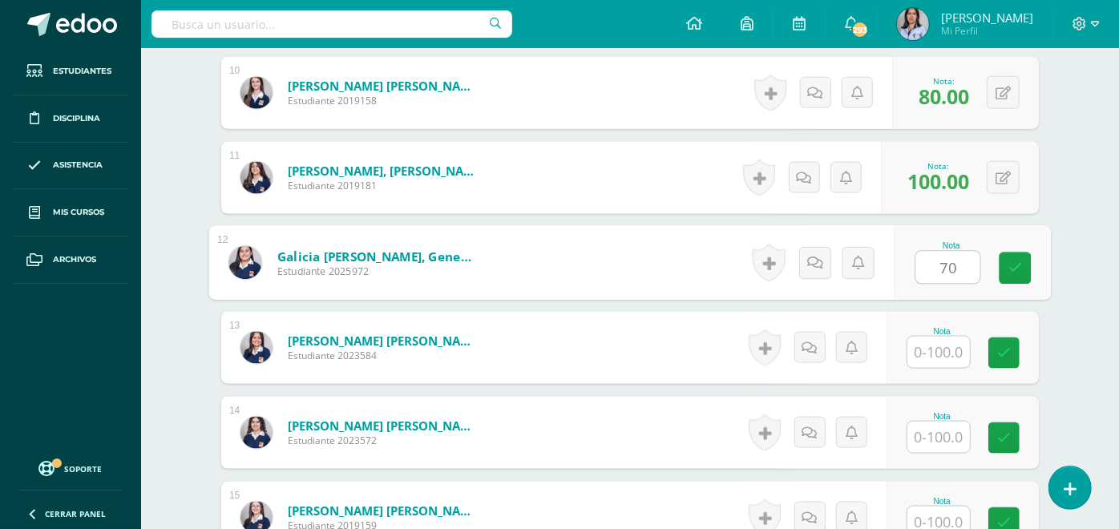
type input "70"
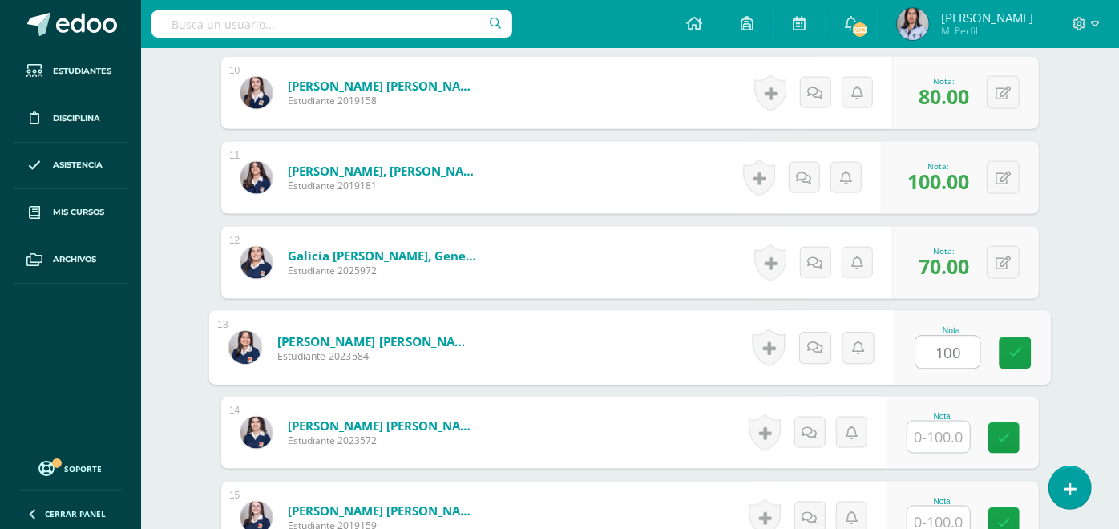
type input "100"
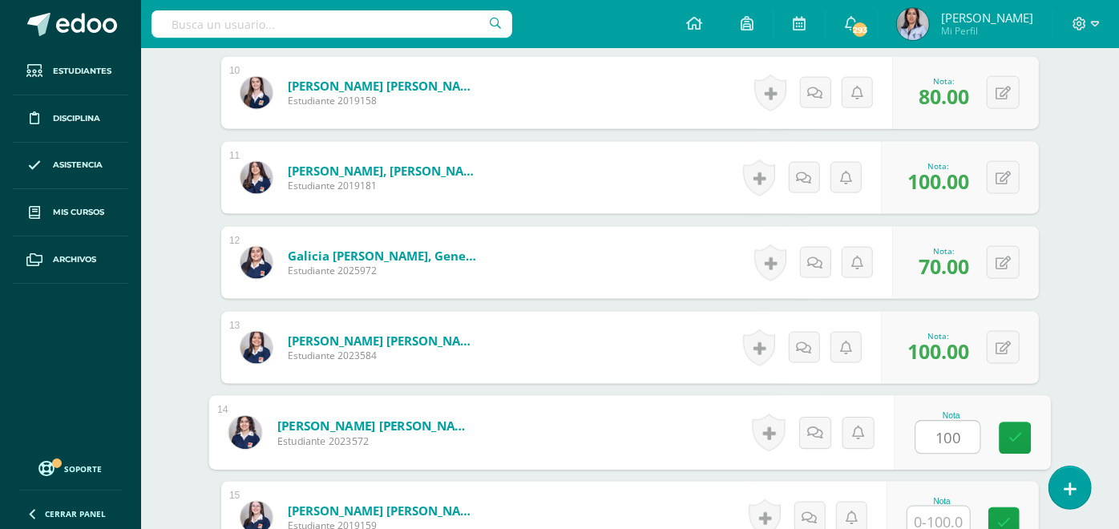
type input "100"
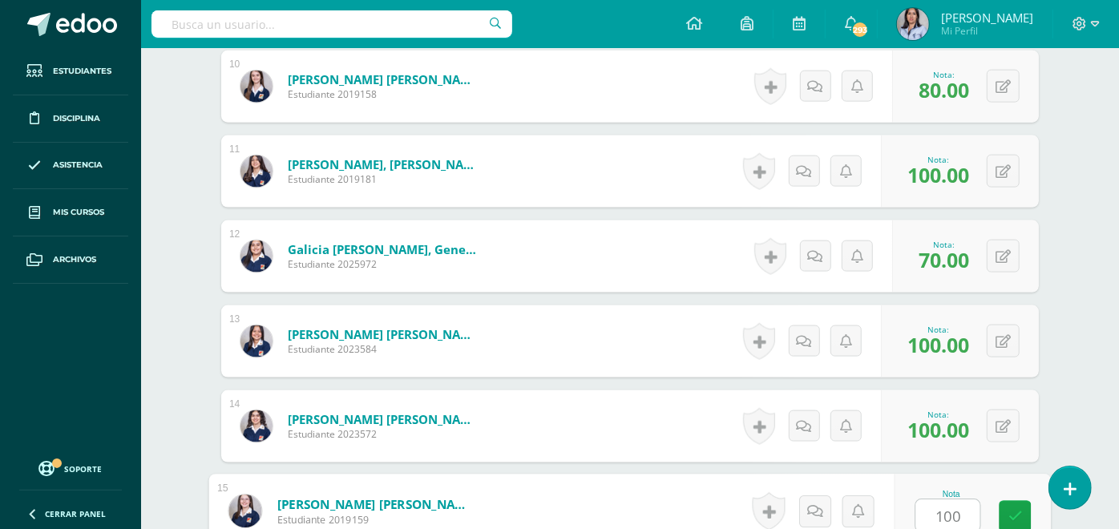
type input "100"
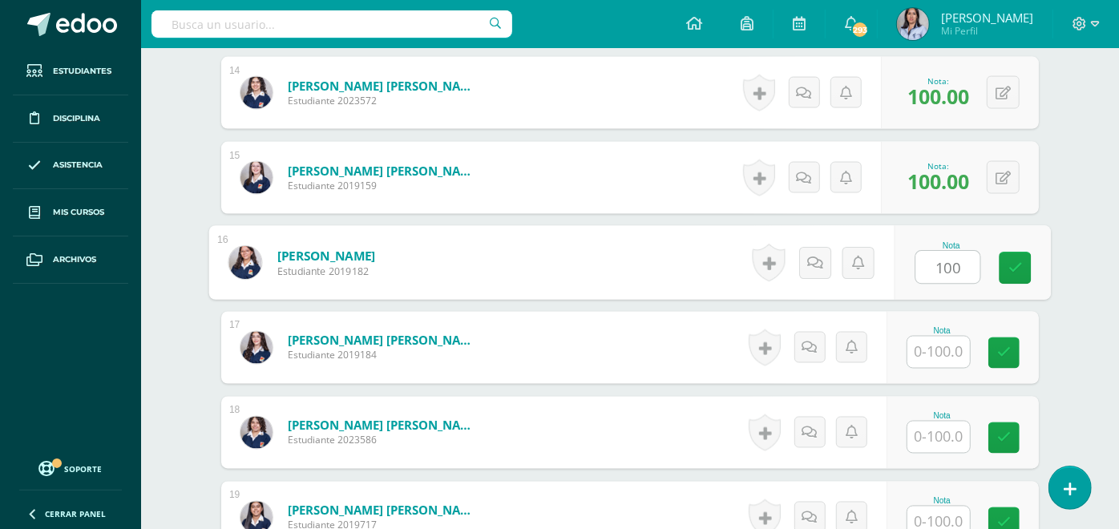
type input "100"
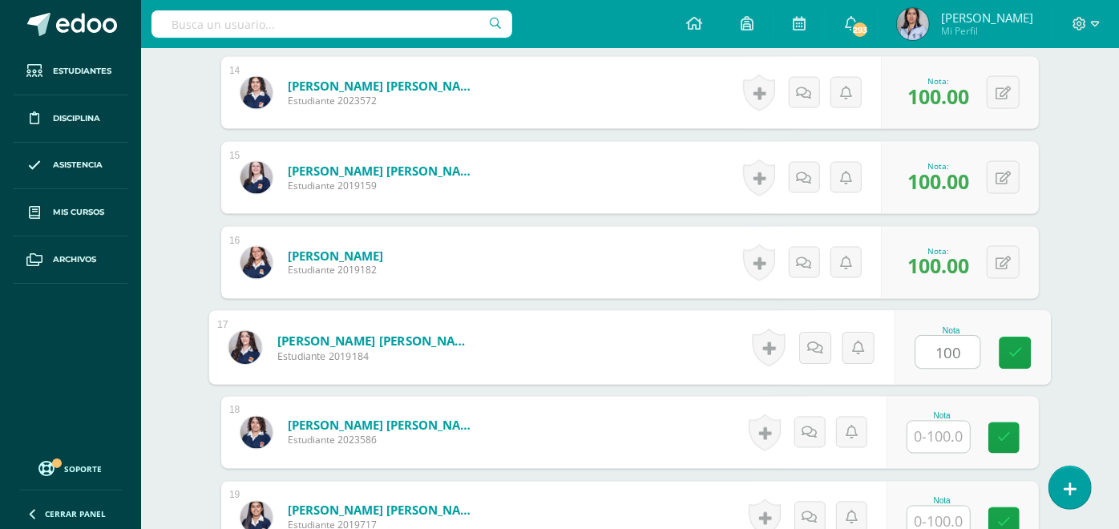
type input "100"
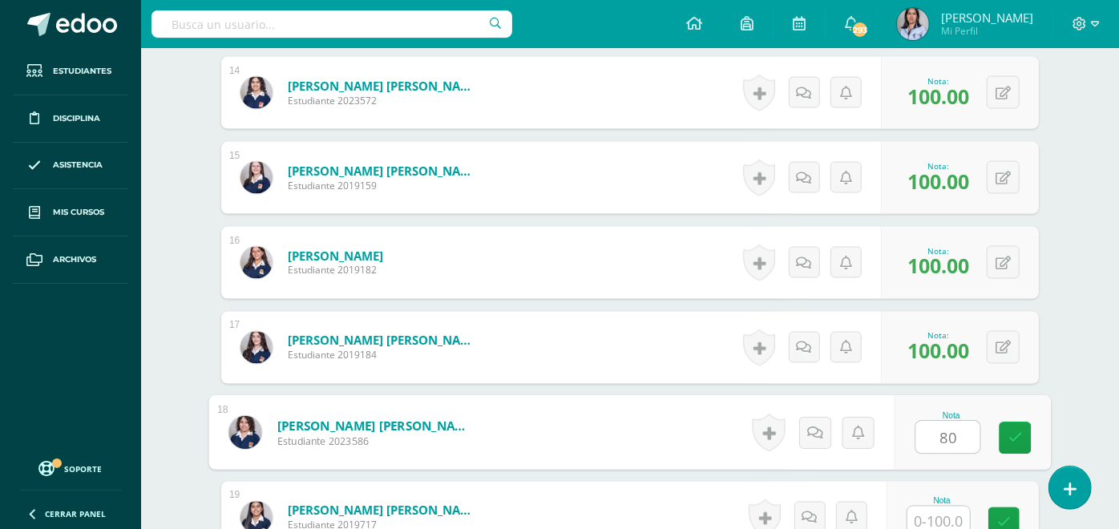
type input "80"
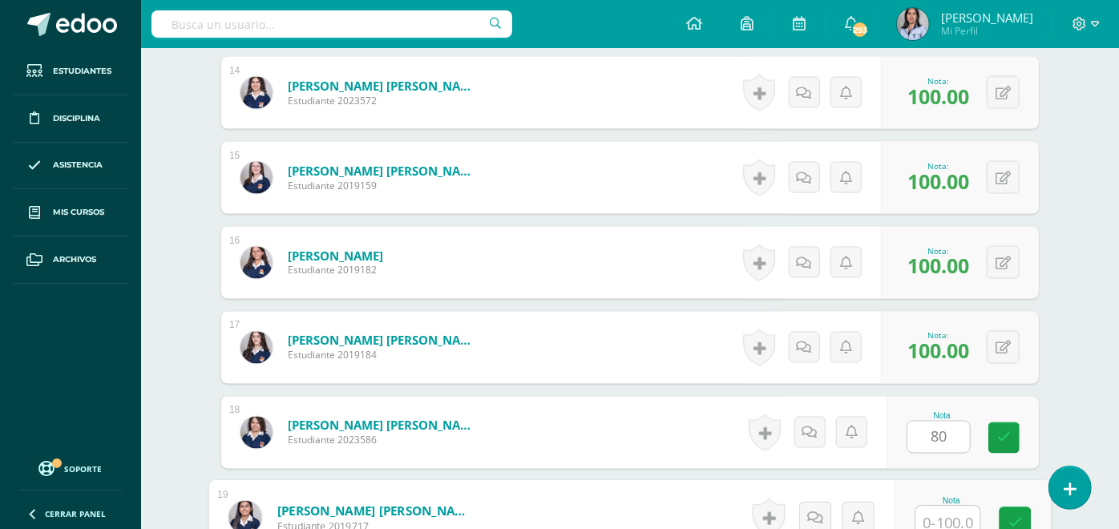
scroll to position [1626, 0]
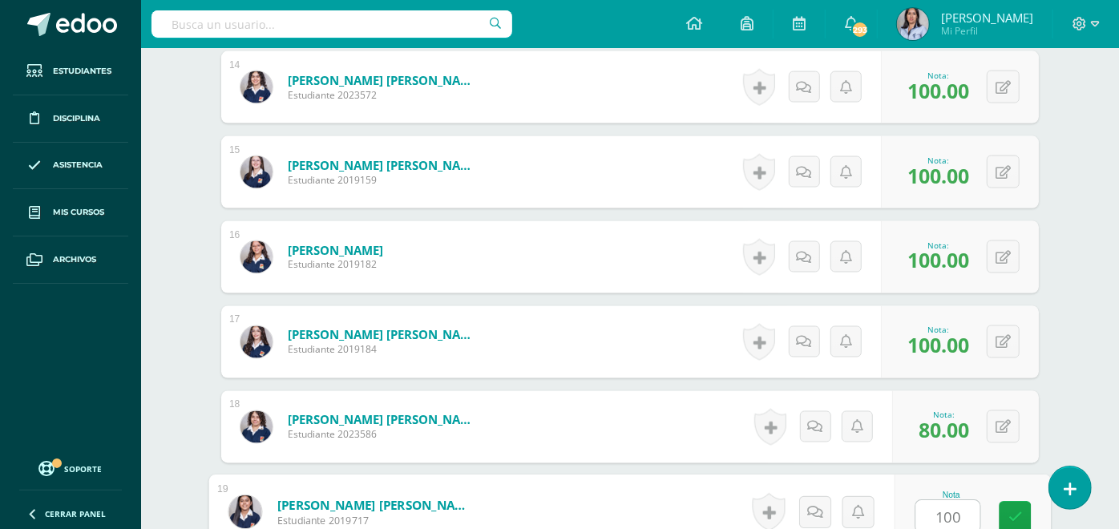
type input "100"
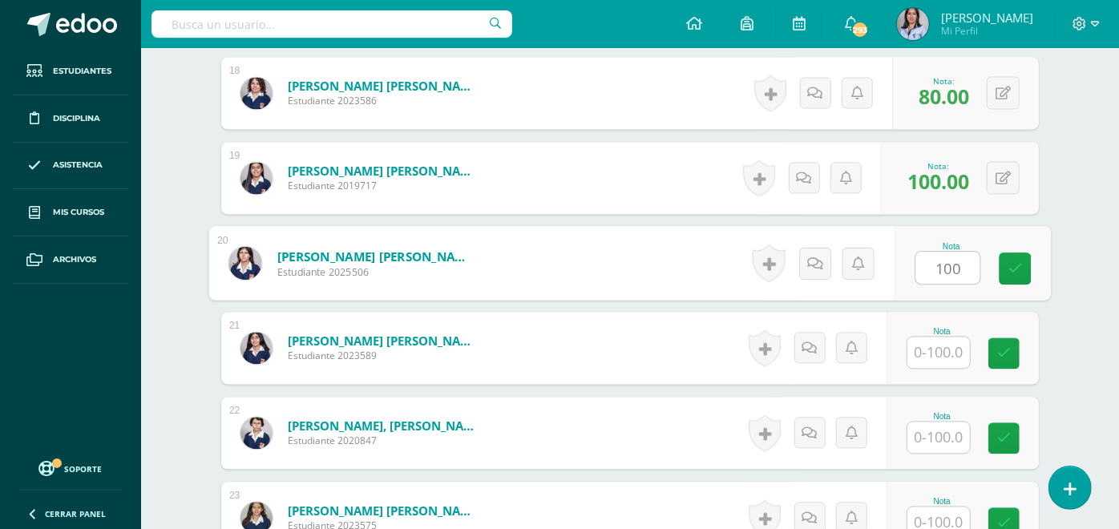
type input "100"
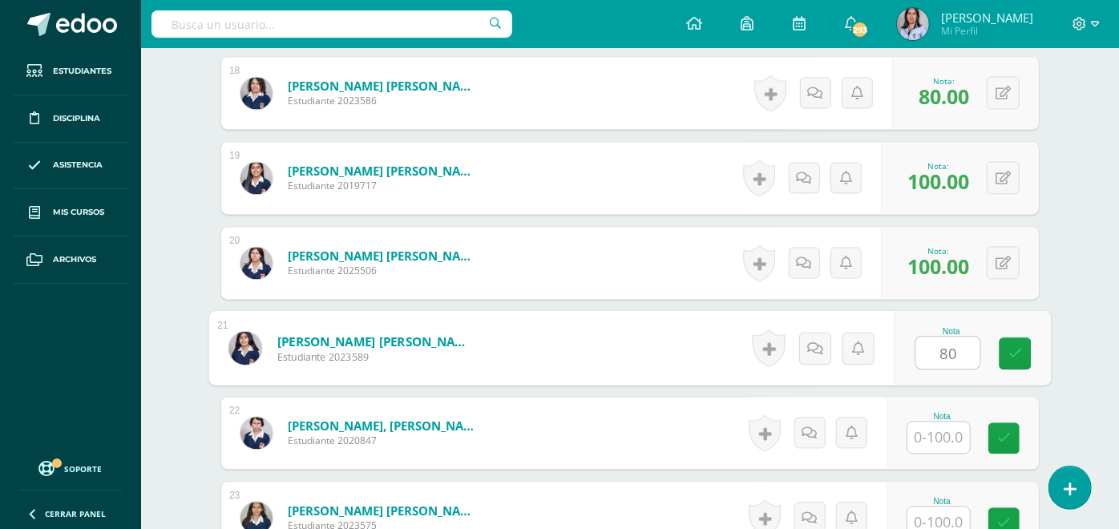
type input "80"
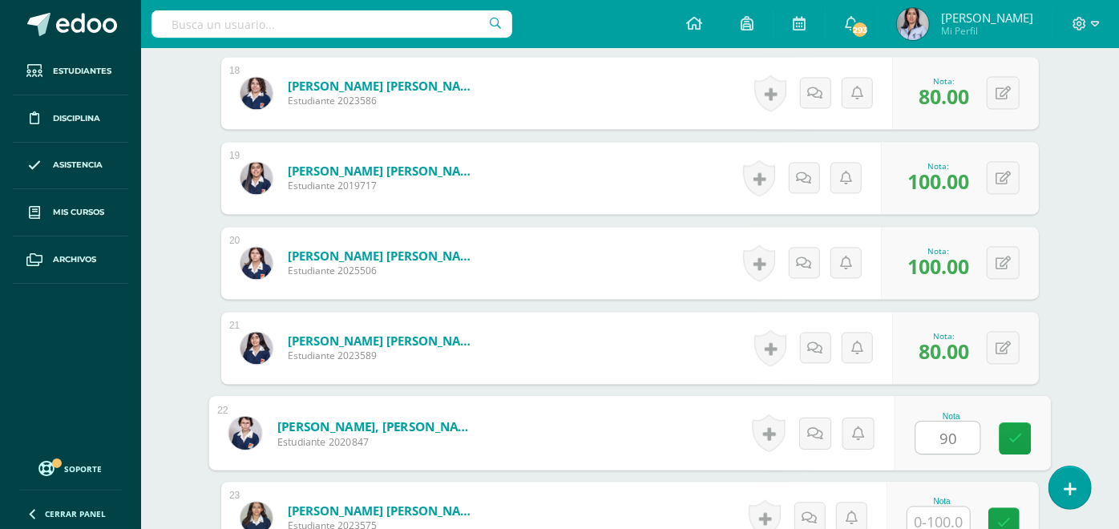
type input "90"
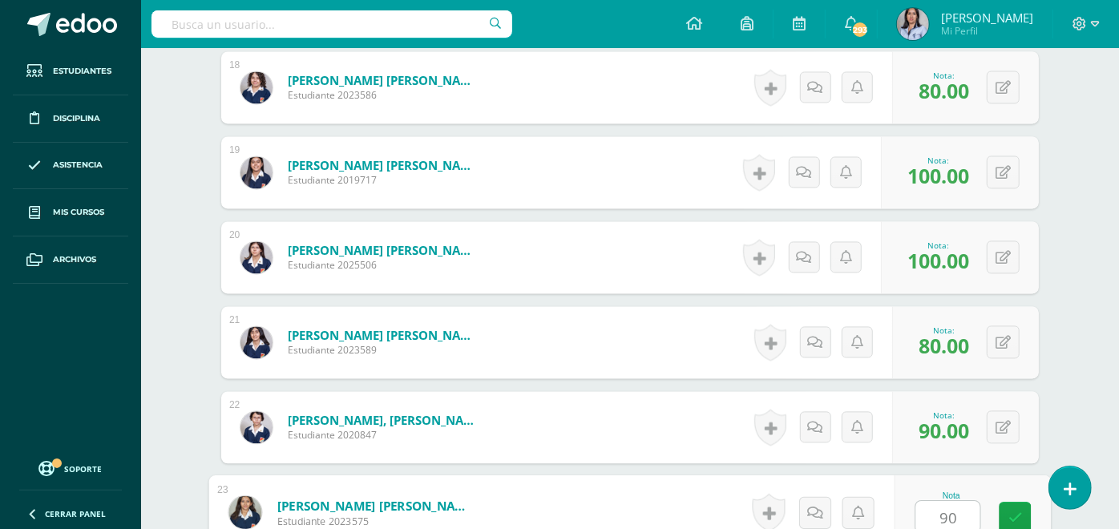
type input "90"
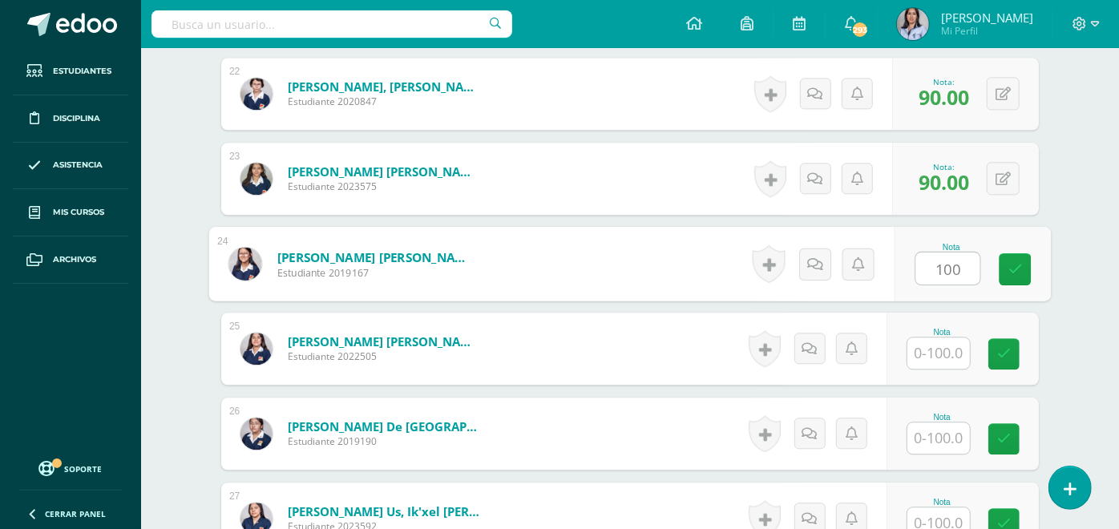
type input "100"
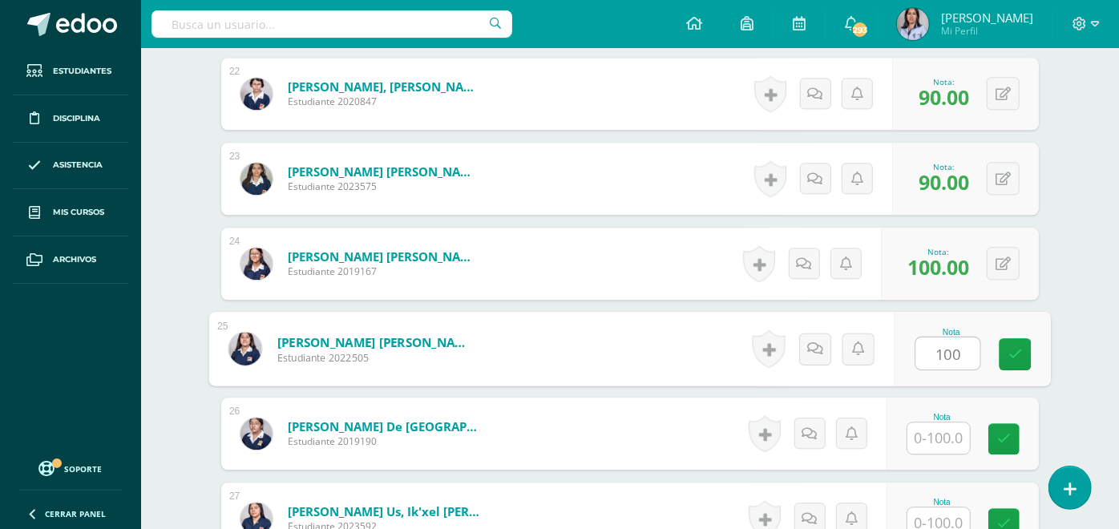
type input "100"
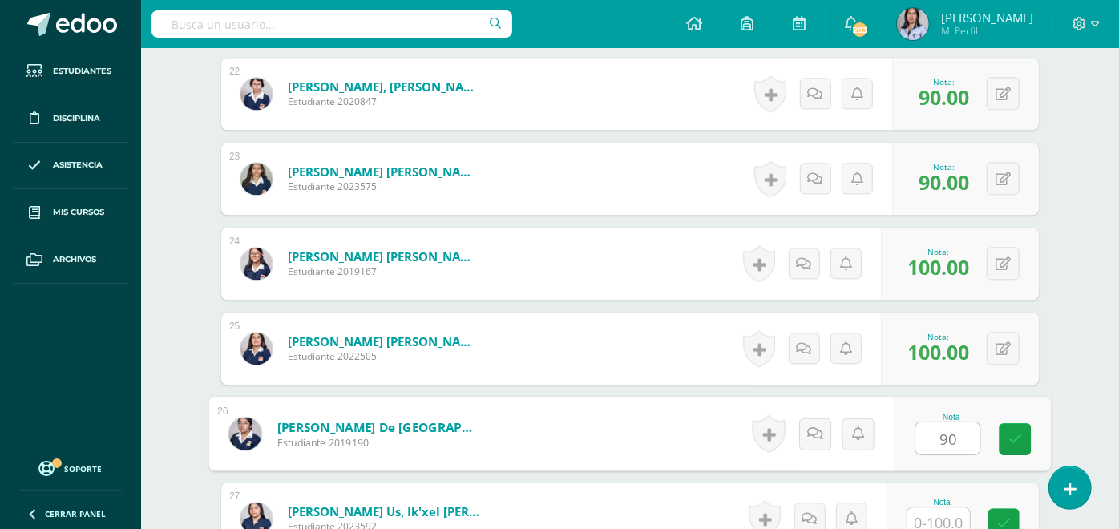
type input "90"
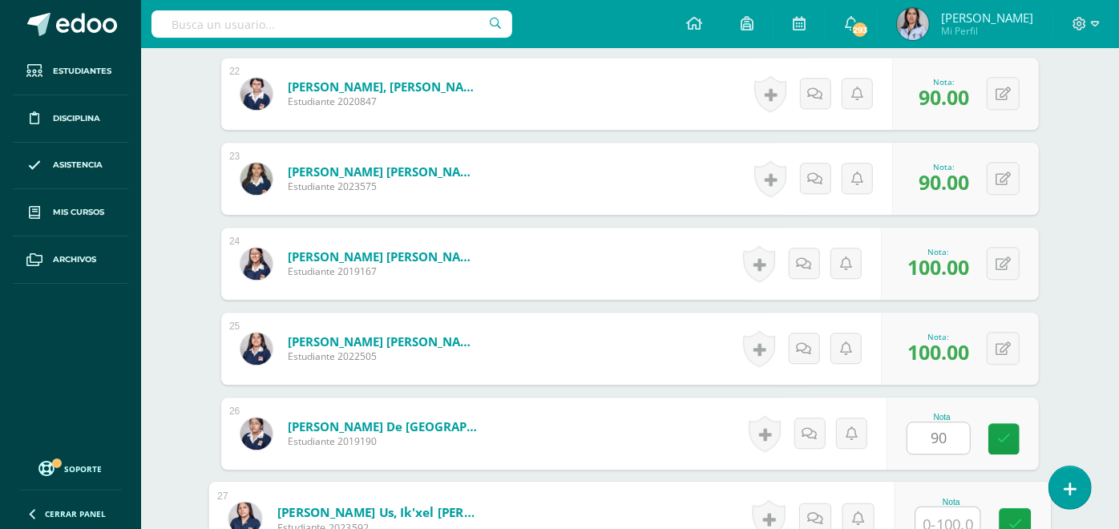
scroll to position [2307, 0]
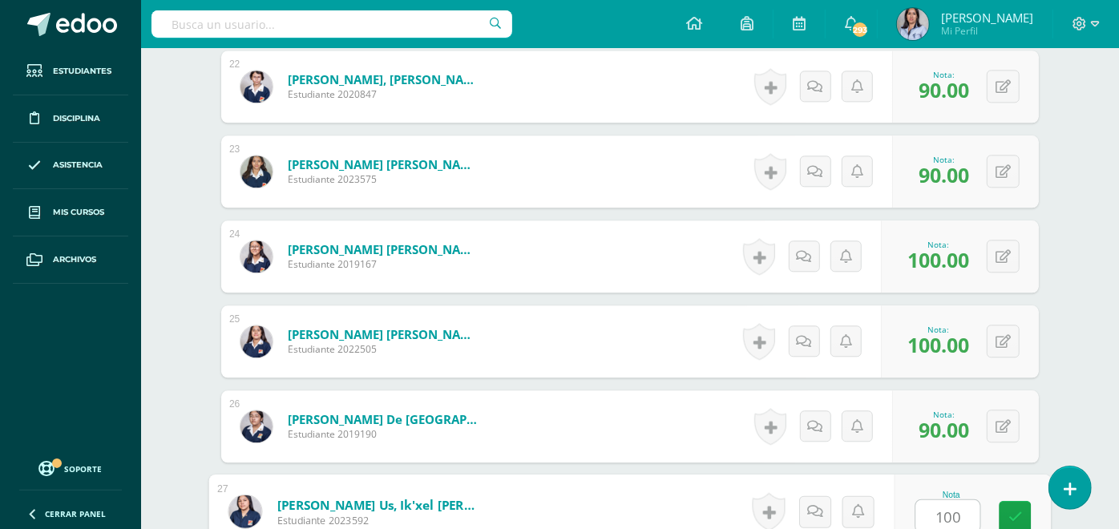
type input "100"
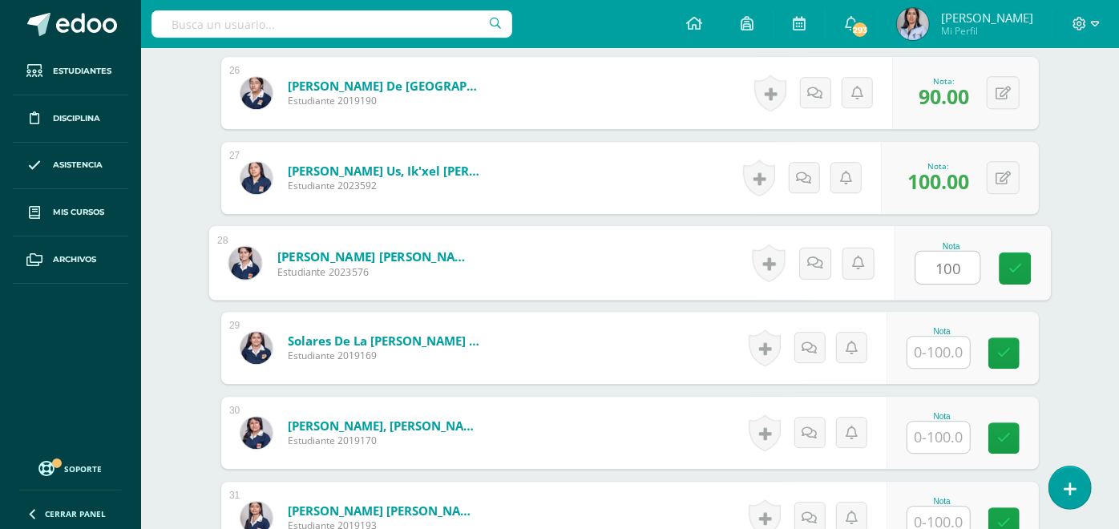
type input "100"
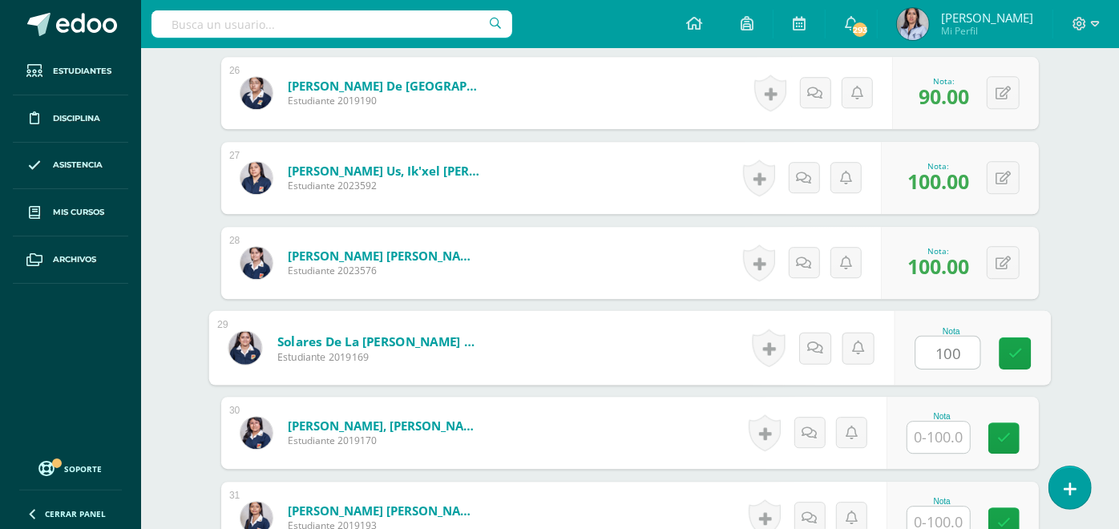
type input "100"
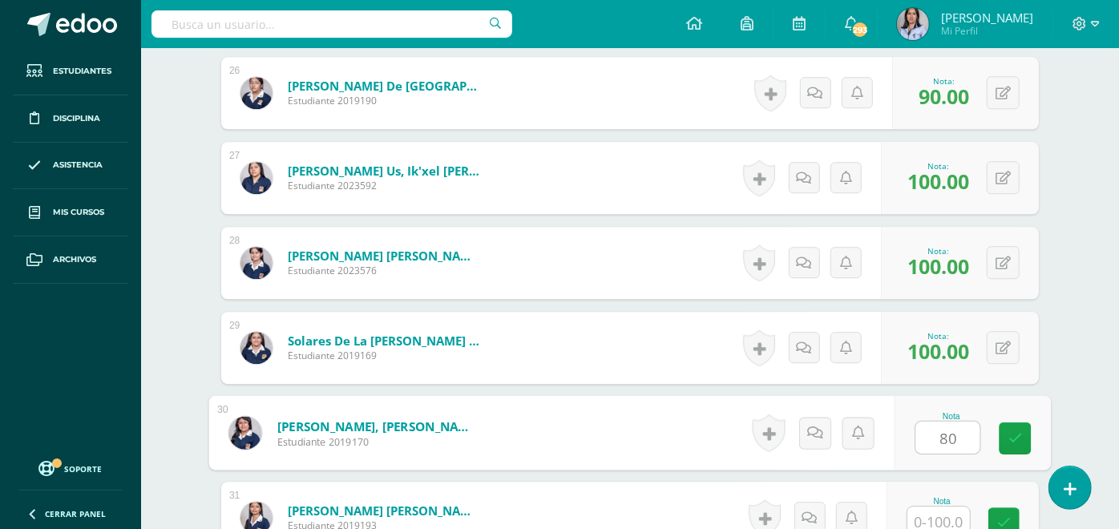
type input "80"
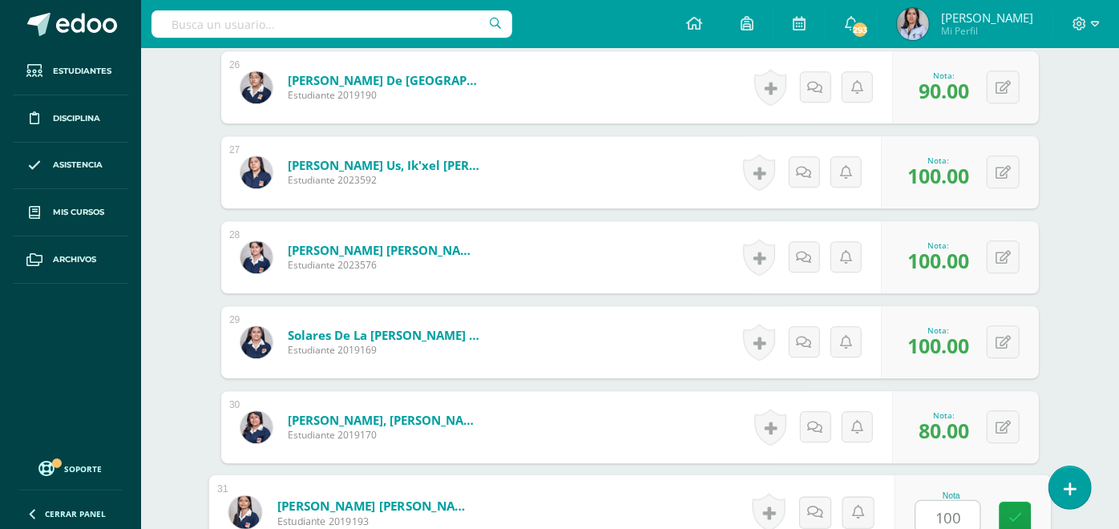
type input "100"
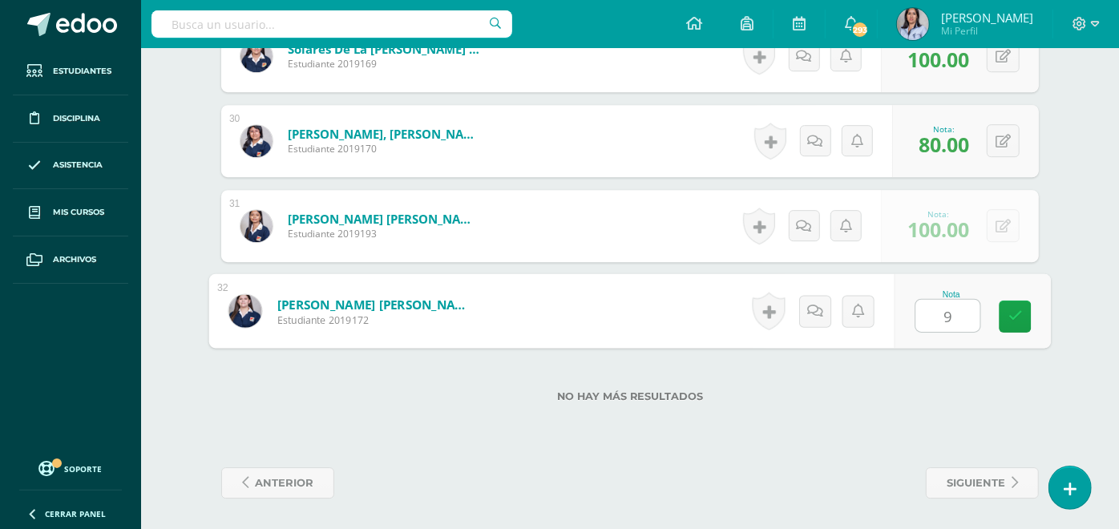
type input "90"
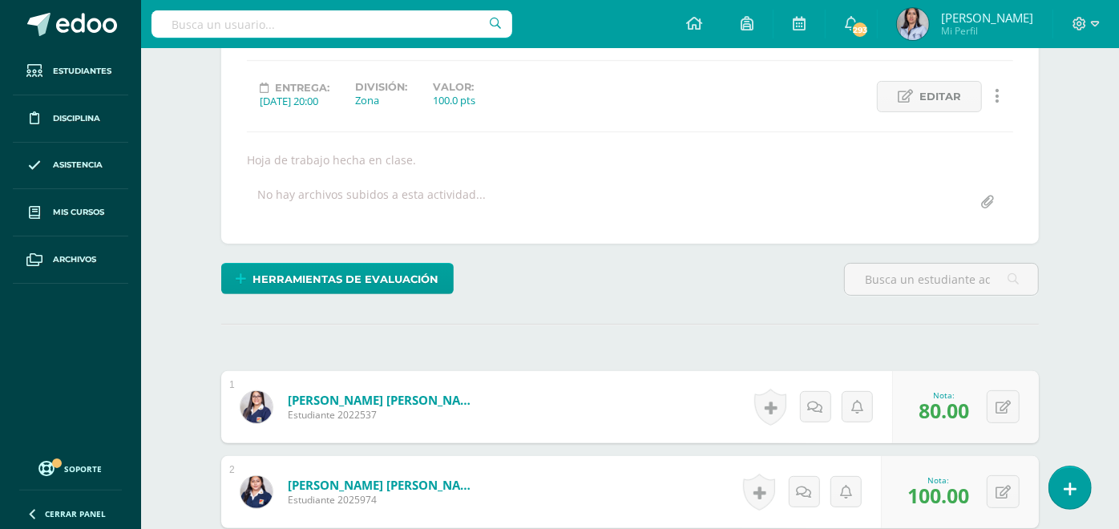
scroll to position [0, 0]
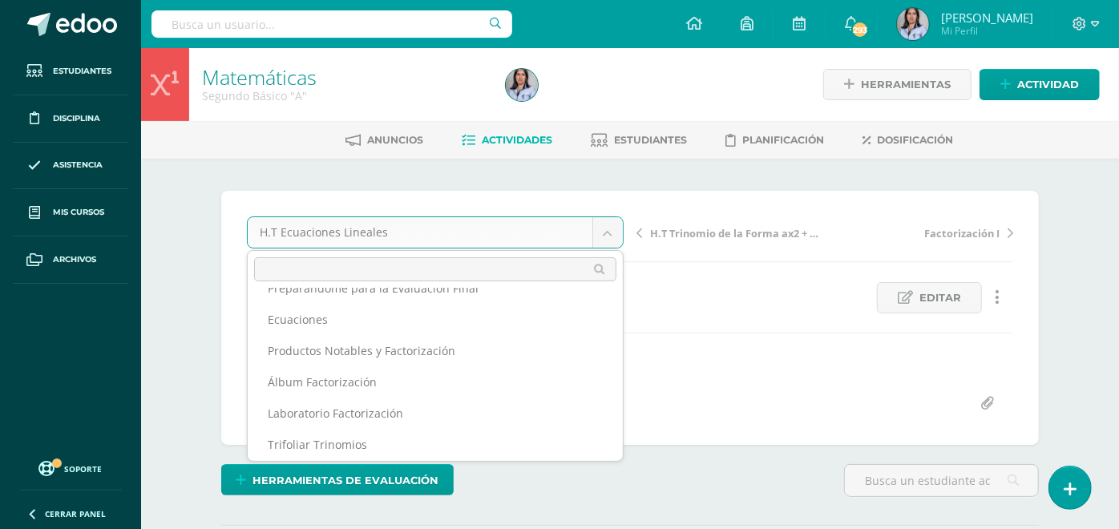
scroll to position [183, 0]
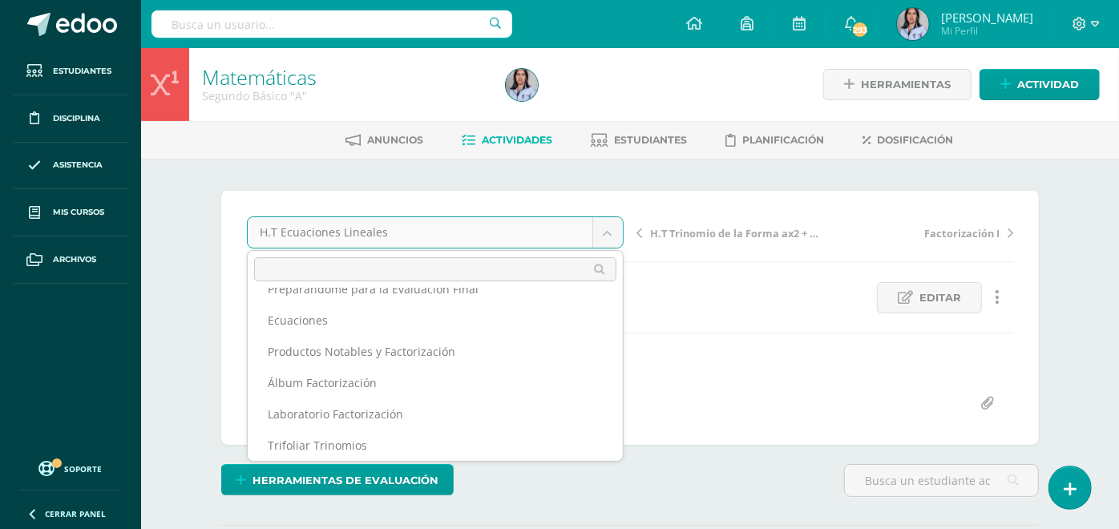
scroll to position [156, 0]
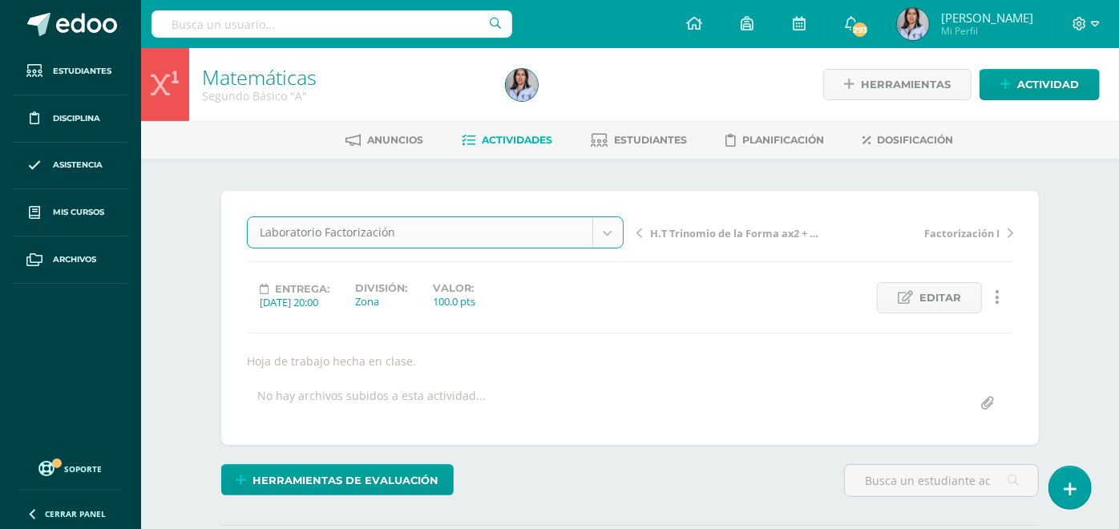
select select "/dashboard/teacher/grade-activity/129451/"
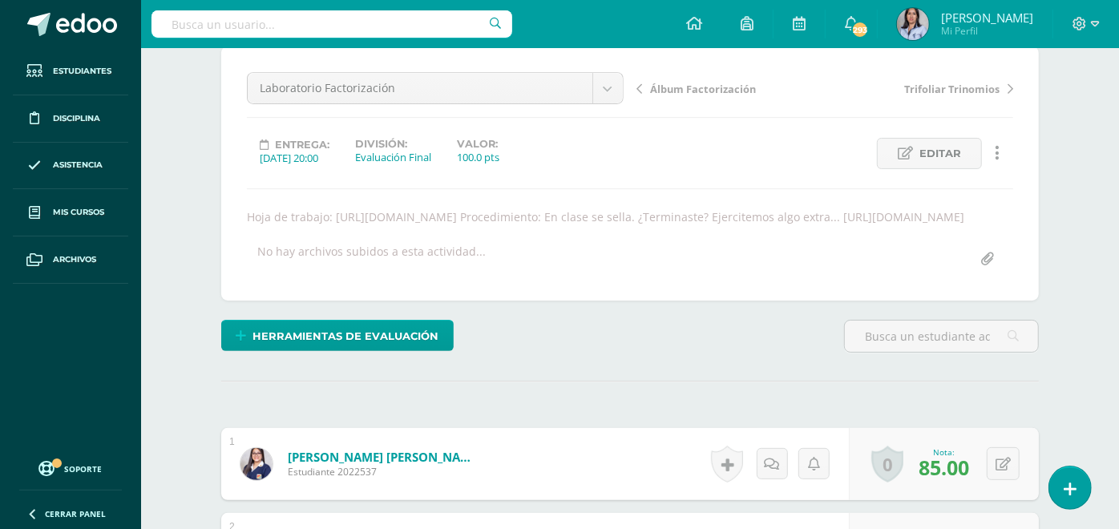
scroll to position [133, 0]
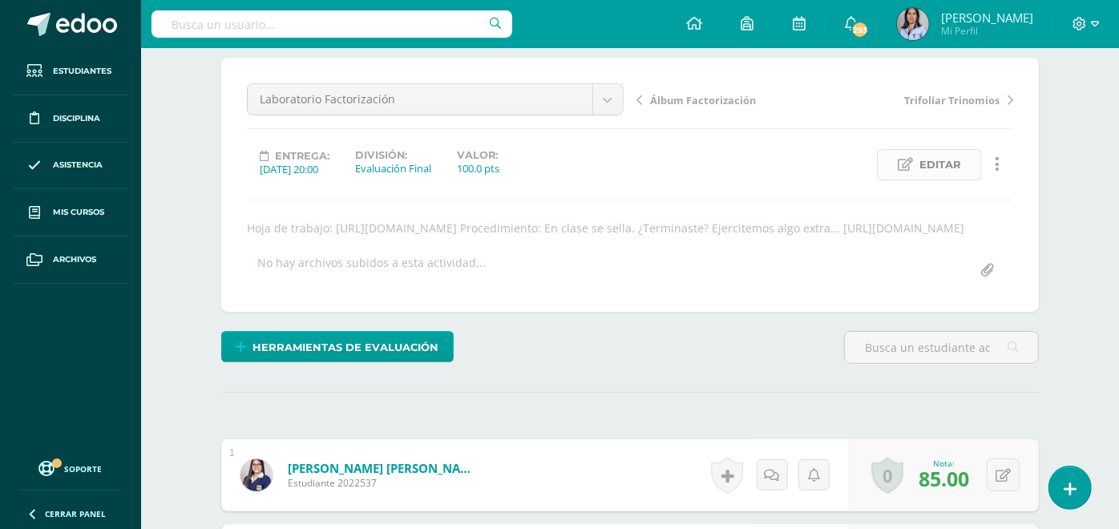
click at [930, 158] on span "Editar" at bounding box center [941, 165] width 42 height 30
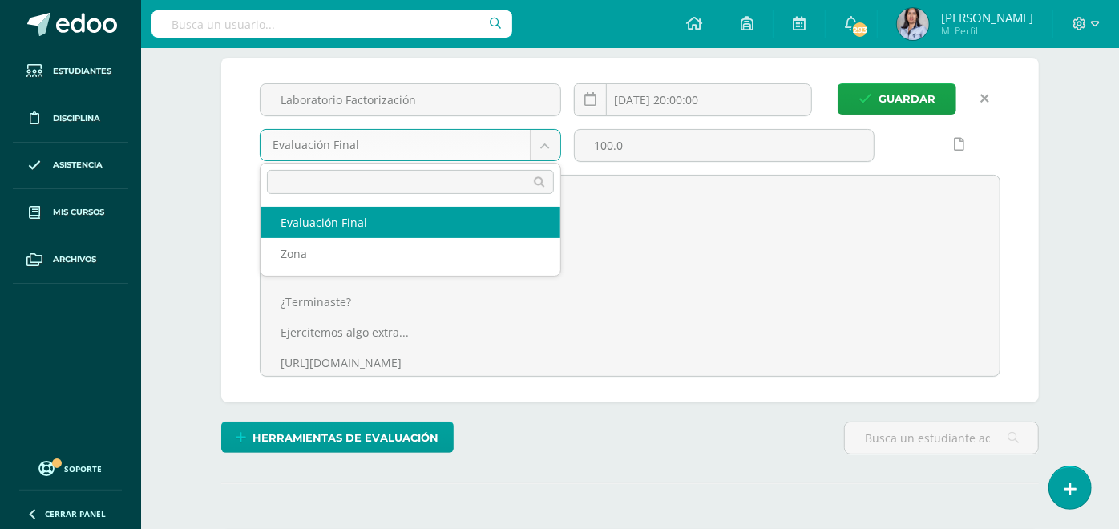
select select "128550"
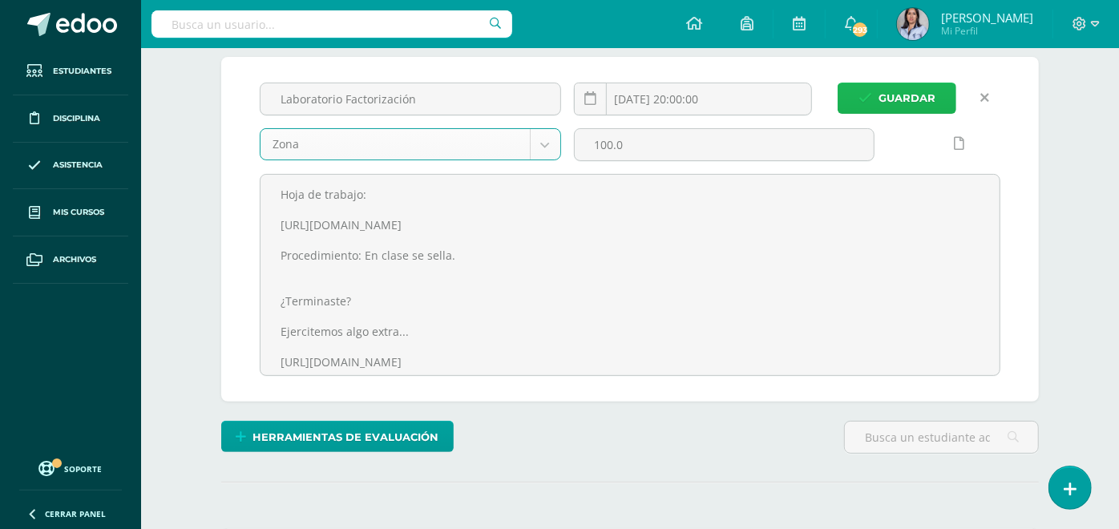
click at [892, 96] on span "Guardar" at bounding box center [907, 98] width 57 height 30
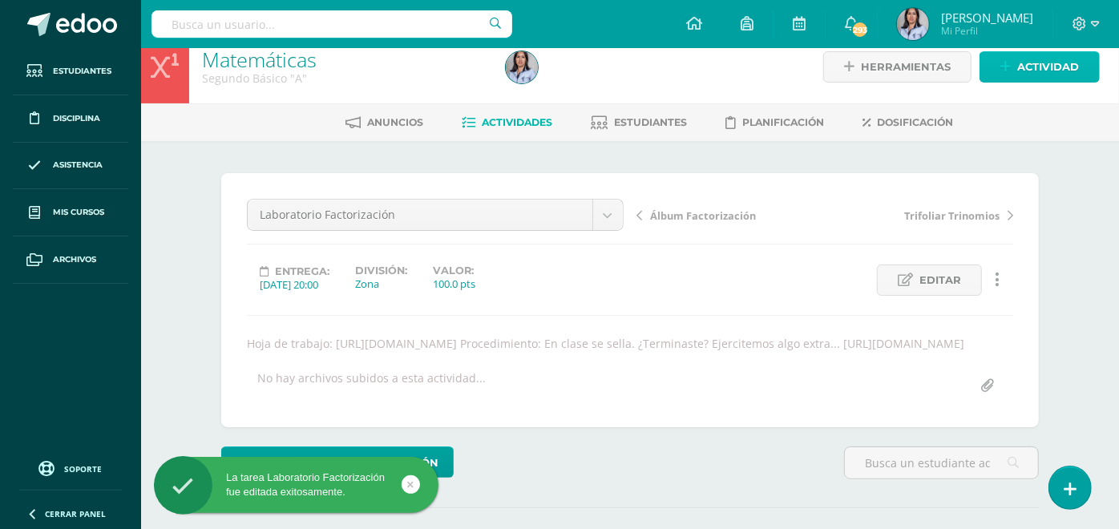
click at [1058, 59] on span "Actividad" at bounding box center [1048, 67] width 62 height 30
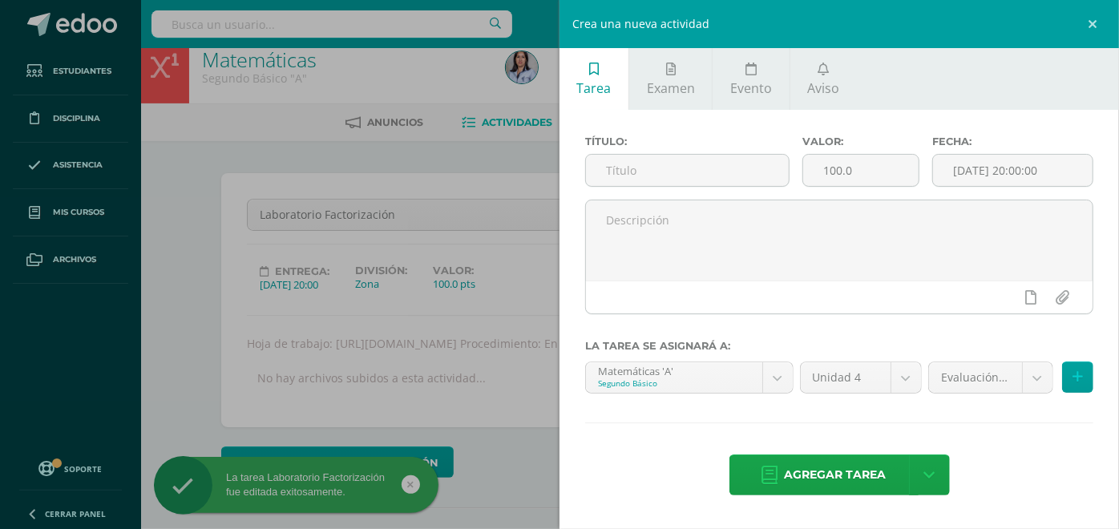
scroll to position [18, 0]
click at [633, 172] on input "text" at bounding box center [687, 170] width 203 height 31
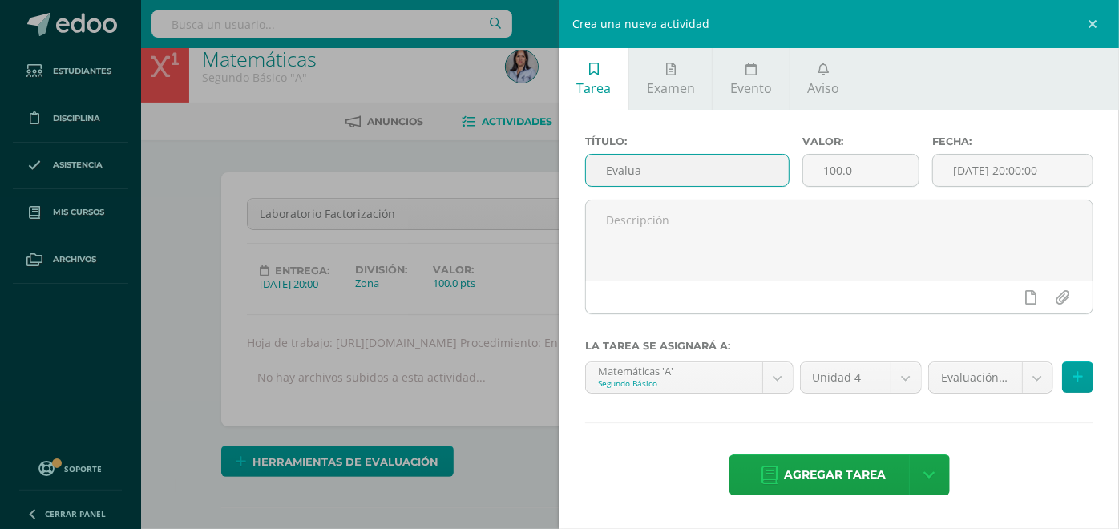
scroll to position [19, 0]
type input "Evaluación Final"
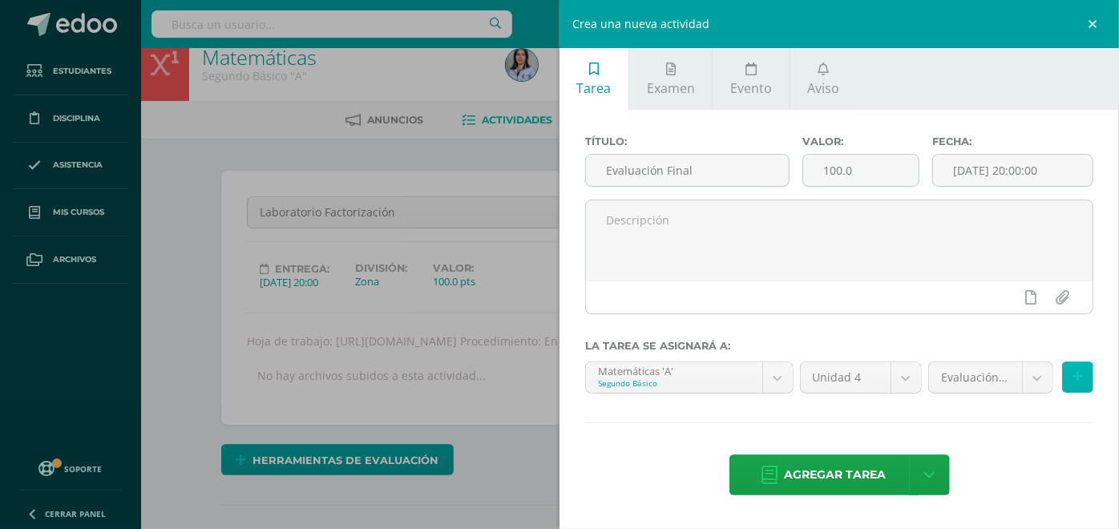
click at [1082, 378] on icon at bounding box center [1078, 377] width 10 height 14
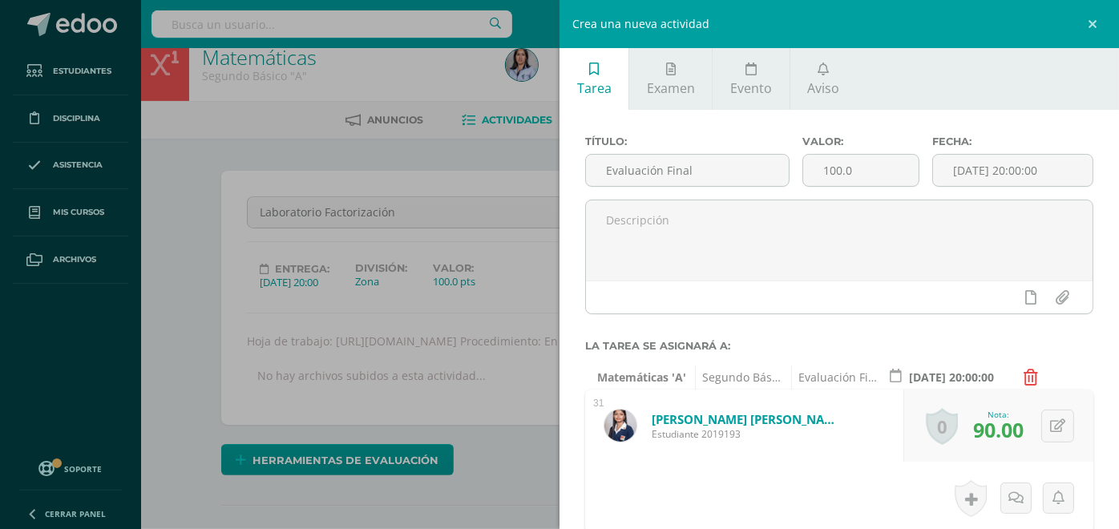
scroll to position [9, 0]
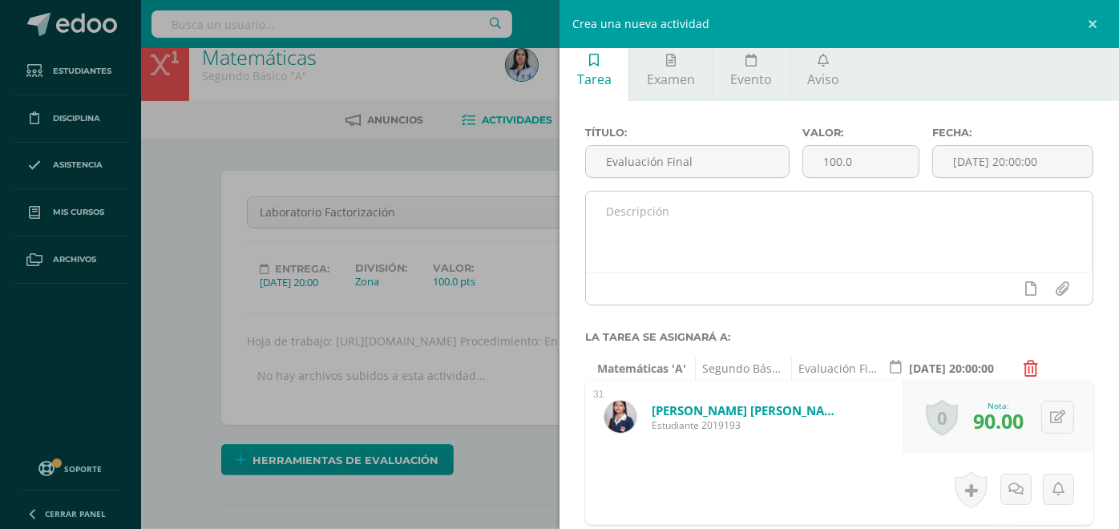
click at [843, 249] on textarea at bounding box center [839, 232] width 507 height 80
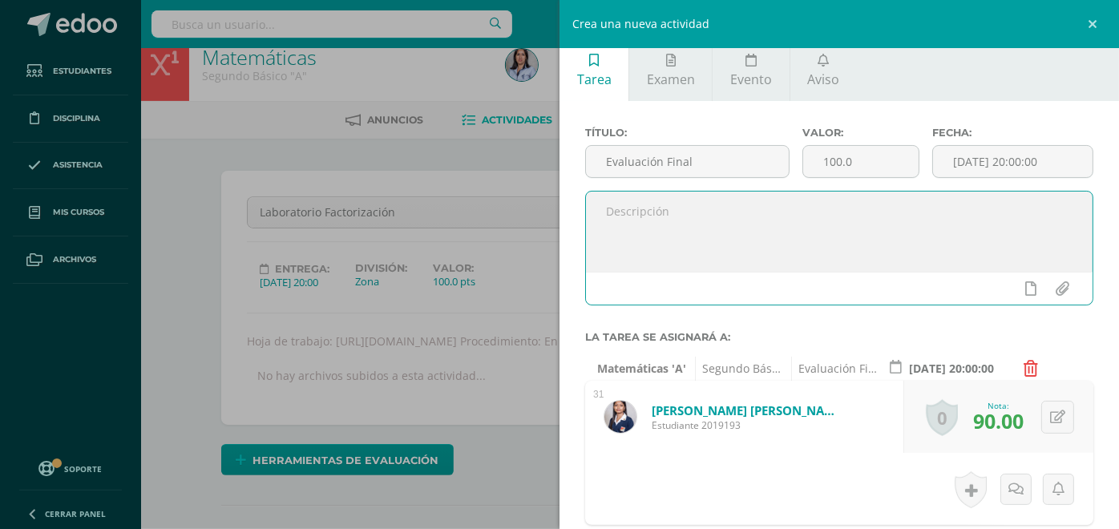
click at [886, 320] on div at bounding box center [838, 324] width 508 height 13
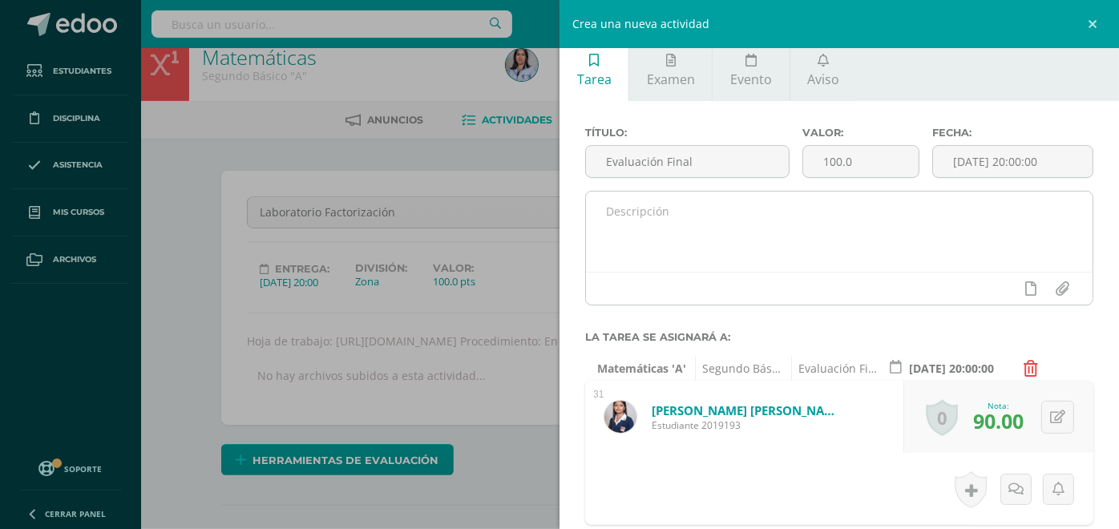
click at [923, 228] on textarea at bounding box center [839, 232] width 507 height 80
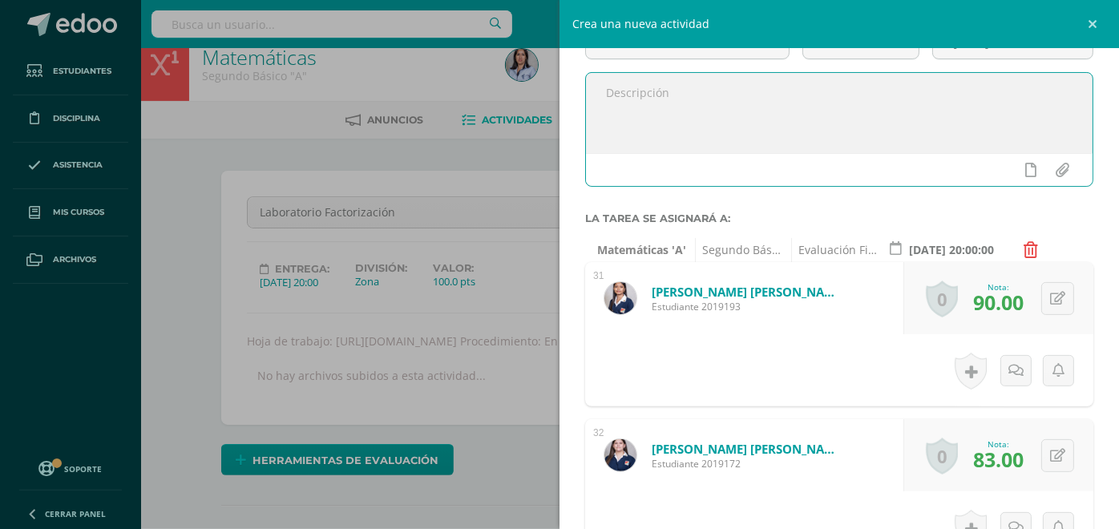
scroll to position [0, 0]
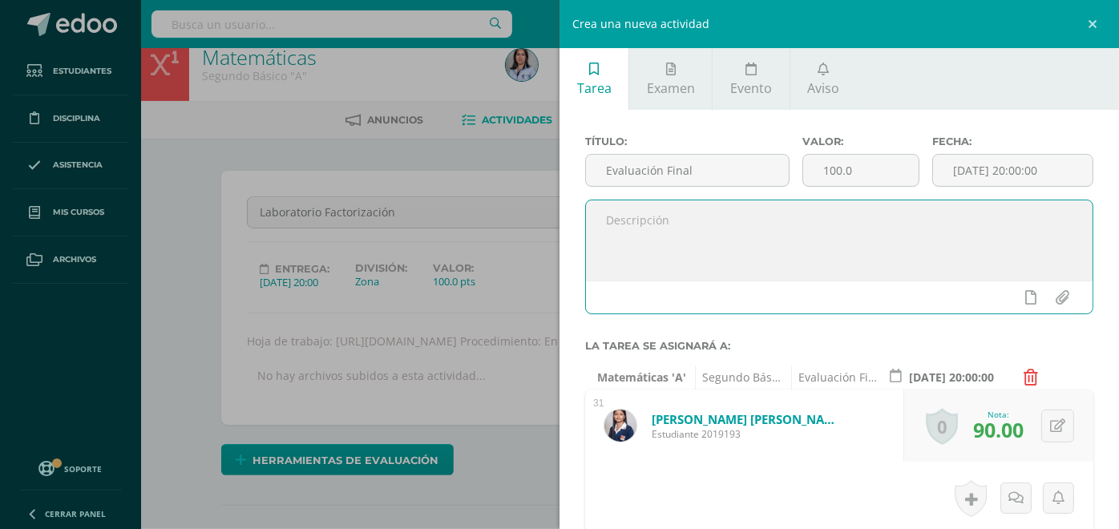
click at [953, 223] on textarea at bounding box center [839, 240] width 507 height 80
click at [1026, 378] on icon at bounding box center [1031, 378] width 14 height 16
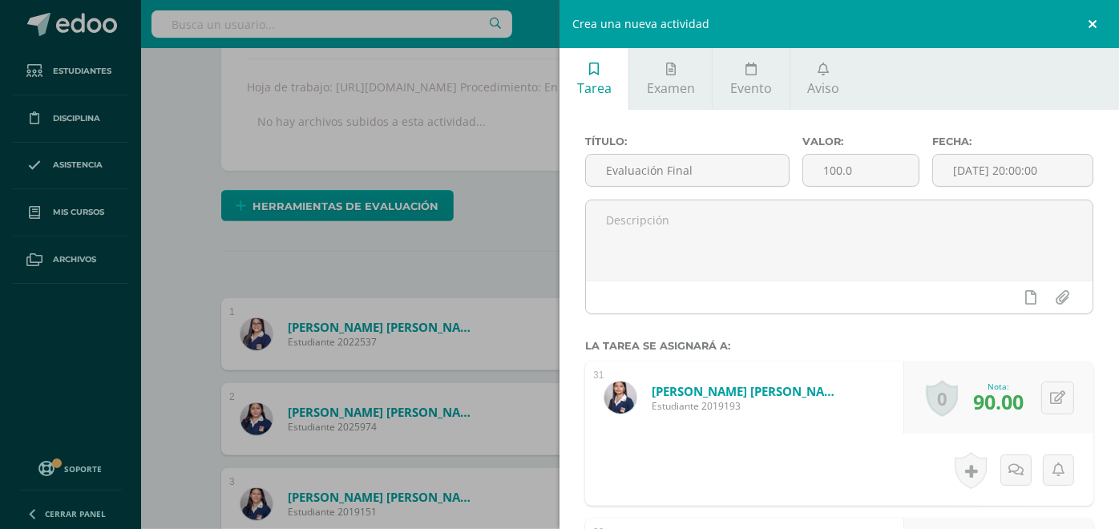
click at [1090, 32] on link at bounding box center [1095, 24] width 48 height 48
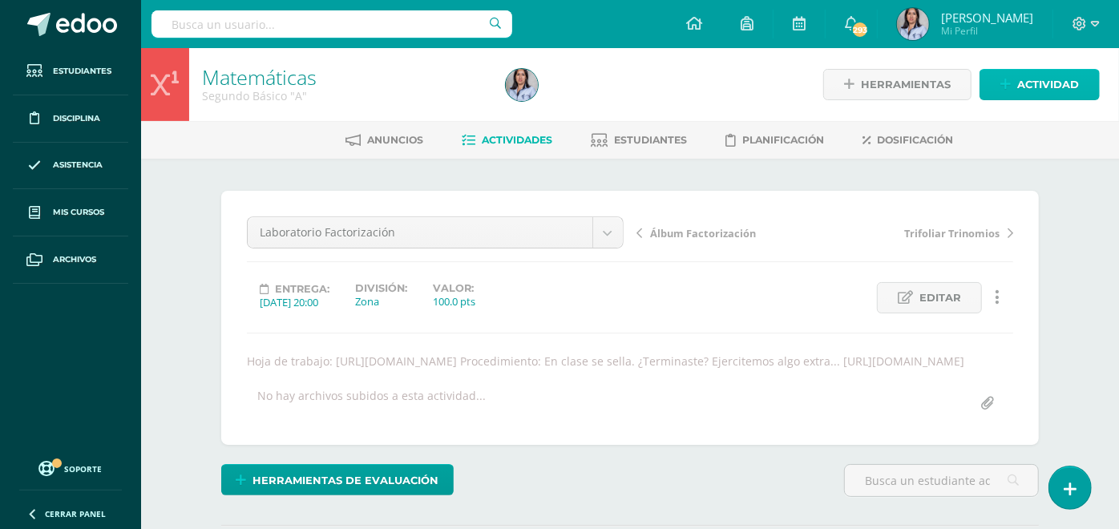
click at [1049, 87] on span "Actividad" at bounding box center [1048, 85] width 62 height 30
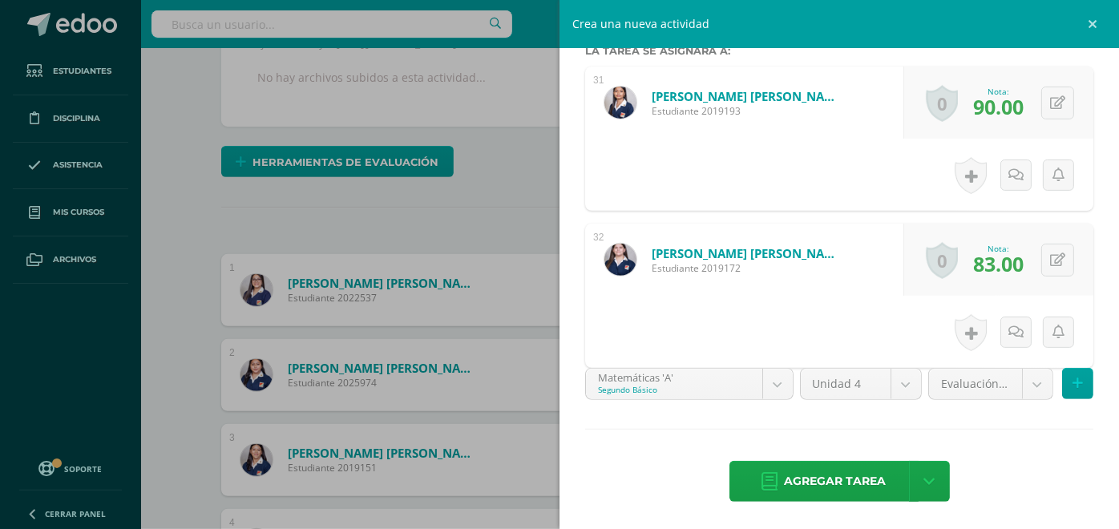
scroll to position [323, 0]
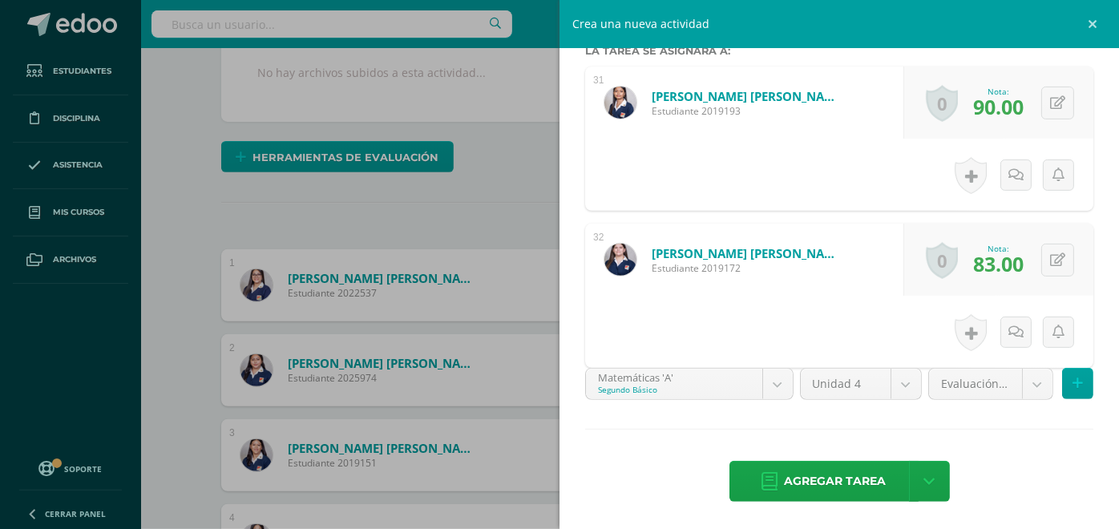
click at [1062, 461] on div "Agregar tarea Agregar tarea y ocultar" at bounding box center [839, 483] width 508 height 44
click at [925, 479] on icon at bounding box center [929, 482] width 11 height 18
click at [1045, 499] on div "Agregar tarea" at bounding box center [839, 483] width 508 height 44
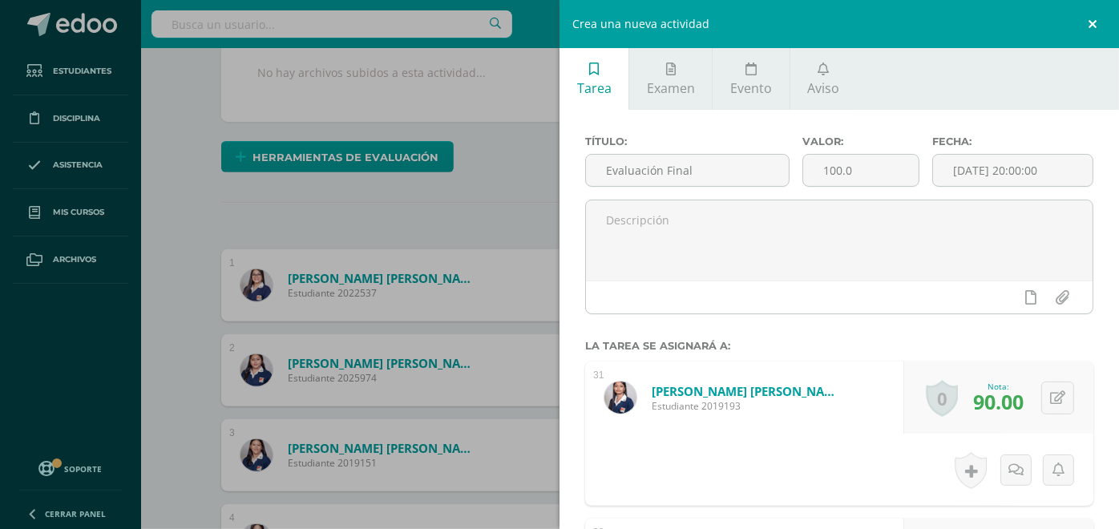
click at [1091, 30] on link at bounding box center [1095, 24] width 48 height 48
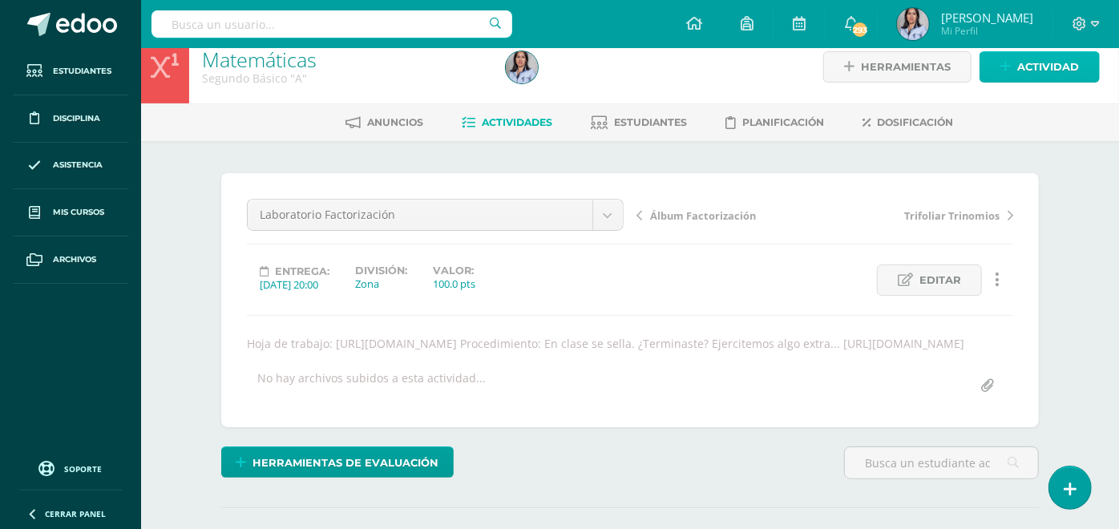
click at [1029, 71] on span "Actividad" at bounding box center [1048, 67] width 62 height 30
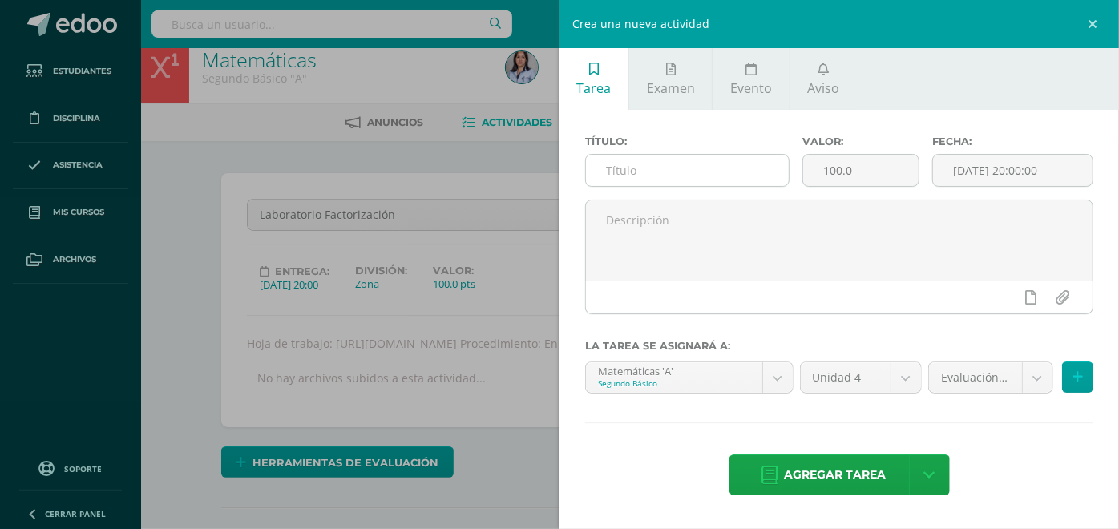
click at [752, 180] on input "text" at bounding box center [687, 170] width 203 height 31
type input "Evaluación Final"
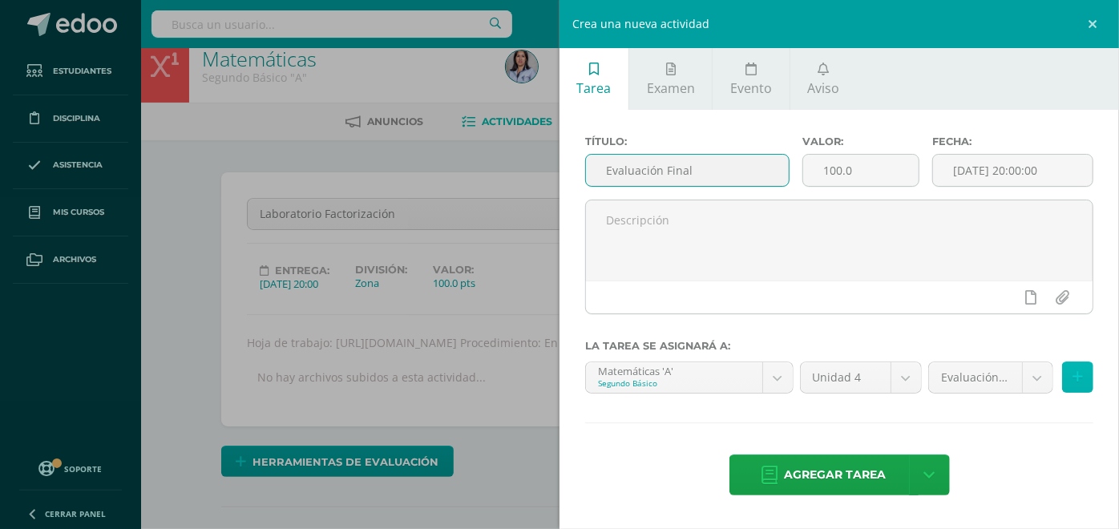
click at [1070, 379] on button at bounding box center [1077, 377] width 31 height 31
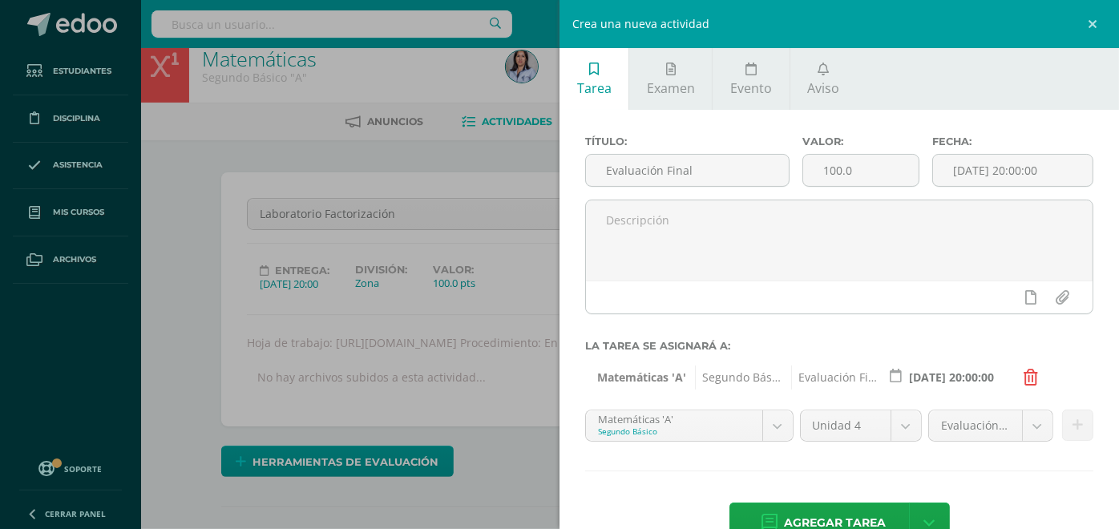
scroll to position [19, 0]
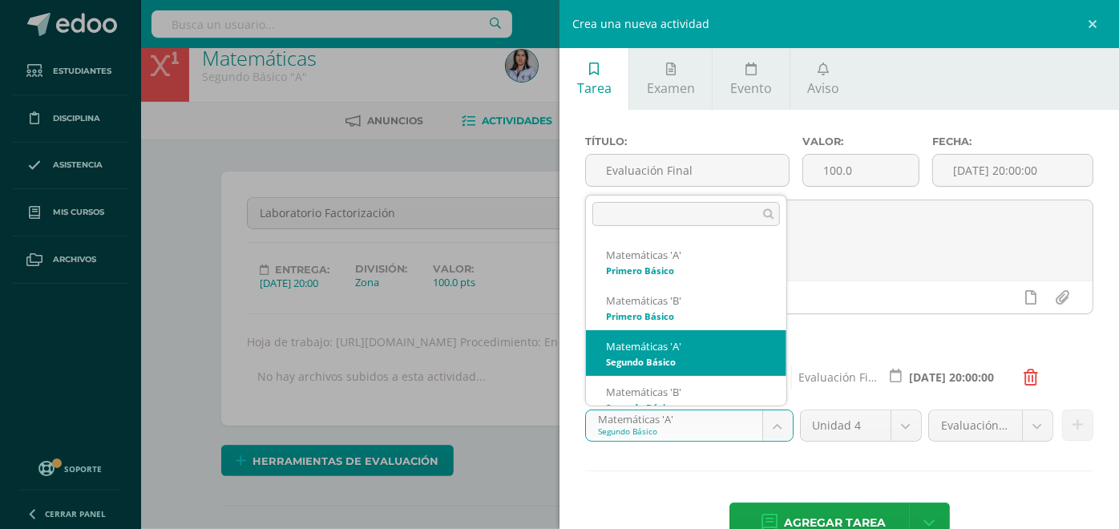
select select "116339"
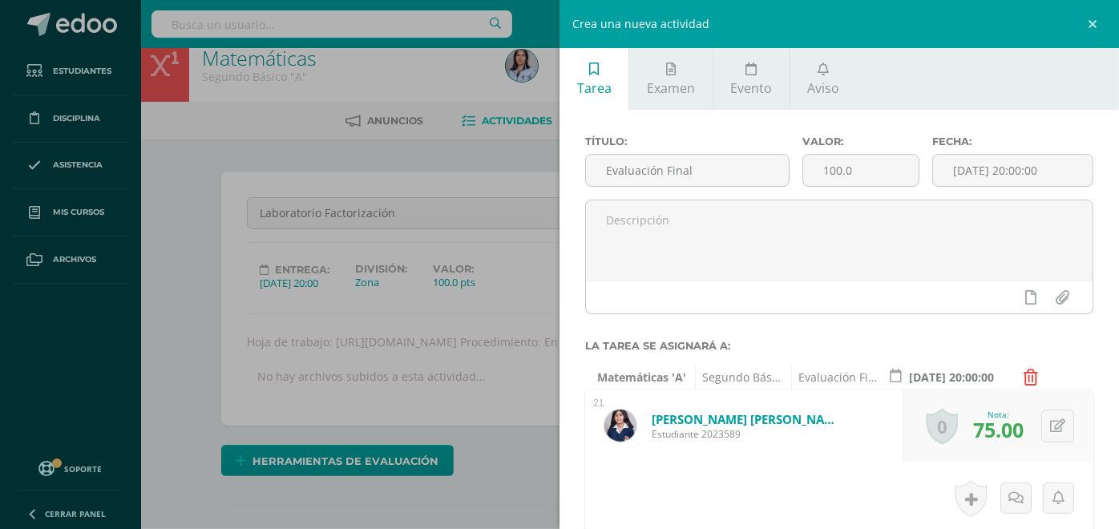
scroll to position [20, 0]
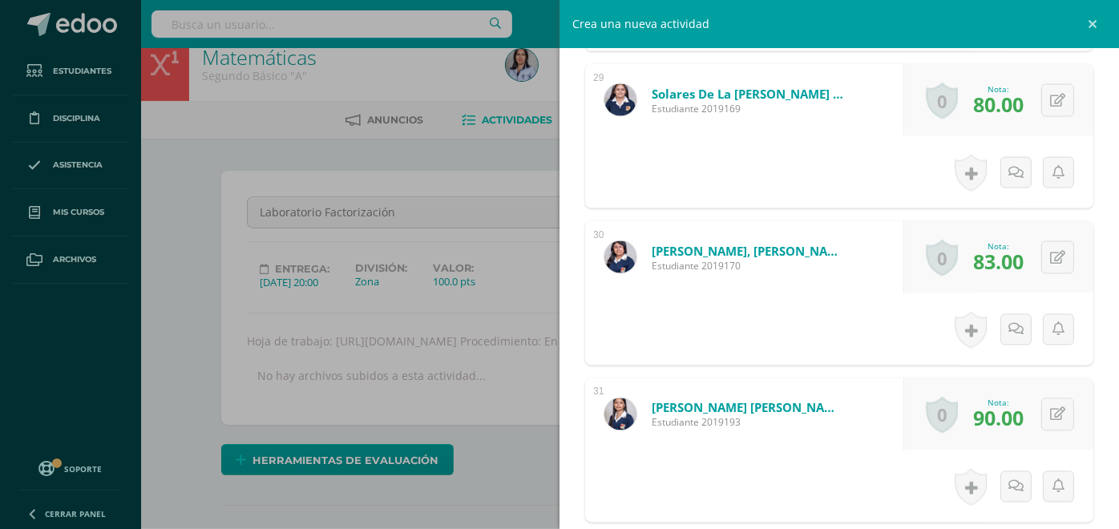
scroll to position [1919, 0]
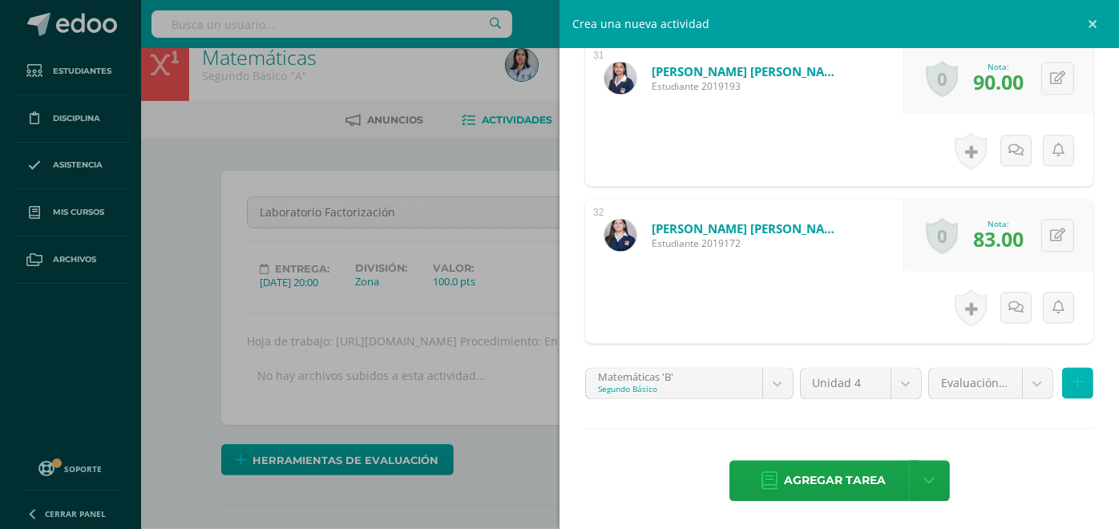
click at [1062, 392] on button at bounding box center [1077, 382] width 31 height 31
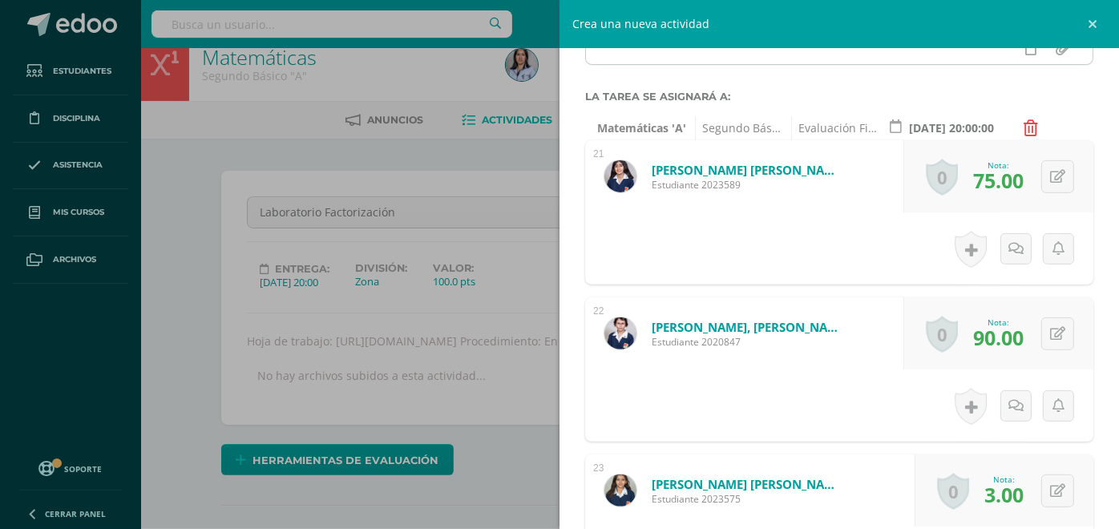
scroll to position [0, 0]
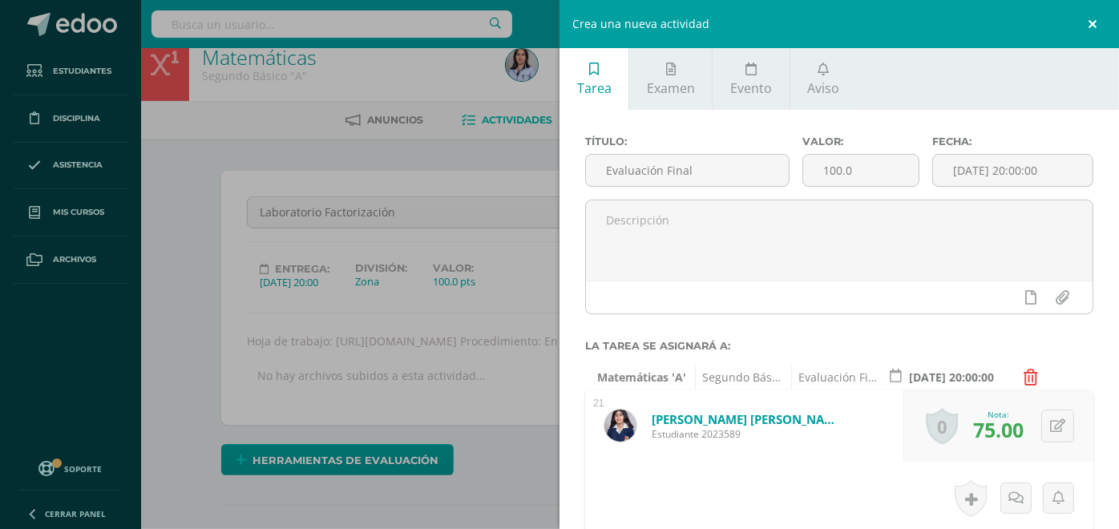
click at [1097, 28] on link at bounding box center [1095, 24] width 48 height 48
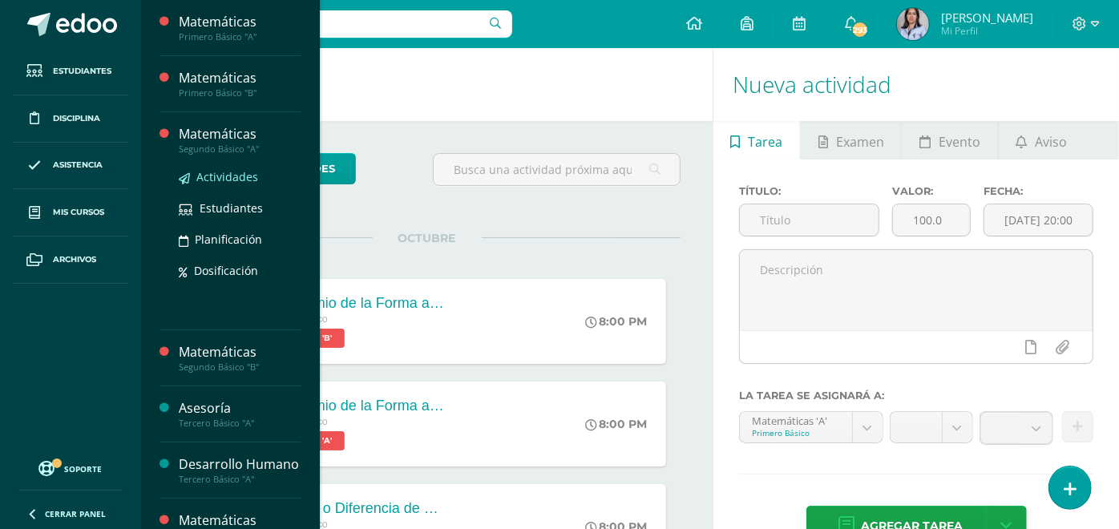
click at [228, 172] on span "Actividades" at bounding box center [227, 176] width 62 height 15
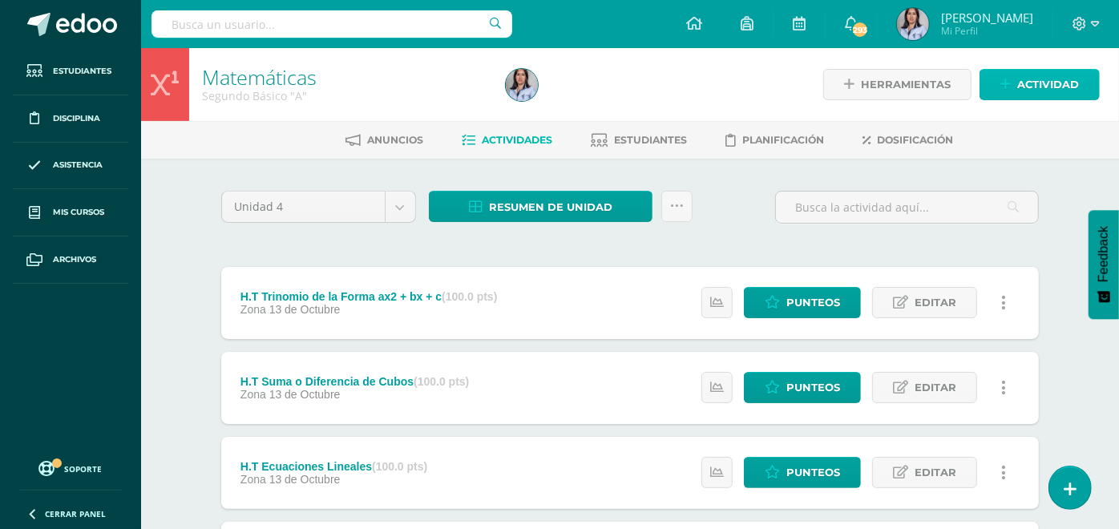
click at [1028, 83] on span "Actividad" at bounding box center [1048, 85] width 62 height 30
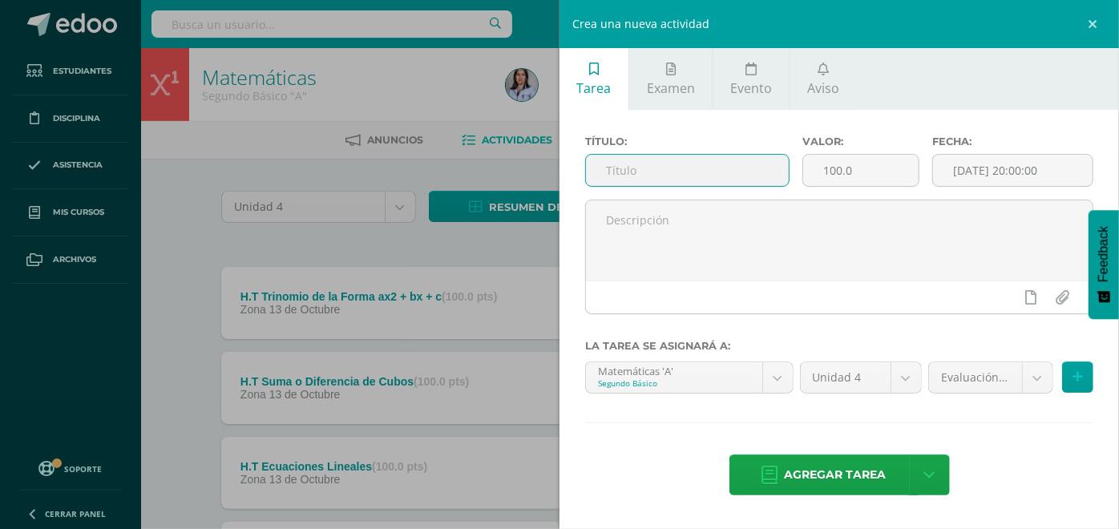
click at [728, 180] on input "text" at bounding box center [687, 170] width 203 height 31
type input "Evaluación Final"
click at [1078, 374] on icon at bounding box center [1078, 377] width 10 height 14
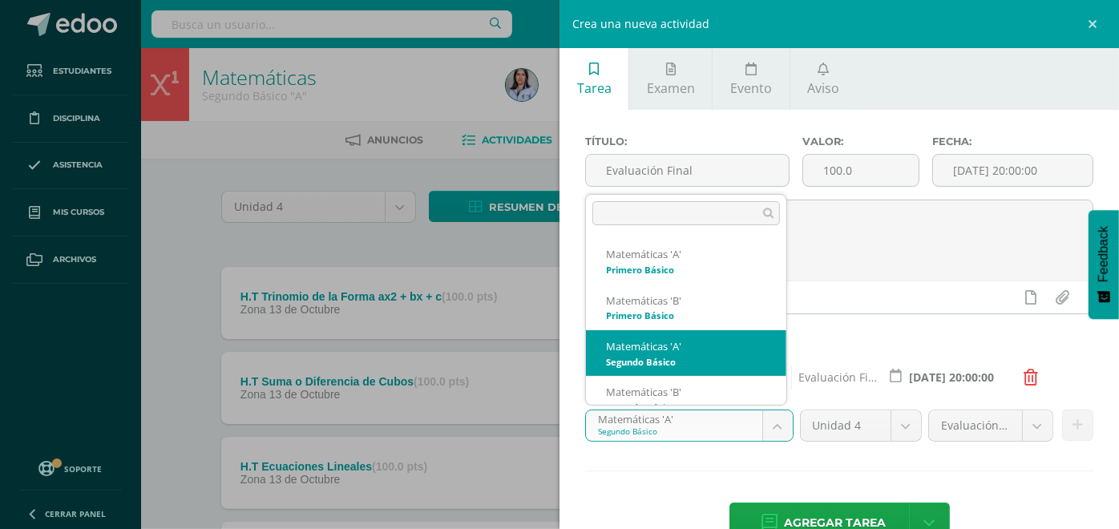
select select "116339"
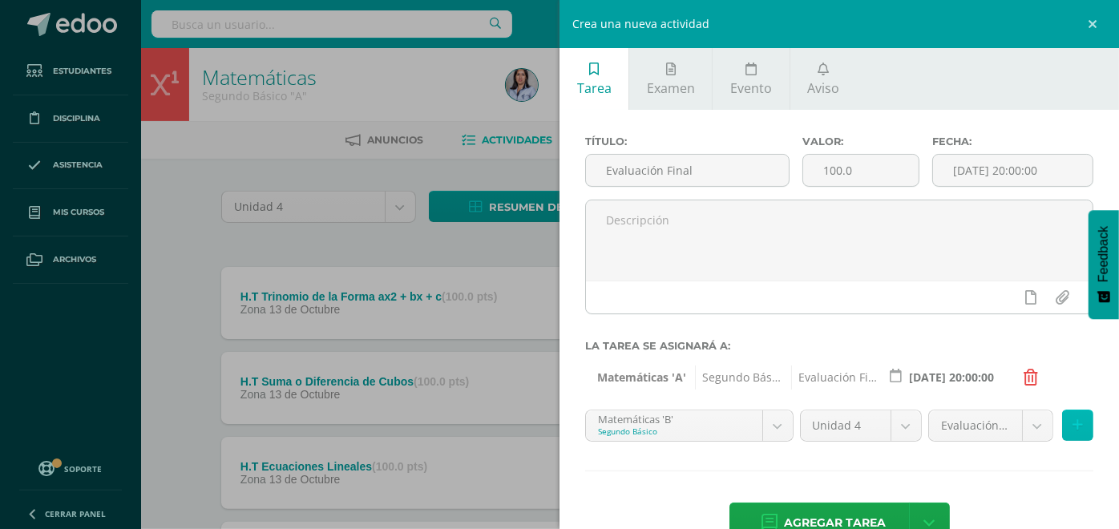
click at [1062, 432] on button at bounding box center [1077, 425] width 31 height 31
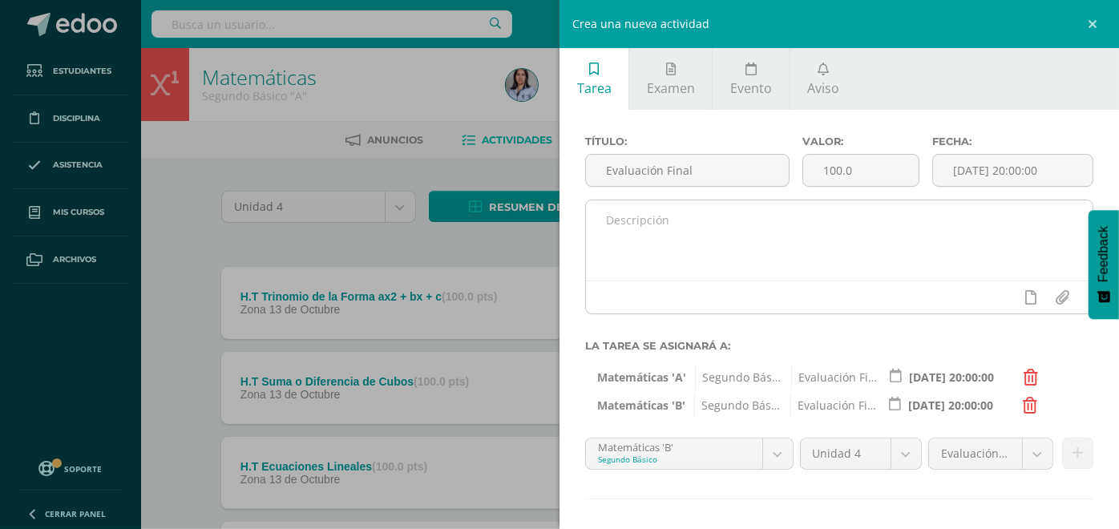
scroll to position [71, 0]
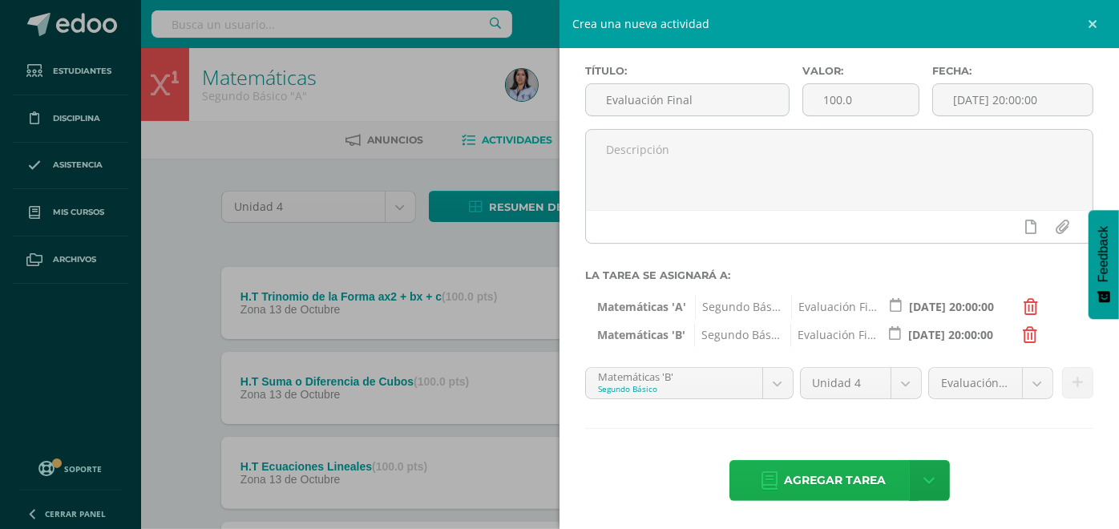
click at [797, 483] on span "Agregar tarea" at bounding box center [836, 480] width 102 height 39
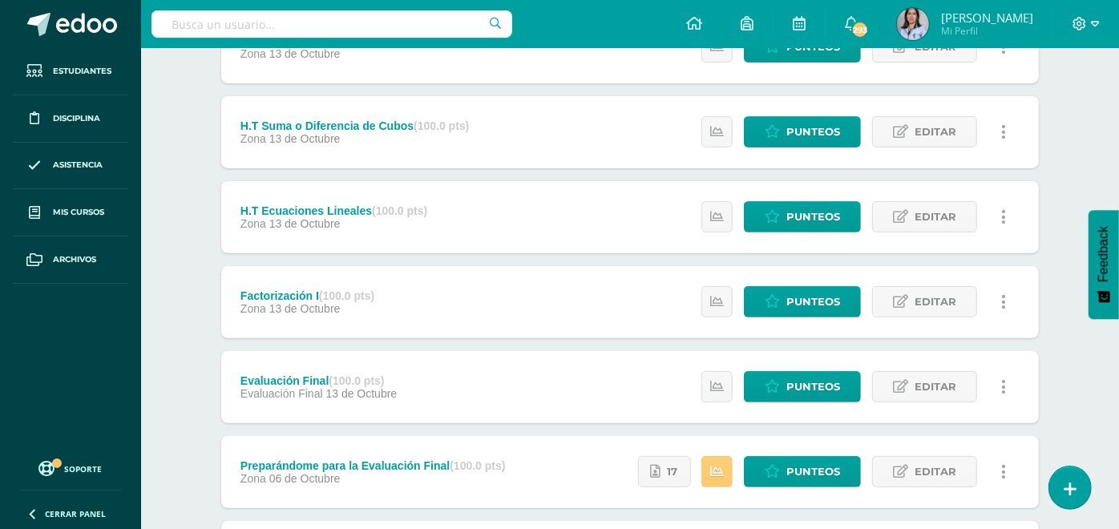
scroll to position [267, 0]
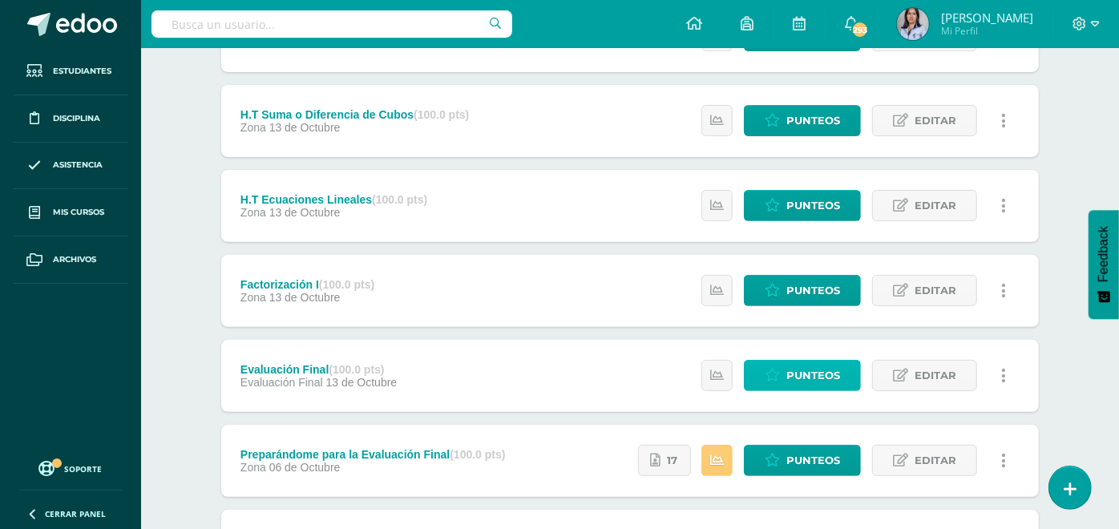
click at [819, 375] on span "Punteos" at bounding box center [814, 376] width 54 height 30
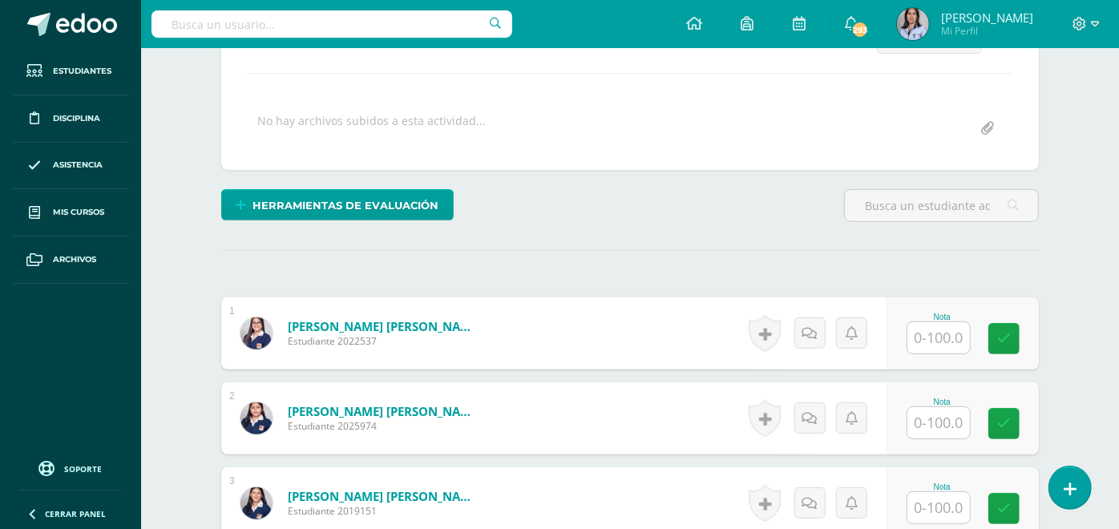
scroll to position [261, 0]
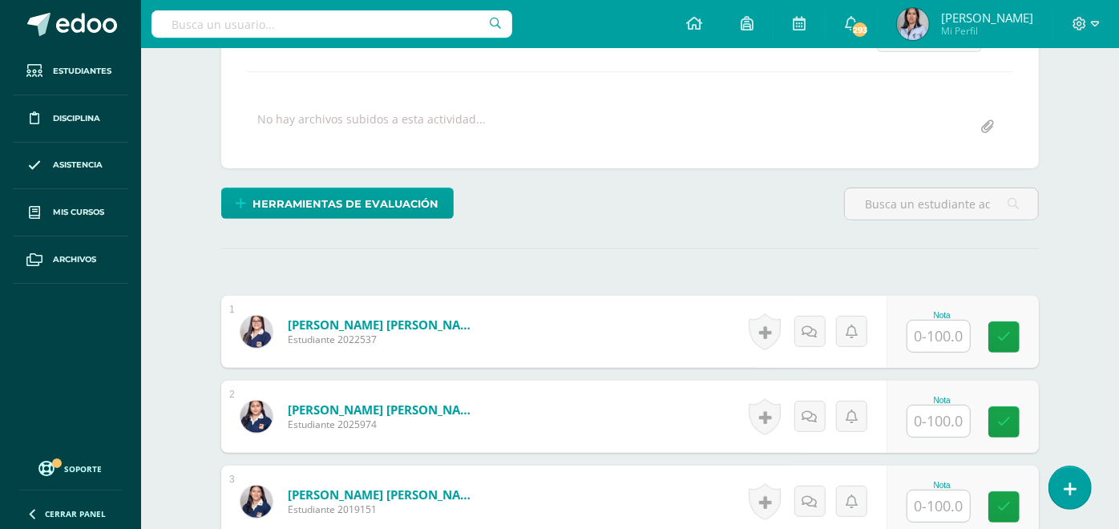
click at [948, 331] on input "text" at bounding box center [939, 336] width 63 height 31
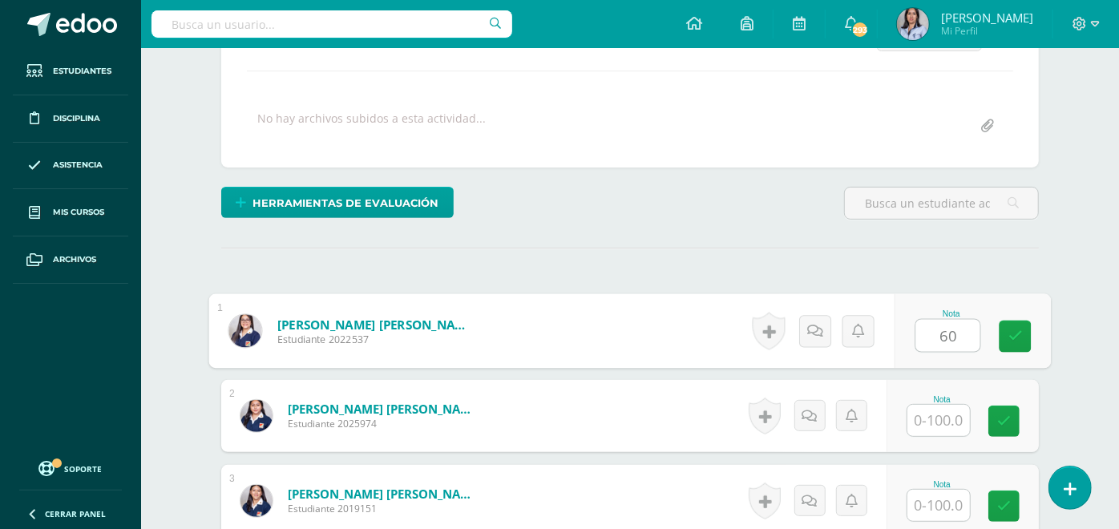
scroll to position [263, 0]
type input "60"
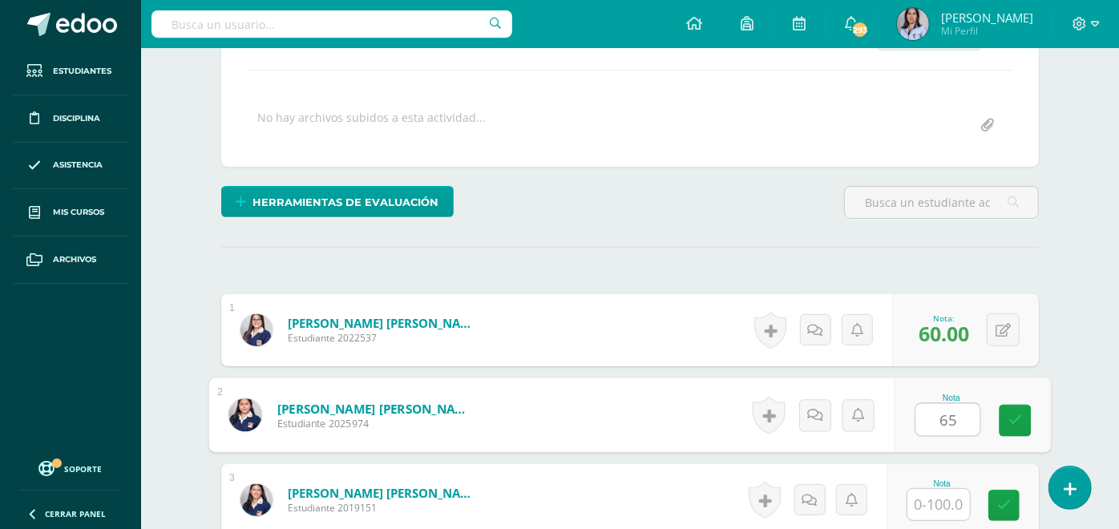
type input "65"
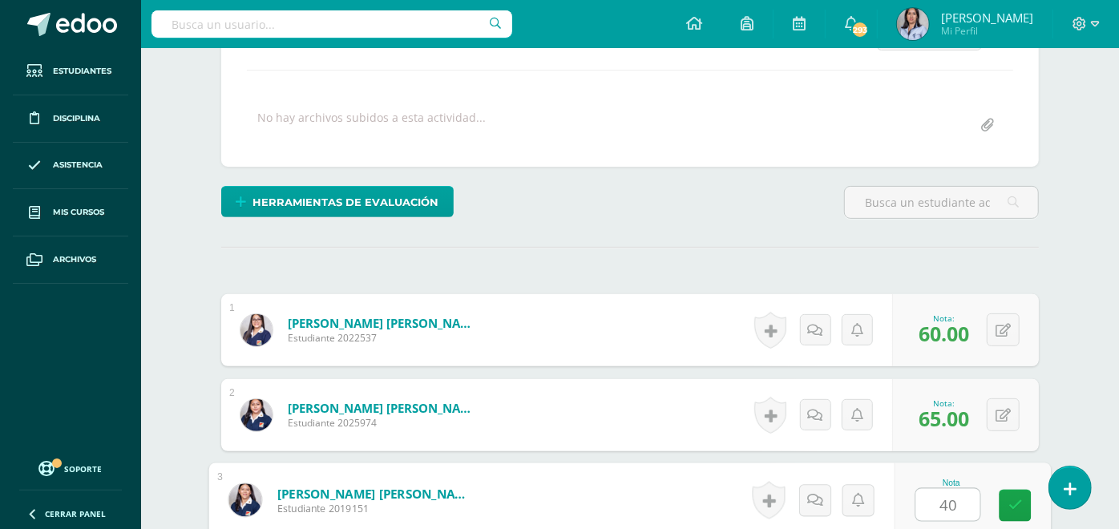
type input "40"
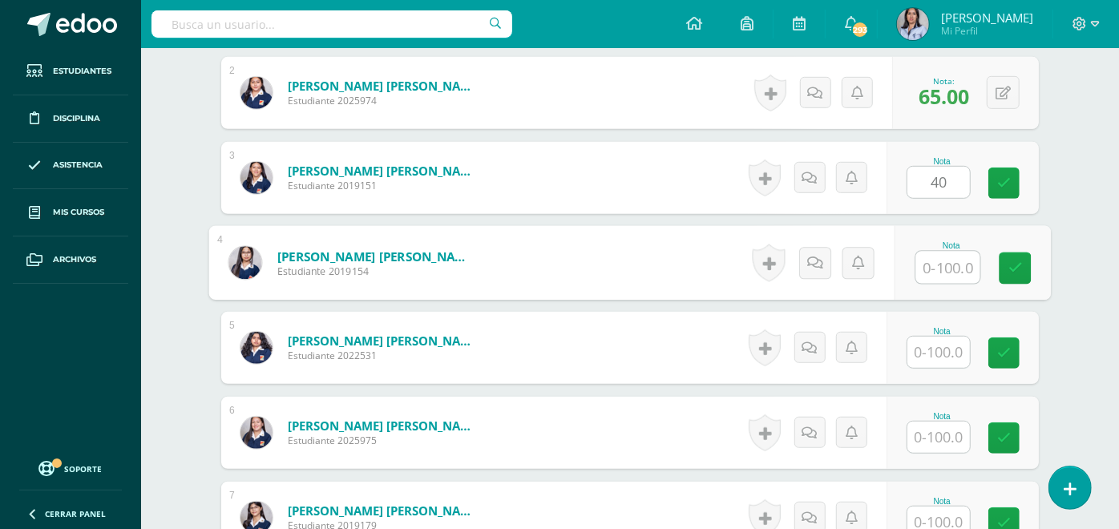
scroll to position [586, 0]
type input "72"
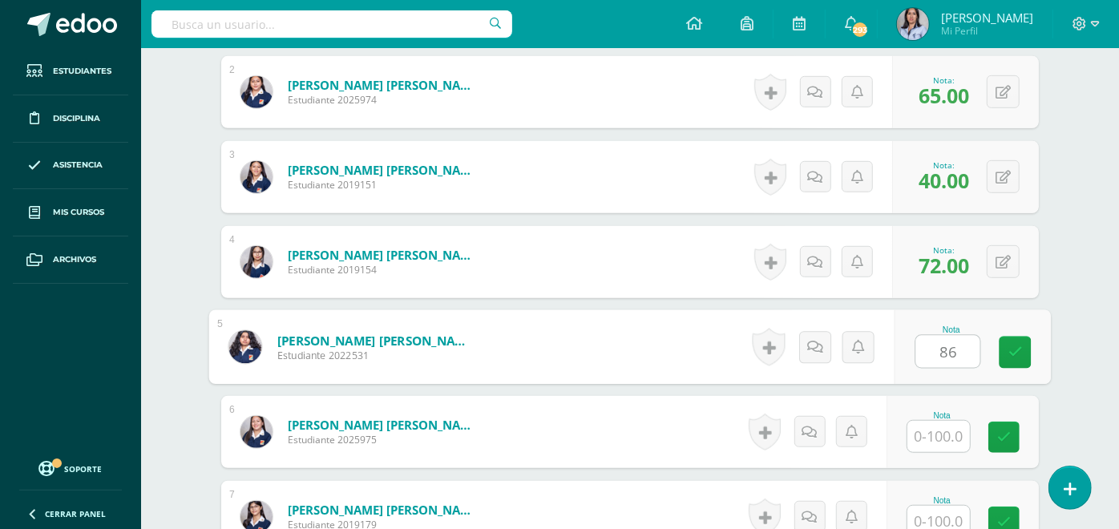
type input "86"
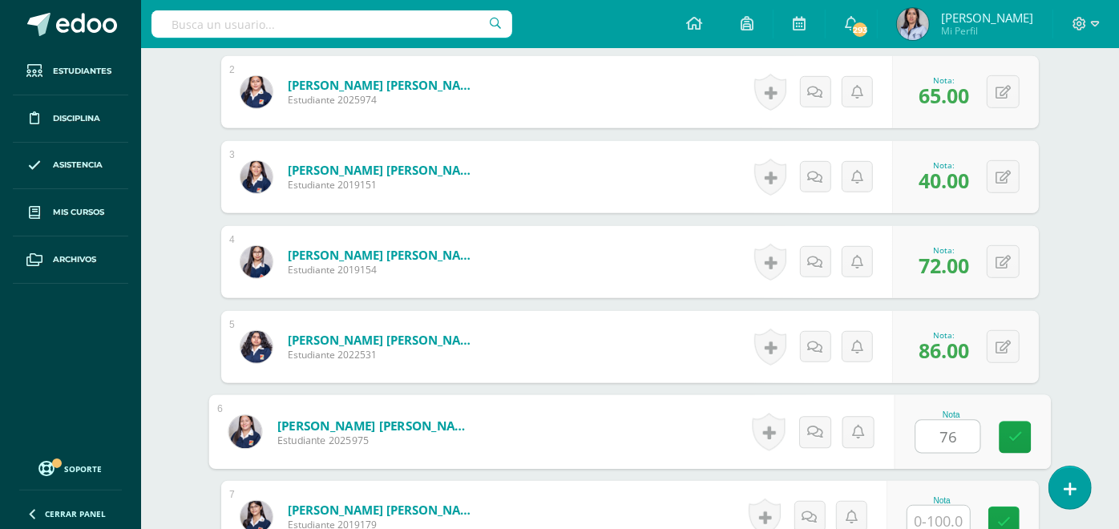
type input "76"
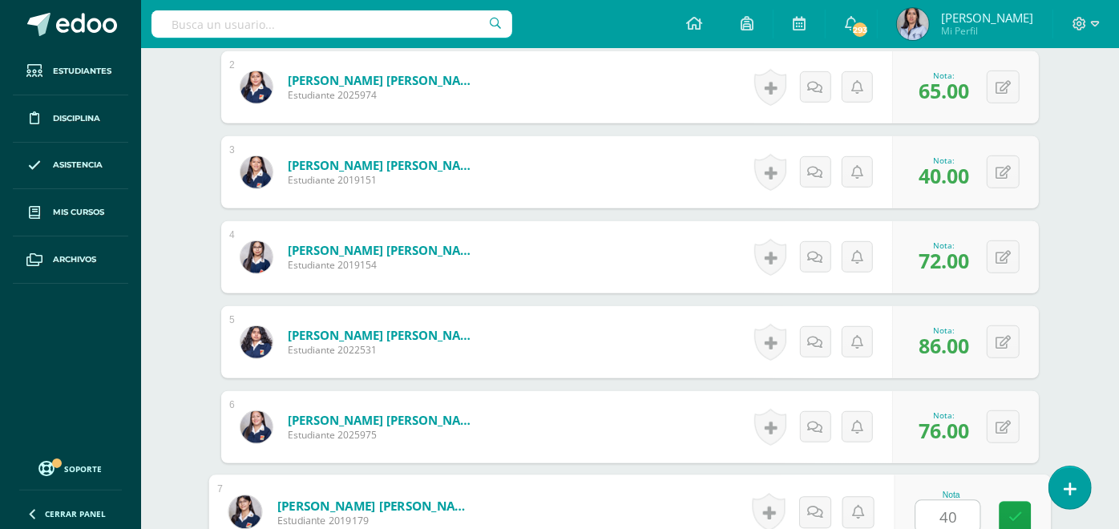
type input "40"
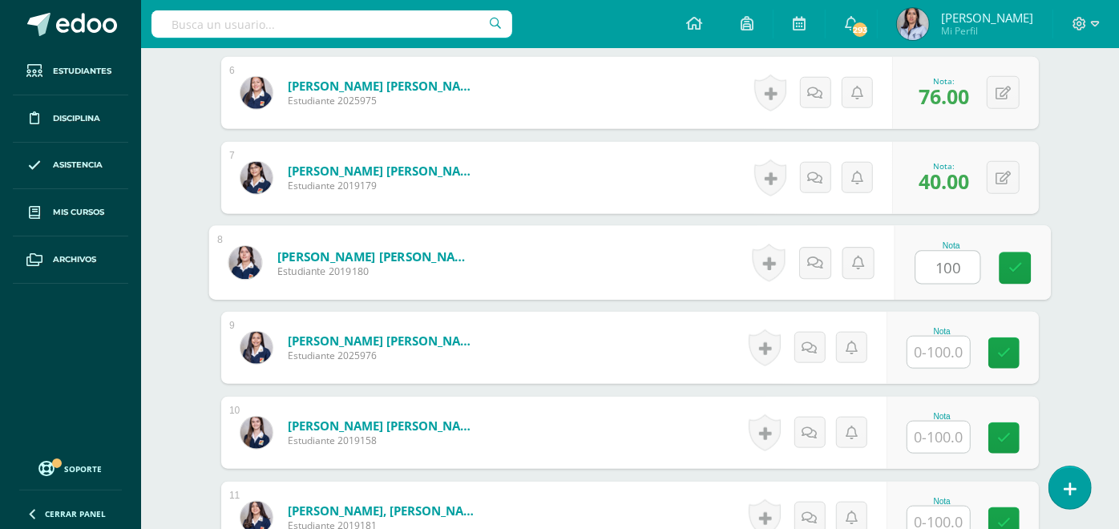
type input "100"
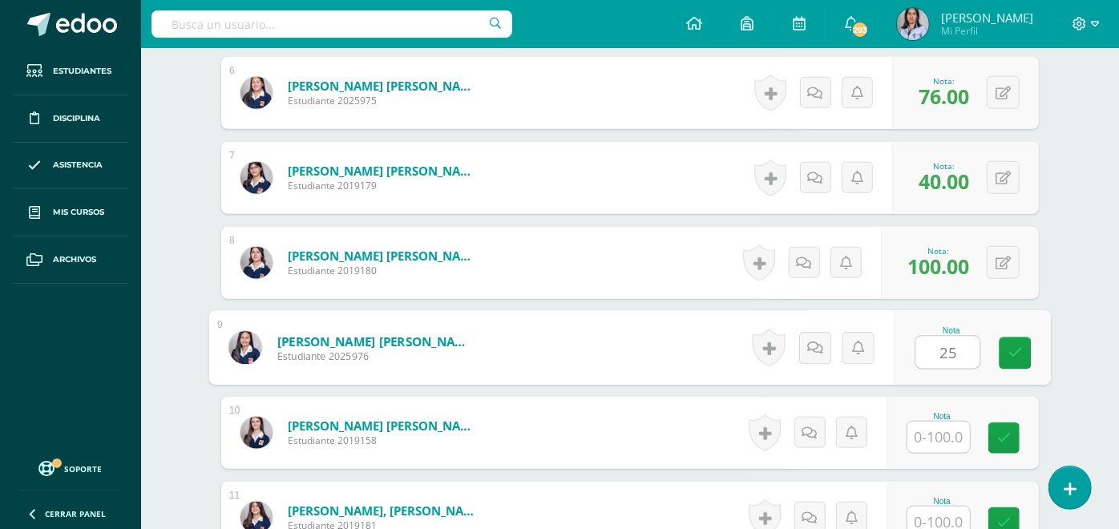
type input "25"
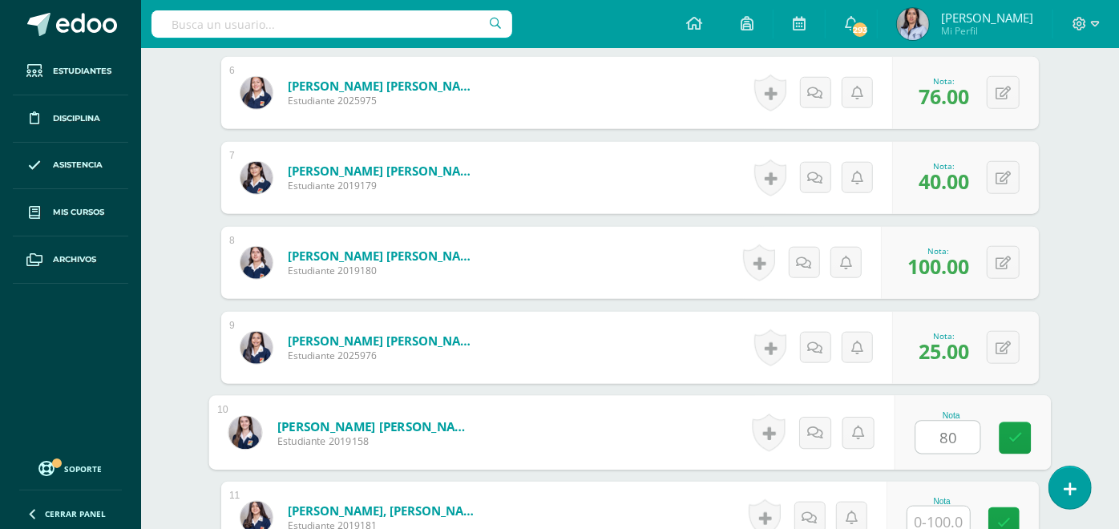
type input "80"
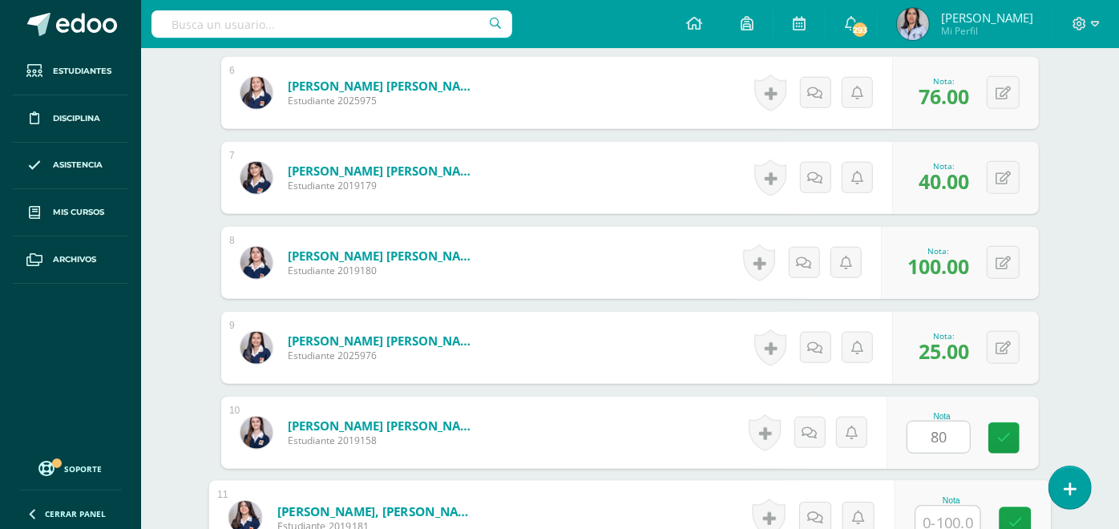
scroll to position [931, 0]
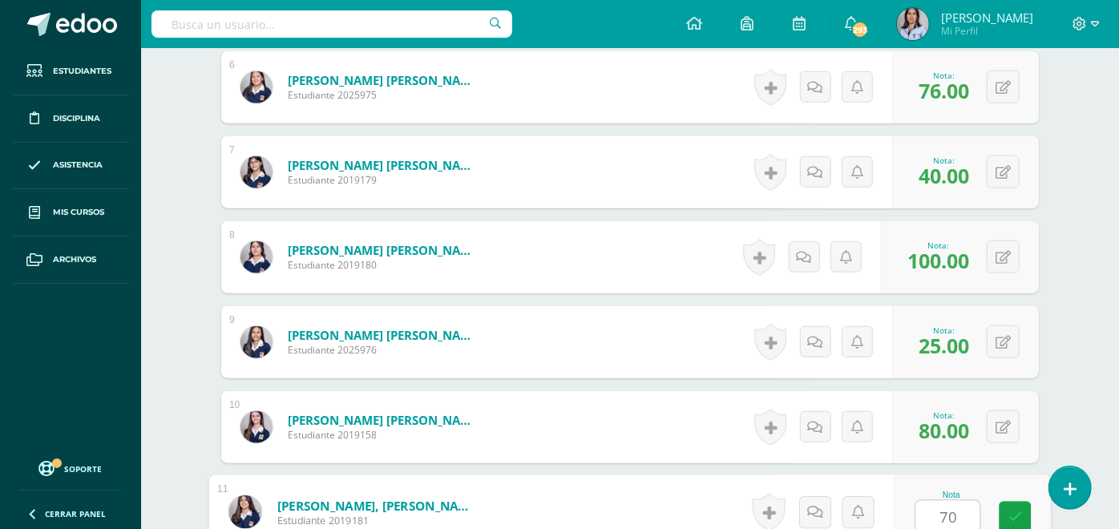
type input "70"
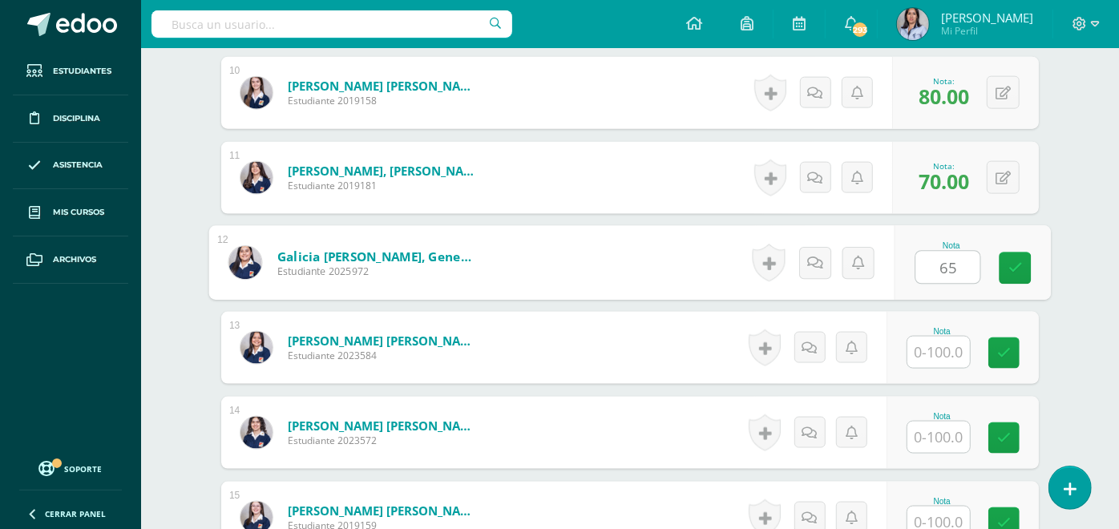
type input "65"
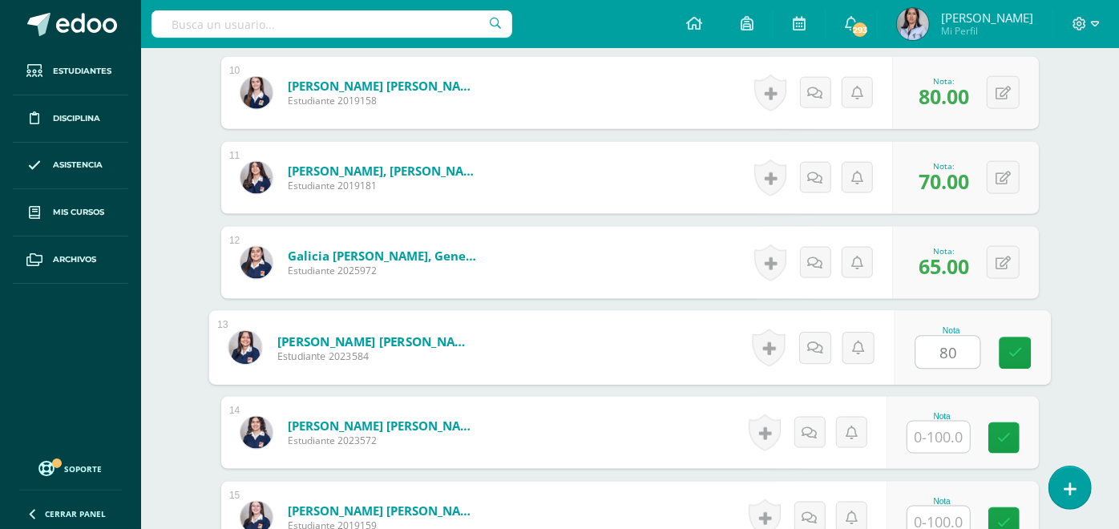
type input "80"
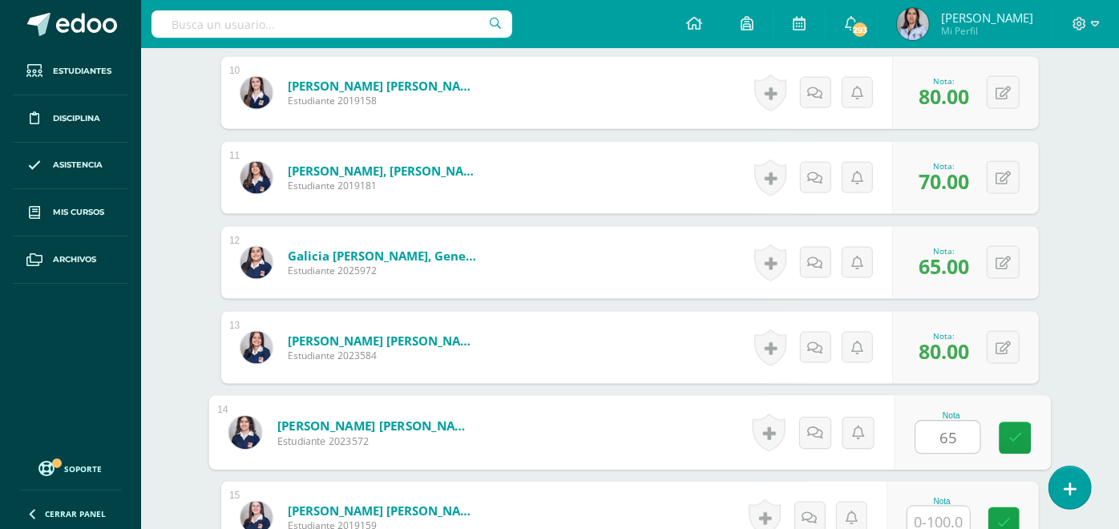
type input "65"
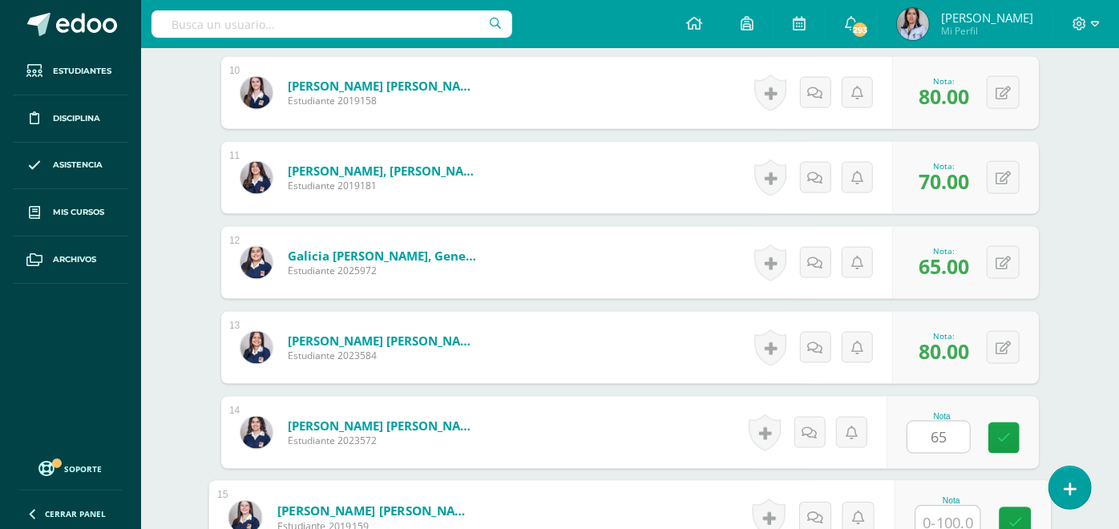
scroll to position [1271, 0]
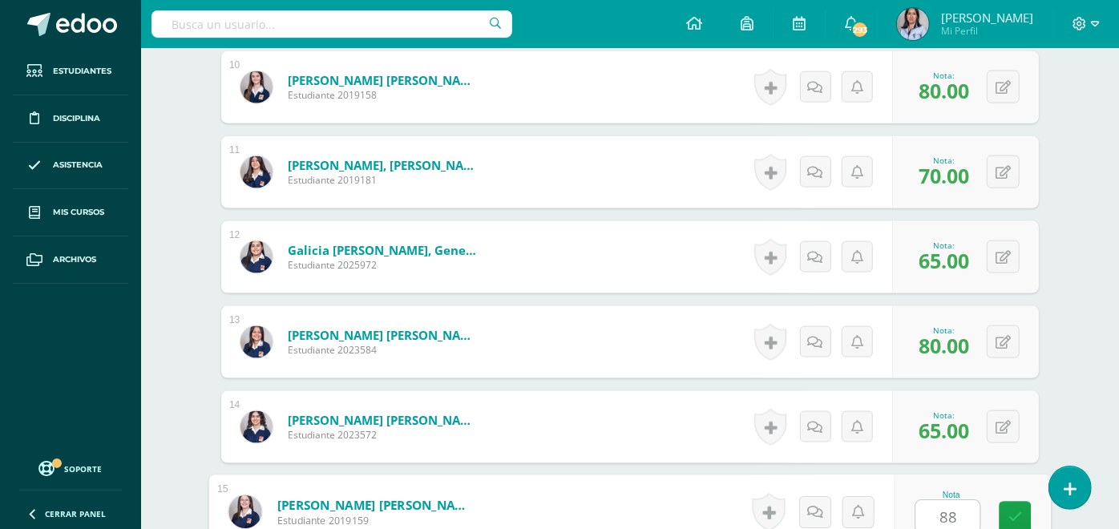
type input "88"
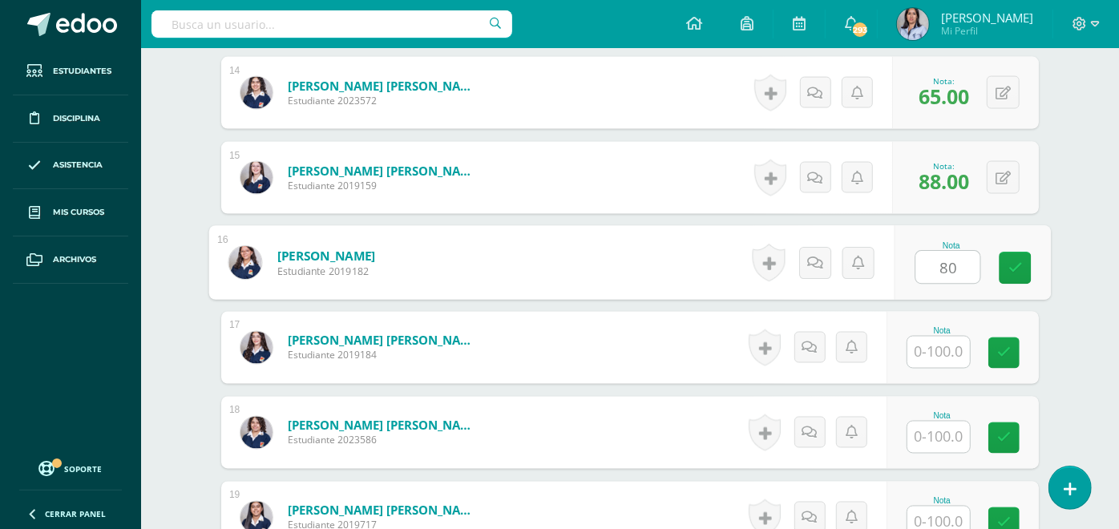
type input "80"
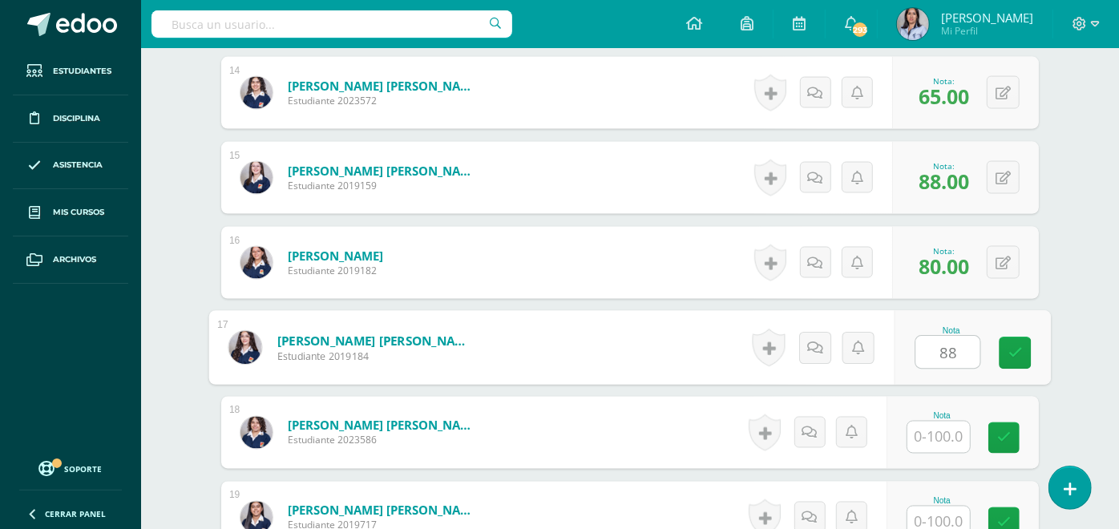
type input "88"
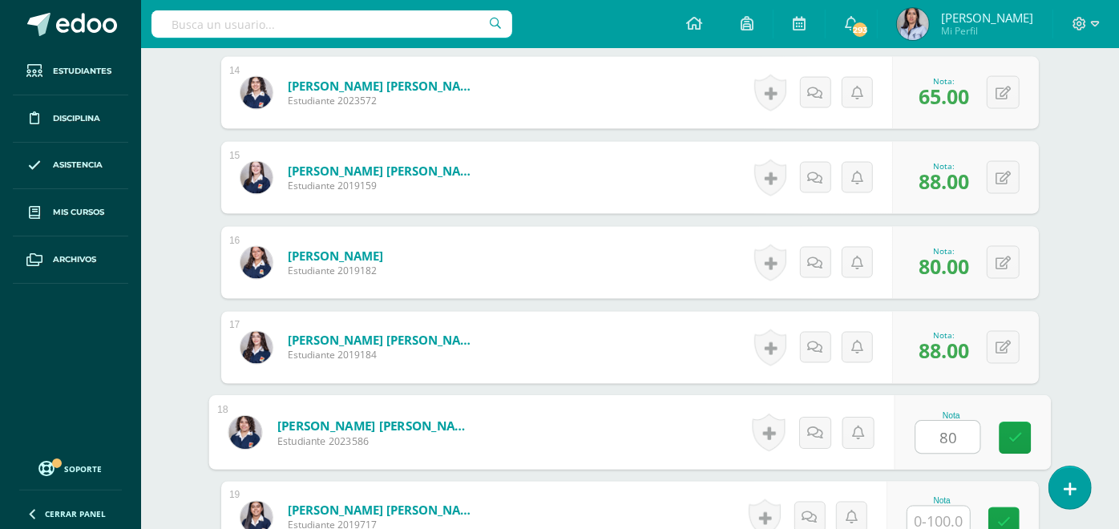
type input "80"
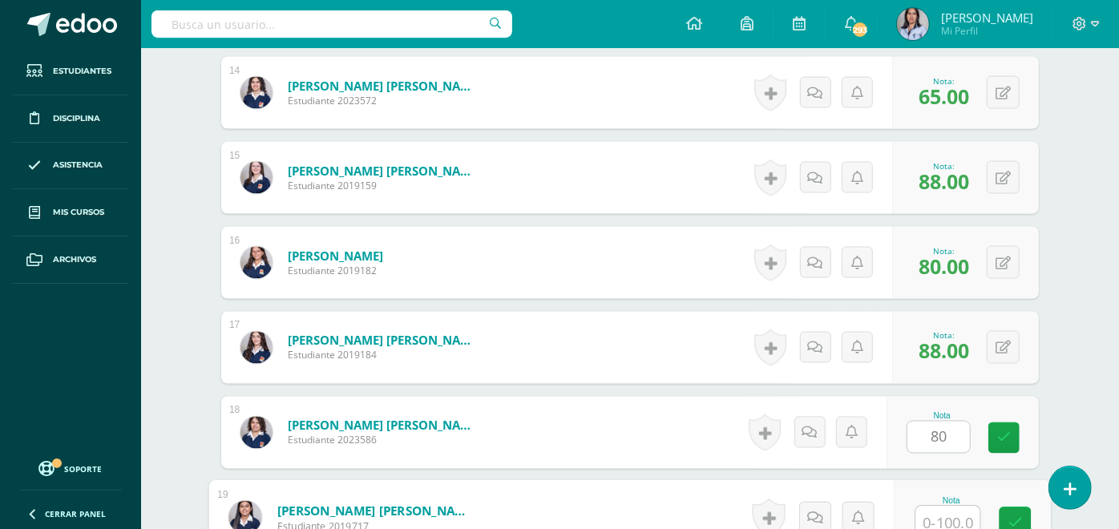
scroll to position [1611, 0]
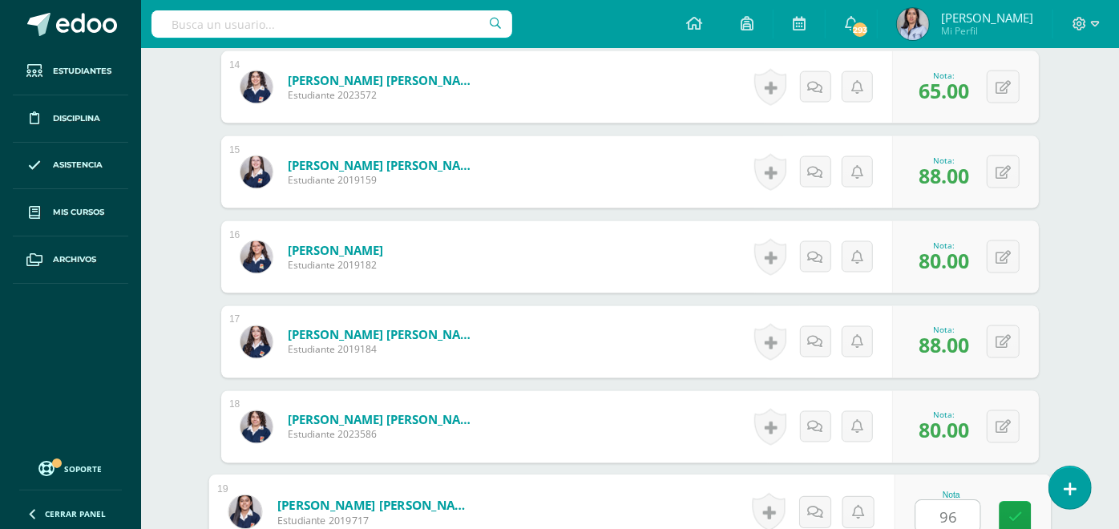
type input "96"
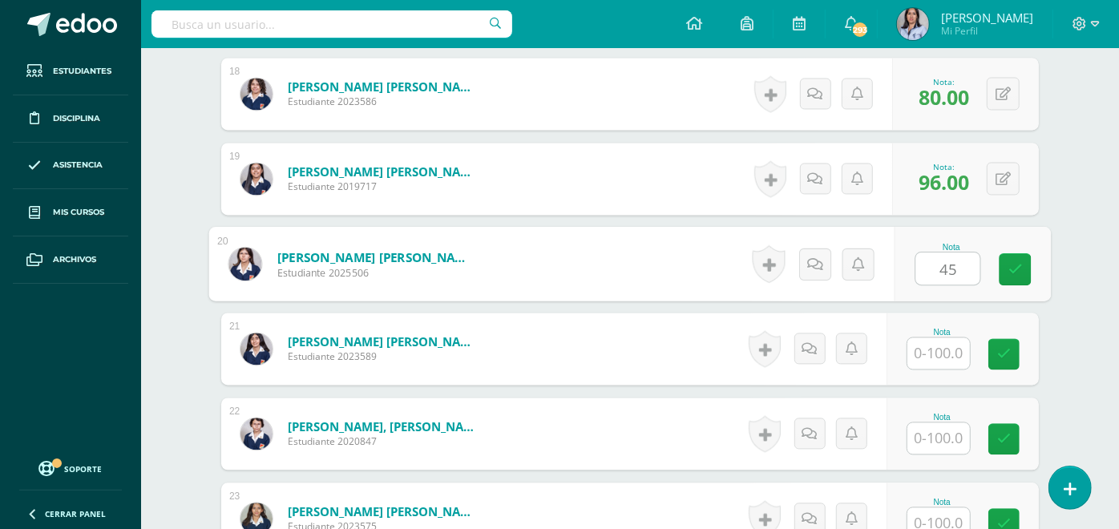
type input "45"
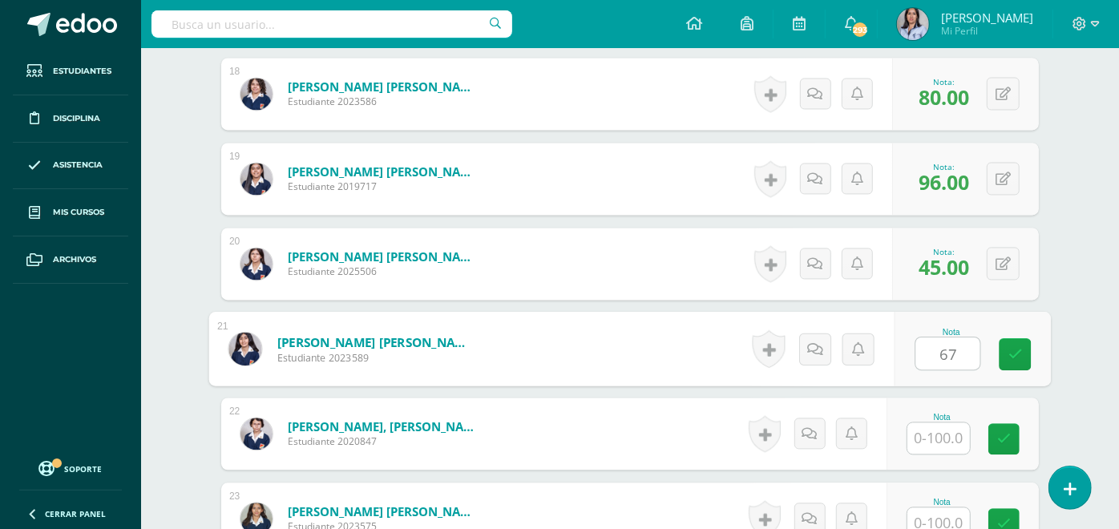
type input "67"
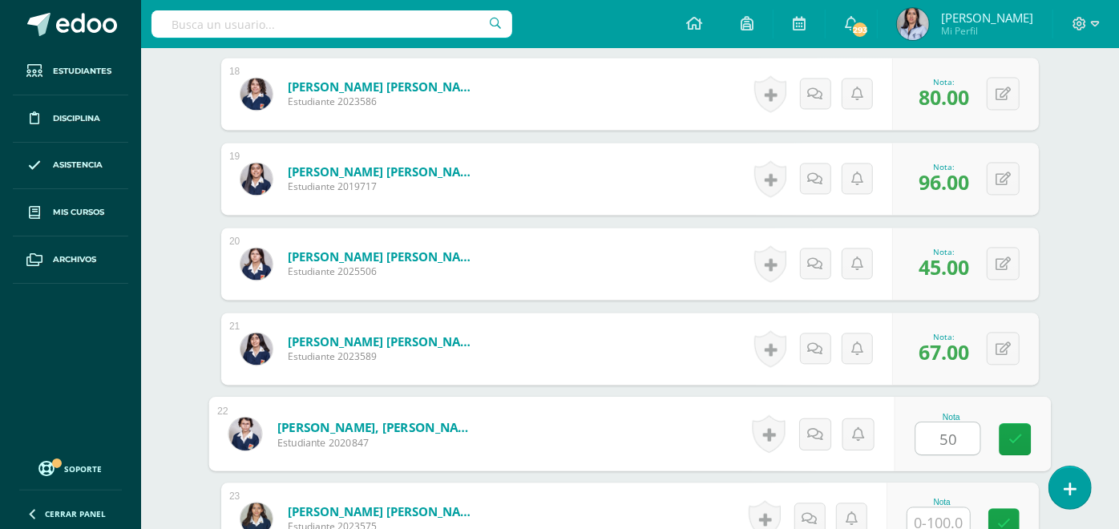
type input "50"
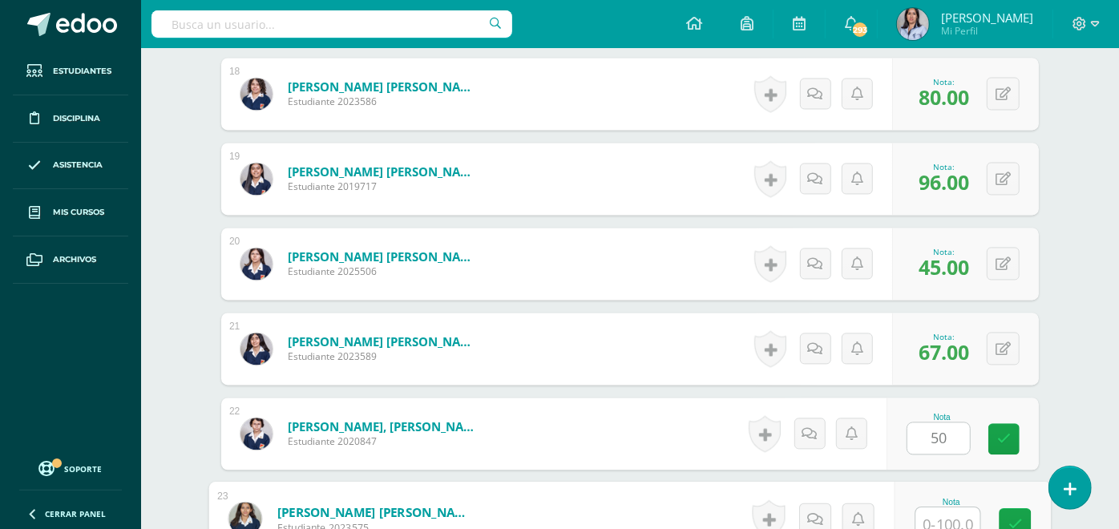
scroll to position [1951, 0]
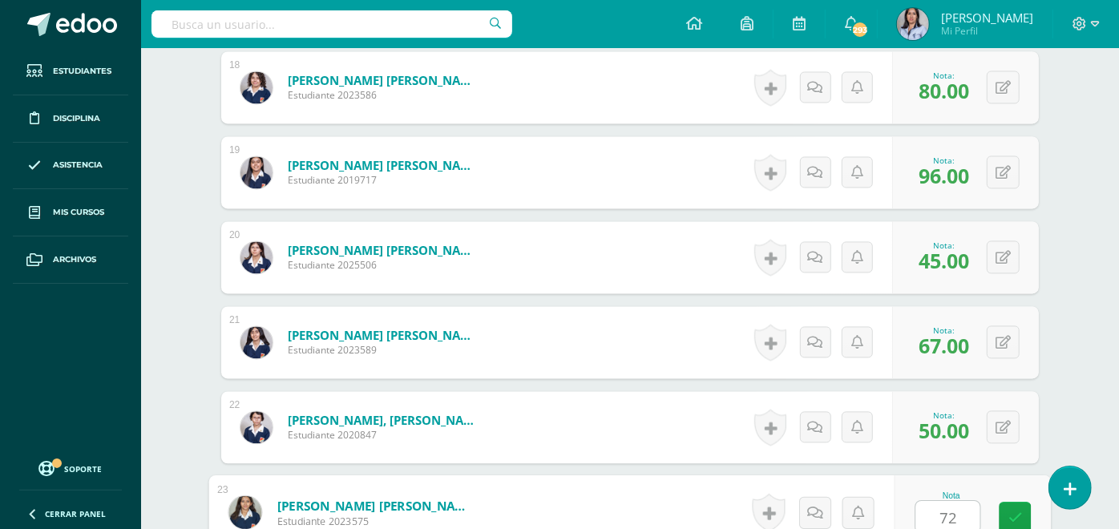
type input "72"
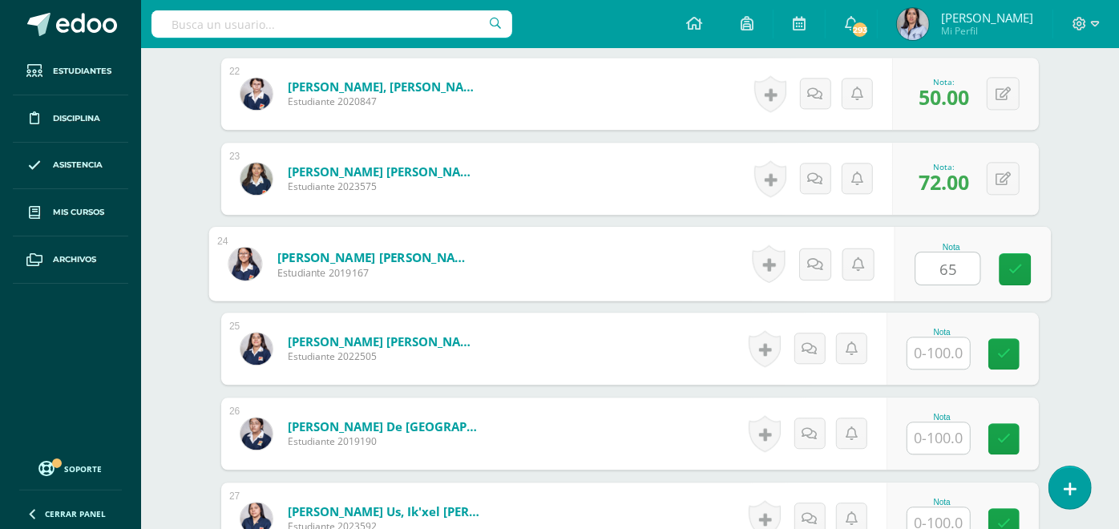
type input "65"
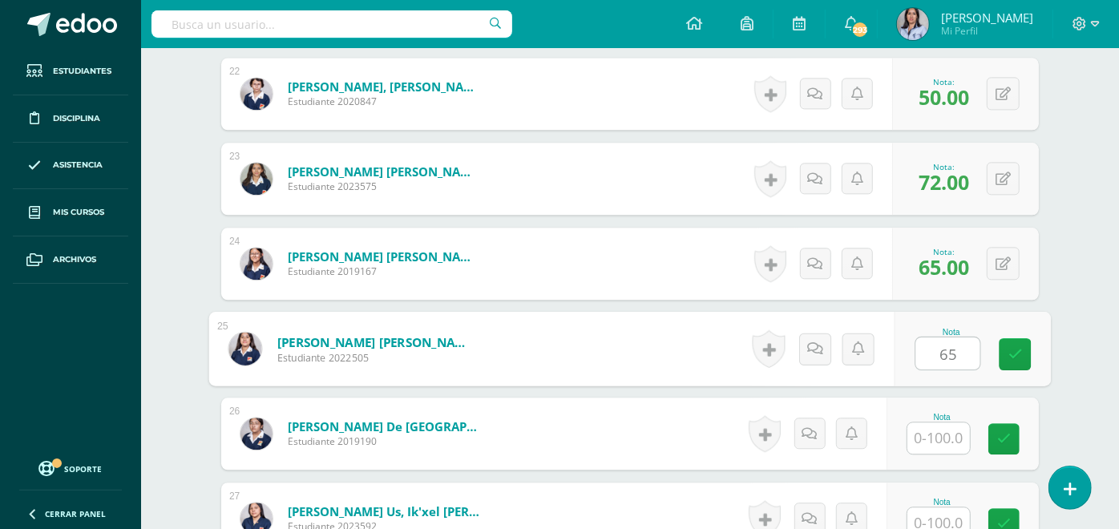
type input "65"
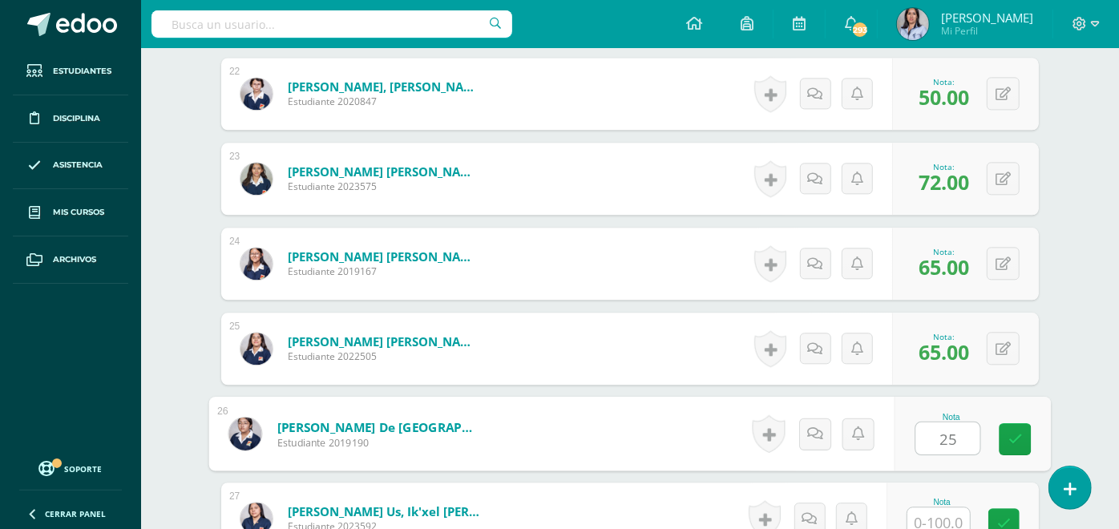
type input "25"
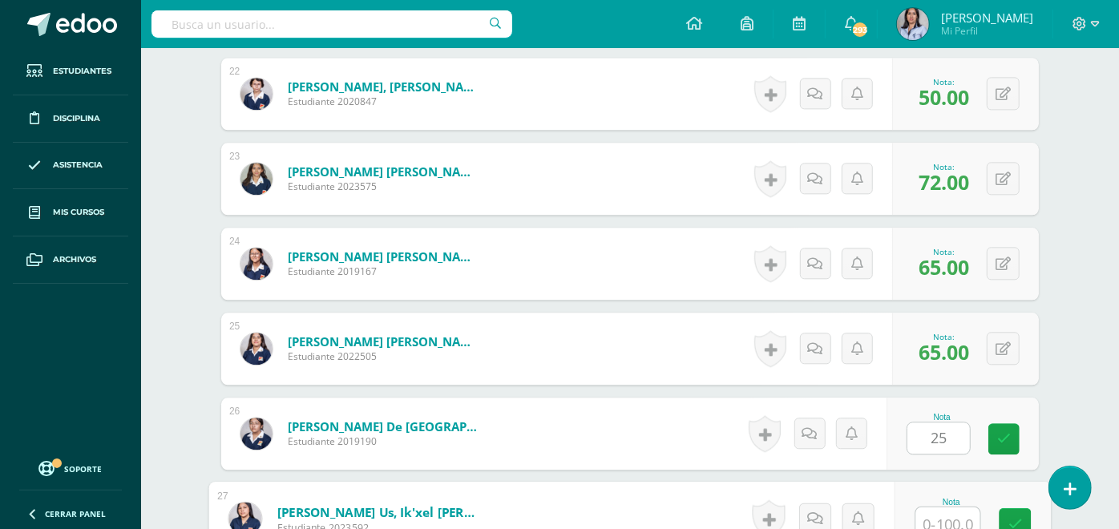
scroll to position [2291, 0]
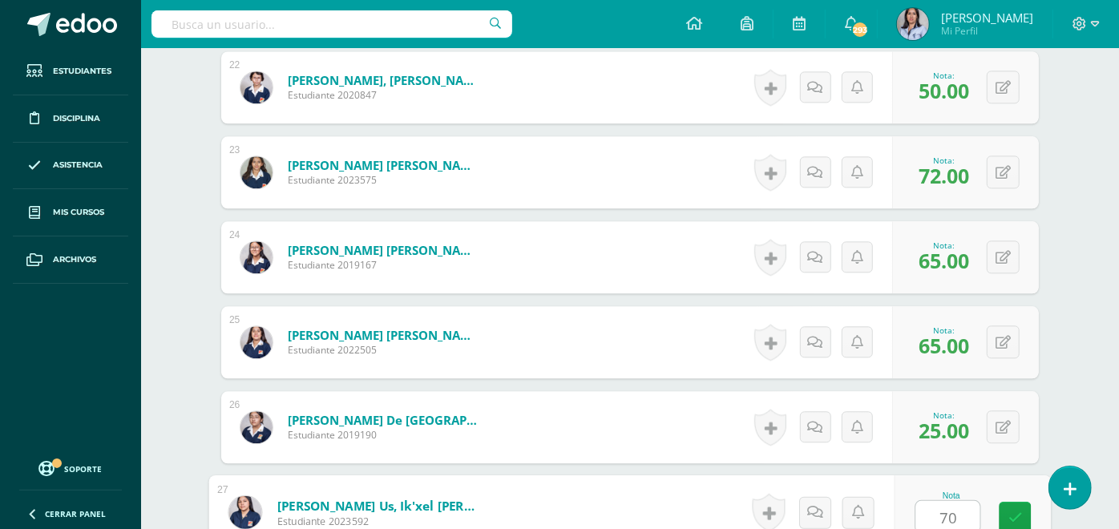
type input "70"
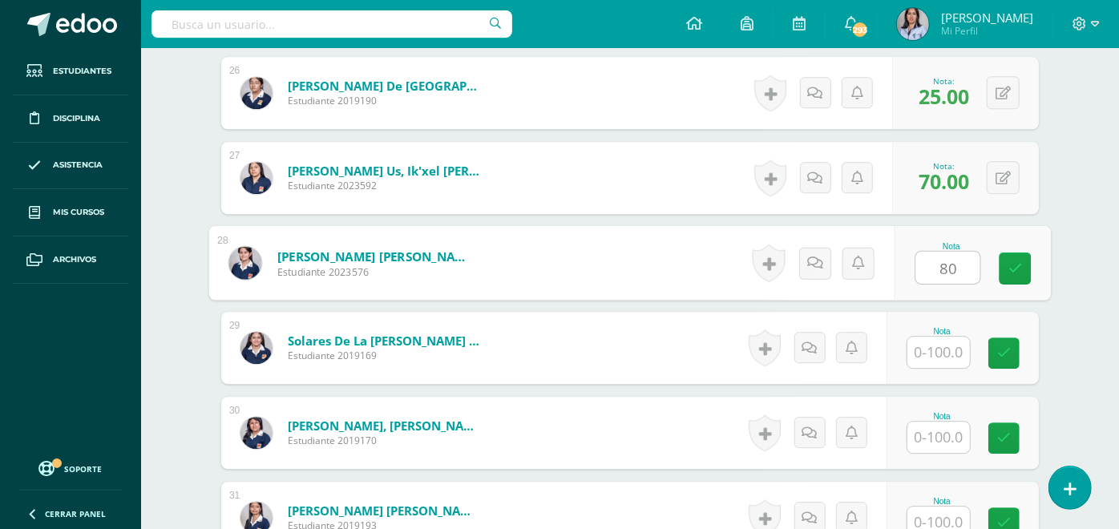
type input "80"
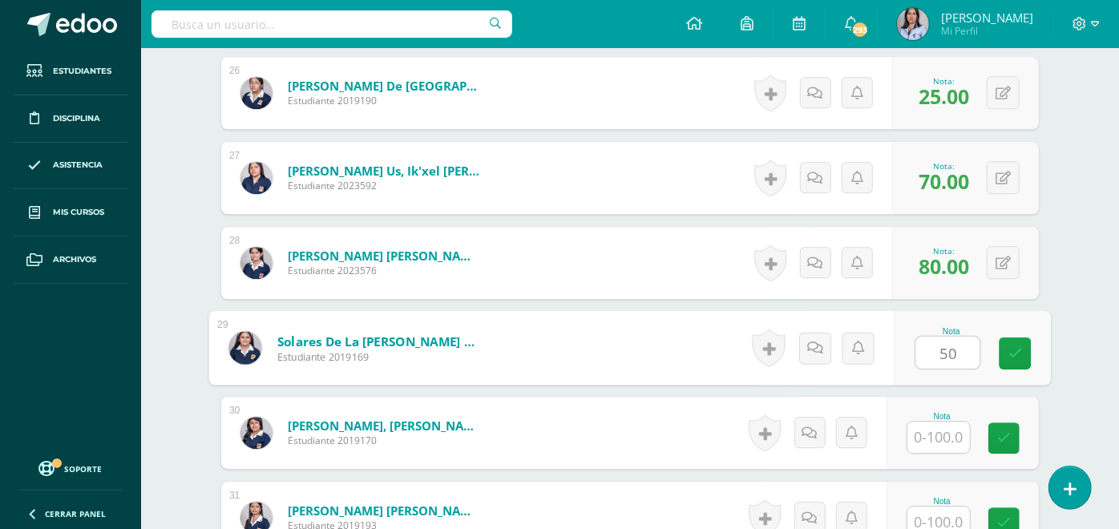
type input "50"
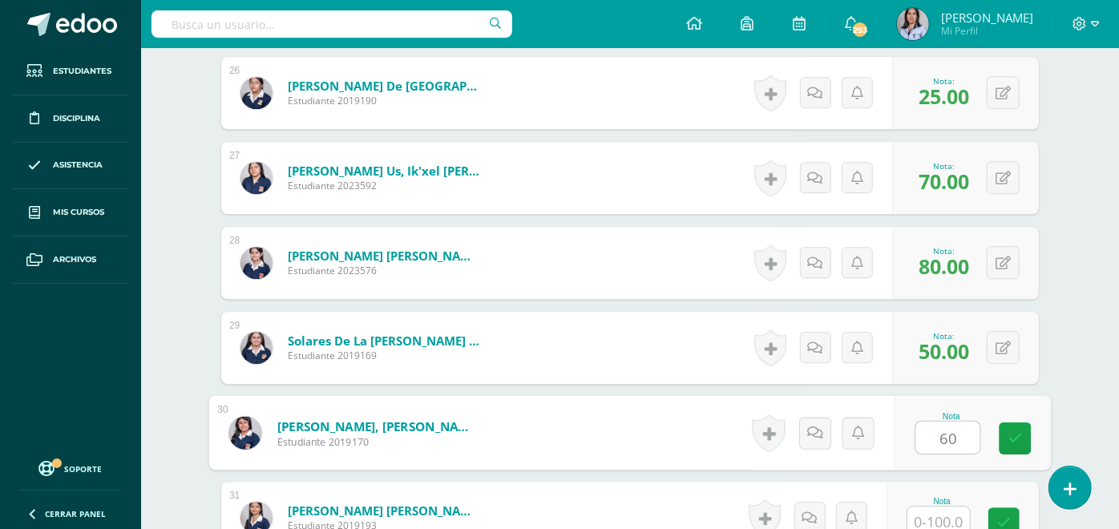
type input "60"
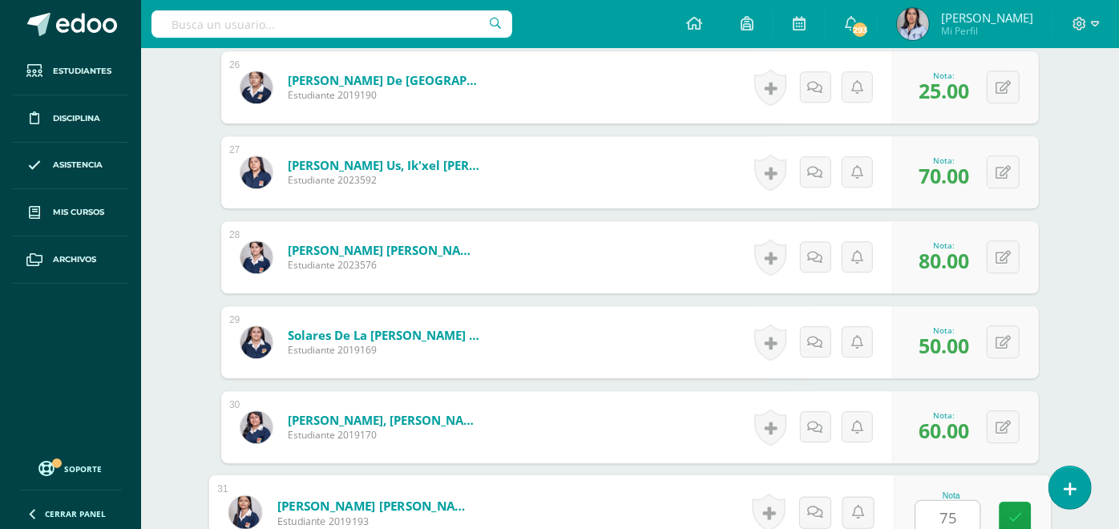
type input "75"
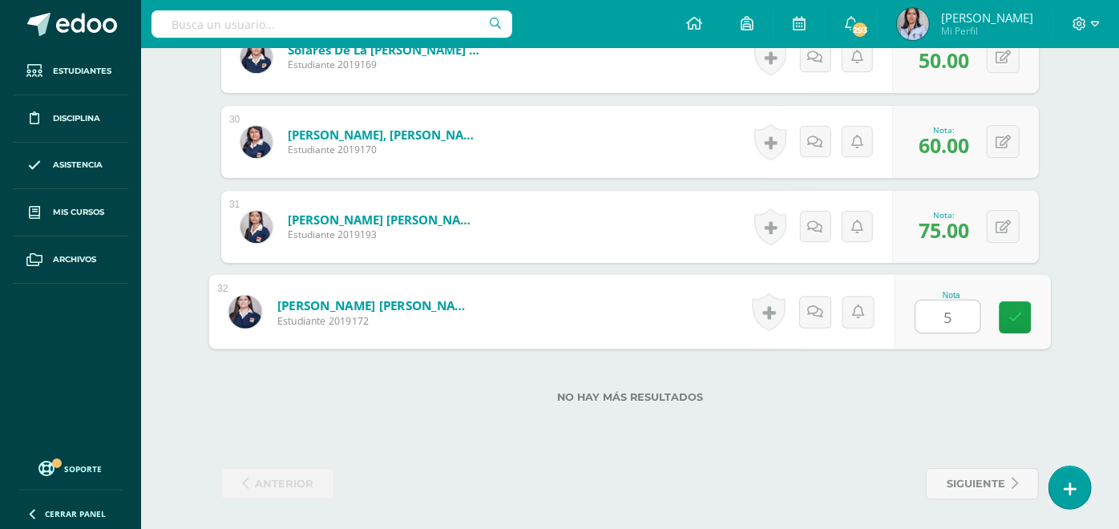
type input "52"
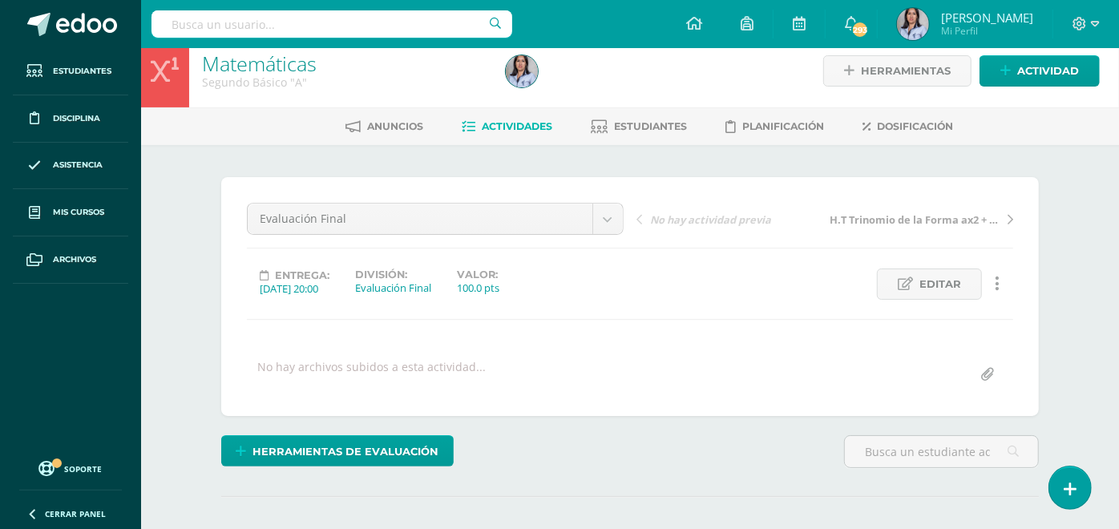
scroll to position [0, 0]
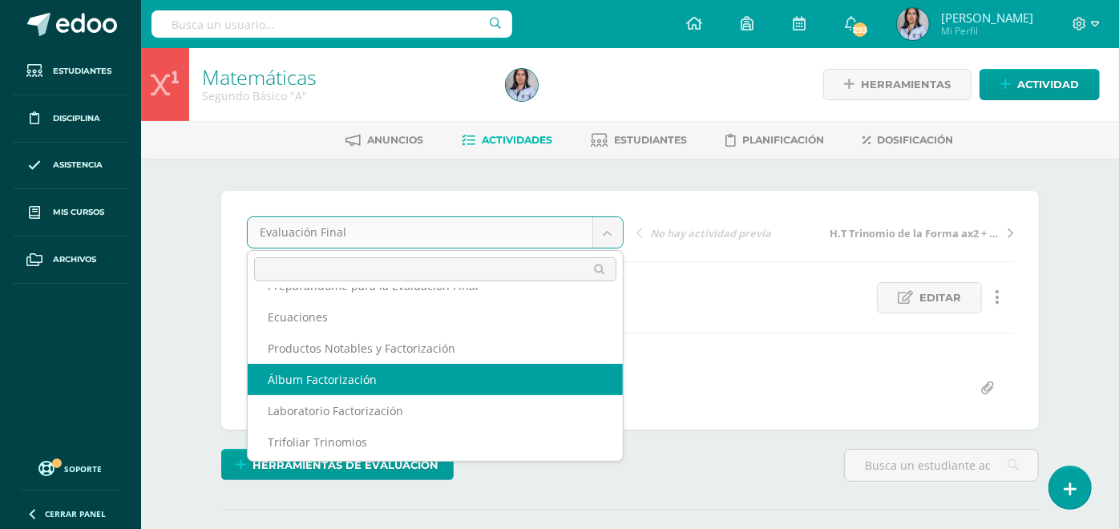
scroll to position [178, 0]
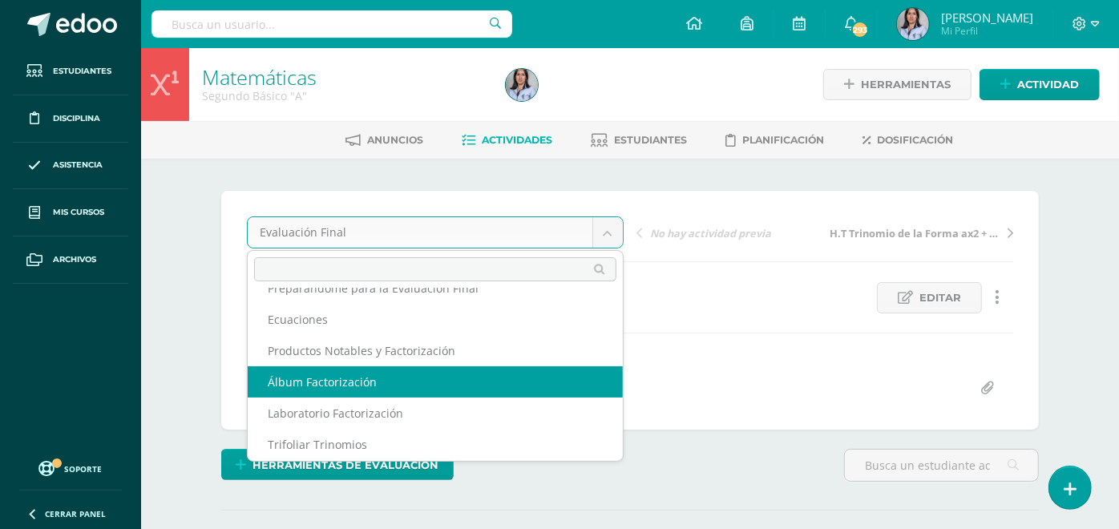
select select "/dashboard/teacher/grade-activity/129779/"
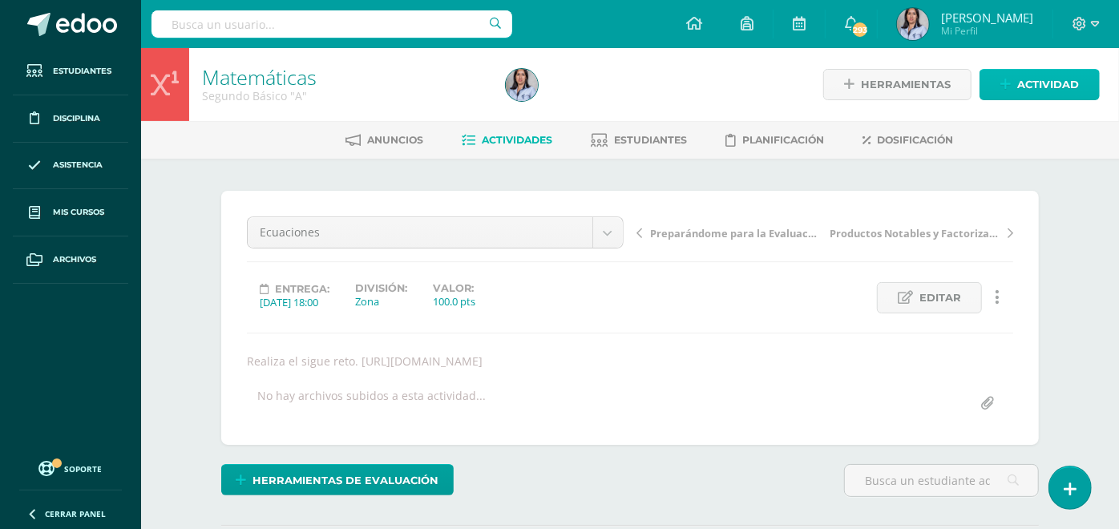
click at [1042, 97] on span "Actividad" at bounding box center [1048, 85] width 62 height 30
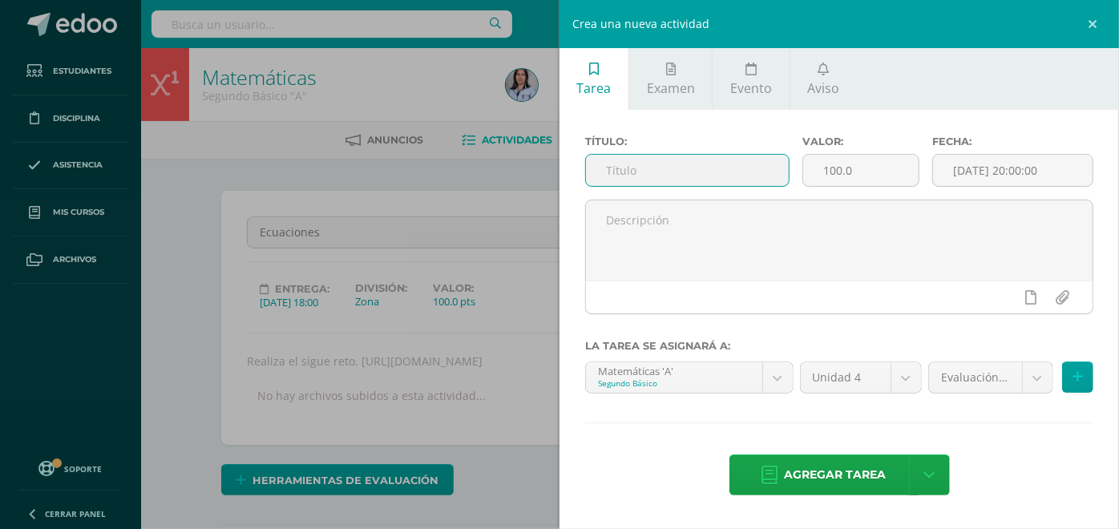
click at [768, 164] on input "text" at bounding box center [687, 170] width 203 height 31
type input "Ecuaciones"
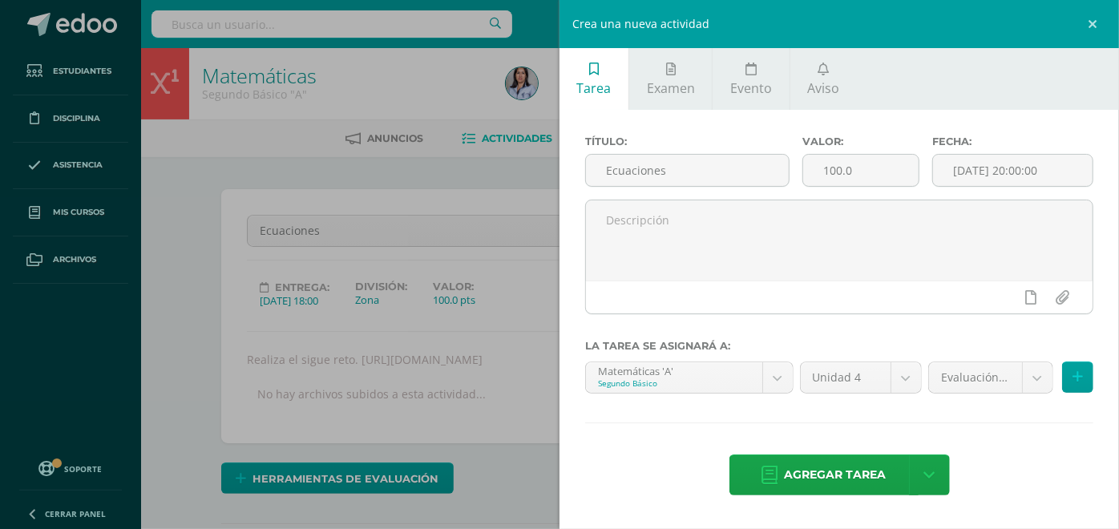
click at [270, 164] on div "Crea una nueva actividad Tarea Examen Evento Aviso Título: Ecuaciones Valor: 10…" at bounding box center [559, 264] width 1119 height 529
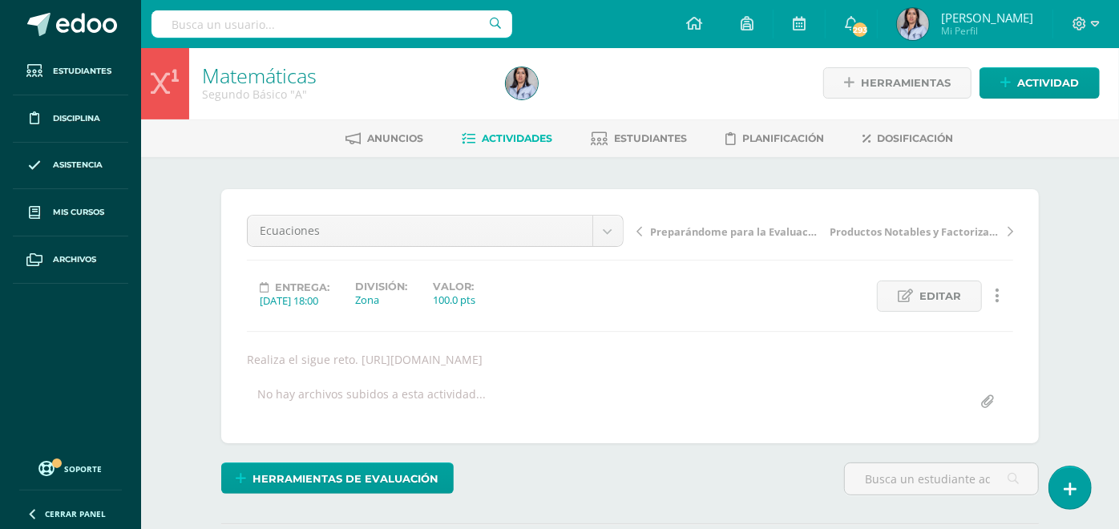
click at [508, 128] on link "Actividades" at bounding box center [507, 139] width 91 height 26
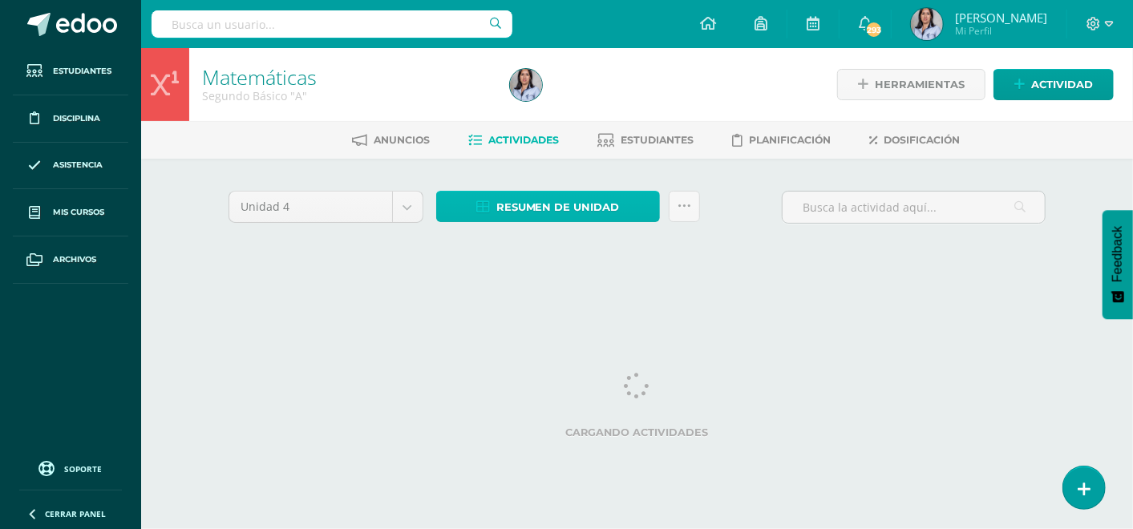
click at [498, 206] on span "Resumen de unidad" at bounding box center [557, 207] width 123 height 30
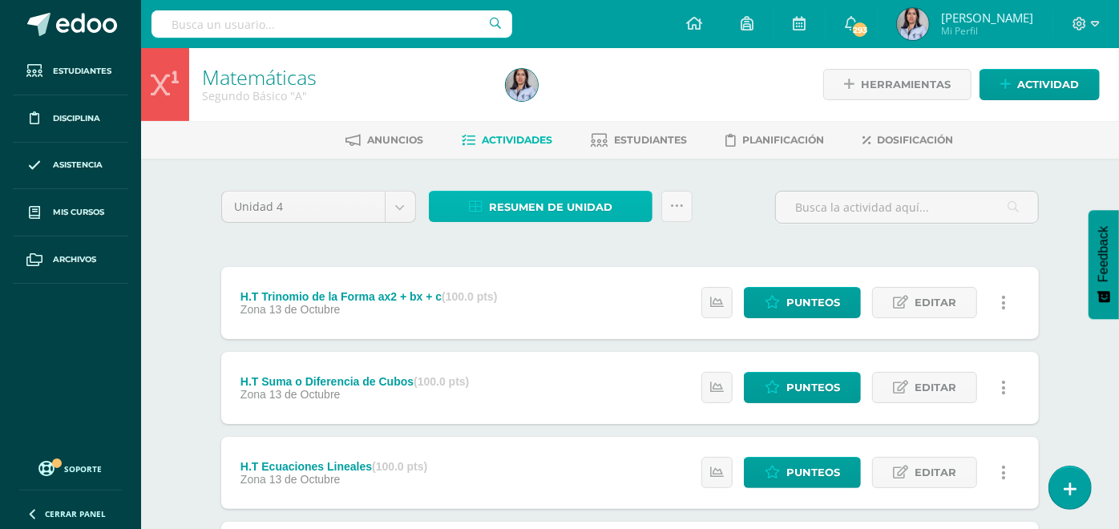
click at [586, 204] on span "Resumen de unidad" at bounding box center [550, 207] width 123 height 30
click at [608, 78] on div at bounding box center [654, 84] width 310 height 73
click at [598, 204] on span "Resumen de unidad" at bounding box center [550, 207] width 123 height 30
click at [513, 201] on span "Resumen de unidad" at bounding box center [550, 207] width 123 height 30
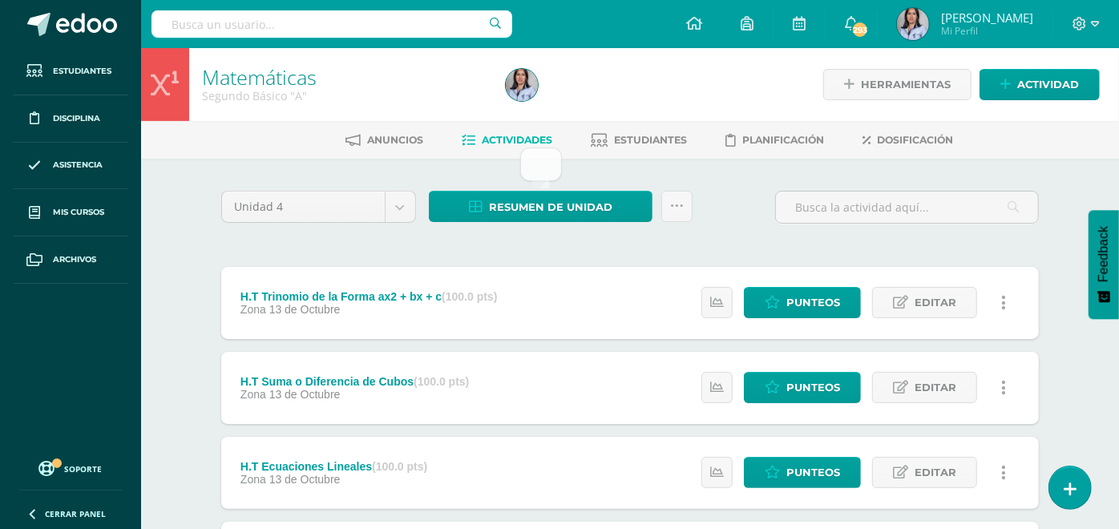
click at [539, 208] on span "Resumen de unidad" at bounding box center [550, 207] width 123 height 30
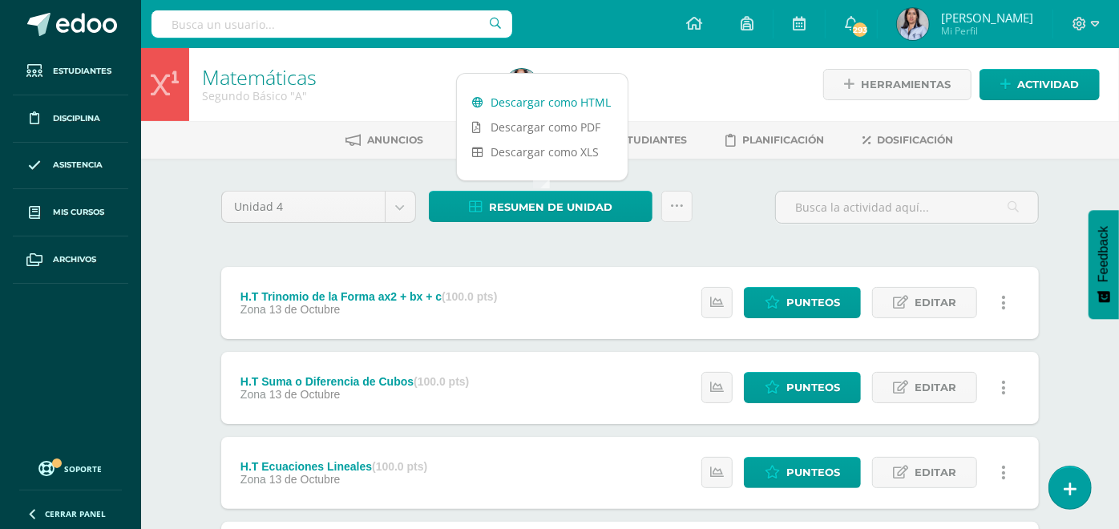
click at [527, 103] on link "Descargar como HTML" at bounding box center [542, 102] width 171 height 25
click at [1045, 91] on span "Actividad" at bounding box center [1048, 85] width 62 height 30
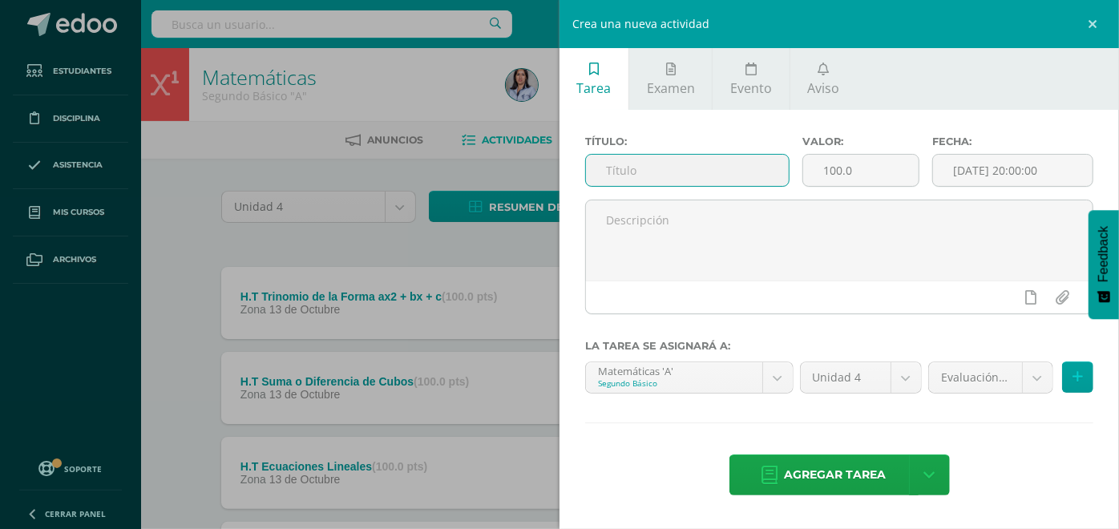
click at [648, 173] on input "text" at bounding box center [687, 170] width 203 height 31
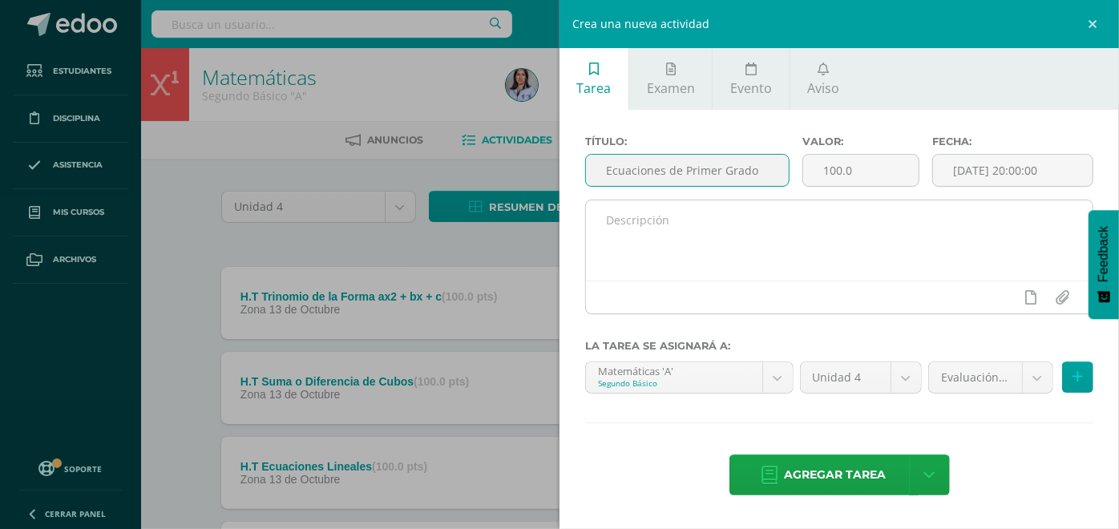
type input "Ecuaciones de Primer Grado"
click at [755, 238] on textarea at bounding box center [839, 240] width 507 height 80
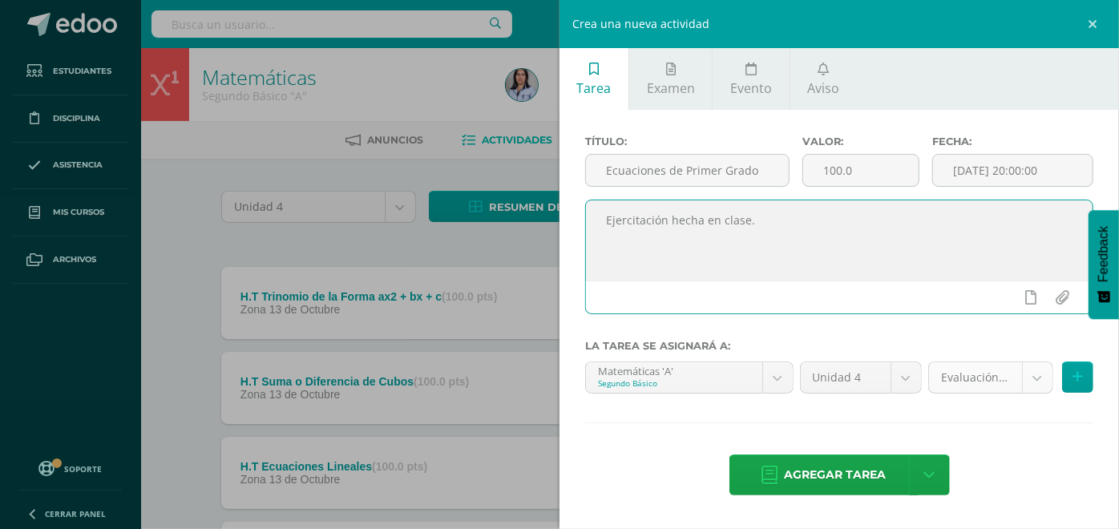
type textarea "Ejercitación hecha en clase."
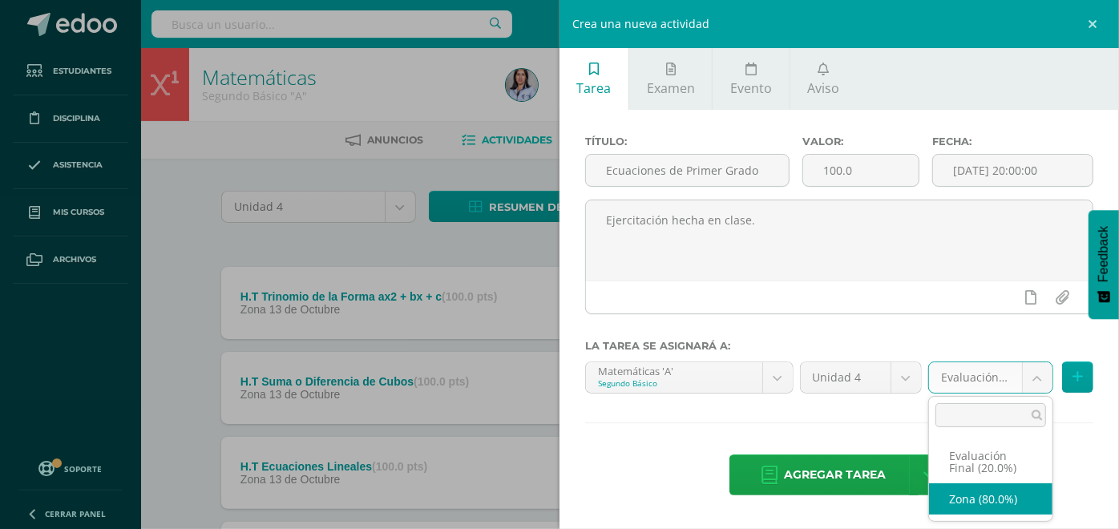
select select "128550"
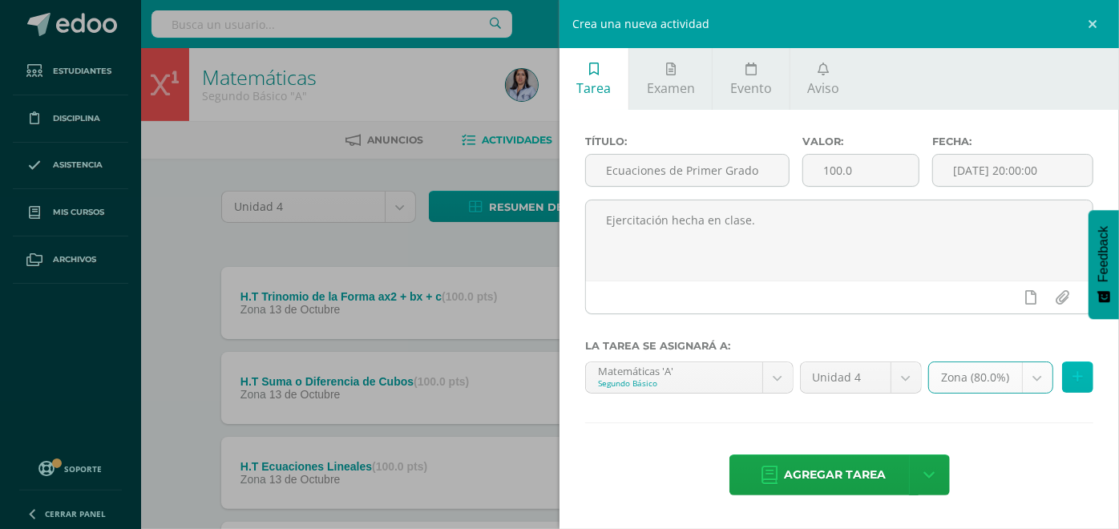
click at [1066, 382] on button at bounding box center [1077, 377] width 31 height 31
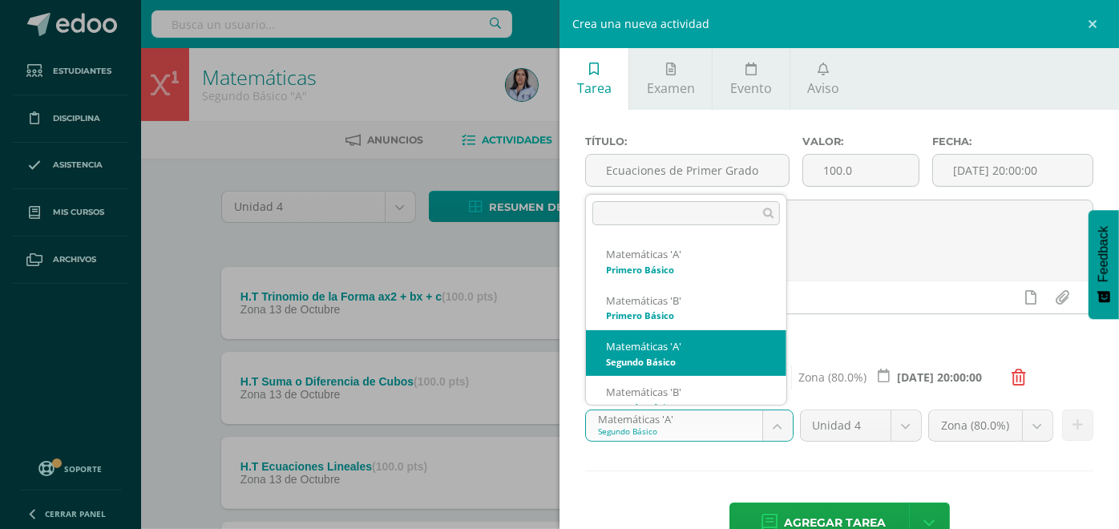
select select "116339"
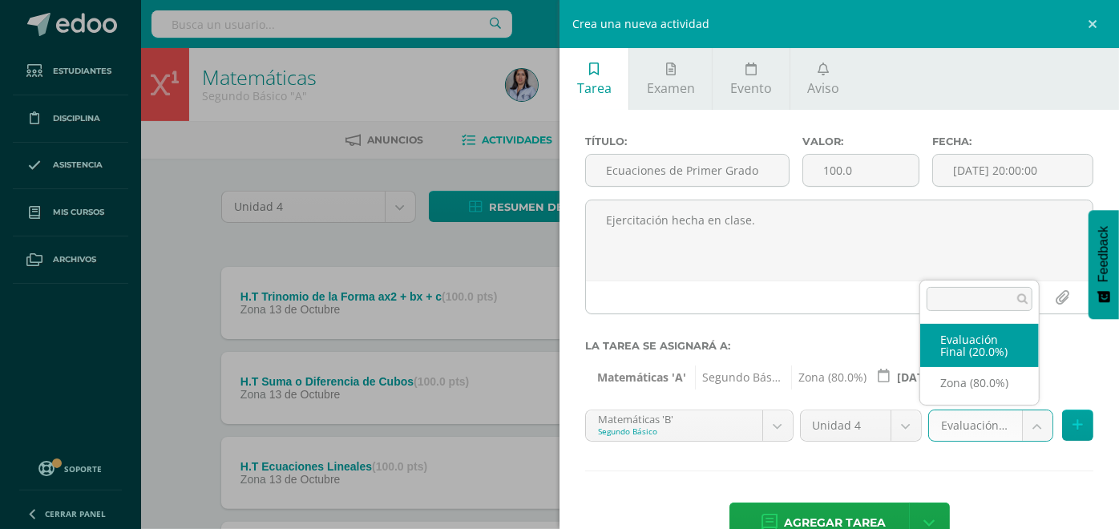
click at [972, 402] on ul "Evaluación Final (20.0%) Zona (80.0%)" at bounding box center [979, 360] width 119 height 87
select select "128552"
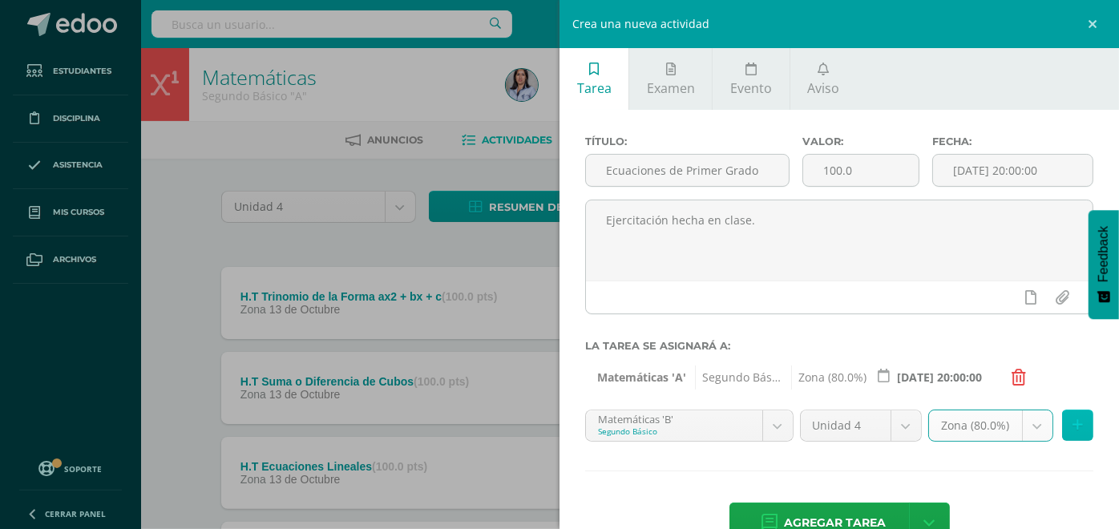
click at [1062, 423] on button at bounding box center [1077, 425] width 31 height 31
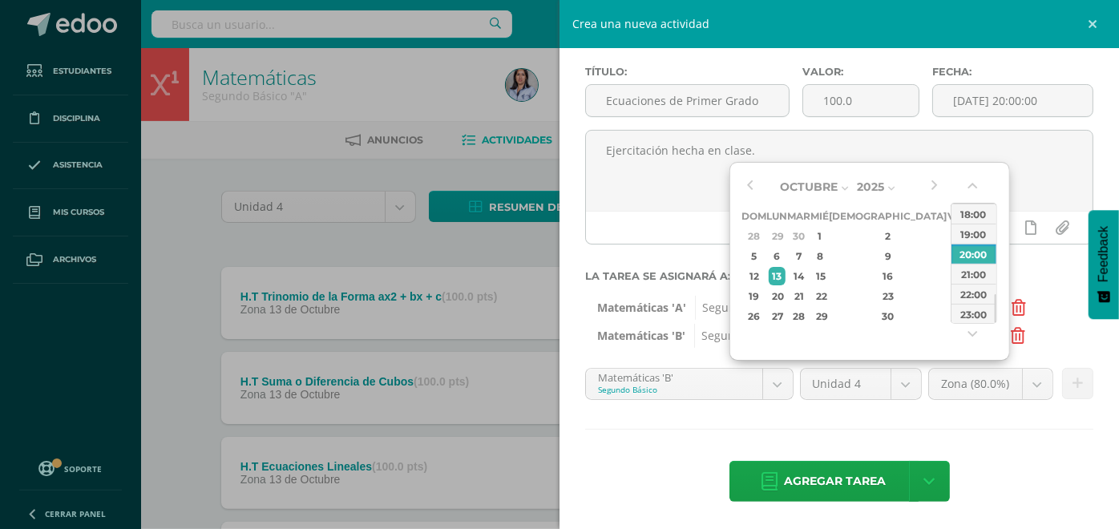
scroll to position [71, 0]
click at [810, 480] on span "Agregar tarea" at bounding box center [836, 480] width 102 height 39
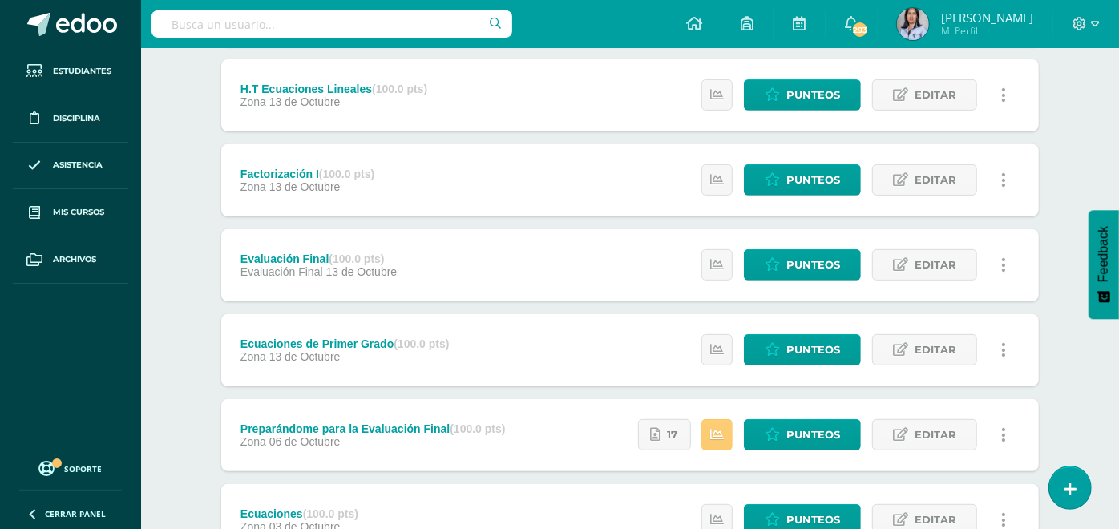
scroll to position [378, 0]
click at [808, 341] on span "Punteos" at bounding box center [814, 350] width 54 height 30
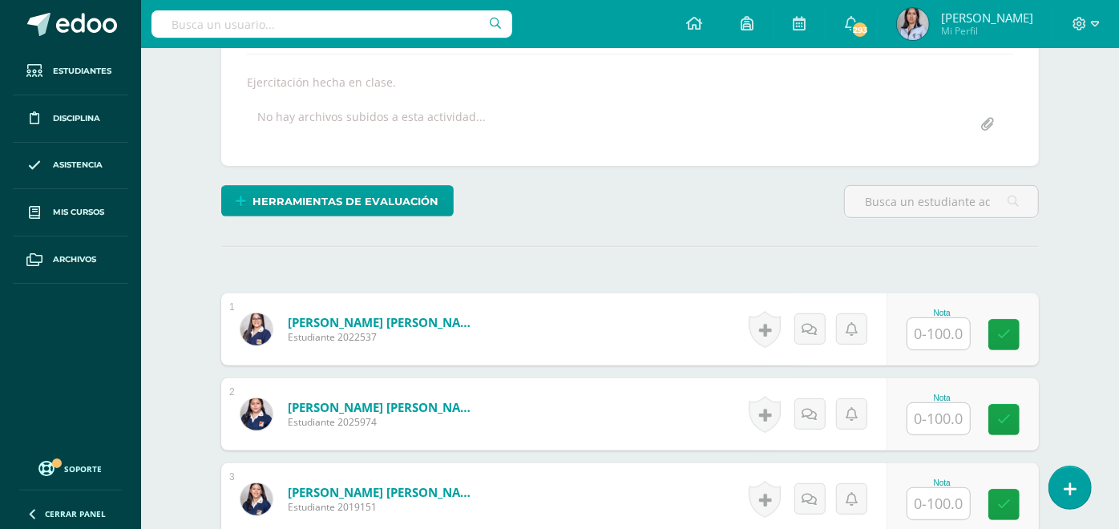
scroll to position [279, 0]
click at [942, 337] on input "text" at bounding box center [939, 333] width 63 height 31
type input "80"
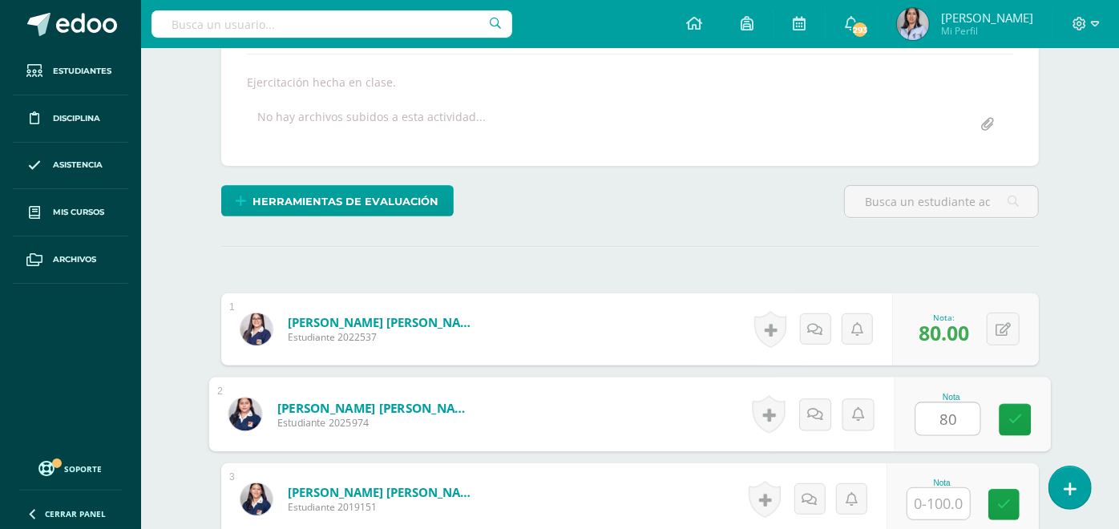
scroll to position [280, 0]
type input "80"
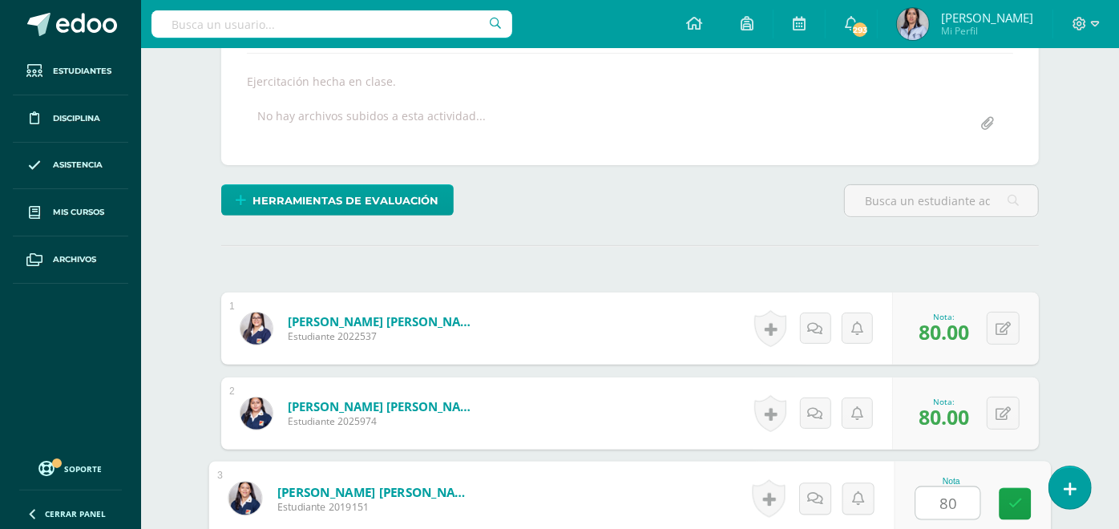
type input "80"
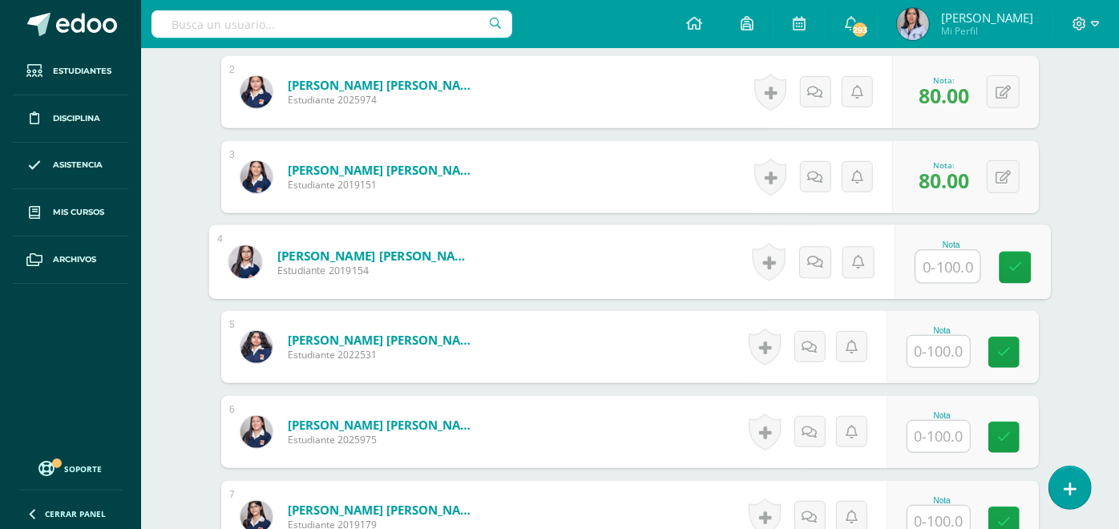
scroll to position [602, 0]
type input "100"
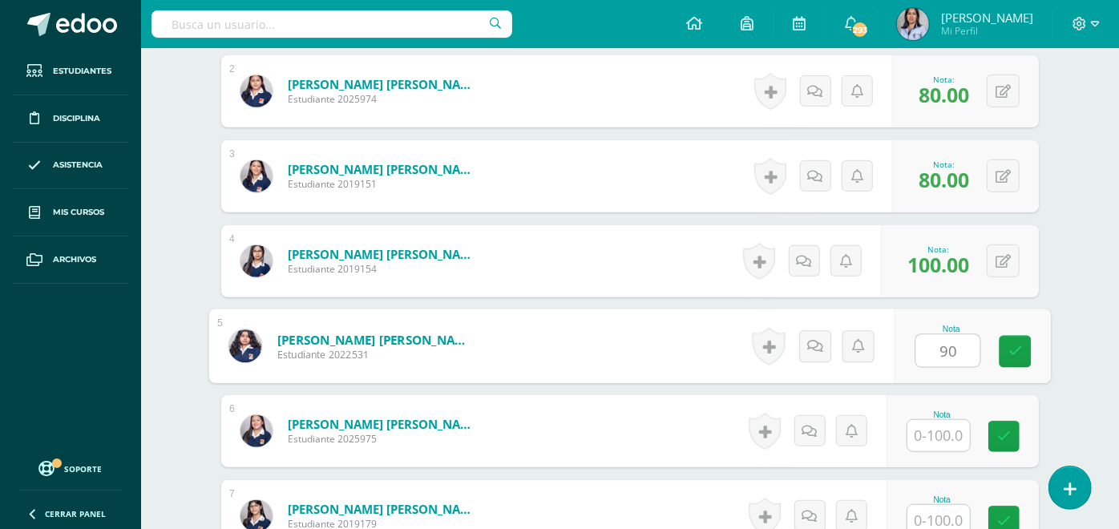
type input "90"
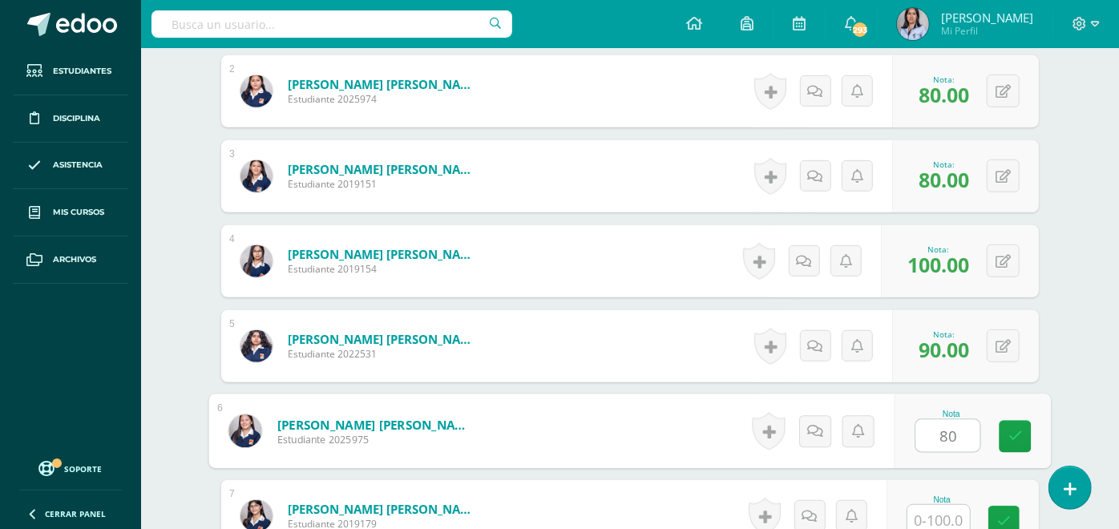
type input "80"
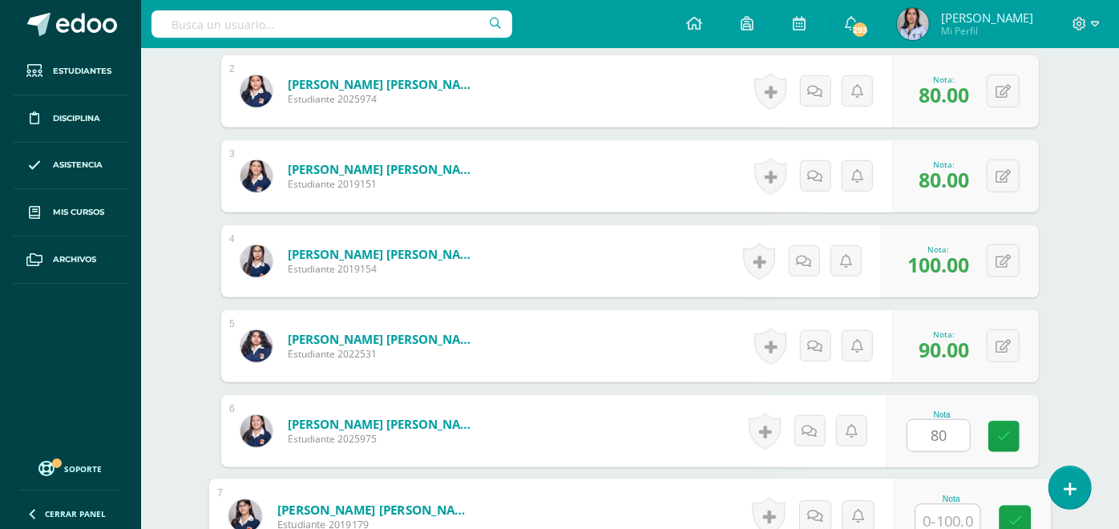
scroll to position [607, 0]
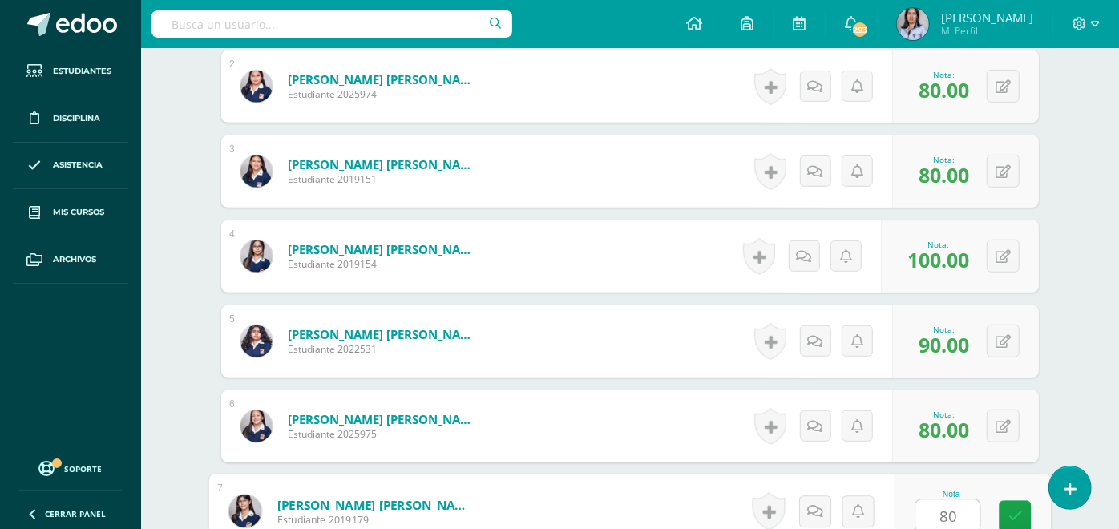
type input "80"
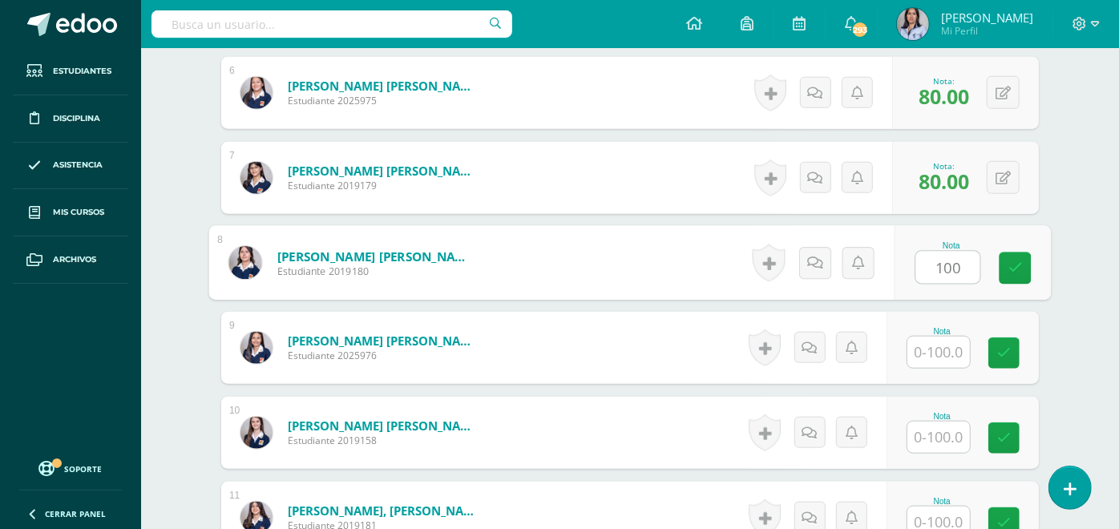
type input "100"
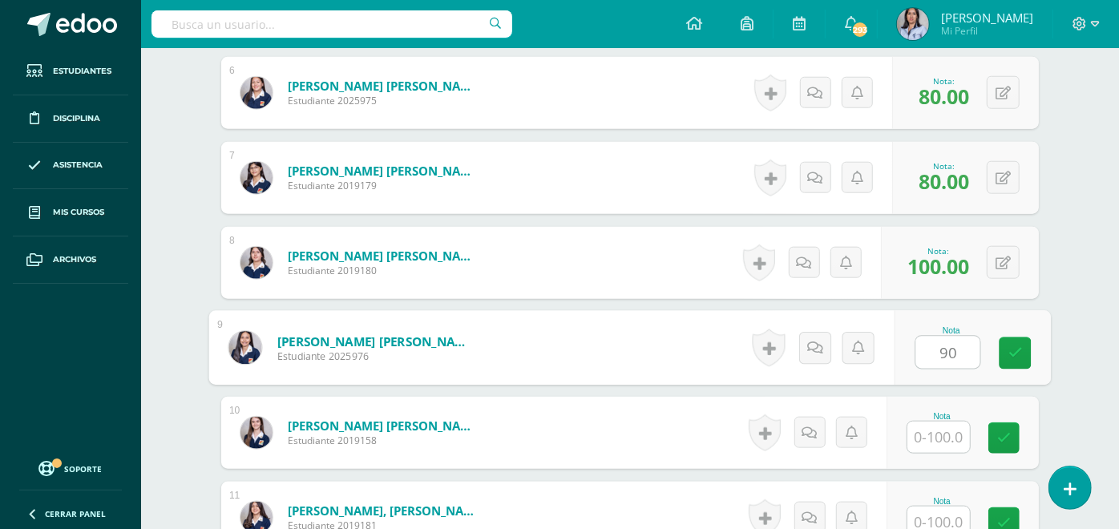
type input "90"
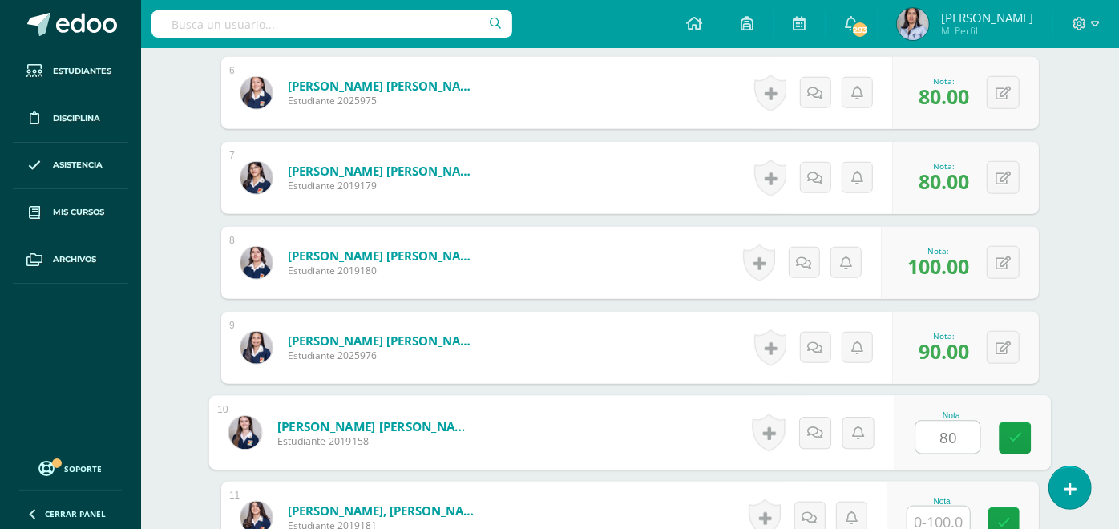
type input "80"
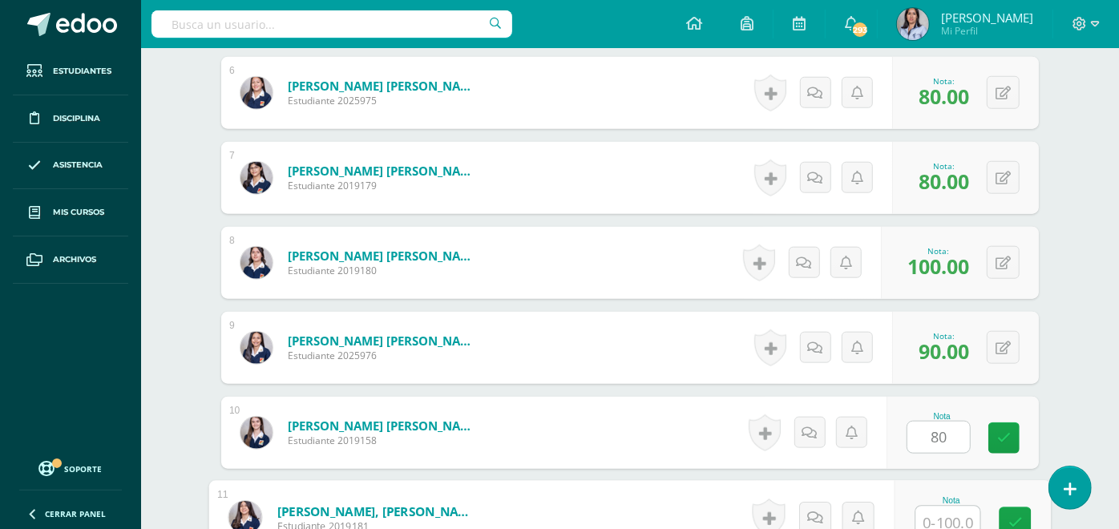
scroll to position [946, 0]
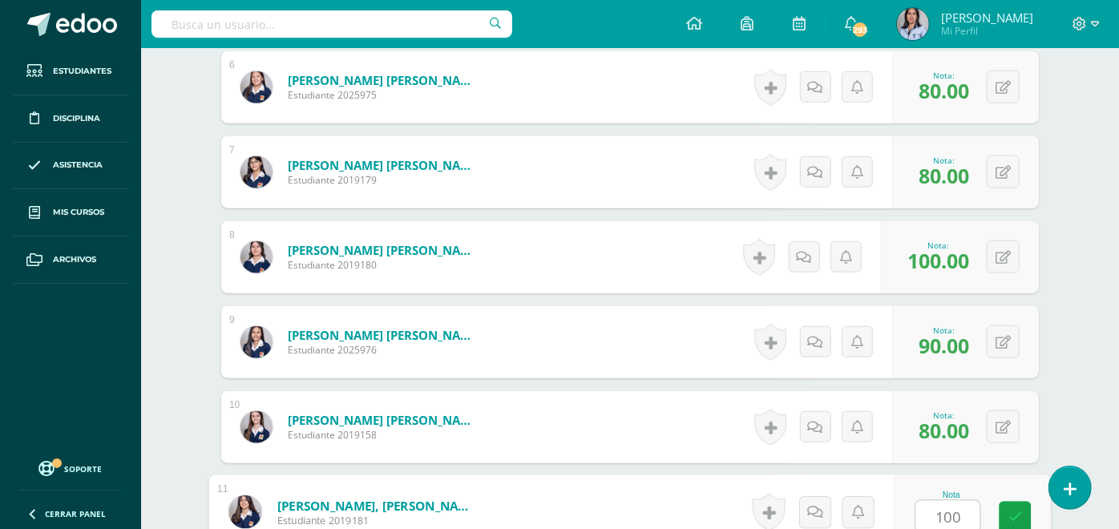
type input "100"
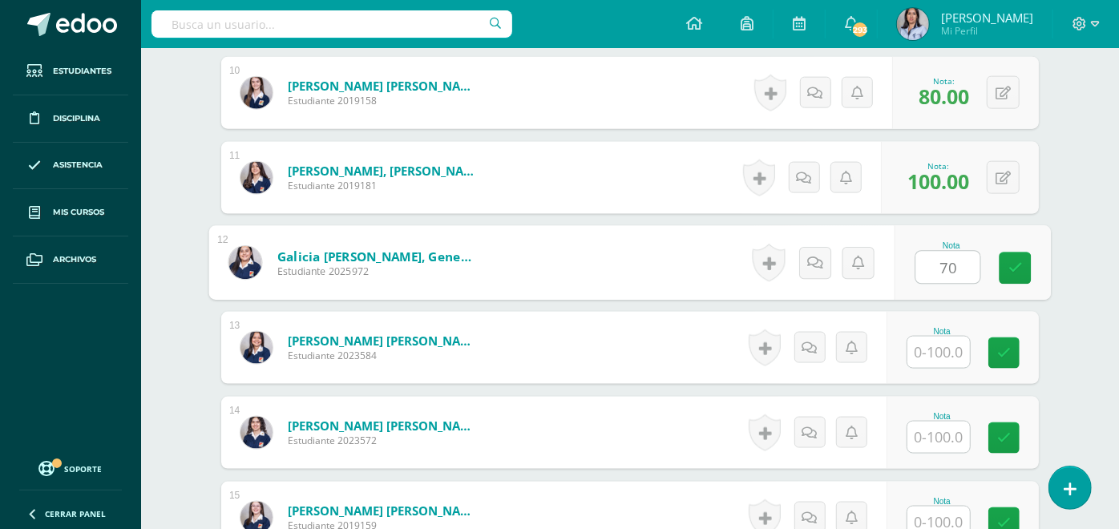
type input "70"
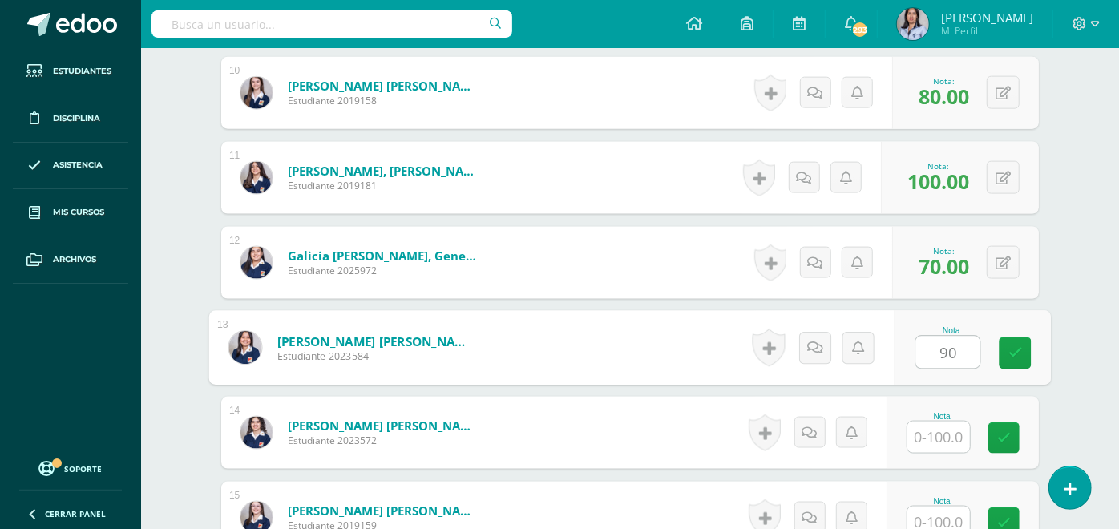
type input "90"
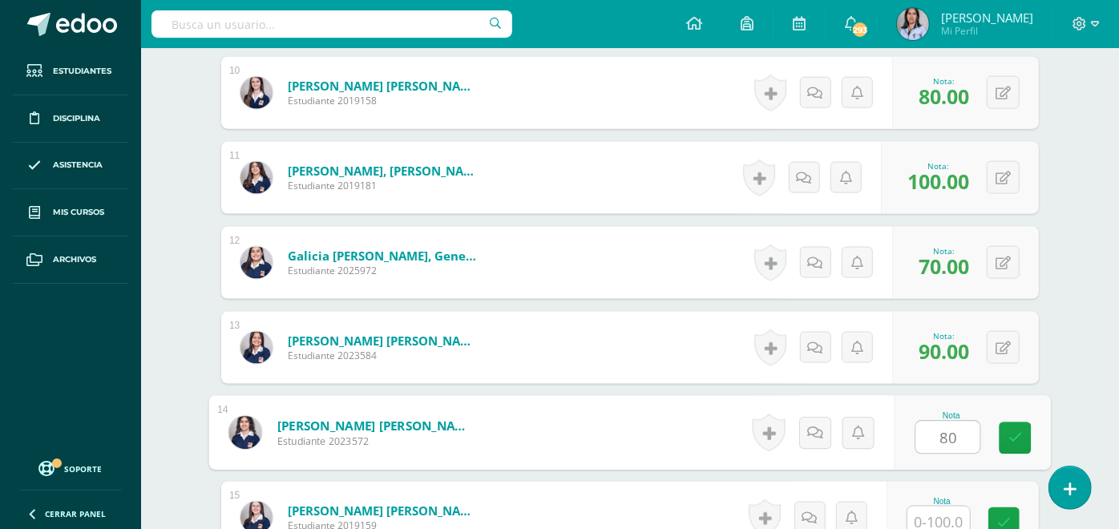
type input "80"
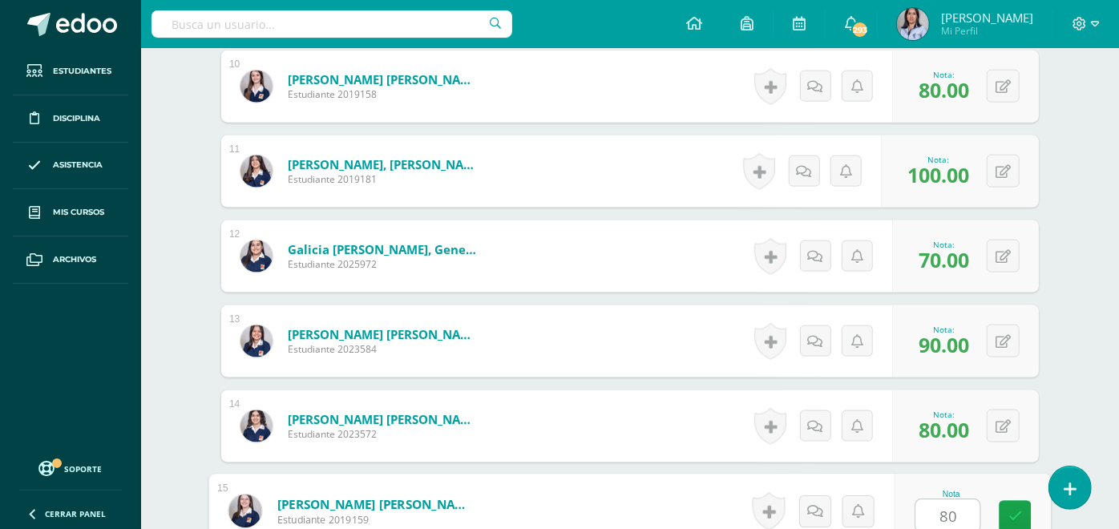
type input "80"
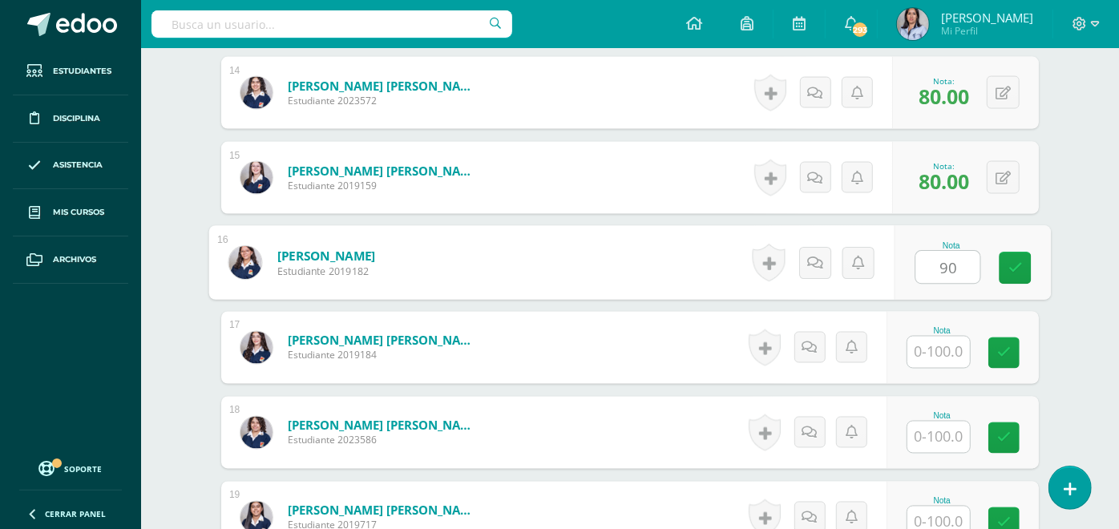
type input "90"
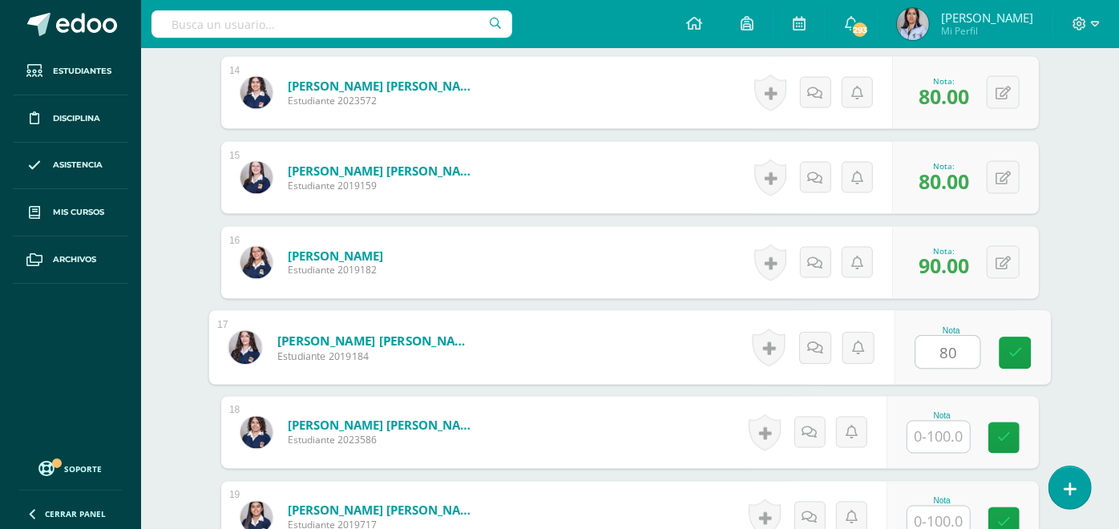
type input "80"
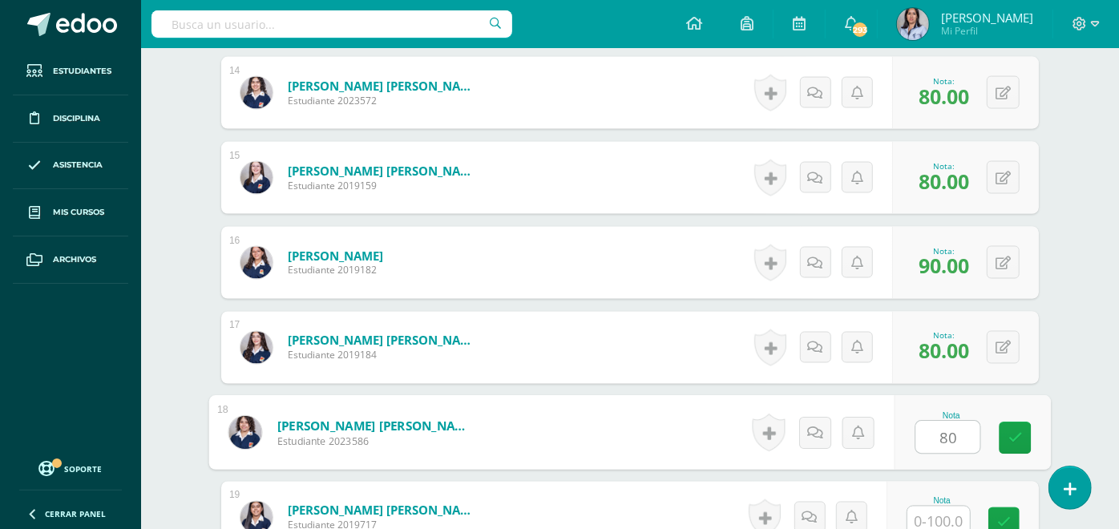
type input "80"
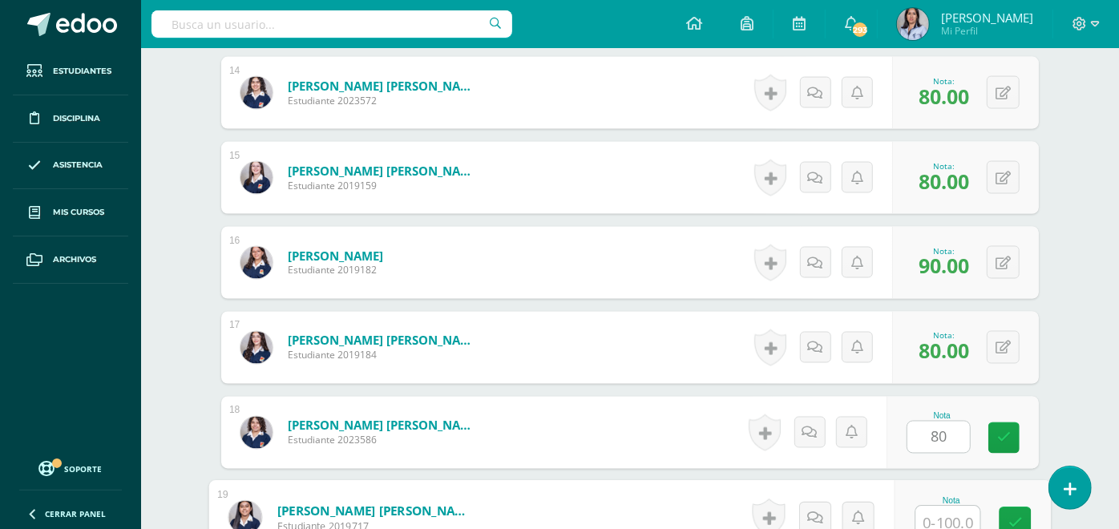
scroll to position [1626, 0]
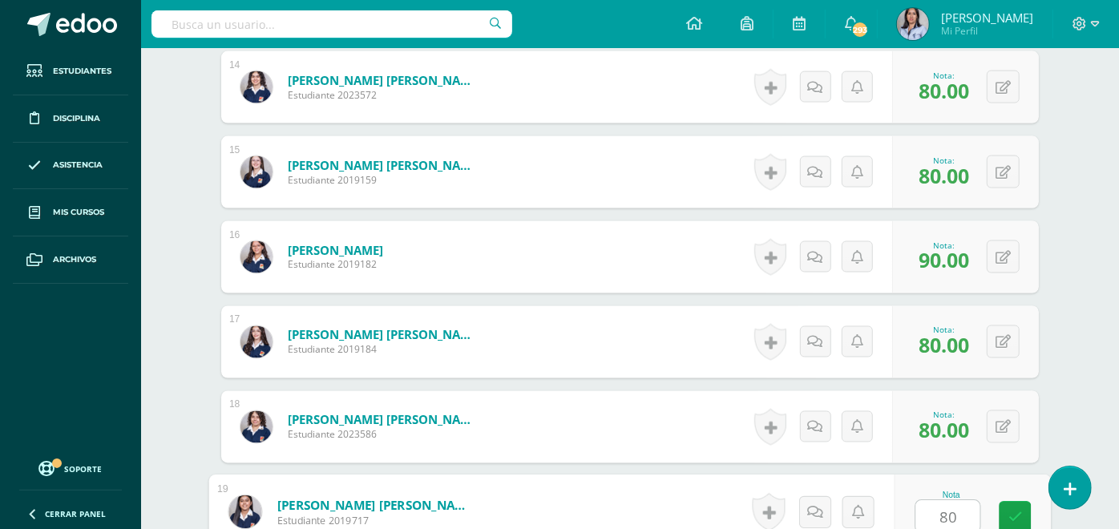
type input "80"
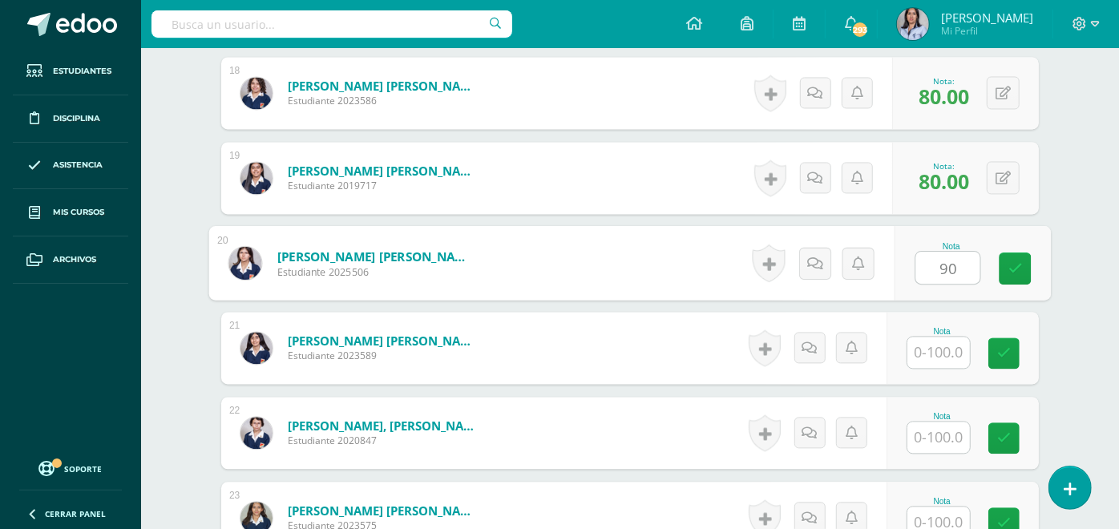
type input "90"
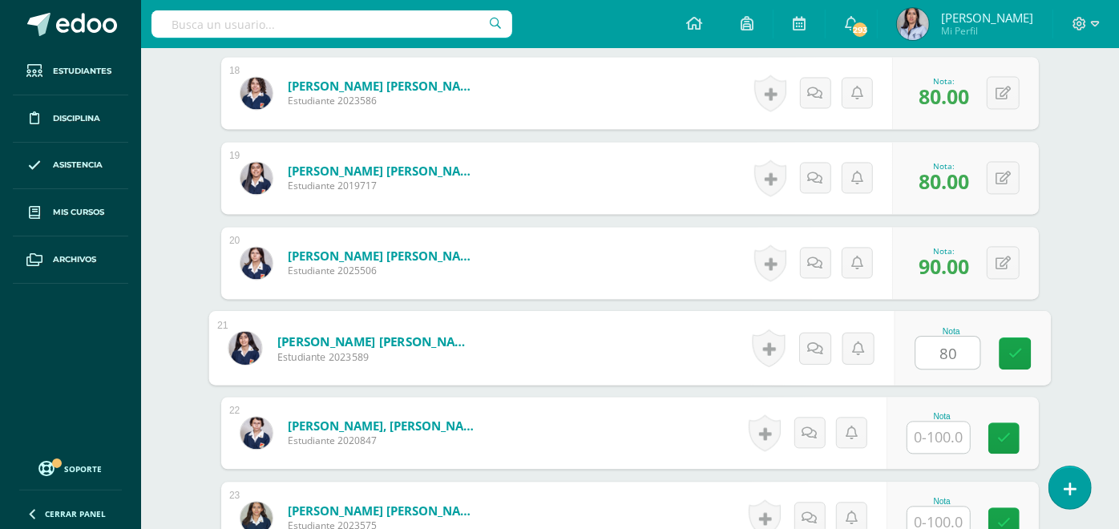
type input "80"
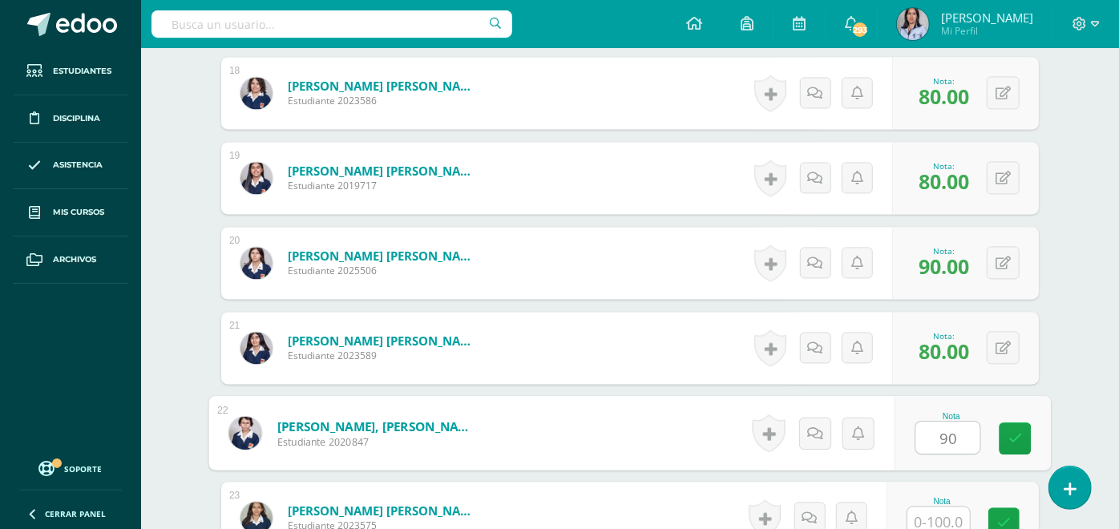
type input "90"
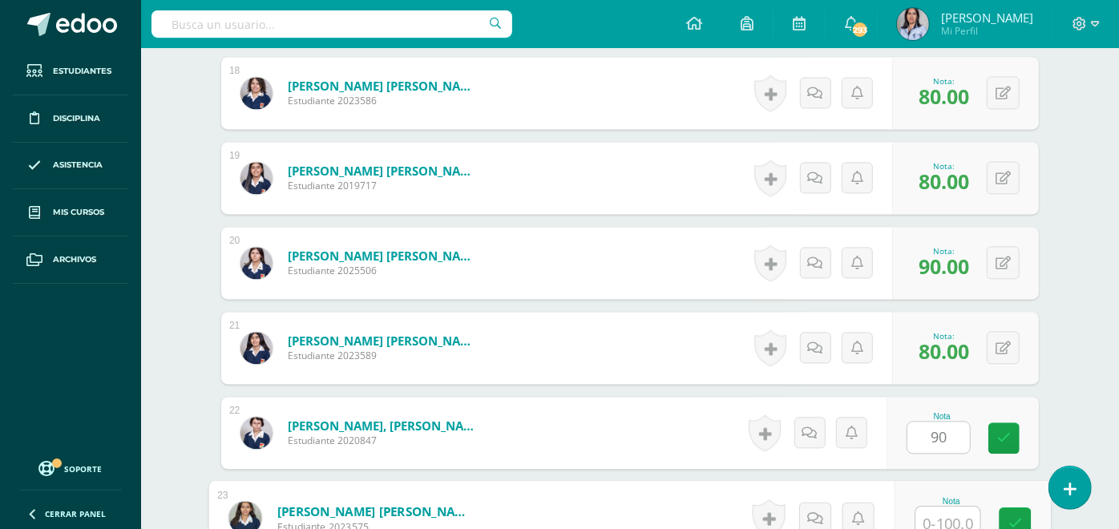
scroll to position [1966, 0]
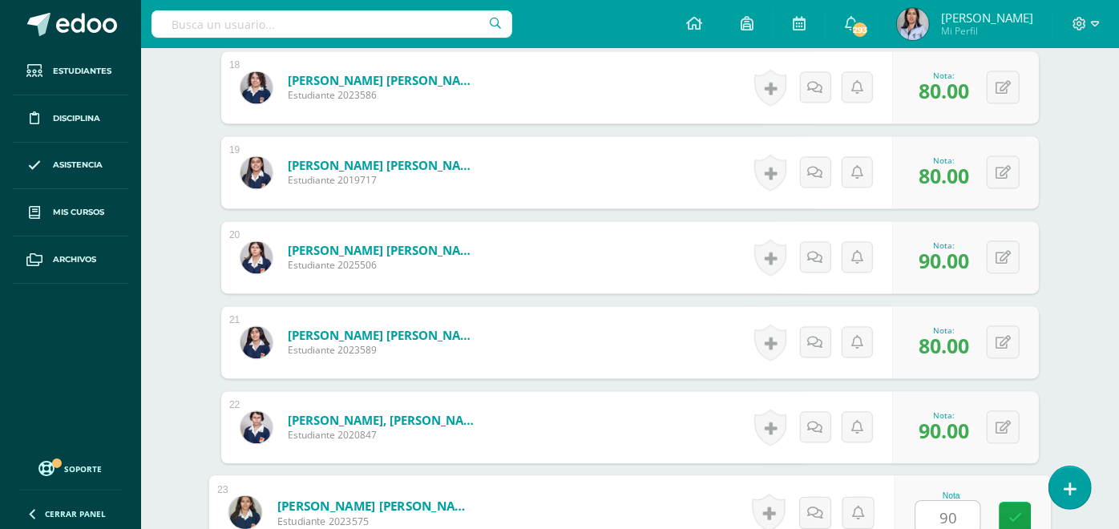
type input "90"
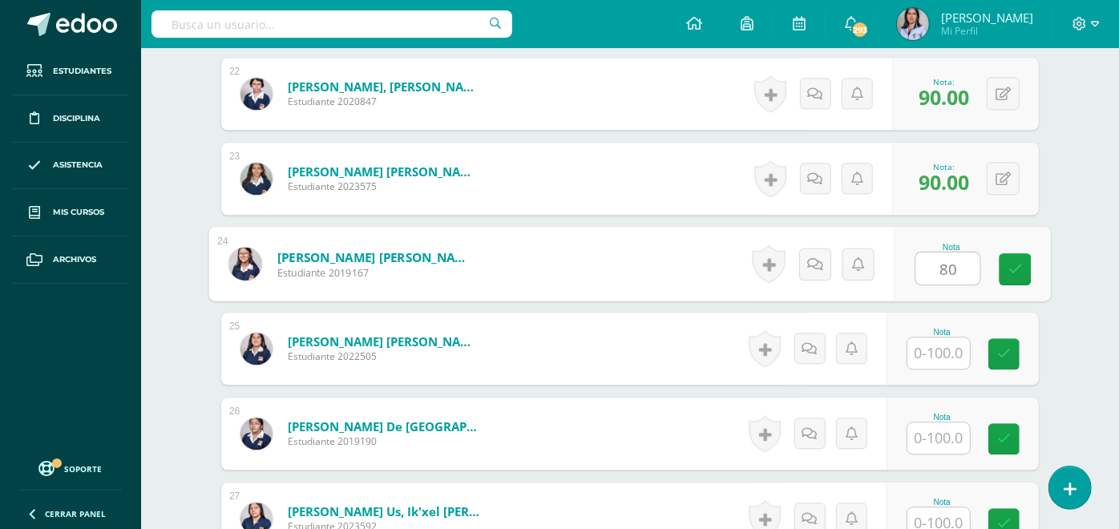
type input "80"
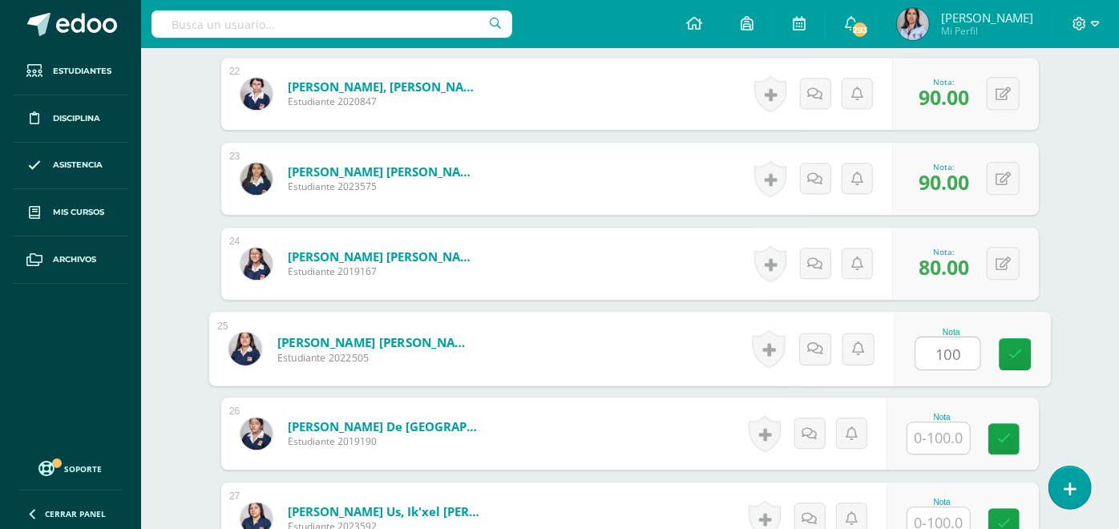
type input "100"
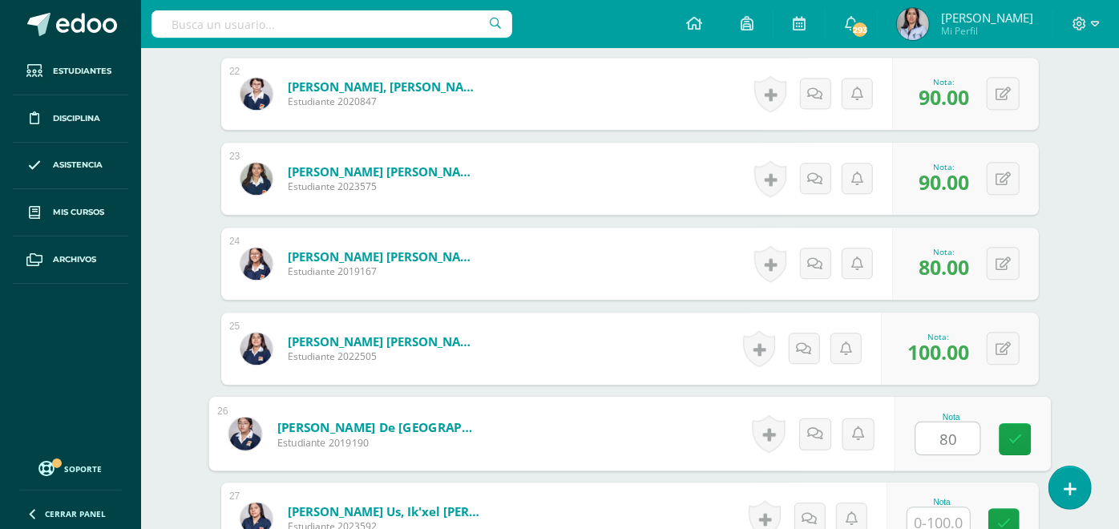
type input "80"
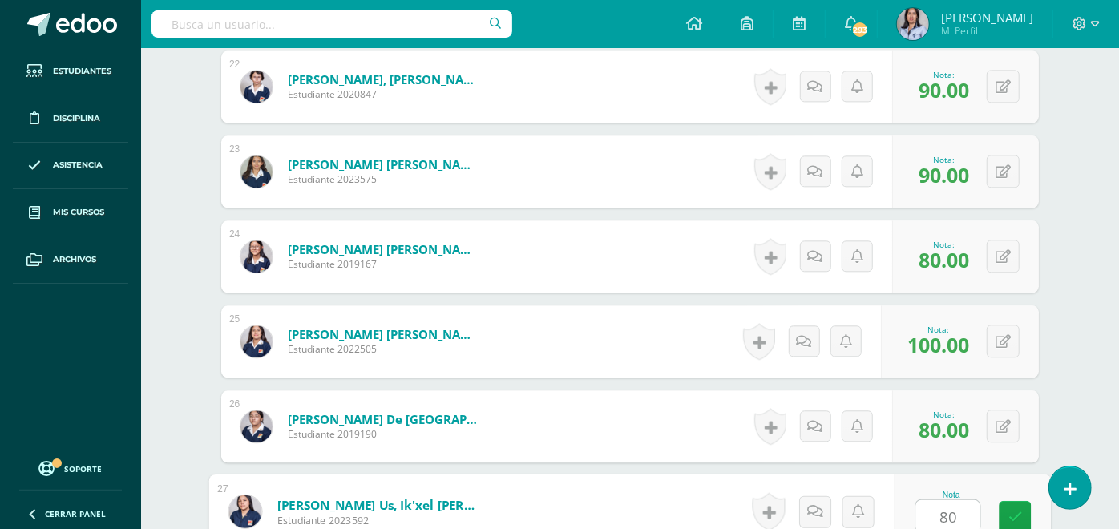
type input "80"
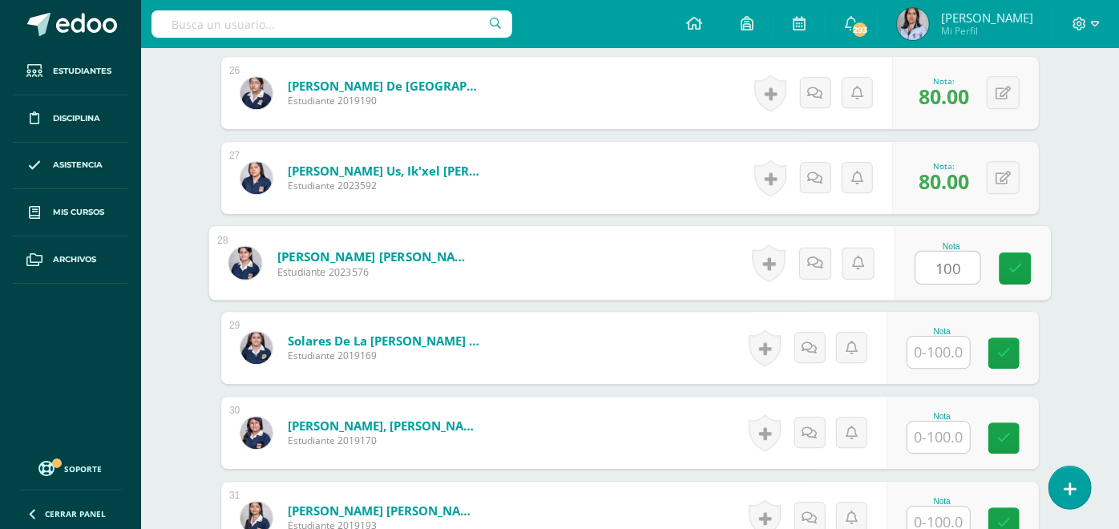
type input "100"
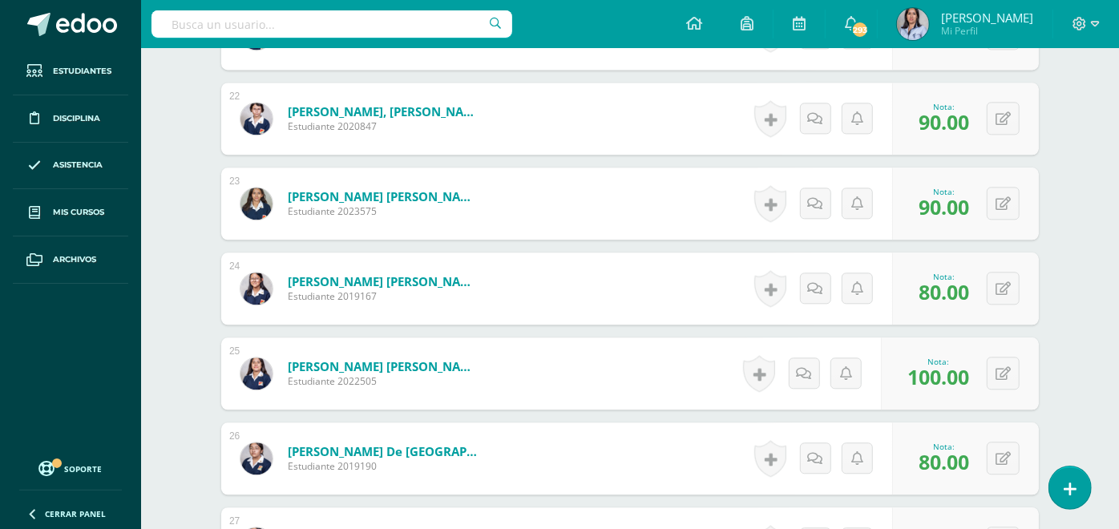
scroll to position [2275, 0]
click at [1005, 286] on icon at bounding box center [1003, 289] width 15 height 14
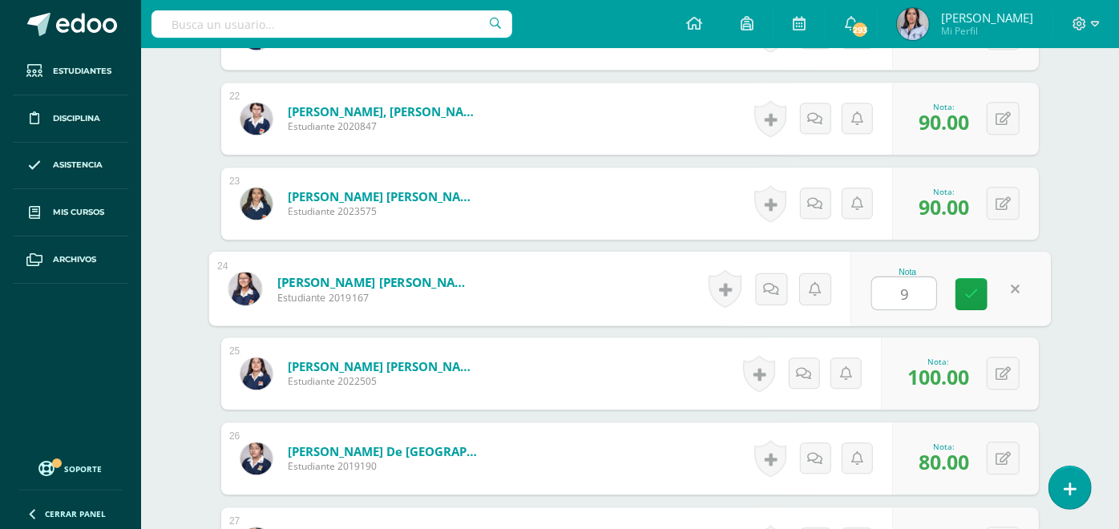
type input "90"
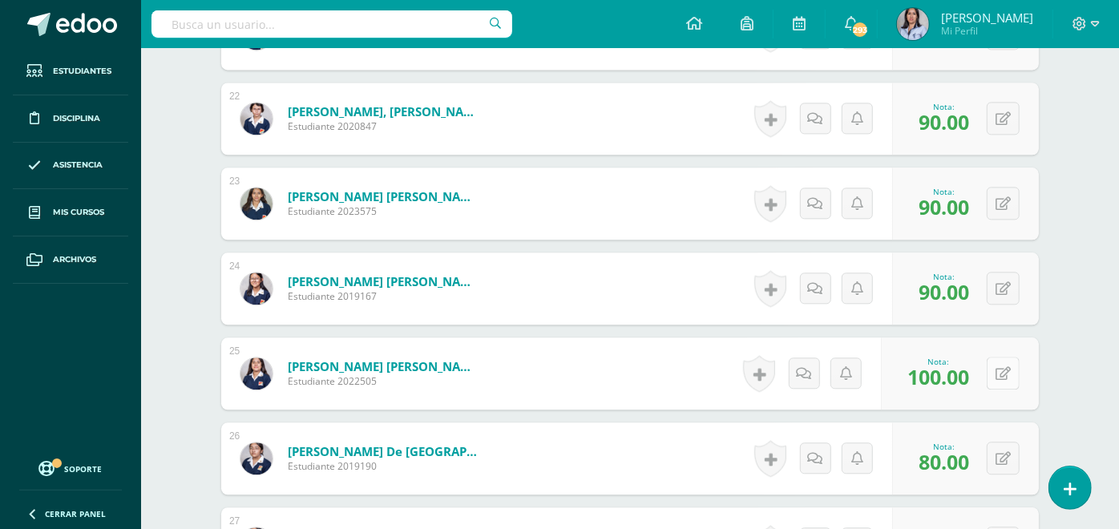
click at [1005, 376] on icon at bounding box center [1003, 374] width 15 height 14
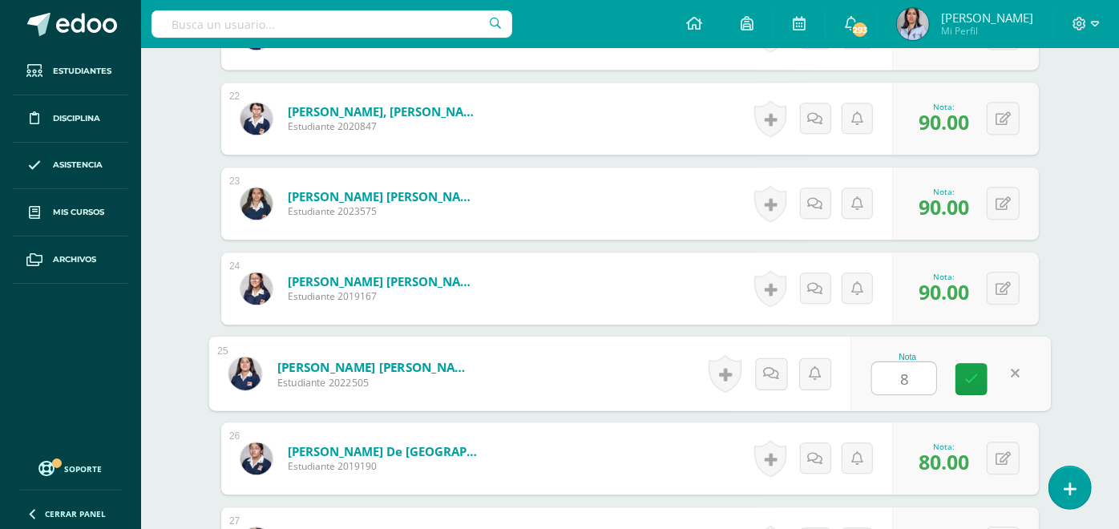
type input "80"
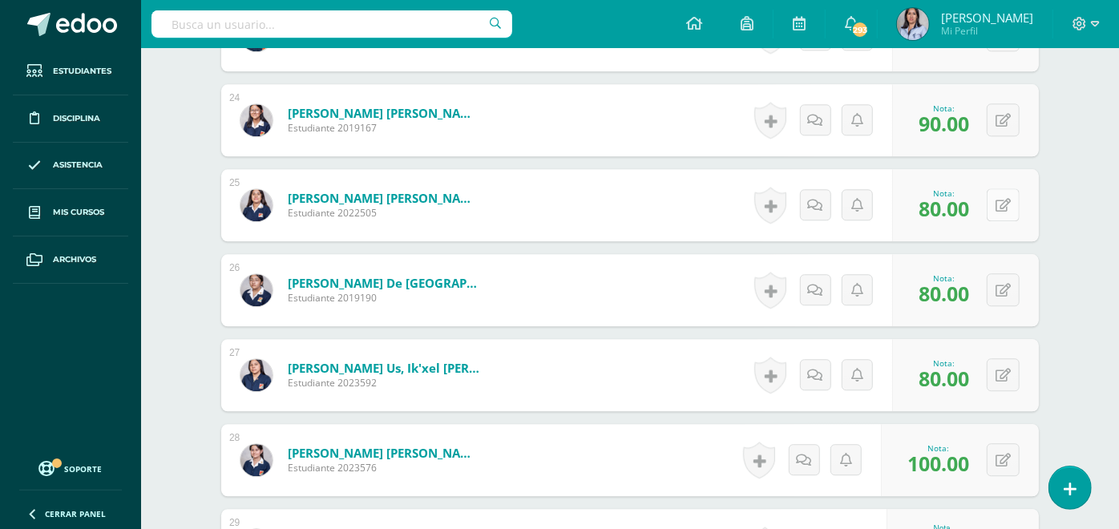
scroll to position [2465, 0]
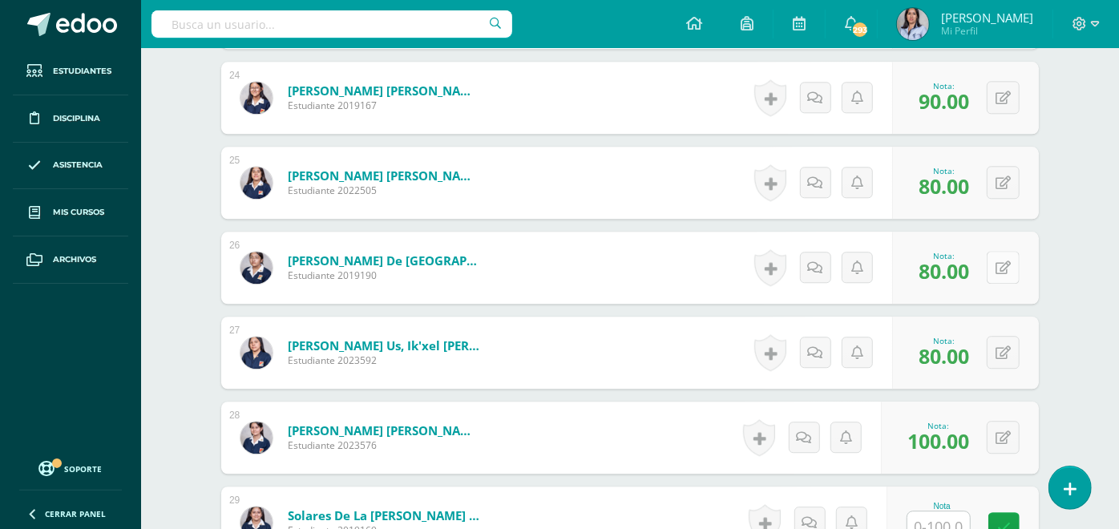
click at [997, 273] on button at bounding box center [1003, 267] width 33 height 33
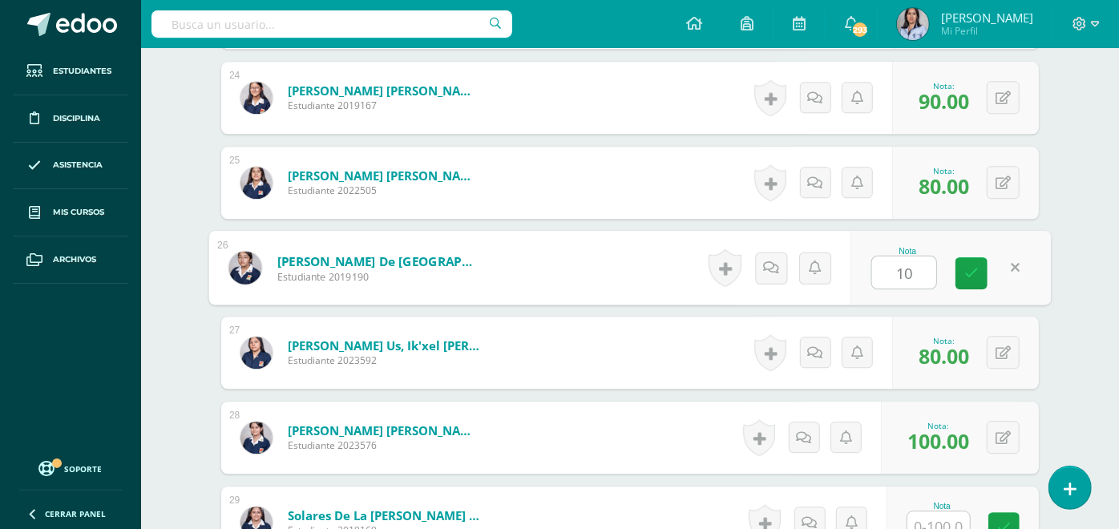
type input "100"
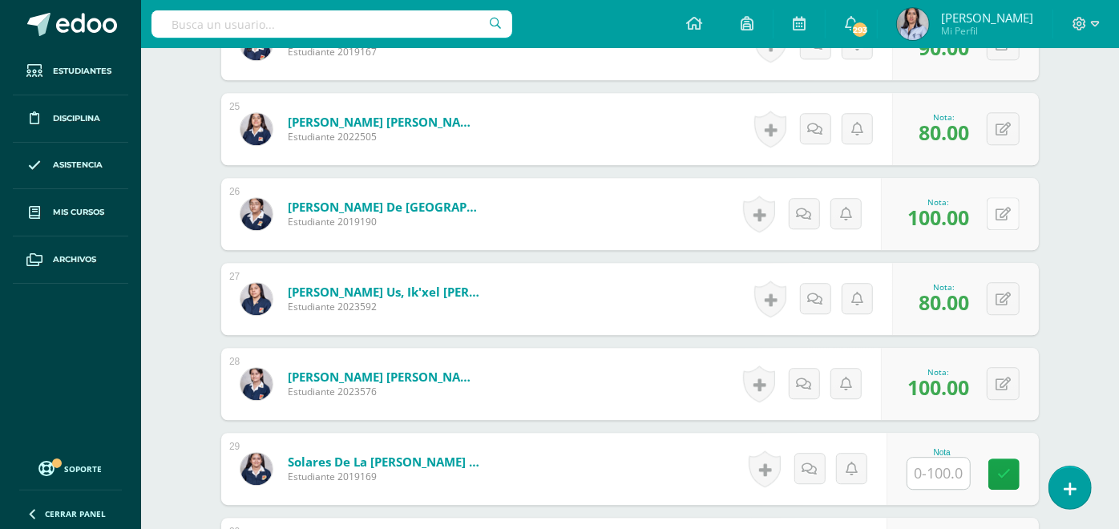
scroll to position [2600, 0]
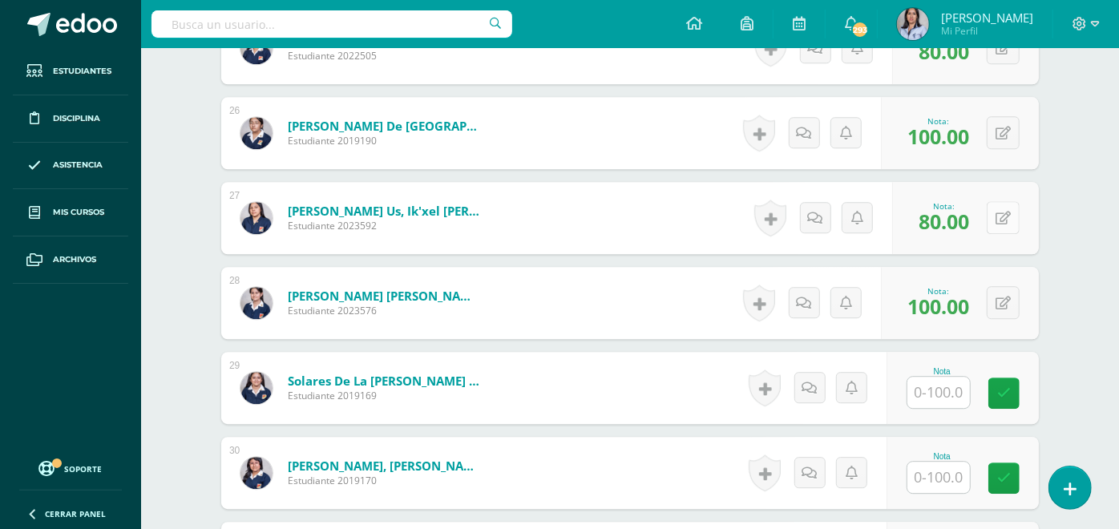
click at [998, 215] on icon at bounding box center [1003, 219] width 15 height 14
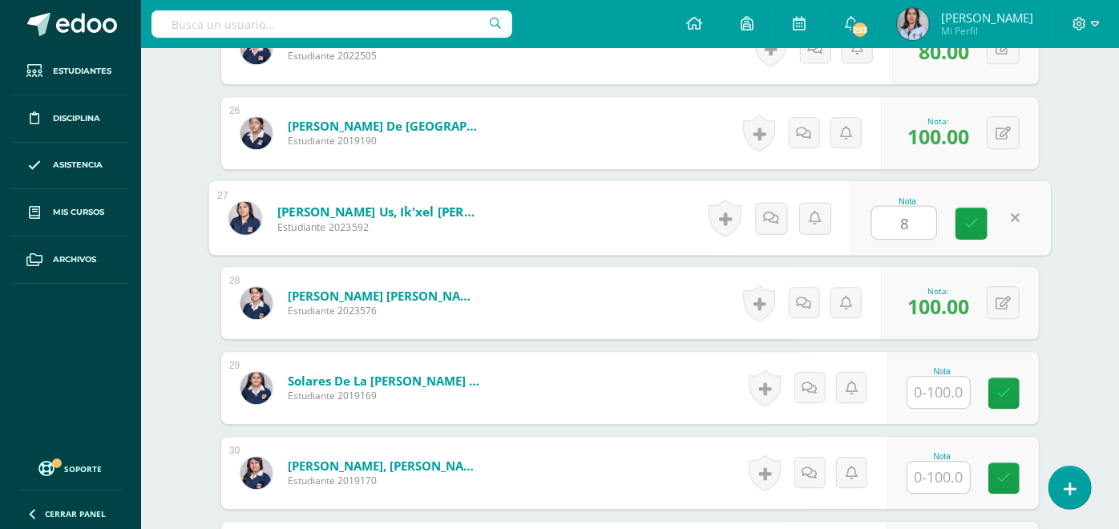
type input "80"
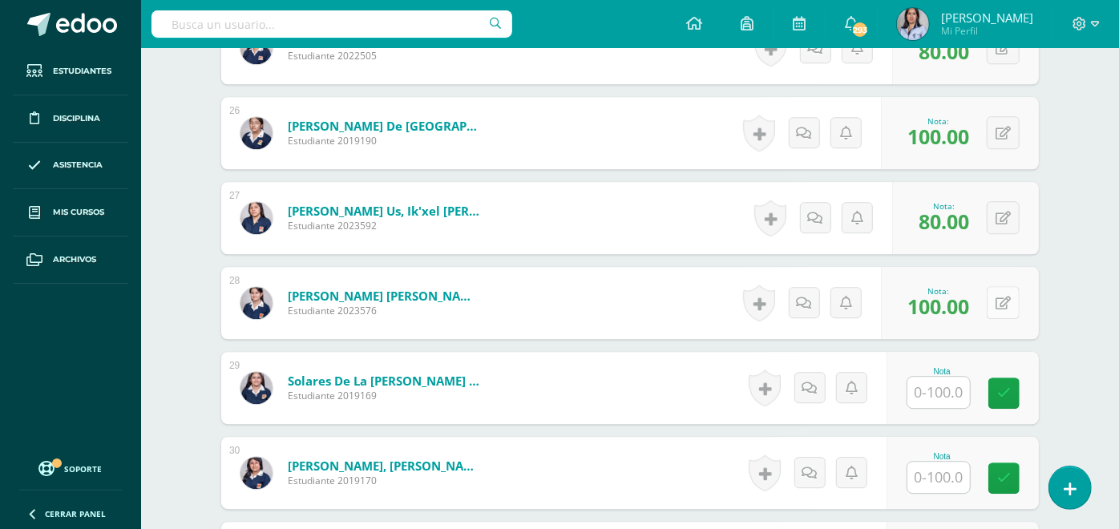
click at [994, 294] on button at bounding box center [1003, 302] width 33 height 33
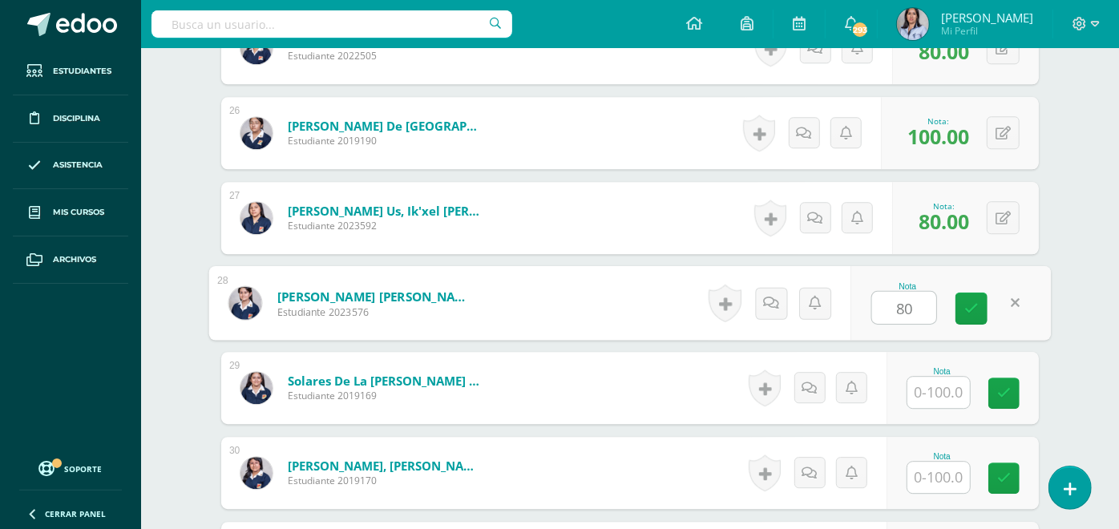
type input "80"
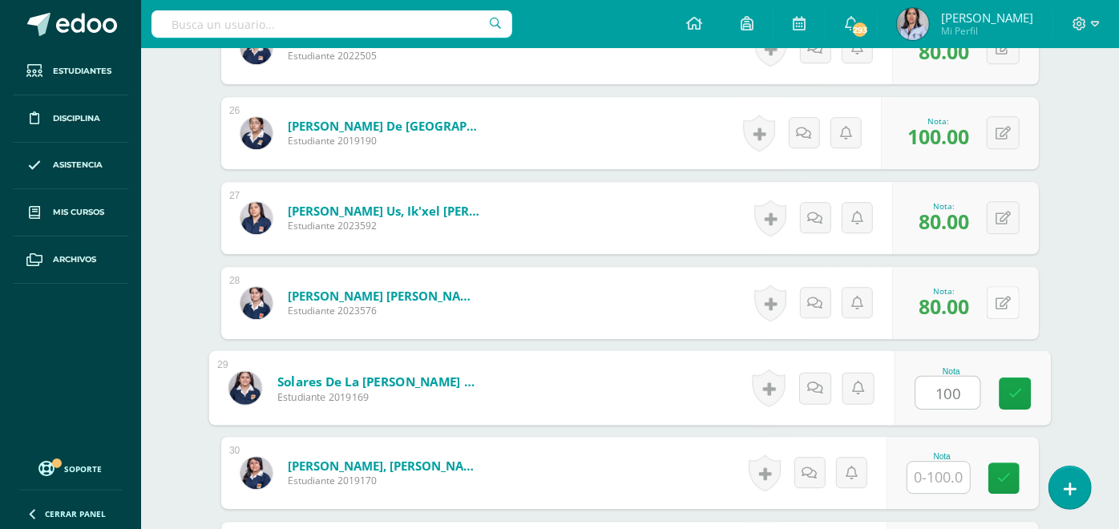
type input "100"
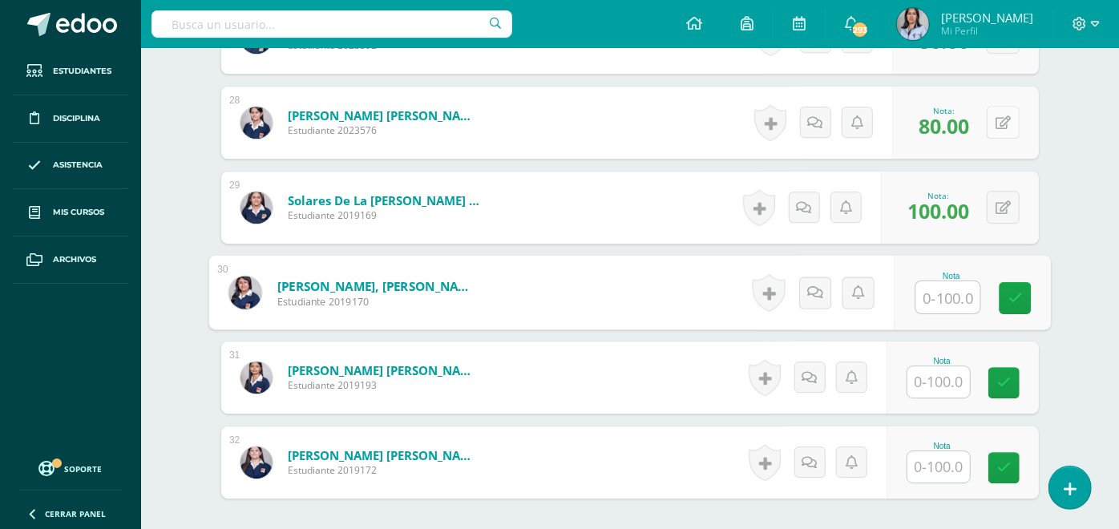
scroll to position [2924, 0]
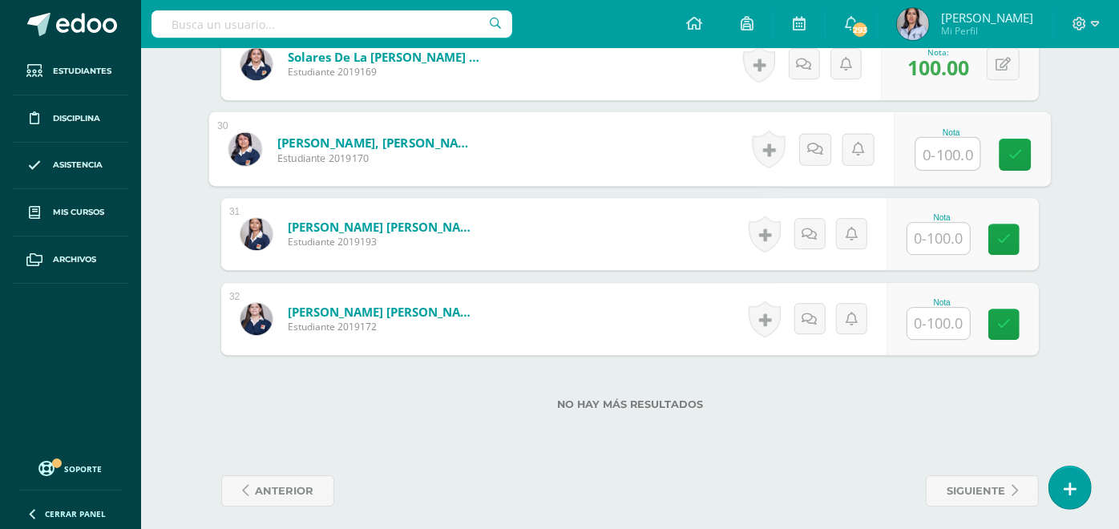
click at [950, 323] on input "text" at bounding box center [939, 323] width 63 height 31
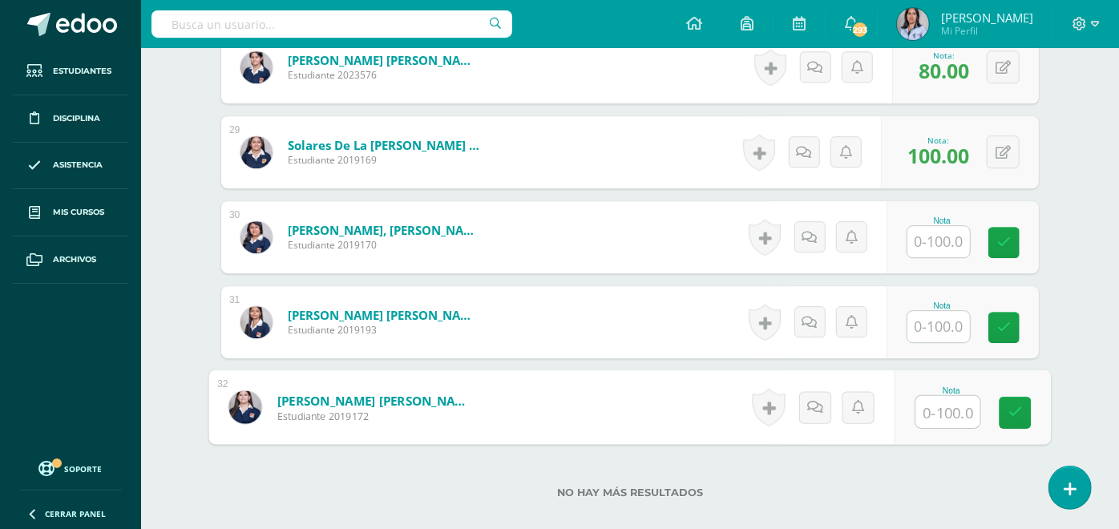
scroll to position [2831, 0]
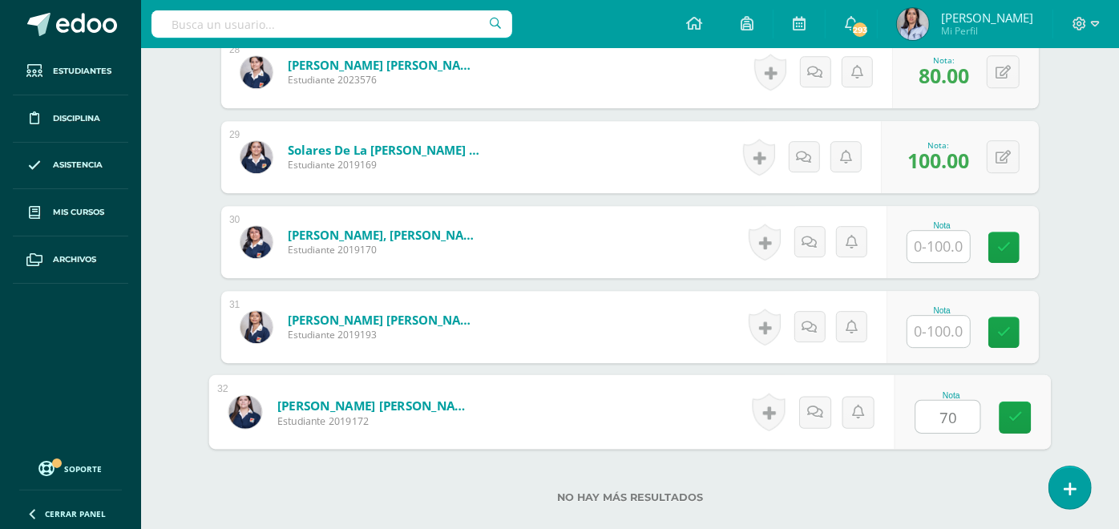
type input "70"
click at [950, 241] on input "text" at bounding box center [939, 246] width 63 height 31
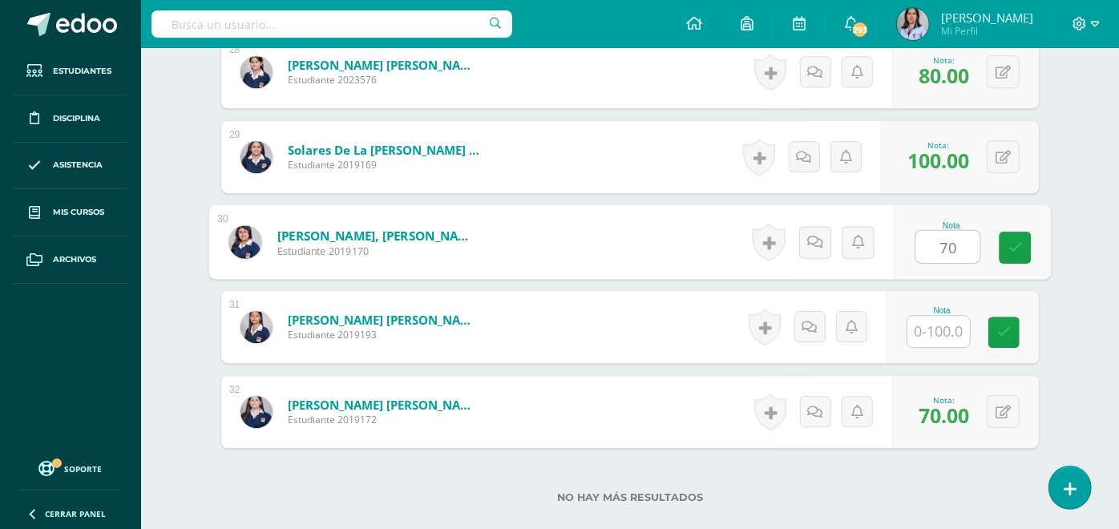
type input "70"
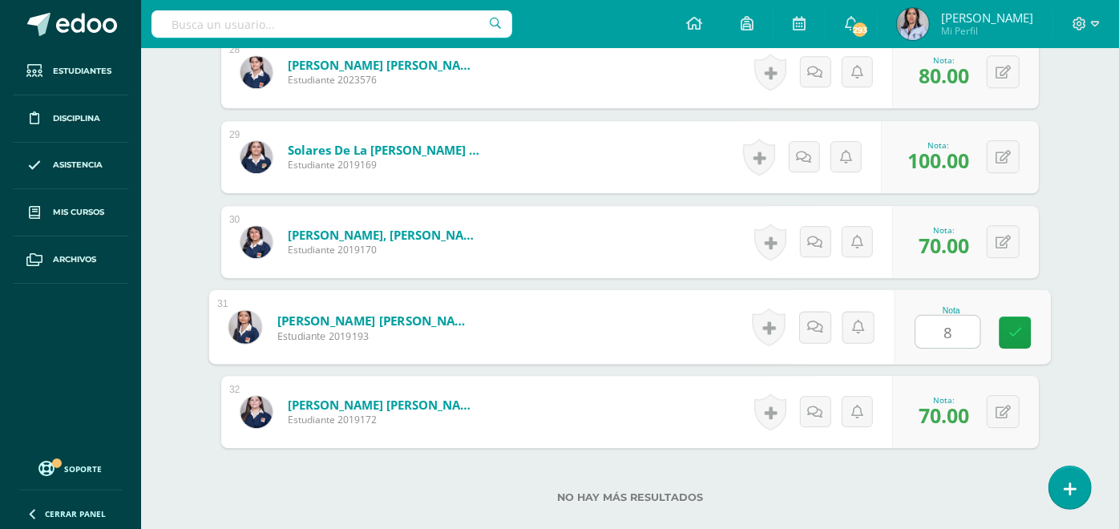
type input "80"
click at [994, 412] on button at bounding box center [1003, 411] width 33 height 33
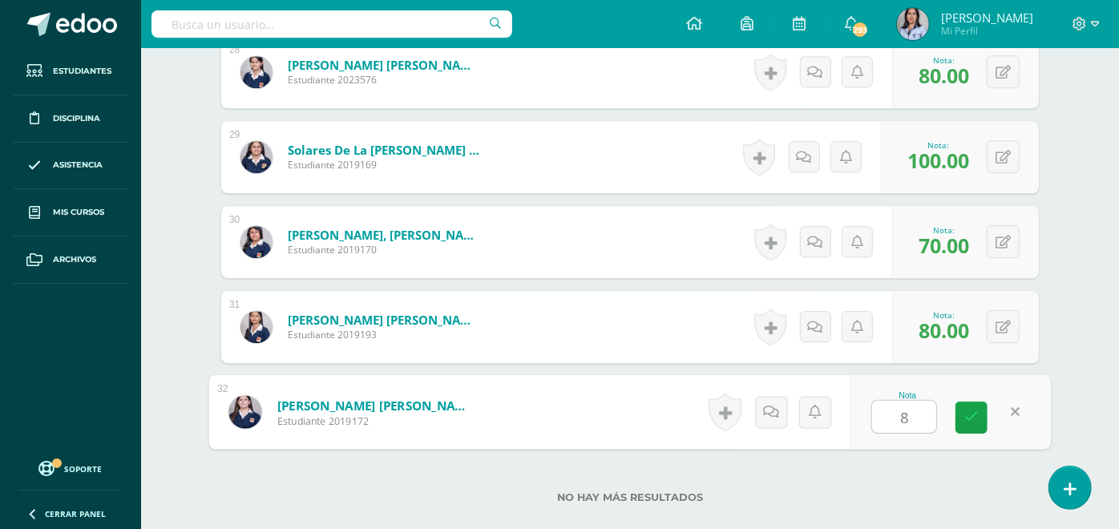
type input "80"
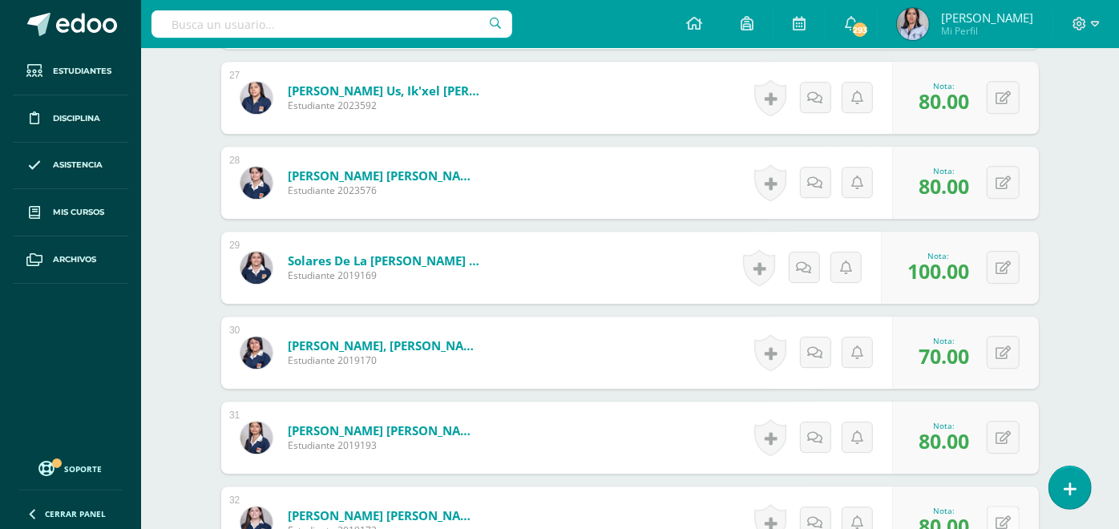
scroll to position [2726, 0]
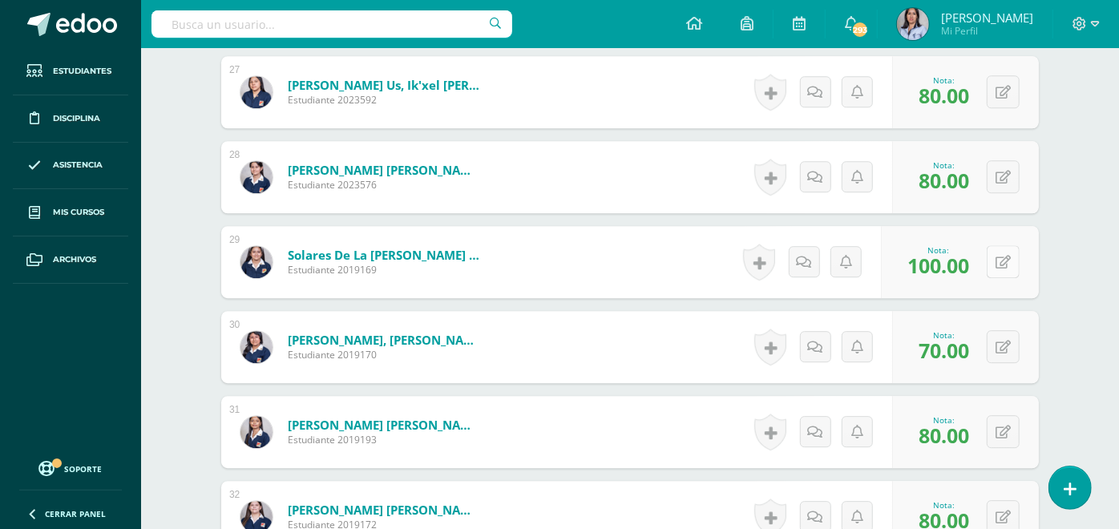
click at [997, 261] on icon at bounding box center [1003, 263] width 15 height 14
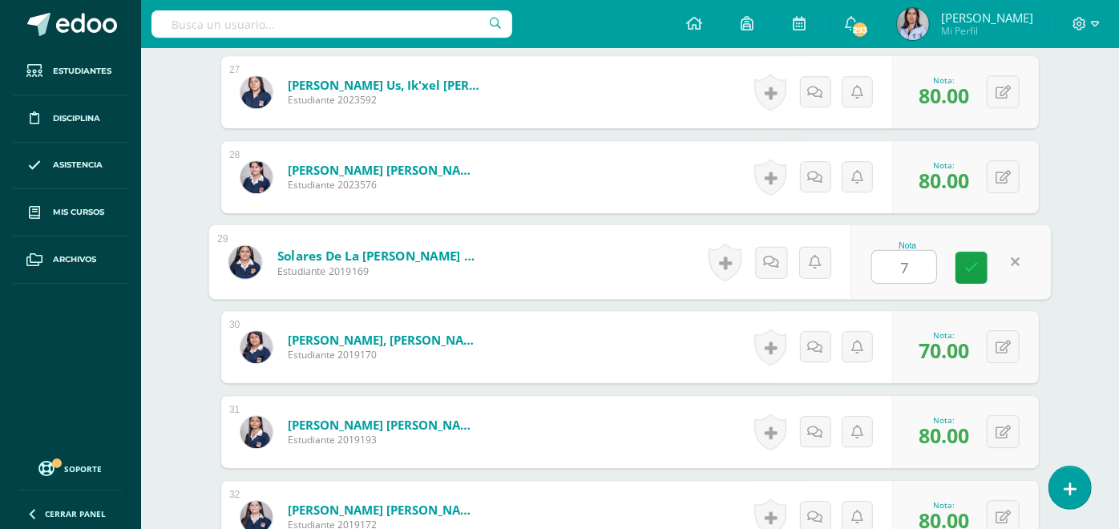
type input "70"
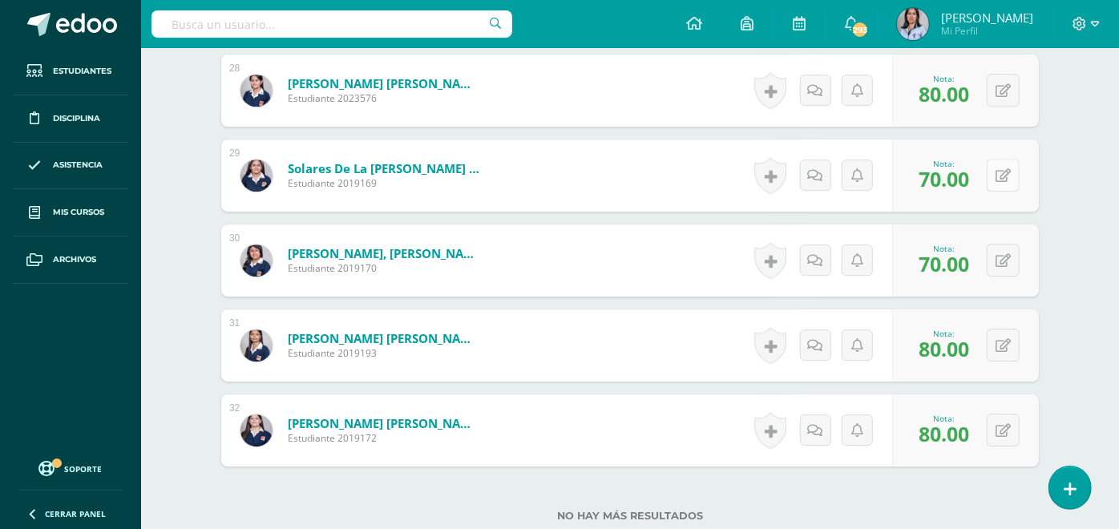
scroll to position [2814, 0]
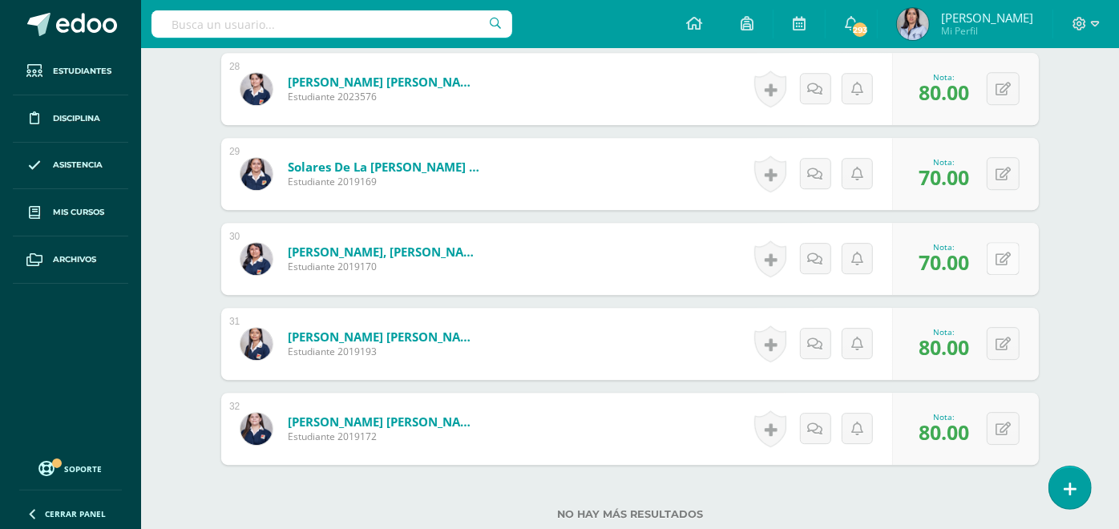
click at [994, 259] on button at bounding box center [1003, 258] width 33 height 33
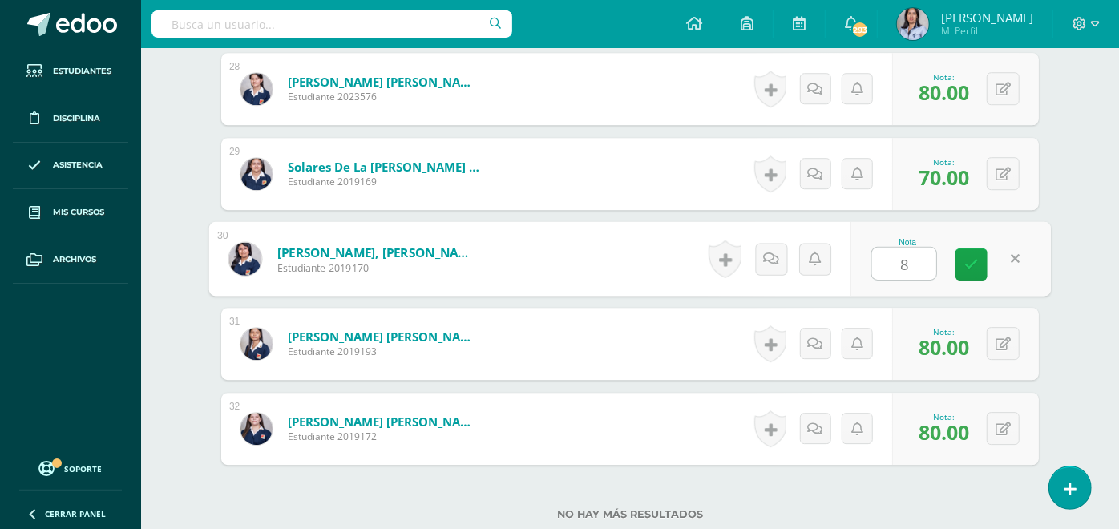
type input "80"
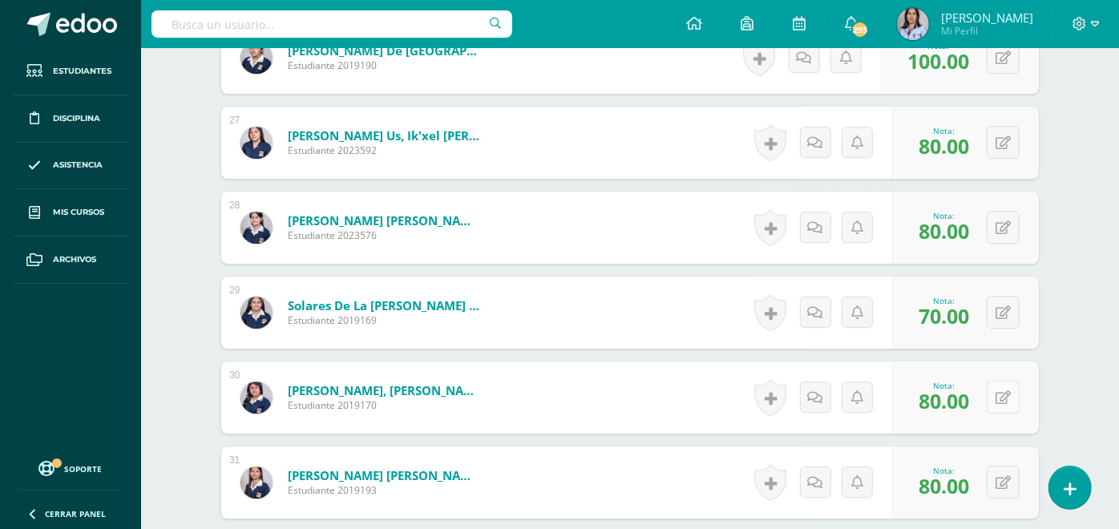
scroll to position [2675, 0]
click at [995, 229] on button at bounding box center [1003, 227] width 33 height 33
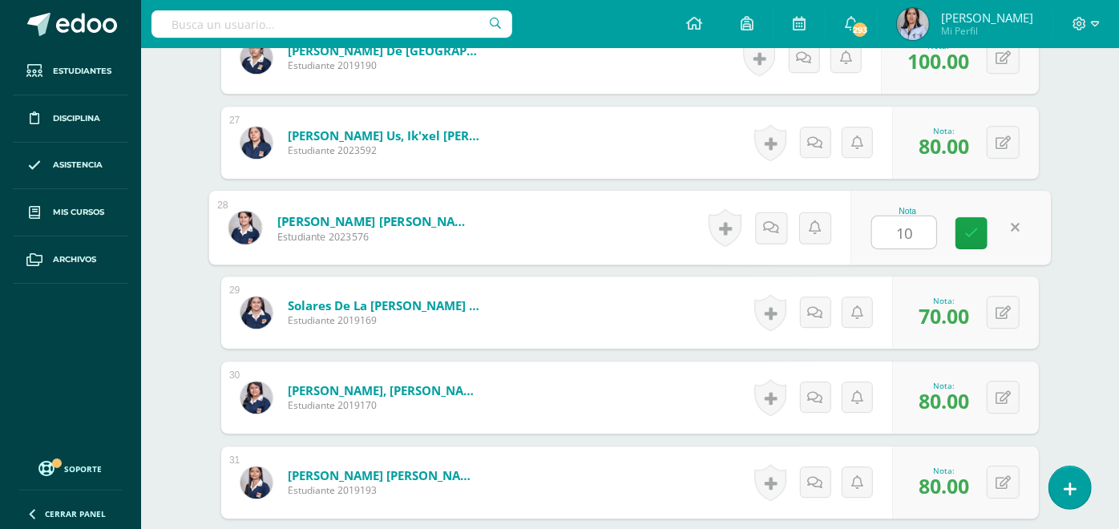
type input "100"
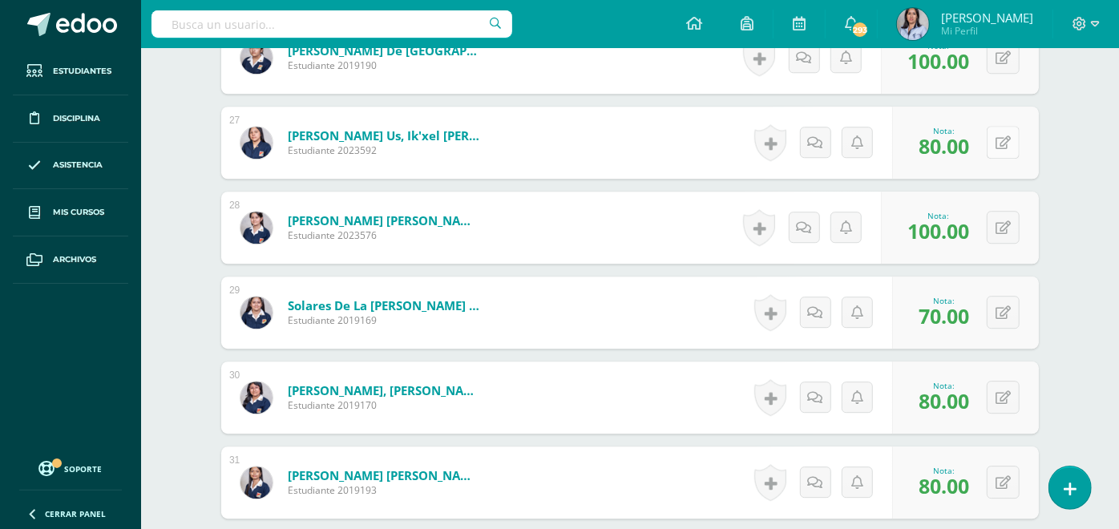
click at [1006, 143] on icon at bounding box center [1003, 143] width 15 height 14
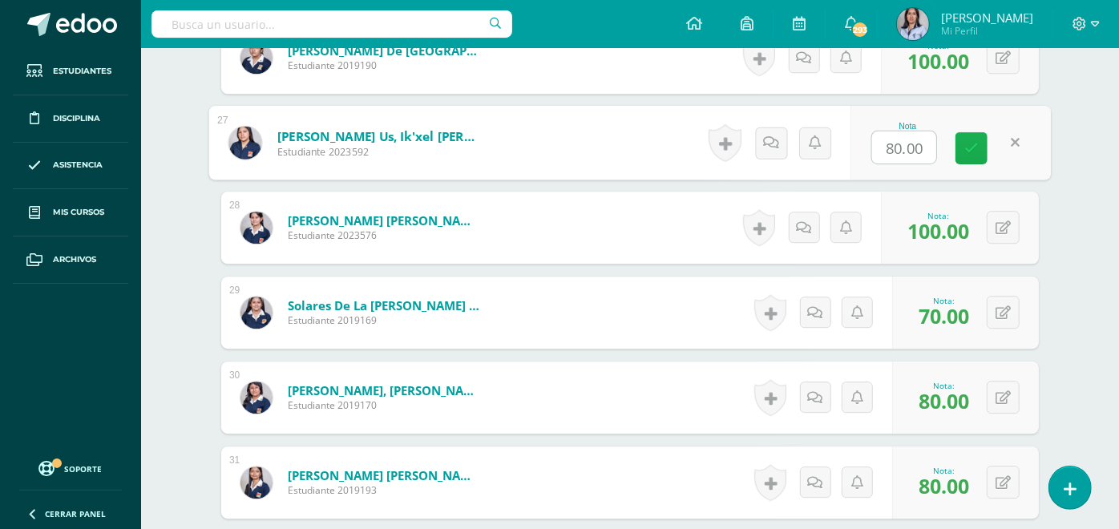
click at [974, 150] on icon at bounding box center [972, 148] width 14 height 14
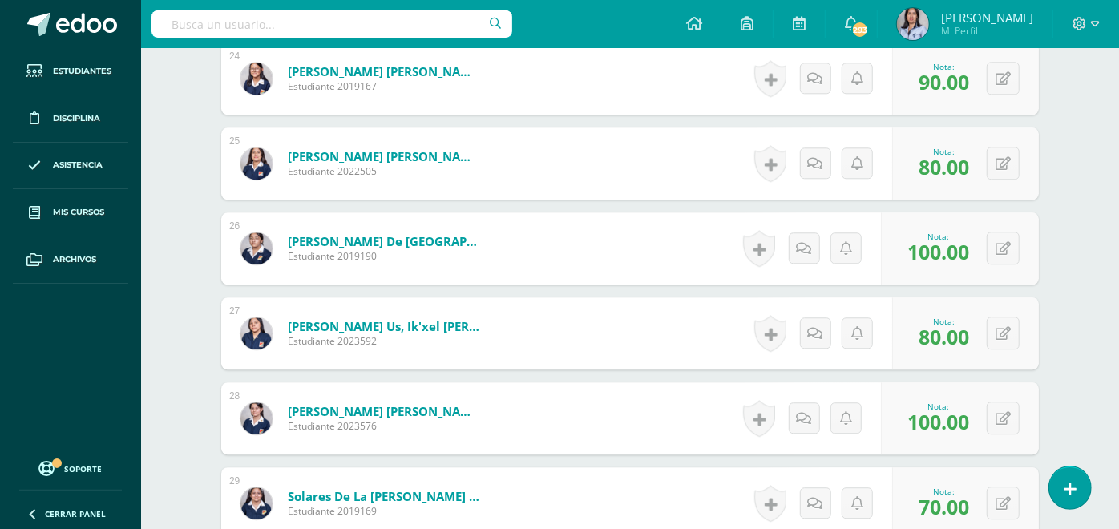
scroll to position [2480, 0]
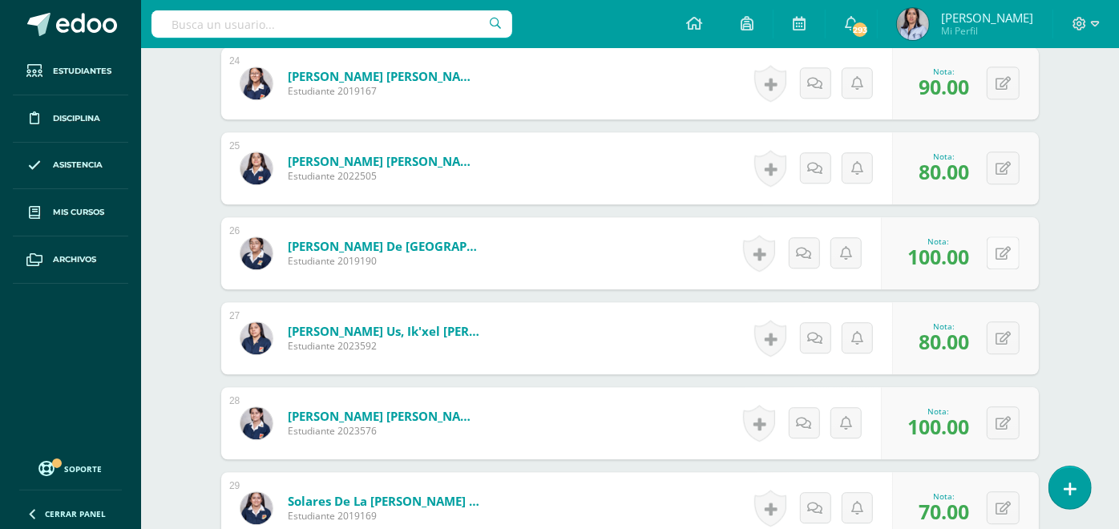
click at [997, 254] on icon at bounding box center [1003, 254] width 15 height 14
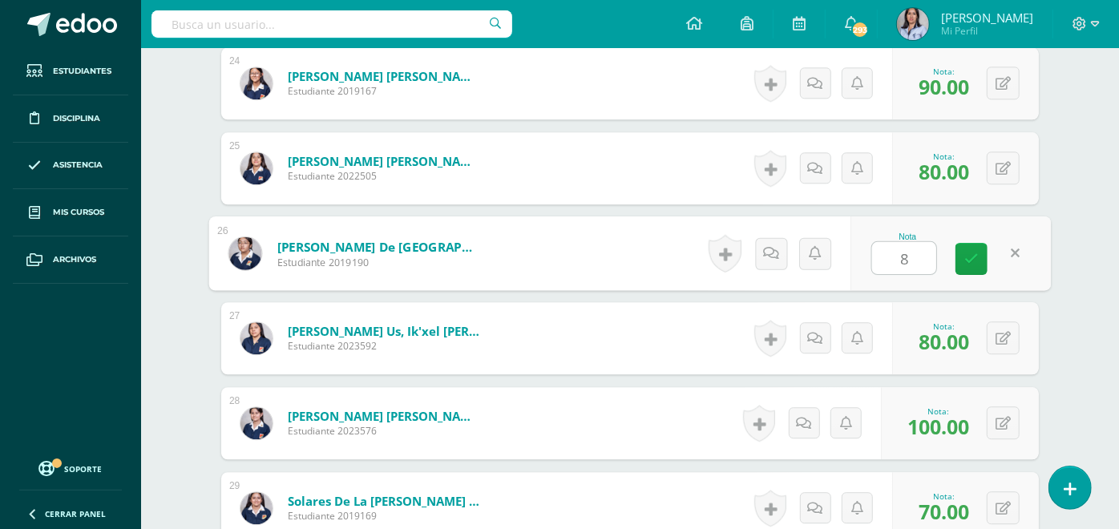
type input "80"
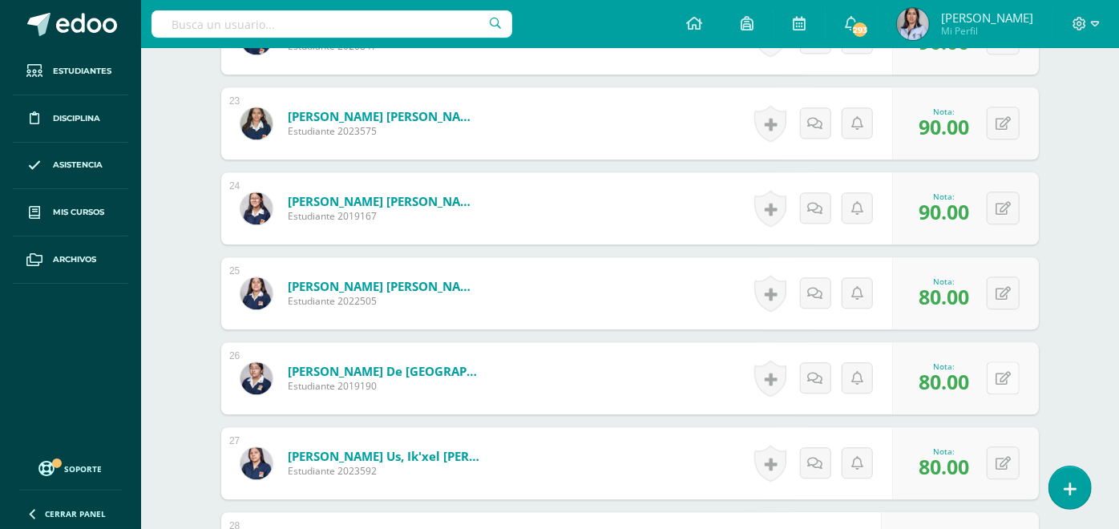
scroll to position [2355, 0]
click at [1013, 295] on button at bounding box center [1003, 293] width 33 height 33
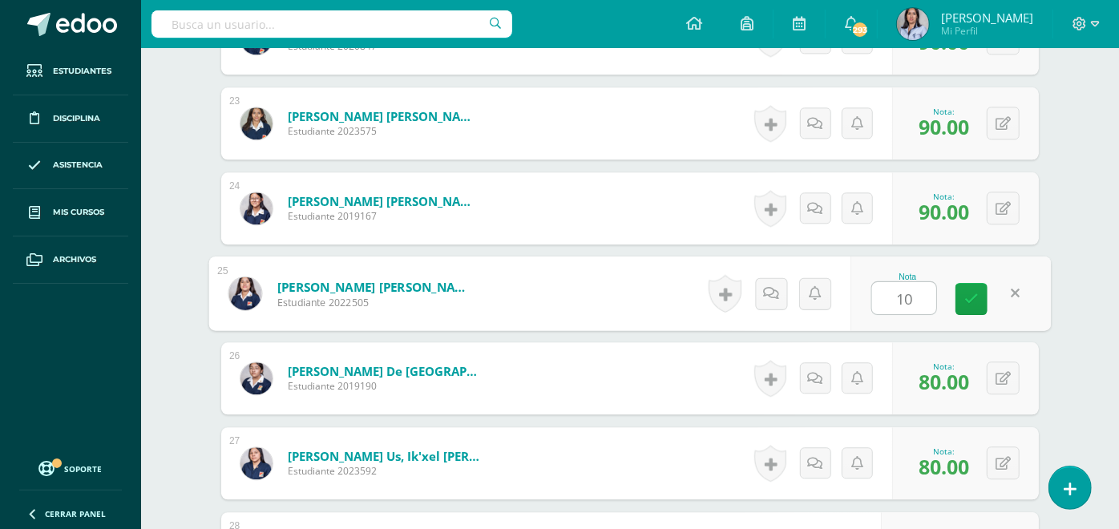
type input "100"
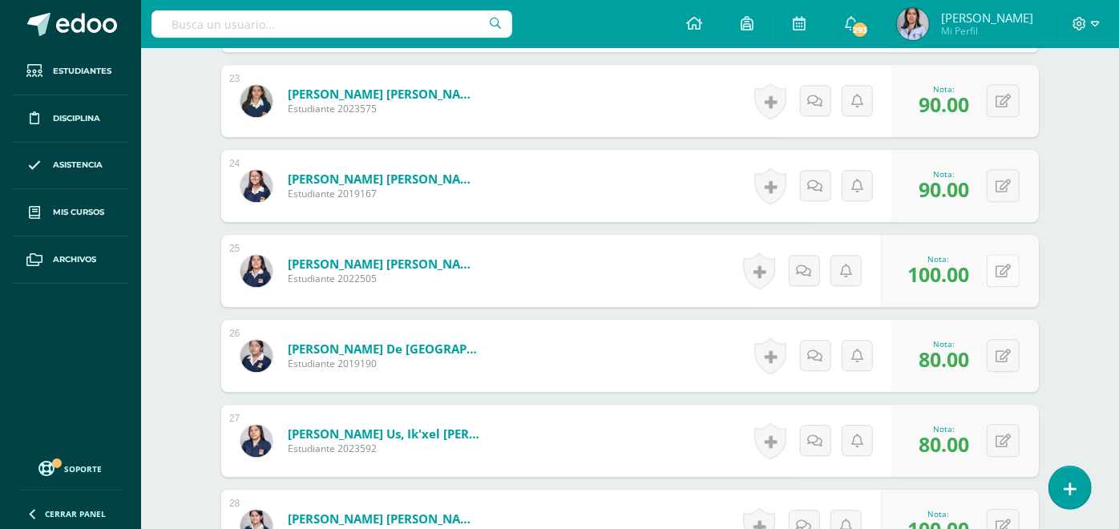
scroll to position [2376, 0]
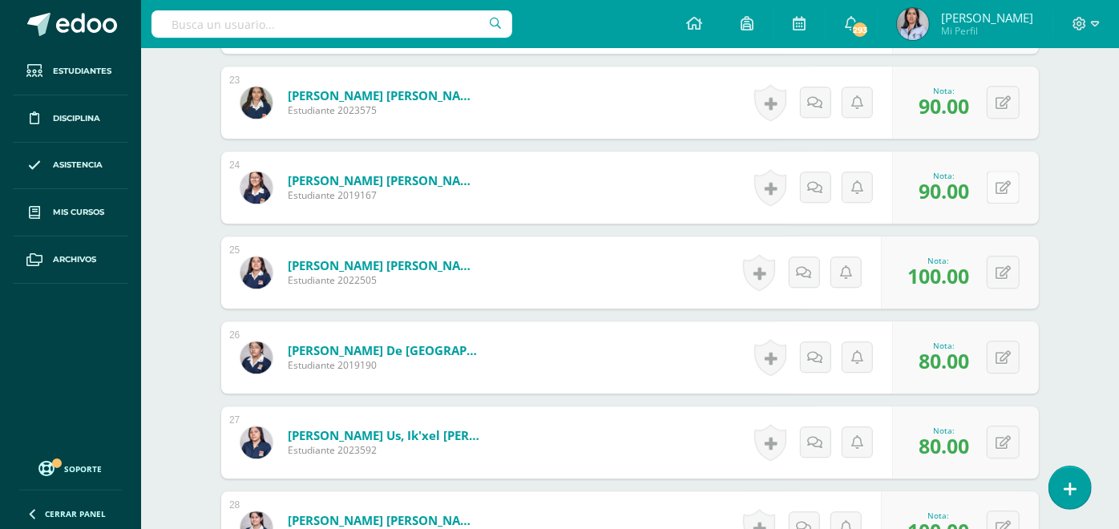
click at [998, 190] on icon at bounding box center [1003, 188] width 15 height 14
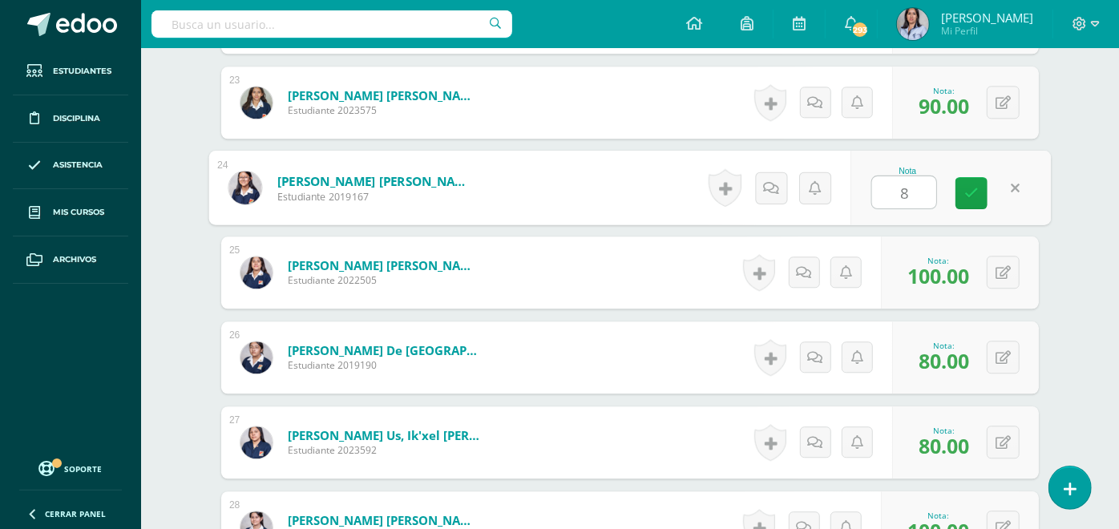
type input "80"
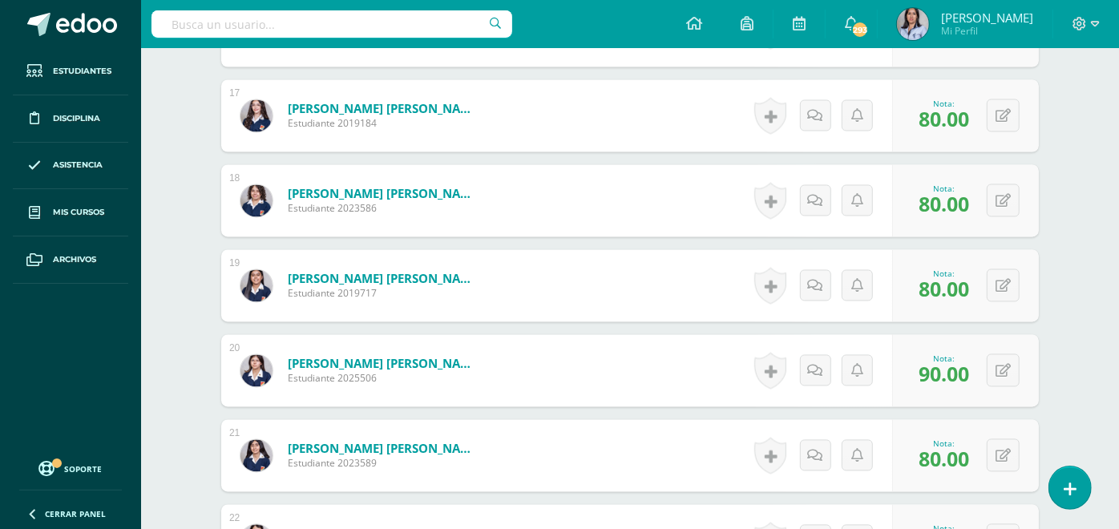
scroll to position [1846, 0]
